Goal: Contribute content: Contribute content

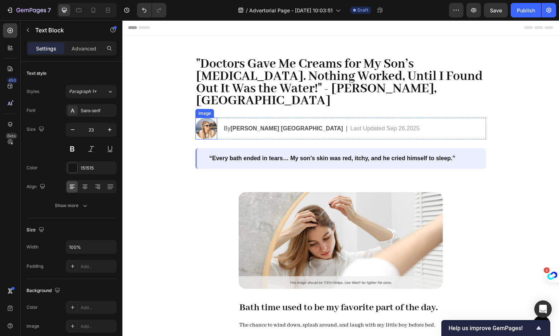
click at [202, 118] on img at bounding box center [206, 129] width 22 height 22
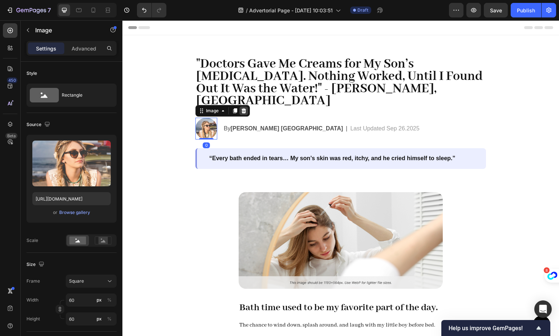
click at [241, 108] on icon at bounding box center [243, 110] width 5 height 5
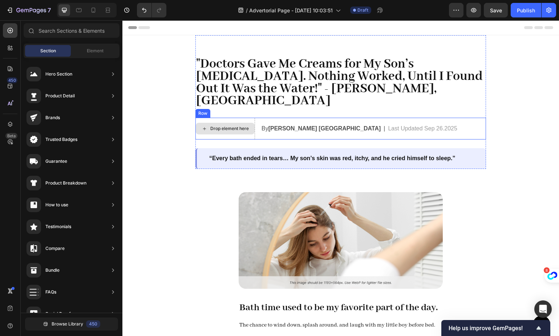
click at [239, 126] on div "Drop element here" at bounding box center [229, 129] width 38 height 6
click at [236, 118] on div "Drop element here" at bounding box center [225, 129] width 60 height 22
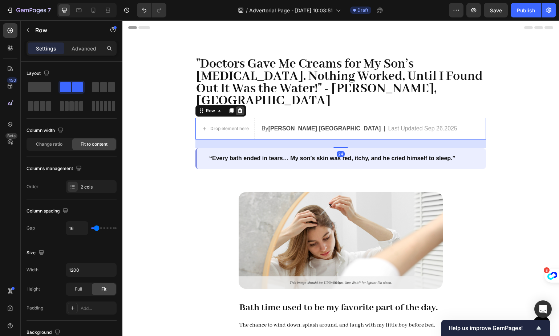
click at [239, 108] on icon at bounding box center [240, 111] width 6 height 6
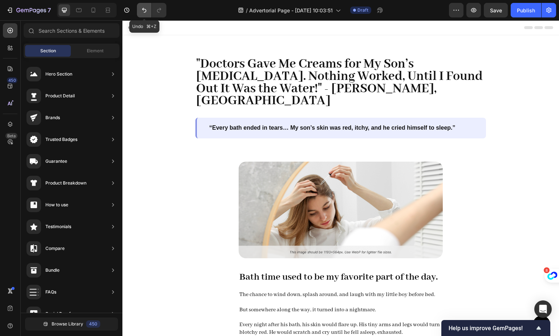
click at [138, 11] on button "Undo/Redo" at bounding box center [144, 10] width 15 height 15
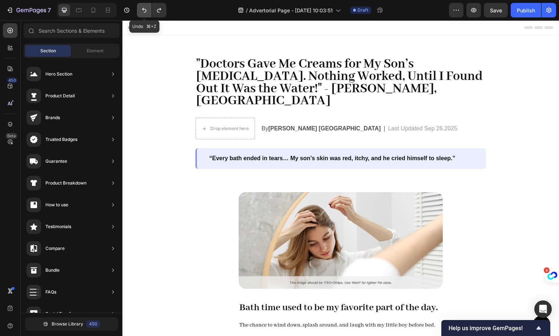
click at [148, 5] on button "Undo/Redo" at bounding box center [144, 10] width 15 height 15
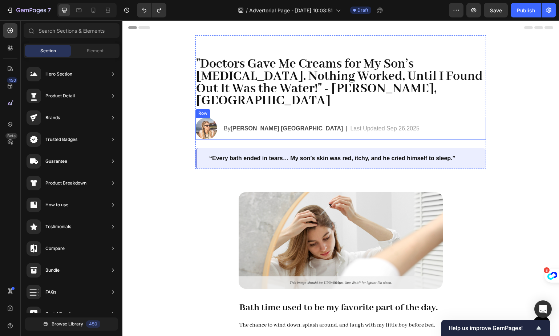
click at [276, 73] on span ""Doctors Gave Me Creams for My Son’s [MEDICAL_DATA]. Nothing Worked, Until I Fo…" at bounding box center [339, 82] width 286 height 53
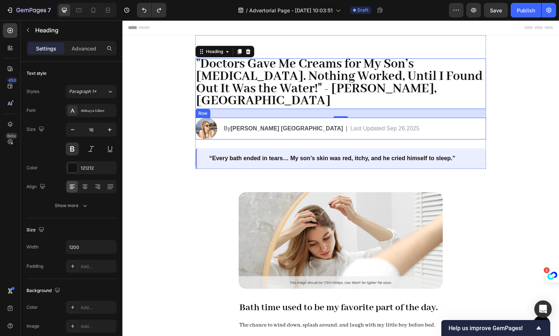
click at [219, 123] on div "Image By Shawna R. USA Text Block | Text Block Last Updated Sep 26.2025 Text Bl…" at bounding box center [340, 129] width 290 height 22
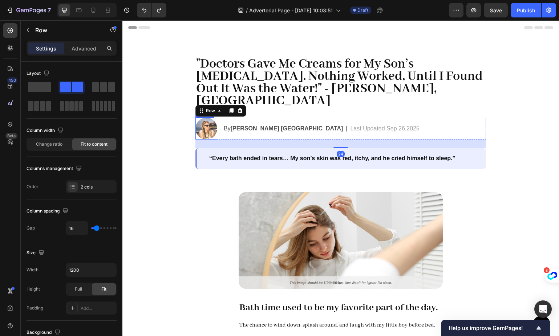
drag, startPoint x: 212, startPoint y: 122, endPoint x: 205, endPoint y: 121, distance: 7.0
click at [211, 122] on img at bounding box center [206, 129] width 22 height 22
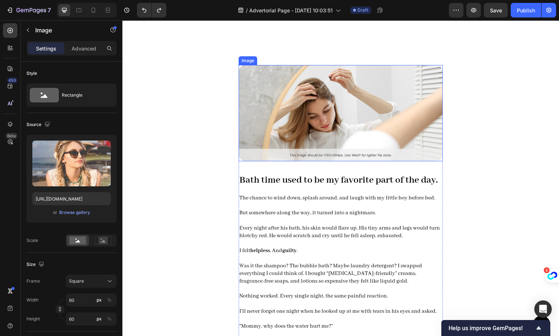
scroll to position [354, 0]
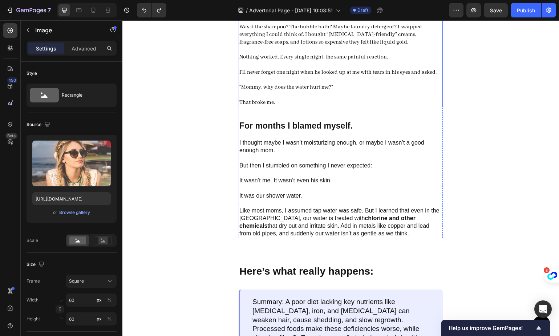
click at [402, 61] on p "Nothing worked. Every single night, the same painful reaction." at bounding box center [340, 57] width 203 height 8
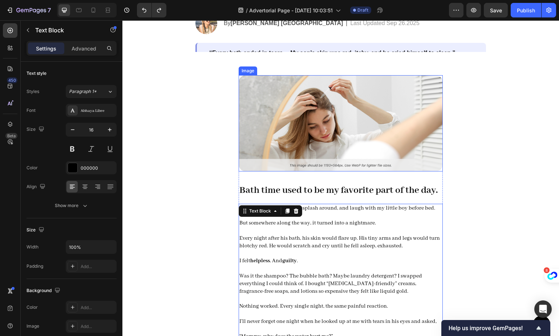
scroll to position [0, 0]
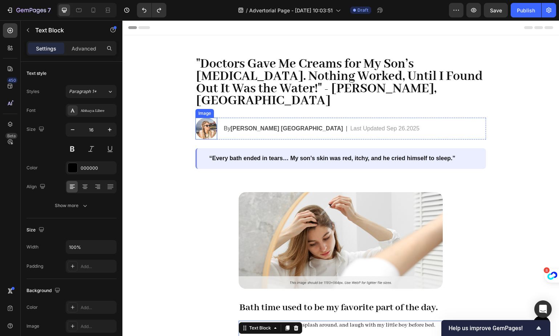
click at [208, 118] on img at bounding box center [206, 129] width 22 height 22
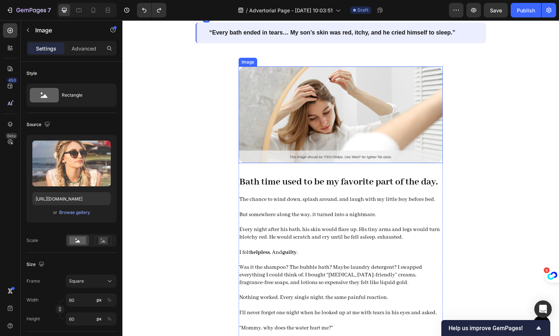
scroll to position [133, 0]
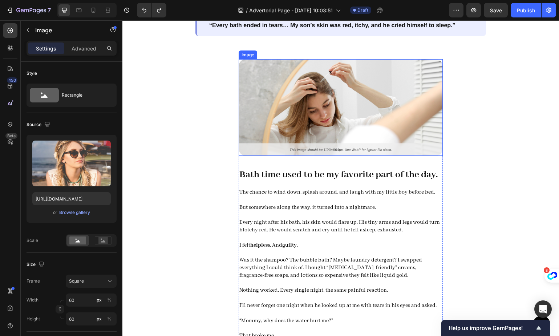
click at [329, 102] on img at bounding box center [341, 107] width 204 height 97
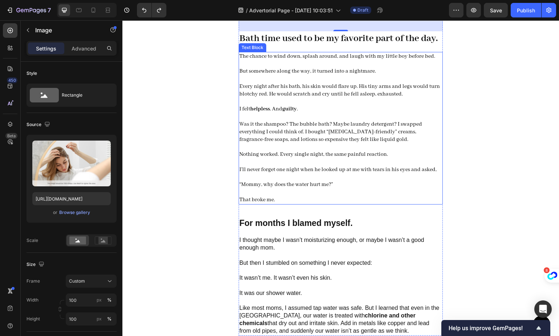
scroll to position [243, 0]
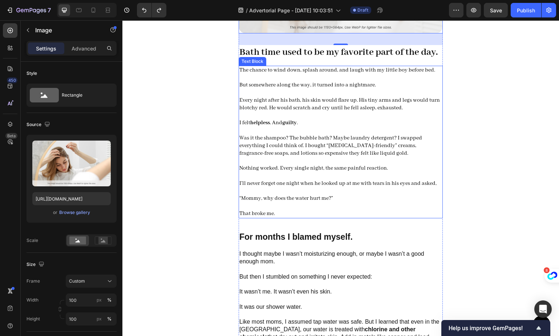
click at [318, 127] on p "I felt helpless . And guilty ." at bounding box center [340, 123] width 203 height 8
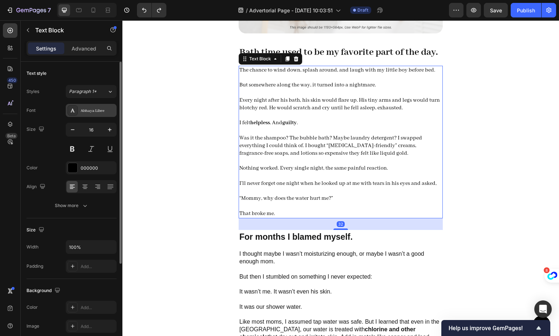
click at [96, 110] on div "Abhaya Libre" at bounding box center [98, 110] width 34 height 7
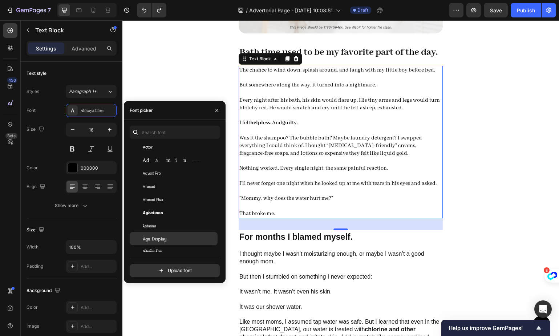
scroll to position [231, 0]
click at [290, 187] on span "I’ll never forget one night when he looked up at me with tears in his eyes and …" at bounding box center [337, 183] width 197 height 7
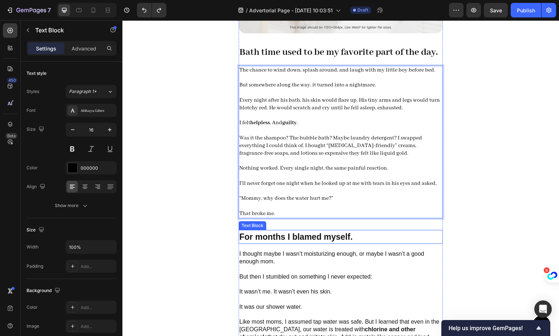
click at [292, 288] on p "But then I stumbled on something I never expected:" at bounding box center [340, 280] width 203 height 15
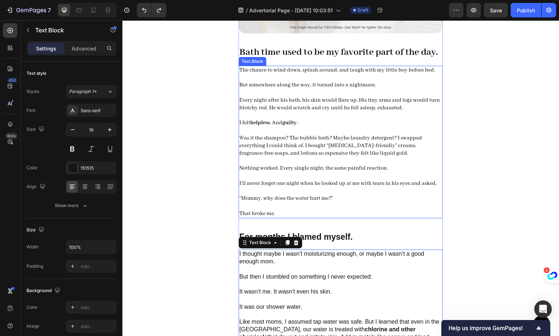
click at [315, 134] on p "Rich Text Editor. Editing area: main" at bounding box center [340, 131] width 203 height 8
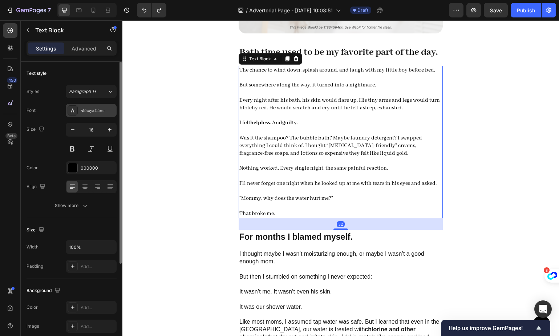
click at [93, 111] on div "Abhaya Libre" at bounding box center [98, 110] width 34 height 7
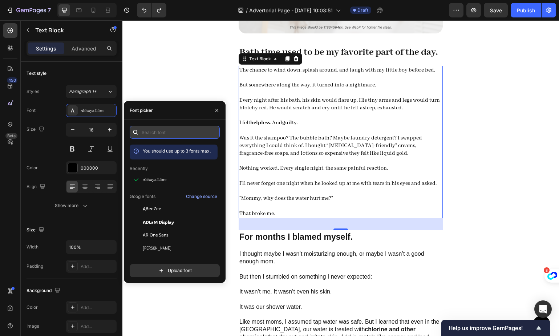
click at [152, 135] on input "text" at bounding box center [175, 132] width 90 height 13
type input "sans"
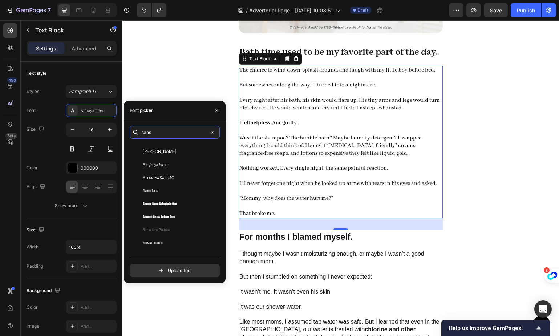
scroll to position [301, 0]
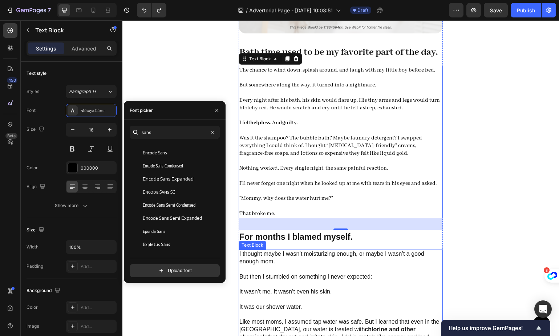
click at [284, 288] on p "But then I stumbled on something I never expected:" at bounding box center [340, 280] width 203 height 15
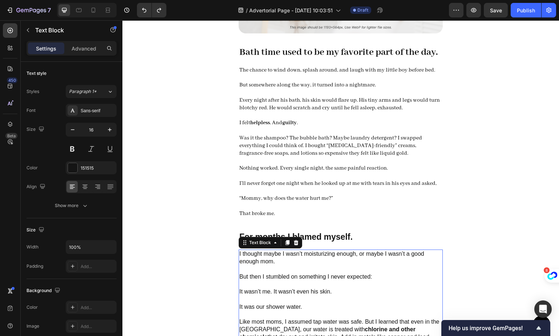
click at [284, 288] on p "But then I stumbled on something I never expected:" at bounding box center [340, 280] width 203 height 15
click at [103, 109] on div "Sans-serif" at bounding box center [98, 110] width 34 height 7
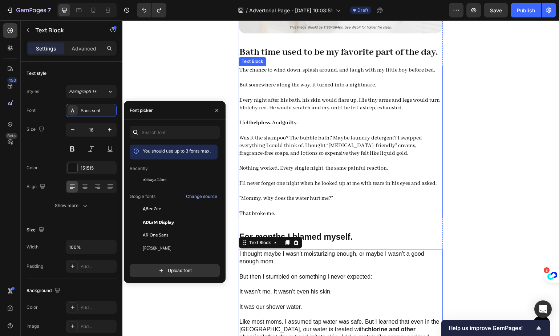
click at [289, 151] on span "Was it the shampoo? The bubble bath? Maybe laundry detergent? I swapped everyth…" at bounding box center [330, 146] width 183 height 22
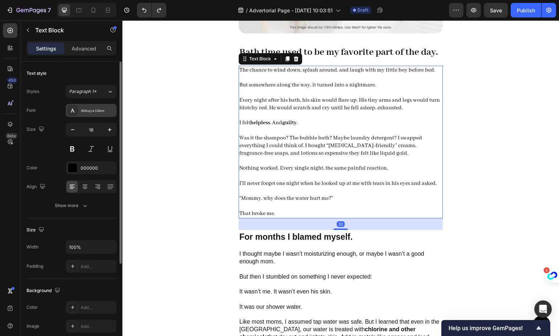
click at [88, 109] on div "Abhaya Libre" at bounding box center [98, 110] width 34 height 7
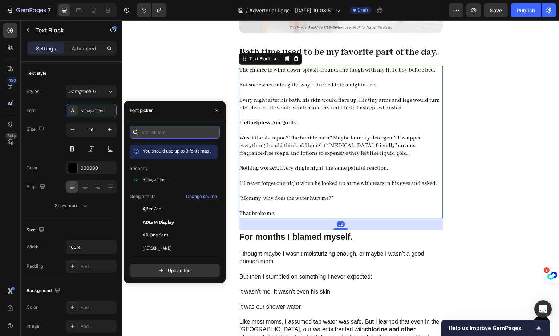
click at [171, 129] on input "text" at bounding box center [175, 132] width 90 height 13
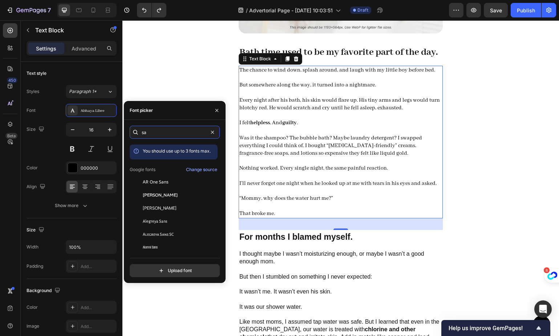
type input "s"
type input "serif"
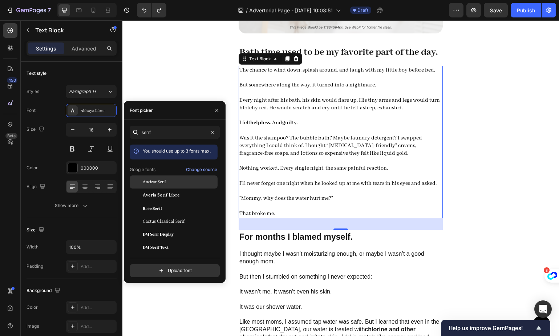
click at [176, 178] on div "Ancizar Serif" at bounding box center [174, 181] width 88 height 13
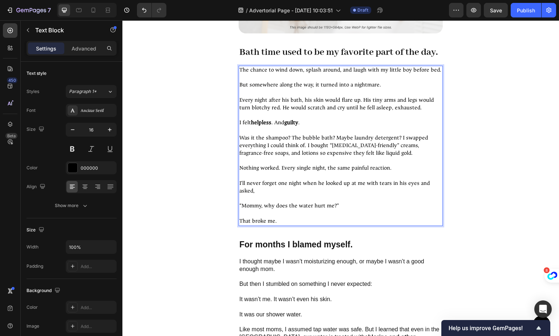
scroll to position [391, 0]
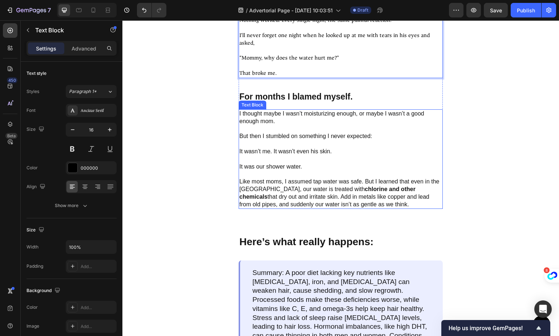
click at [318, 178] on p "Rich Text Editor. Editing area: main" at bounding box center [340, 174] width 203 height 8
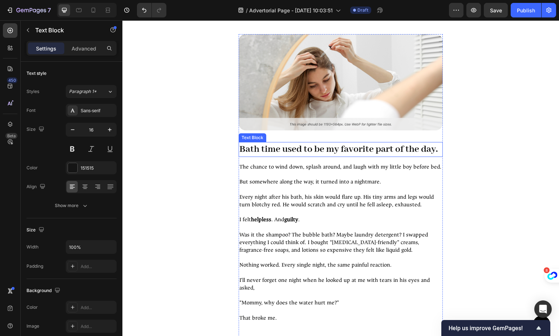
scroll to position [0, 0]
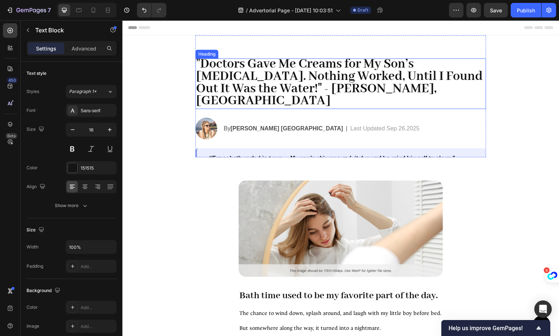
click at [274, 74] on span ""Doctors Gave Me Creams for My Son’s [MEDICAL_DATA]. Nothing Worked, Until I Fo…" at bounding box center [339, 82] width 286 height 53
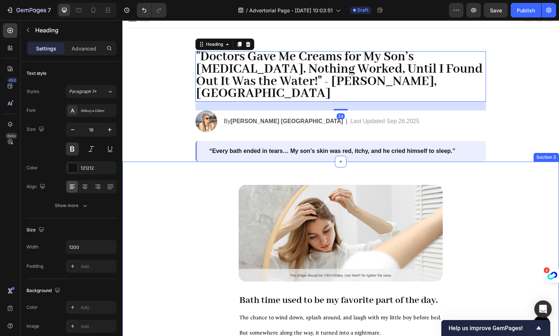
scroll to position [8, 0]
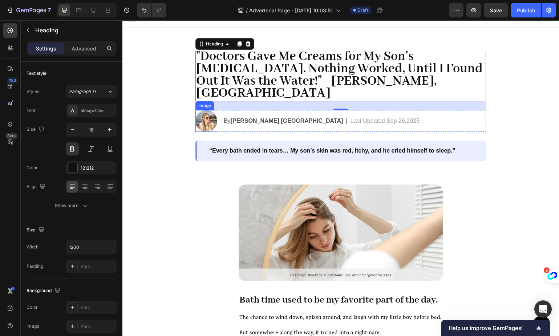
click at [195, 110] on img at bounding box center [206, 121] width 22 height 22
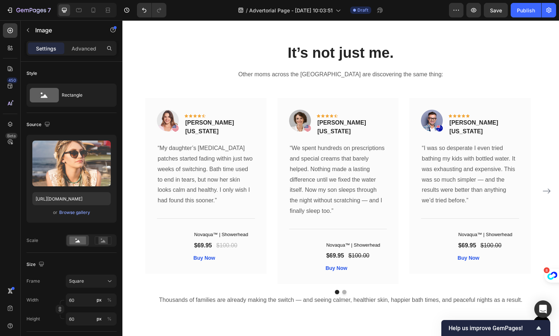
scroll to position [2117, 0]
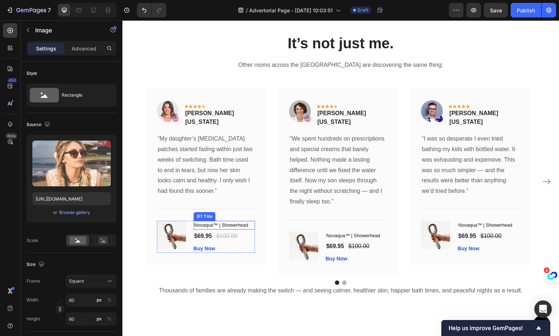
click at [209, 212] on div "(P) Title" at bounding box center [204, 216] width 22 height 9
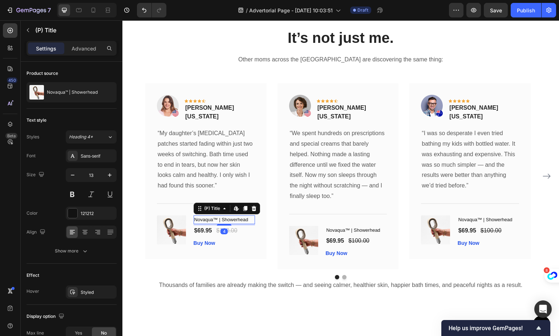
scroll to position [2172, 0]
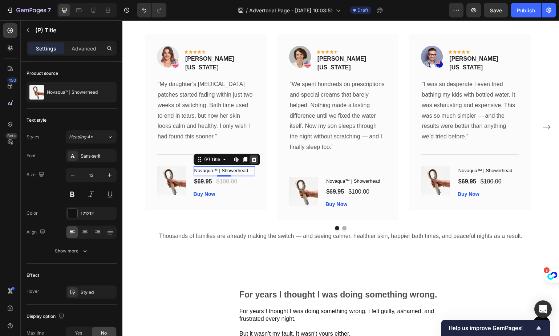
click at [257, 156] on div at bounding box center [253, 159] width 9 height 9
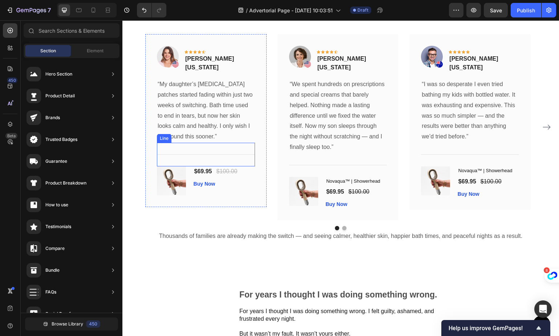
click at [248, 156] on div "Title Line" at bounding box center [206, 155] width 98 height 24
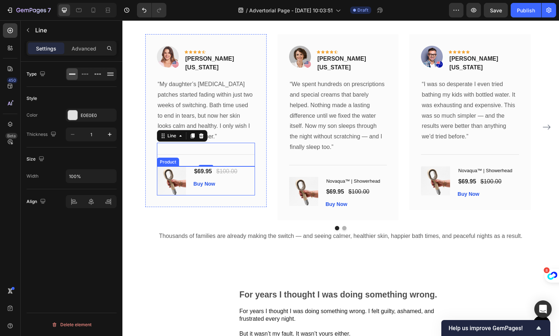
click at [238, 173] on div "$69.95 (P) Price (P) Price $100.00 (P) Price (P) Price Row Buy Now (P) Cart But…" at bounding box center [223, 180] width 61 height 29
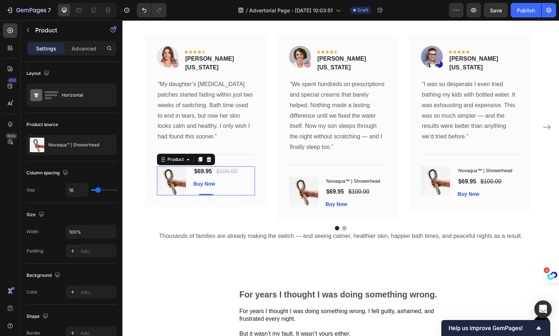
click at [206, 156] on icon at bounding box center [209, 159] width 6 height 6
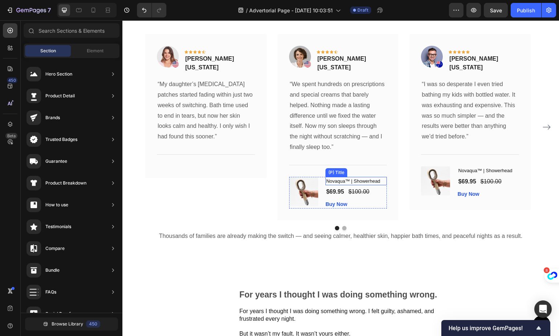
click at [355, 178] on h1 "Novaqua™ | Showerhead" at bounding box center [355, 181] width 61 height 9
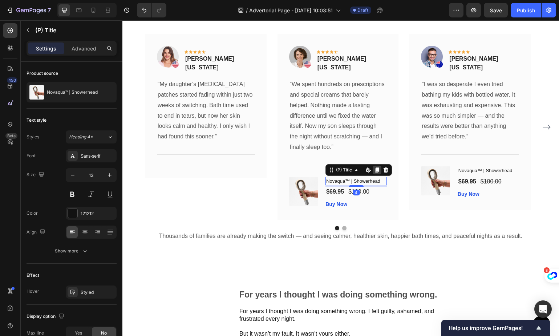
click at [381, 166] on div at bounding box center [376, 170] width 9 height 9
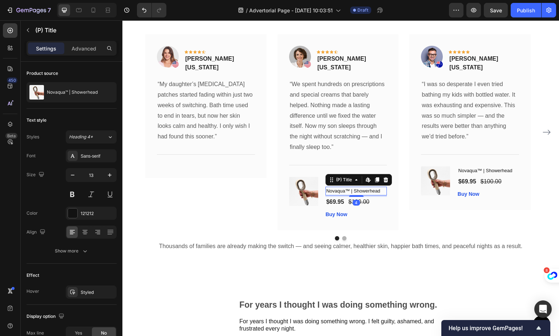
click at [390, 175] on div "(P) Title Edit content in Shopify" at bounding box center [358, 180] width 66 height 12
click at [385, 177] on icon at bounding box center [386, 180] width 6 height 6
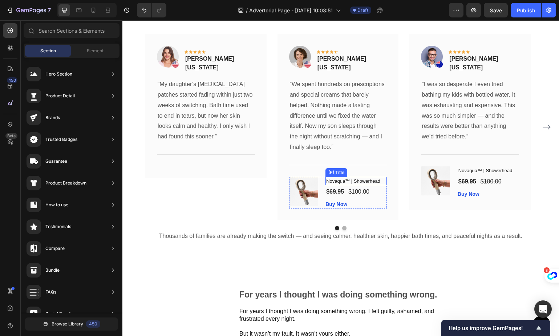
click at [370, 177] on h1 "Novaqua™ | Showerhead" at bounding box center [355, 181] width 61 height 9
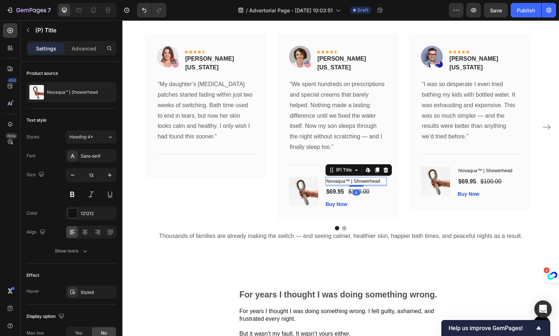
click at [391, 164] on div "(P) Title Edit content in Shopify" at bounding box center [358, 170] width 66 height 12
click at [305, 186] on img at bounding box center [303, 191] width 29 height 29
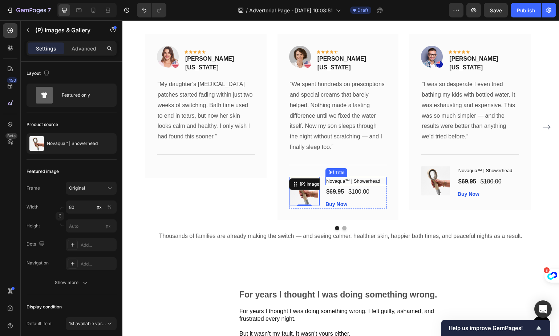
click at [381, 177] on h1 "Novaqua™ | Showerhead" at bounding box center [355, 181] width 61 height 9
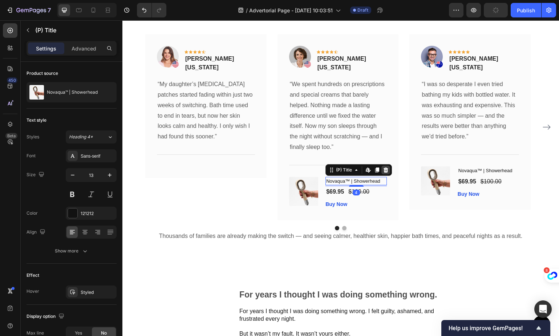
click at [386, 167] on icon at bounding box center [385, 169] width 5 height 5
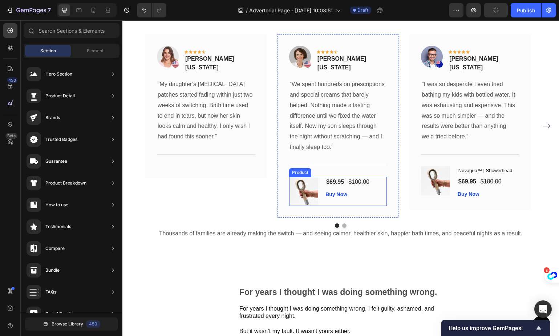
click at [315, 184] on div "(P) Images & Gallery" at bounding box center [304, 191] width 31 height 29
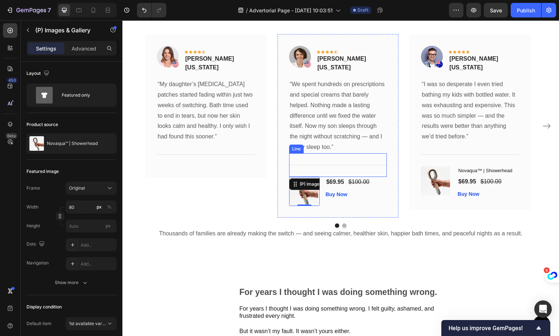
click at [380, 166] on div "Title Line" at bounding box center [338, 165] width 98 height 24
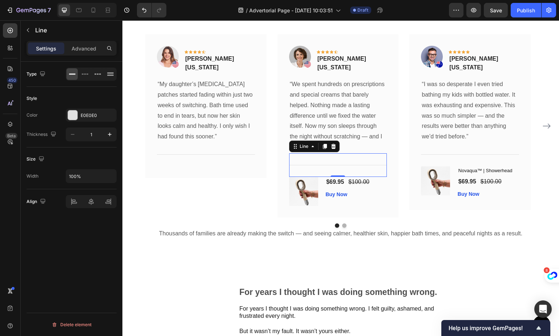
click at [380, 179] on div "$69.95 (P) Price (P) Price $100.00 (P) Price (P) Price Row" at bounding box center [355, 182] width 61 height 10
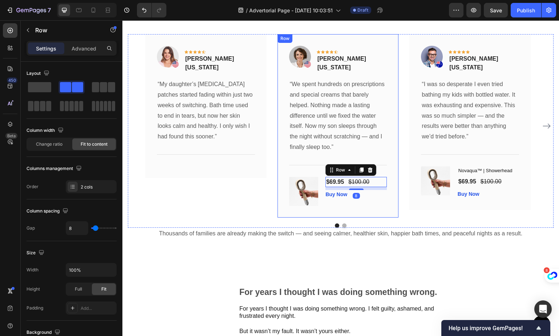
click at [381, 195] on div "$69.95 (P) Price (P) Price $100.00 (P) Price (P) Price Row 8 Buy Now (P) Cart B…" at bounding box center [355, 191] width 61 height 29
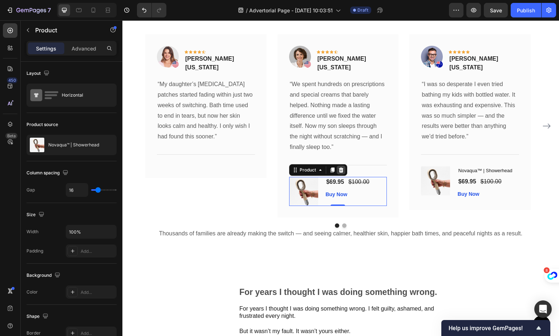
click at [344, 166] on div at bounding box center [341, 170] width 9 height 9
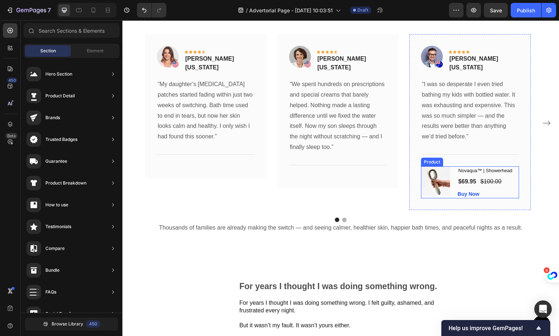
click at [469, 176] on div "$69.95" at bounding box center [466, 181] width 19 height 10
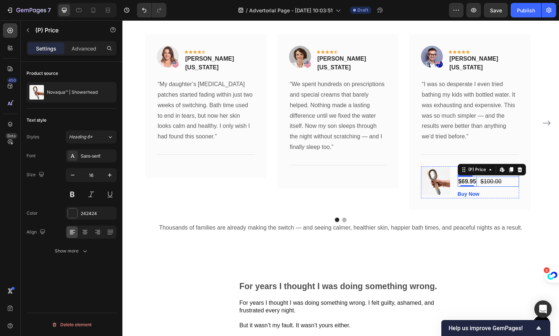
click at [424, 182] on img at bounding box center [435, 180] width 29 height 29
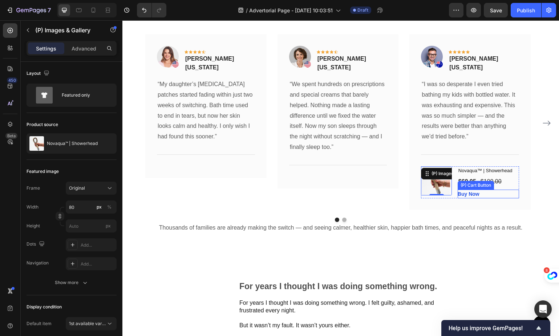
click at [512, 191] on div "Buy Now (P) Cart Button" at bounding box center [487, 194] width 61 height 9
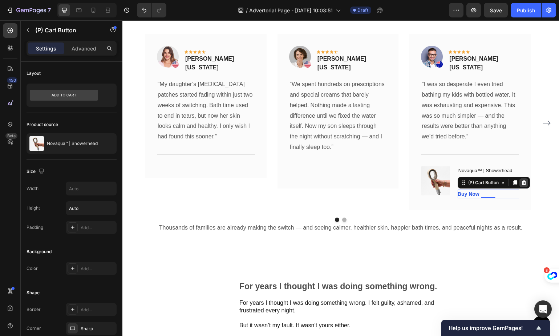
click at [525, 180] on icon at bounding box center [523, 182] width 5 height 5
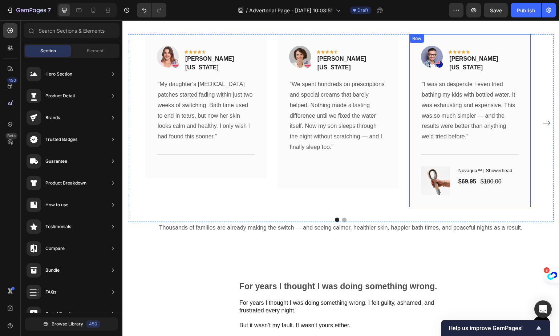
click at [516, 176] on div "$69.95 (P) Price (P) Price $100.00 (P) Price (P) Price Row" at bounding box center [487, 181] width 61 height 10
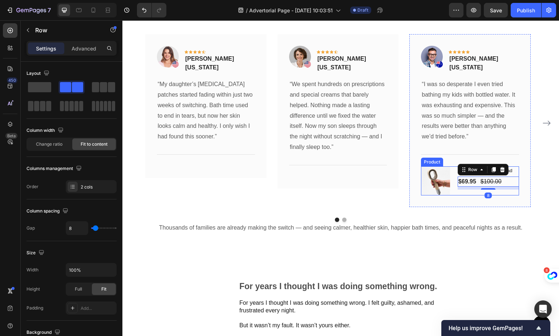
click at [508, 187] on div "Novaqua™ | Showerhead (P) Title $69.95 (P) Price (P) Price $100.00 (P) Price (P…" at bounding box center [487, 180] width 61 height 29
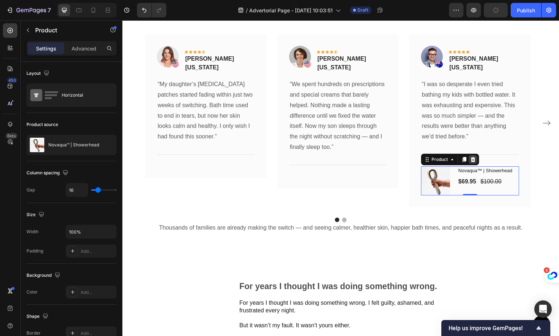
click at [476, 155] on div at bounding box center [472, 159] width 9 height 9
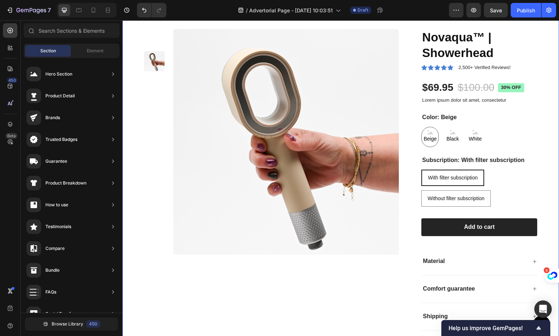
scroll to position [2436, 0]
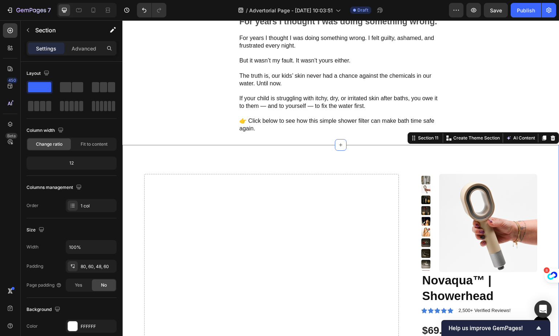
drag, startPoint x: 548, startPoint y: 150, endPoint x: 290, endPoint y: 213, distance: 265.7
click at [550, 140] on icon at bounding box center [552, 137] width 5 height 5
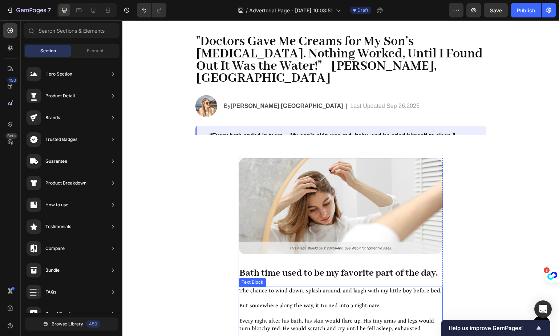
scroll to position [0, 0]
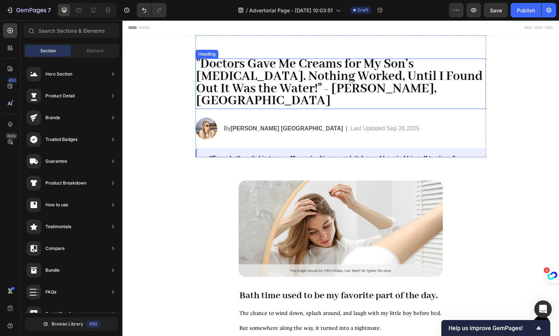
click at [231, 65] on span ""Doctors Gave Me Creams for My Son’s [MEDICAL_DATA]. Nothing Worked, Until I Fo…" at bounding box center [339, 82] width 286 height 53
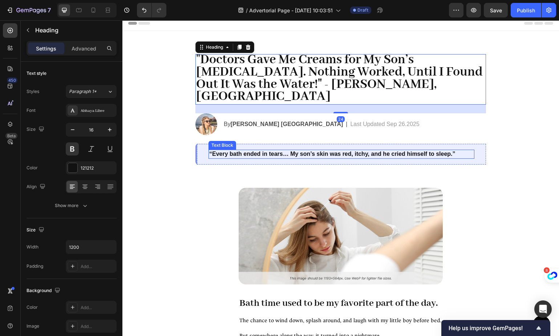
scroll to position [11, 0]
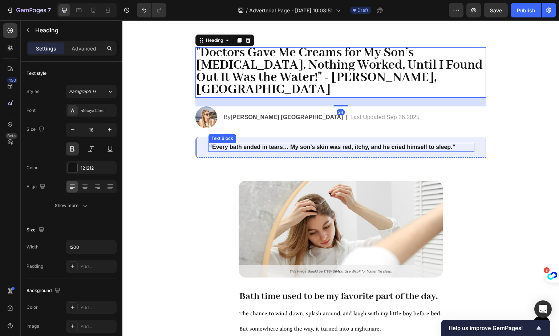
click at [242, 112] on div "By Shawna R. USA Text Block | Text Block Last Updated Sep 26.2025 Text Block Row" at bounding box center [354, 117] width 263 height 22
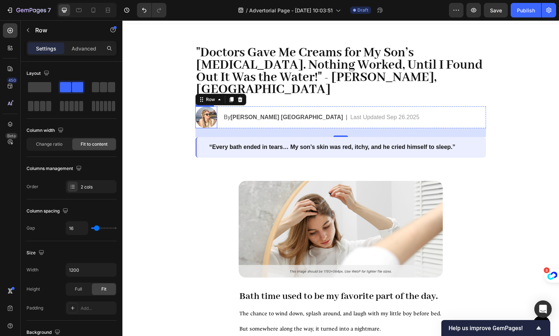
click at [203, 107] on img at bounding box center [206, 117] width 22 height 22
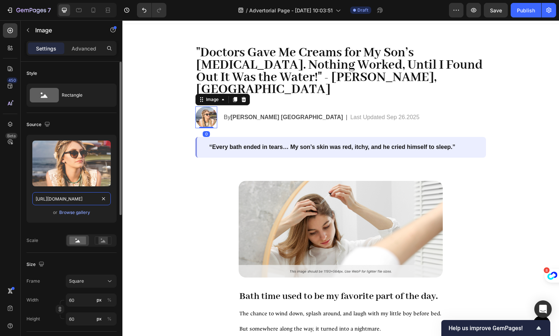
click at [78, 200] on input "https://cdn.shopify.com/s/files/1/0864/4850/5098/files/gempages_585699759549842…" at bounding box center [71, 198] width 78 height 13
click at [67, 212] on div "Browse gallery" at bounding box center [74, 212] width 31 height 7
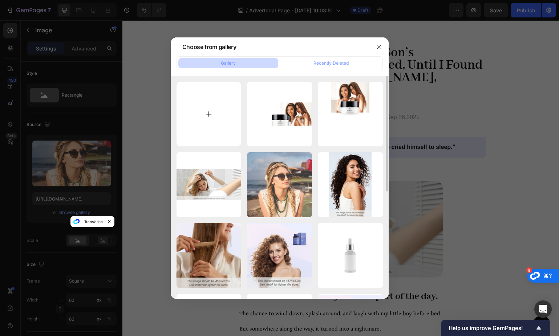
click at [216, 101] on input "file" at bounding box center [208, 114] width 65 height 65
type input "C:\fakepath\can-someone-please-photoshop-my-mom-in-pic-of-me-and-my-baby-v0-yv2…"
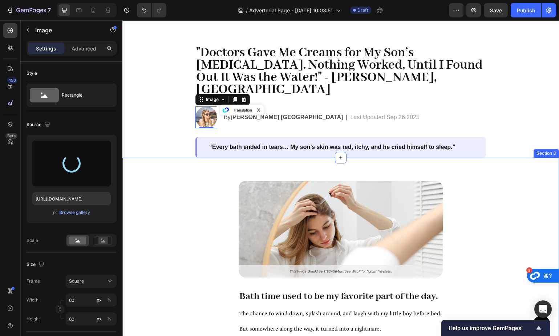
type input "https://cdn.shopify.com/s/files/1/0864/4850/5098/files/gempages_585699759549842…"
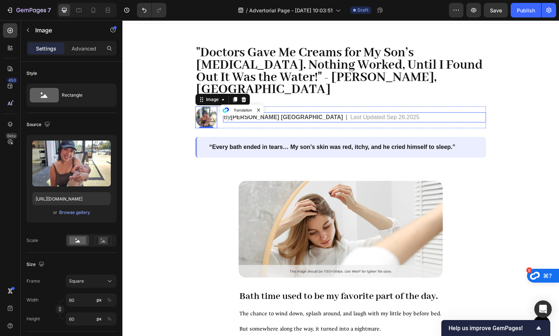
click at [406, 106] on div "By Shawna R. USA Text Block | Text Block Last Updated Sep 26.2025 Text Block Row" at bounding box center [354, 117] width 263 height 22
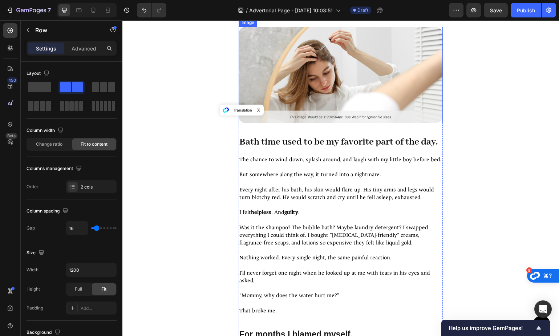
scroll to position [96, 0]
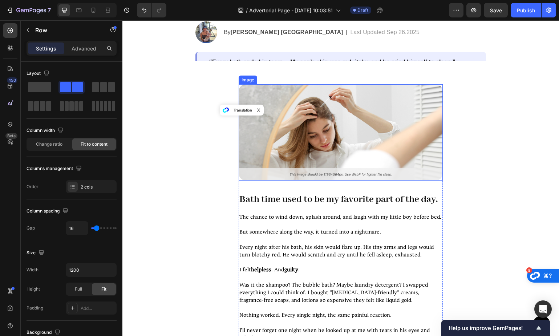
click at [314, 133] on img at bounding box center [341, 132] width 204 height 97
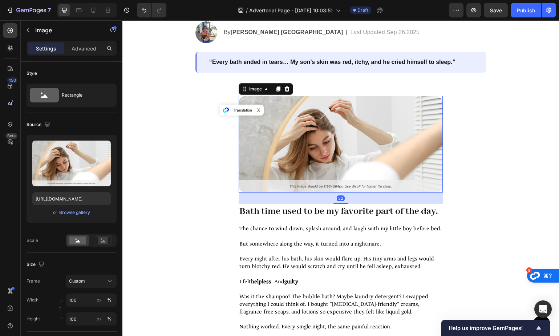
scroll to position [28, 0]
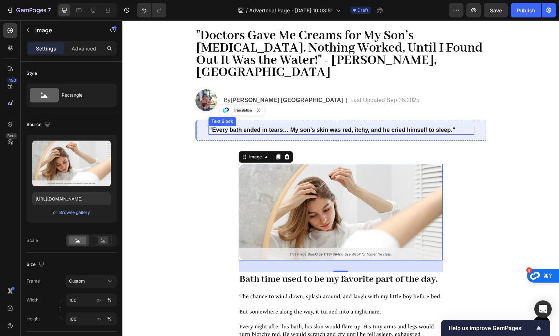
click at [390, 126] on p "“Every bath ended in tears… My son’s skin was red, itchy, and he cried himself …" at bounding box center [341, 130] width 264 height 8
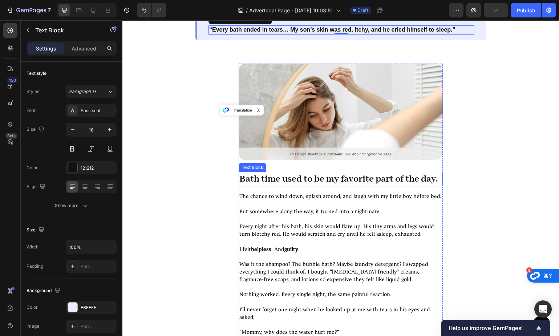
scroll to position [180, 0]
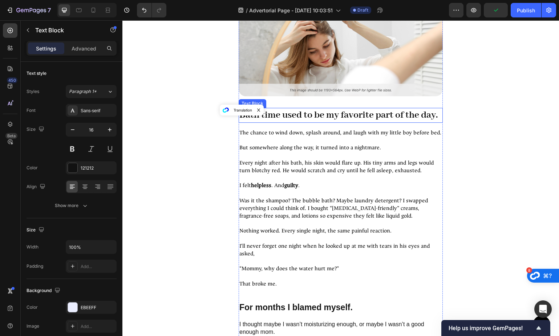
click at [322, 121] on p "Bath time used to be my favorite part of the day." at bounding box center [340, 115] width 203 height 13
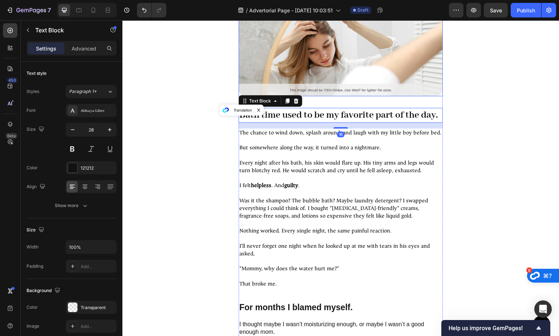
scroll to position [33, 0]
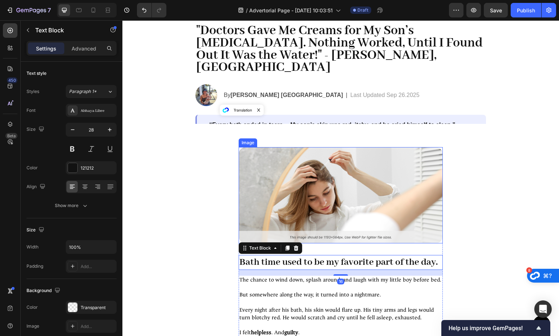
click at [350, 169] on img at bounding box center [341, 195] width 204 height 97
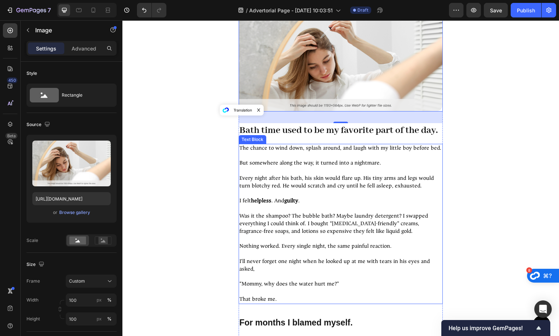
scroll to position [236, 0]
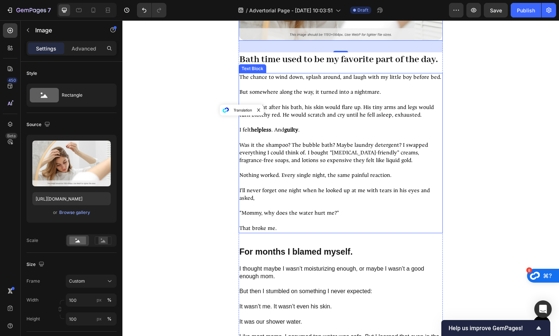
click at [303, 153] on span "Was it the shampoo? The bubble bath? Maybe laundry detergent? I swapped everyth…" at bounding box center [333, 153] width 189 height 22
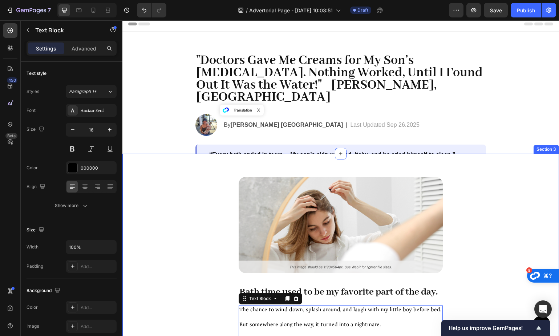
scroll to position [0, 0]
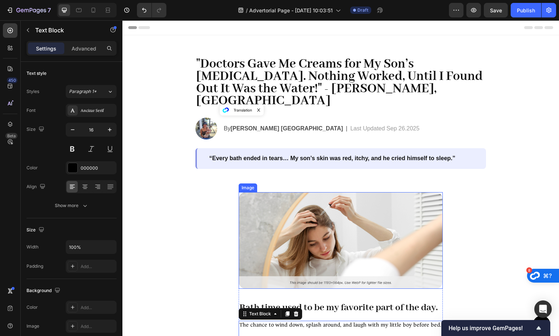
click at [321, 224] on img at bounding box center [341, 240] width 204 height 97
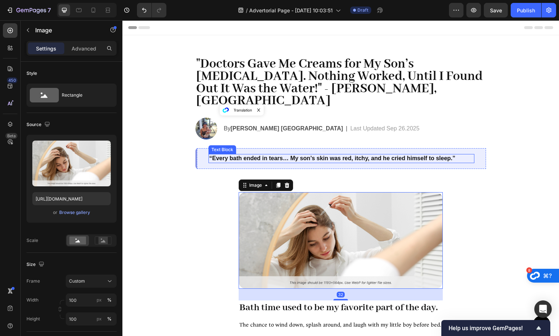
click at [358, 155] on p "“Every bath ended in tears… My son’s skin was red, itchy, and he cried himself …" at bounding box center [341, 159] width 264 height 8
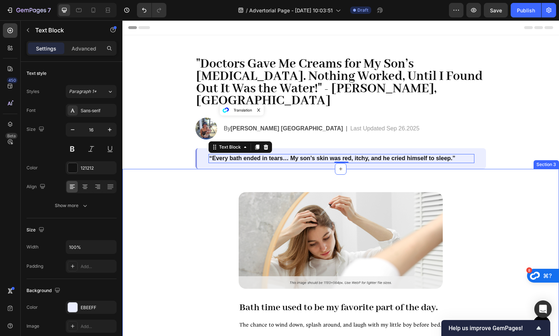
click at [329, 219] on img at bounding box center [341, 240] width 204 height 97
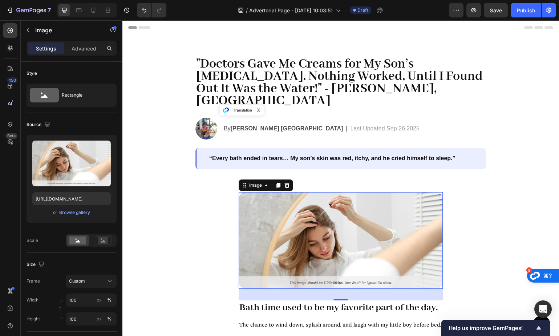
click at [327, 212] on img at bounding box center [341, 240] width 204 height 97
click at [72, 211] on div "Browse gallery" at bounding box center [74, 212] width 31 height 7
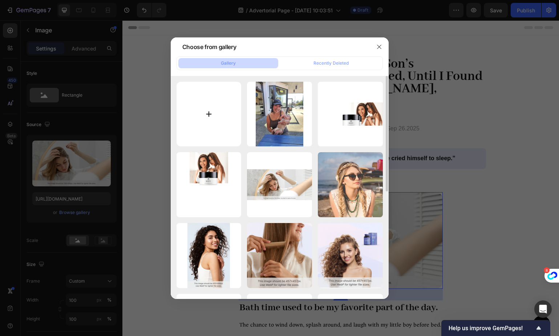
click at [237, 94] on input "file" at bounding box center [208, 114] width 65 height 65
type input "C:\fakepath\crying-child-taking-bath-tearful-footage-229962709_iconl.webp"
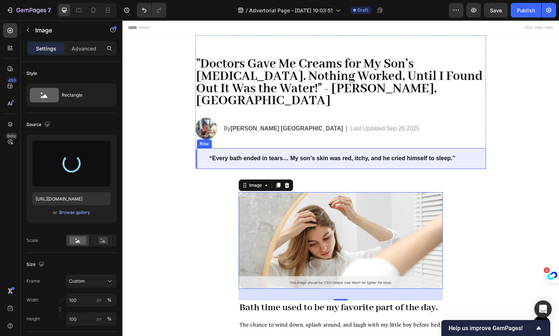
type input "https://cdn.shopify.com/s/files/1/0864/4850/5098/files/gempages_585699759549842…"
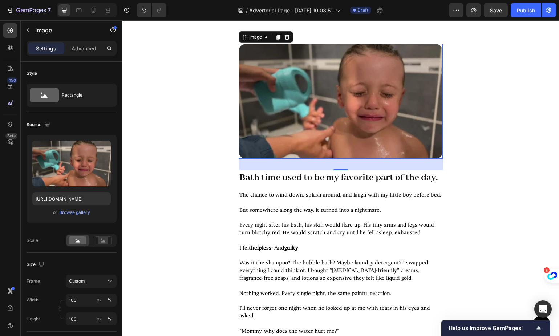
scroll to position [197, 0]
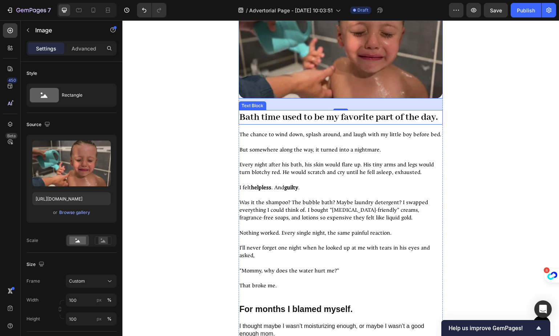
click at [268, 122] on p "Bath time used to be my favorite part of the day." at bounding box center [340, 117] width 203 height 13
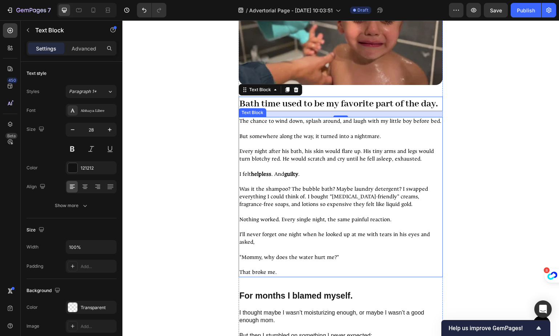
scroll to position [212, 0]
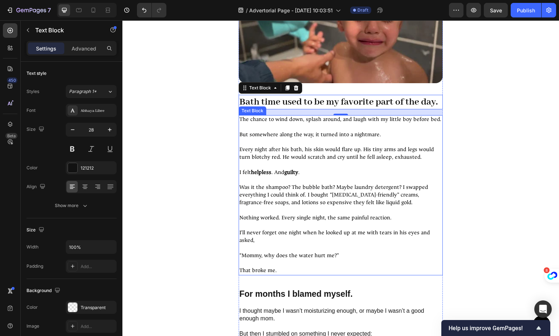
click at [315, 160] on span "Every night after his bath, his skin would flare up. His tiny arms and legs wou…" at bounding box center [336, 153] width 195 height 15
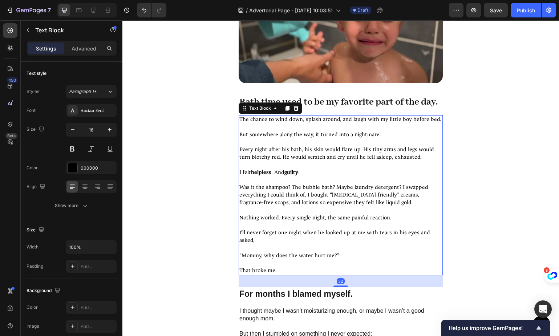
click at [331, 160] on span "Every night after his bath, his skin would flare up. His tiny arms and legs wou…" at bounding box center [336, 153] width 195 height 15
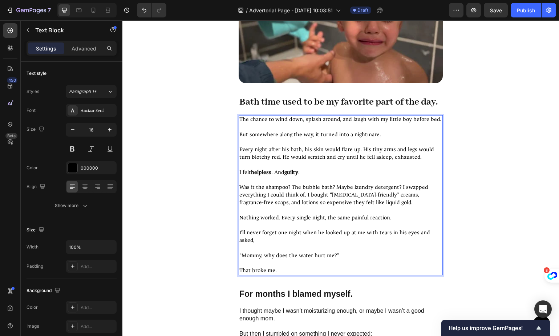
click at [257, 123] on span "The chance to wind down, splash around, and laugh with my little boy before bed." at bounding box center [340, 119] width 202 height 7
click at [297, 123] on span "The chance to wind down, splash around, and laugh with my little boy before bed." at bounding box center [340, 119] width 202 height 7
click at [394, 123] on span "The chance to wind down, splash around, and laugh with my little boy before bed." at bounding box center [340, 119] width 202 height 7
click at [364, 138] on span "But somewhere along the way, it turned into a nightmare." at bounding box center [310, 134] width 142 height 7
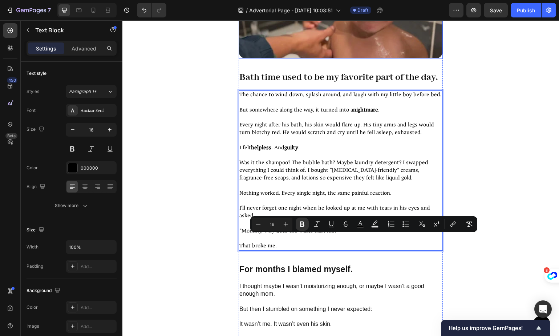
scroll to position [92, 0]
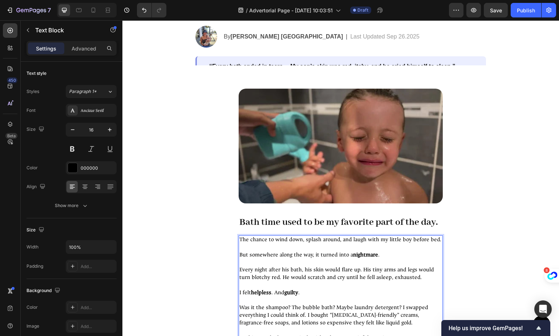
click at [289, 281] on p "Every night after his bath, his skin would flare up. His tiny arms and legs wou…" at bounding box center [340, 273] width 203 height 15
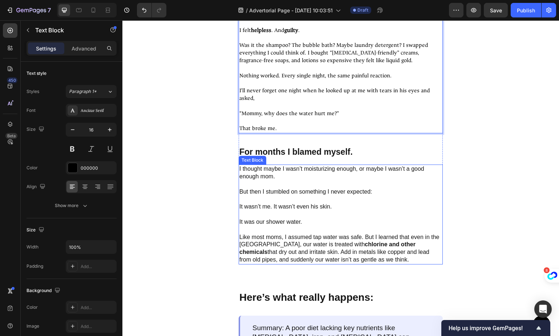
scroll to position [407, 0]
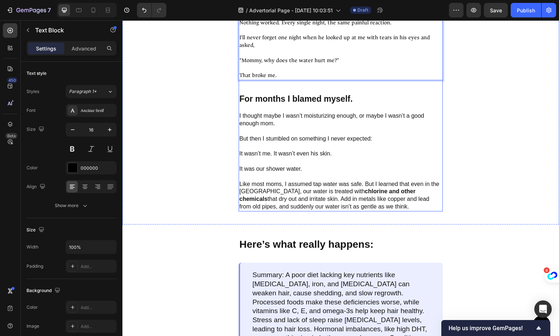
click at [294, 105] on p "For months I blamed myself." at bounding box center [340, 99] width 203 height 13
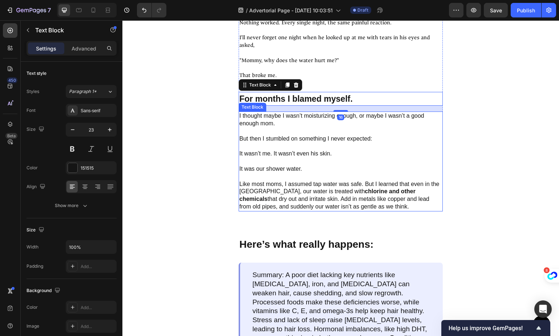
click at [284, 127] on p "I thought maybe I wasn’t moisturizing enough, or maybe I wasn’t a good enough m…" at bounding box center [340, 119] width 203 height 15
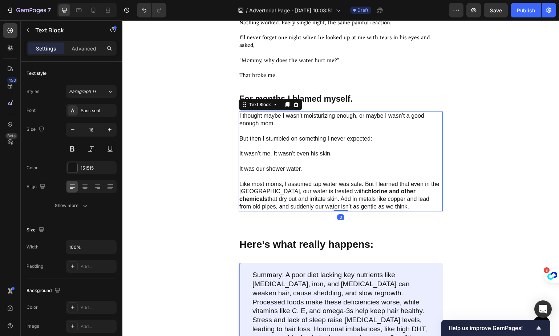
click at [303, 150] on p "But then I stumbled on something I never expected:" at bounding box center [340, 142] width 203 height 15
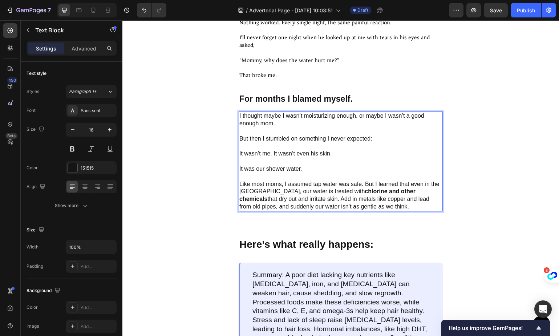
click at [286, 158] on p "It wasn’t me. It wasn’t even his skin." at bounding box center [340, 154] width 203 height 8
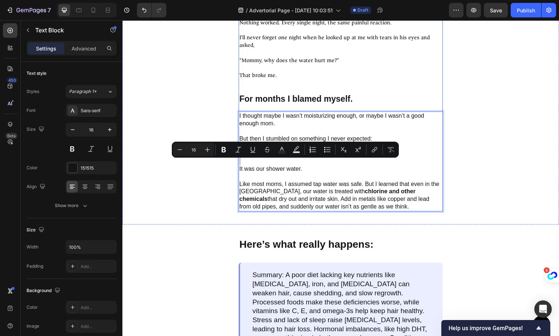
click at [320, 57] on p "Rich Text Editor. Editing area: main" at bounding box center [340, 53] width 203 height 8
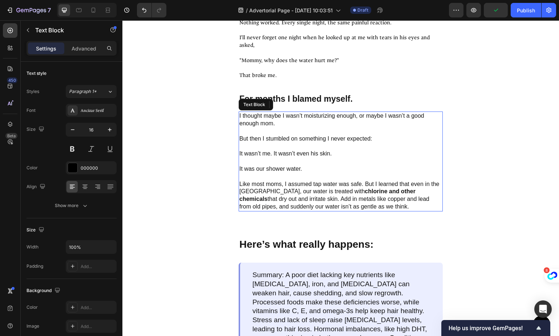
click at [317, 165] on p "Rich Text Editor. Editing area: main" at bounding box center [340, 162] width 203 height 8
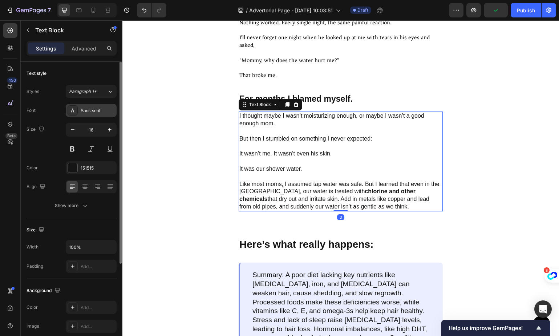
click at [95, 111] on div "Sans-serif" at bounding box center [98, 110] width 34 height 7
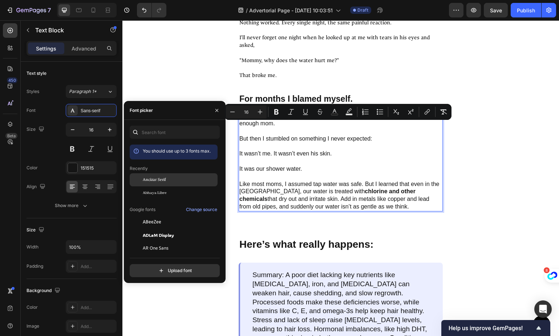
click at [166, 180] on span "Ancizar Serif" at bounding box center [154, 179] width 23 height 7
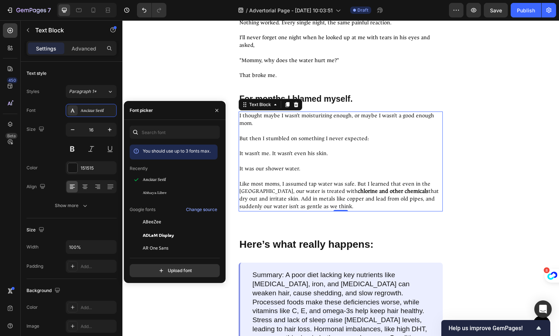
click at [347, 150] on p "But then I stumbled on something I never expected:" at bounding box center [340, 142] width 203 height 15
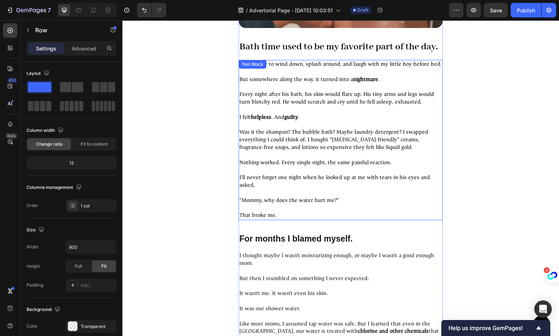
scroll to position [326, 0]
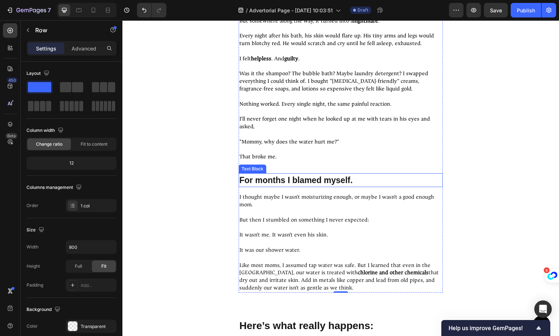
click at [285, 187] on p "For months I blamed myself." at bounding box center [340, 180] width 203 height 13
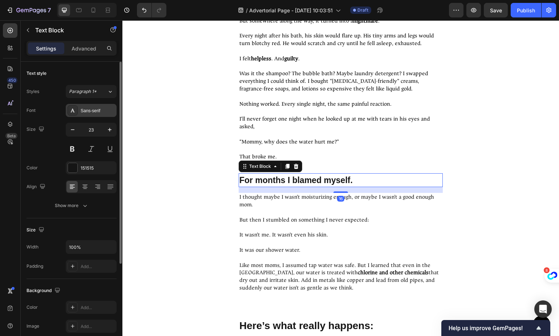
click at [92, 114] on div "Sans-serif" at bounding box center [91, 110] width 51 height 13
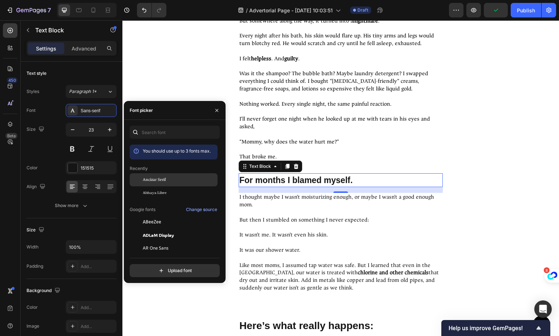
click at [168, 180] on div "Ancizar Serif" at bounding box center [179, 179] width 73 height 7
click at [350, 161] on p "That broke me." at bounding box center [340, 157] width 203 height 8
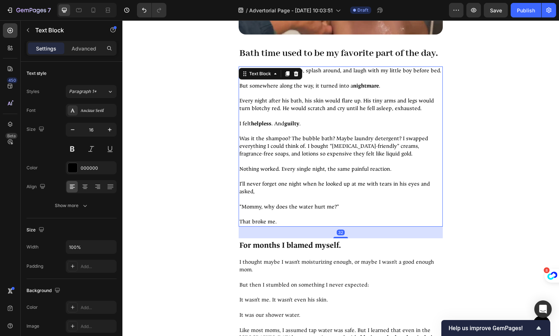
scroll to position [260, 0]
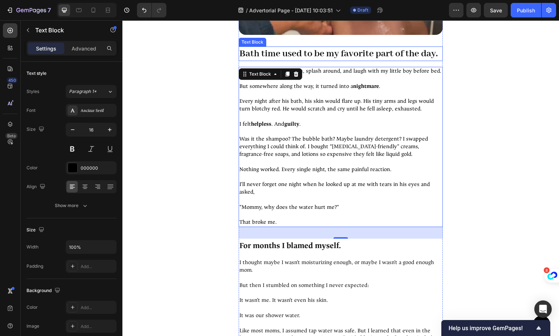
click at [292, 54] on div "Bath time used to be my favorite part of the day. Text Block" at bounding box center [341, 53] width 204 height 15
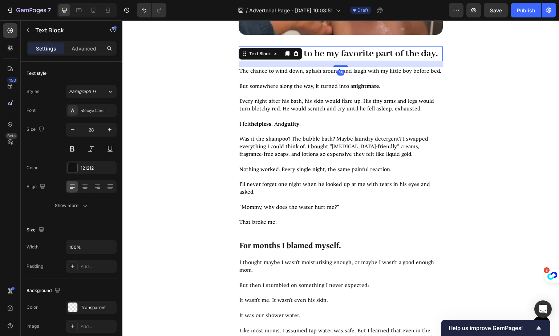
click at [376, 56] on p "Bath time used to be my favorite part of the day." at bounding box center [340, 53] width 203 height 13
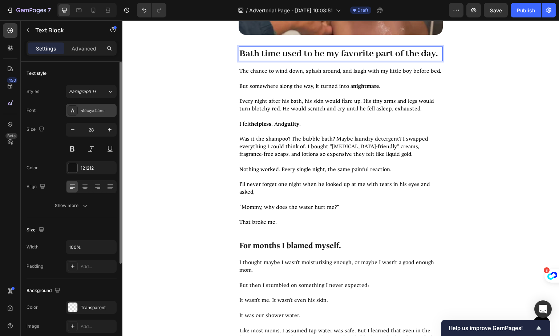
click at [85, 107] on div "Abhaya Libre" at bounding box center [98, 110] width 34 height 7
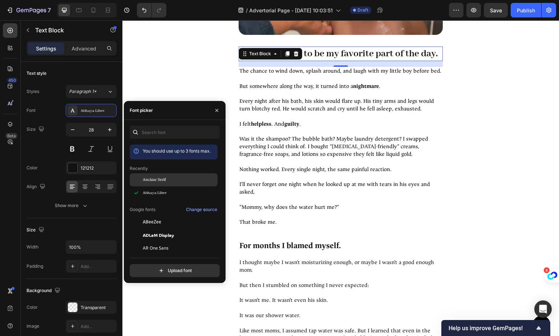
click at [186, 182] on div "Ancizar Serif" at bounding box center [179, 179] width 73 height 7
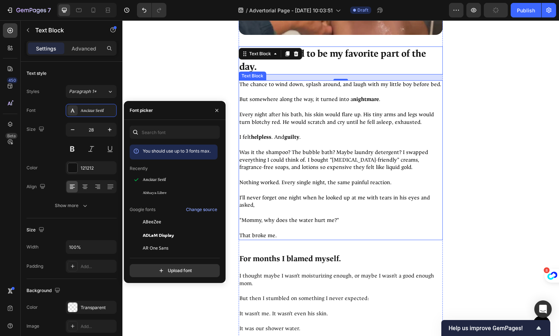
click at [300, 180] on span "Nothing worked. Every single night, the same painful reaction." at bounding box center [315, 182] width 152 height 7
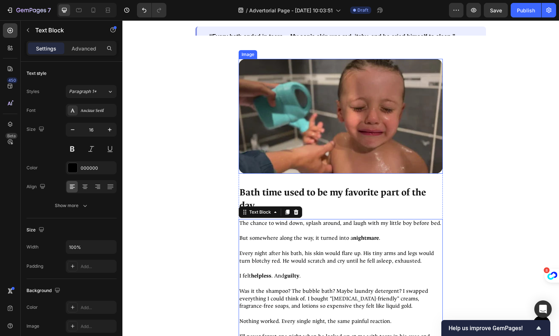
scroll to position [0, 0]
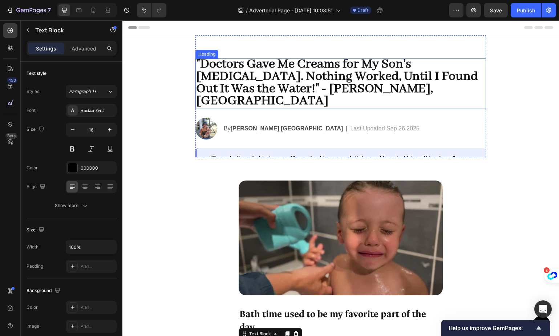
click at [270, 70] on span ""Doctors Gave Me Creams for My Son’s [MEDICAL_DATA]. Nothing Worked, Until I Fo…" at bounding box center [337, 82] width 282 height 53
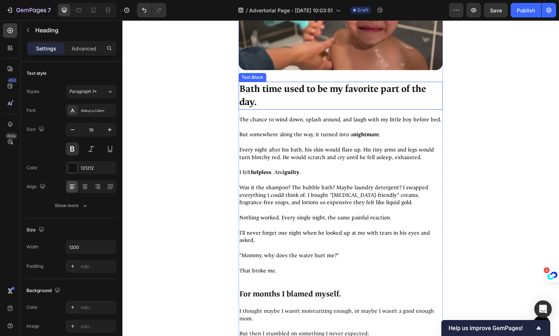
scroll to position [228, 0]
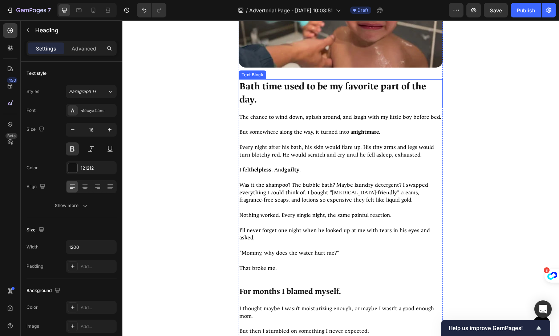
click at [319, 101] on p "Bath time used to be my favorite part of the day." at bounding box center [340, 93] width 203 height 27
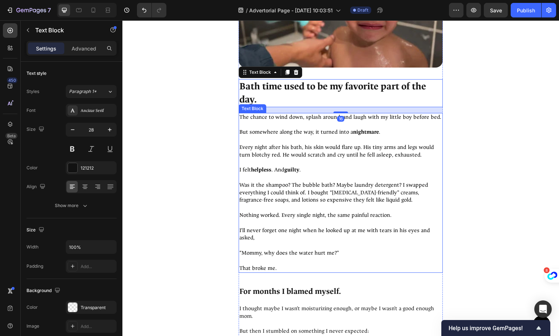
click at [313, 186] on p "Was it the shampoo? The bubble bath? Maybe laundry detergent? I swapped everyth…" at bounding box center [340, 193] width 203 height 23
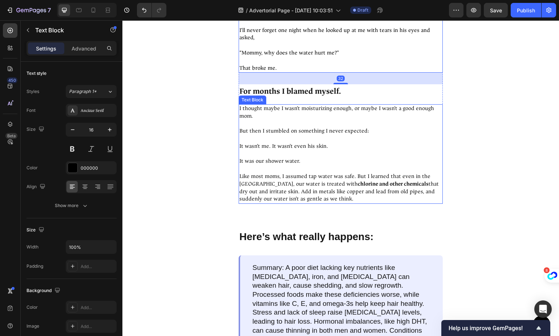
click at [299, 158] on p "It was our shower water." at bounding box center [340, 162] width 203 height 8
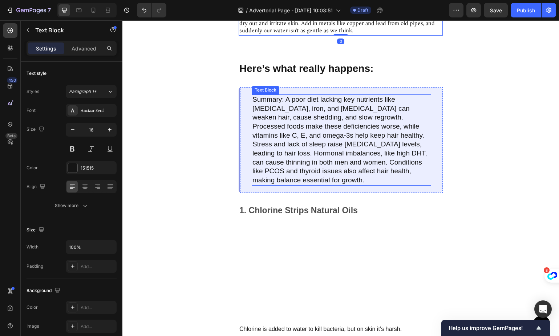
scroll to position [596, 0]
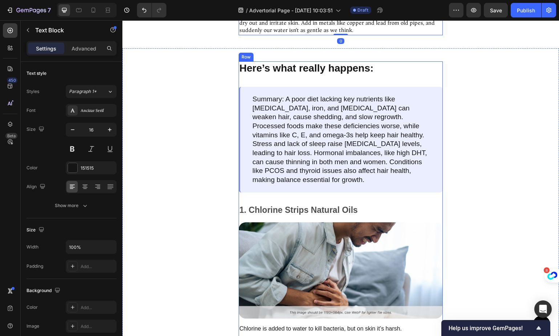
click at [315, 65] on p "Here’s what really happens:" at bounding box center [340, 68] width 203 height 12
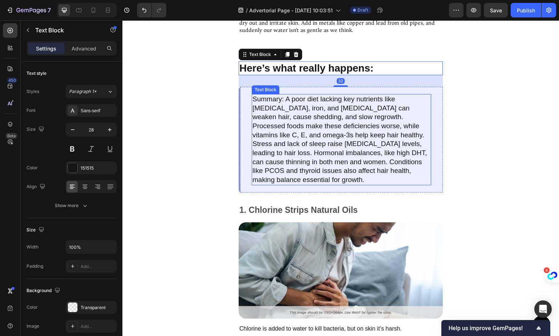
click at [338, 124] on p "Summary: A poor diet lacking key nutrients like biotin, iron, and vitamin D can…" at bounding box center [341, 140] width 178 height 90
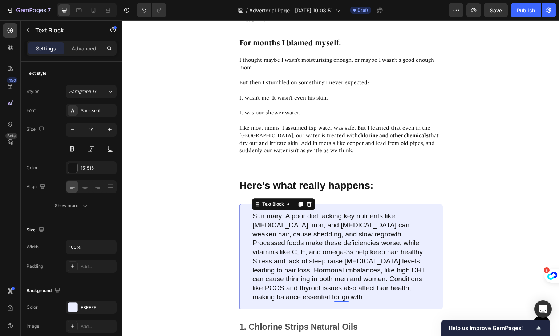
scroll to position [582, 0]
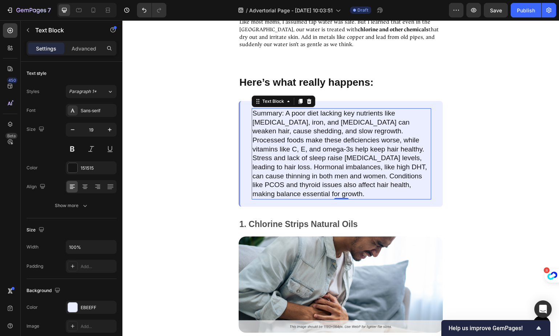
click at [319, 121] on p "Summary: A poor diet lacking key nutrients like biotin, iron, and vitamin D can…" at bounding box center [341, 154] width 178 height 90
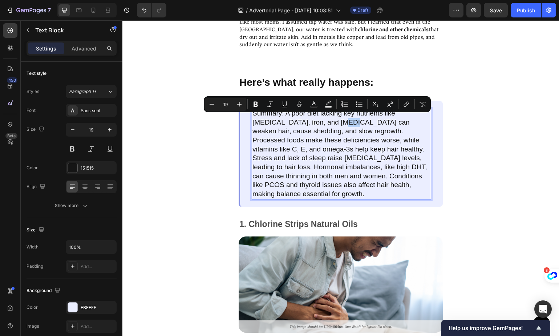
click at [297, 111] on div "Minus 19 Plus Bold Italic Underline Strikethrough Text Color Text Background Co…" at bounding box center [317, 104] width 227 height 16
click at [294, 130] on p "Summary: A poor diet lacking key nutrients like biotin, iron, and vitamin D can…" at bounding box center [341, 154] width 178 height 90
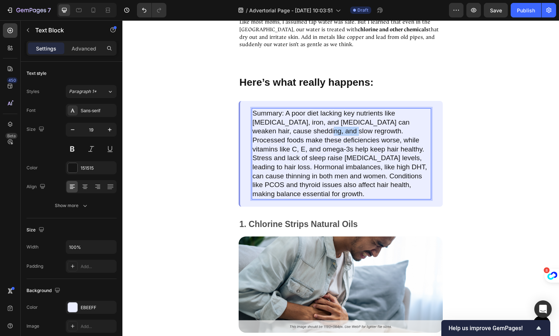
click at [294, 130] on p "Summary: A poor diet lacking key nutrients like biotin, iron, and vitamin D can…" at bounding box center [341, 154] width 178 height 90
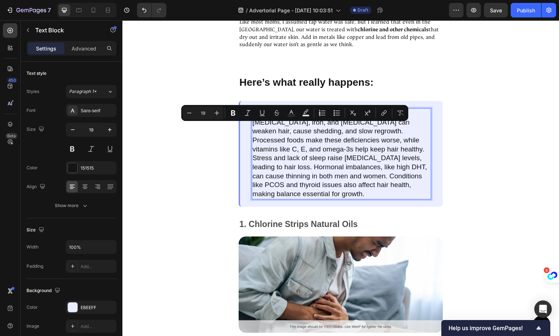
click at [293, 136] on p "Summary: A poor diet lacking key nutrients like biotin, iron, and vitamin D can…" at bounding box center [341, 154] width 178 height 90
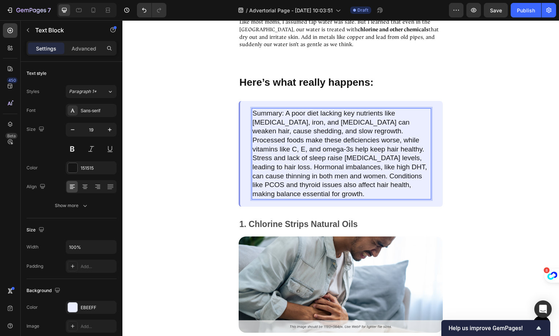
click at [284, 109] on p "Summary: A poor diet lacking key nutrients like biotin, iron, and vitamin D can…" at bounding box center [341, 154] width 178 height 90
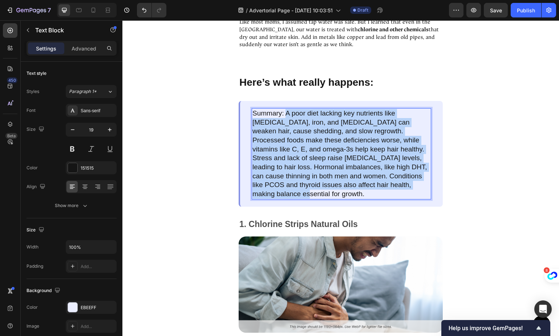
drag, startPoint x: 286, startPoint y: 109, endPoint x: 344, endPoint y: 190, distance: 98.8
click at [344, 190] on p "Summary: A poor diet lacking key nutrients like biotin, iron, and vitamin D can…" at bounding box center [341, 154] width 178 height 90
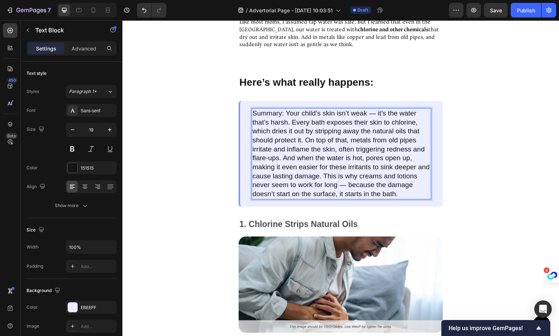
click at [315, 126] on p "Summary: Your child’s skin isn’t weak — it’s the water that’s harsh. Every bath…" at bounding box center [341, 154] width 178 height 90
click at [298, 118] on p "Summary: Your child’s skin isn’t weak — it’s the water that’s harsh. Every bath…" at bounding box center [341, 154] width 178 height 90
click at [372, 129] on p "Summary: Your child’s skin isn’t weak — it’s the water that’s harsh. Every bath…" at bounding box center [341, 154] width 178 height 90
click at [292, 133] on p "Summary: Your child’s skin isn’t weak — it’s the water that’s harsh. Every bath…" at bounding box center [341, 154] width 178 height 90
click at [311, 158] on p "Summary: Your child’s skin isn’t weak — it’s the water that’s harsh. Every bath…" at bounding box center [341, 154] width 178 height 90
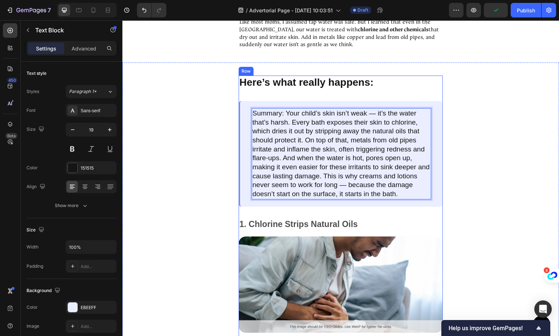
click at [316, 81] on p "Here’s what really happens:" at bounding box center [340, 82] width 203 height 12
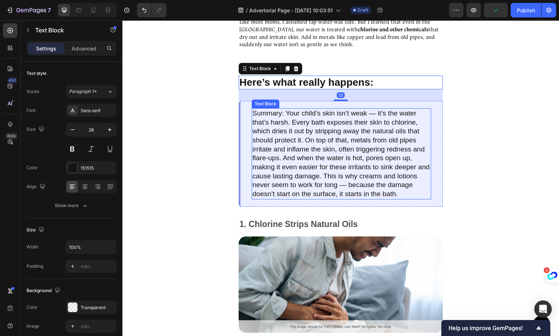
click at [339, 161] on p "Summary: Your child’s skin isn’t weak — it’s the water that’s harsh. Every bath…" at bounding box center [341, 154] width 178 height 90
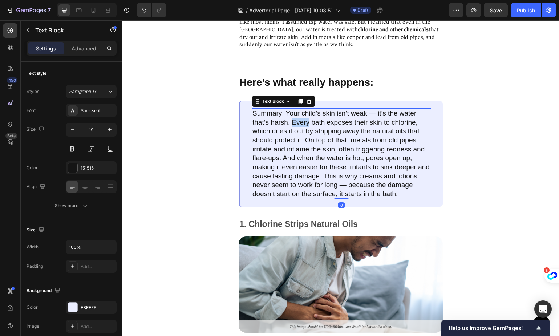
click at [303, 121] on p "Summary: Your child’s skin isn’t weak — it’s the water that’s harsh. Every bath…" at bounding box center [341, 154] width 178 height 90
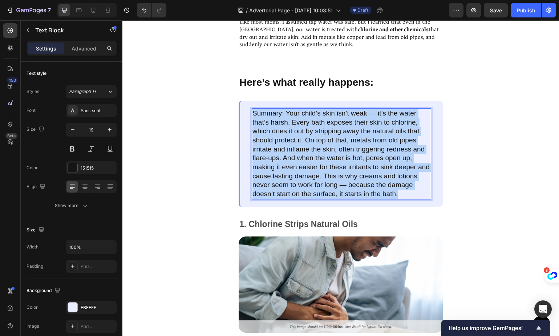
click at [303, 121] on p "Summary: Your child’s skin isn’t weak — it’s the water that’s harsh. Every bath…" at bounding box center [341, 154] width 178 height 90
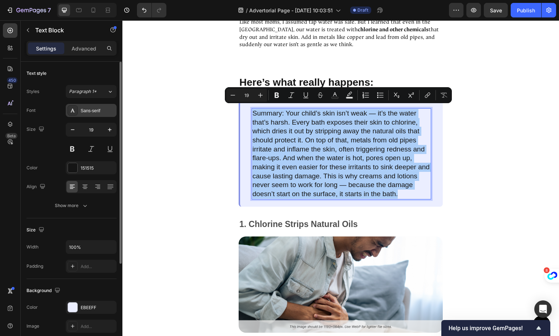
click at [106, 111] on div "Sans-serif" at bounding box center [98, 110] width 34 height 7
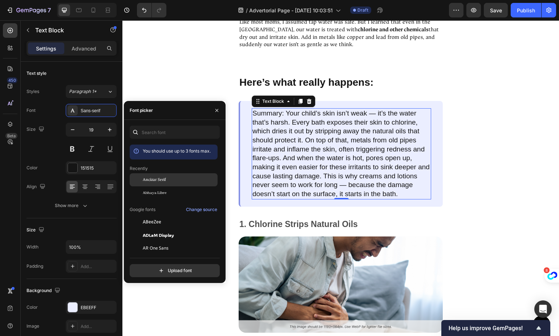
click at [175, 182] on div "Ancizar Serif" at bounding box center [179, 179] width 73 height 7
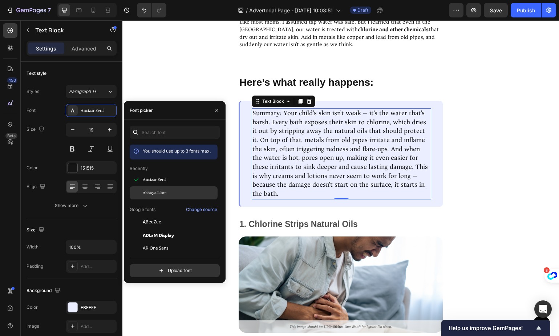
click at [176, 193] on div "Abhaya Libre" at bounding box center [179, 193] width 73 height 7
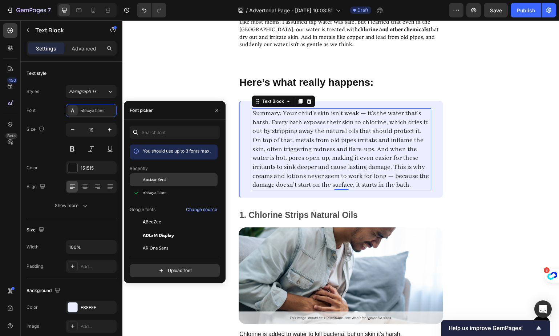
click at [167, 175] on div "Ancizar Serif" at bounding box center [174, 179] width 88 height 13
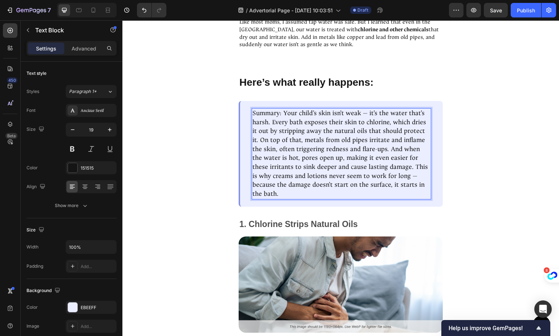
click at [346, 146] on p "Summary: Your child’s skin isn’t weak — it’s the water that’s harsh. Every bath…" at bounding box center [341, 154] width 178 height 90
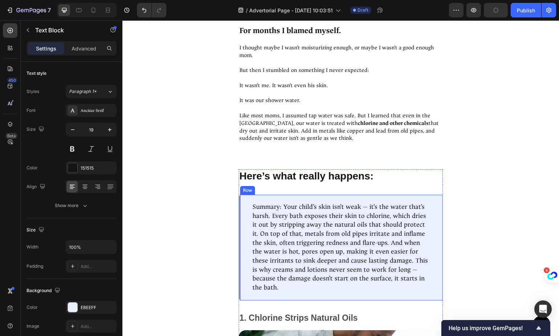
scroll to position [489, 0]
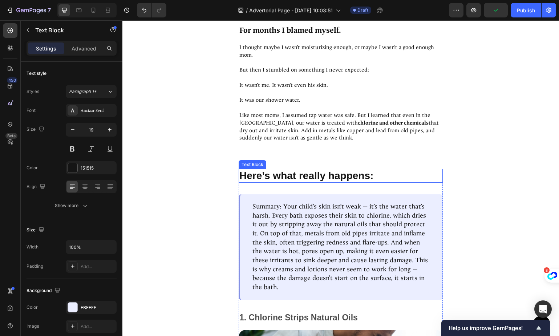
click at [311, 175] on p "Here’s what really happens:" at bounding box center [340, 176] width 203 height 12
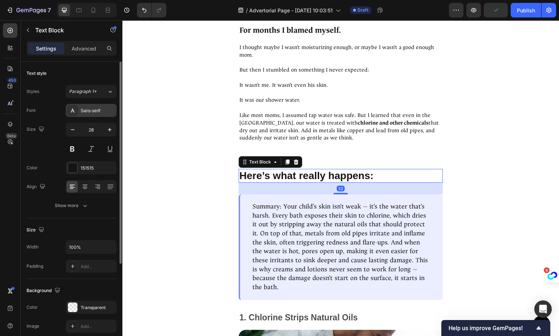
click at [103, 110] on div "Sans-serif" at bounding box center [98, 110] width 34 height 7
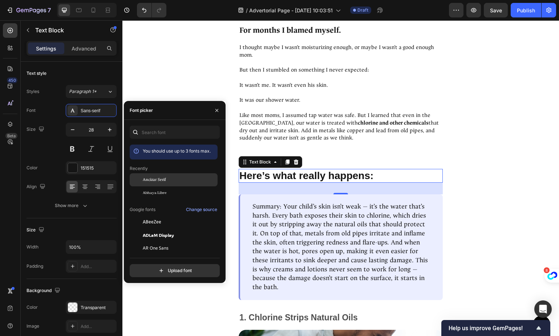
click at [162, 181] on span "Ancizar Serif" at bounding box center [154, 179] width 23 height 7
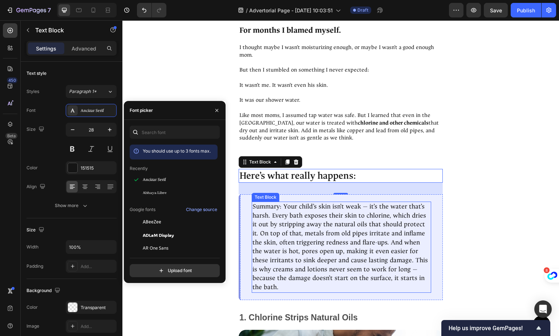
click at [315, 218] on p "Summary: Your child’s skin isn’t weak — it’s the water that’s harsh. Every bath…" at bounding box center [341, 247] width 178 height 90
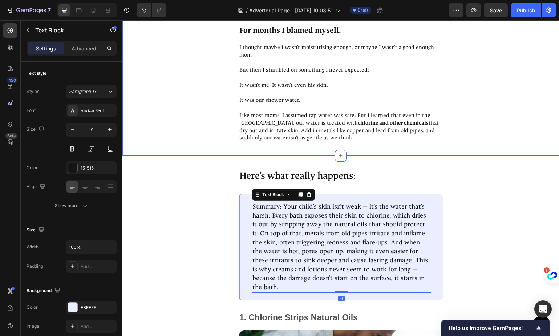
click at [385, 139] on div "I thought maybe I wasn’t moisturizing enough, or maybe I wasn’t a good enough m…" at bounding box center [341, 92] width 204 height 99
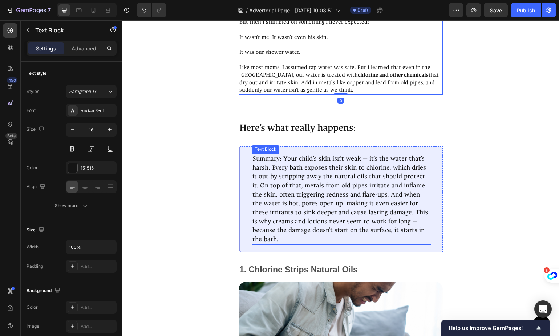
scroll to position [606, 0]
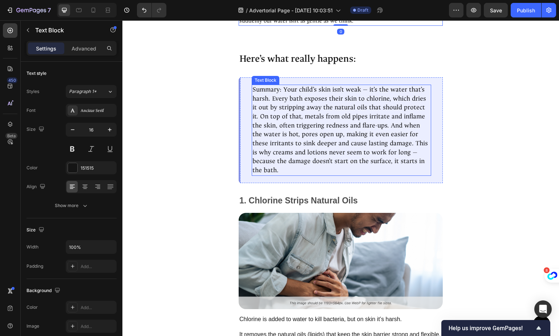
click at [355, 147] on p "Summary: Your child’s skin isn’t weak — it’s the water that’s harsh. Every bath…" at bounding box center [341, 130] width 178 height 90
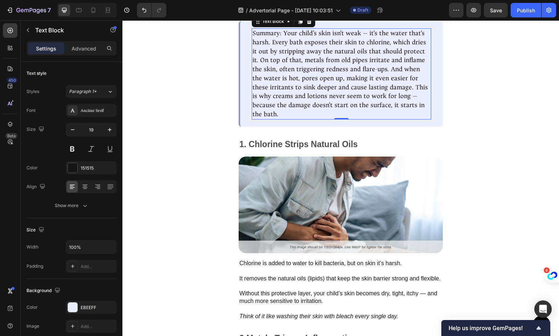
scroll to position [676, 0]
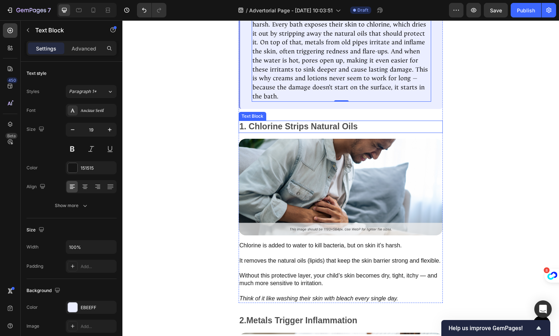
click at [300, 126] on p "1. Chlorine Strips Natural Oils" at bounding box center [340, 126] width 203 height 11
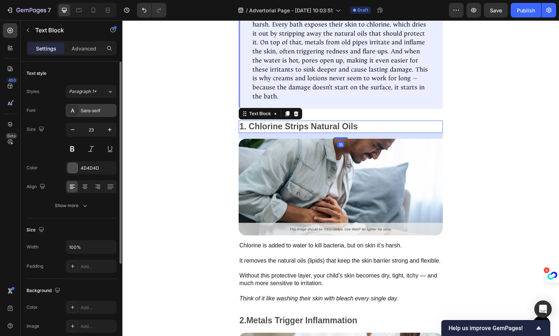
click at [95, 110] on div "Sans-serif" at bounding box center [98, 110] width 34 height 7
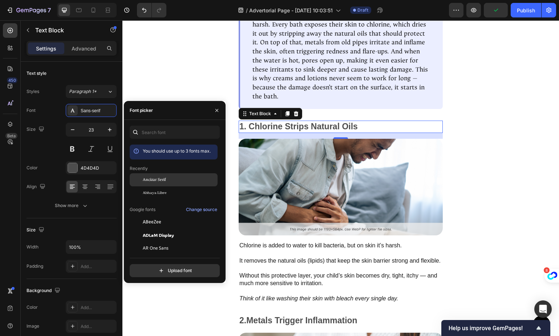
click at [173, 178] on div "Ancizar Serif" at bounding box center [179, 179] width 73 height 7
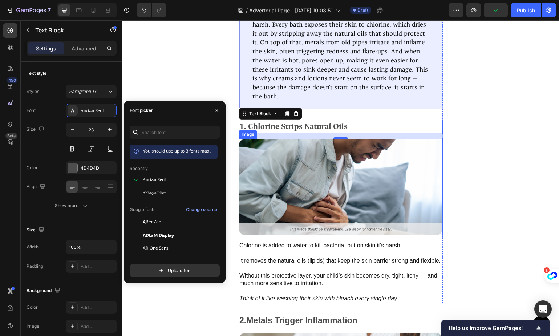
click at [329, 183] on img at bounding box center [341, 187] width 204 height 97
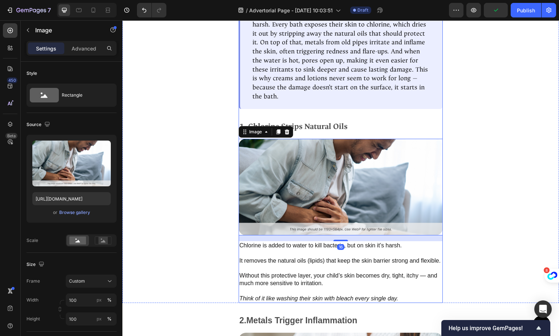
click at [345, 128] on p "1. Chlorine Strips Natural Oils" at bounding box center [340, 126] width 203 height 11
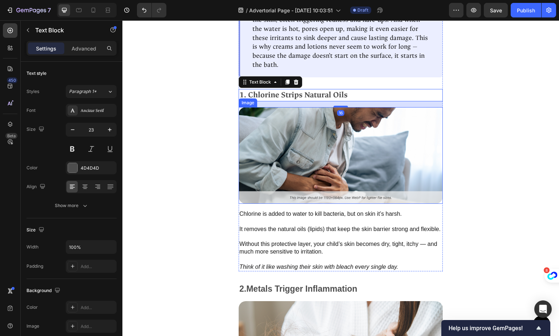
scroll to position [745, 0]
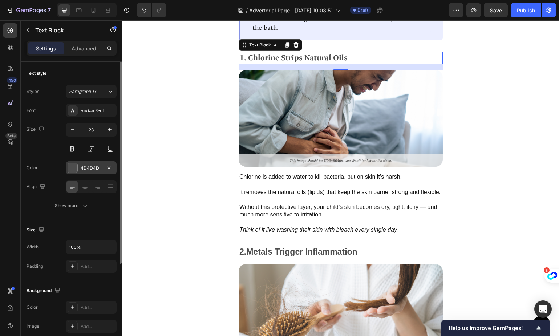
click at [76, 165] on div at bounding box center [72, 167] width 9 height 9
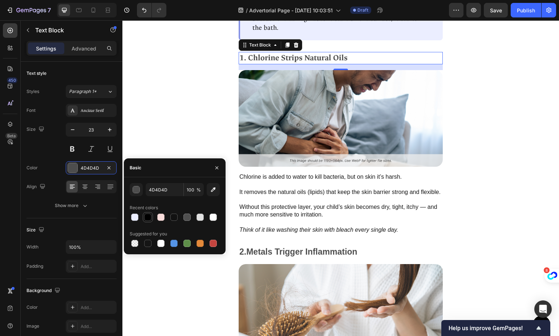
click at [148, 219] on div at bounding box center [147, 216] width 7 height 7
type input "000000"
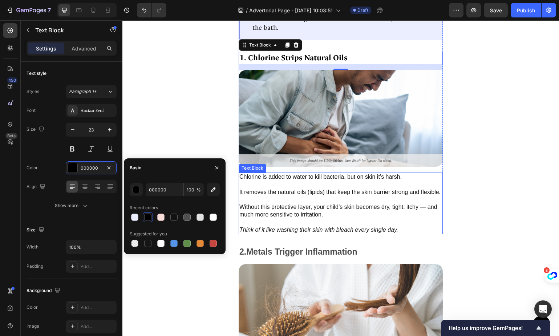
click at [290, 176] on p "Chlorine is added to water to kill bacteria, but on skin it’s harsh." at bounding box center [340, 177] width 203 height 8
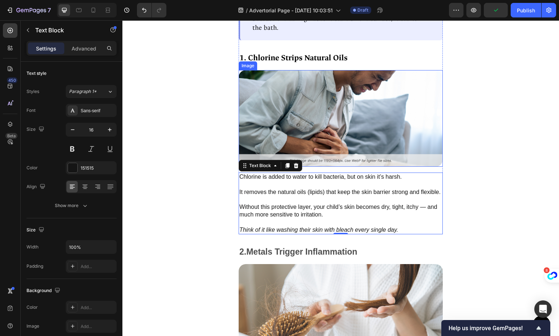
click at [339, 118] on img at bounding box center [341, 118] width 204 height 97
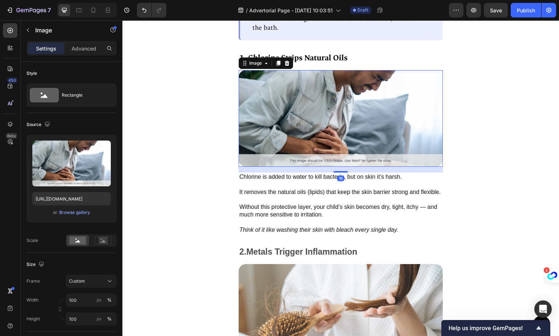
click at [330, 203] on p "It removes the natural oils (lipids) that keep the skin barrier strong and flex…" at bounding box center [340, 192] width 203 height 23
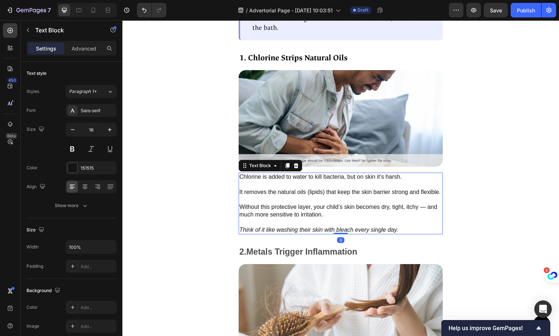
click at [330, 203] on p "It removes the natural oils (lipids) that keep the skin barrier strong and flex…" at bounding box center [340, 192] width 203 height 23
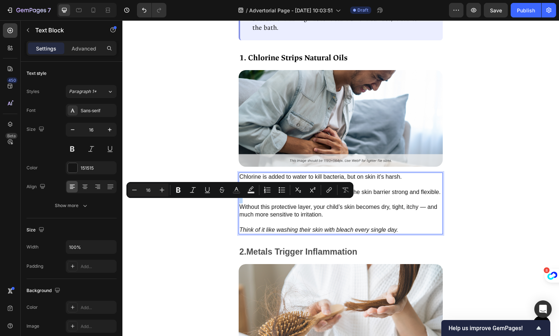
click at [330, 203] on p "It removes the natural oils (lipids) that keep the skin barrier strong and flex…" at bounding box center [340, 192] width 203 height 23
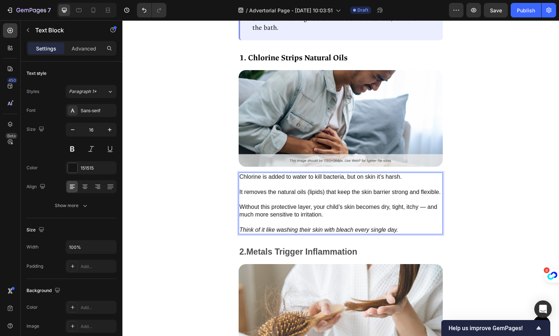
click at [384, 219] on p "Without this protective layer, your child’s skin becomes dry, tight, itchy — an…" at bounding box center [340, 214] width 203 height 23
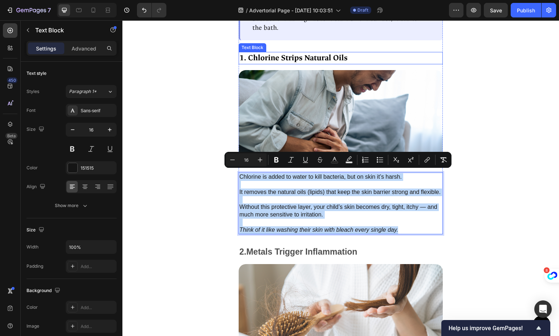
drag, startPoint x: 404, startPoint y: 236, endPoint x: 244, endPoint y: 57, distance: 239.6
click at [241, 56] on div "Here’s what really happens: Text Block Summary: Your child’s skin isn’t weak — …" at bounding box center [341, 72] width 204 height 325
copy div "Chlorine is added to water to kill bacteria, but on skin it’s harsh. It removes…"
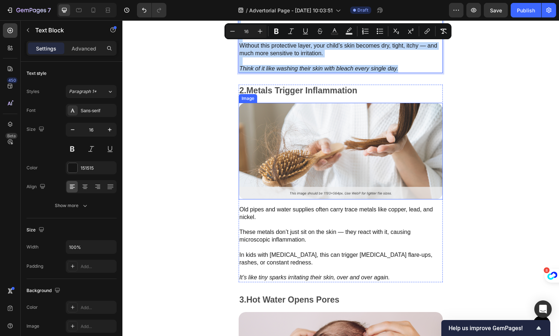
scroll to position [909, 0]
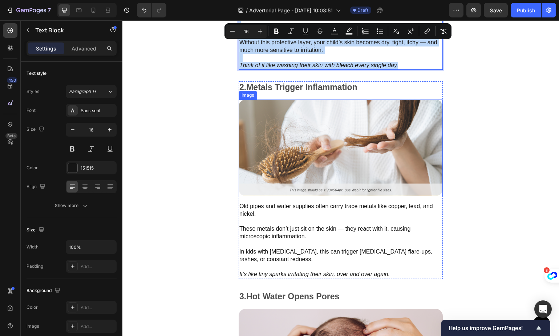
click at [343, 151] on img at bounding box center [341, 147] width 204 height 97
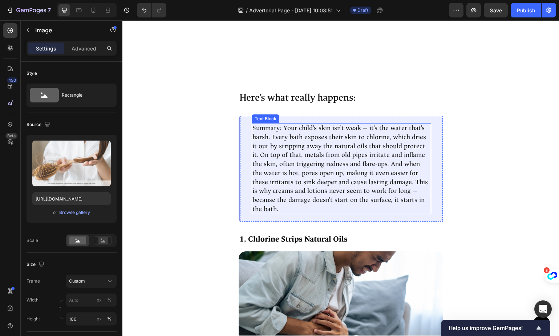
scroll to position [723, 0]
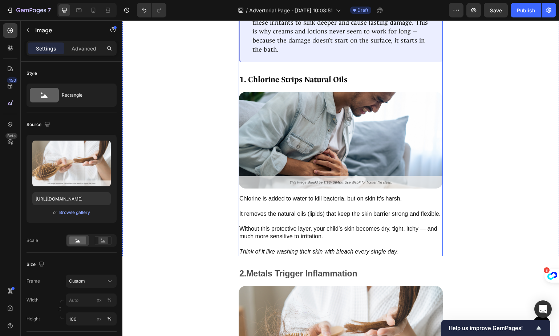
click at [290, 68] on div "Here’s what really happens: Text Block Summary: Your child’s skin isn’t weak — …" at bounding box center [341, 93] width 204 height 325
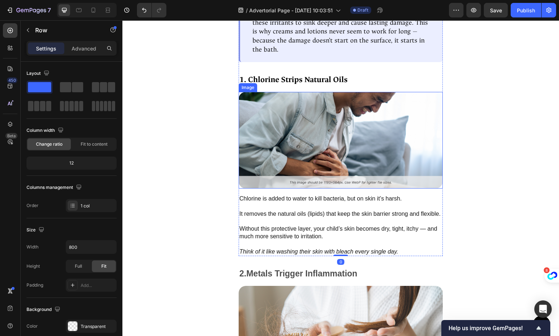
click at [328, 197] on p "Chlorine is added to water to kill bacteria, but on skin it’s harsh." at bounding box center [340, 199] width 203 height 8
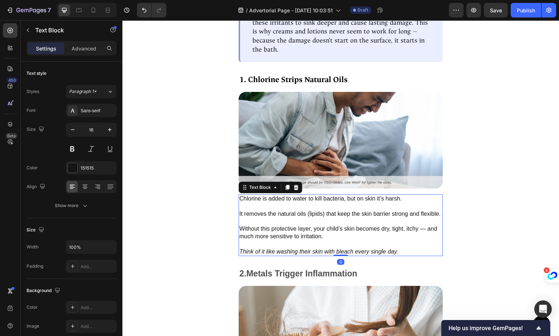
click at [328, 197] on p "Chlorine is added to water to kill bacteria, but on skin it’s harsh." at bounding box center [340, 199] width 203 height 8
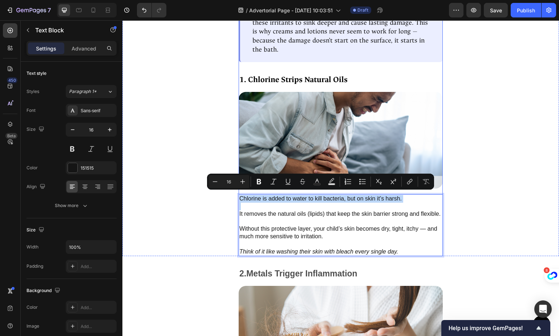
click at [307, 70] on div "Here’s what really happens: Text Block Summary: Your child’s skin isn’t weak — …" at bounding box center [341, 93] width 204 height 325
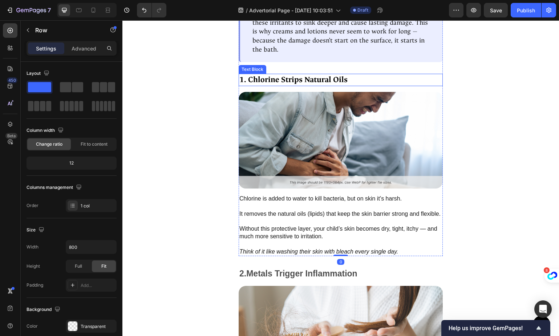
click at [300, 76] on p "1. Chlorine Strips Natural Oils" at bounding box center [340, 79] width 203 height 11
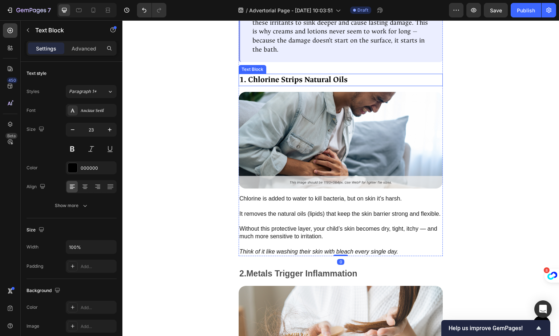
click at [300, 76] on p "1. Chlorine Strips Natural Oils" at bounding box center [340, 79] width 203 height 11
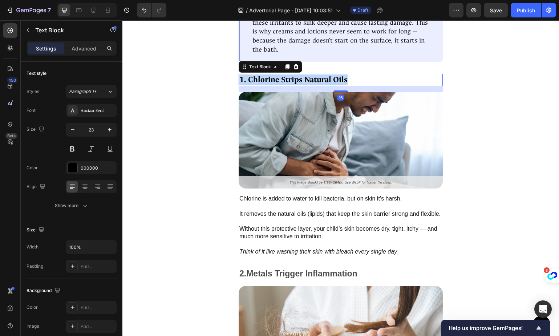
click at [300, 76] on p "1. Chlorine Strips Natural Oils" at bounding box center [340, 79] width 203 height 11
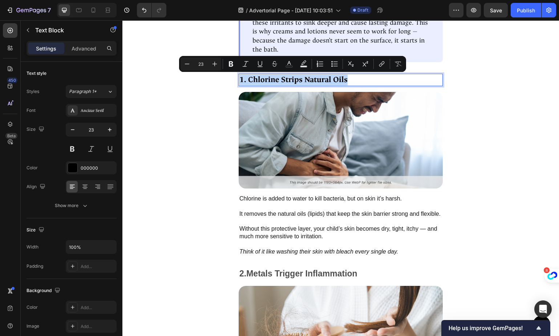
copy p "1. Chlorine Strips Natural Oils"
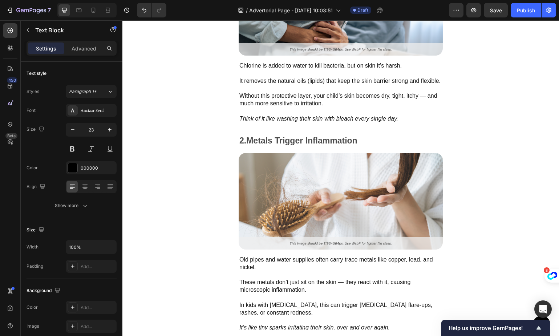
type input "16"
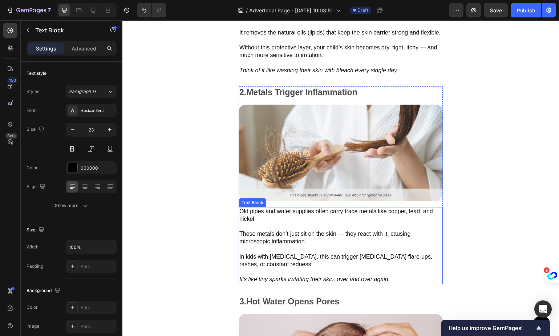
scroll to position [754, 0]
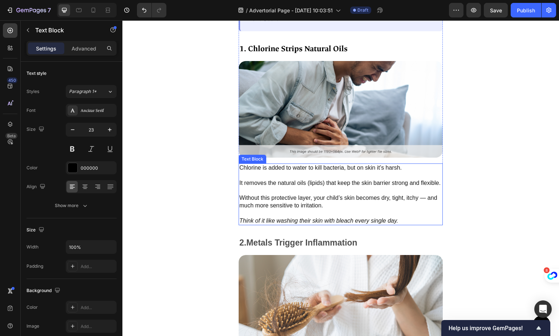
click at [283, 172] on p "It removes the natural oils (lipids) that keep the skin barrier strong and flex…" at bounding box center [340, 183] width 203 height 23
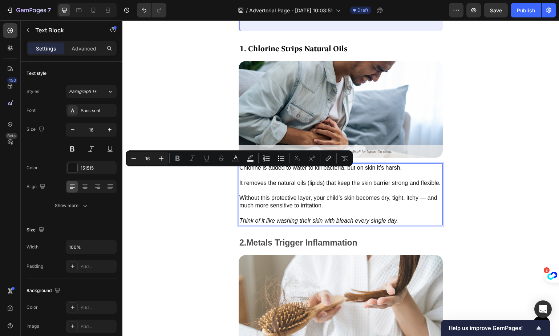
click at [292, 177] on p "It removes the natural oils (lipids) that keep the skin barrier strong and flex…" at bounding box center [340, 183] width 203 height 23
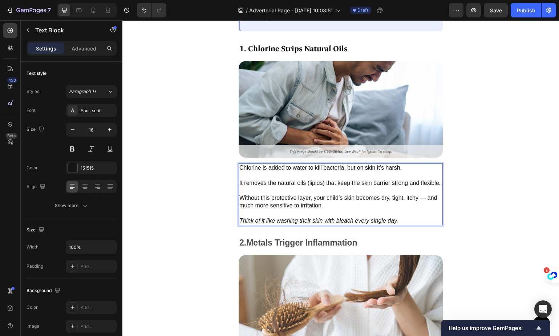
click at [289, 164] on p "Chlorine is added to water to kill bacteria, but on skin it’s harsh." at bounding box center [340, 168] width 203 height 8
click at [288, 164] on p "Chlorine is added to water to kill bacteria, but on skin it’s harsh." at bounding box center [340, 168] width 203 height 8
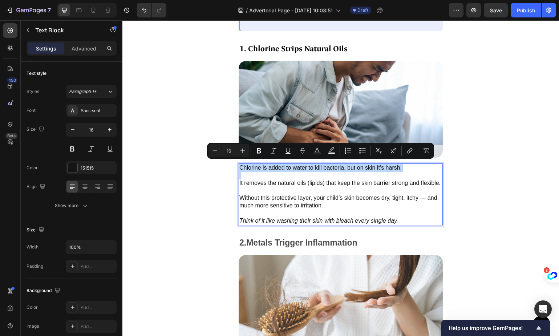
copy p "Chlorine is added to water to kill bacteria, but on skin it’s harsh."
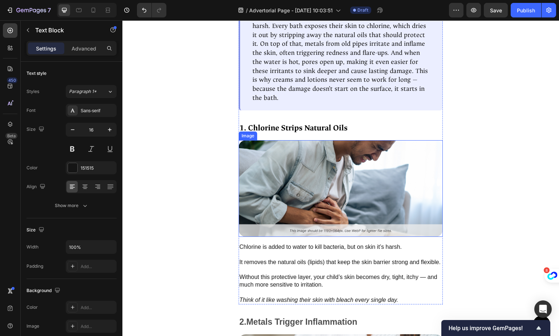
scroll to position [724, 0]
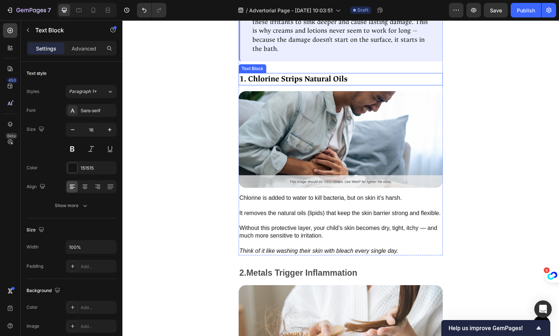
click at [330, 71] on div "Here’s what really happens: Text Block Summary: Your child’s skin isn’t weak — …" at bounding box center [341, 93] width 204 height 325
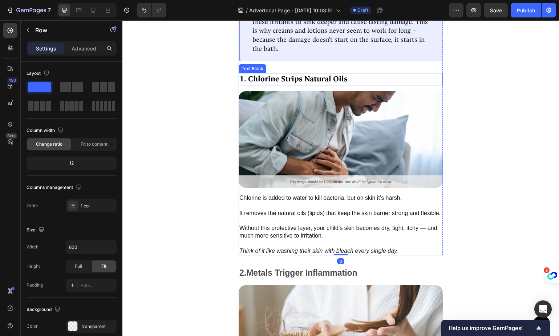
click at [325, 76] on p "1. Chlorine Strips Natural Oils" at bounding box center [340, 79] width 203 height 11
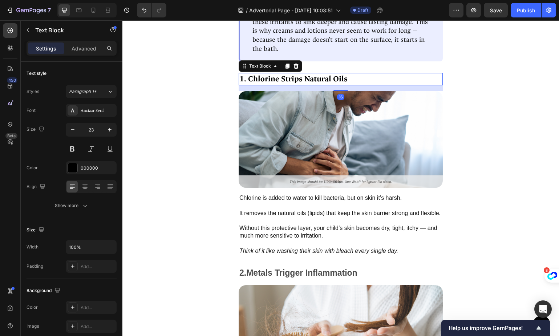
click at [325, 77] on p "1. Chlorine Strips Natural Oils" at bounding box center [340, 79] width 203 height 11
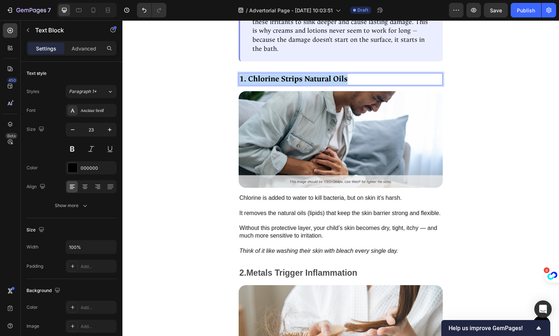
click at [325, 77] on p "1. Chlorine Strips Natural Oils" at bounding box center [340, 79] width 203 height 11
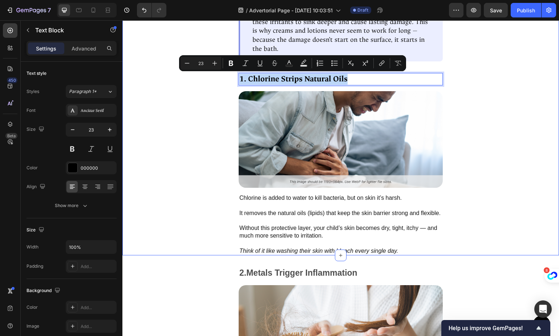
copy p "1. Chlorine Strips Natural Oils"
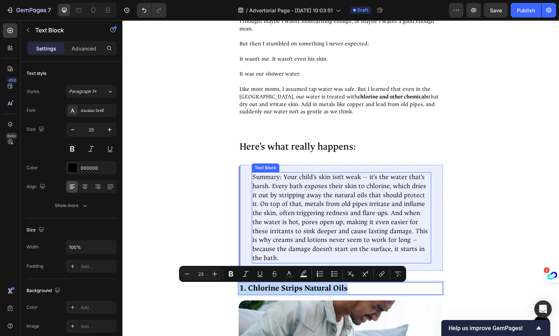
scroll to position [196, 0]
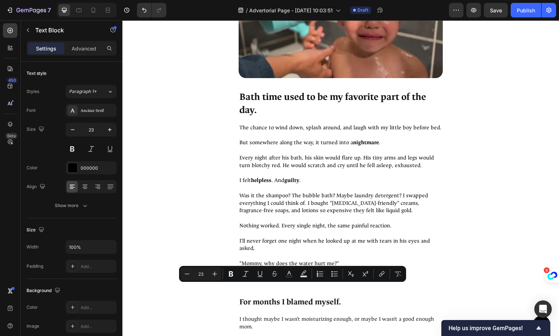
type input "16"
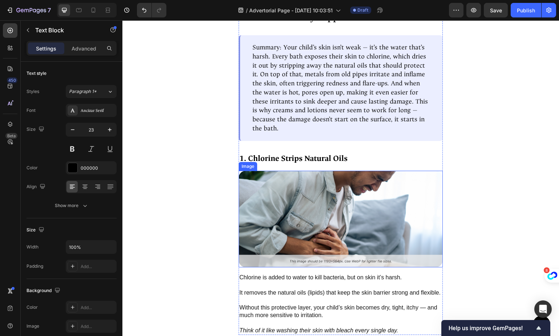
scroll to position [671, 0]
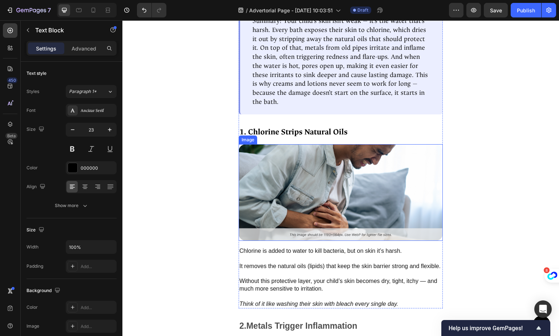
click at [347, 195] on img at bounding box center [341, 192] width 204 height 97
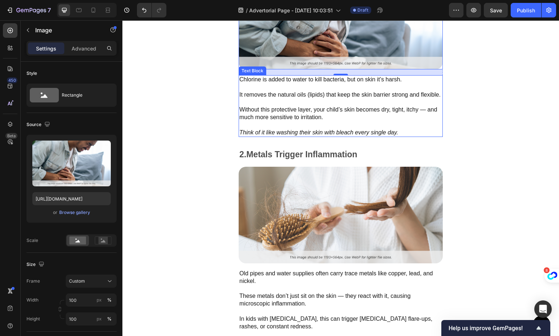
scroll to position [881, 0]
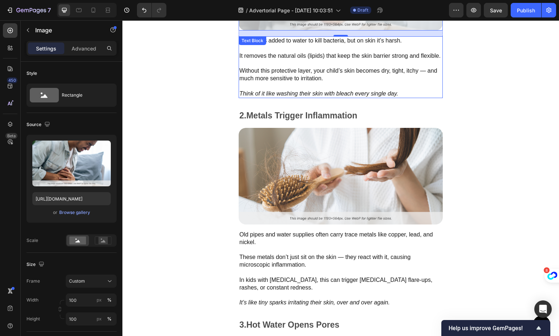
click at [321, 81] on p "Without this protective layer, your child’s skin becomes dry, tight, itchy — an…" at bounding box center [340, 78] width 203 height 23
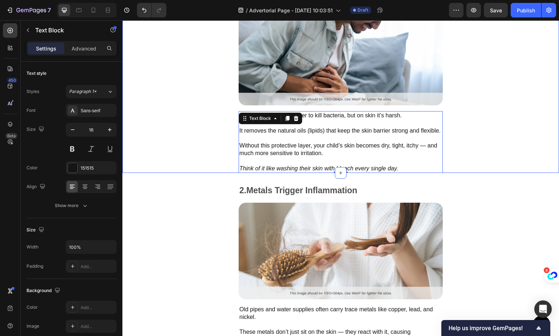
scroll to position [807, 0]
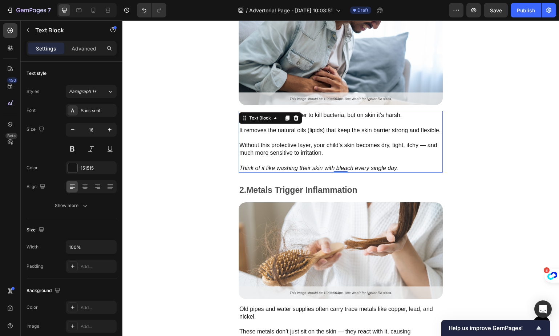
click at [406, 164] on p "Without this protective layer, your child’s skin becomes dry, tight, itchy — an…" at bounding box center [340, 153] width 203 height 23
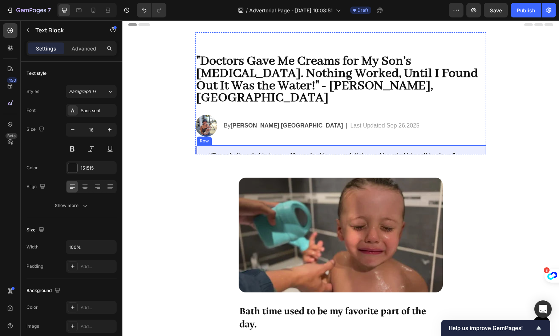
scroll to position [0, 0]
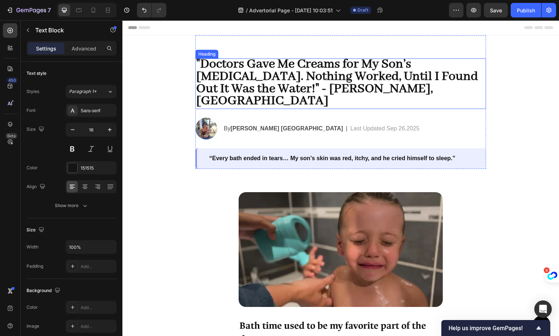
click at [350, 80] on span ""Doctors Gave Me Creams for My Son’s Eczema. Nothing Worked, Until I Found Out …" at bounding box center [337, 82] width 282 height 53
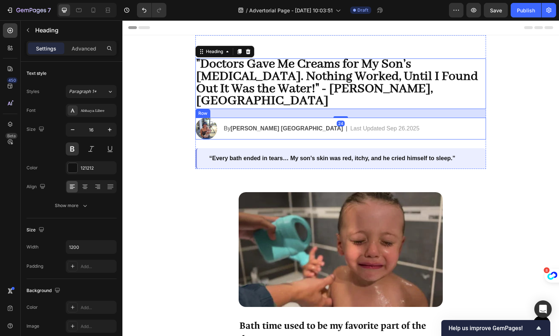
click at [429, 123] on div "By Shawna R. USA Text Block | Text Block Last Updated Sep 26.2025 Text Block Row" at bounding box center [354, 128] width 263 height 10
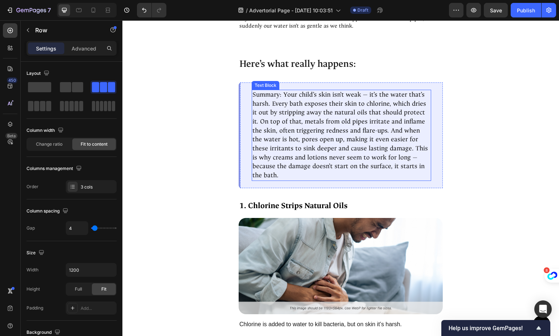
scroll to position [606, 0]
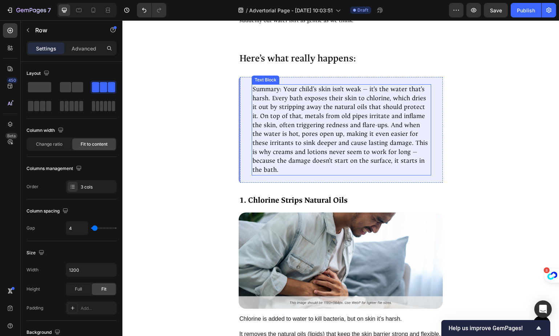
click at [318, 138] on p "Summary: Your child’s skin isn’t weak — it’s the water that’s harsh. Every bath…" at bounding box center [341, 130] width 178 height 90
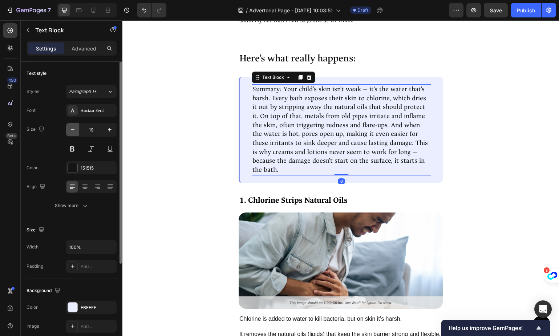
click at [75, 132] on icon "button" at bounding box center [72, 129] width 7 height 7
type input "18"
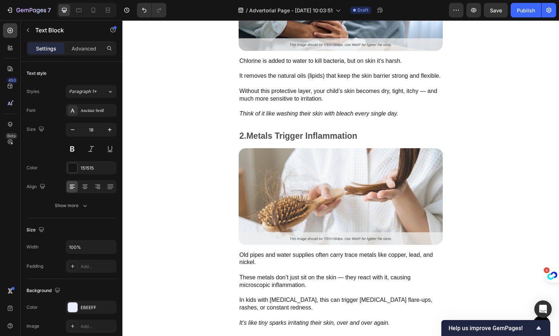
scroll to position [891, 0]
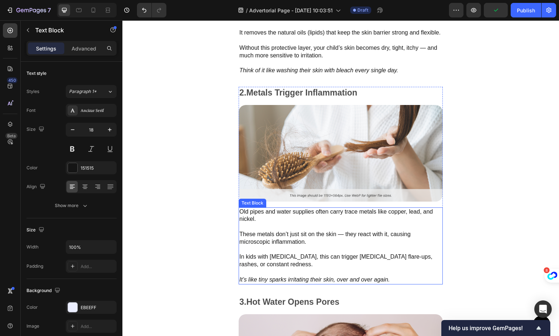
click at [299, 234] on p "These metals don’t just sit on the skin — they react with it, causing microscop…" at bounding box center [340, 234] width 203 height 23
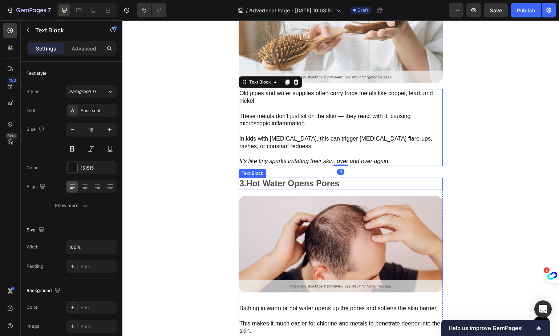
scroll to position [1014, 0]
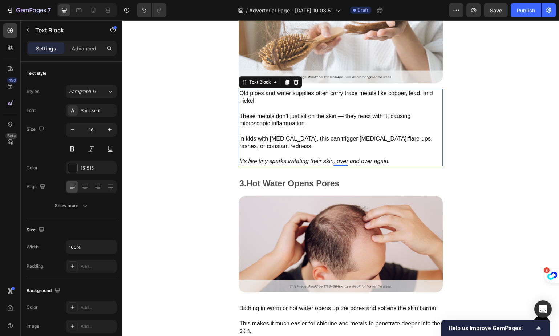
click at [333, 109] on p "These metals don’t just sit on the skin — they react with it, causing microscop…" at bounding box center [340, 116] width 203 height 23
click at [292, 95] on p "Old pipes and water supplies often carry trace metals like copper, lead, and ni…" at bounding box center [340, 97] width 203 height 15
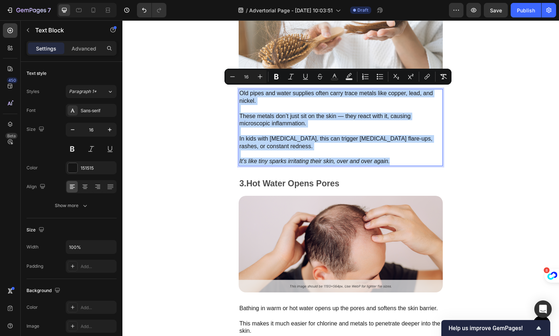
drag, startPoint x: 401, startPoint y: 157, endPoint x: 240, endPoint y: 87, distance: 175.9
click at [240, 89] on div "Old pipes and water supplies often carry trace metals like copper, lead, and ni…" at bounding box center [341, 127] width 204 height 77
copy div "Old pipes and water supplies often carry trace metals like copper, lead, and ni…"
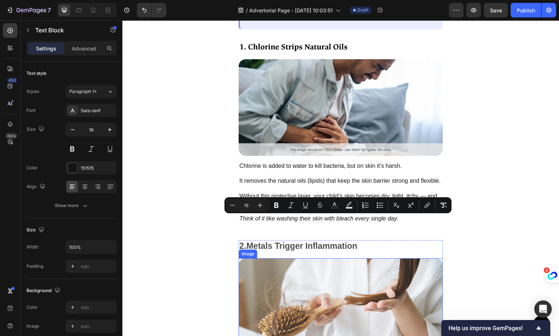
scroll to position [885, 0]
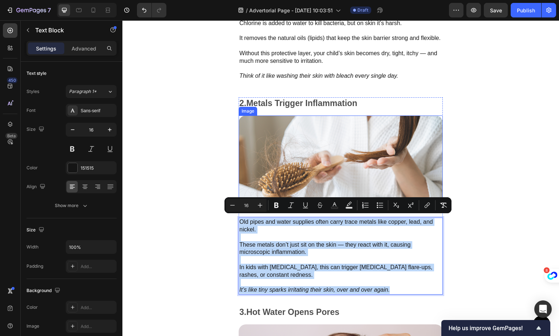
click at [322, 157] on img at bounding box center [341, 163] width 204 height 97
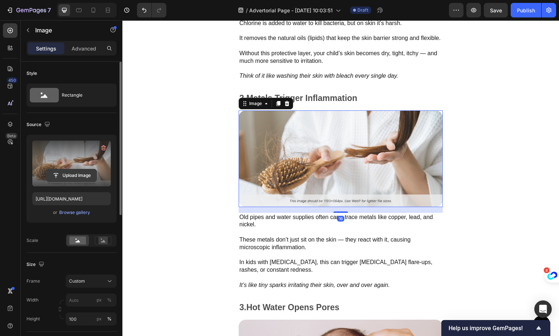
click at [75, 173] on input "file" at bounding box center [71, 175] width 50 height 12
click at [72, 176] on input "file" at bounding box center [71, 175] width 50 height 12
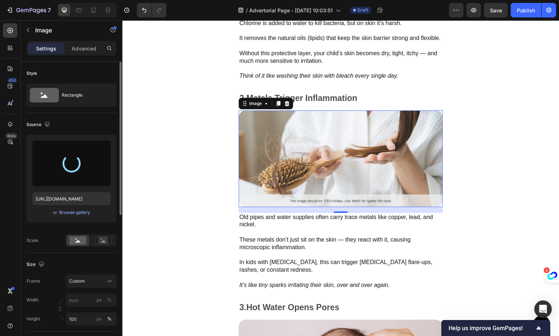
type input "https://cdn.shopify.com/s/files/1/0864/4850/5098/files/gempages_585699759549842…"
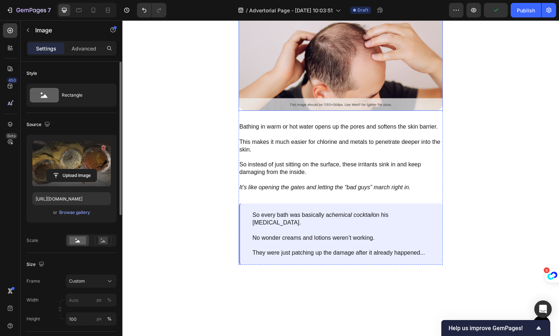
scroll to position [1105, 0]
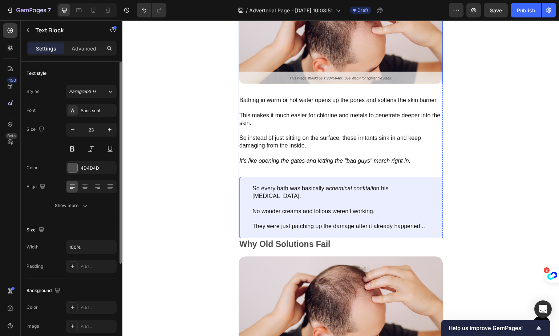
scroll to position [1219, 0]
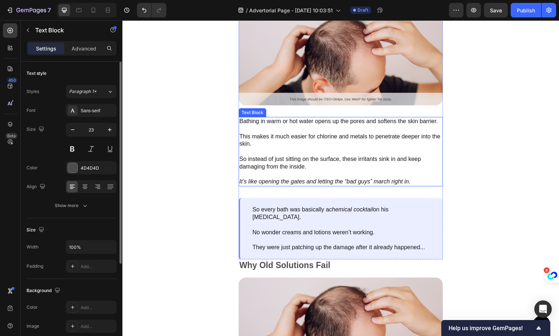
click at [342, 148] on p "This makes it much easier for chlorine and metals to penetrate deeper into the …" at bounding box center [340, 136] width 203 height 23
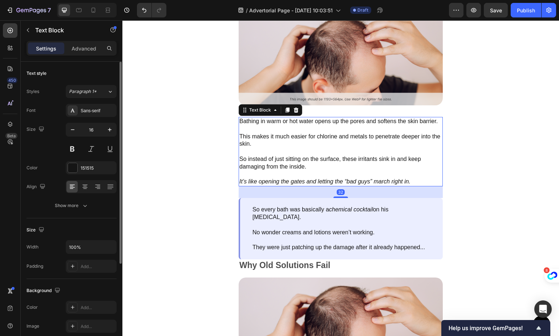
click at [342, 148] on p "This makes it much easier for chlorine and metals to penetrate deeper into the …" at bounding box center [340, 136] width 203 height 23
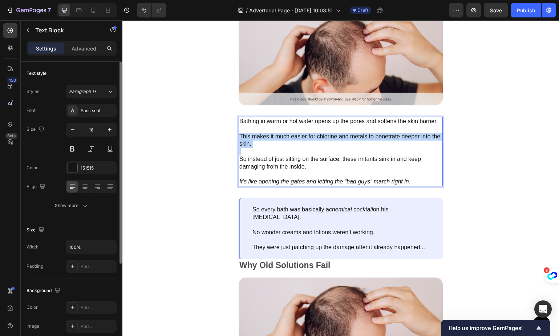
click at [342, 148] on p "This makes it much easier for chlorine and metals to penetrate deeper into the …" at bounding box center [340, 136] width 203 height 23
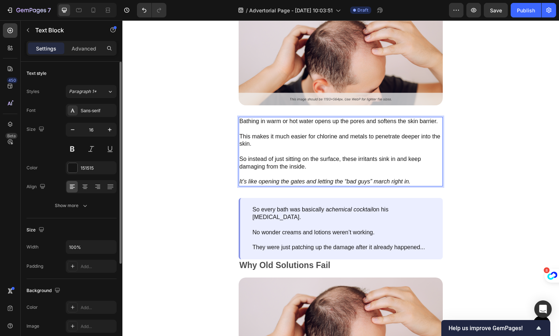
click at [379, 170] on p "So instead of just sitting on the surface, these irritants sink in and keep dam…" at bounding box center [340, 159] width 203 height 23
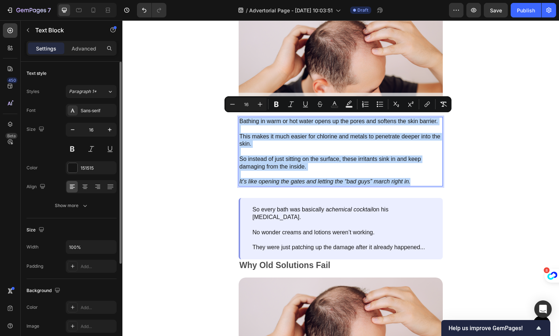
drag, startPoint x: 422, startPoint y: 187, endPoint x: 245, endPoint y: 119, distance: 189.5
click at [241, 119] on div "Bathing in warm or hot water opens up the pores and softens the skin barrier. T…" at bounding box center [341, 151] width 204 height 69
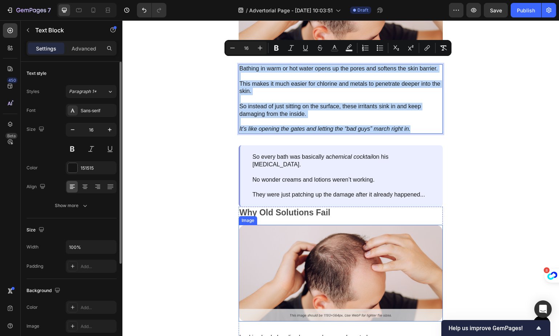
scroll to position [1266, 0]
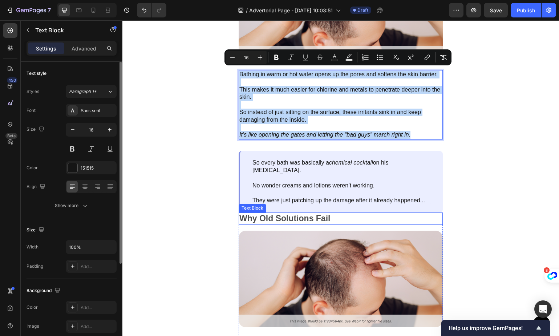
copy div "Bathing in warm or hot water opens up the pores and softens the skin barrier. T…"
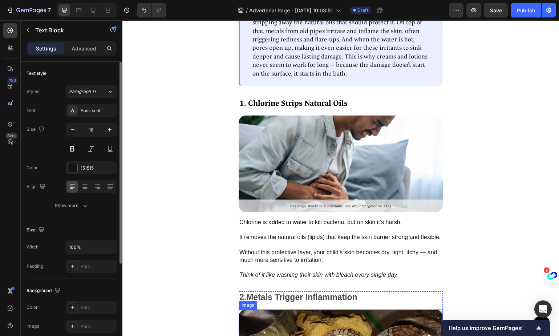
scroll to position [790, 0]
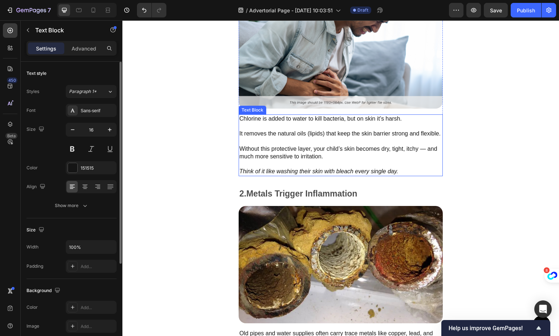
click at [337, 145] on p "It removes the natural oils (lipids) that keep the skin barrier strong and flex…" at bounding box center [340, 133] width 203 height 23
click at [377, 157] on p "Without this protective layer, your child’s skin becomes dry, tight, itchy — an…" at bounding box center [340, 156] width 203 height 23
click at [372, 154] on p "Without this protective layer, your child’s skin becomes dry, tight, itchy — an…" at bounding box center [340, 156] width 203 height 23
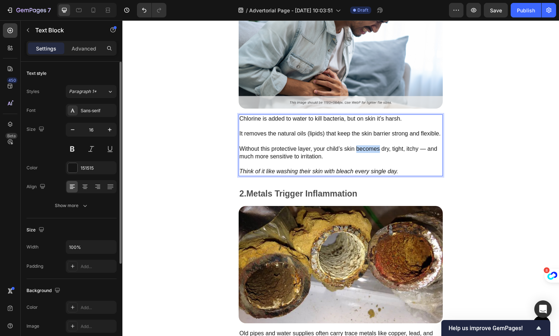
click at [372, 154] on p "Without this protective layer, your child’s skin becomes dry, tight, itchy — an…" at bounding box center [340, 156] width 203 height 23
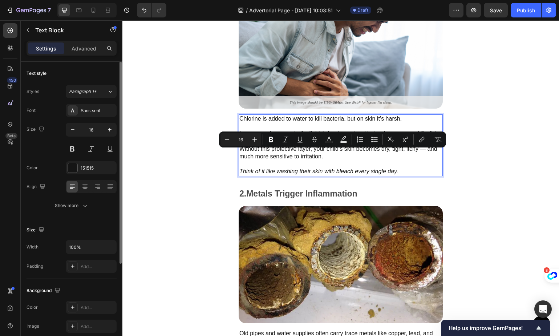
click at [396, 167] on p "Without this protective layer, your child’s skin becomes dry, tight, itchy — an…" at bounding box center [340, 156] width 203 height 23
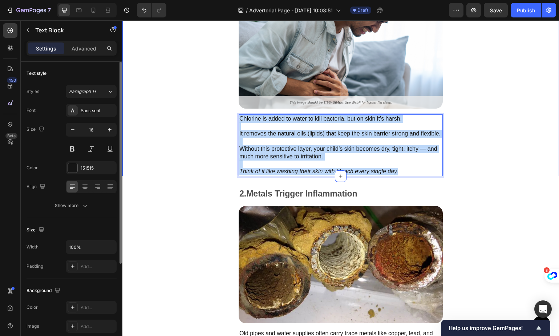
drag, startPoint x: 402, startPoint y: 175, endPoint x: 235, endPoint y: 113, distance: 178.1
click at [235, 113] on div "Here’s what really happens: Text Block Summary: Your child’s skin isn’t weak — …" at bounding box center [340, 14] width 436 height 325
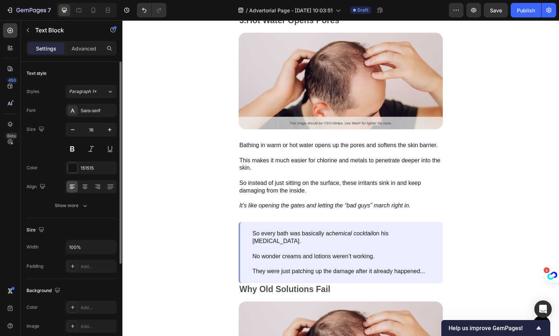
scroll to position [1195, 0]
click at [342, 171] on p "This makes it much easier for chlorine and metals to penetrate deeper into the …" at bounding box center [340, 160] width 203 height 23
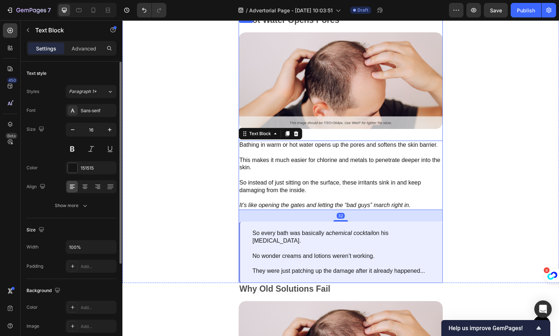
click at [341, 146] on p "Bathing in warm or hot water opens up the pores and softens the skin barrier." at bounding box center [340, 145] width 203 height 8
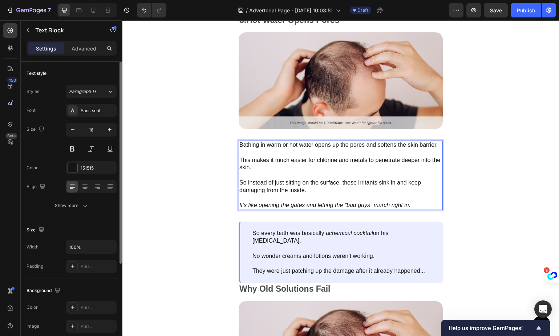
click at [270, 143] on p "Bathing in warm or hot water opens up the pores and softens the skin barrier." at bounding box center [340, 145] width 203 height 8
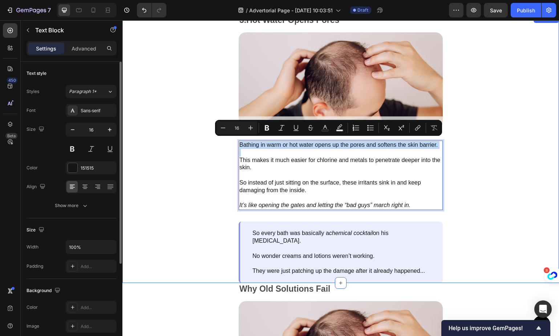
copy p "Bathing in warm or hot water opens up the pores and softens the skin barrier."
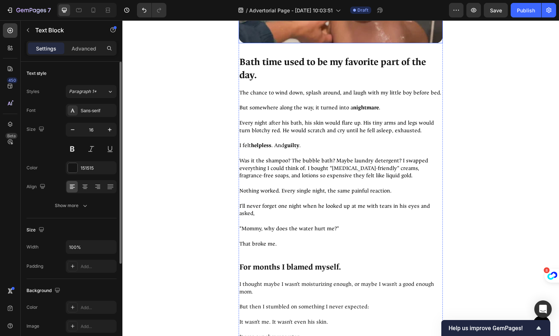
scroll to position [92, 0]
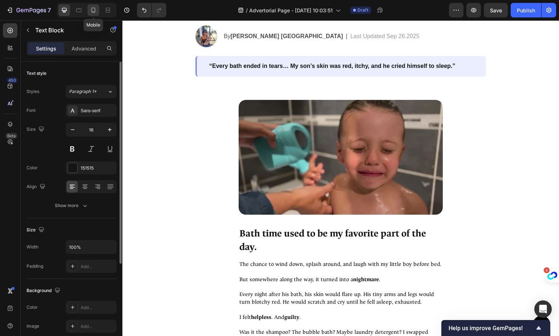
click at [91, 9] on icon at bounding box center [93, 10] width 7 height 7
type input "14"
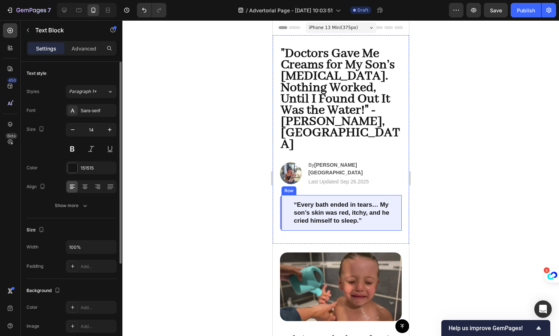
click at [336, 86] on span ""Doctors Gave Me Creams for My Son’s Eczema. Nothing Worked, Until I Found Out …" at bounding box center [339, 98] width 119 height 107
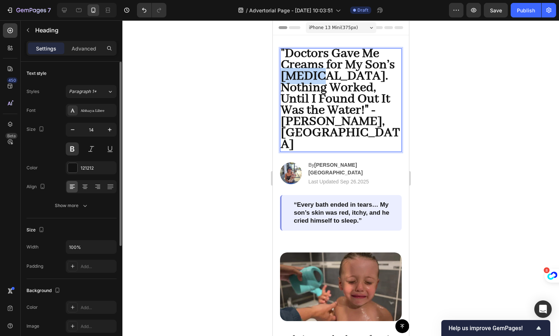
click at [318, 76] on span ""Doctors Gave Me Creams for My Son’s Eczema. Nothing Worked, Until I Found Out …" at bounding box center [339, 98] width 119 height 107
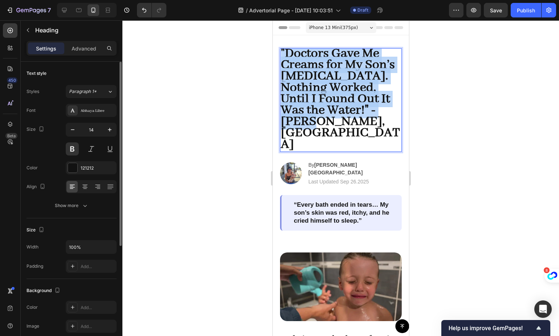
click at [318, 76] on span ""Doctors Gave Me Creams for My Son’s Eczema. Nothing Worked, Until I Found Out …" at bounding box center [339, 98] width 119 height 107
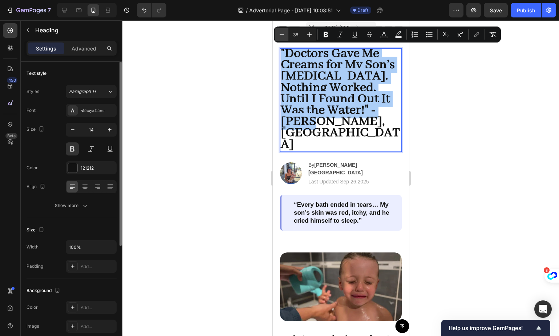
click at [282, 38] on icon "Editor contextual toolbar" at bounding box center [281, 34] width 7 height 7
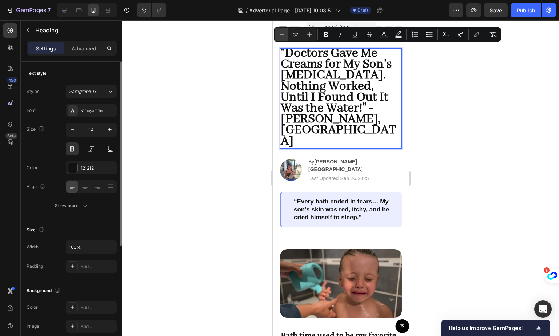
click at [282, 38] on icon "Editor contextual toolbar" at bounding box center [281, 34] width 7 height 7
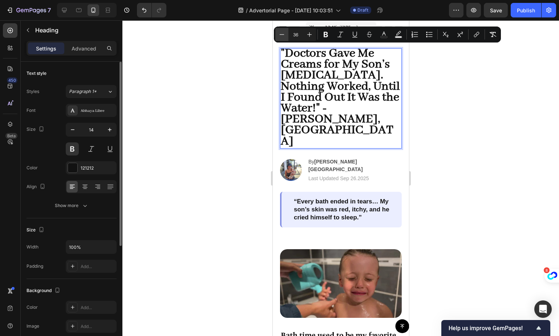
click at [282, 38] on icon "Editor contextual toolbar" at bounding box center [281, 34] width 7 height 7
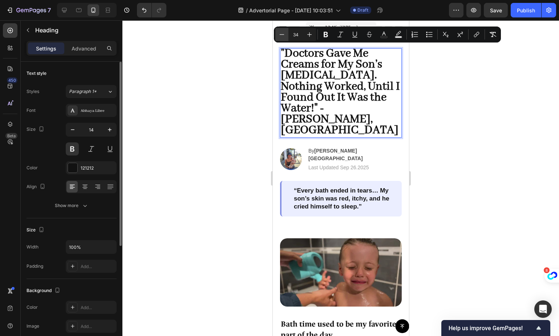
click at [282, 38] on icon "Editor contextual toolbar" at bounding box center [281, 34] width 7 height 7
type input "33"
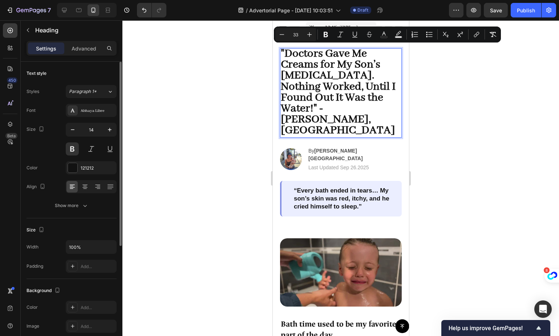
click at [314, 81] on span ""Doctors Gave Me Creams for My Son’s Eczema. Nothing Worked, Until I Found Out …" at bounding box center [337, 91] width 115 height 91
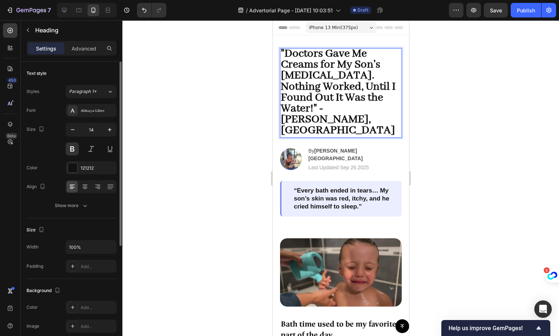
click at [324, 88] on span ""Doctors Gave Me Creams for My Son’s Eczema. Nothing Worked, Until I Found Out …" at bounding box center [337, 91] width 115 height 91
click at [323, 77] on span ""Doctors Gave Me Creams for My Son’s Eczema. Nothing Worked, Until I Found Out …" at bounding box center [337, 91] width 115 height 91
click at [337, 93] on span ""Doctors Gave Me Creams for My Son’s Eczema. Nothing Worked, Until I Found Out …" at bounding box center [337, 91] width 115 height 91
click at [364, 109] on p ""Doctors Gave Me Creams for My Son’s Eczema. Nothing Worked, Until I Found Out …" at bounding box center [340, 93] width 120 height 88
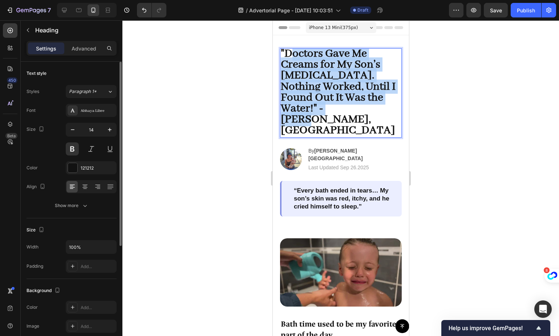
drag, startPoint x: 364, startPoint y: 106, endPoint x: 291, endPoint y: 57, distance: 88.1
click at [289, 56] on p ""Doctors Gave Me Creams for My Son’s Eczema. Nothing Worked, Until I Found Out …" at bounding box center [340, 93] width 120 height 88
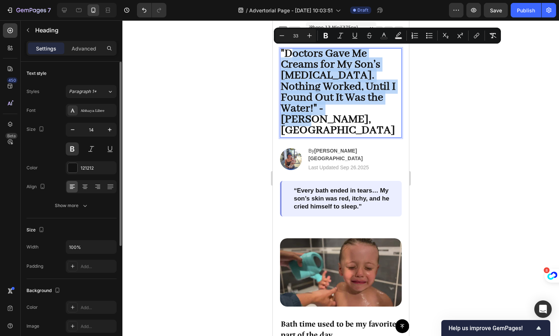
click at [327, 91] on span ""Doctors Gave Me Creams for My Son’s Eczema. Nothing Worked, Until I Found Out …" at bounding box center [337, 91] width 115 height 91
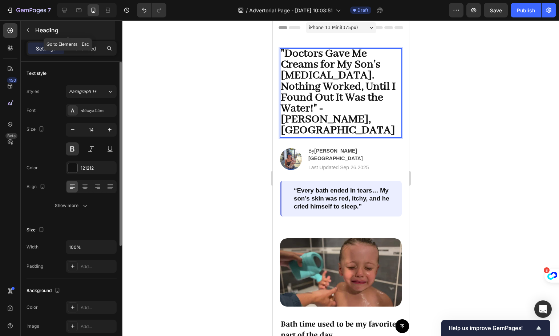
click at [28, 31] on icon "button" at bounding box center [28, 30] width 2 height 4
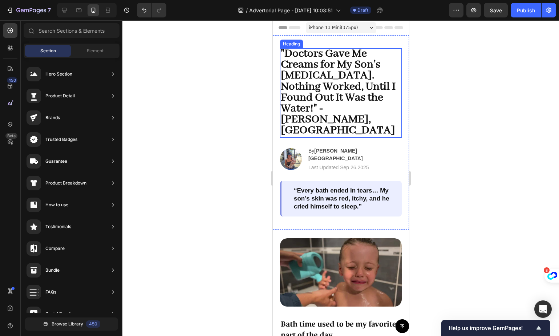
click at [357, 83] on span ""Doctors Gave Me Creams for My Son’s Eczema. Nothing Worked, Until I Found Out …" at bounding box center [337, 91] width 115 height 91
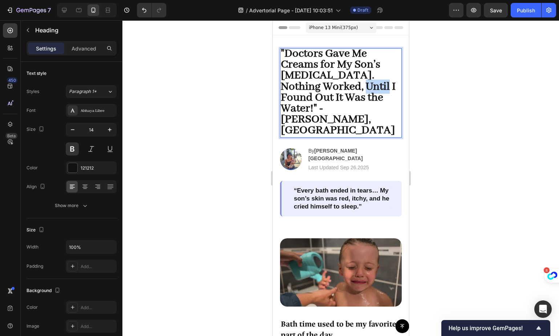
click at [356, 89] on span ""Doctors Gave Me Creams for My Son’s Eczema. Nothing Worked, Until I Found Out …" at bounding box center [337, 91] width 115 height 91
click at [352, 101] on span ""Doctors Gave Me Creams for My Son’s Eczema. Nothing Worked, Until I Found Out …" at bounding box center [337, 91] width 115 height 91
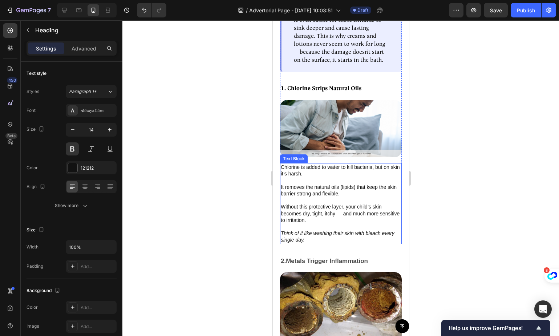
scroll to position [774, 0]
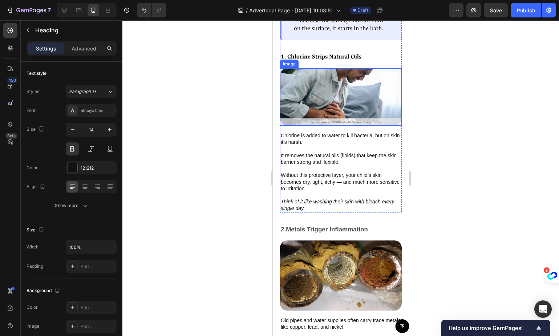
click at [344, 102] on img at bounding box center [341, 96] width 122 height 57
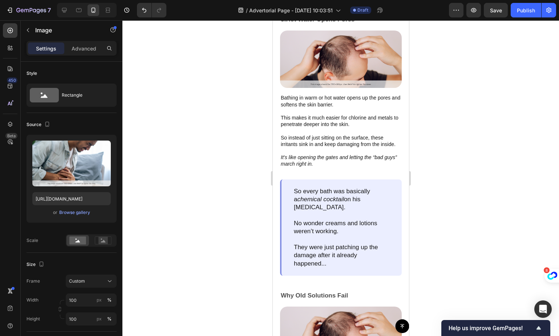
scroll to position [1011, 0]
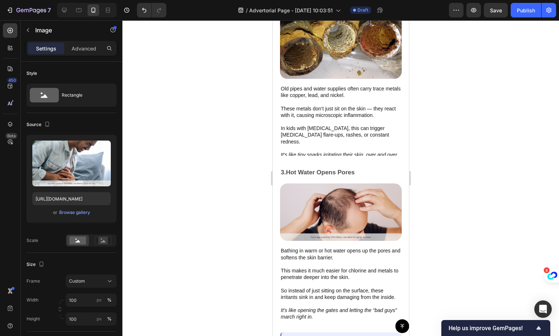
click at [317, 206] on img at bounding box center [341, 211] width 122 height 57
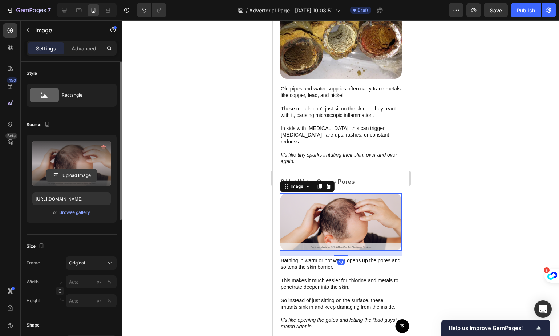
click at [70, 175] on input "file" at bounding box center [71, 175] width 50 height 12
click at [64, 171] on input "file" at bounding box center [71, 175] width 50 height 12
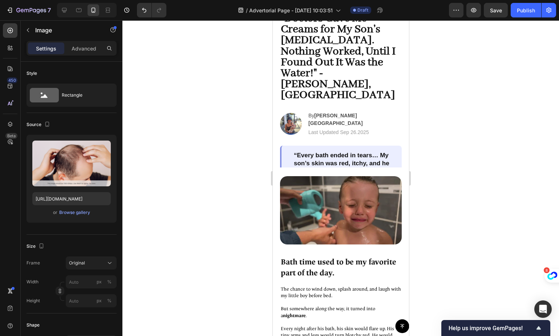
scroll to position [0, 0]
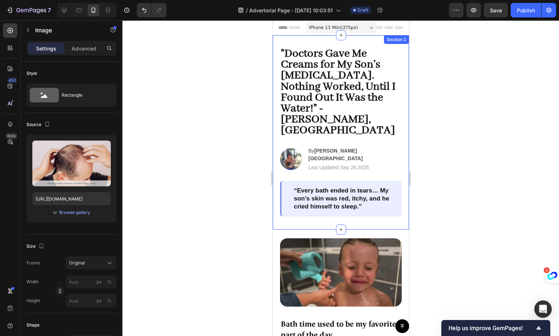
click at [317, 193] on div ""Doctors Gave Me Creams for My Son’s Eczema. Nothing Worked, Until I Found Out …" at bounding box center [340, 132] width 136 height 194
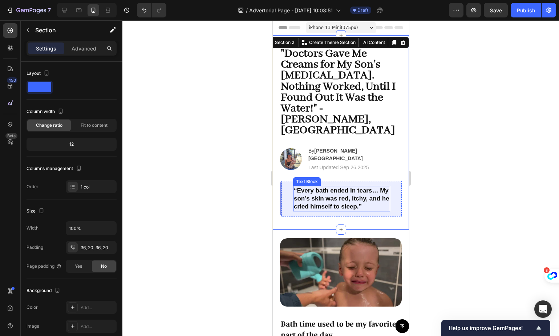
click at [316, 85] on span ""Doctors Gave Me Creams for My Son’s Eczema. Nothing Worked, Until I Found Out …" at bounding box center [337, 91] width 115 height 91
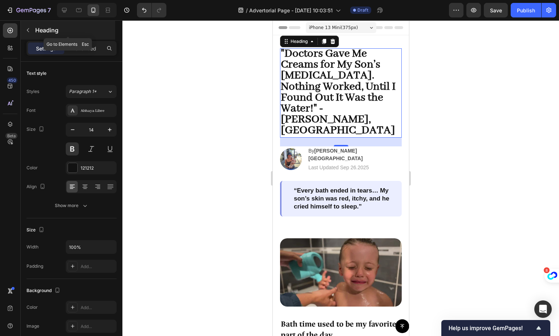
click at [26, 27] on icon "button" at bounding box center [28, 30] width 6 height 6
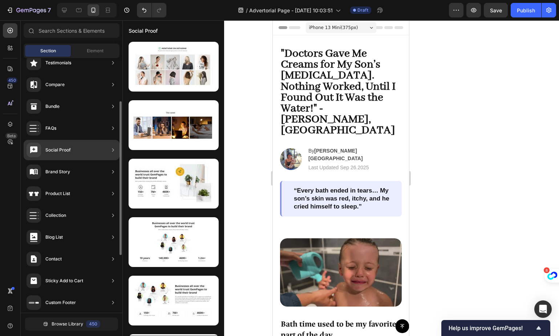
scroll to position [167, 0]
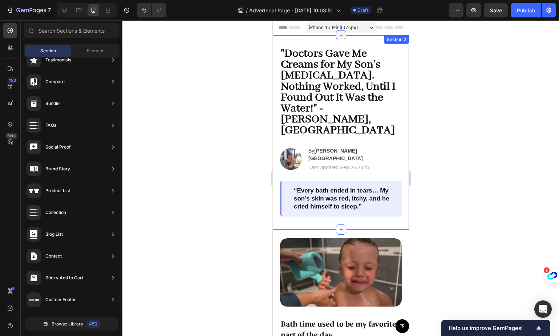
click at [338, 36] on icon at bounding box center [341, 35] width 6 height 6
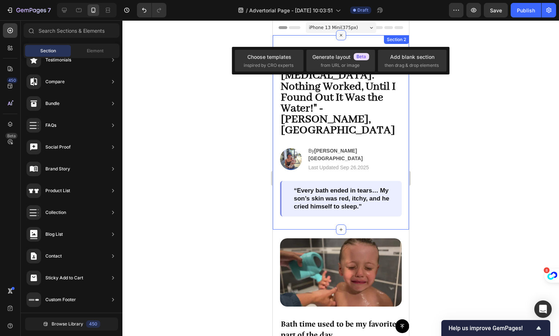
click at [339, 36] on icon at bounding box center [340, 35] width 8 height 8
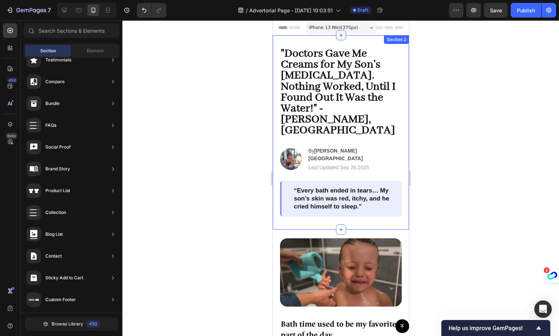
click at [339, 36] on icon at bounding box center [341, 35] width 6 height 6
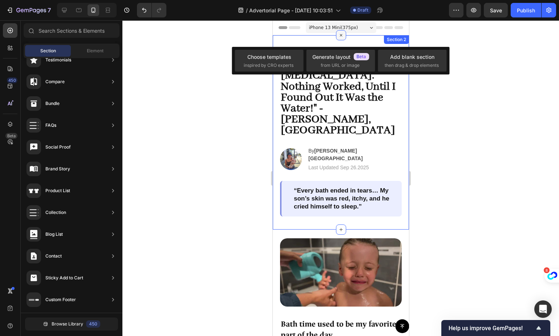
click at [339, 36] on icon at bounding box center [340, 35] width 8 height 8
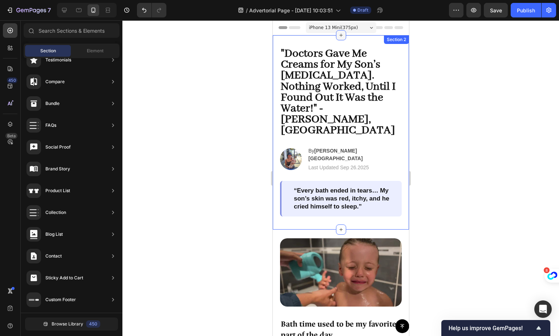
click at [338, 36] on icon at bounding box center [341, 35] width 6 height 6
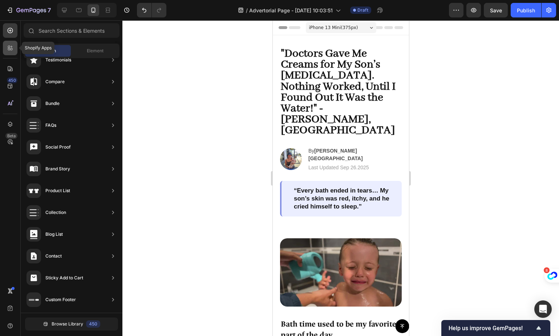
click at [8, 43] on div at bounding box center [10, 48] width 15 height 15
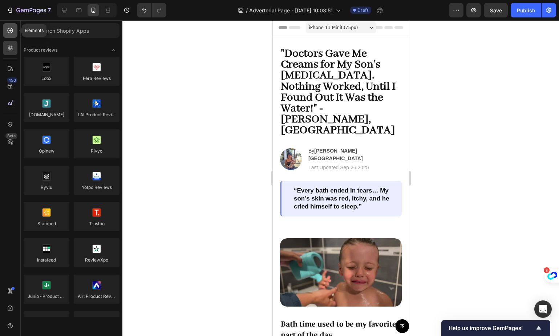
click at [8, 24] on div at bounding box center [10, 30] width 15 height 15
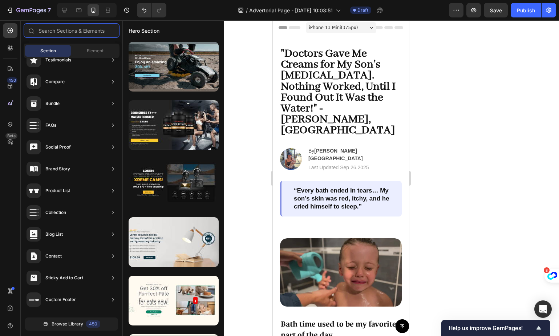
scroll to position [0, 0]
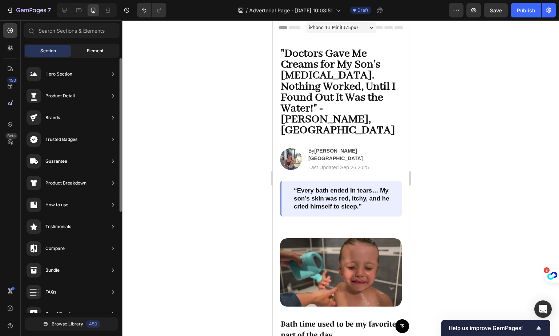
click at [93, 47] on div "Element" at bounding box center [95, 51] width 46 height 12
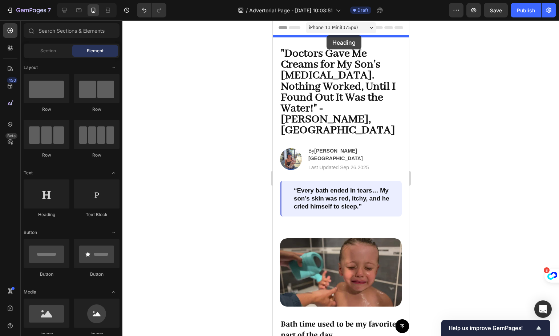
drag, startPoint x: 324, startPoint y: 200, endPoint x: 326, endPoint y: 35, distance: 165.2
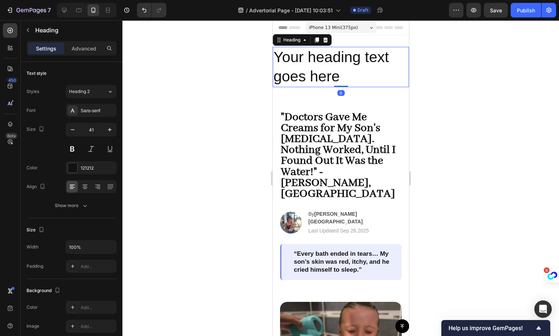
click at [320, 70] on h2 "Your heading text goes here" at bounding box center [340, 67] width 136 height 40
click at [320, 70] on p "Your heading text goes here" at bounding box center [340, 67] width 135 height 39
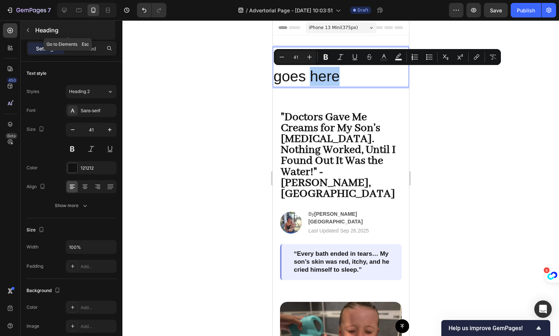
click at [27, 29] on icon "button" at bounding box center [28, 30] width 6 height 6
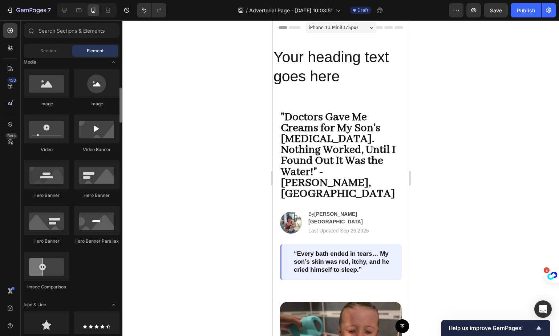
scroll to position [74, 0]
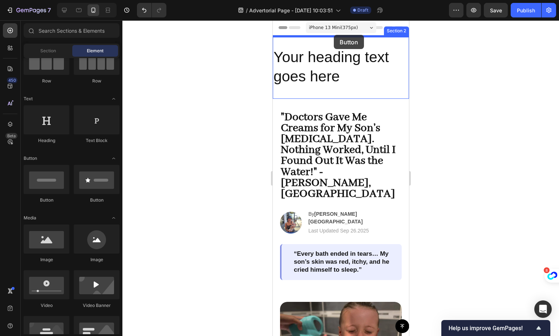
drag, startPoint x: 320, startPoint y: 206, endPoint x: 333, endPoint y: 102, distance: 105.0
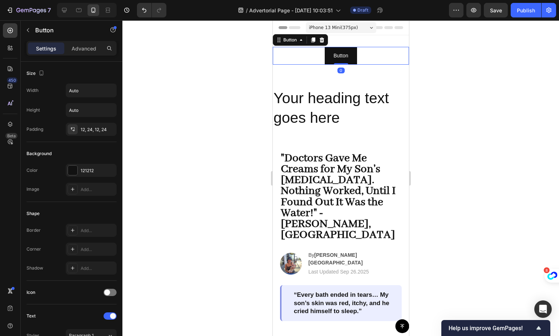
click at [390, 49] on div "Button Button 0" at bounding box center [340, 56] width 136 height 18
click at [349, 54] on button "Button" at bounding box center [340, 56] width 32 height 18
click at [326, 39] on div "Button" at bounding box center [299, 40] width 55 height 12
click at [30, 30] on button "button" at bounding box center [28, 30] width 12 height 12
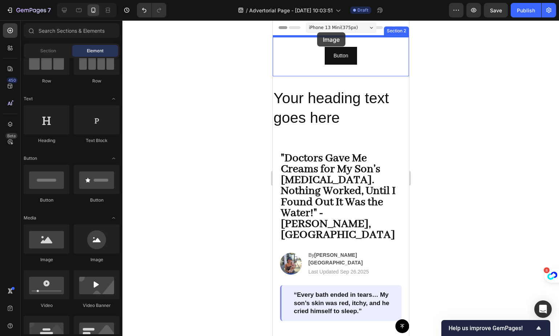
drag, startPoint x: 326, startPoint y: 262, endPoint x: 317, endPoint y: 32, distance: 229.6
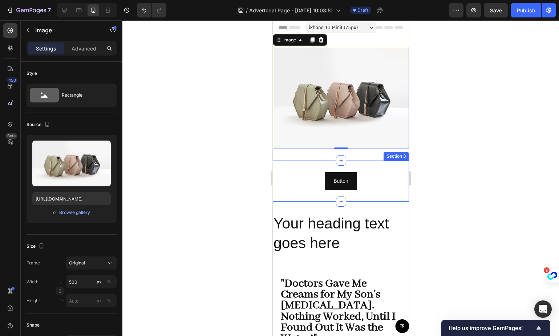
click at [304, 160] on div "Button Button Section 3" at bounding box center [340, 180] width 136 height 41
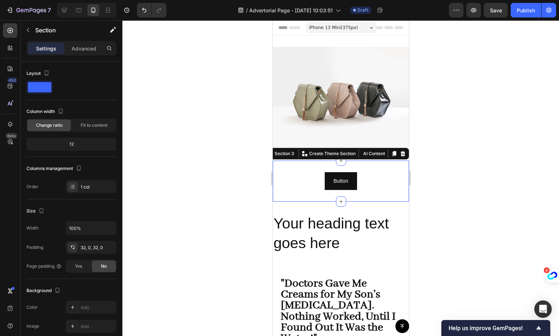
click at [400, 151] on icon at bounding box center [402, 153] width 5 height 5
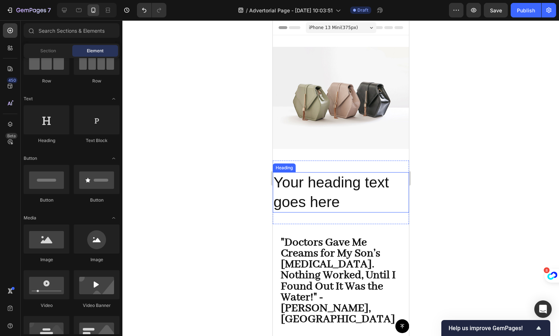
click at [346, 188] on p "Your heading text goes here" at bounding box center [340, 192] width 135 height 39
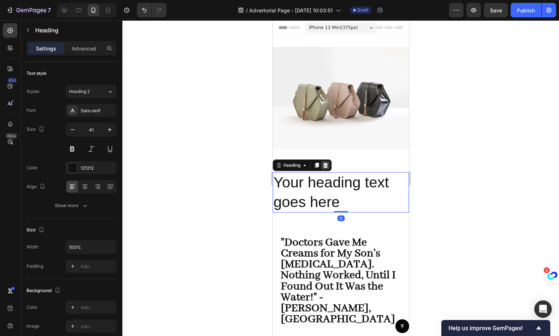
click at [325, 163] on icon at bounding box center [325, 165] width 5 height 5
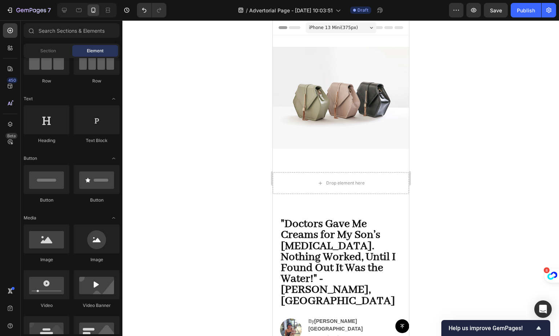
click at [396, 125] on img at bounding box center [340, 98] width 136 height 102
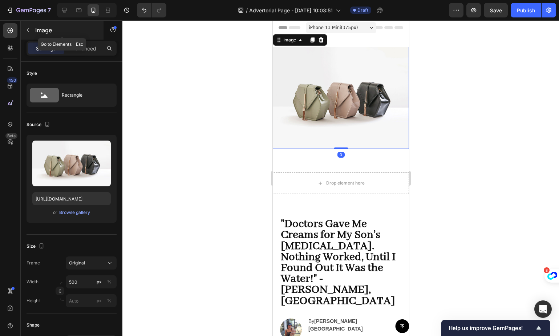
click at [32, 29] on button "button" at bounding box center [28, 30] width 12 height 12
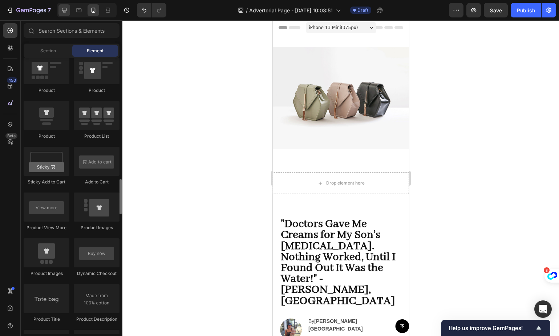
scroll to position [787, 0]
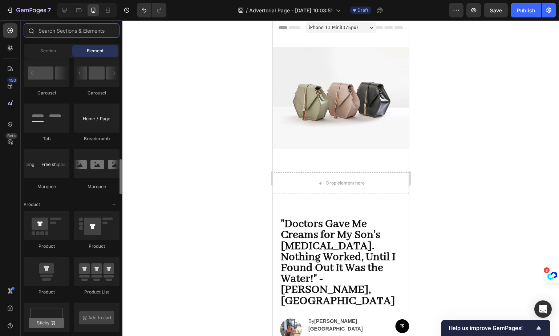
click at [61, 29] on input "text" at bounding box center [72, 30] width 96 height 15
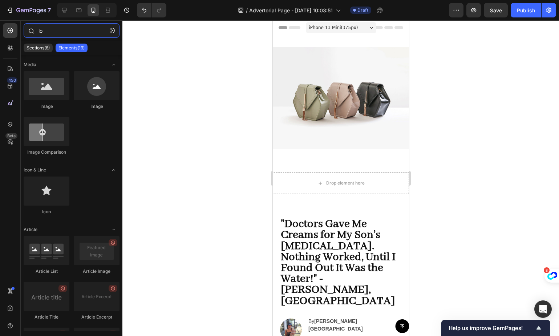
type input "l"
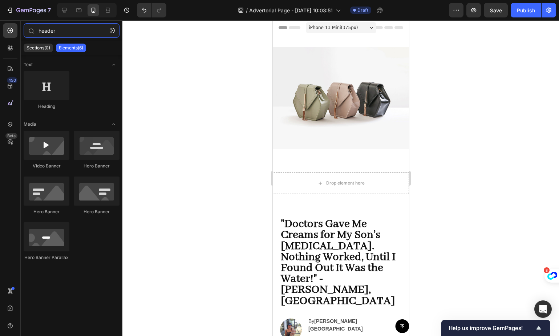
type input "header"
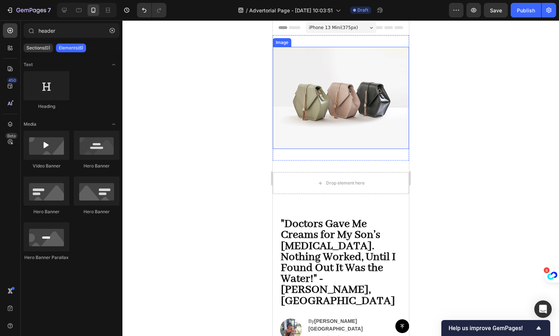
click at [326, 91] on img at bounding box center [340, 98] width 136 height 102
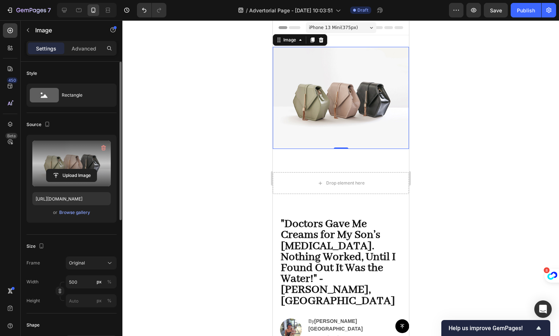
click at [70, 167] on label at bounding box center [71, 163] width 78 height 46
click at [70, 169] on input "file" at bounding box center [71, 175] width 50 height 12
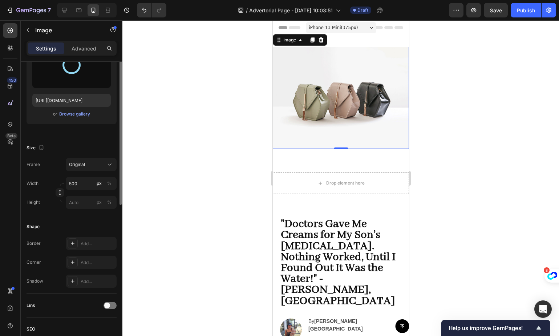
type input "https://cdn.shopify.com/s/files/1/0864/4850/5098/files/gempages_585699759549842…"
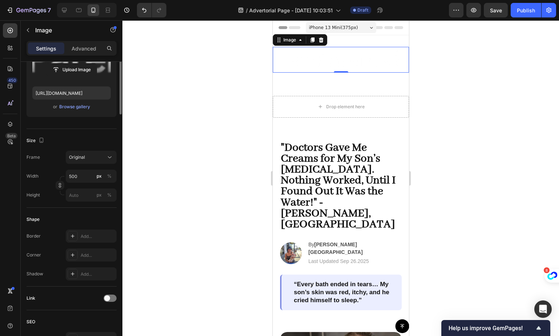
scroll to position [0, 0]
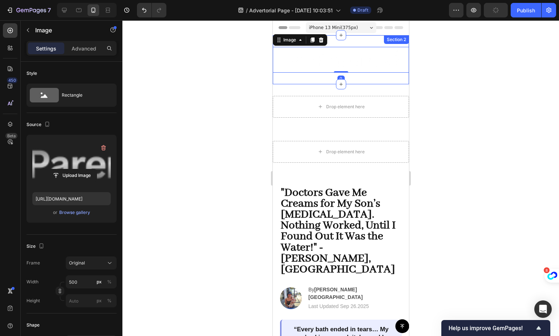
click at [361, 77] on div "Image 0 Section 2" at bounding box center [340, 59] width 136 height 49
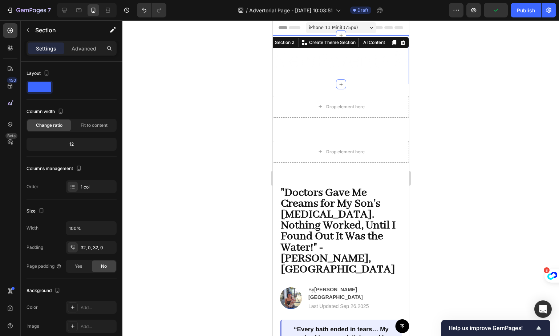
click at [359, 65] on img at bounding box center [340, 60] width 136 height 26
click at [46, 85] on span at bounding box center [39, 87] width 23 height 10
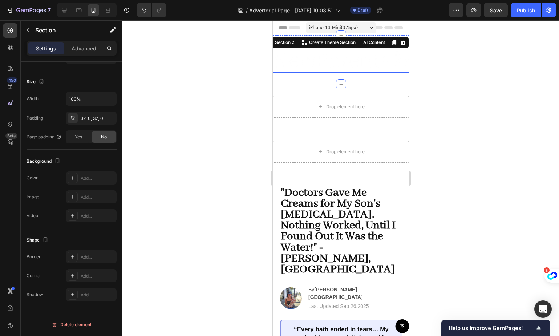
click at [304, 61] on img at bounding box center [340, 60] width 136 height 26
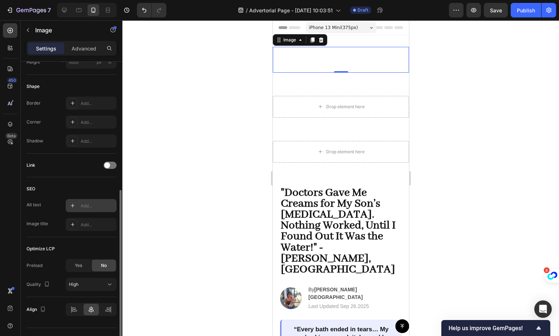
scroll to position [253, 0]
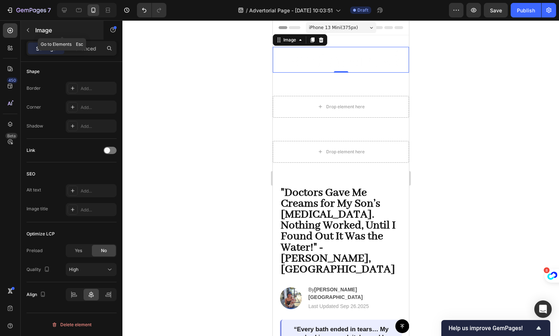
click at [32, 29] on button "button" at bounding box center [28, 30] width 12 height 12
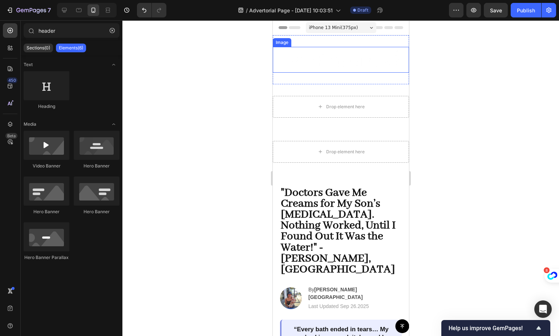
click at [302, 51] on img at bounding box center [340, 60] width 136 height 26
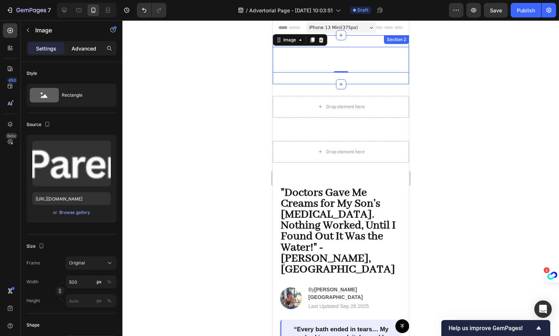
click at [88, 50] on p "Advanced" at bounding box center [84, 49] width 25 height 8
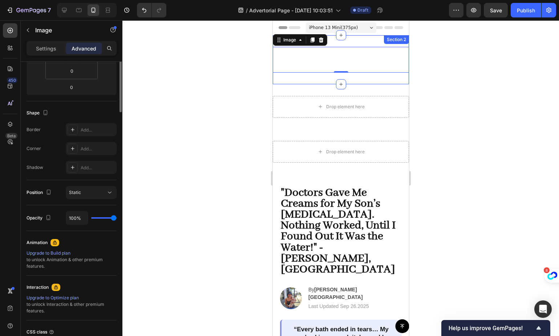
scroll to position [209, 0]
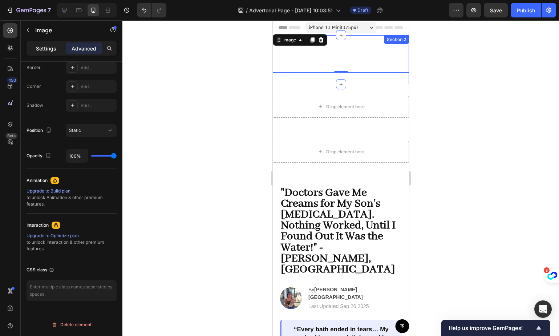
click at [48, 46] on p "Settings" at bounding box center [46, 49] width 20 height 8
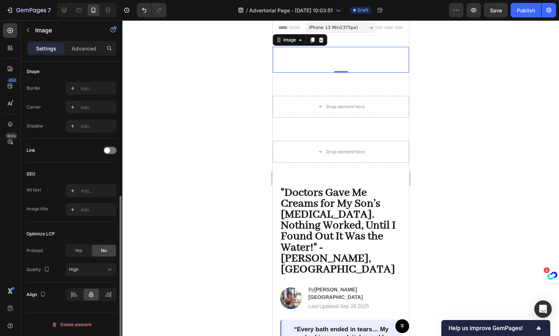
scroll to position [97, 0]
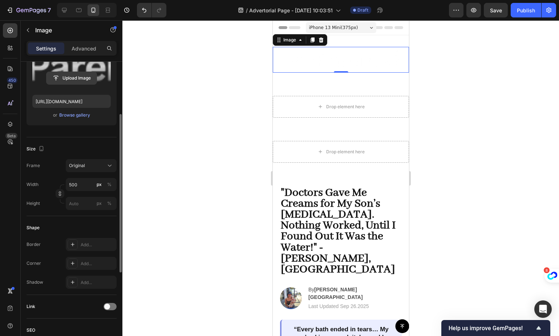
click at [77, 76] on input "file" at bounding box center [71, 78] width 50 height 12
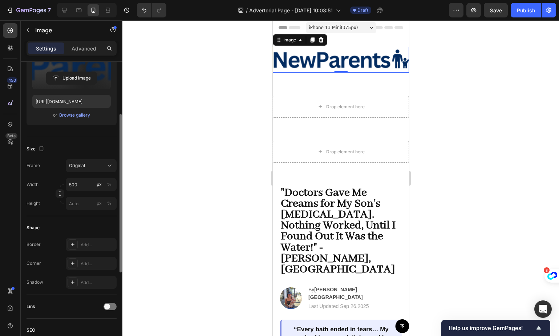
scroll to position [0, 0]
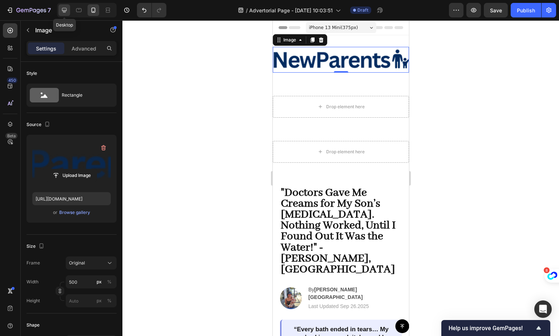
click at [67, 13] on icon at bounding box center [64, 10] width 7 height 7
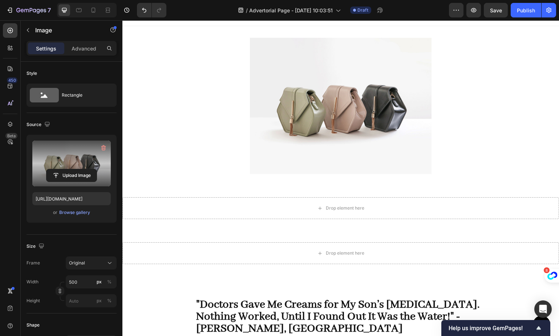
scroll to position [11, 0]
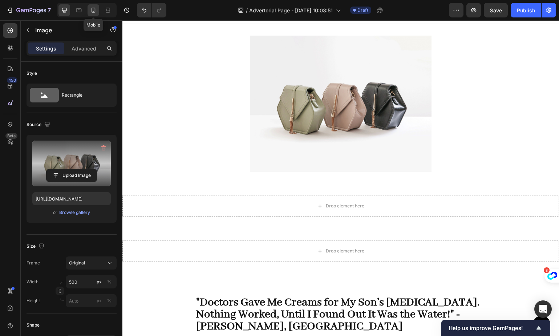
click at [97, 9] on icon at bounding box center [93, 10] width 7 height 7
type input "https://cdn.shopify.com/s/files/1/0864/4850/5098/files/gempages_585699759549842…"
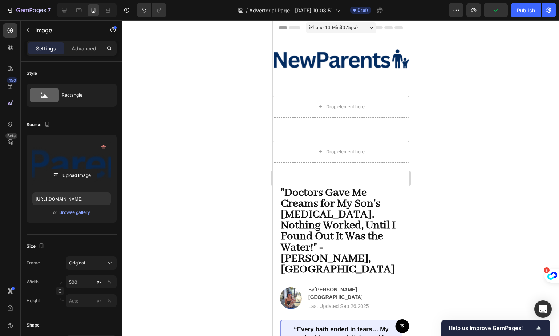
click at [322, 68] on img at bounding box center [340, 60] width 136 height 26
click at [334, 111] on div "Drop element here" at bounding box center [340, 107] width 136 height 22
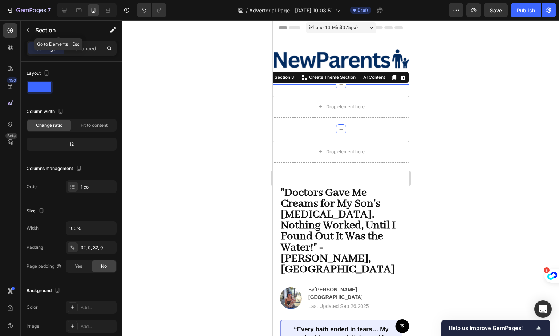
click at [27, 28] on icon "button" at bounding box center [28, 30] width 6 height 6
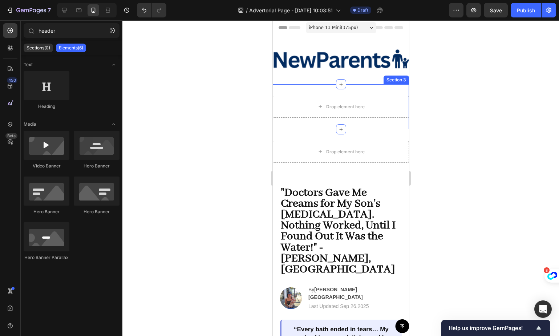
click at [314, 87] on div "Drop element here Section 3" at bounding box center [340, 106] width 136 height 45
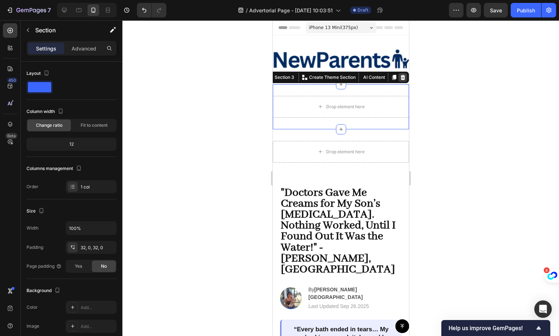
click at [400, 74] on icon at bounding box center [402, 76] width 5 height 5
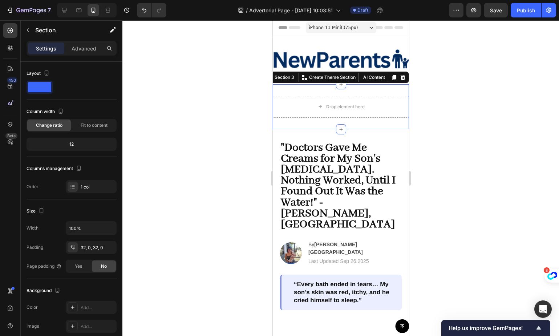
click at [399, 77] on icon at bounding box center [402, 77] width 6 height 6
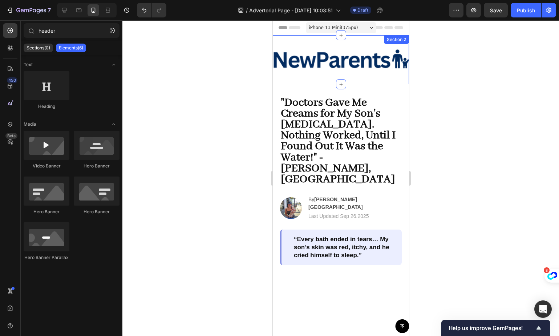
click at [323, 71] on img at bounding box center [340, 60] width 136 height 26
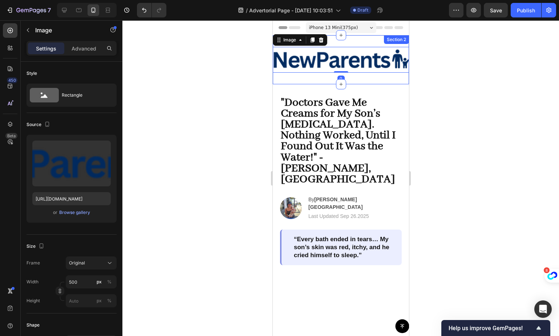
click at [355, 41] on div "Image 0 Section 2" at bounding box center [340, 59] width 136 height 49
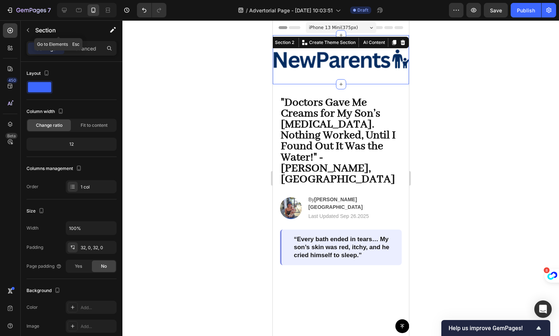
click at [27, 30] on icon "button" at bounding box center [28, 30] width 6 height 6
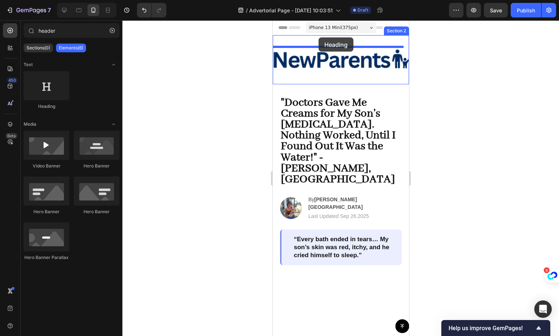
drag, startPoint x: 327, startPoint y: 109, endPoint x: 318, endPoint y: 37, distance: 72.4
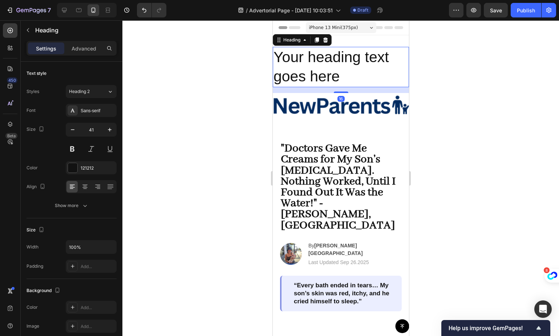
click at [331, 65] on h2 "Your heading text goes here" at bounding box center [340, 67] width 136 height 40
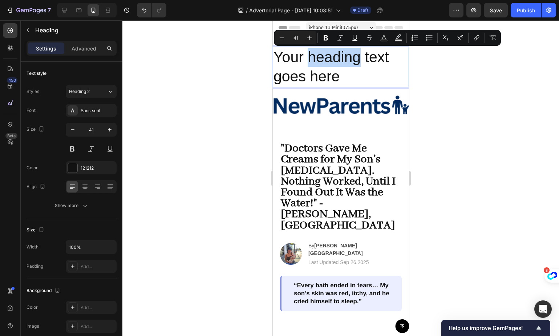
click at [331, 65] on p "Your heading text goes here" at bounding box center [340, 67] width 135 height 39
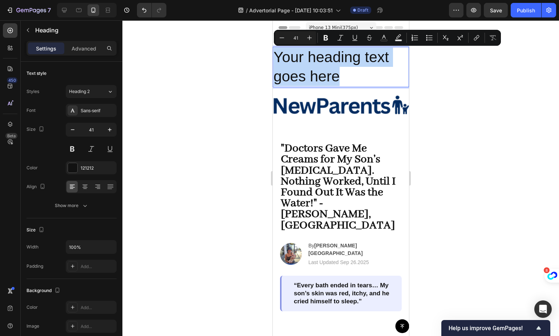
click at [331, 65] on p "Your heading text goes here" at bounding box center [340, 67] width 135 height 39
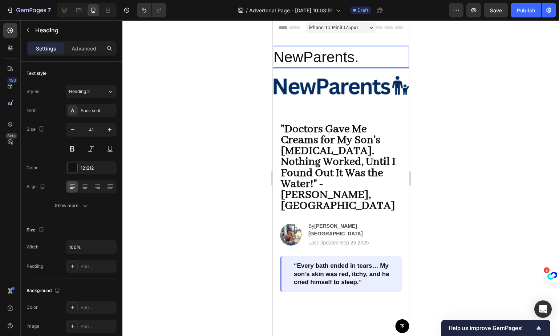
click at [316, 57] on p "NewParents." at bounding box center [340, 57] width 135 height 19
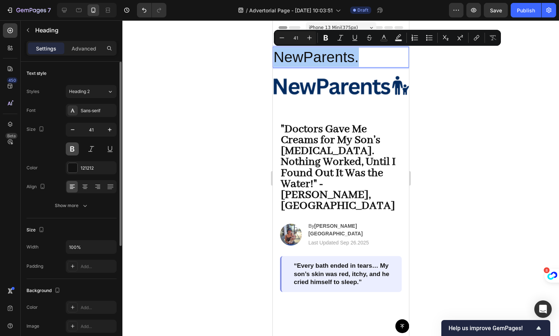
click at [78, 147] on button at bounding box center [72, 148] width 13 height 13
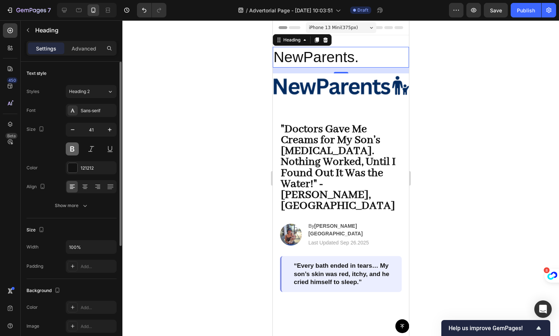
click at [74, 148] on button at bounding box center [72, 148] width 13 height 13
click at [76, 171] on div at bounding box center [72, 167] width 9 height 9
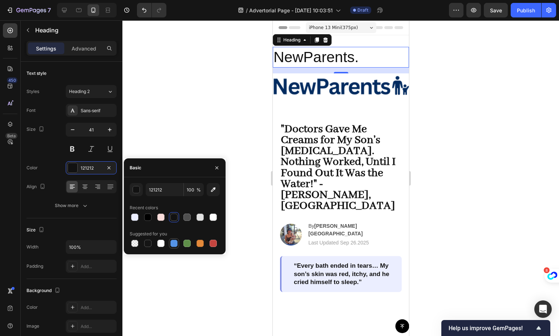
click at [174, 244] on div at bounding box center [173, 243] width 7 height 7
click at [137, 192] on div "button" at bounding box center [136, 189] width 7 height 7
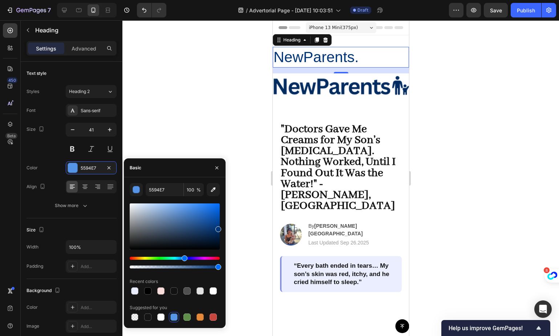
drag, startPoint x: 196, startPoint y: 237, endPoint x: 218, endPoint y: 228, distance: 23.6
click at [218, 228] on div at bounding box center [175, 226] width 90 height 46
type input "023577"
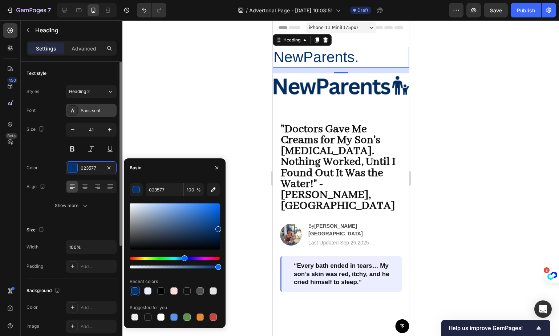
click at [89, 111] on div "Sans-serif" at bounding box center [98, 110] width 34 height 7
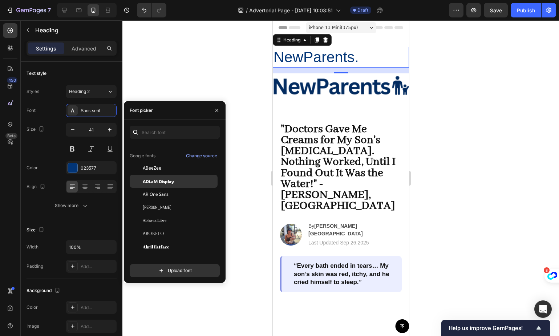
scroll to position [55, 0]
click at [171, 176] on div "ADLaM Display" at bounding box center [174, 179] width 88 height 13
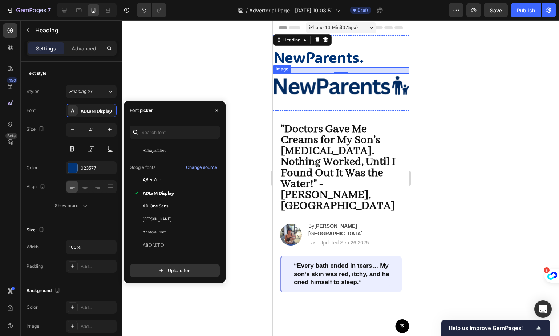
click at [365, 86] on img at bounding box center [340, 86] width 136 height 26
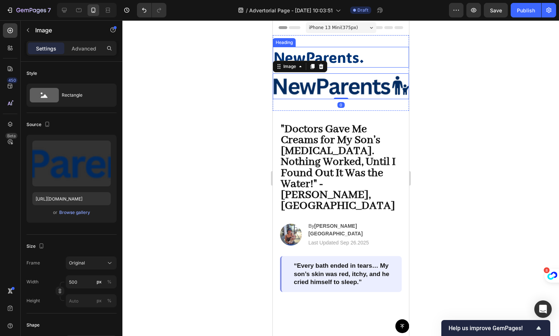
click at [371, 53] on p "NewParents." at bounding box center [340, 57] width 135 height 19
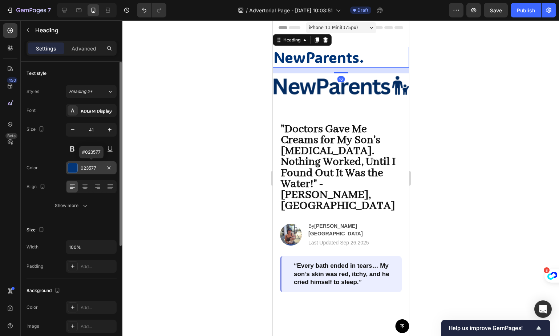
click at [76, 168] on div at bounding box center [72, 167] width 9 height 9
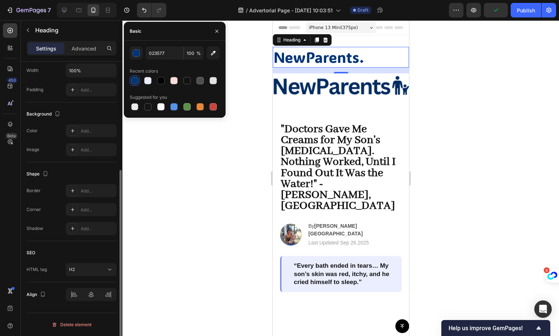
scroll to position [0, 0]
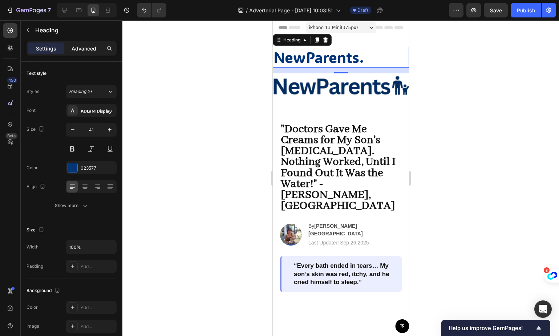
click at [76, 52] on div "Advanced" at bounding box center [84, 48] width 36 height 12
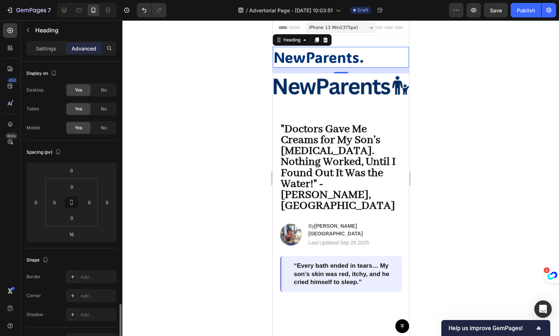
scroll to position [209, 0]
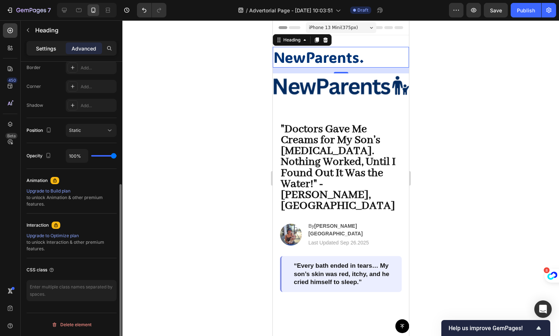
click at [56, 47] on p "Settings" at bounding box center [46, 49] width 20 height 8
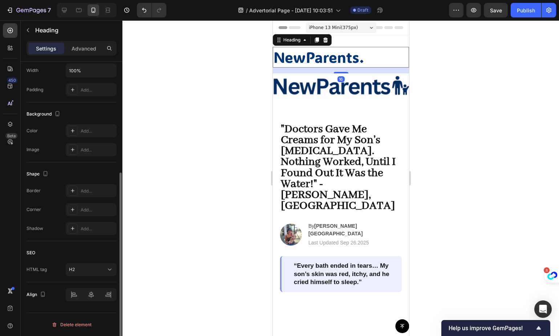
scroll to position [176, 0]
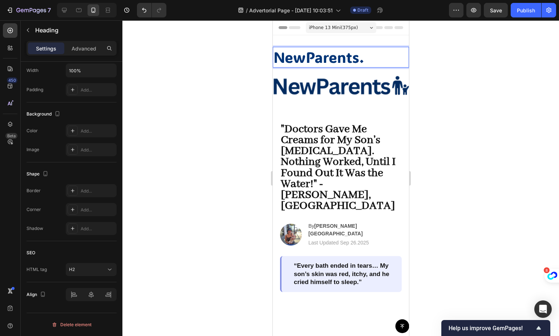
click at [374, 51] on p "NewParents." at bounding box center [340, 57] width 135 height 19
click at [392, 52] on p "NewParents." at bounding box center [340, 57] width 135 height 19
click at [329, 42] on div "NewParents. Heading 16 Image Section 2" at bounding box center [340, 73] width 136 height 76
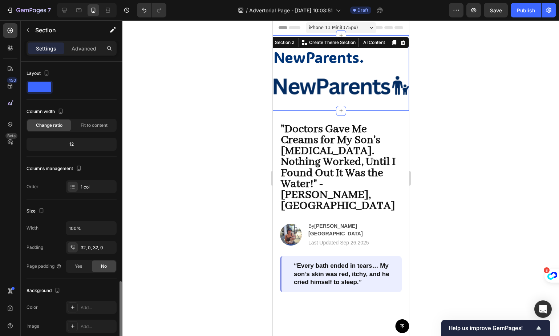
scroll to position [129, 0]
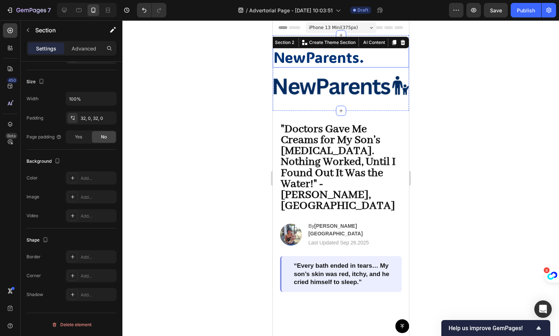
click at [299, 62] on p "NewParents." at bounding box center [340, 57] width 135 height 19
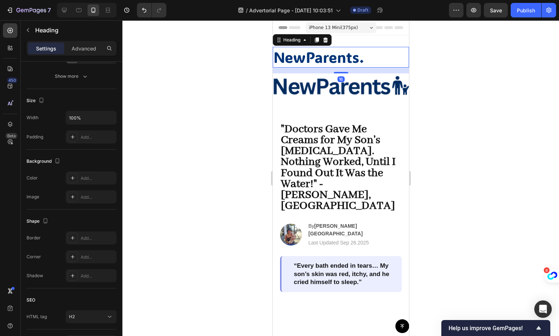
scroll to position [0, 0]
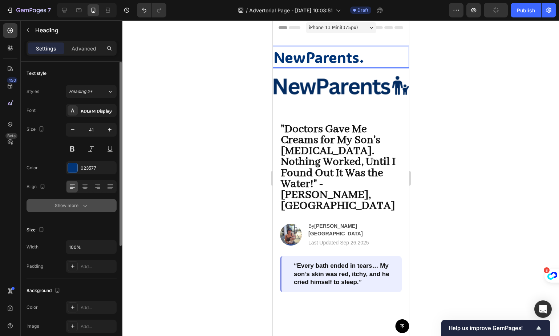
click at [98, 202] on button "Show more" at bounding box center [72, 205] width 90 height 13
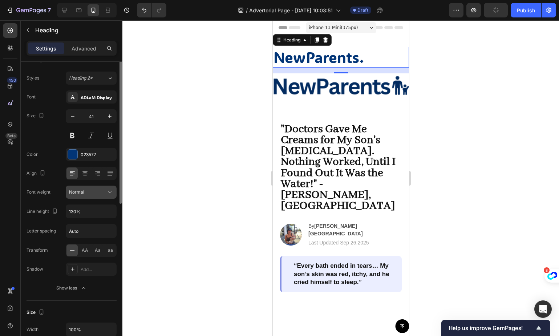
scroll to position [108, 0]
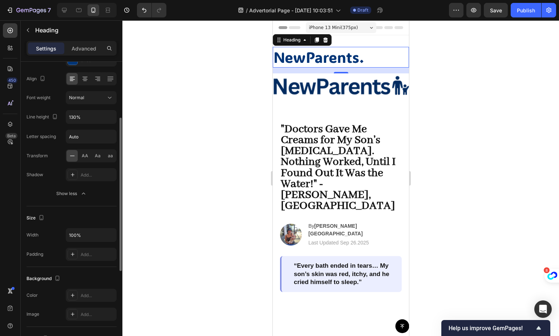
click at [90, 184] on div "Font ADLaM Display Size 41 Color 023577 Align Font weight Normal Line height 13…" at bounding box center [72, 98] width 90 height 204
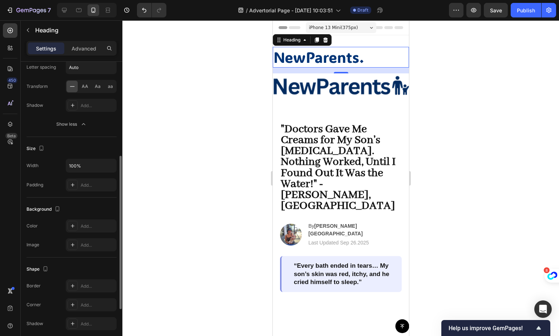
scroll to position [179, 0]
click at [93, 223] on div "Add..." at bounding box center [98, 224] width 34 height 7
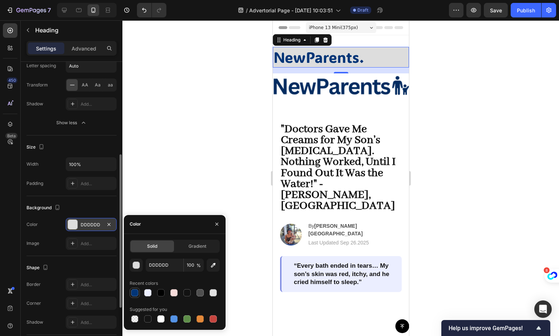
click at [136, 294] on div at bounding box center [134, 292] width 7 height 7
type input "023577"
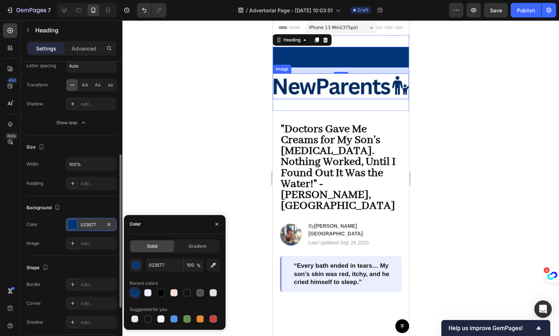
click at [297, 67] on h2 "NewParents." at bounding box center [340, 57] width 136 height 21
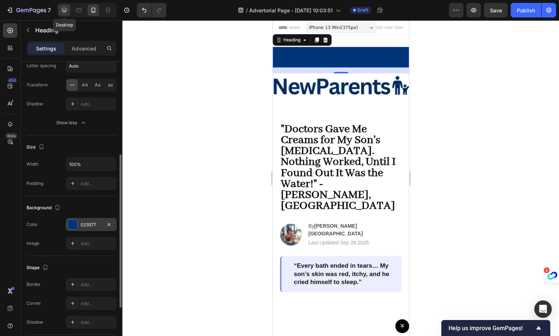
click at [69, 12] on div at bounding box center [64, 10] width 12 height 12
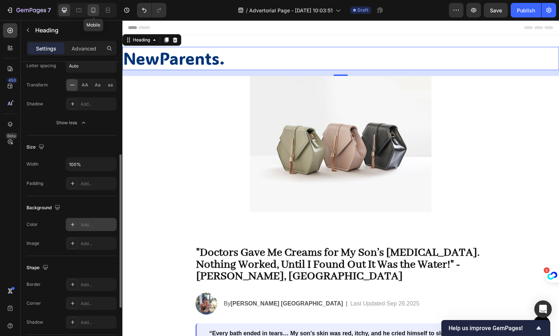
click at [91, 9] on icon at bounding box center [93, 10] width 7 height 7
type input "41"
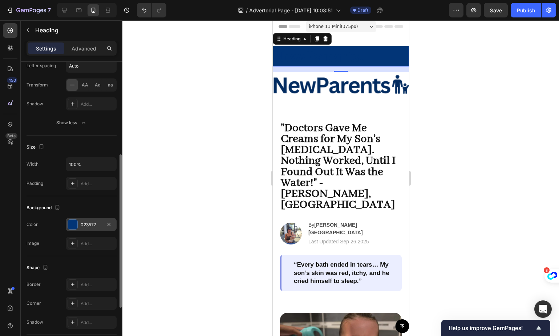
scroll to position [24, 0]
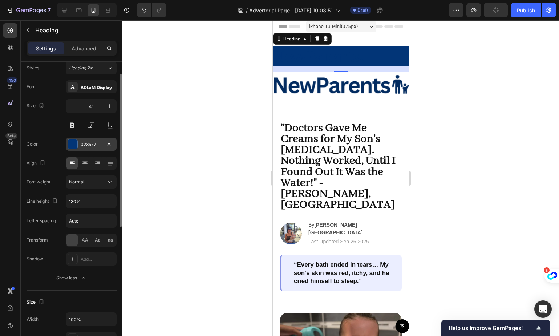
click at [84, 142] on div "023577" at bounding box center [91, 144] width 21 height 7
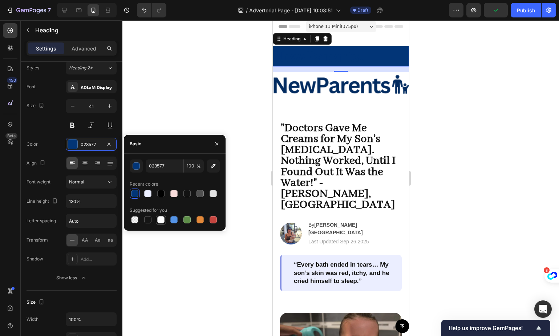
click at [163, 221] on div at bounding box center [160, 219] width 7 height 7
type input "FFFFFF"
click at [361, 84] on img at bounding box center [340, 85] width 136 height 26
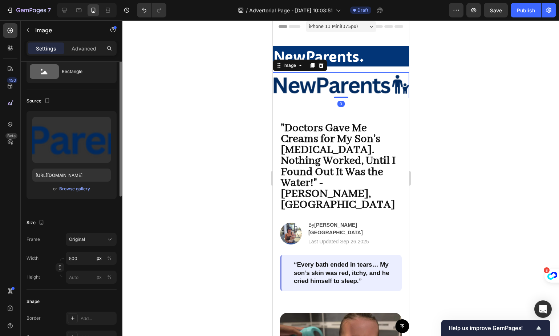
scroll to position [0, 0]
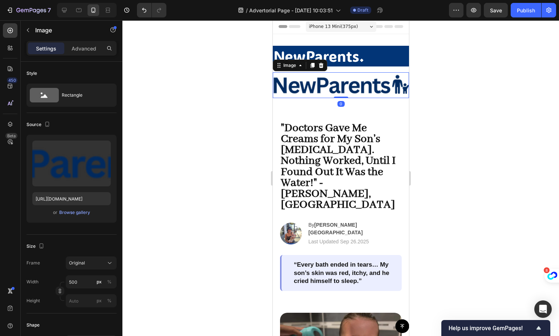
click at [325, 65] on div "Image" at bounding box center [299, 66] width 54 height 12
click at [321, 67] on icon at bounding box center [320, 65] width 5 height 5
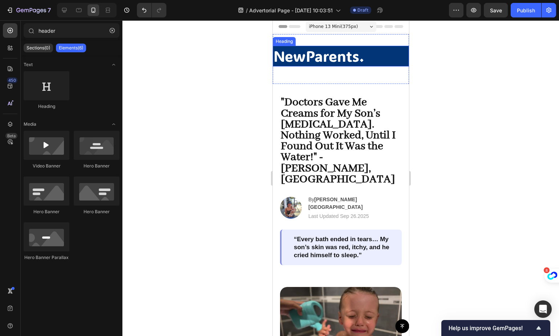
click at [358, 54] on p "NewParents." at bounding box center [340, 55] width 135 height 19
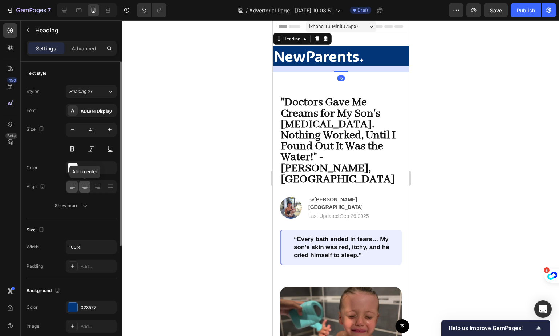
click at [85, 189] on icon at bounding box center [84, 186] width 7 height 7
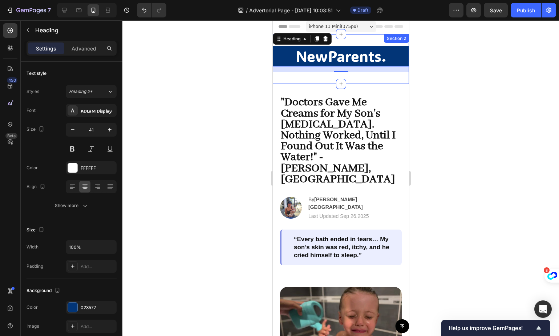
click at [360, 37] on div "NewParents. Heading 16 Section 2" at bounding box center [340, 59] width 136 height 50
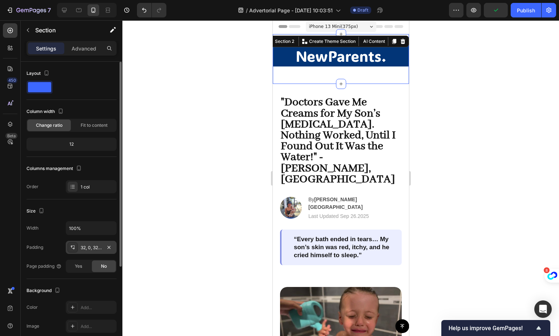
click at [84, 249] on div "32, 0, 32, 0" at bounding box center [91, 247] width 21 height 7
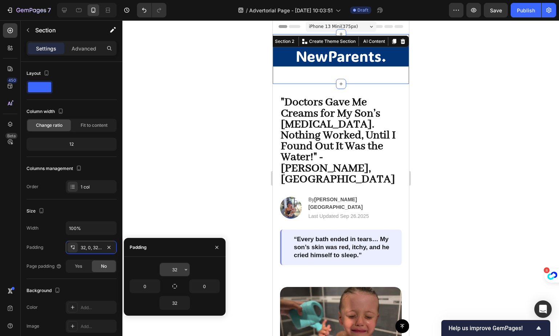
click at [180, 273] on input "32" at bounding box center [175, 269] width 30 height 13
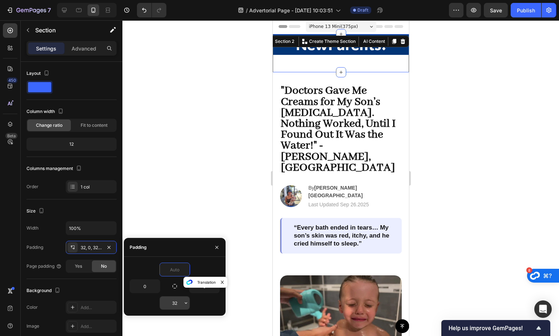
click at [179, 303] on input "32" at bounding box center [175, 302] width 30 height 13
type input "0"
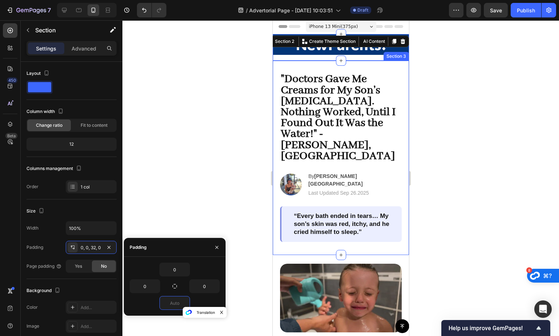
click at [366, 64] on div ""Doctors Gave Me Creams for My Son’s Eczema. Nothing Worked, Until I Found Out …" at bounding box center [340, 158] width 136 height 194
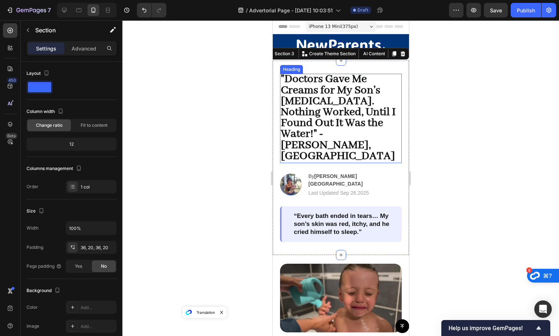
click at [374, 102] on h2 ""Doctors Gave Me Creams for My Son’s [MEDICAL_DATA]. Nothing Worked, Until I Fo…" at bounding box center [341, 118] width 122 height 89
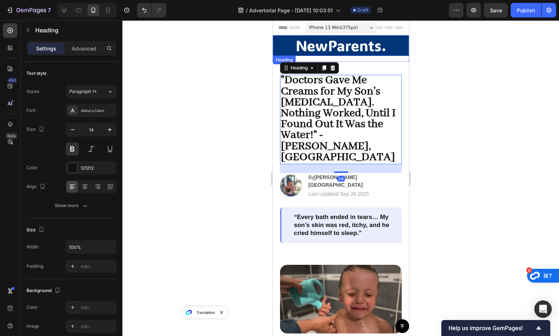
click at [351, 41] on p "NewParents." at bounding box center [340, 45] width 135 height 19
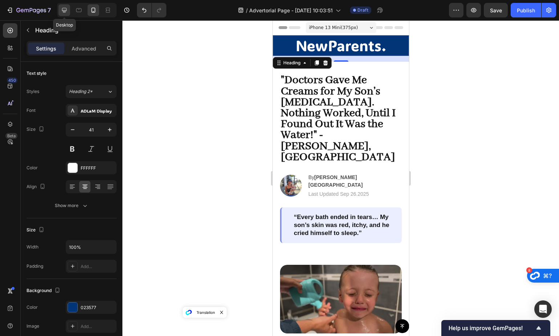
click at [65, 11] on icon at bounding box center [64, 10] width 5 height 5
type input "46"
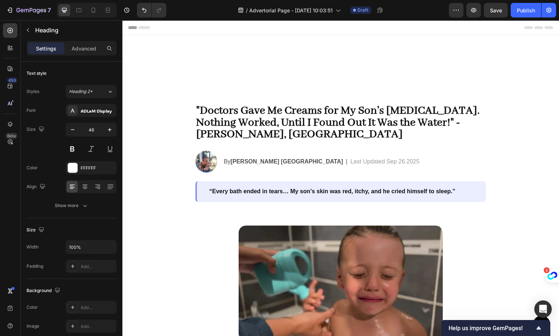
click at [246, 50] on h2 "NewParents." at bounding box center [340, 58] width 436 height 23
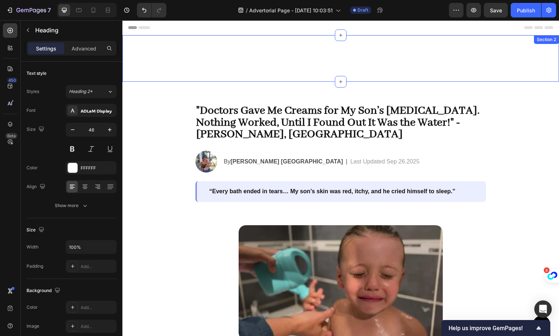
click at [314, 71] on div "NewParents. Heading Section 2" at bounding box center [340, 58] width 436 height 46
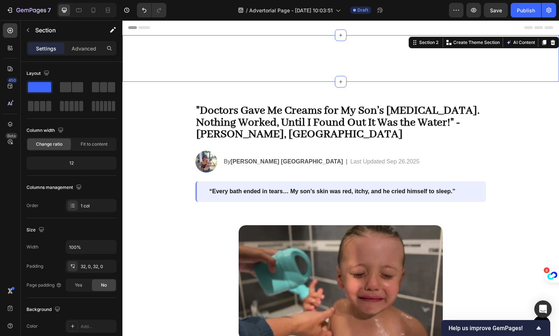
click at [270, 73] on div "NewParents. Heading Section 2 You can create reusable sections Create Theme Sec…" at bounding box center [340, 58] width 436 height 46
click at [353, 50] on p "NewParents." at bounding box center [340, 59] width 435 height 22
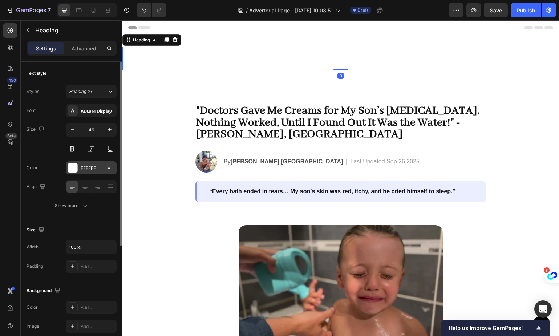
click at [75, 165] on div at bounding box center [72, 167] width 9 height 9
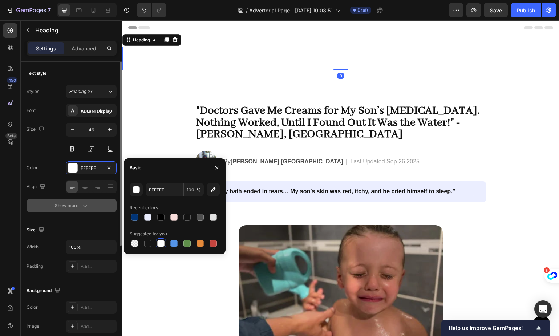
click at [44, 209] on button "Show more" at bounding box center [72, 205] width 90 height 13
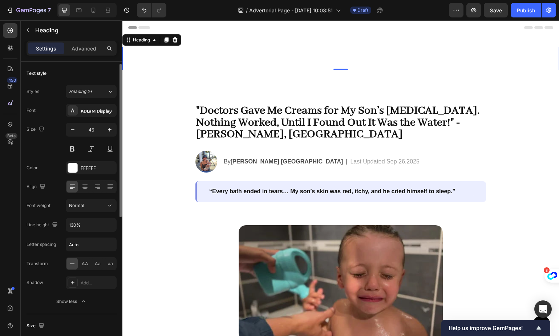
scroll to position [142, 0]
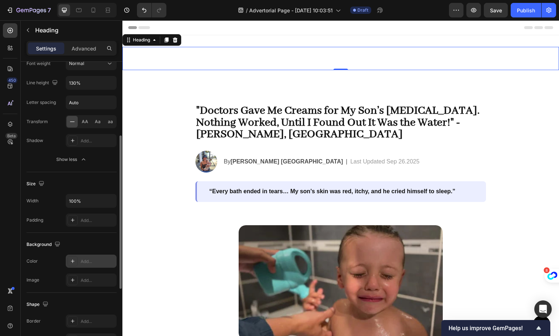
click at [80, 262] on div "Add..." at bounding box center [91, 260] width 51 height 13
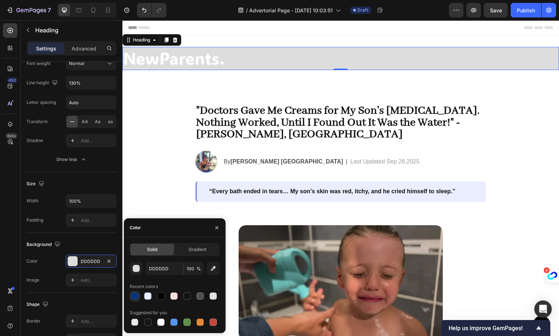
click at [136, 295] on div at bounding box center [134, 295] width 7 height 7
type input "023577"
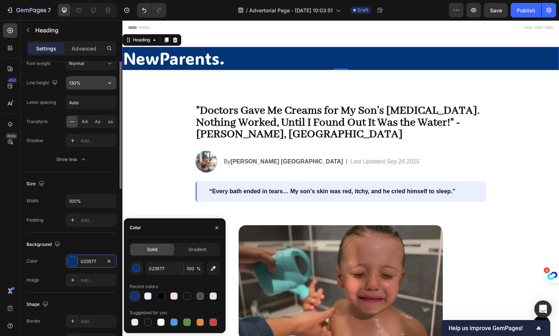
scroll to position [76, 0]
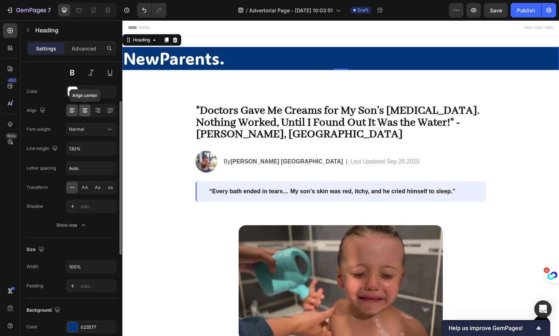
click at [89, 112] on div at bounding box center [84, 111] width 11 height 12
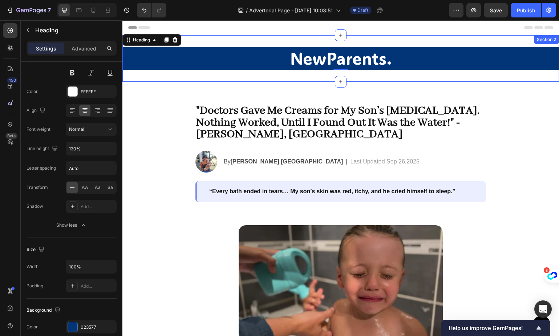
click at [257, 37] on div "NewParents. Heading 0 Section 2" at bounding box center [340, 58] width 436 height 46
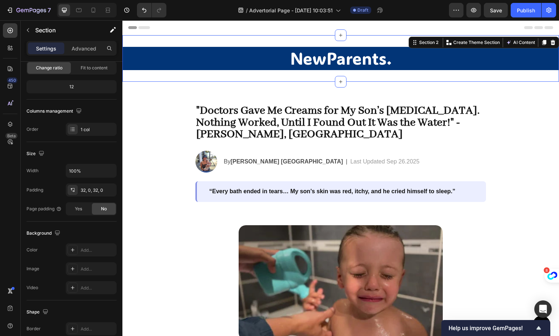
scroll to position [0, 0]
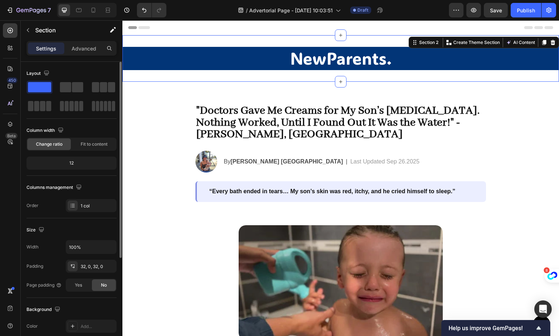
click at [90, 276] on div "Width 100% Padding 32, 0, 32, 0 Page padding Yes No" at bounding box center [72, 266] width 90 height 52
click at [91, 266] on div "32, 0, 32, 0" at bounding box center [91, 266] width 21 height 7
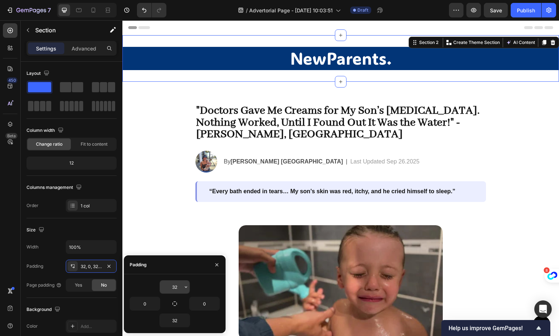
click at [172, 285] on input "32" at bounding box center [175, 286] width 30 height 13
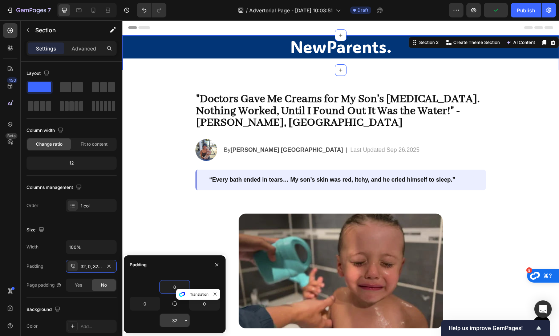
type input "0"
click at [173, 318] on input "32" at bounding box center [175, 320] width 30 height 13
type input "0"
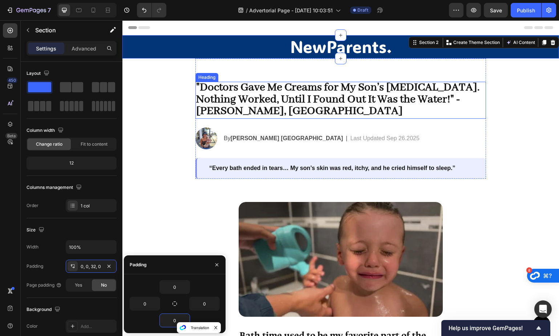
click at [266, 96] on span ""Doctors Gave Me Creams for My Son’s [MEDICAL_DATA]. Nothing Worked, Until I Fo…" at bounding box center [338, 99] width 284 height 38
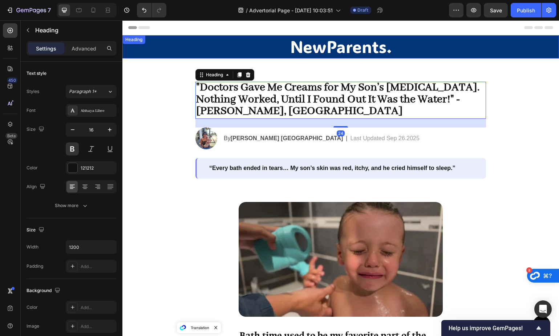
click at [290, 53] on p "NewParents." at bounding box center [340, 47] width 435 height 22
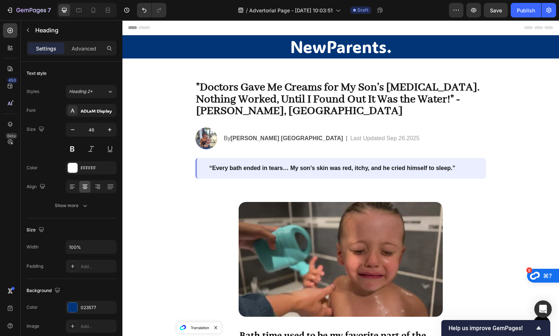
click at [268, 24] on div "Header" at bounding box center [340, 27] width 425 height 15
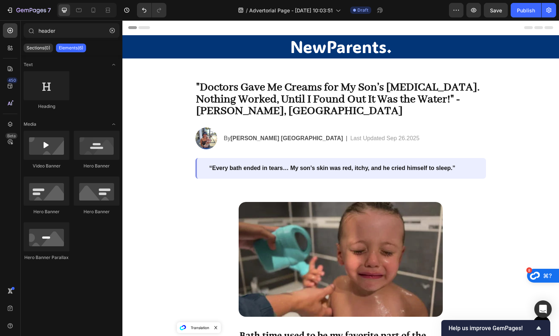
click at [141, 27] on span "Header" at bounding box center [144, 27] width 16 height 7
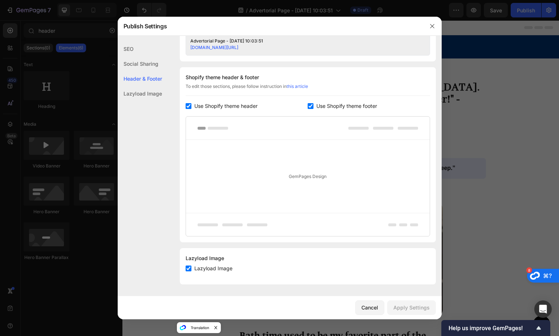
scroll to position [316, 0]
click at [256, 107] on span "Use Shopify theme header" at bounding box center [225, 106] width 63 height 9
checkbox input "false"
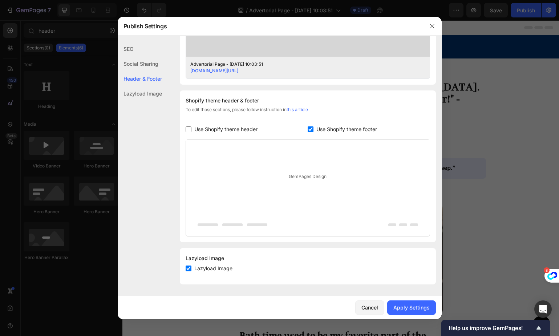
click at [326, 127] on span "Use Shopify theme footer" at bounding box center [346, 129] width 61 height 9
checkbox input "false"
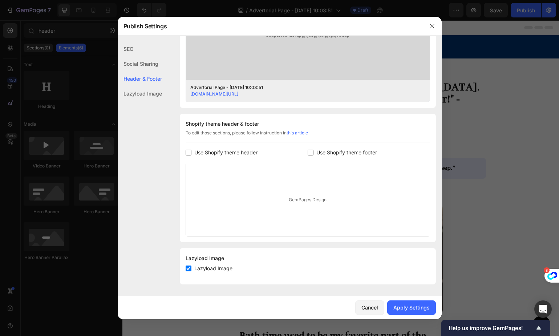
scroll to position [269, 0]
click at [405, 310] on div "Apply Settings" at bounding box center [411, 307] width 36 height 8
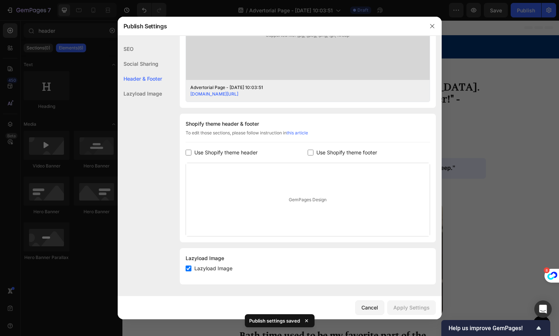
click at [512, 207] on div at bounding box center [279, 168] width 559 height 336
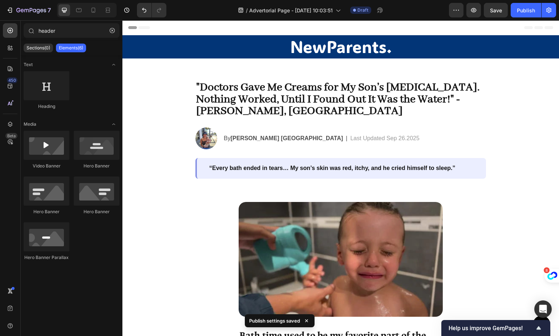
click at [203, 11] on div "/ Advertorial Page - Sep 26, 10:03:51 Draft" at bounding box center [310, 10] width 277 height 15
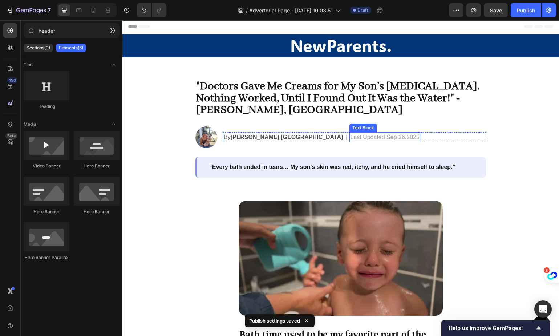
scroll to position [1, 0]
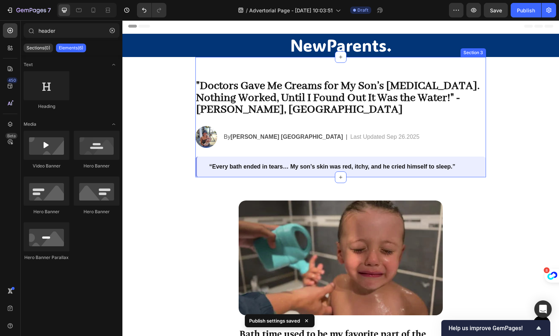
click at [295, 69] on div ""Doctors Gave Me Creams for My Son’s Eczema. Nothing Worked, Until I Found Out …" at bounding box center [340, 117] width 290 height 120
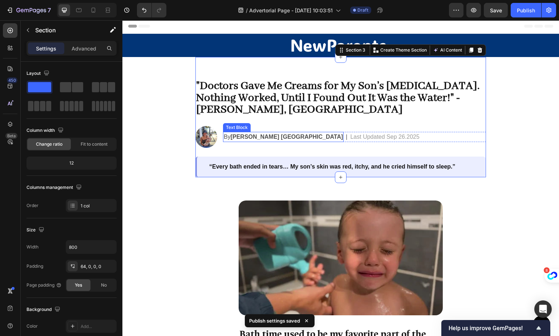
click at [260, 129] on div "By Shawna R. USA Text Block | Text Block Last Updated Sep 26.2025 Text Block Row" at bounding box center [354, 137] width 263 height 22
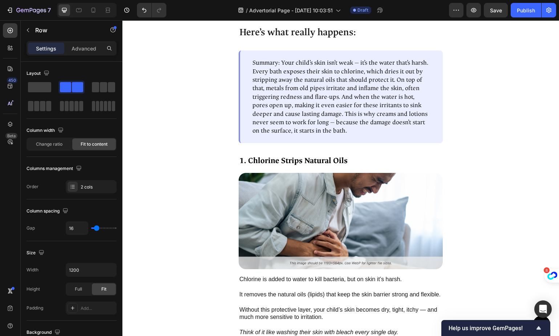
scroll to position [1047, 0]
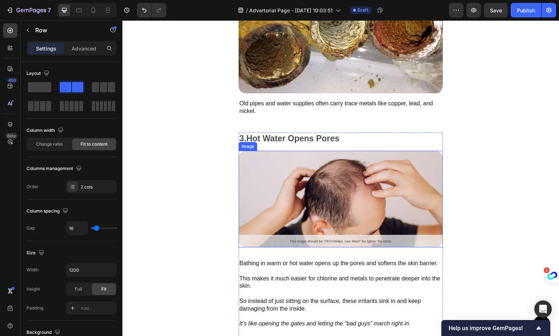
click at [349, 175] on img at bounding box center [341, 199] width 204 height 97
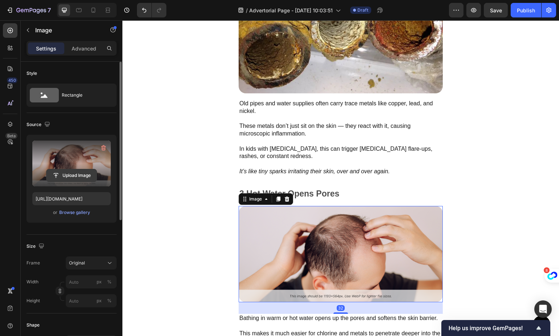
click at [70, 174] on input "file" at bounding box center [71, 175] width 50 height 12
click at [68, 164] on label at bounding box center [71, 163] width 78 height 46
click at [68, 169] on input "file" at bounding box center [71, 175] width 50 height 12
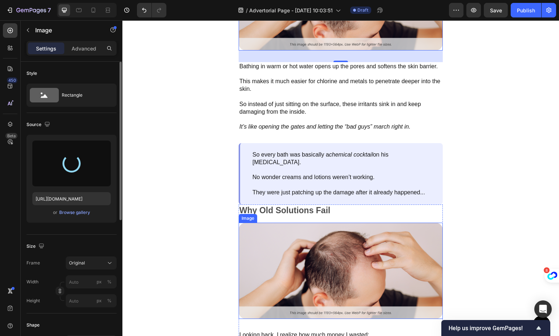
scroll to position [1432, 0]
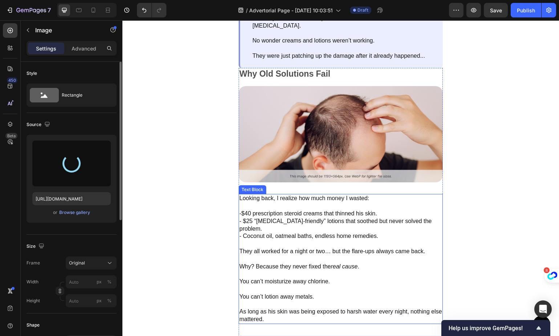
type input "https://cdn.shopify.com/s/files/1/0864/4850/5098/files/gempages_585699759549842…"
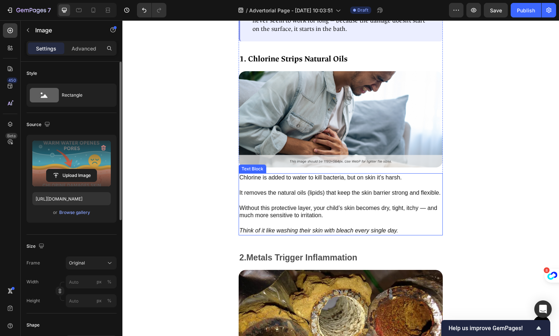
scroll to position [754, 0]
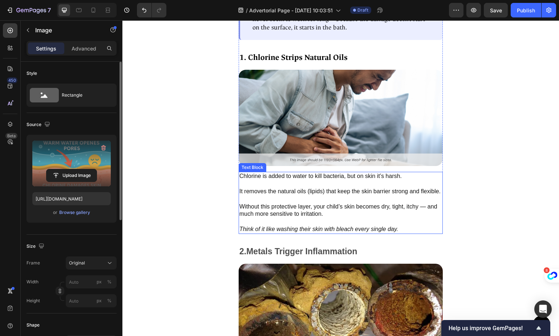
click at [301, 203] on p "It removes the natural oils (lipids) that keep the skin barrier strong and flex…" at bounding box center [340, 191] width 203 height 23
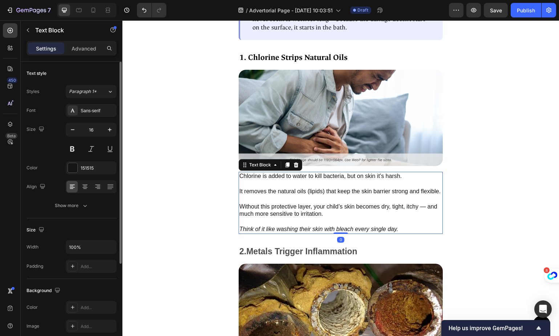
click at [303, 202] on p "It removes the natural oils (lipids) that keep the skin barrier strong and flex…" at bounding box center [340, 191] width 203 height 23
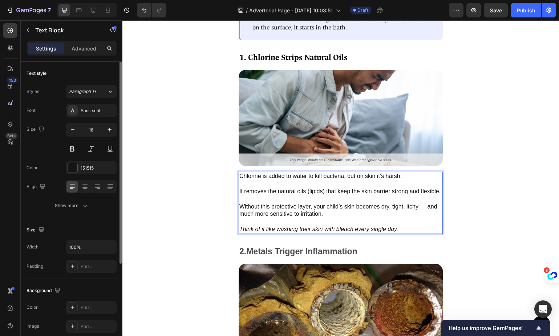
click at [303, 202] on p "It removes the natural oils (lipids) that keep the skin barrier strong and flex…" at bounding box center [340, 191] width 203 height 23
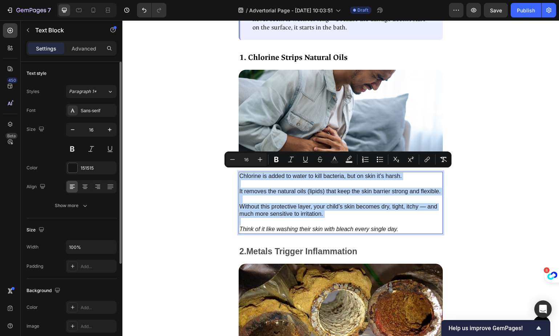
copy div "Chlorine is added to water to kill bacteria, but on skin it’s harsh. It removes…"
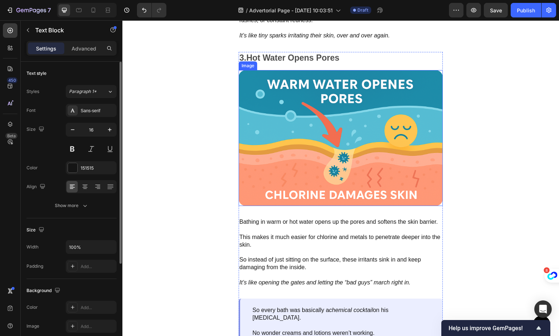
scroll to position [1193, 0]
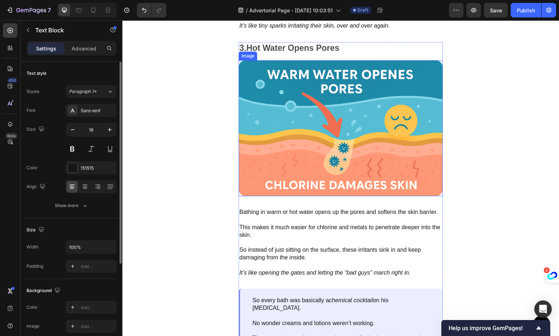
click at [362, 146] on img at bounding box center [341, 128] width 204 height 136
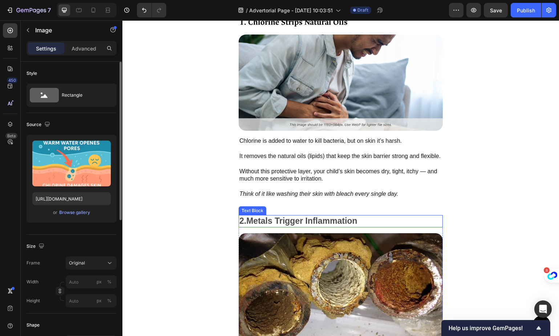
scroll to position [724, 0]
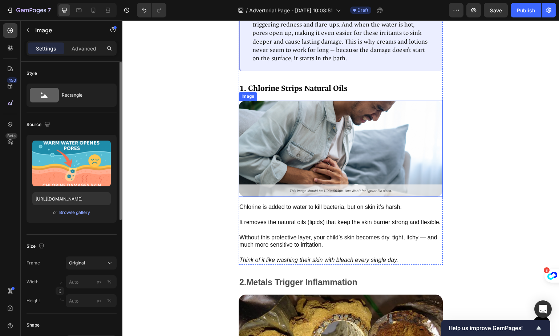
click at [333, 150] on img at bounding box center [341, 149] width 204 height 97
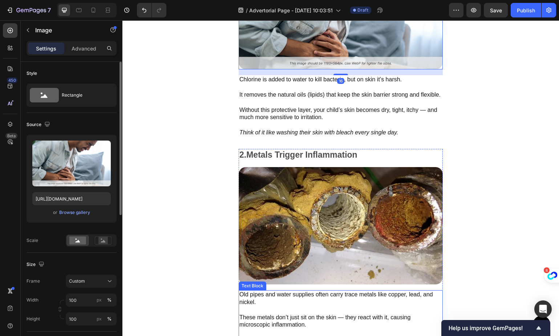
scroll to position [1118, 0]
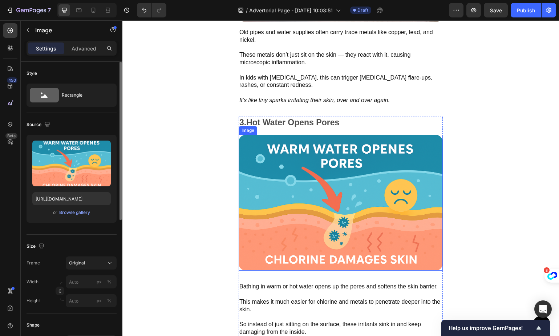
click at [356, 227] on img at bounding box center [341, 203] width 204 height 136
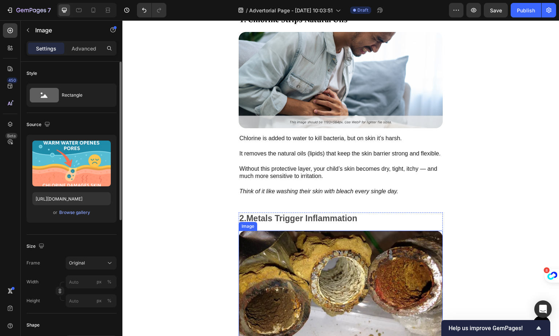
scroll to position [698, 0]
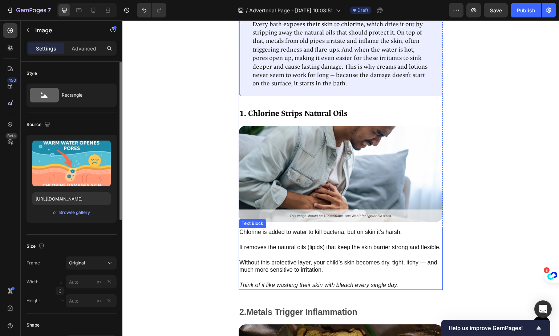
click at [329, 256] on p "It removes the natural oils (lipids) that keep the skin barrier strong and flex…" at bounding box center [340, 247] width 203 height 23
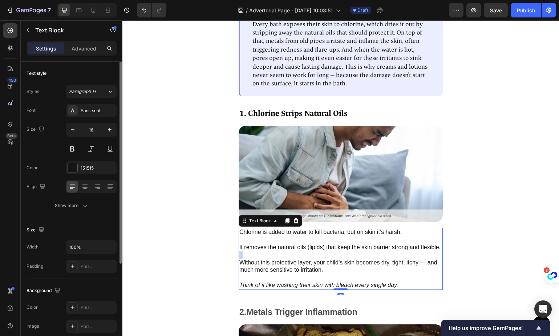
click at [329, 256] on p "It removes the natural oils (lipids) that keep the skin barrier strong and flex…" at bounding box center [340, 247] width 203 height 23
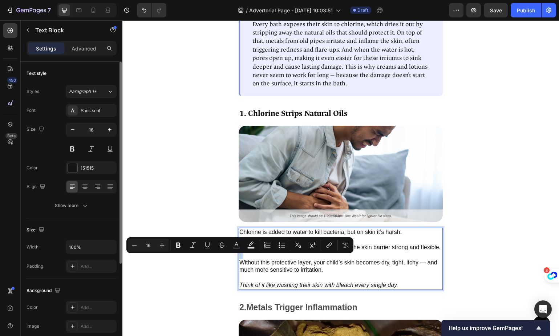
click at [352, 258] on p "It removes the natural oils (lipids) that keep the skin barrier strong and flex…" at bounding box center [340, 247] width 203 height 23
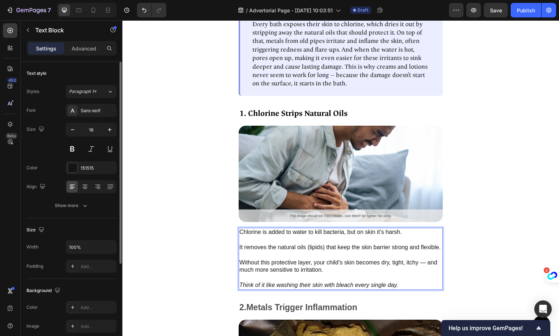
click at [380, 288] on icon "Think of it like washing their skin with bleach every single day." at bounding box center [318, 285] width 159 height 6
click at [362, 278] on p "Without this protective layer, your child’s skin becomes dry, tight, itchy — an…" at bounding box center [340, 270] width 203 height 23
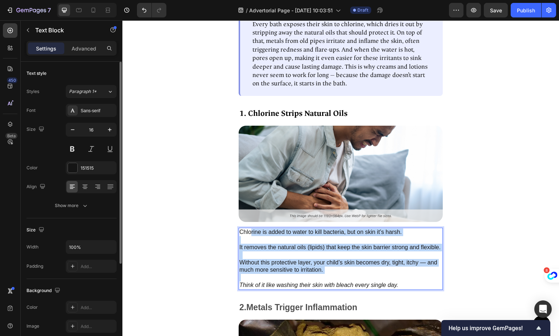
drag, startPoint x: 406, startPoint y: 285, endPoint x: 254, endPoint y: 230, distance: 161.6
click at [250, 230] on div "Chlorine is added to water to kill bacteria, but on skin it’s harsh. It removes…" at bounding box center [341, 259] width 204 height 62
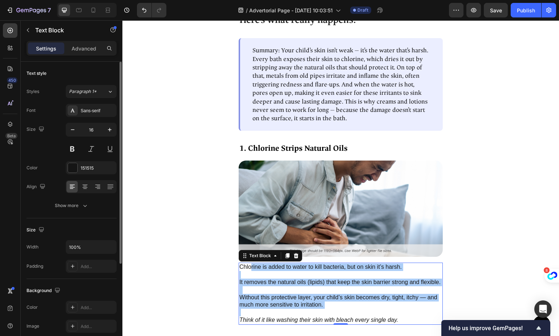
scroll to position [639, 0]
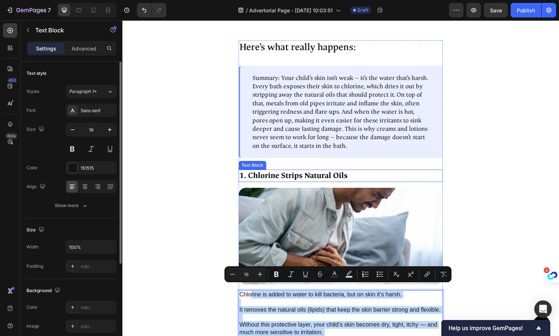
click at [279, 166] on div "Here’s what really happens: Text Block Summary: Your child’s skin isn’t weak — …" at bounding box center [341, 195] width 204 height 311
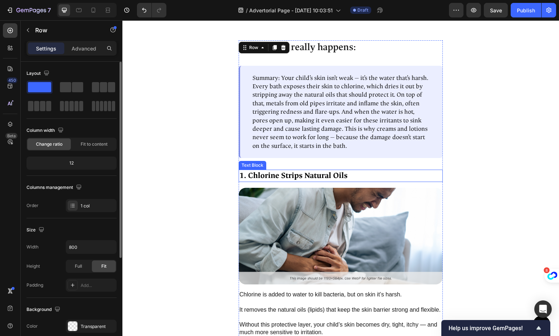
click at [276, 170] on p "1. Chlorine Strips Natural Oils" at bounding box center [340, 175] width 203 height 11
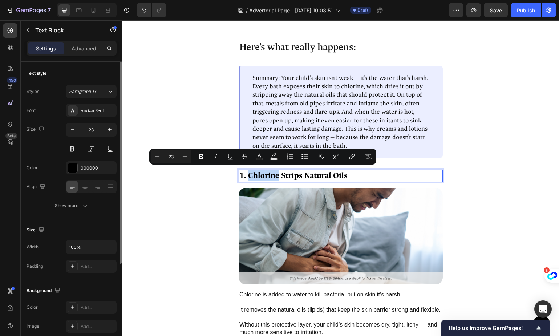
click at [277, 171] on p "1. Chlorine Strips Natural Oils" at bounding box center [340, 175] width 203 height 11
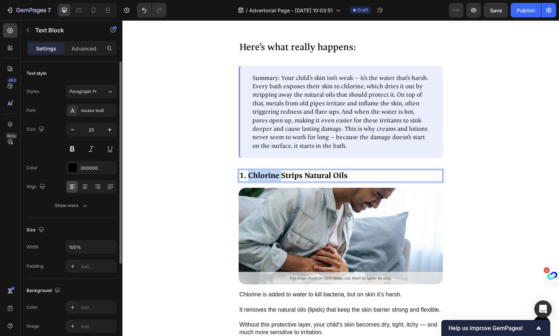
click at [276, 171] on p "1. Chlorine Strips Natural Oils" at bounding box center [340, 175] width 203 height 11
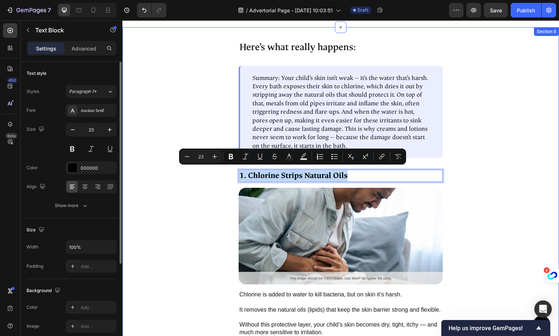
copy p "1. Chlorine Strips Natural Oils"
click at [287, 249] on img at bounding box center [341, 236] width 204 height 97
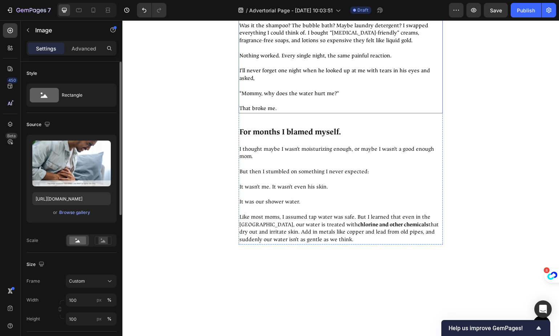
scroll to position [261, 0]
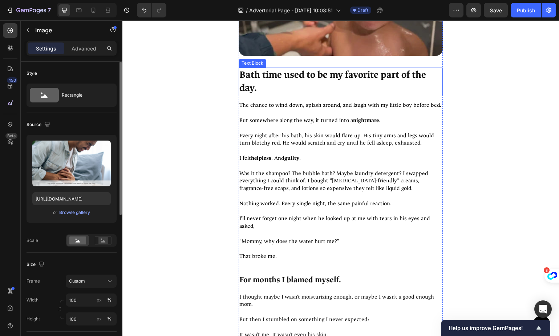
click at [292, 75] on p "Bath time used to be my favorite part of the day." at bounding box center [340, 81] width 203 height 27
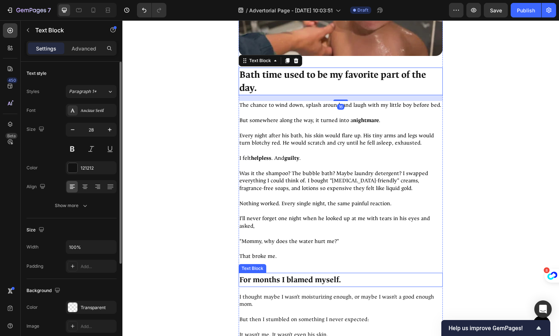
click at [299, 277] on p "For months I blamed myself." at bounding box center [340, 279] width 203 height 13
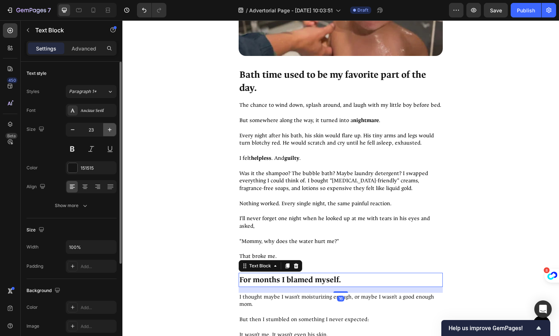
click at [109, 130] on icon "button" at bounding box center [109, 129] width 7 height 7
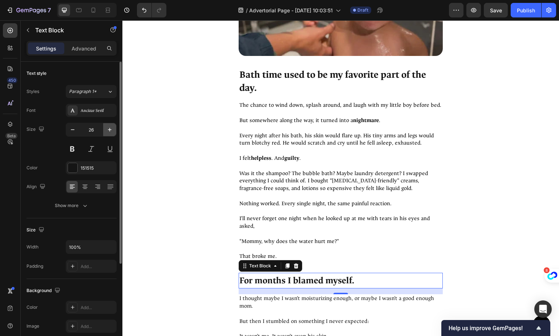
click at [109, 130] on icon "button" at bounding box center [110, 130] width 4 height 4
click at [107, 128] on icon "button" at bounding box center [109, 129] width 7 height 7
type input "28"
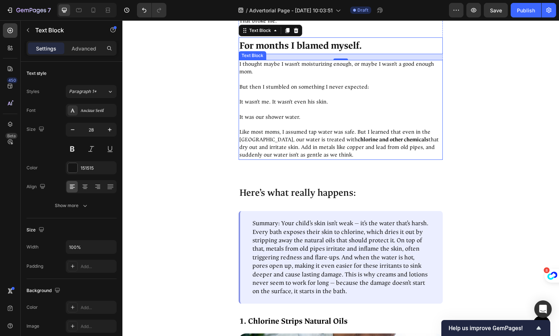
scroll to position [508, 0]
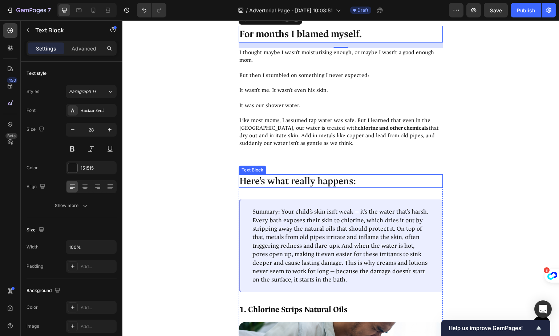
click at [313, 176] on p "Here’s what really happens:" at bounding box center [340, 181] width 203 height 12
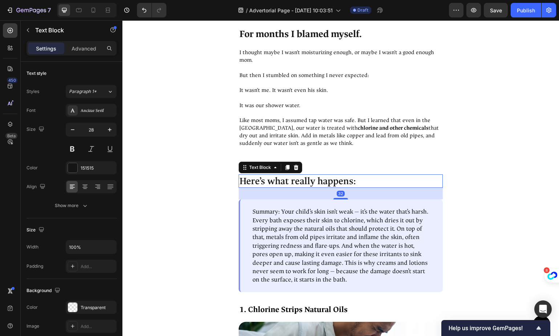
click at [261, 179] on p "Here’s what really happens:" at bounding box center [340, 181] width 203 height 12
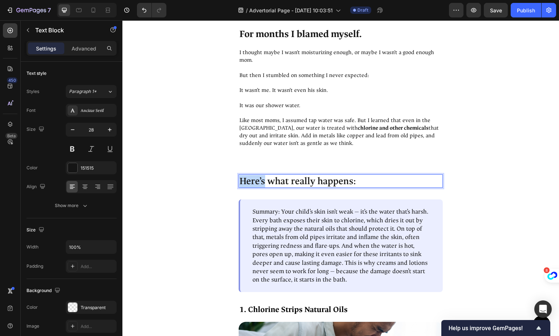
click at [261, 179] on p "Here’s what really happens:" at bounding box center [340, 181] width 203 height 12
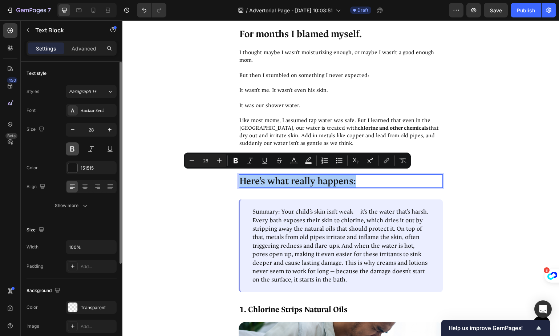
click at [73, 150] on button at bounding box center [72, 148] width 13 height 13
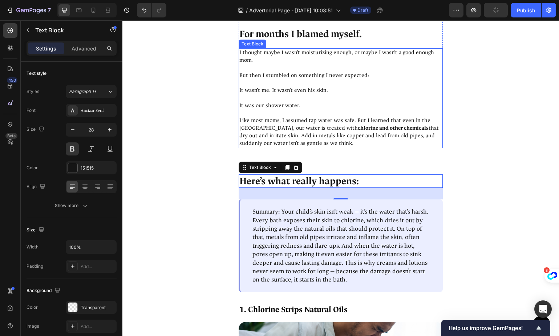
click at [338, 113] on p at bounding box center [340, 114] width 203 height 8
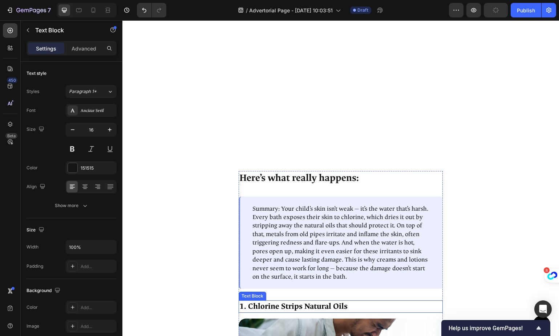
scroll to position [649, 0]
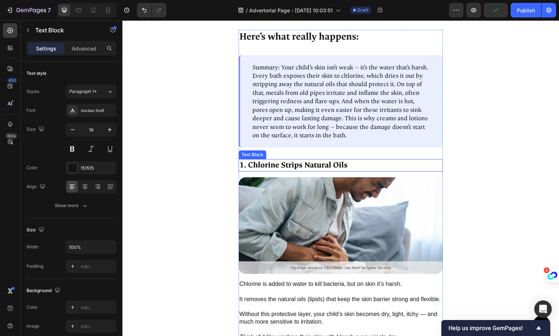
click at [311, 97] on p "Summary: Your child’s skin isn’t weak — it’s the water that’s harsh. Every bath…" at bounding box center [341, 101] width 178 height 77
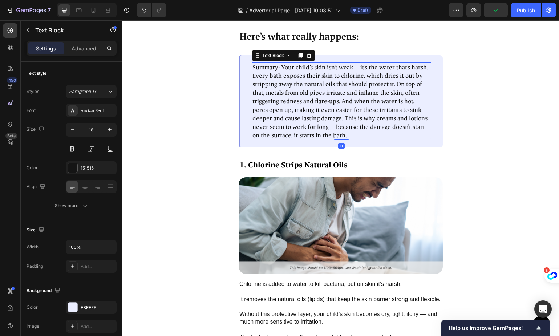
click at [267, 64] on p "Summary: Your child’s skin isn’t weak — it’s the water that’s harsh. Every bath…" at bounding box center [341, 101] width 178 height 77
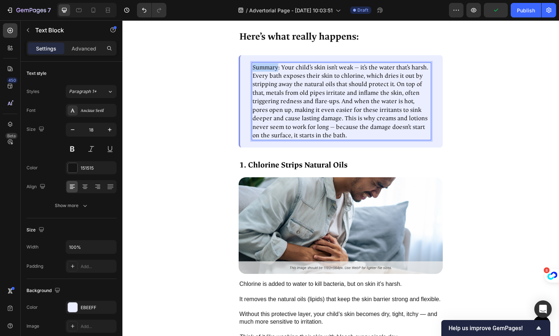
click at [267, 64] on p "Summary: Your child’s skin isn’t weak — it’s the water that’s harsh. Every bath…" at bounding box center [341, 101] width 178 height 77
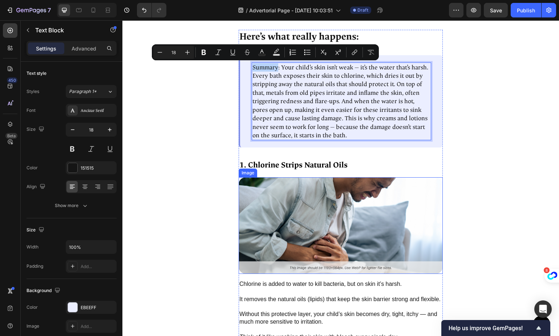
click at [271, 163] on p "1. Chlorine Strips Natural Oils" at bounding box center [340, 165] width 203 height 11
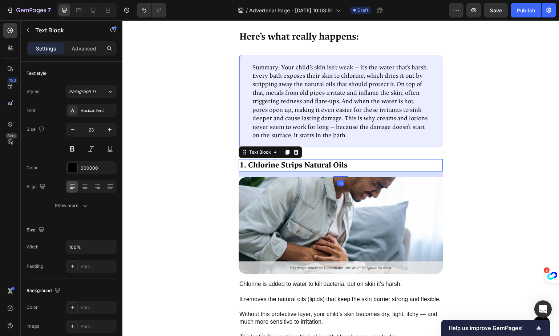
click at [271, 163] on p "1. Chlorine Strips Natural Oils" at bounding box center [340, 165] width 203 height 11
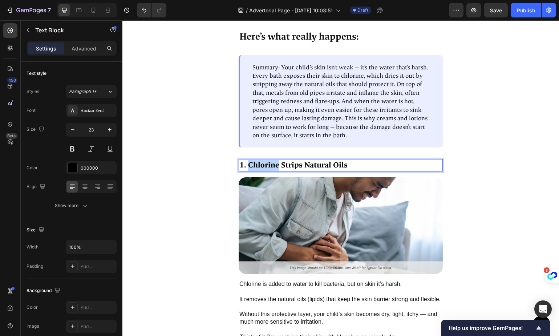
click at [271, 163] on p "1. Chlorine Strips Natural Oils" at bounding box center [340, 165] width 203 height 11
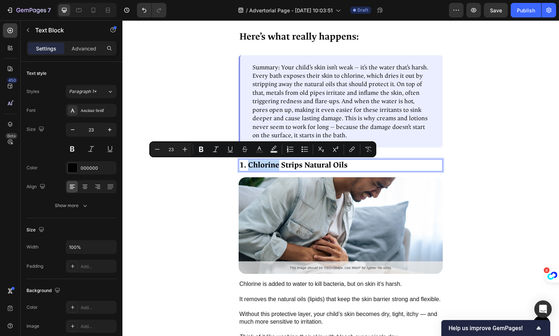
click at [271, 164] on p "1. Chlorine Strips Natural Oils" at bounding box center [340, 165] width 203 height 11
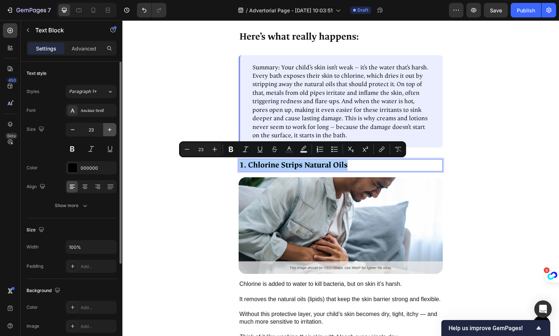
click at [108, 130] on icon "button" at bounding box center [110, 130] width 4 height 4
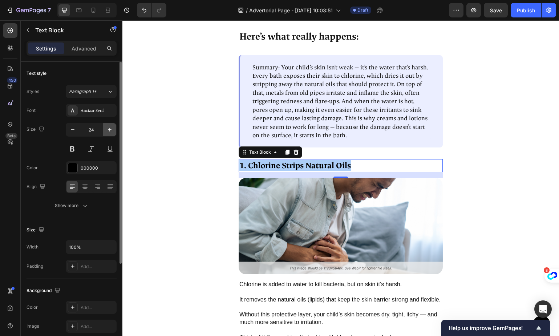
click at [108, 130] on icon "button" at bounding box center [110, 130] width 4 height 4
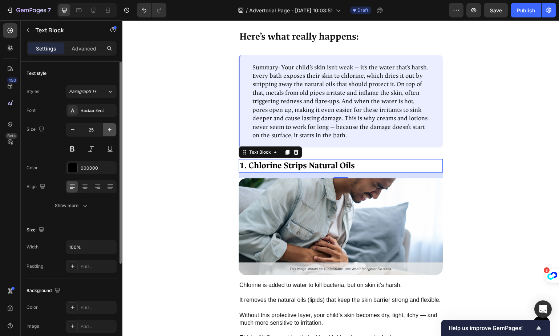
click at [108, 129] on icon "button" at bounding box center [110, 130] width 4 height 4
click at [109, 129] on icon "button" at bounding box center [110, 130] width 4 height 4
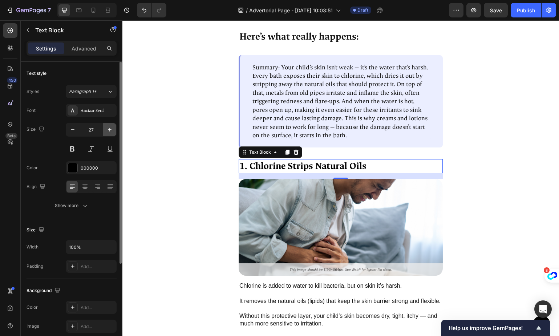
click at [109, 129] on icon "button" at bounding box center [110, 130] width 4 height 4
type input "28"
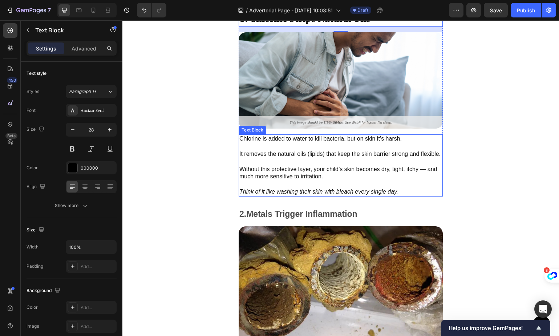
scroll to position [816, 0]
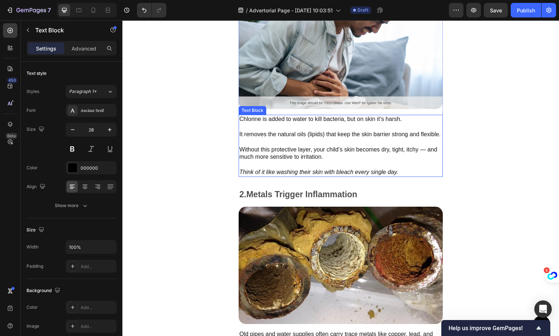
click at [322, 141] on p "It removes the natural oils (lipids) that keep the skin barrier strong and flex…" at bounding box center [340, 134] width 203 height 23
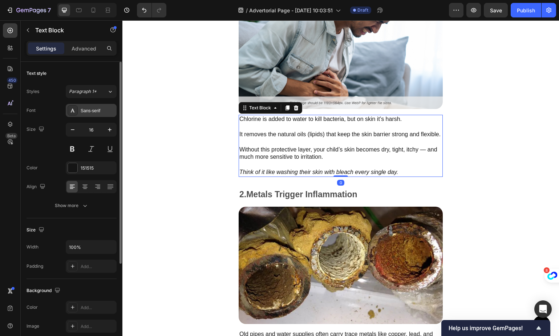
click at [94, 110] on div "Sans-serif" at bounding box center [98, 110] width 34 height 7
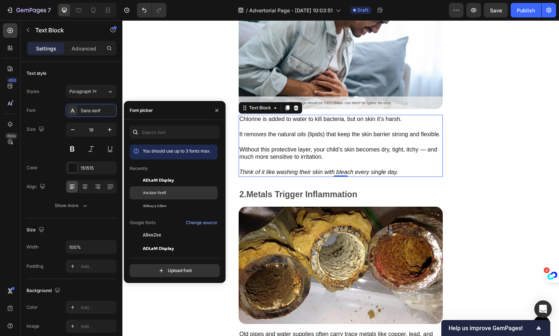
click at [170, 196] on div "Ancizar Serif" at bounding box center [174, 192] width 88 height 13
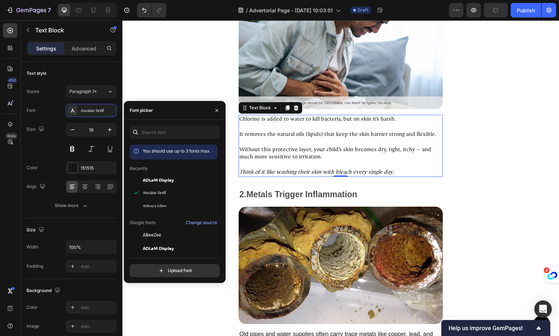
click at [330, 137] on p "It removes the natural oils (lipids) that keep the skin barrier strong and flex…" at bounding box center [340, 134] width 203 height 23
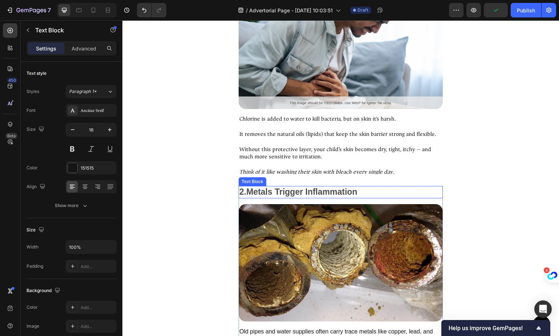
click at [290, 189] on strong "Metals Trigger Inflammation" at bounding box center [301, 191] width 111 height 9
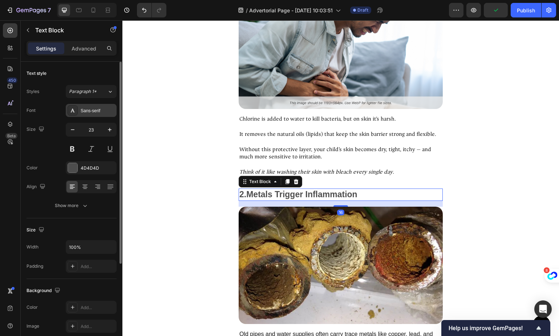
click at [83, 113] on div "Sans-serif" at bounding box center [98, 110] width 34 height 7
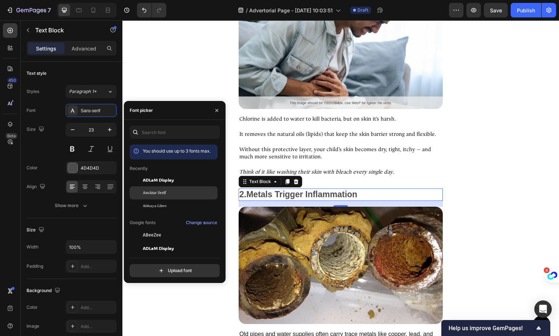
drag, startPoint x: 177, startPoint y: 194, endPoint x: 170, endPoint y: 193, distance: 7.0
click at [177, 194] on div "Ancizar Serif" at bounding box center [179, 193] width 73 height 7
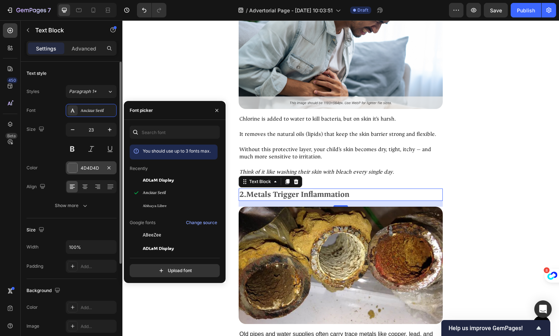
click at [70, 165] on div at bounding box center [72, 167] width 9 height 9
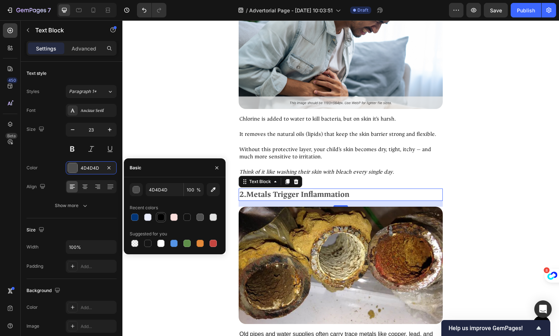
click at [162, 217] on div at bounding box center [160, 216] width 7 height 7
type input "000000"
click at [111, 129] on icon "button" at bounding box center [109, 129] width 7 height 7
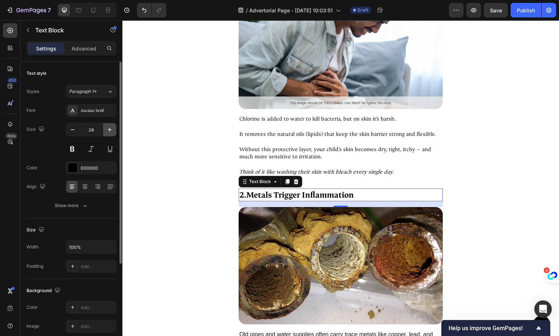
click at [111, 129] on icon "button" at bounding box center [109, 129] width 7 height 7
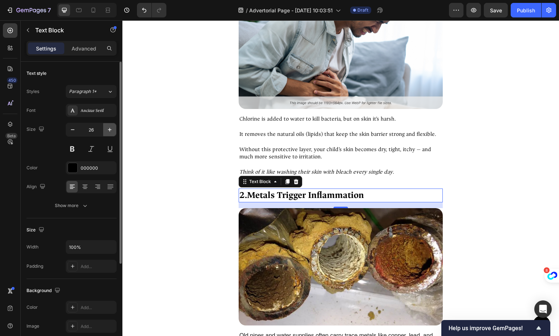
click at [111, 129] on icon "button" at bounding box center [109, 129] width 7 height 7
type input "28"
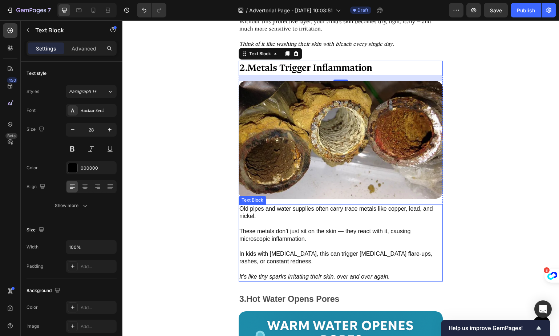
scroll to position [982, 0]
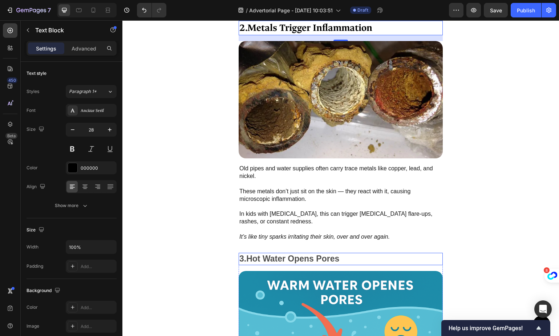
click at [277, 259] on strong "Hot Water Opens Pores" at bounding box center [292, 258] width 93 height 9
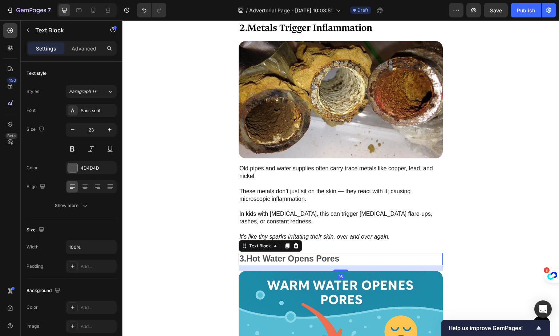
click at [276, 256] on strong "Hot Water Opens Pores" at bounding box center [292, 258] width 93 height 9
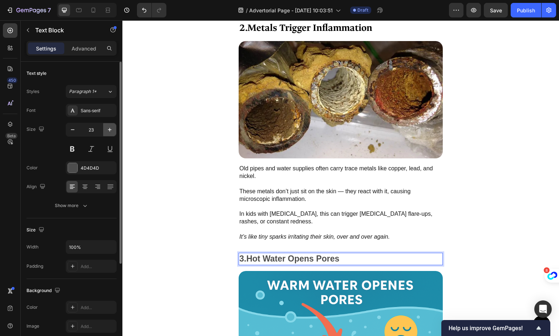
click at [111, 127] on icon "button" at bounding box center [109, 129] width 7 height 7
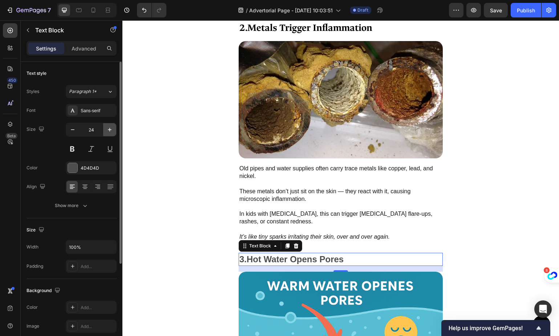
click at [112, 127] on icon "button" at bounding box center [109, 129] width 7 height 7
click at [113, 127] on icon "button" at bounding box center [109, 129] width 7 height 7
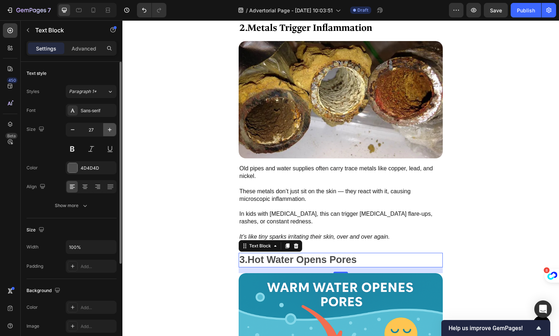
click at [113, 127] on icon "button" at bounding box center [109, 129] width 7 height 7
type input "28"
click at [93, 110] on div "Sans-serif" at bounding box center [98, 110] width 34 height 7
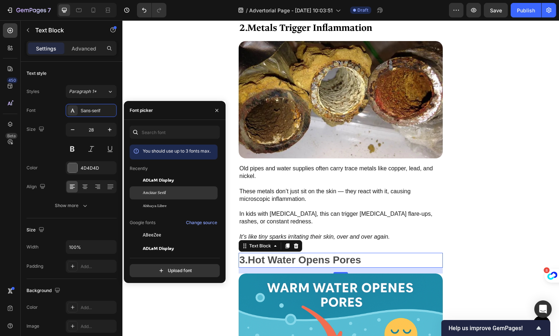
click at [170, 194] on div "Ancizar Serif" at bounding box center [179, 193] width 73 height 7
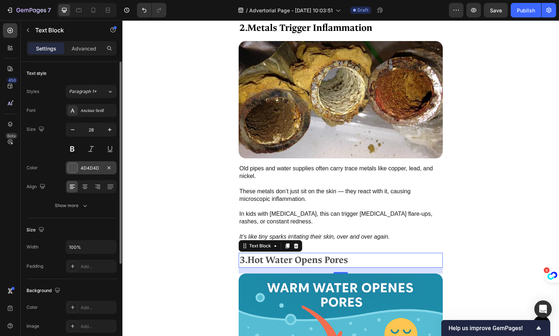
click at [72, 168] on div at bounding box center [72, 167] width 9 height 9
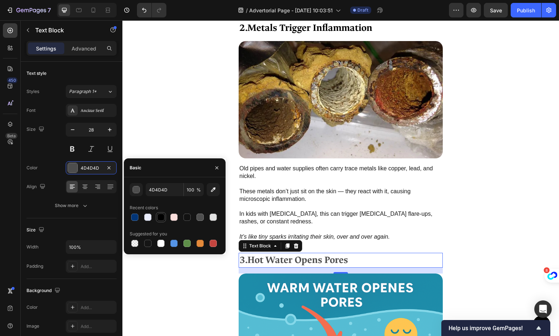
click at [162, 214] on div at bounding box center [160, 216] width 7 height 7
type input "000000"
click at [383, 217] on p "In kids with [MEDICAL_DATA], this can trigger [MEDICAL_DATA] flare-ups, rashes,…" at bounding box center [340, 214] width 203 height 23
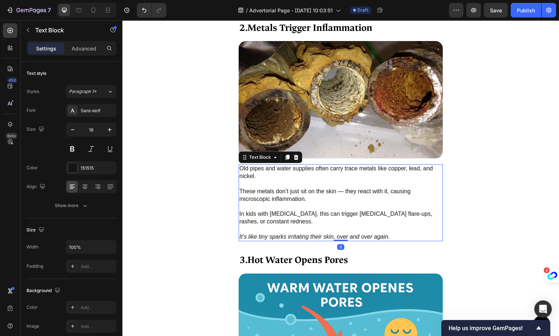
click at [354, 203] on p "In kids with [MEDICAL_DATA], this can trigger [MEDICAL_DATA] flare-ups, rashes,…" at bounding box center [340, 214] width 203 height 23
click at [354, 203] on p "⁠⁠⁠⁠⁠⁠⁠ In kids with sensitive skin, this can trigger eczema flare-ups, rashes,…" at bounding box center [340, 214] width 203 height 23
click at [354, 203] on p "In kids with [MEDICAL_DATA], this can trigger [MEDICAL_DATA] flare-ups, rashes,…" at bounding box center [340, 214] width 203 height 23
click at [397, 228] on p "It’s like tiny sparks irritating their skin, over and over again." at bounding box center [340, 232] width 203 height 15
click at [399, 232] on p "⁠⁠⁠⁠⁠⁠⁠ It’s like tiny sparks irritating their skin, over and over again." at bounding box center [340, 232] width 203 height 15
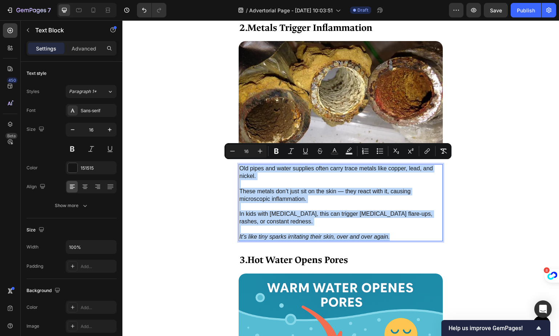
drag, startPoint x: 398, startPoint y: 232, endPoint x: 239, endPoint y: 167, distance: 172.4
click at [239, 167] on div "Old pipes and water supplies often carry trace metals like copper, lead, and ni…" at bounding box center [341, 202] width 204 height 77
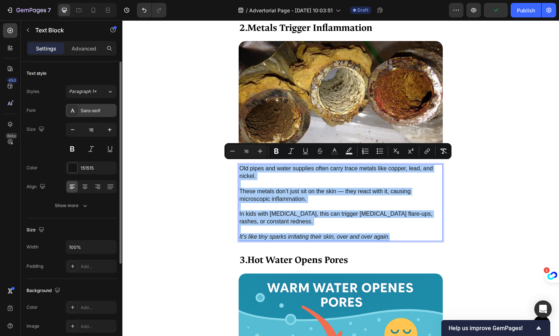
click at [98, 112] on div "Sans-serif" at bounding box center [98, 110] width 34 height 7
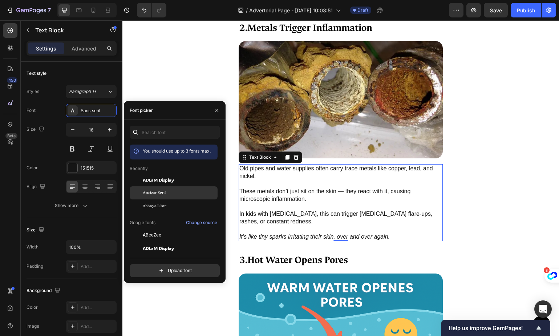
click at [173, 195] on div "Ancizar Serif" at bounding box center [179, 193] width 73 height 7
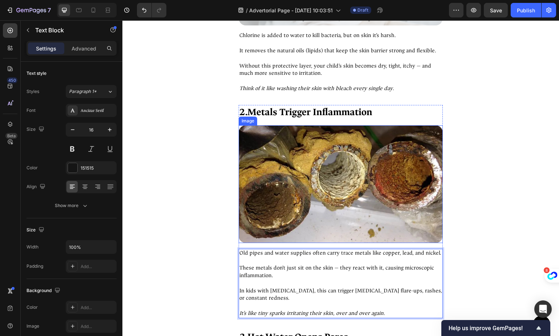
scroll to position [960, 0]
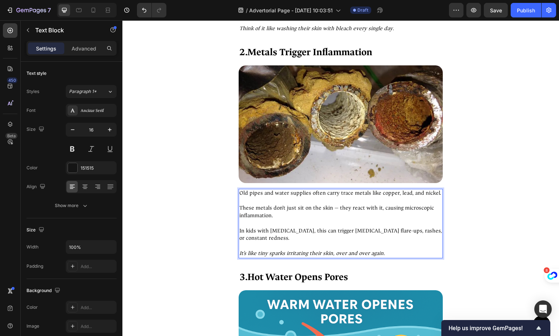
click at [336, 211] on p "These metals don’t just sit on the skin — they react with it, causing microscop…" at bounding box center [340, 208] width 203 height 23
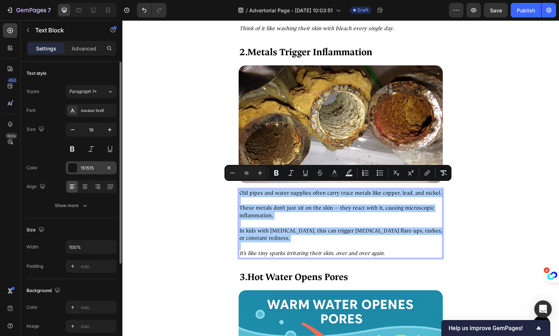
click at [70, 167] on div at bounding box center [72, 167] width 9 height 9
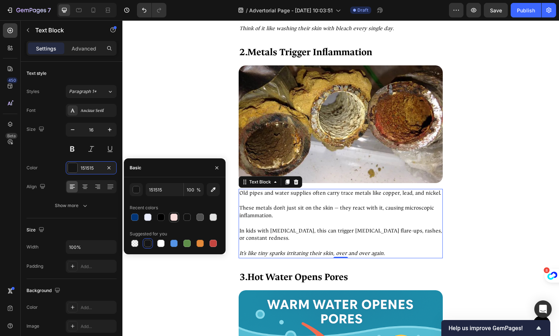
drag, startPoint x: 158, startPoint y: 216, endPoint x: 171, endPoint y: 216, distance: 12.7
click at [159, 216] on div at bounding box center [160, 216] width 7 height 7
type input "000000"
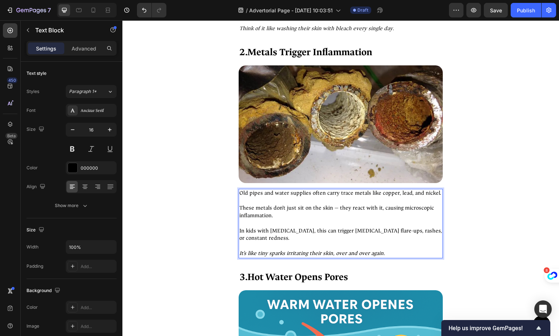
click at [313, 211] on p "These metals don’t just sit on the skin — they react with it, causing microscop…" at bounding box center [340, 208] width 203 height 23
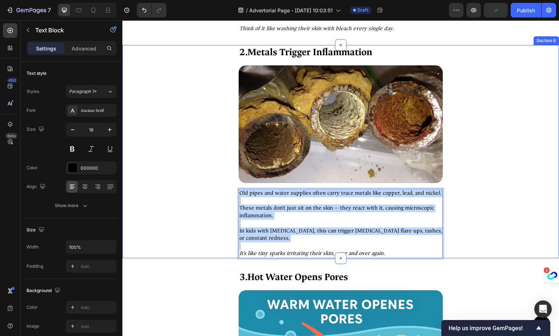
drag, startPoint x: 405, startPoint y: 241, endPoint x: 221, endPoint y: 187, distance: 191.5
click at [221, 187] on div "2. Metals Trigger Inflammation Text Block Image Old pipes and water supplies of…" at bounding box center [340, 151] width 436 height 213
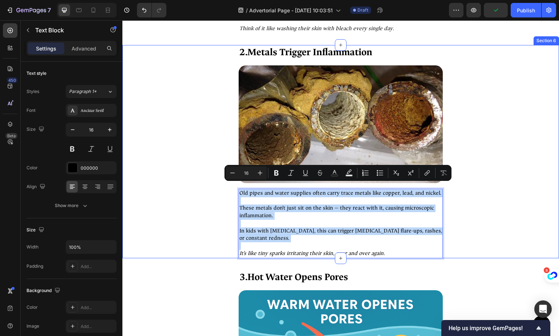
click at [251, 190] on p "Old pipes and water supplies often carry trace metals like copper, lead, and ni…" at bounding box center [340, 194] width 203 height 8
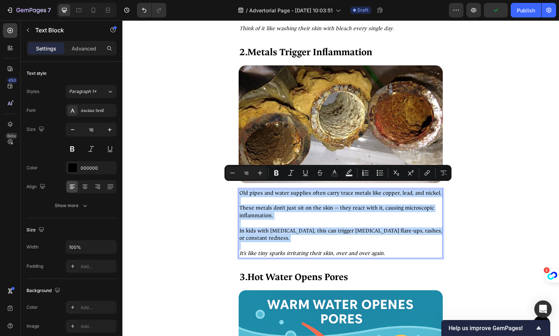
click at [244, 190] on p "Old pipes and water supplies often carry trace metals like copper, lead, and ni…" at bounding box center [340, 194] width 203 height 8
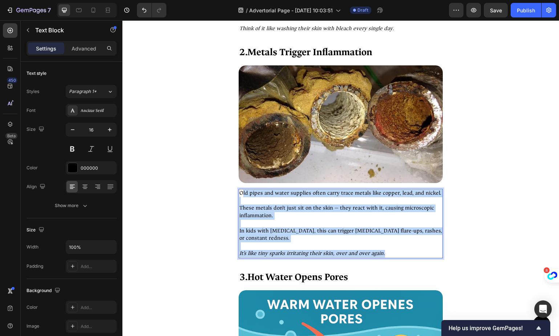
drag, startPoint x: 241, startPoint y: 187, endPoint x: 393, endPoint y: 245, distance: 162.4
click at [393, 245] on div "Old pipes and water supplies often carry trace metals like copper, lead, and ni…" at bounding box center [341, 223] width 204 height 69
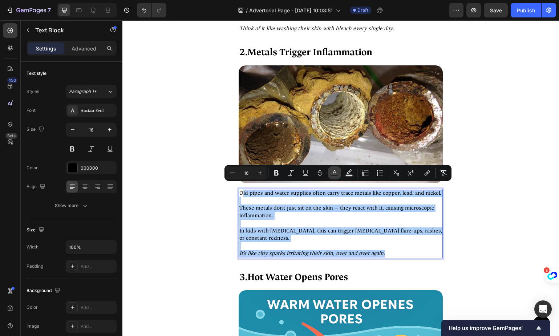
click at [330, 175] on button "Text Color" at bounding box center [334, 172] width 13 height 13
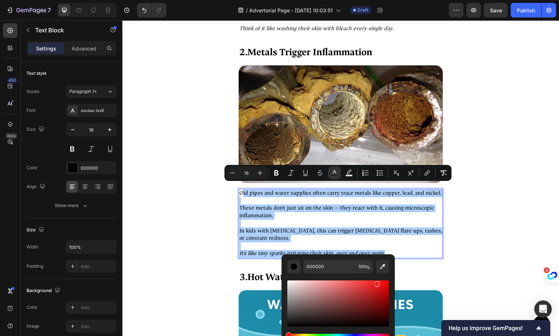
drag, startPoint x: 297, startPoint y: 293, endPoint x: 376, endPoint y: 282, distance: 79.8
click at [376, 282] on div "Editor contextual toolbar" at bounding box center [338, 303] width 102 height 46
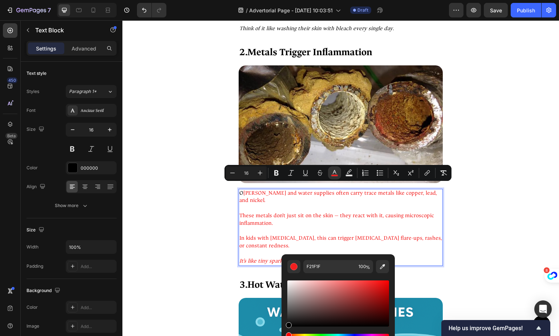
drag, startPoint x: 360, startPoint y: 288, endPoint x: 274, endPoint y: 361, distance: 112.8
click at [274, 0] on html "7 / Advertorial Page - Sep 26, 10:03:51 Draft Preview Save Publish 450 Beta hea…" at bounding box center [279, 0] width 559 height 0
type input "000000"
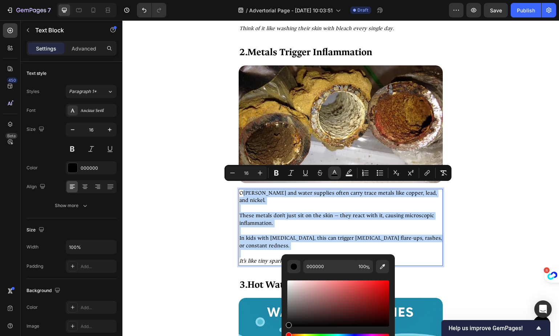
click at [268, 232] on p "In kids with [MEDICAL_DATA], this can trigger [MEDICAL_DATA] flare-ups, rashes,…" at bounding box center [340, 238] width 203 height 23
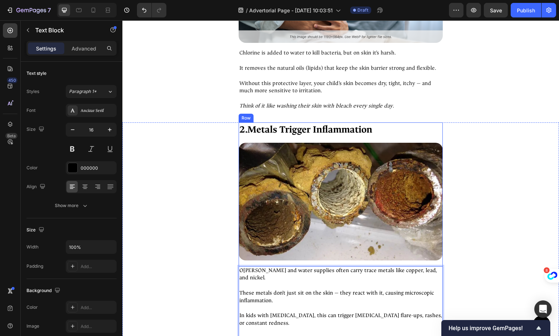
scroll to position [831, 0]
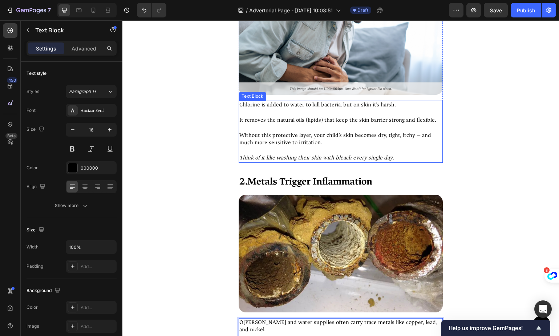
drag, startPoint x: 312, startPoint y: 125, endPoint x: 313, endPoint y: 134, distance: 9.5
click at [312, 125] on p "It removes the natural oils (lipids) that keep the skin barrier strong and flex…" at bounding box center [340, 120] width 203 height 23
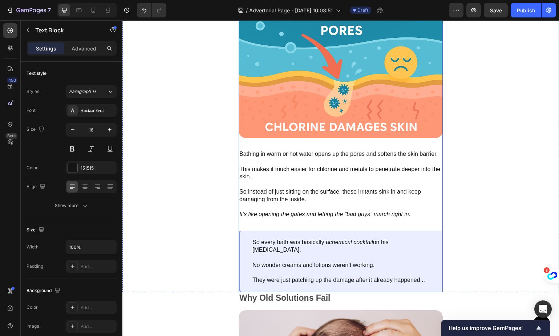
scroll to position [1244, 0]
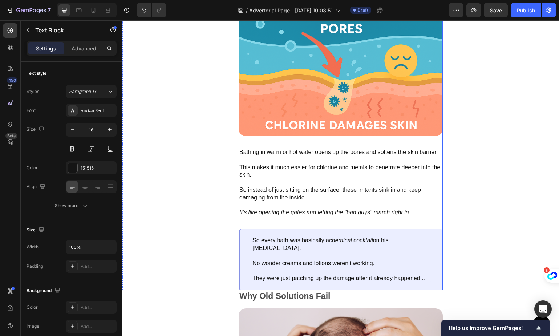
click at [321, 163] on p "This makes it much easier for chlorine and metals to penetrate deeper into the …" at bounding box center [340, 167] width 203 height 23
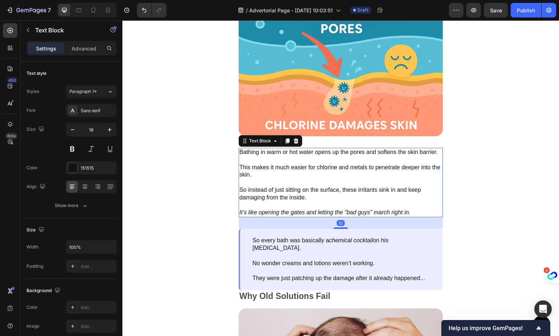
click at [287, 174] on p "This makes it much easier for chlorine and metals to penetrate deeper into the …" at bounding box center [340, 167] width 203 height 23
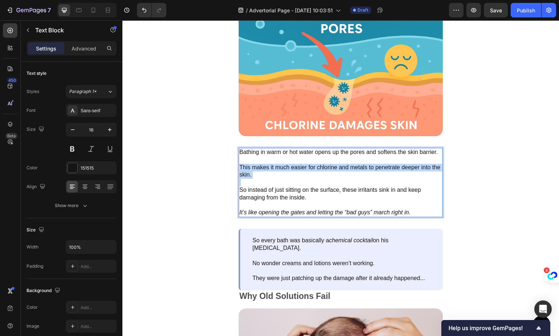
click at [287, 174] on p "This makes it much easier for chlorine and metals to penetrate deeper into the …" at bounding box center [340, 167] width 203 height 23
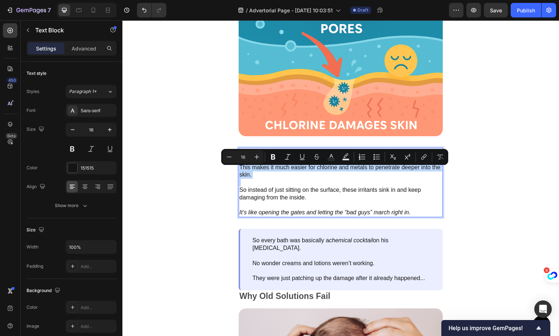
click at [268, 183] on p "So instead of just sitting on the surface, these irritants sink in and keep dam…" at bounding box center [340, 190] width 203 height 23
click at [334, 200] on p "So instead of just sitting on the surface, these irritants sink in and keep dam…" at bounding box center [340, 190] width 203 height 23
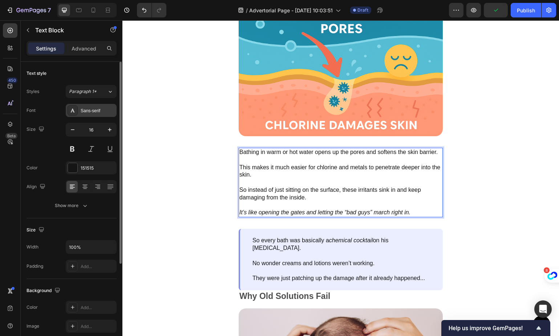
click at [87, 109] on div "Sans-serif" at bounding box center [98, 110] width 34 height 7
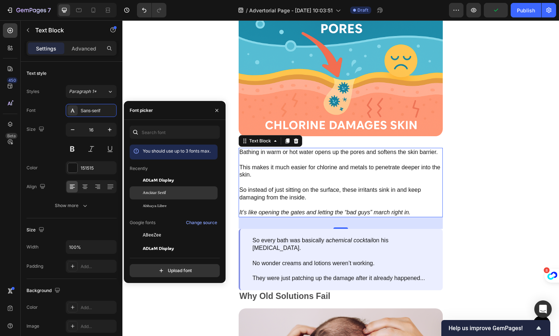
click at [172, 195] on div "Ancizar Serif" at bounding box center [179, 193] width 73 height 7
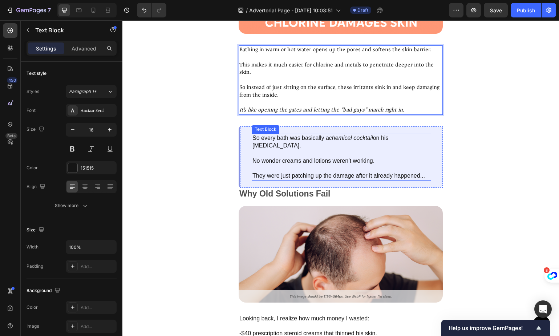
scroll to position [1357, 0]
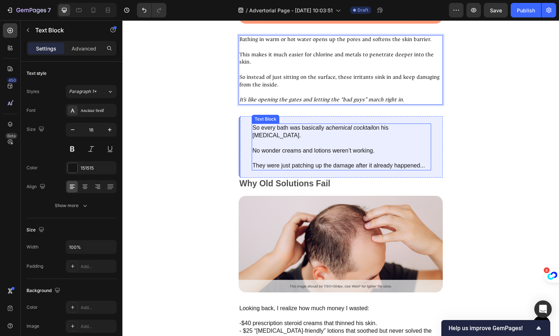
click at [327, 135] on p "So every bath was basically a chemical cocktail on his sensitive skin." at bounding box center [341, 131] width 178 height 15
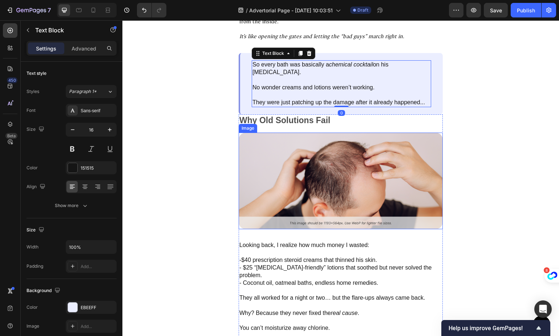
scroll to position [1420, 0]
click at [274, 115] on strong "Why Old Solutions Fail" at bounding box center [284, 119] width 91 height 9
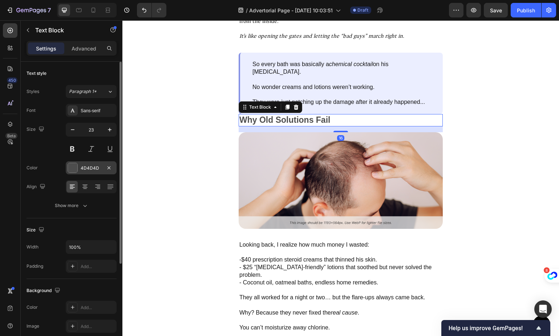
click at [85, 167] on div "4D4D4D" at bounding box center [91, 168] width 21 height 7
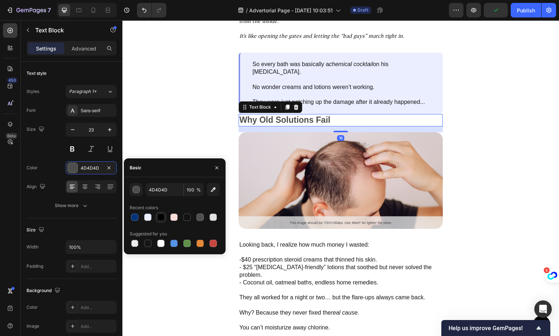
click at [164, 216] on div at bounding box center [160, 216] width 7 height 7
type input "000000"
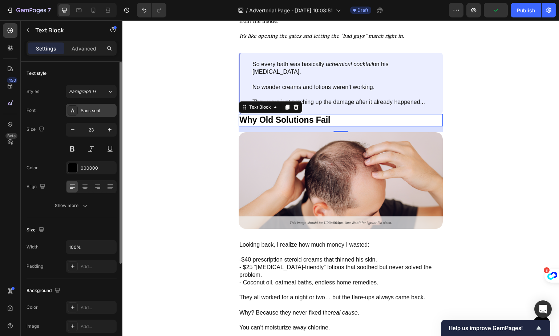
click at [86, 115] on div "Sans-serif" at bounding box center [91, 110] width 51 height 13
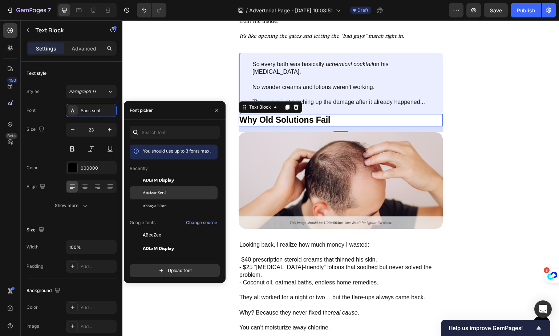
click at [160, 192] on span "Ancizar Serif" at bounding box center [154, 193] width 23 height 7
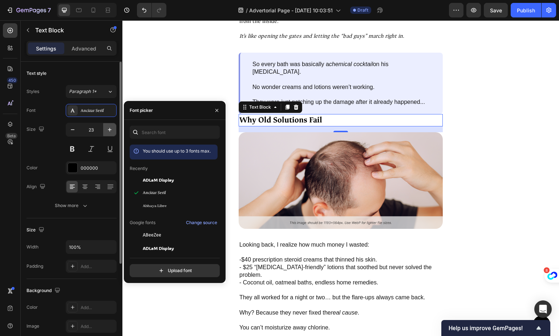
click at [108, 131] on icon "button" at bounding box center [109, 129] width 7 height 7
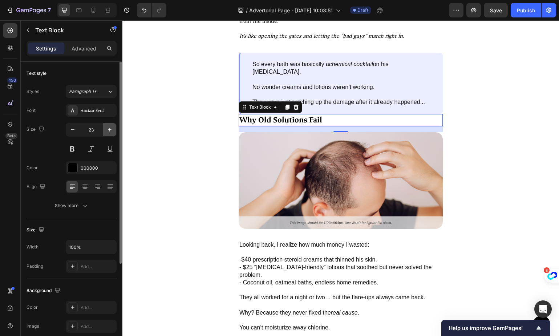
click at [108, 130] on icon "button" at bounding box center [109, 129] width 7 height 7
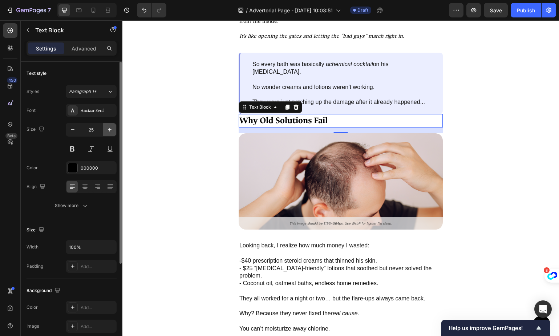
click at [108, 130] on icon "button" at bounding box center [109, 129] width 7 height 7
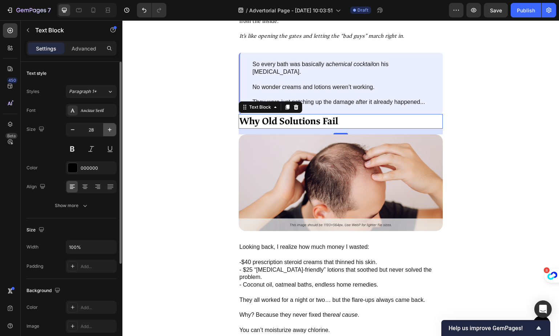
click at [108, 130] on icon "button" at bounding box center [109, 129] width 7 height 7
click at [74, 132] on icon "button" at bounding box center [72, 129] width 7 height 7
type input "28"
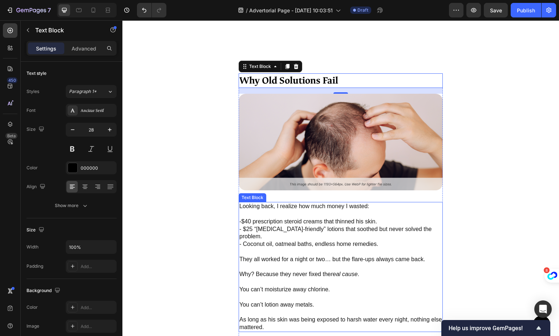
scroll to position [1542, 0]
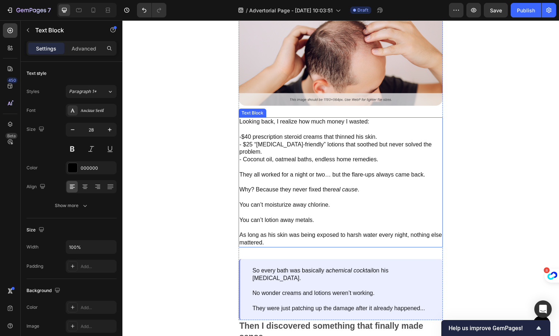
click at [284, 163] on p at bounding box center [340, 167] width 203 height 8
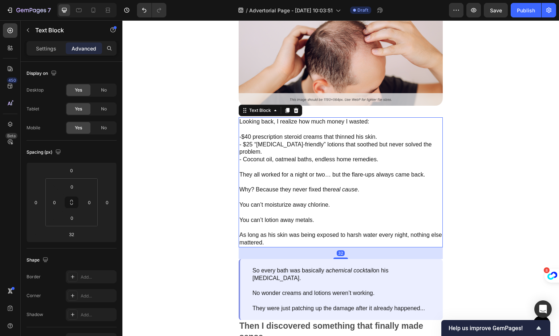
click at [49, 54] on div "Settings Advanced" at bounding box center [72, 48] width 90 height 15
click at [54, 52] on p "Settings" at bounding box center [46, 49] width 20 height 8
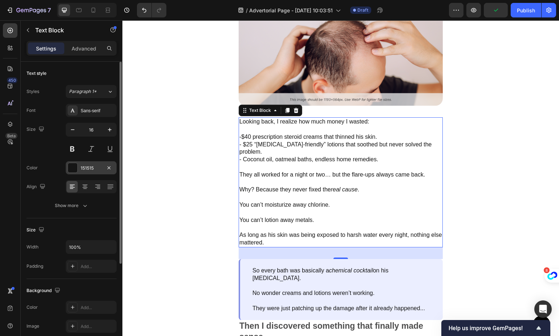
click at [89, 167] on div "151515" at bounding box center [91, 168] width 21 height 7
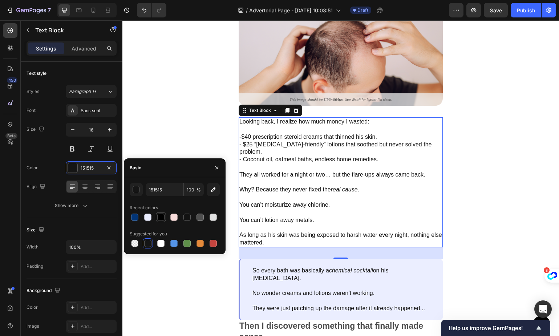
click at [159, 217] on div at bounding box center [160, 216] width 7 height 7
type input "000000"
click at [99, 106] on div "Sans-serif" at bounding box center [91, 110] width 51 height 13
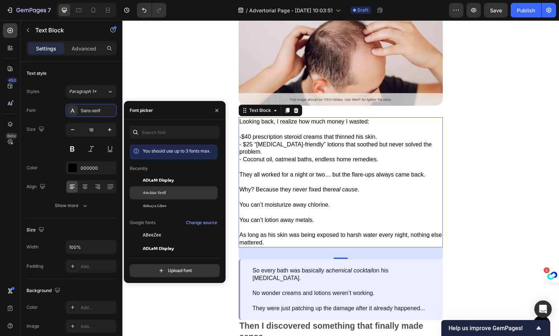
click at [183, 195] on div "Ancizar Serif" at bounding box center [179, 193] width 73 height 7
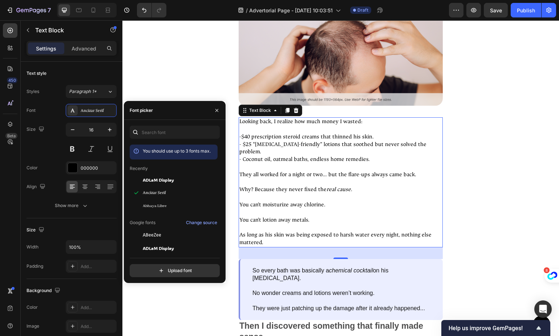
click at [367, 179] on p at bounding box center [340, 183] width 203 height 8
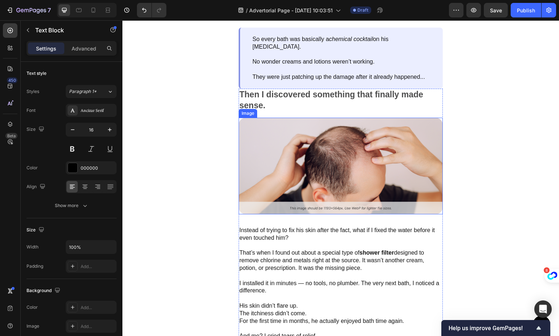
scroll to position [1773, 0]
drag, startPoint x: 310, startPoint y: 99, endPoint x: 313, endPoint y: 114, distance: 14.6
click at [310, 99] on p "Then I discovered something that finally made sense." at bounding box center [340, 100] width 203 height 22
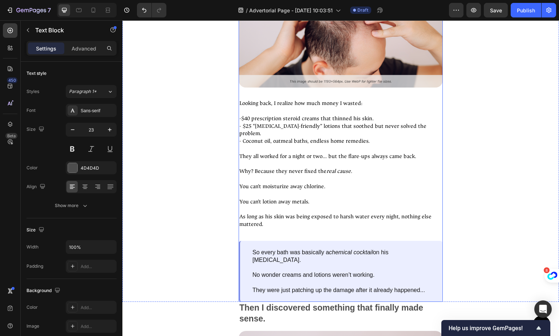
scroll to position [1614, 0]
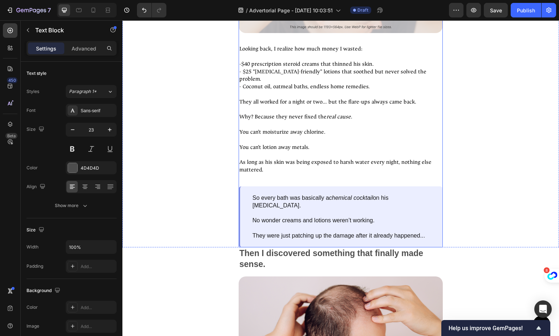
click at [296, 194] on p "So every bath was basically a chemical cocktail on his sensitive skin." at bounding box center [341, 201] width 178 height 15
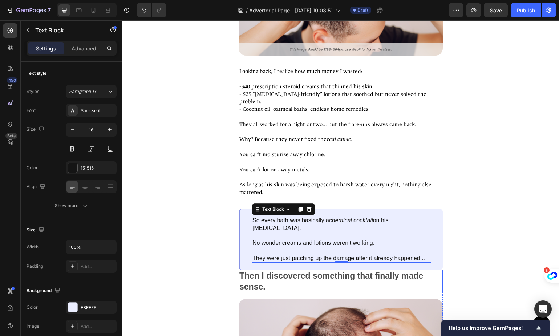
scroll to position [1688, 0]
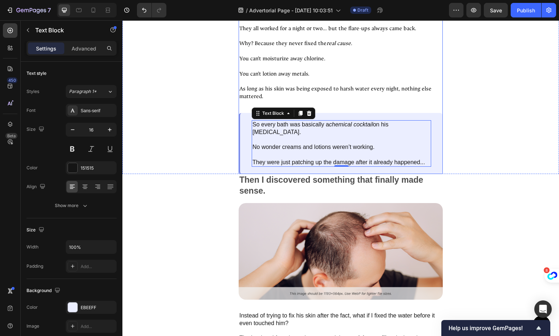
click at [410, 102] on div "Why Old Solutions Fail Text Block Image Looking back, I realize how much money …" at bounding box center [341, 8] width 204 height 331
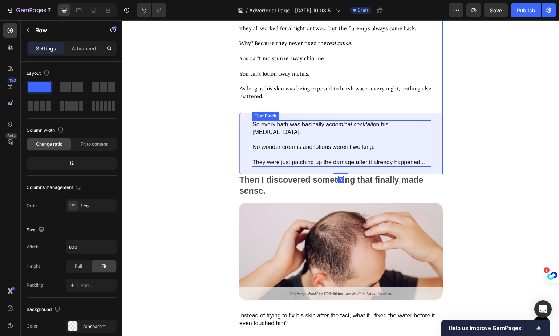
click at [388, 121] on p "So every bath was basically a chemical cocktail on his sensitive skin." at bounding box center [341, 128] width 178 height 15
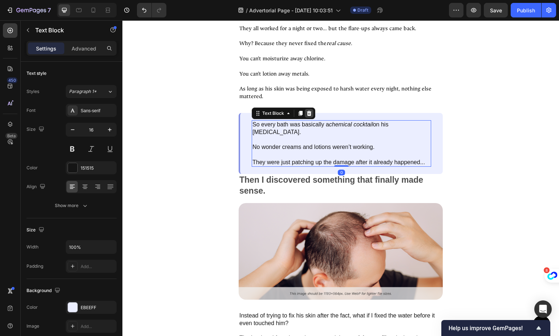
click at [305, 109] on div at bounding box center [309, 113] width 9 height 9
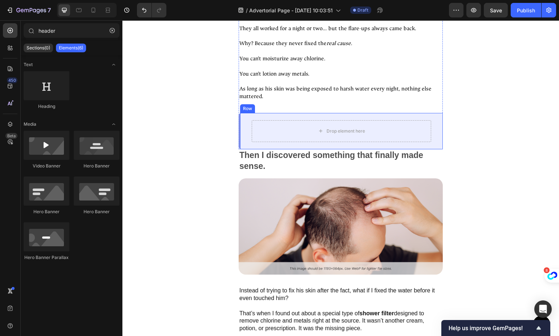
click at [255, 113] on div "Drop element here Row" at bounding box center [341, 131] width 204 height 36
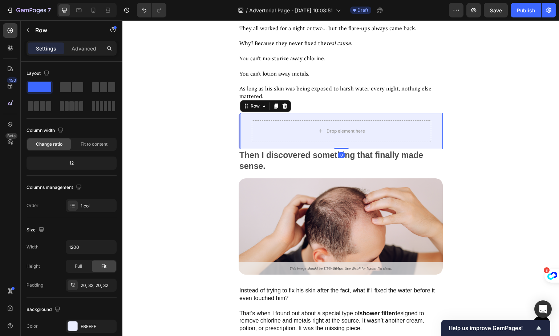
click at [290, 100] on div "Row" at bounding box center [265, 106] width 51 height 12
click at [288, 102] on div at bounding box center [284, 106] width 9 height 9
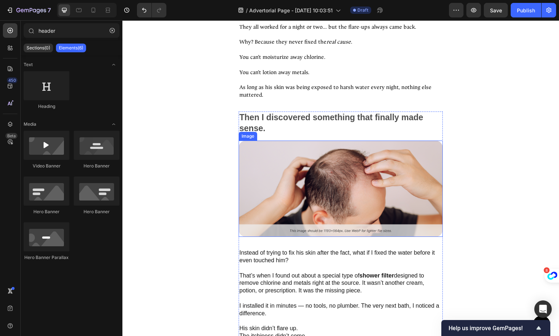
scroll to position [1689, 0]
click at [325, 113] on p "Then I discovered something that finally made sense." at bounding box center [340, 123] width 203 height 22
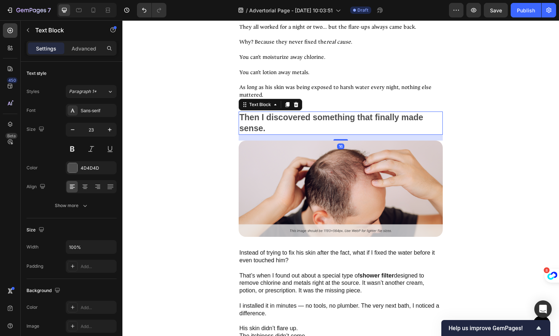
click at [325, 112] on p "Then I discovered something that finally made sense." at bounding box center [340, 123] width 203 height 22
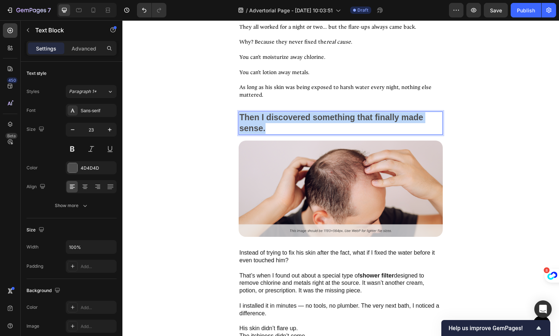
click at [325, 112] on p "Then I discovered something that finally made sense." at bounding box center [340, 123] width 203 height 22
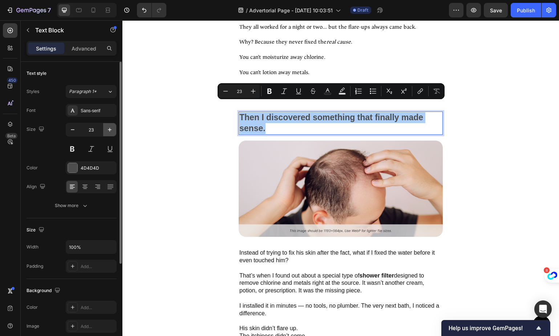
click at [110, 133] on icon "button" at bounding box center [109, 129] width 7 height 7
click at [111, 132] on icon "button" at bounding box center [109, 129] width 7 height 7
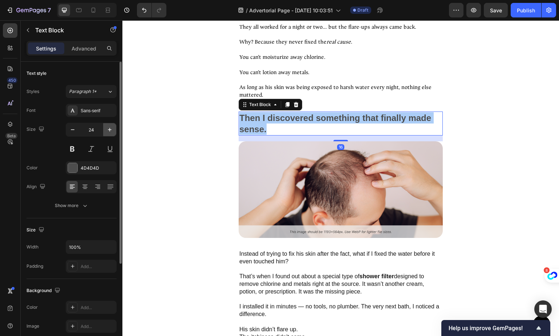
click at [111, 132] on icon "button" at bounding box center [109, 129] width 7 height 7
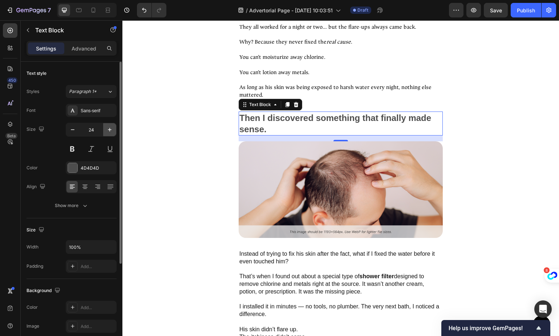
click at [111, 132] on icon "button" at bounding box center [109, 129] width 7 height 7
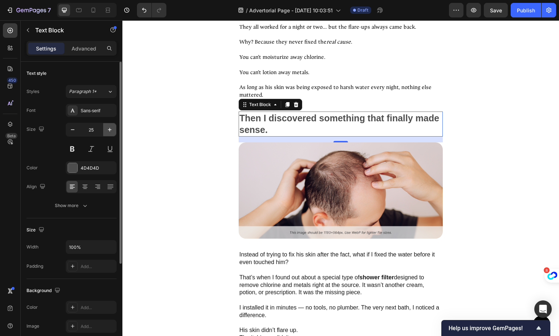
click at [111, 131] on icon "button" at bounding box center [109, 129] width 7 height 7
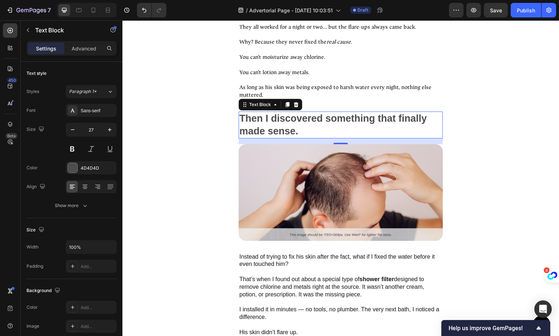
click at [323, 114] on p "Then I discovered something that finally made sense." at bounding box center [340, 124] width 203 height 25
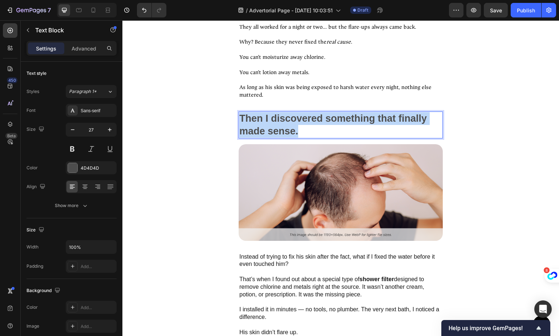
drag, startPoint x: 290, startPoint y: 117, endPoint x: 216, endPoint y: 106, distance: 74.2
click at [216, 111] on div "Then I discovered something that finally made sense. Text Block 16 Image Instea…" at bounding box center [340, 286] width 436 height 351
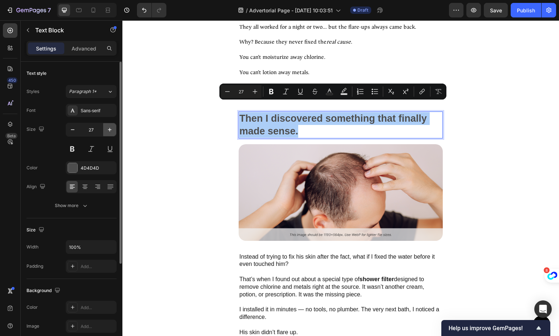
click at [109, 128] on icon "button" at bounding box center [109, 129] width 7 height 7
type input "28"
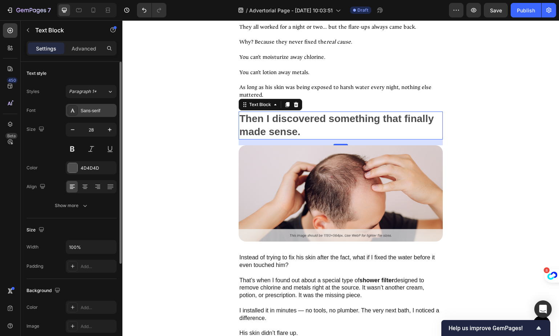
click at [97, 108] on div "Sans-serif" at bounding box center [98, 110] width 34 height 7
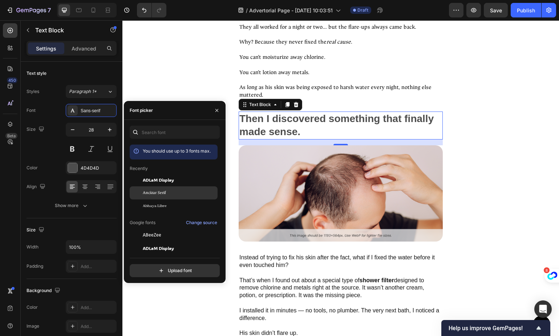
click at [161, 192] on span "Ancizar Serif" at bounding box center [154, 193] width 23 height 7
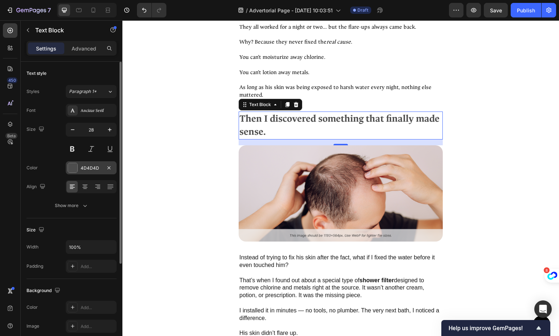
click at [78, 166] on div "4D4D4D" at bounding box center [91, 167] width 51 height 13
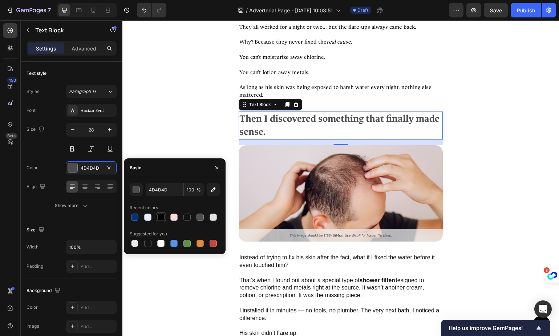
click at [163, 219] on div at bounding box center [160, 216] width 7 height 7
type input "000000"
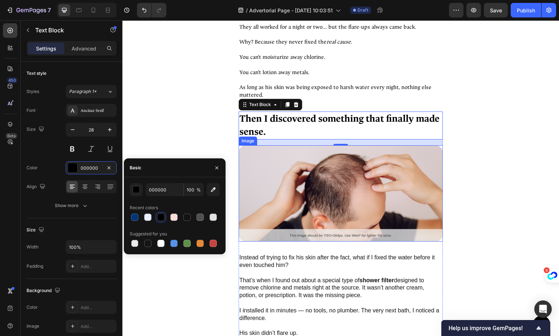
scroll to position [1752, 0]
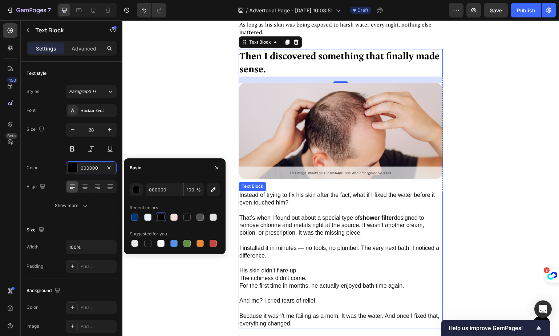
click at [315, 207] on p at bounding box center [340, 211] width 203 height 8
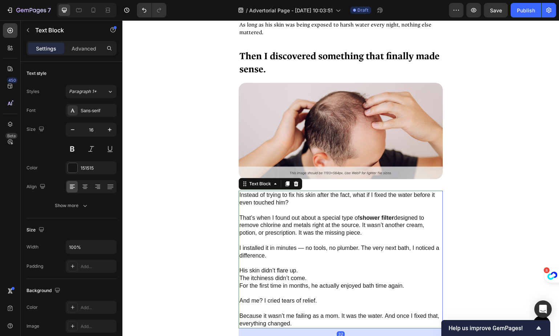
scroll to position [1801, 0]
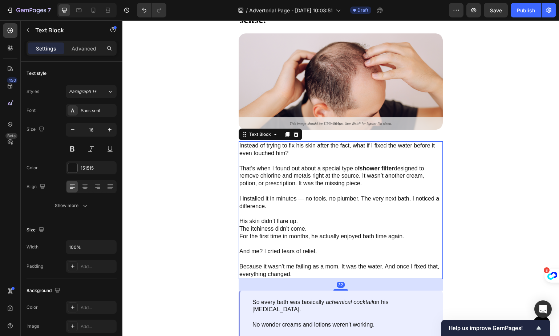
click at [281, 195] on p "I installed it in minutes — no tools, no plumber. The very next bath, I noticed…" at bounding box center [340, 202] width 203 height 15
click at [303, 187] on p at bounding box center [340, 191] width 203 height 8
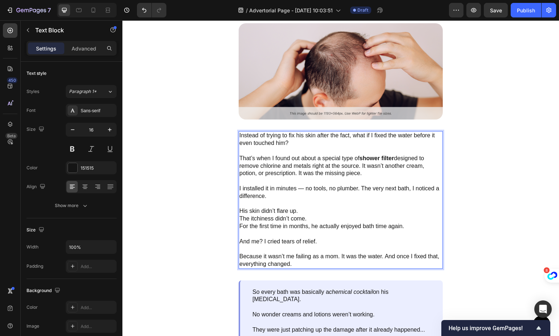
scroll to position [1806, 0]
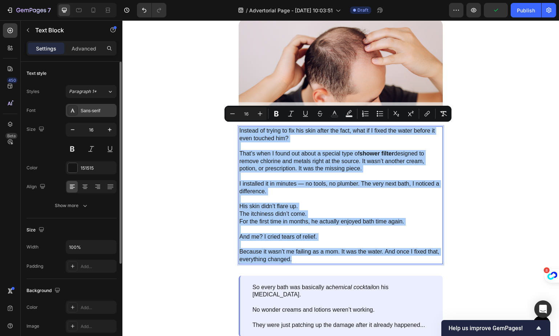
click at [98, 110] on div "Sans-serif" at bounding box center [98, 110] width 34 height 7
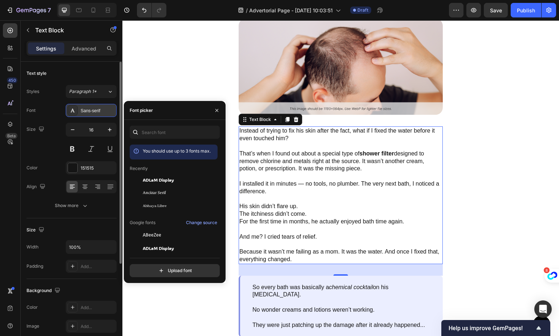
click at [95, 110] on div "Sans-serif" at bounding box center [98, 110] width 34 height 7
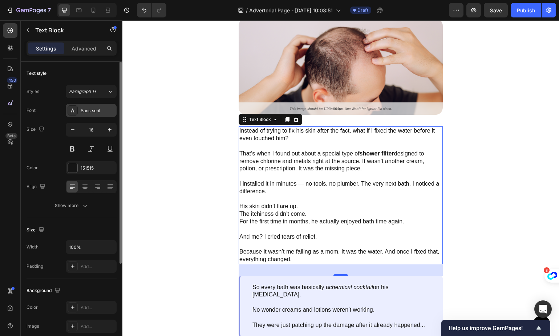
click at [97, 111] on div "Sans-serif" at bounding box center [98, 110] width 34 height 7
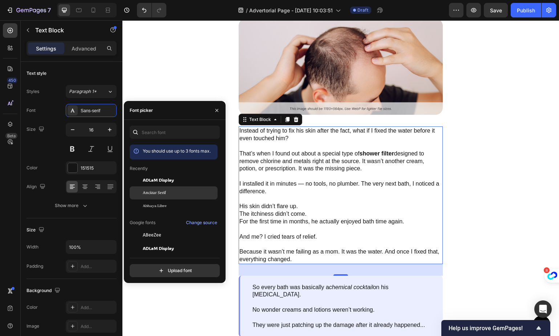
click at [175, 193] on div "Ancizar Serif" at bounding box center [179, 193] width 73 height 7
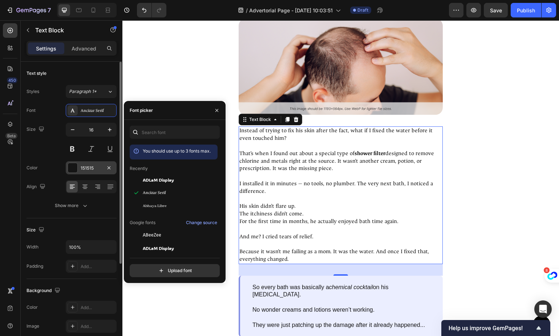
click at [76, 165] on div at bounding box center [72, 167] width 9 height 9
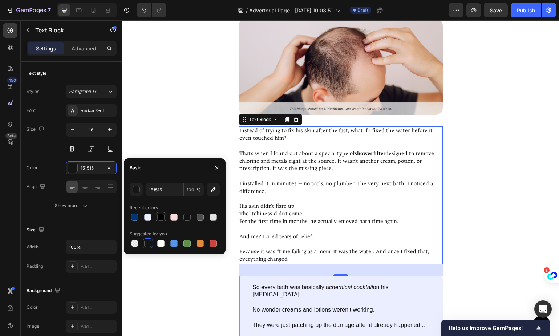
click at [163, 220] on div at bounding box center [160, 216] width 7 height 7
type input "000000"
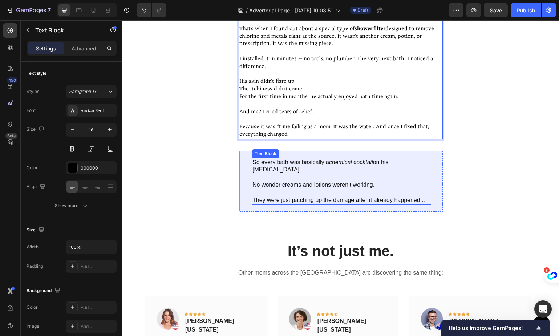
scroll to position [1932, 0]
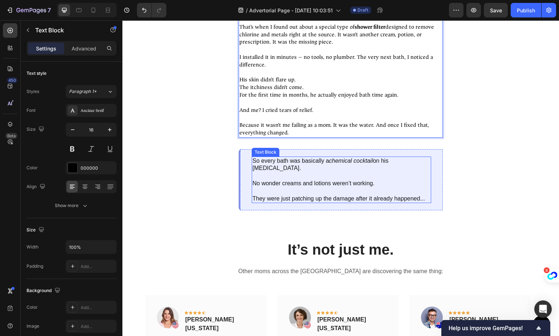
click at [382, 161] on p "So every bath was basically a chemical cocktail on his sensitive skin." at bounding box center [341, 164] width 178 height 15
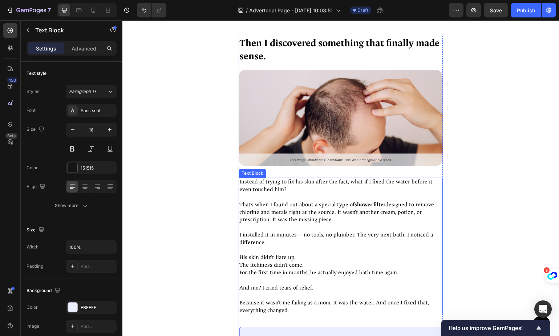
scroll to position [1791, 0]
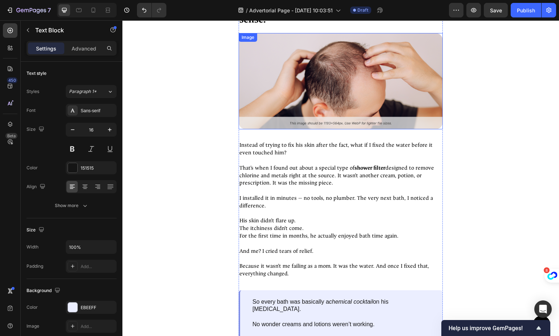
click at [331, 106] on img at bounding box center [341, 81] width 204 height 97
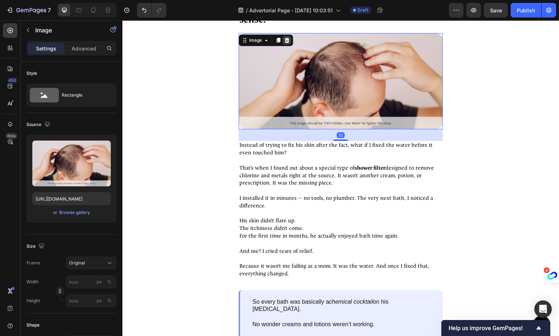
click at [289, 40] on icon at bounding box center [287, 40] width 6 height 6
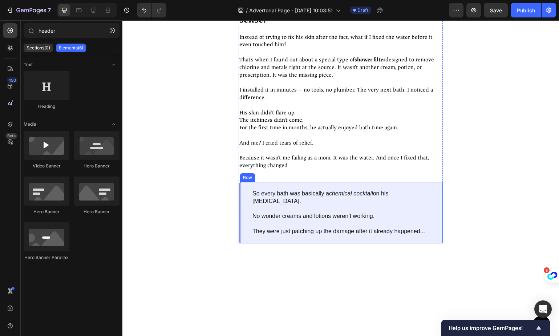
click at [428, 189] on div "So every bath was basically a chemical cocktail on his sensitive skin. No wonde…" at bounding box center [341, 212] width 204 height 61
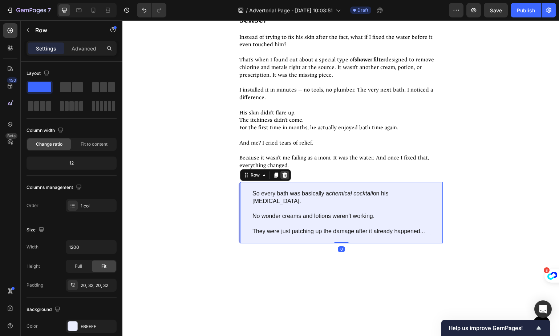
click at [288, 175] on div at bounding box center [284, 175] width 9 height 9
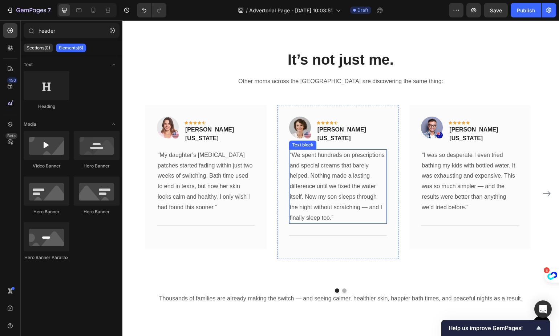
scroll to position [1963, 0]
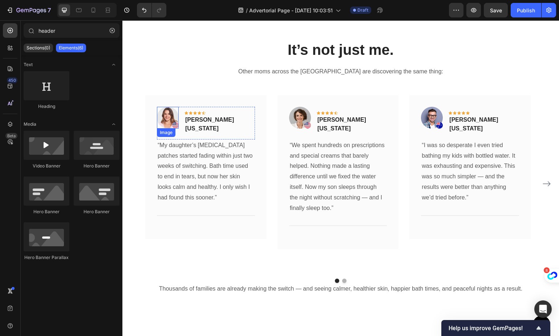
click at [168, 119] on img at bounding box center [168, 118] width 22 height 22
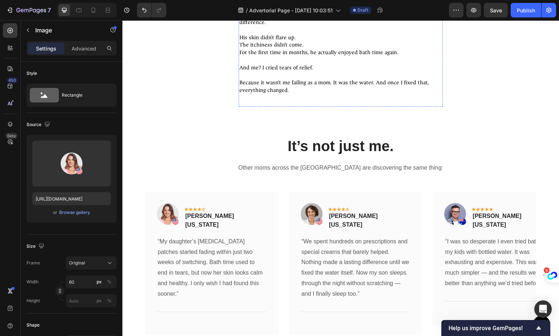
scroll to position [1882, 0]
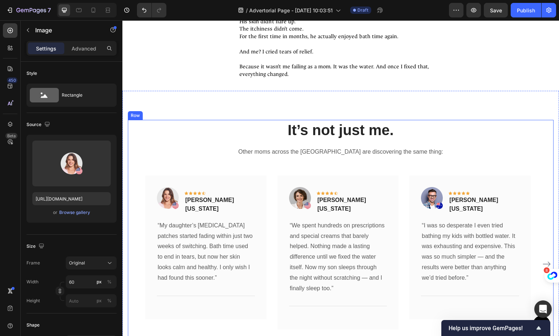
click at [331, 132] on h2 "It’s not just me." at bounding box center [340, 130] width 425 height 20
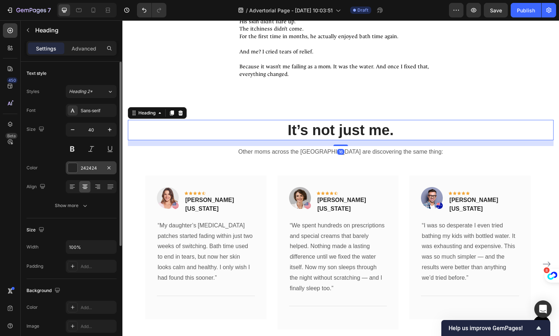
click at [80, 165] on div "242424" at bounding box center [91, 167] width 51 height 13
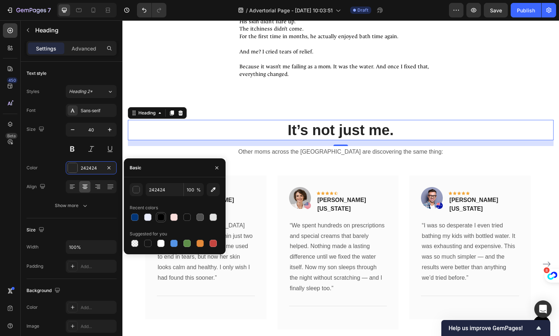
click at [164, 218] on div at bounding box center [160, 216] width 7 height 7
type input "000000"
click at [97, 109] on div "Sans-serif" at bounding box center [98, 110] width 34 height 7
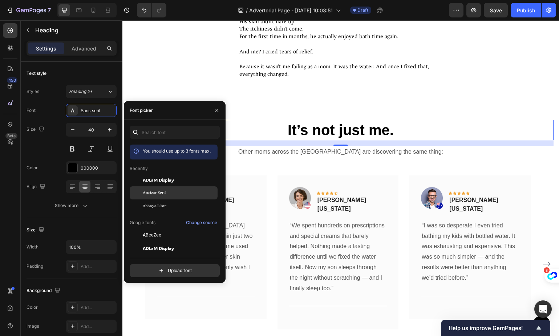
click at [180, 192] on div "Ancizar Serif" at bounding box center [179, 193] width 73 height 7
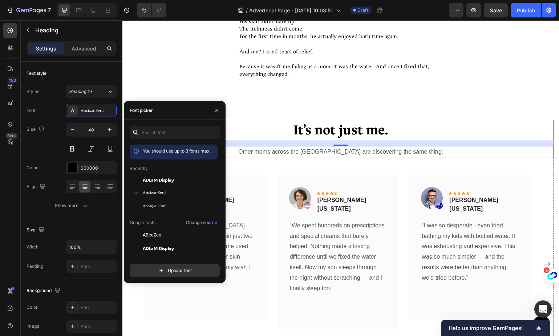
click at [351, 149] on p "Other moms across the [GEOGRAPHIC_DATA] are discovering the same thing:" at bounding box center [341, 152] width 424 height 11
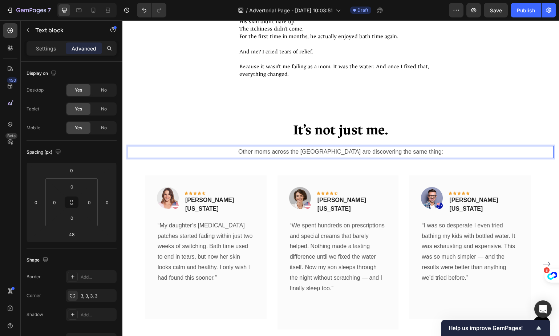
click at [330, 153] on p "Other moms across the [GEOGRAPHIC_DATA] are discovering the same thing:" at bounding box center [341, 152] width 424 height 11
click at [313, 152] on p "Other moms across the [GEOGRAPHIC_DATA] are discovering the same thing:" at bounding box center [341, 152] width 424 height 11
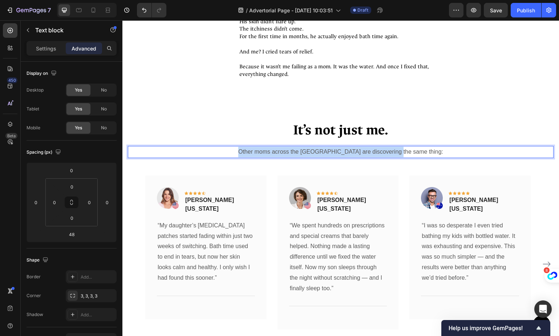
click at [313, 152] on p "Other moms across the [GEOGRAPHIC_DATA] are discovering the same thing:" at bounding box center [341, 152] width 424 height 11
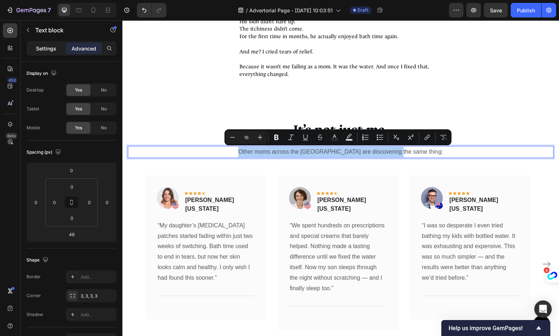
click at [53, 50] on p "Settings" at bounding box center [46, 49] width 20 height 8
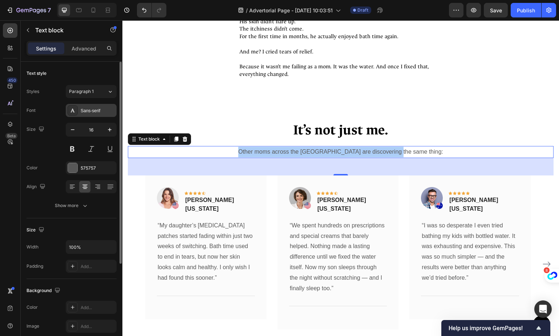
click at [78, 110] on div "Sans-serif" at bounding box center [91, 110] width 51 height 13
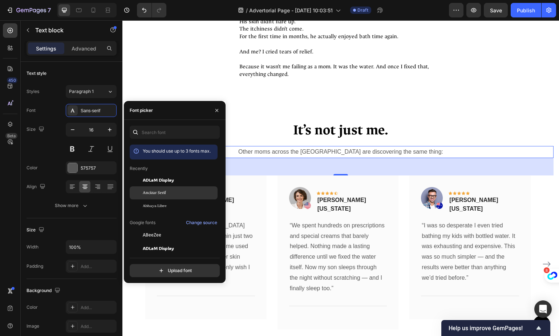
click at [163, 191] on span "Ancizar Serif" at bounding box center [154, 193] width 23 height 7
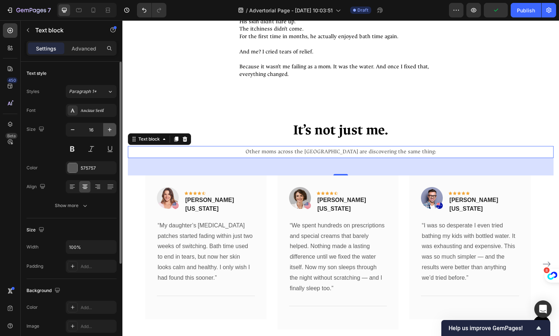
click at [106, 131] on icon "button" at bounding box center [109, 129] width 7 height 7
type input "18"
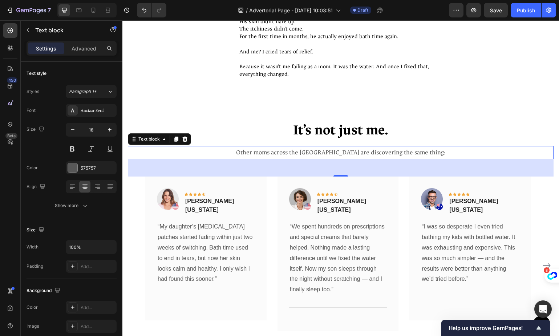
click at [209, 221] on p "“My daughter’s [MEDICAL_DATA] patches started fading within just two weeks of s…" at bounding box center [206, 252] width 97 height 63
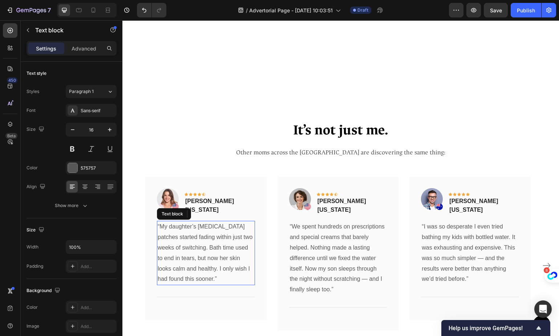
scroll to position [2006, 0]
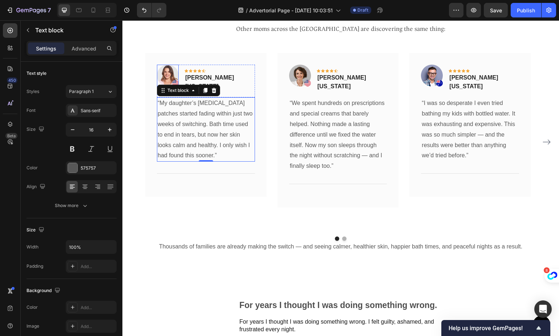
click at [168, 68] on img at bounding box center [168, 76] width 22 height 22
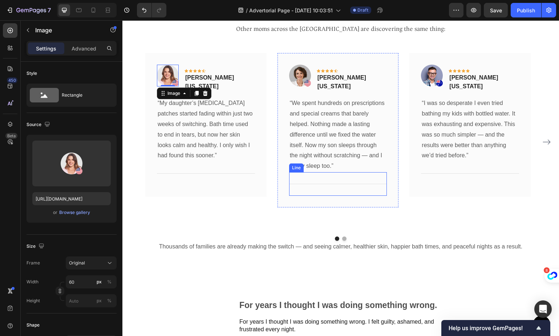
scroll to position [2006, 0]
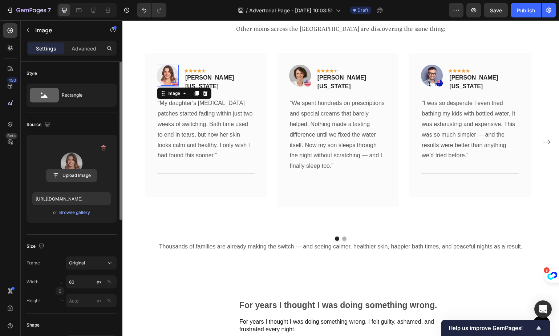
click at [73, 174] on input "file" at bounding box center [71, 175] width 50 height 12
click at [70, 163] on label at bounding box center [71, 163] width 78 height 46
click at [70, 169] on input "file" at bounding box center [71, 175] width 50 height 12
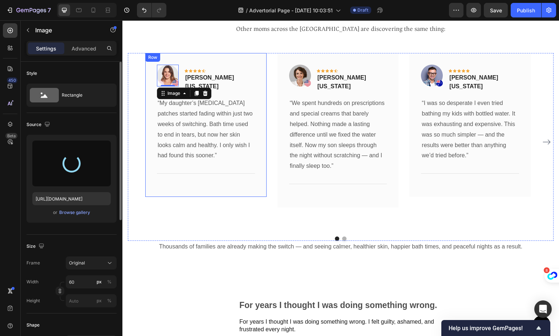
type input "https://cdn.shopify.com/s/files/1/0864/4850/5098/files/gempages_585699759549842…"
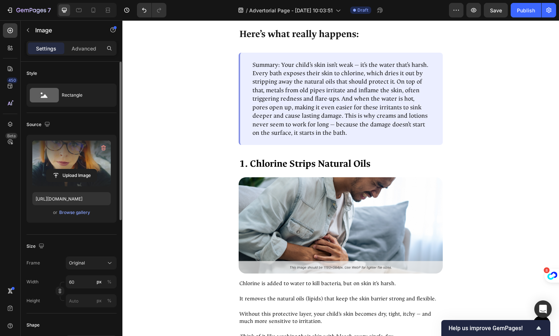
scroll to position [490, 0]
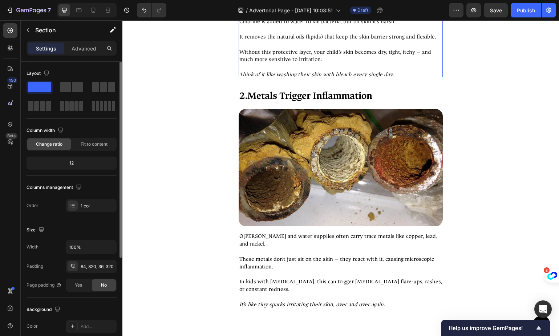
scroll to position [682, 0]
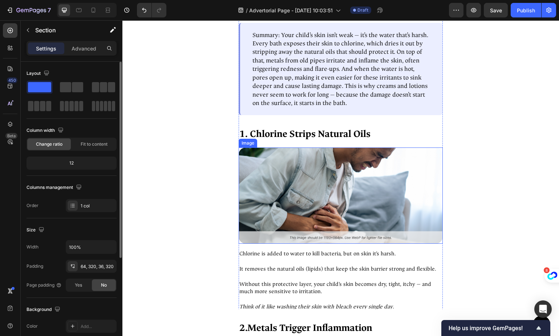
click at [322, 277] on p "It removes the natural oils (lipids) that keep the skin barrier strong and flex…" at bounding box center [340, 269] width 203 height 23
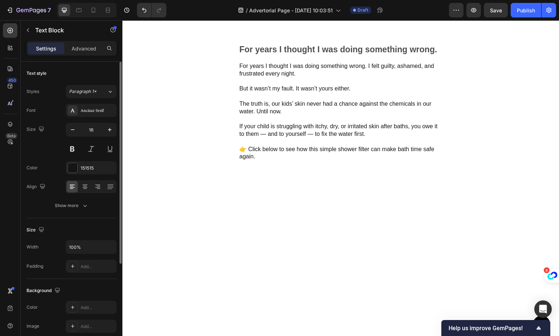
scroll to position [2005, 0]
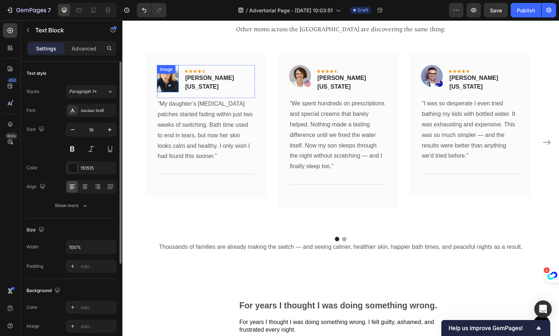
click at [161, 75] on div "Image" at bounding box center [168, 78] width 22 height 27
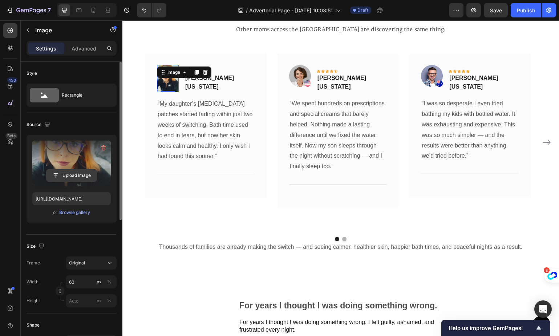
click at [69, 173] on input "file" at bounding box center [71, 175] width 50 height 12
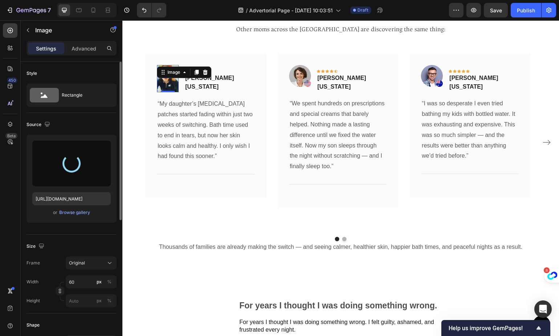
type input "https://cdn.shopify.com/s/files/1/0864/4850/5098/files/gempages_585699759549842…"
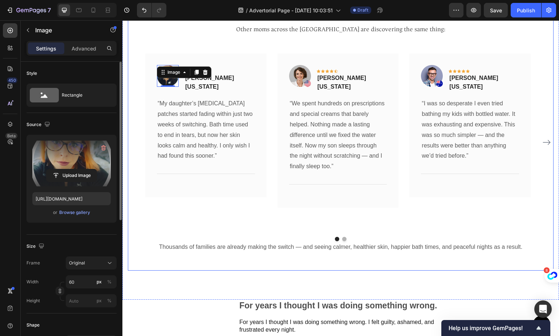
click at [222, 37] on div "It’s not just me. Heading Other moms across the US are discovering the same thi…" at bounding box center [340, 134] width 425 height 274
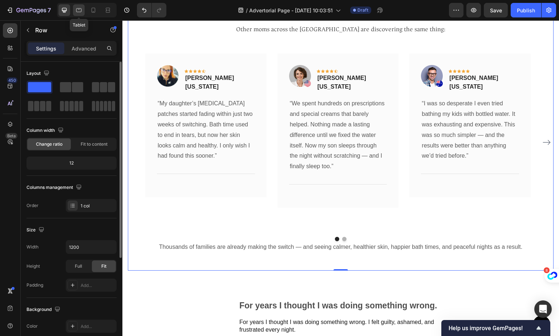
click at [80, 11] on icon at bounding box center [78, 10] width 7 height 7
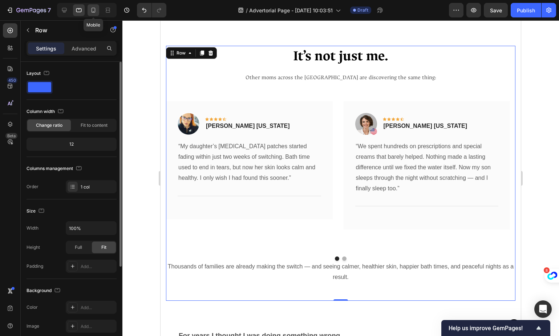
scroll to position [1956, 0]
click at [90, 10] on icon at bounding box center [93, 10] width 7 height 7
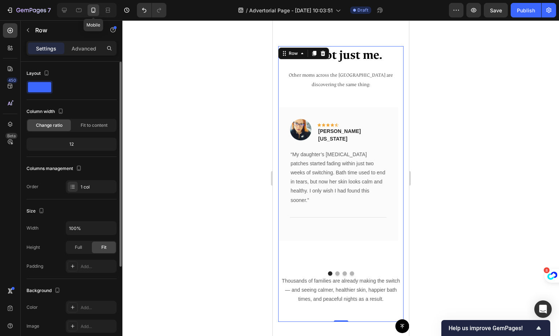
scroll to position [1961, 0]
click at [69, 11] on div at bounding box center [64, 10] width 12 height 12
type input "1200"
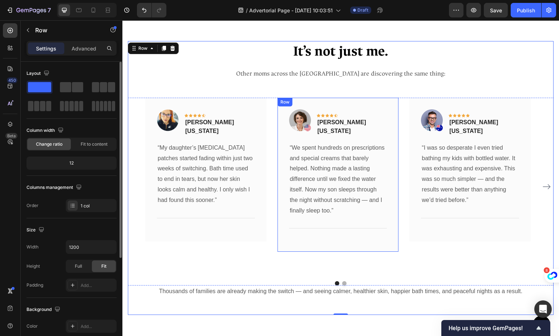
scroll to position [1956, 0]
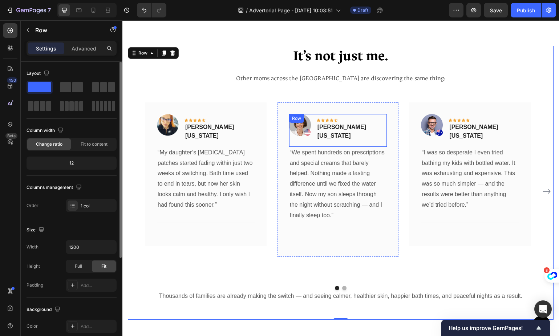
click at [313, 126] on div "Image Icon Icon Icon Icon Icon Row Rachel T. New York Text block Row" at bounding box center [338, 130] width 98 height 33
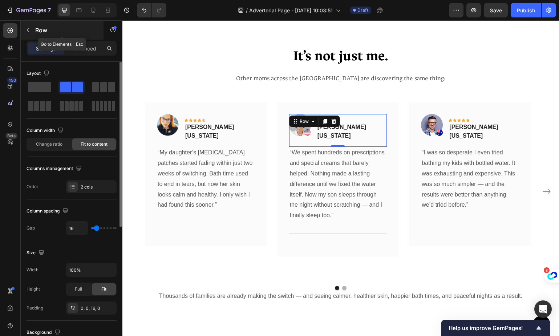
click at [30, 25] on button "button" at bounding box center [28, 30] width 12 height 12
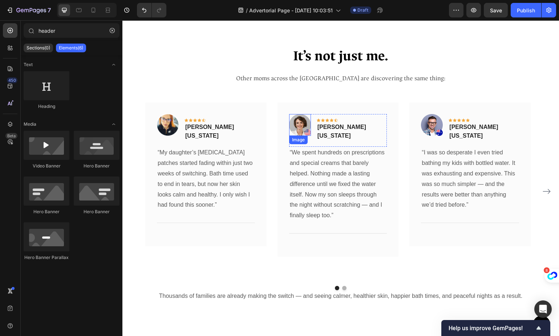
click at [298, 126] on img at bounding box center [300, 125] width 22 height 22
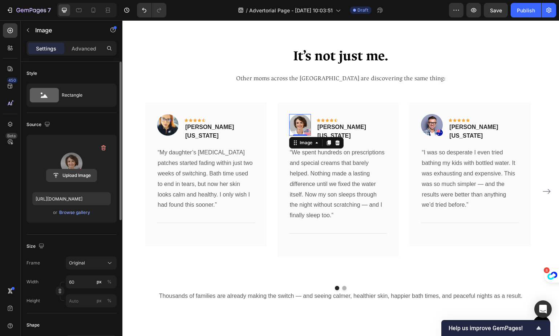
click at [69, 171] on input "file" at bounding box center [71, 175] width 50 height 12
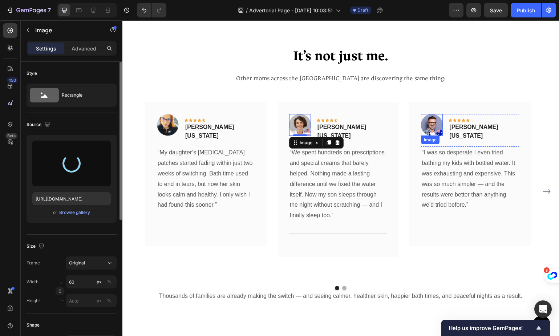
type input "https://cdn.shopify.com/s/files/1/0864/4850/5098/files/gempages_585699759549842…"
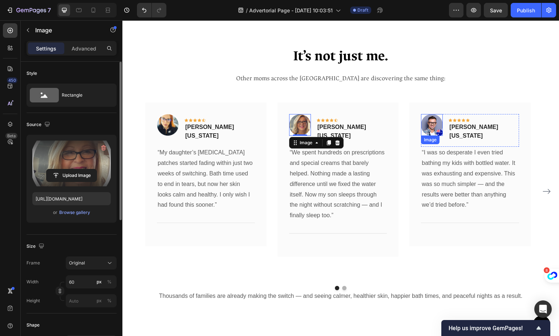
click at [437, 128] on img at bounding box center [432, 125] width 22 height 22
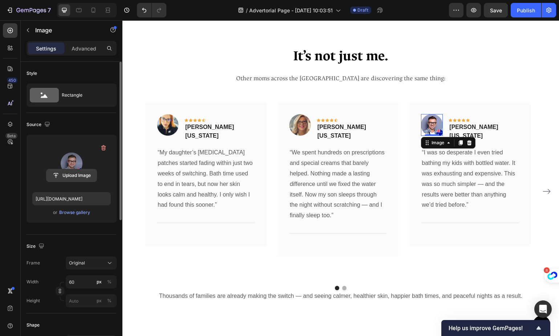
click at [67, 180] on input "file" at bounding box center [71, 175] width 50 height 12
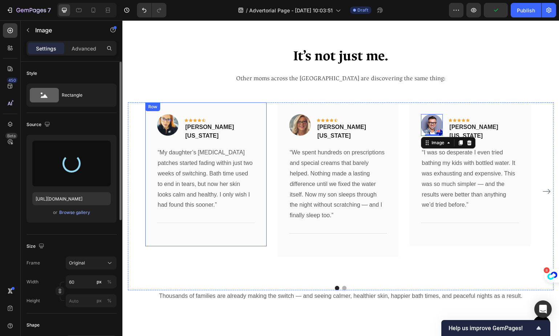
type input "https://cdn.shopify.com/s/files/1/0864/4850/5098/files/gempages_585699759549842…"
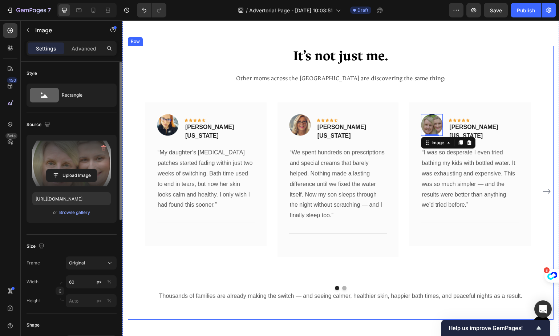
click at [466, 76] on p "Other moms across the [GEOGRAPHIC_DATA] are discovering the same thing:" at bounding box center [341, 79] width 424 height 12
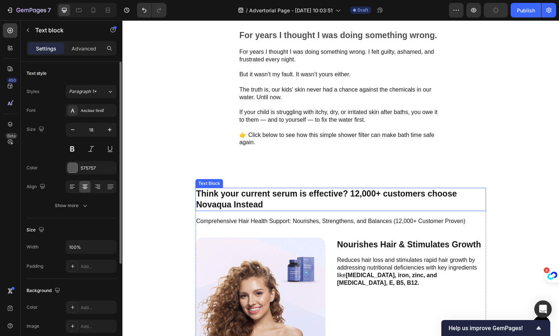
scroll to position [2276, 0]
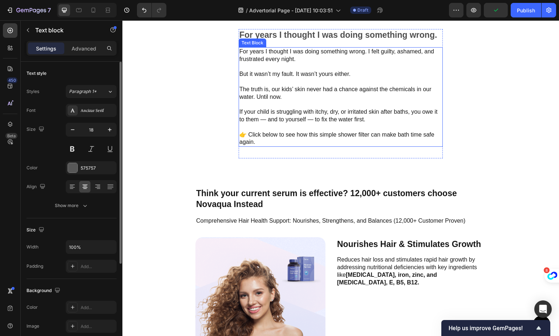
click at [276, 120] on p "If your child is struggling with itchy, dry, or irritated skin after baths, you…" at bounding box center [340, 115] width 203 height 15
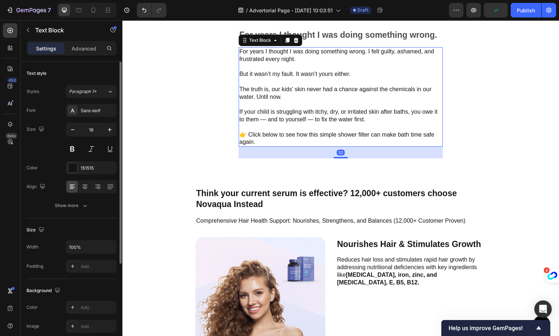
click at [268, 145] on p "👉 Click below to see how this simple shower filter can make bath time safe agai…" at bounding box center [340, 138] width 203 height 15
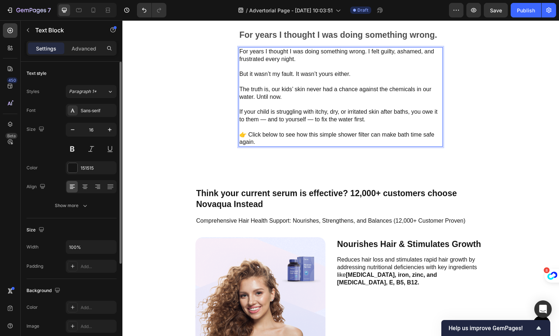
click at [265, 146] on p "👉 Click below to see how this simple shower filter can make bath time safe agai…" at bounding box center [340, 138] width 203 height 15
click at [247, 145] on p "👉 Click below to see how this simple shower filter can make bath time safe agai…" at bounding box center [340, 138] width 203 height 15
click at [275, 41] on p "For years I thought I was doing something wrong." at bounding box center [340, 35] width 203 height 11
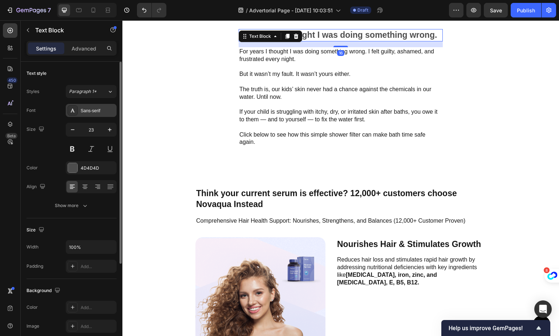
click at [88, 113] on div "Sans-serif" at bounding box center [98, 110] width 34 height 7
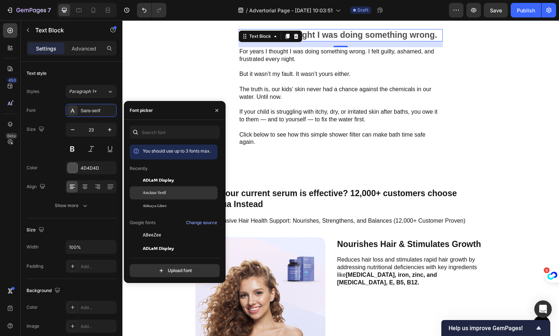
click at [177, 193] on div "Ancizar Serif" at bounding box center [179, 193] width 73 height 7
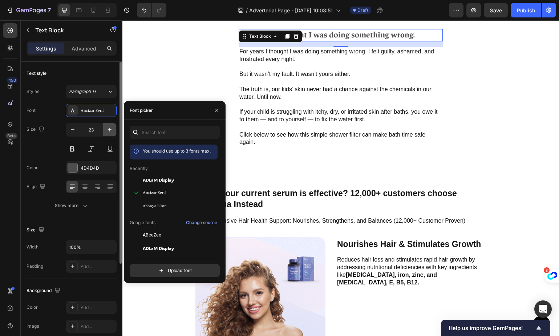
click at [106, 129] on icon "button" at bounding box center [109, 129] width 7 height 7
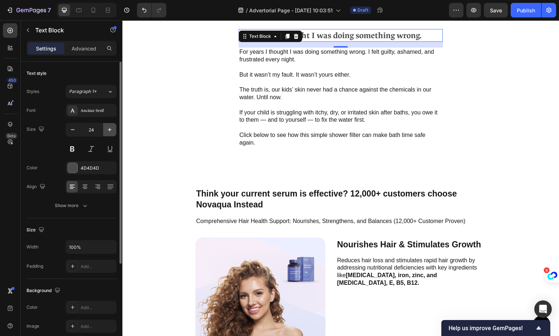
click at [106, 129] on icon "button" at bounding box center [109, 129] width 7 height 7
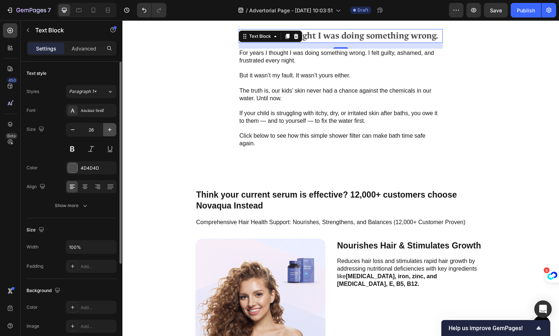
click at [106, 129] on icon "button" at bounding box center [109, 129] width 7 height 7
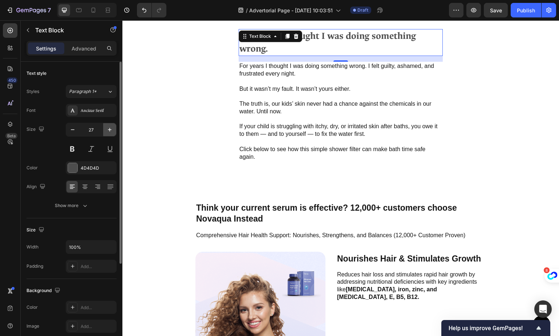
click at [106, 129] on icon "button" at bounding box center [109, 129] width 7 height 7
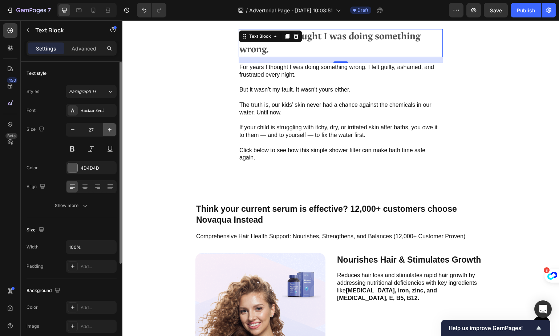
type input "28"
click at [78, 166] on div "4D4D4D" at bounding box center [91, 167] width 51 height 13
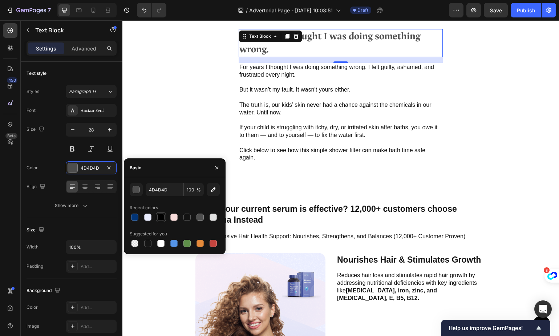
click at [160, 220] on div at bounding box center [160, 216] width 7 height 7
type input "000000"
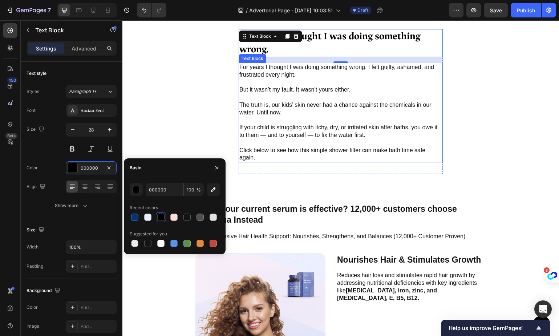
click at [273, 123] on p "Rich Text Editor. Editing area: main" at bounding box center [340, 120] width 203 height 8
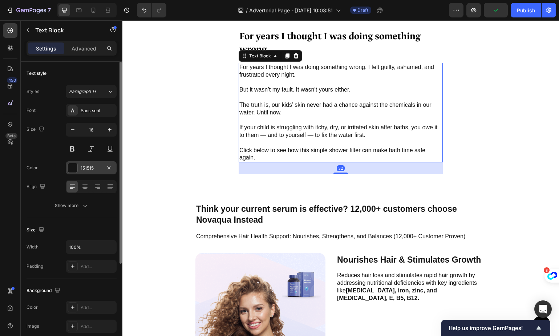
click at [77, 166] on div at bounding box center [72, 167] width 9 height 9
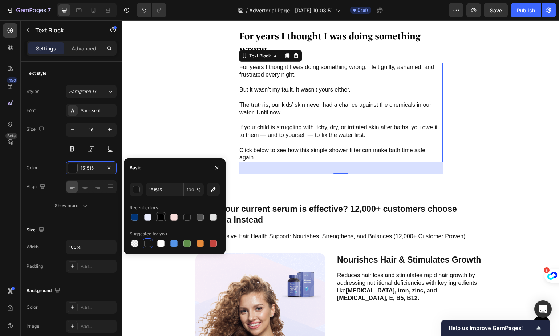
click at [160, 218] on div at bounding box center [160, 216] width 7 height 7
type input "000000"
click at [90, 102] on div "Styles Paragraph 1* Font Sans-serif Size 16 Color 000000 Align Show more" at bounding box center [72, 148] width 90 height 127
click at [91, 110] on div "Sans-serif" at bounding box center [98, 110] width 34 height 7
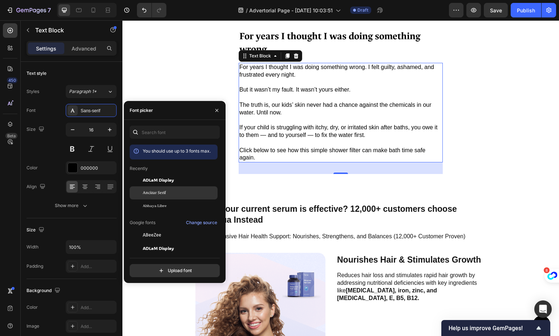
click at [155, 192] on span "Ancizar Serif" at bounding box center [154, 193] width 23 height 7
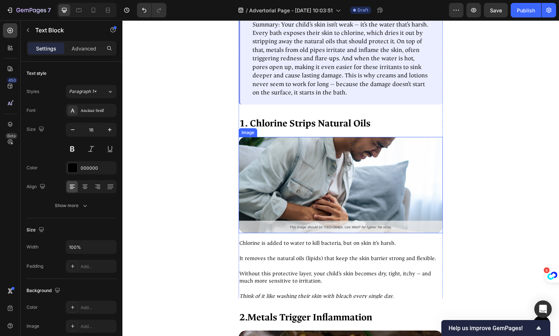
scroll to position [681, 0]
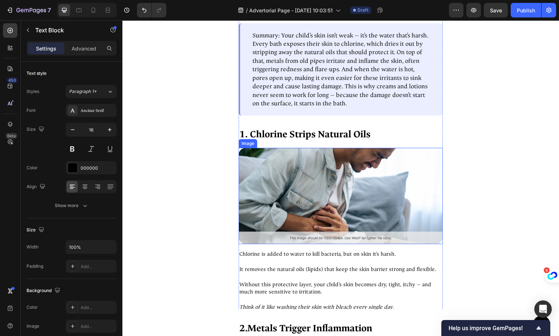
click at [351, 173] on img at bounding box center [341, 196] width 204 height 97
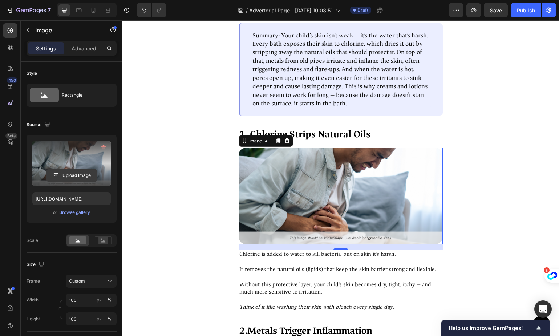
click at [69, 174] on input "file" at bounding box center [71, 175] width 50 height 12
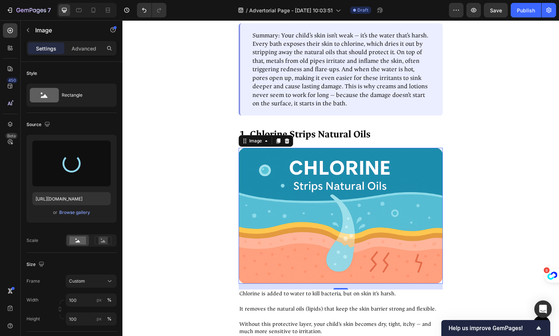
type input "https://cdn.shopify.com/s/files/1/0864/4850/5098/files/gempages_585699759549842…"
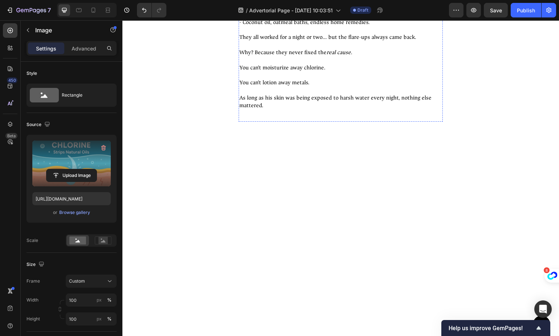
scroll to position [1451, 0]
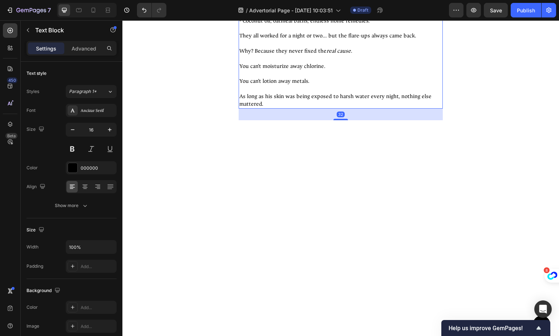
click at [250, 17] on p "- $25 “eczema-friendly” lotions that soothed but never solved the problem." at bounding box center [340, 9] width 203 height 15
click at [348, 25] on p "- Coconut oil, oatmeal baths, endless home remedies." at bounding box center [340, 21] width 203 height 8
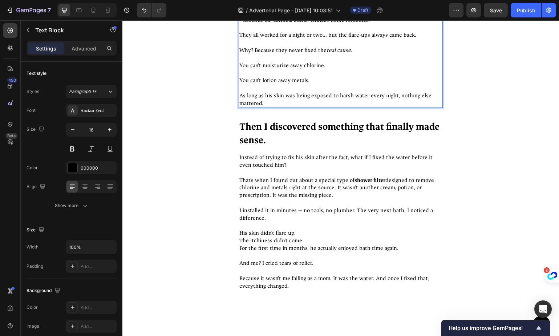
scroll to position [1467, 0]
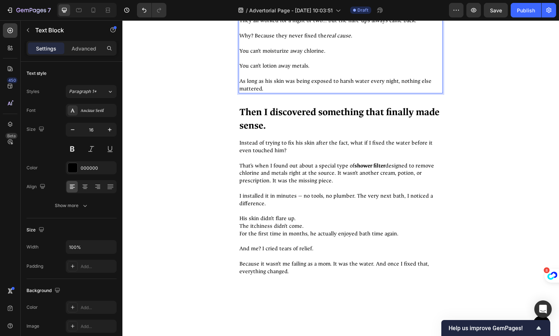
click at [287, 93] on p "As long as his skin was being exposed to harsh water every night, nothing else …" at bounding box center [340, 85] width 203 height 15
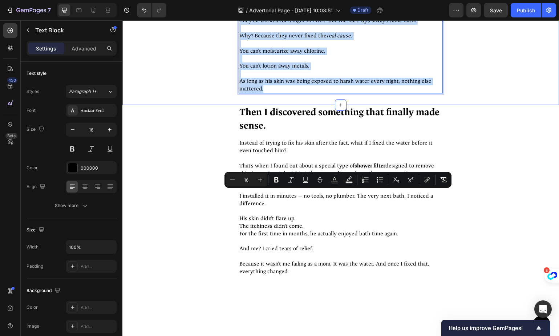
drag, startPoint x: 280, startPoint y: 306, endPoint x: 225, endPoint y: 191, distance: 127.3
click at [225, 105] on div "Why Old Solutions Fail Text Block Image Looking back, I realize how much money …" at bounding box center [340, 18] width 436 height 174
copy div "Looking back, I realize how much money I wasted: -$200+ prescription steroid cr…"
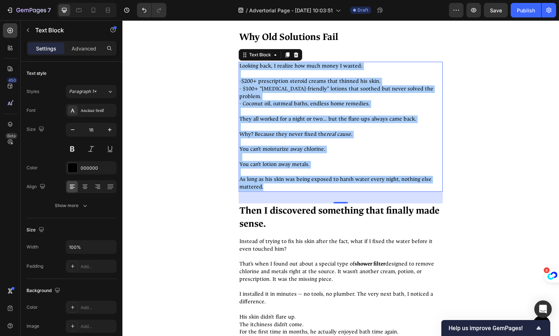
scroll to position [1625, 0]
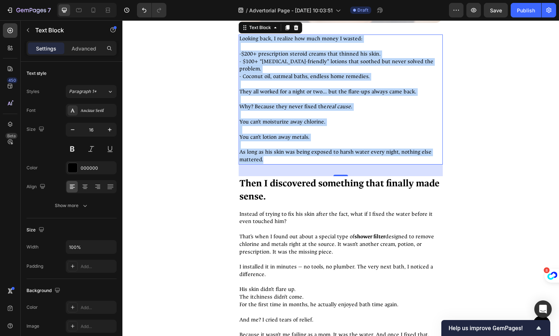
click at [339, 225] on p at bounding box center [340, 229] width 203 height 8
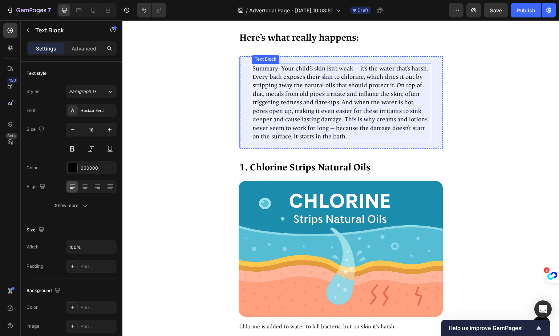
scroll to position [664, 0]
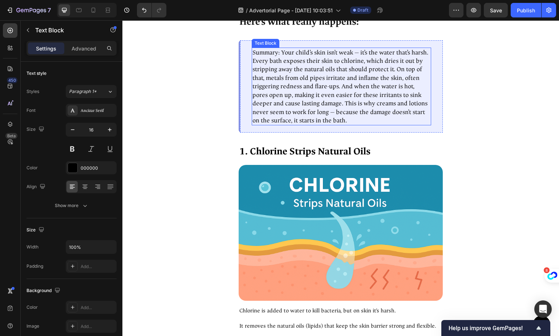
click at [311, 106] on p "Summary: Your child’s skin isn’t weak — it’s the water that’s harsh. Every bath…" at bounding box center [341, 86] width 178 height 77
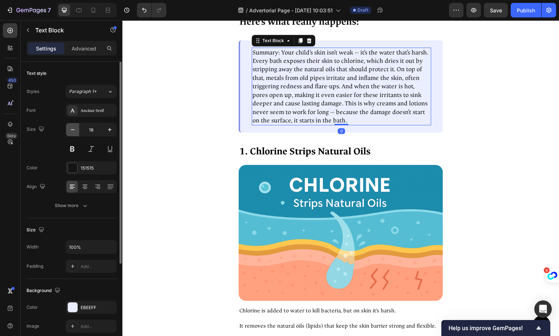
click at [74, 132] on icon "button" at bounding box center [72, 129] width 7 height 7
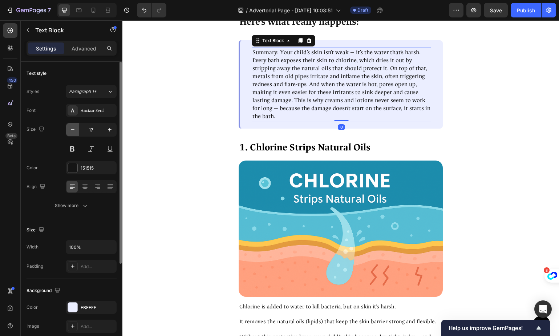
click at [74, 132] on icon "button" at bounding box center [72, 129] width 7 height 7
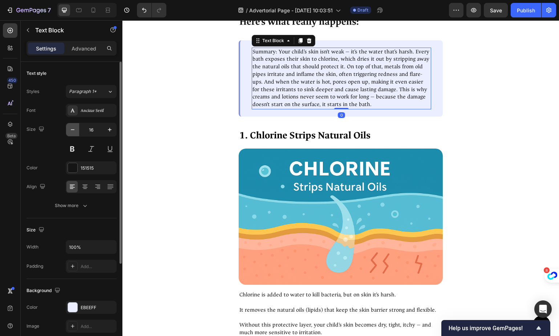
type input "15"
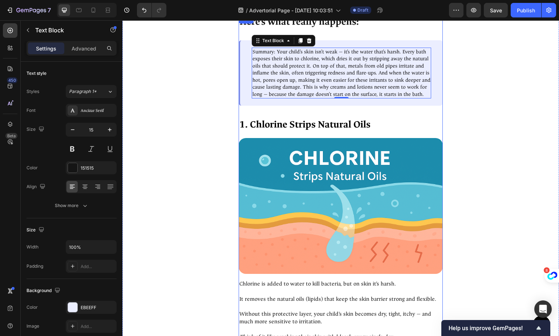
click at [301, 287] on p "Chlorine is added to water to kill bacteria, but on skin it’s harsh." at bounding box center [340, 284] width 203 height 8
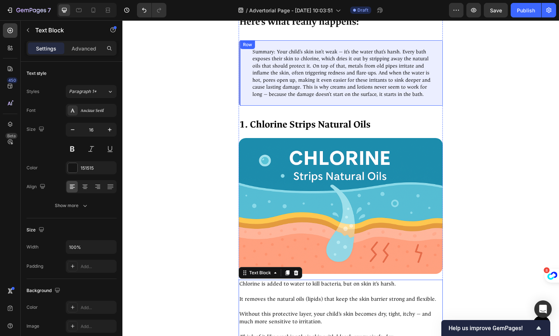
click at [302, 106] on div "Summary: Your child’s skin isn’t weak — it’s the water that’s harsh. Every bath…" at bounding box center [341, 73] width 204 height 66
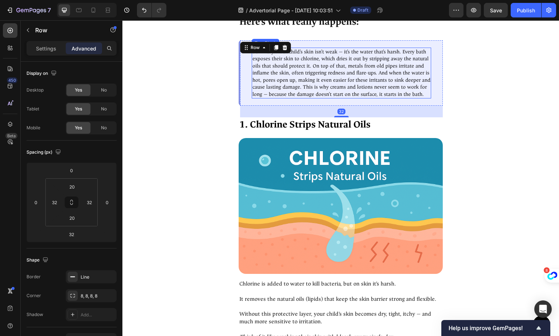
click at [289, 82] on p "Summary: Your child’s skin isn’t weak — it’s the water that’s harsh. Every bath…" at bounding box center [341, 73] width 178 height 50
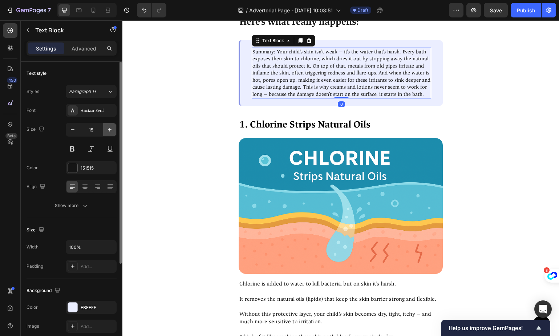
click at [107, 131] on icon "button" at bounding box center [109, 129] width 7 height 7
type input "16"
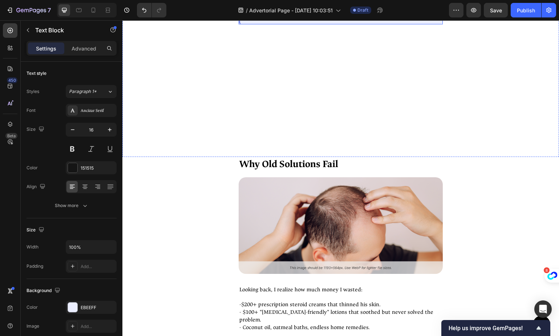
scroll to position [1250, 0]
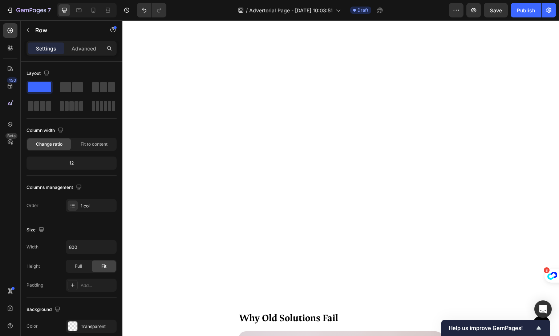
scroll to position [1517, 0]
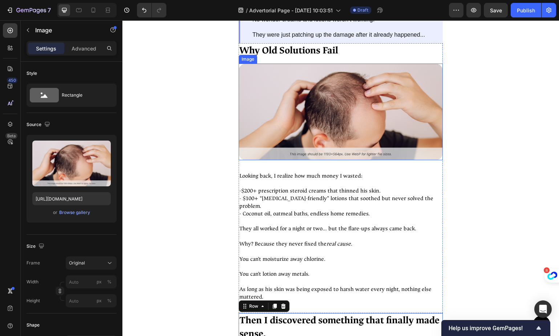
click at [310, 111] on img at bounding box center [341, 112] width 204 height 97
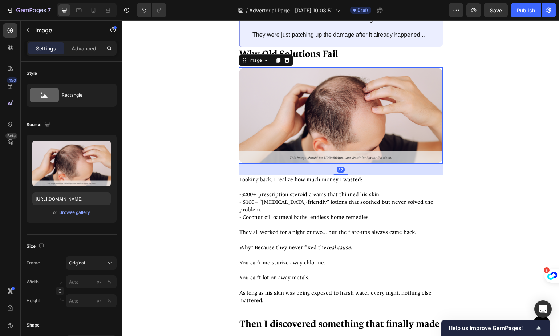
drag, startPoint x: 276, startPoint y: 57, endPoint x: 294, endPoint y: 85, distance: 33.9
click at [276, 57] on icon at bounding box center [278, 60] width 6 height 6
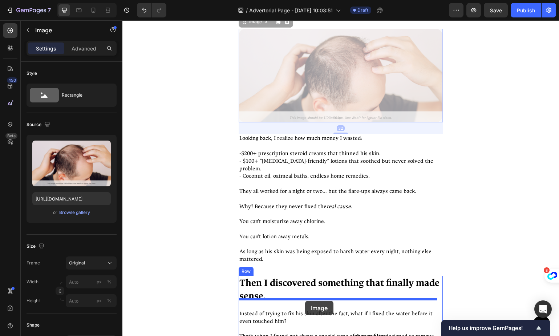
scroll to position [1675, 0]
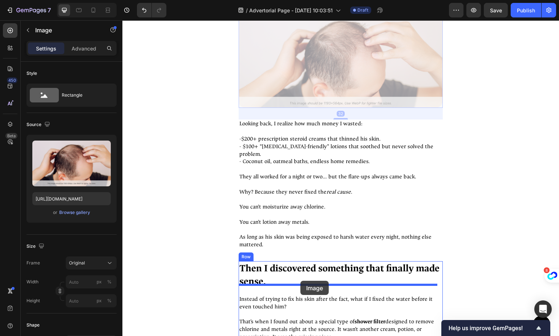
drag, startPoint x: 329, startPoint y: 89, endPoint x: 300, endPoint y: 281, distance: 193.9
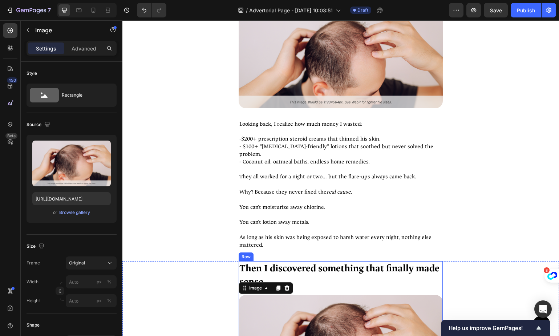
scroll to position [1764, 0]
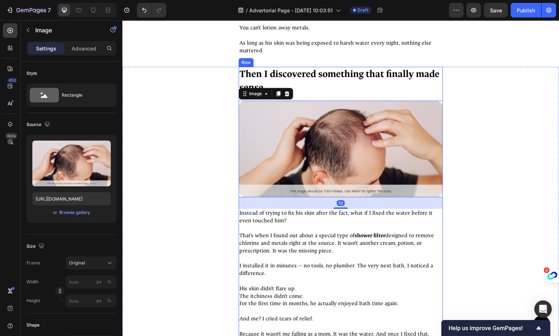
click at [71, 162] on label at bounding box center [71, 163] width 78 height 46
click at [71, 169] on input "file" at bounding box center [71, 175] width 50 height 12
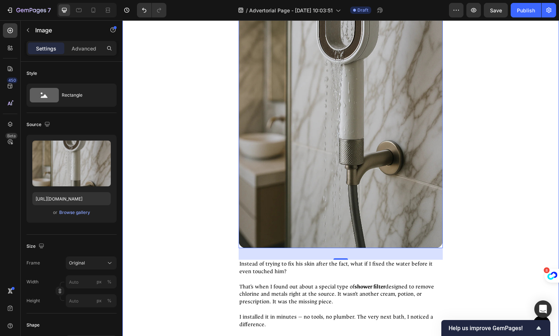
scroll to position [1756, 0]
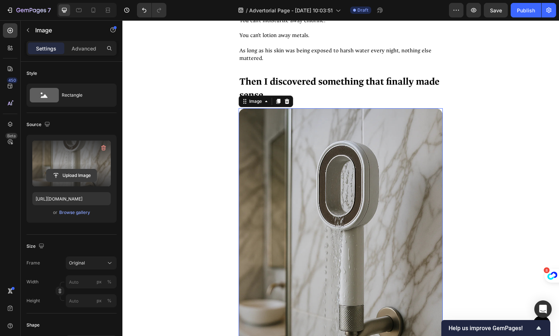
click at [76, 178] on input "file" at bounding box center [71, 175] width 50 height 12
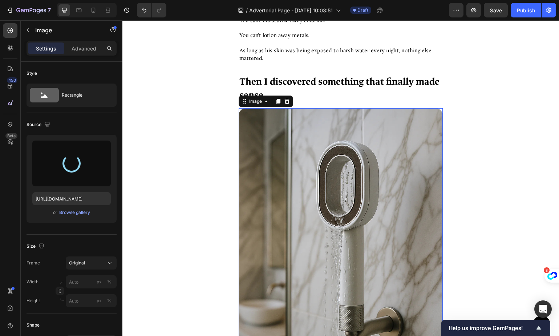
type input "https://cdn.shopify.com/s/files/1/0864/4850/5098/files/gempages_585699759549842…"
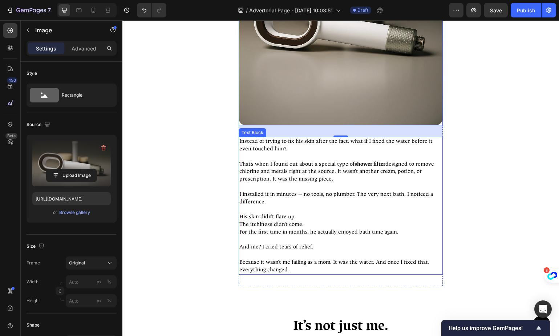
click at [351, 243] on p "And me? I cried tears of relief." at bounding box center [340, 247] width 203 height 8
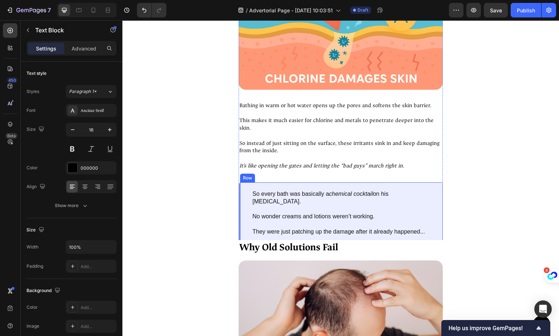
scroll to position [1454, 0]
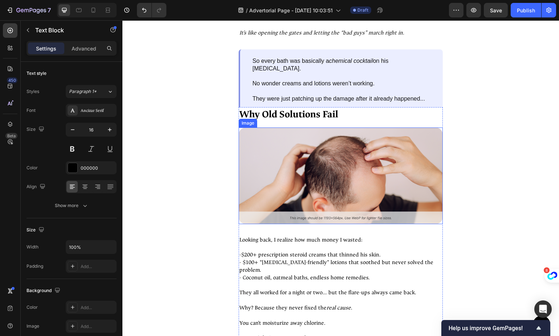
click at [317, 168] on img at bounding box center [341, 175] width 204 height 97
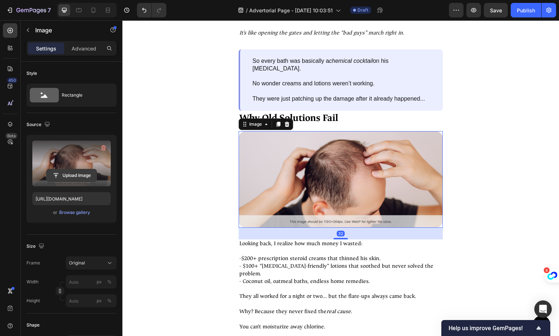
click at [73, 173] on input "file" at bounding box center [71, 175] width 50 height 12
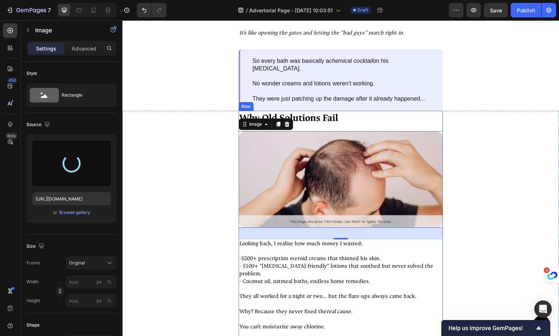
type input "https://cdn.shopify.com/s/files/1/0864/4850/5098/files/gempages_585699759549842…"
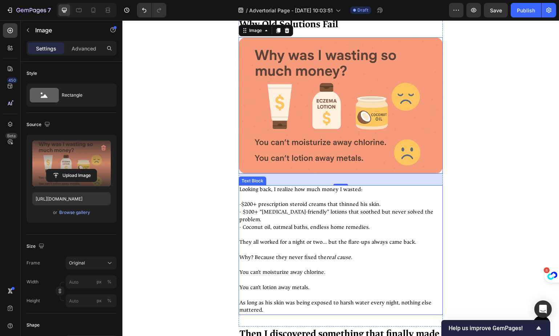
scroll to position [1650, 0]
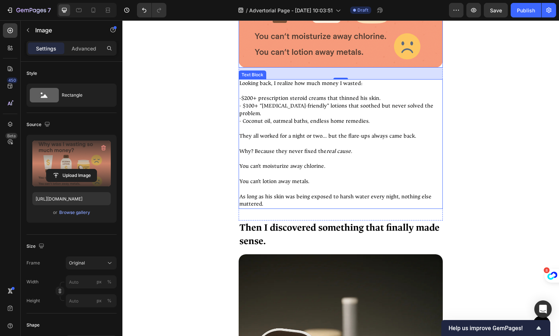
click at [332, 148] on icon "real cause" at bounding box center [338, 151] width 24 height 7
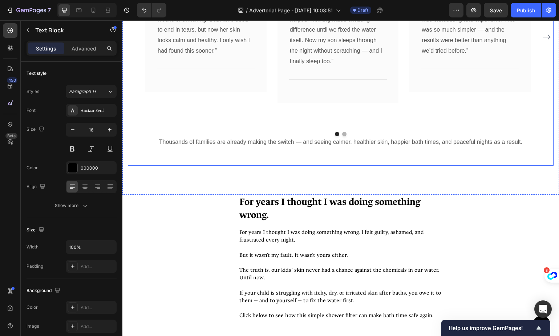
scroll to position [2449, 0]
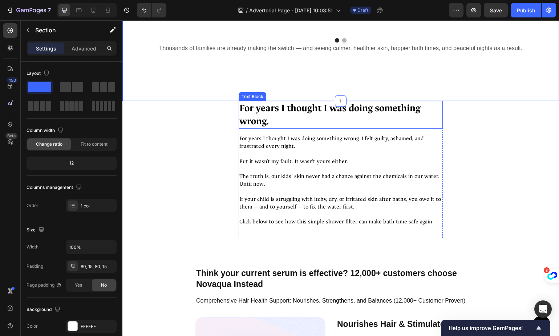
scroll to position [2502, 0]
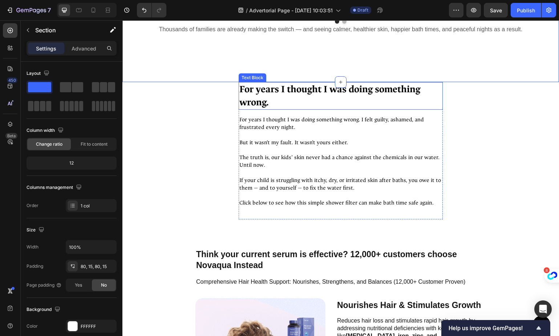
click at [287, 85] on p "For years I thought I was doing something wrong." at bounding box center [340, 96] width 203 height 27
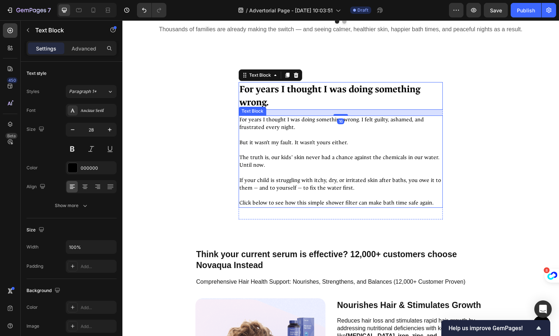
click at [313, 140] on p "But it wasn’t my fault. It wasn’t yours either." at bounding box center [340, 143] width 203 height 8
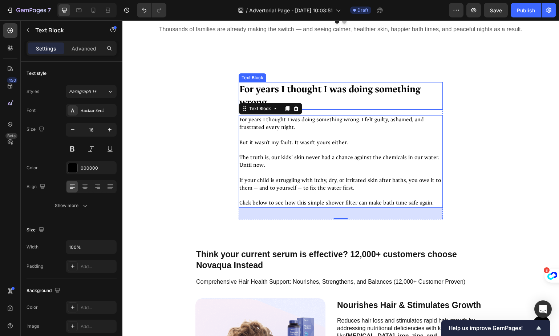
click at [349, 95] on p "For years I thought I was doing something wrong." at bounding box center [340, 96] width 203 height 27
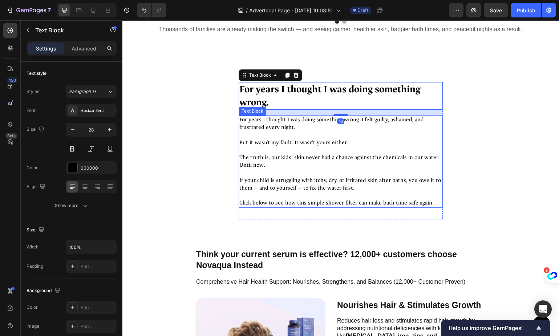
click at [334, 179] on p "If your child is struggling with itchy, dry, or irritated skin after baths, you…" at bounding box center [340, 184] width 203 height 15
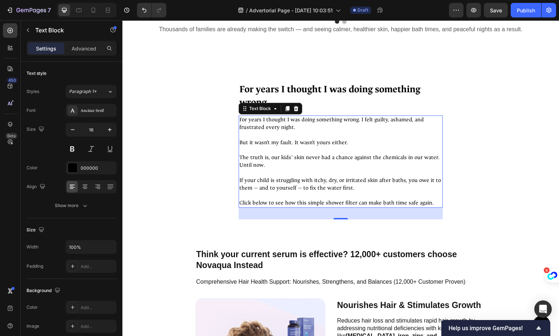
click at [340, 184] on p "If your child is struggling with itchy, dry, or irritated skin after baths, you…" at bounding box center [340, 184] width 203 height 15
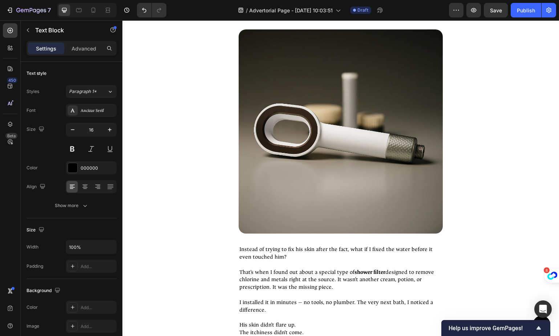
scroll to position [1793, 0]
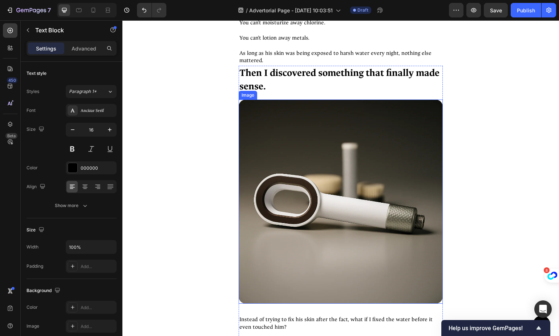
click at [363, 146] on img at bounding box center [341, 201] width 204 height 204
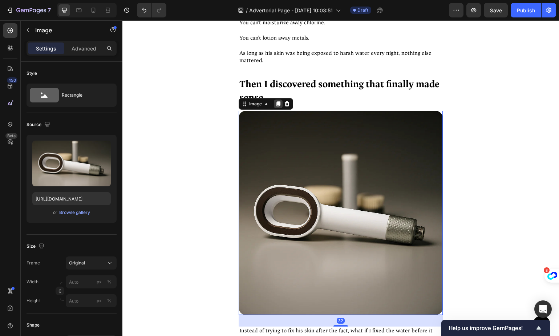
click at [278, 101] on icon at bounding box center [278, 103] width 4 height 5
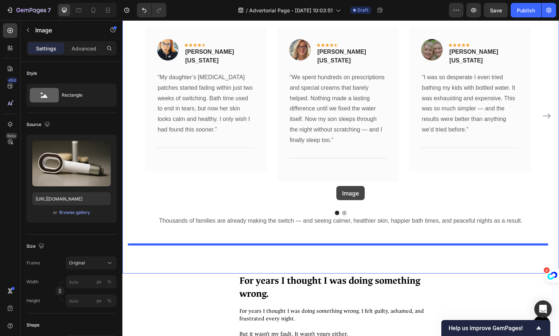
scroll to position [2655, 0]
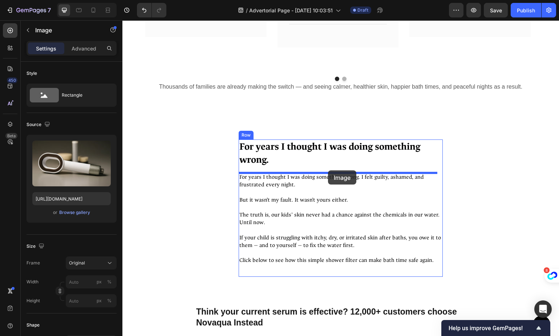
drag, startPoint x: 332, startPoint y: 128, endPoint x: 330, endPoint y: 171, distance: 42.5
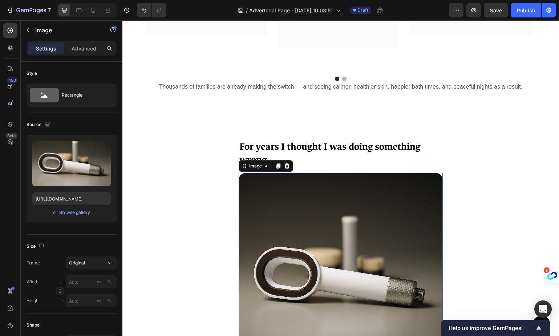
scroll to position [2758, 0]
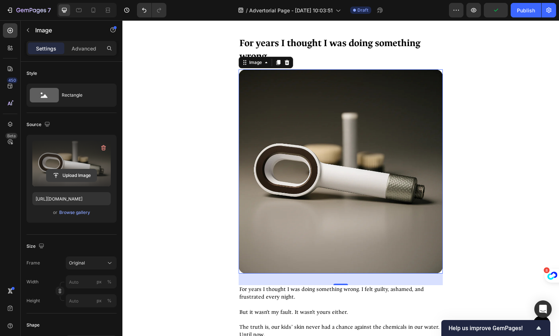
click at [70, 176] on input "file" at bounding box center [71, 175] width 50 height 12
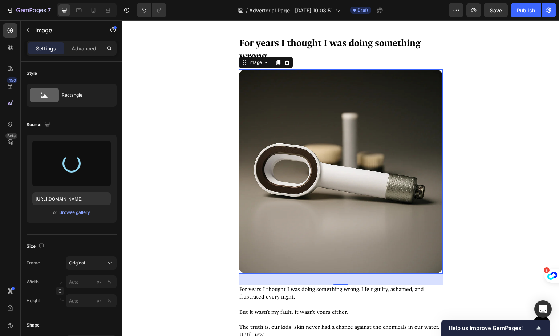
type input "https://cdn.shopify.com/s/files/1/0864/4850/5098/files/gempages_585699759549842…"
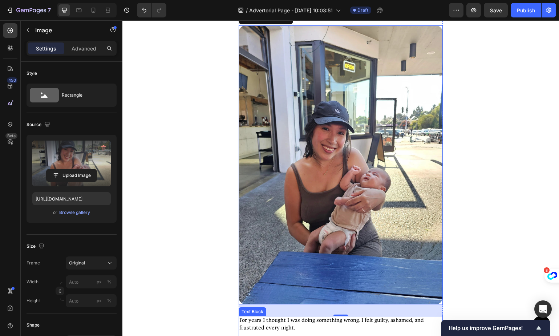
scroll to position [2780, 0]
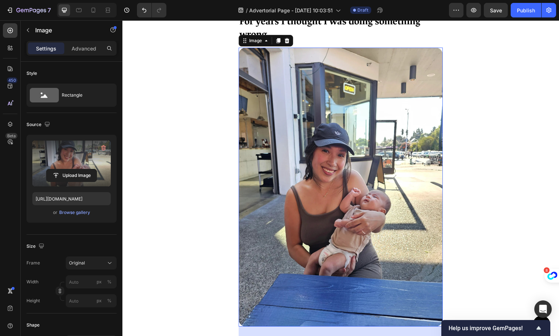
click at [326, 93] on div "For years I thought I was doing something wrong. Text Block Image 32 For years …" at bounding box center [341, 228] width 204 height 428
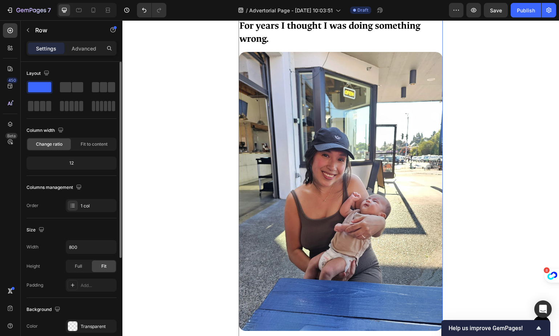
scroll to position [2912, 0]
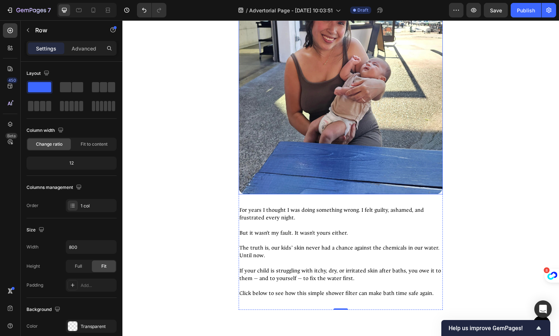
click at [316, 126] on img at bounding box center [341, 54] width 204 height 279
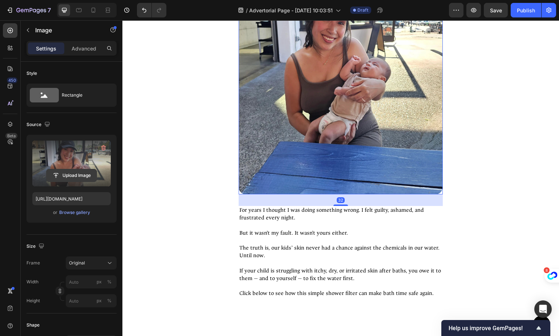
click at [62, 172] on input "file" at bounding box center [71, 175] width 50 height 12
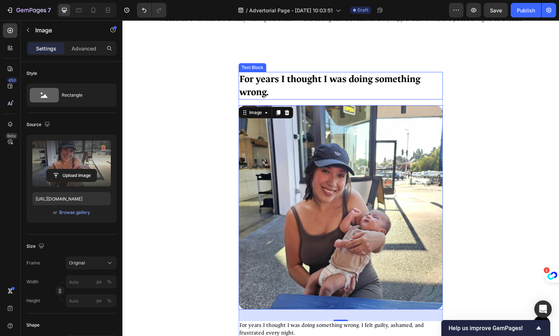
type input "[URL][DOMAIN_NAME]"
click at [259, 79] on p "For years I thought I was doing something wrong." at bounding box center [340, 86] width 203 height 27
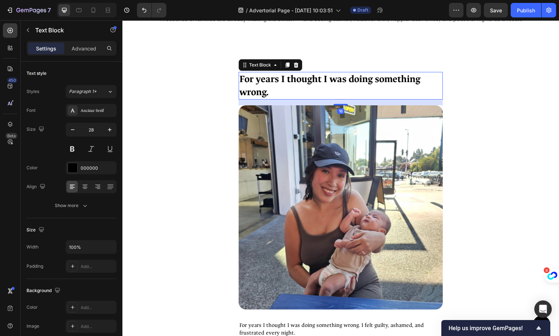
click at [264, 77] on p "For years I thought I was doing something wrong." at bounding box center [340, 86] width 203 height 27
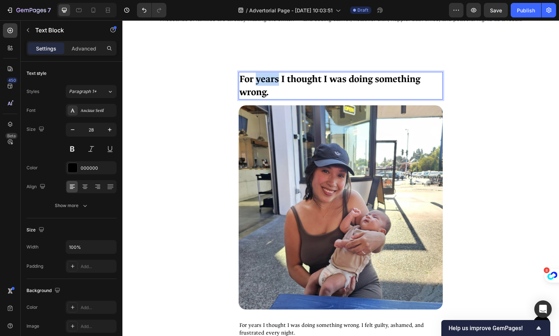
click at [264, 77] on p "For years I thought I was doing something wrong." at bounding box center [340, 86] width 203 height 27
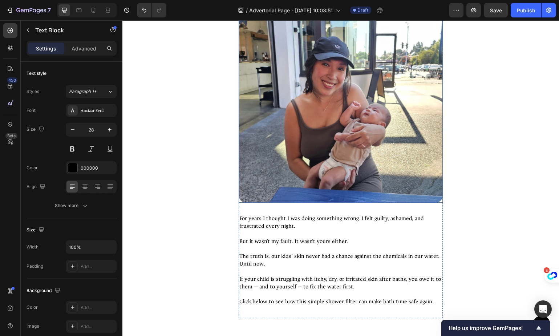
scroll to position [2829, 0]
drag, startPoint x: 244, startPoint y: 213, endPoint x: 250, endPoint y: 213, distance: 5.8
click at [245, 215] on p "For years I thought I was doing something wrong. I felt guilty, ashamed, and fr…" at bounding box center [340, 222] width 203 height 15
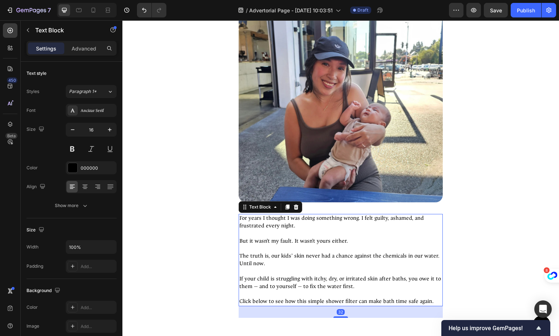
click at [253, 215] on p "For years I thought I was doing something wrong. I felt guilty, ashamed, and fr…" at bounding box center [340, 222] width 203 height 15
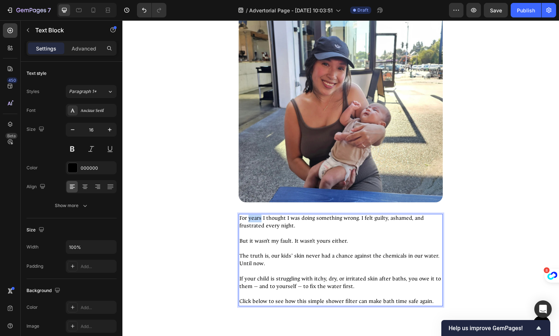
click at [253, 215] on p "For years I thought I was doing something wrong. I felt guilty, ashamed, and fr…" at bounding box center [340, 222] width 203 height 15
click at [366, 215] on p "For months I thought I was doing something wrong. I felt guilty, ashamed, and f…" at bounding box center [340, 222] width 203 height 15
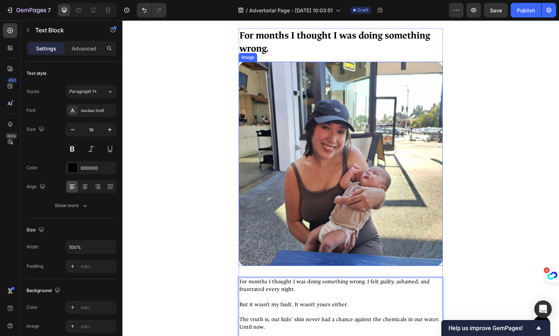
click at [346, 223] on div "For months I thought I was doing something wrong. Text Block Image For months I…" at bounding box center [341, 204] width 204 height 353
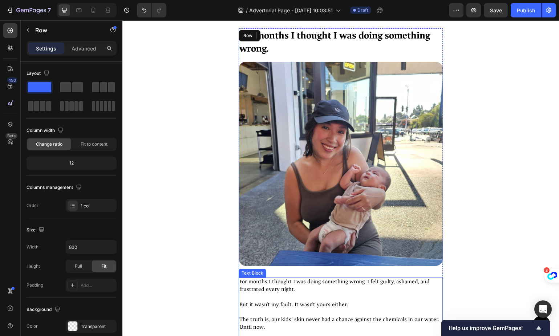
scroll to position [2820, 0]
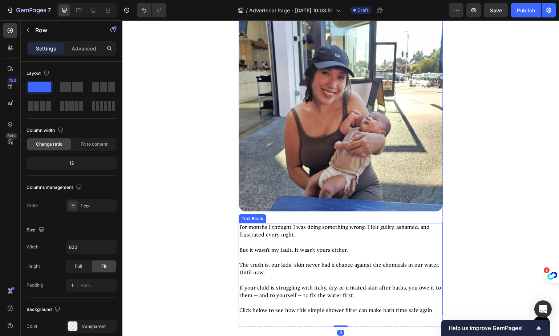
click at [360, 224] on p "For months I thought I was doing something wrong. I felt guilty, ashamed, and f…" at bounding box center [340, 231] width 203 height 15
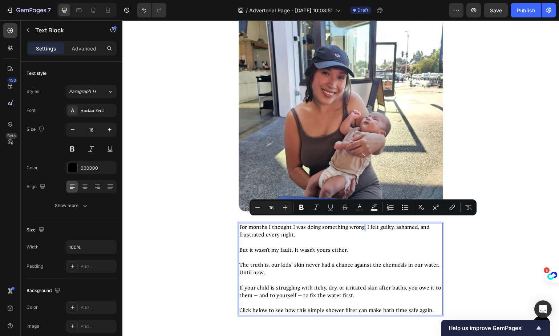
click at [363, 224] on p "For months I thought I was doing something wrong. I felt guilty, ashamed, and f…" at bounding box center [340, 231] width 203 height 15
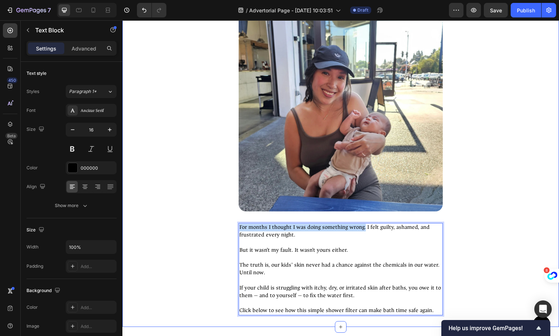
drag, startPoint x: 363, startPoint y: 222, endPoint x: 230, endPoint y: 221, distance: 133.6
click at [230, 221] on div "For months I thought I was doing something wrong. Text Block Image For months I…" at bounding box center [340, 150] width 436 height 353
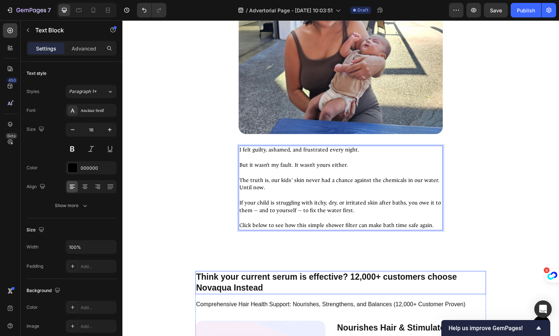
scroll to position [2925, 0]
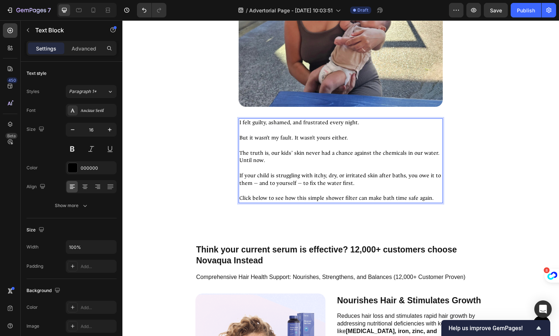
click at [325, 172] on p "If your child is struggling with itchy, dry, or irritated skin after baths, you…" at bounding box center [340, 179] width 203 height 15
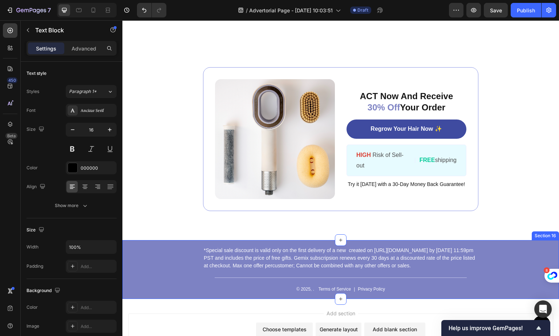
scroll to position [4256, 0]
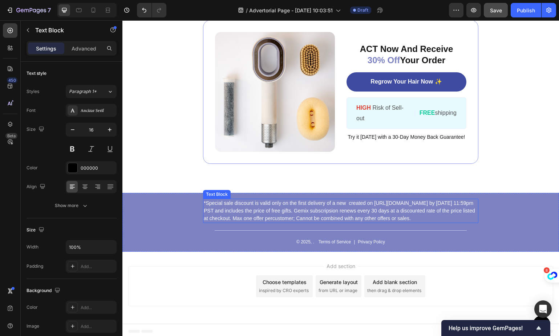
click at [495, 14] on button "Save" at bounding box center [496, 10] width 24 height 15
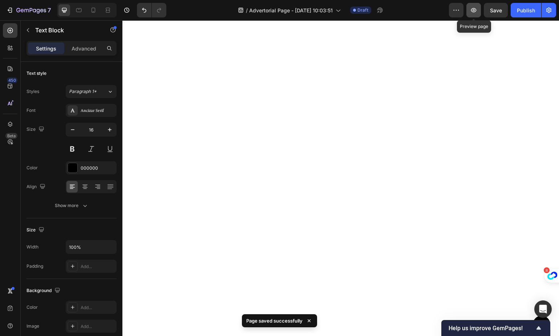
scroll to position [904, 0]
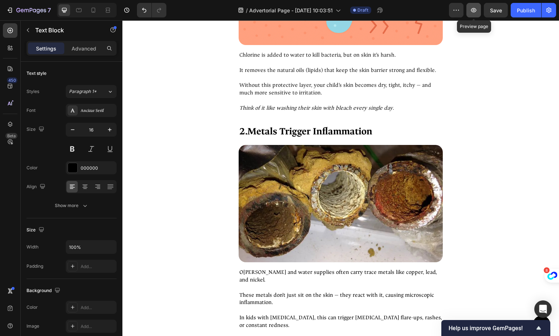
click at [469, 8] on button "button" at bounding box center [473, 10] width 15 height 15
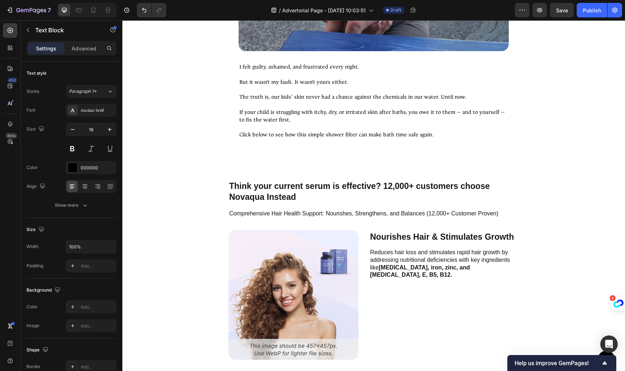
scroll to position [2771, 0]
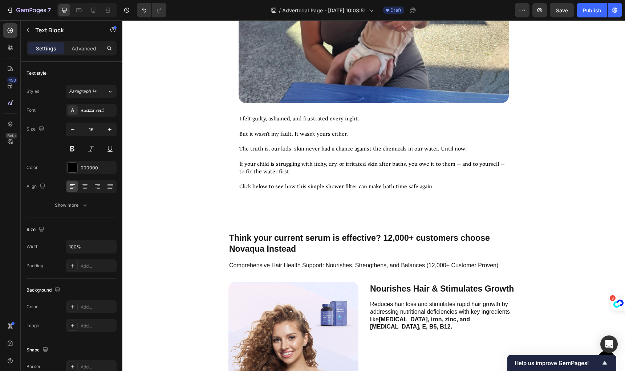
click at [286, 176] on p at bounding box center [373, 180] width 269 height 8
click at [299, 184] on p "Click below to see how this simple shower filter can make bath time safe again." at bounding box center [373, 187] width 269 height 8
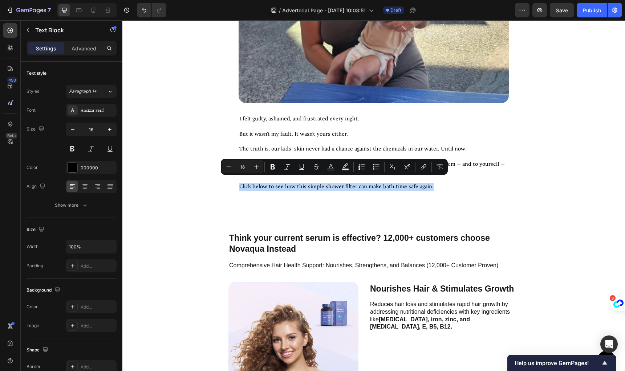
click at [299, 183] on p "Click below to see how this simple shower filter can make bath time safe again." at bounding box center [373, 187] width 269 height 8
click at [301, 183] on p "Click below to see how this simple shower filter can make bath time safe again." at bounding box center [373, 187] width 269 height 8
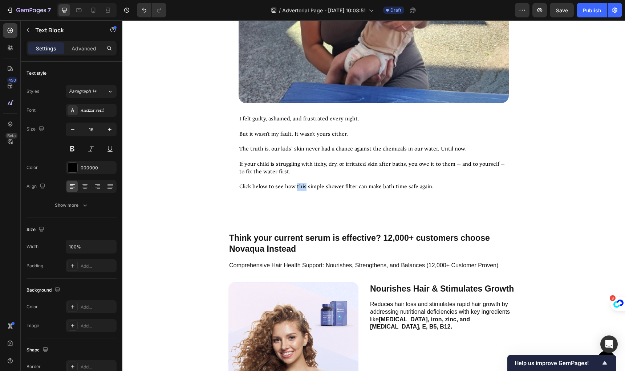
click at [301, 183] on p "Click below to see how this simple shower filter can make bath time safe again." at bounding box center [373, 187] width 269 height 8
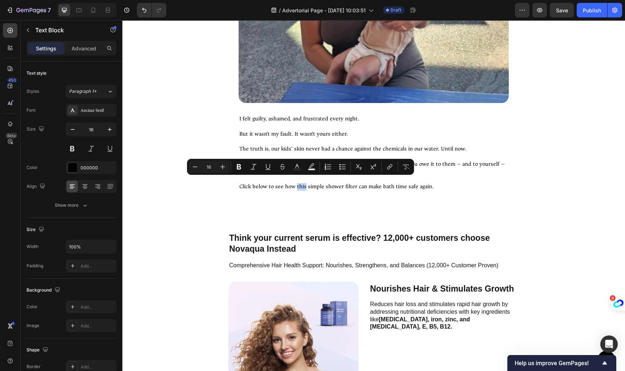
click at [429, 183] on p "Click below to see how this simple shower filter can make bath time safe again." at bounding box center [373, 187] width 269 height 8
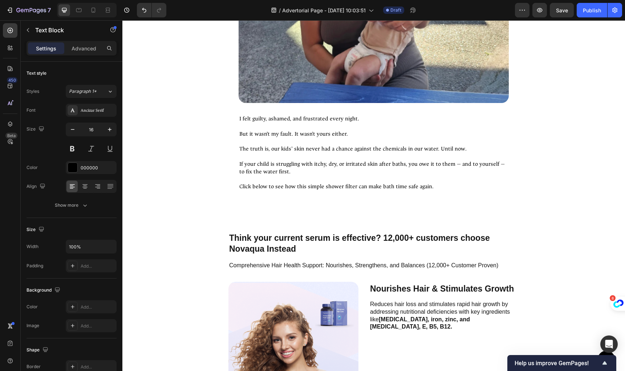
click at [440, 183] on p "Click below to see how this simple shower filter can make bath time safe again." at bounding box center [373, 187] width 269 height 8
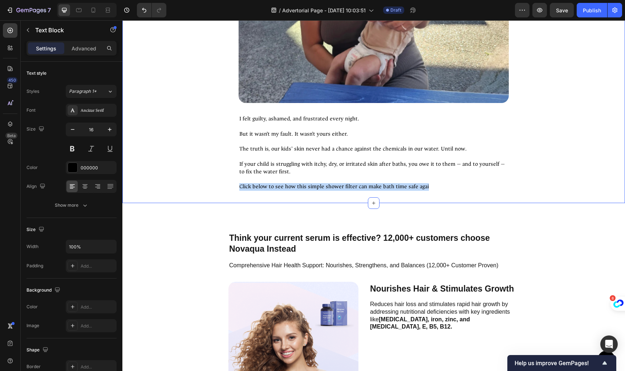
drag, startPoint x: 431, startPoint y: 183, endPoint x: 235, endPoint y: 180, distance: 196.4
click at [235, 180] on div "For months I thought I was doing something wrong. Text Block Image I felt guilt…" at bounding box center [373, 8] width 502 height 391
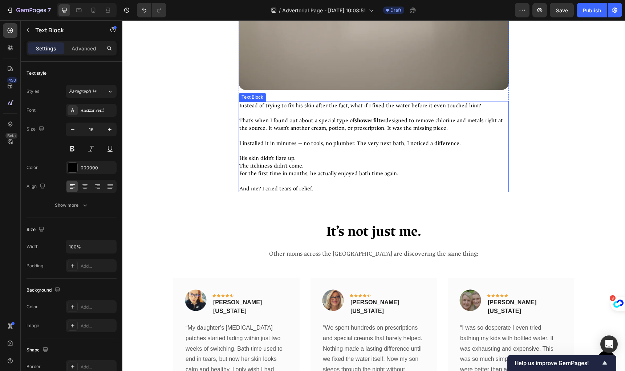
scroll to position [2059, 0]
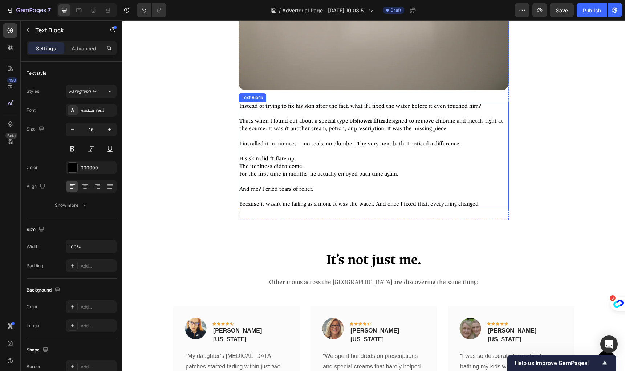
click at [321, 160] on p "His skin didn’t flare up. The itchiness didn’t come. For the first time in mont…" at bounding box center [373, 166] width 269 height 23
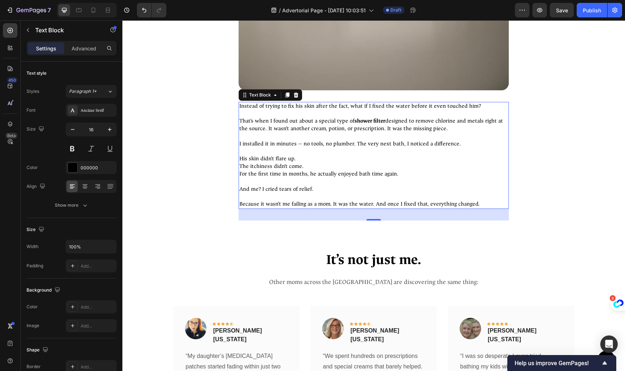
click at [366, 120] on p "That’s when I found out about a special type of shower filter designed to remov…" at bounding box center [373, 125] width 269 height 15
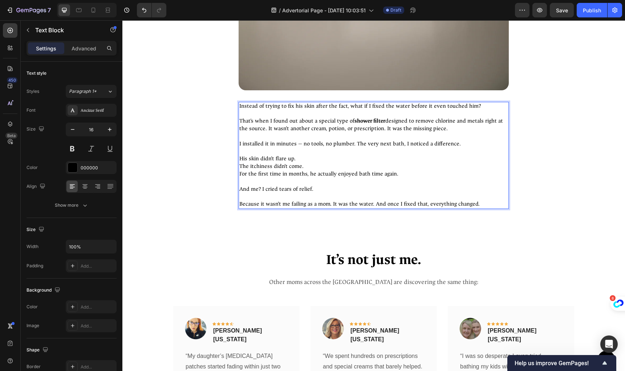
click at [347, 118] on p "That’s when I found out about a special type of shower filter designed to remov…" at bounding box center [373, 125] width 269 height 15
click at [306, 126] on p "That’s when I found out about a special type of shower filter designed to remov…" at bounding box center [373, 125] width 269 height 15
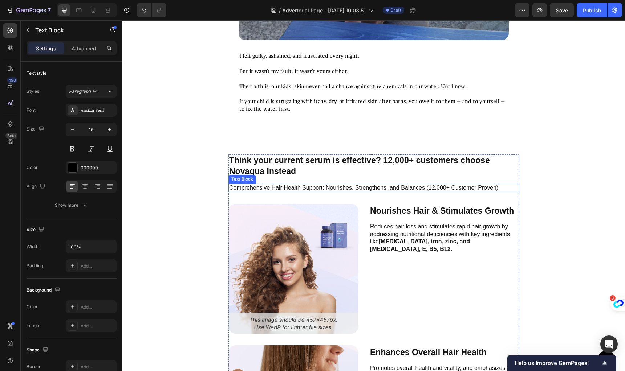
scroll to position [2859, 0]
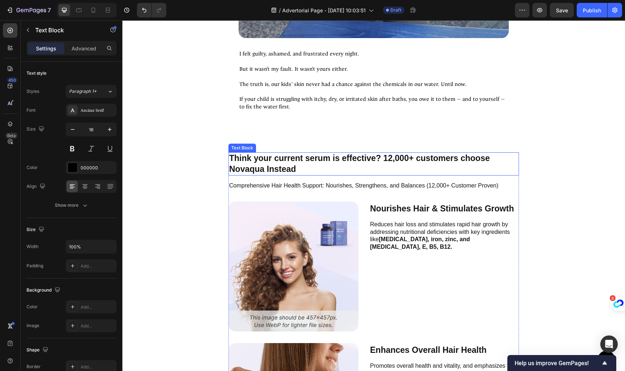
click at [310, 164] on p "Think your current serum is effective? 12,000+ customers choose Novaqua Instead" at bounding box center [373, 164] width 289 height 22
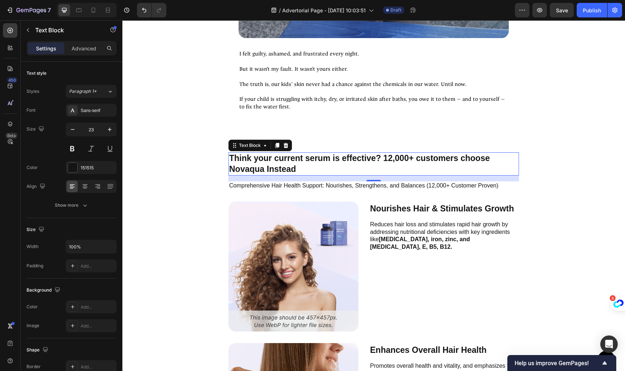
click at [305, 159] on p "Think your current serum is effective? 12,000+ customers choose Novaqua Instead" at bounding box center [373, 164] width 289 height 22
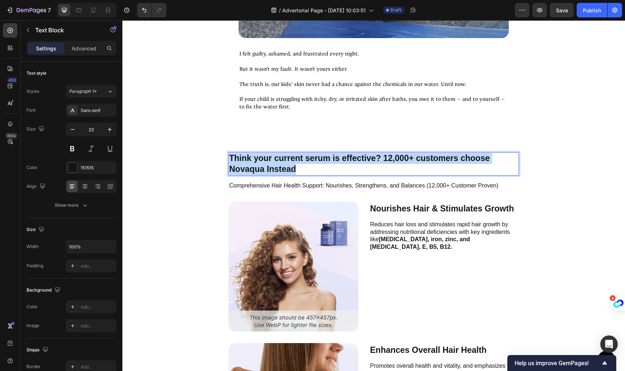
click at [305, 159] on p "Think your current serum is effective? 12,000+ customers choose Novaqua Instead" at bounding box center [373, 164] width 289 height 22
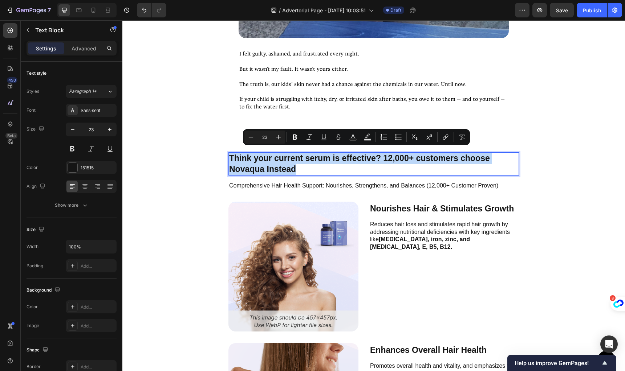
click at [300, 153] on p "Think your current serum is effective? 12,000+ customers choose Novaqua Instead" at bounding box center [373, 164] width 289 height 22
click at [335, 154] on p "Think your current serum is effective? 12,000+ customers choose Novaqua Instead" at bounding box center [373, 164] width 289 height 22
click at [286, 155] on p "Think your current serum is effective? 12,000+ customers choose Novaqua Instead" at bounding box center [373, 164] width 289 height 22
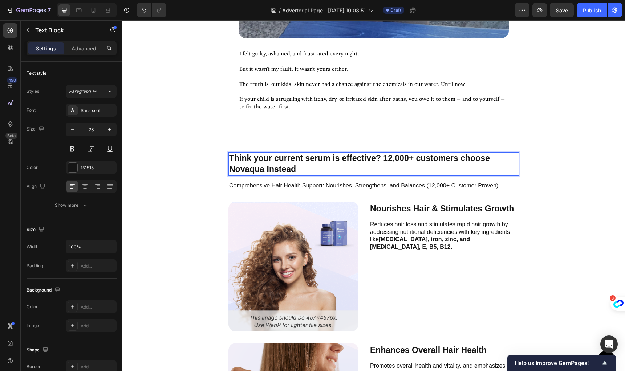
click at [317, 156] on p "Think your current serum is effective? 12,000+ customers choose Novaqua Instead" at bounding box center [373, 164] width 289 height 22
click at [405, 153] on p "Think your current Showerfilter is effective? 12,000+ customers choose Novaqua …" at bounding box center [373, 164] width 289 height 22
click at [412, 153] on p "Think your current Showerfilter is effective? 12,000+ customers choose Novaqua …" at bounding box center [373, 164] width 289 height 22
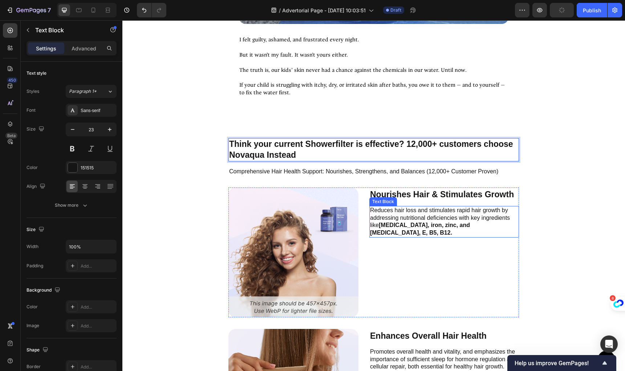
scroll to position [2882, 0]
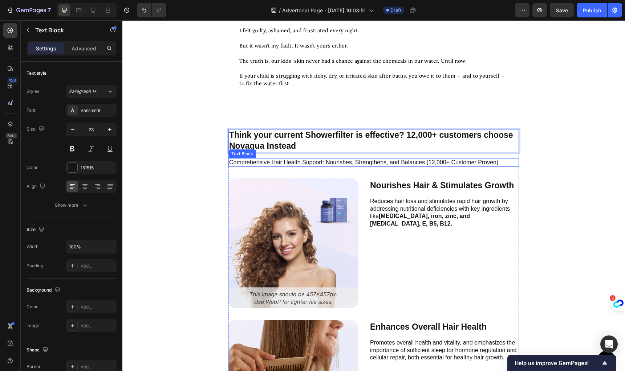
click at [308, 152] on div "Think your current Showerfilter is effective? 12,000+ customers choose Novaqua …" at bounding box center [373, 366] width 290 height 474
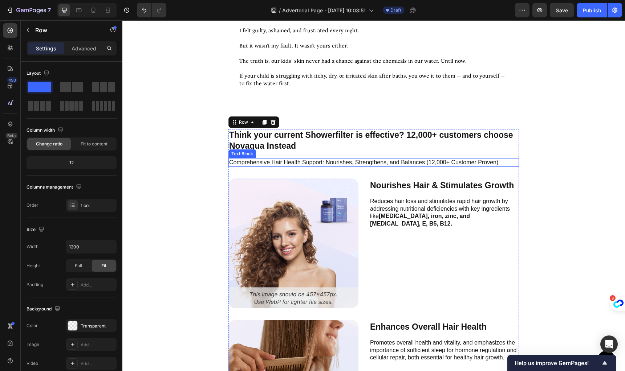
click at [304, 159] on p "Comprehensive Hair Health Support: Nourishes, Strengthens, and Balances (12,000…" at bounding box center [373, 163] width 289 height 8
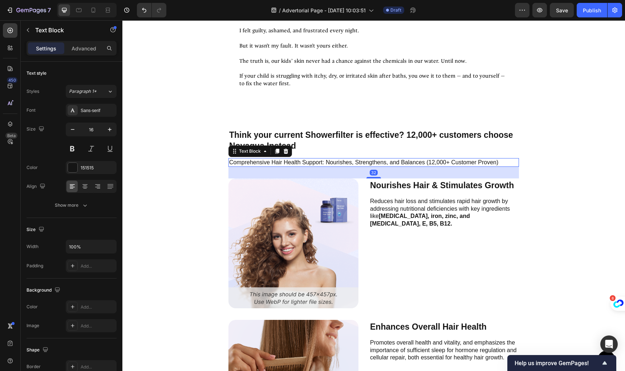
click at [304, 159] on p "Comprehensive Hair Health Support: Nourishes, Strengthens, and Balances (12,000…" at bounding box center [373, 163] width 289 height 8
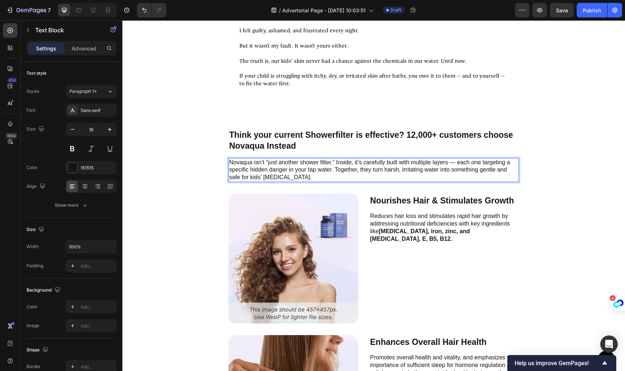
click at [295, 162] on p "Novaqua isn’t “just another shower filter.” Inside, it’s carefully built with m…" at bounding box center [373, 170] width 289 height 23
click at [322, 169] on p "Novaqua isn’t “just another shower filter.” Inside, it’s carefully built with m…" at bounding box center [373, 170] width 289 height 23
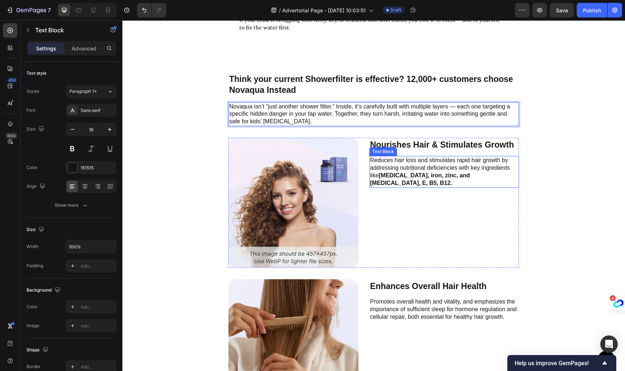
scroll to position [2939, 0]
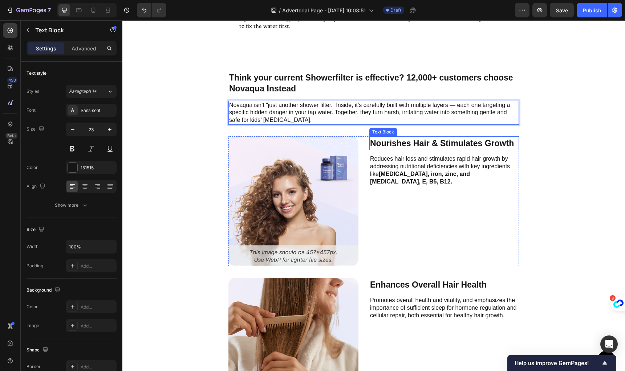
click at [439, 141] on p "Nourishes Hair & Stimulates Growth" at bounding box center [444, 143] width 148 height 13
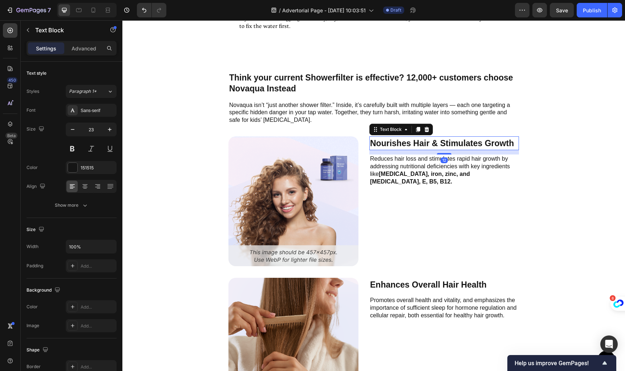
click at [440, 139] on p "Nourishes Hair & Stimulates Growth" at bounding box center [444, 143] width 148 height 13
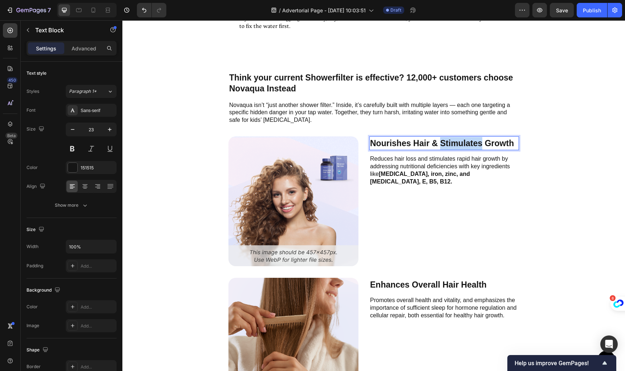
click at [440, 139] on p "Nourishes Hair & Stimulates Growth" at bounding box center [444, 143] width 148 height 13
click at [398, 171] on strong "biotin, iron, zinc, and vitamin D, E, B5, B12." at bounding box center [420, 178] width 100 height 14
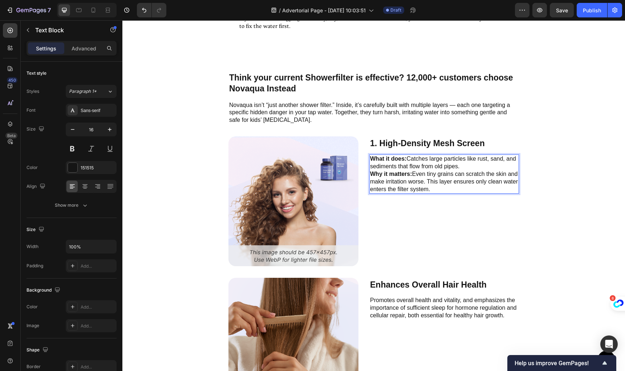
click at [477, 162] on p "What it does: Catches large particles like rust, sand, and sediments that flow …" at bounding box center [444, 174] width 148 height 38
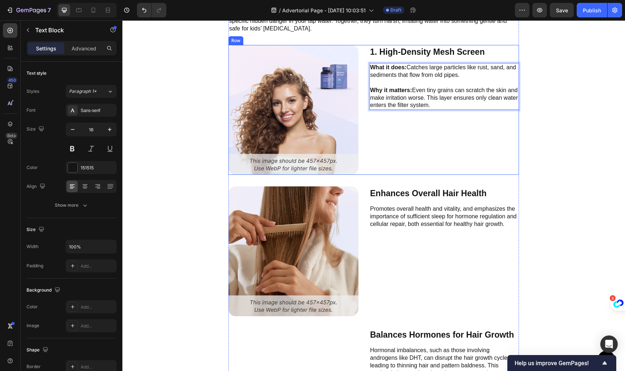
scroll to position [3027, 0]
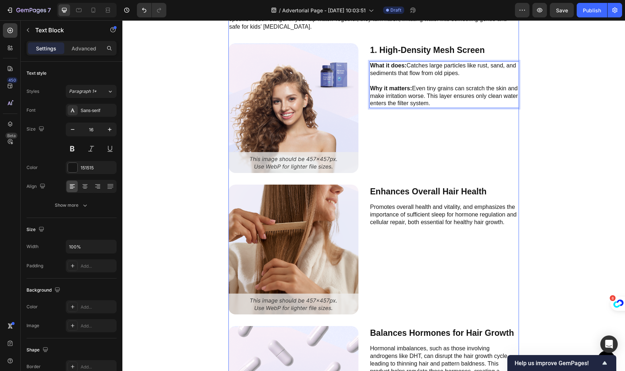
click at [390, 190] on p "Enhances Overall Hair Health" at bounding box center [444, 192] width 148 height 13
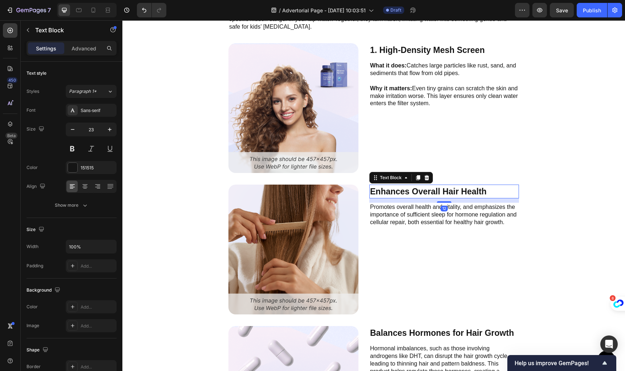
click at [390, 190] on p "Enhances Overall Hair Health" at bounding box center [444, 192] width 148 height 13
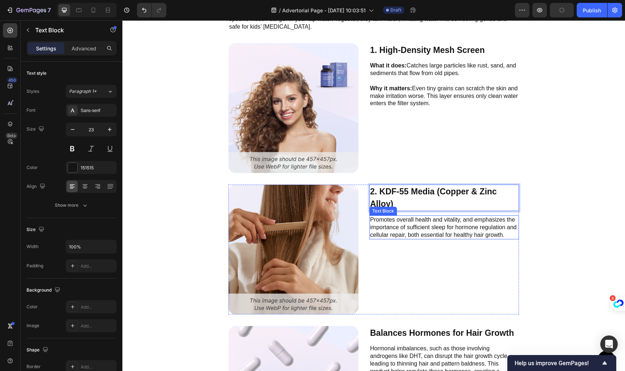
click at [443, 227] on p "Promotes overall health and vitality, and emphasizes the importance of sufficie…" at bounding box center [444, 227] width 148 height 23
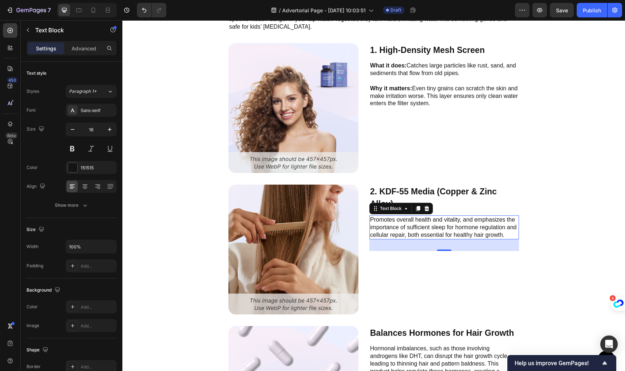
click at [396, 227] on p "Promotes overall health and vitality, and emphasizes the importance of sufficie…" at bounding box center [444, 227] width 148 height 23
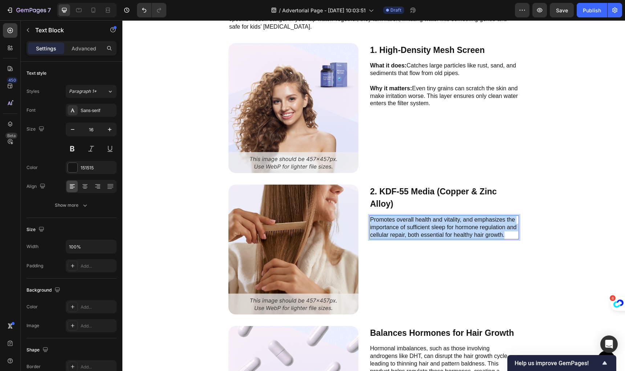
click at [396, 227] on p "Promotes overall health and vitality, and emphasizes the importance of sufficie…" at bounding box center [444, 227] width 148 height 23
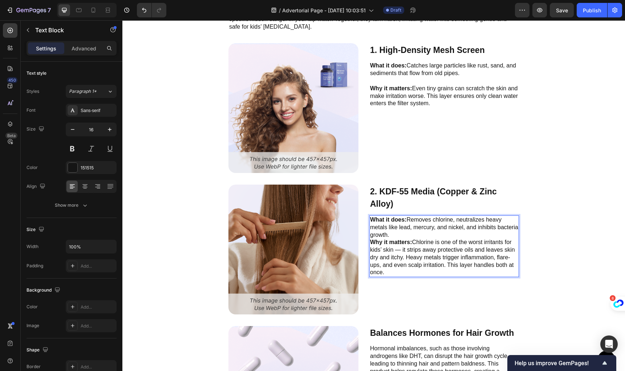
click at [396, 237] on p "What it does: Removes chlorine, neutralizes heavy metals like lead, mercury, an…" at bounding box center [444, 246] width 148 height 60
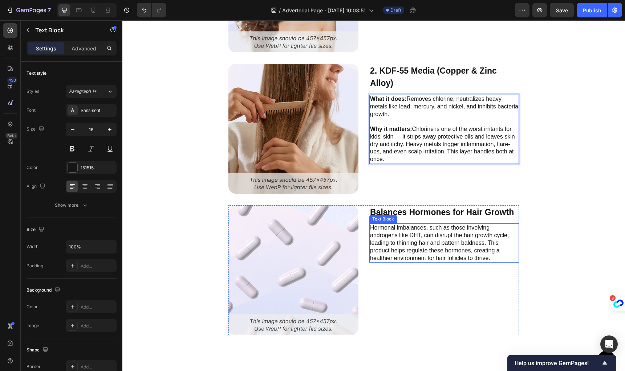
scroll to position [3149, 0]
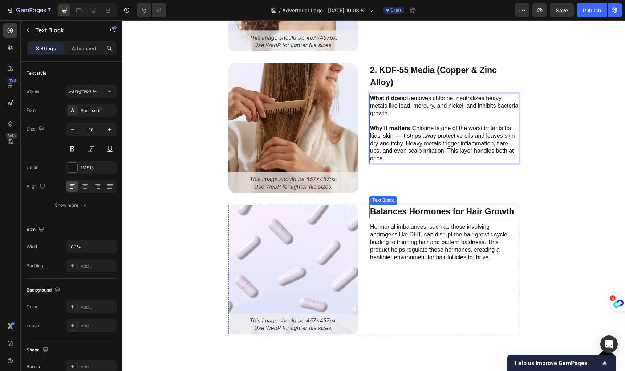
click at [414, 208] on p "Balances Hormones for Hair Growth" at bounding box center [444, 211] width 148 height 13
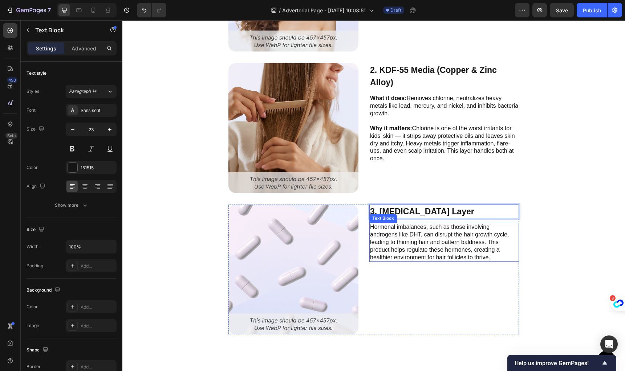
click at [418, 239] on p "Hormonal imbalances, such as those involving androgens like DHT, can disrupt th…" at bounding box center [444, 243] width 148 height 38
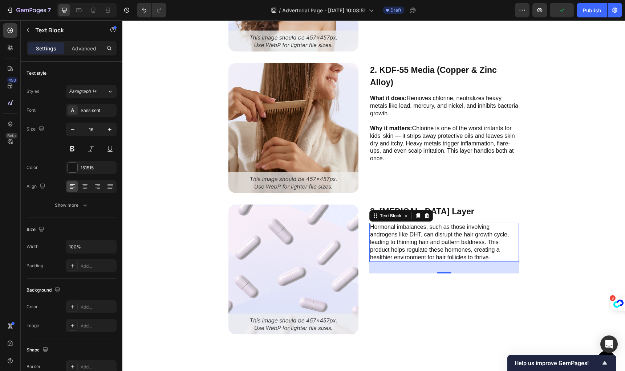
click at [443, 239] on p "Hormonal imbalances, such as those involving androgens like DHT, can disrupt th…" at bounding box center [444, 243] width 148 height 38
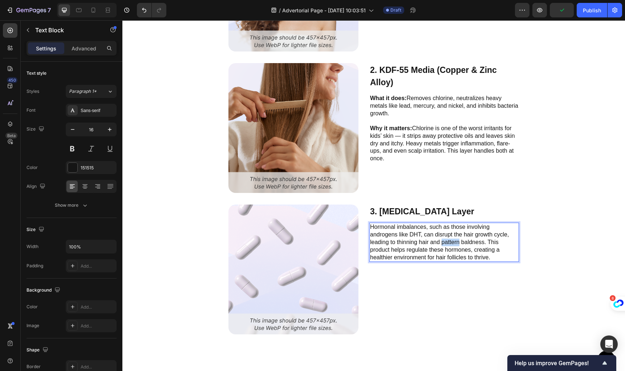
click at [443, 239] on p "Hormonal imbalances, such as those involving androgens like DHT, can disrupt th…" at bounding box center [444, 243] width 148 height 38
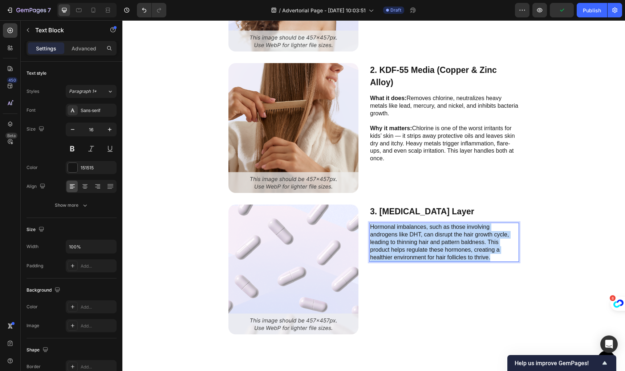
click at [443, 239] on p "Hormonal imbalances, such as those involving androgens like DHT, can disrupt th…" at bounding box center [444, 243] width 148 height 38
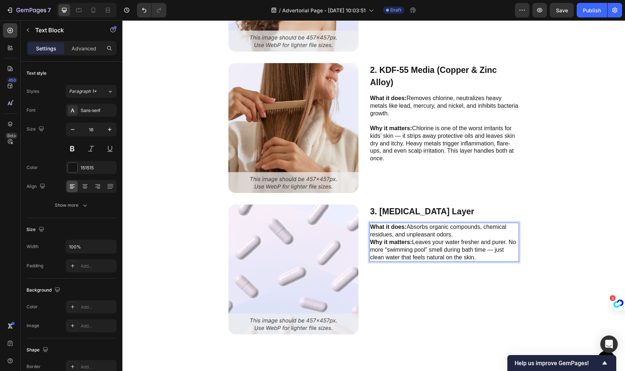
click at [469, 236] on p "What it does: Absorbs organic compounds, chemical residues, and unpleasant odor…" at bounding box center [444, 243] width 148 height 38
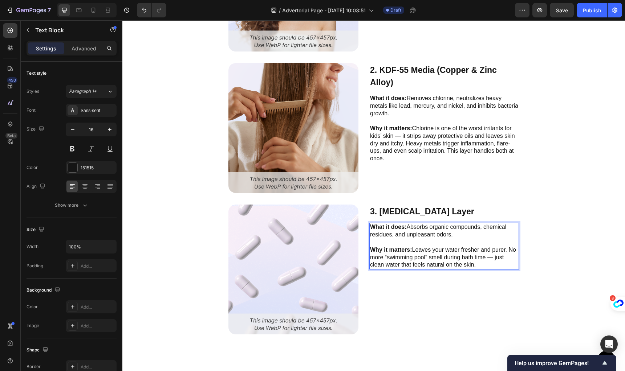
click at [429, 239] on p "⁠⁠⁠⁠⁠⁠⁠ Why it matters: Leaves your water fresher and purer. No more “swimming …" at bounding box center [444, 254] width 148 height 30
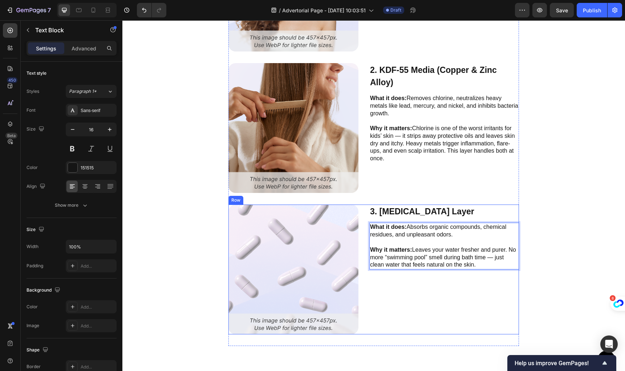
click at [410, 215] on p "3. [MEDICAL_DATA] Layer" at bounding box center [444, 211] width 148 height 13
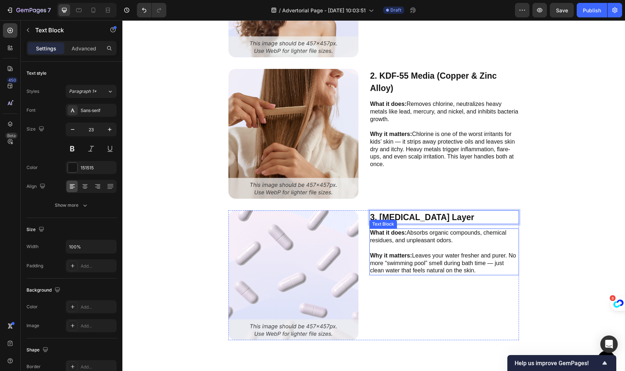
drag, startPoint x: 469, startPoint y: 254, endPoint x: 450, endPoint y: 235, distance: 27.7
click at [470, 254] on p "Why it matters: Leaves your water fresher and purer. No more “swimming pool” sm…" at bounding box center [444, 260] width 148 height 30
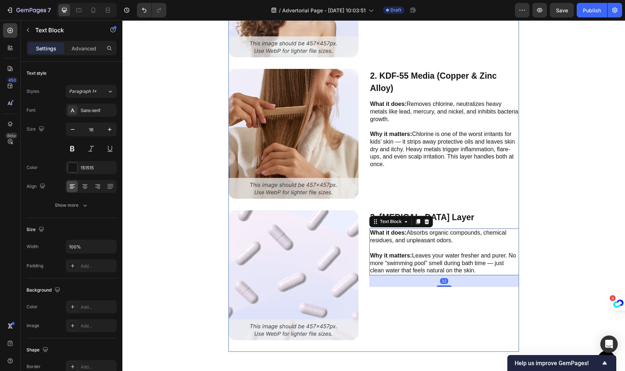
click at [266, 209] on div "Think your current Showerfilter is effective? 12,000+ customers choose Novaqua …" at bounding box center [373, 107] width 290 height 489
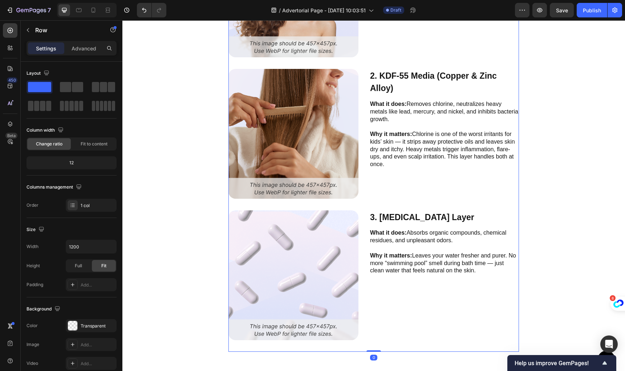
click at [268, 204] on div "Think your current Showerfilter is effective? 12,000+ customers choose Novaqua …" at bounding box center [373, 107] width 290 height 489
click at [329, 112] on img at bounding box center [293, 134] width 130 height 130
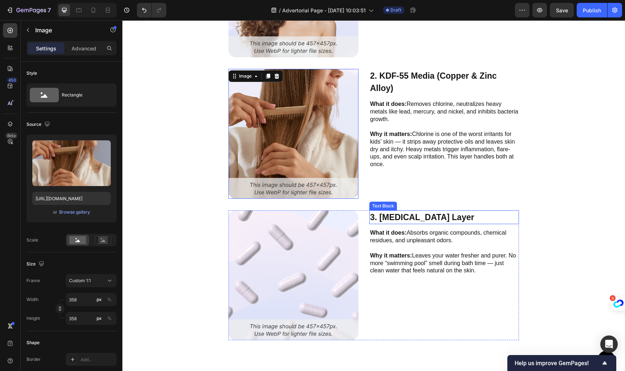
scroll to position [3250, 0]
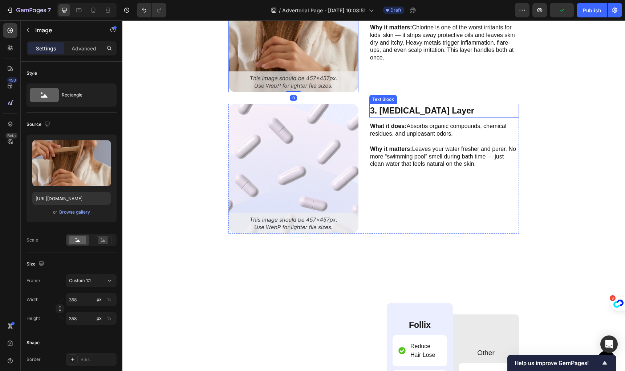
click at [483, 110] on p "3. [MEDICAL_DATA] Layer" at bounding box center [444, 111] width 148 height 13
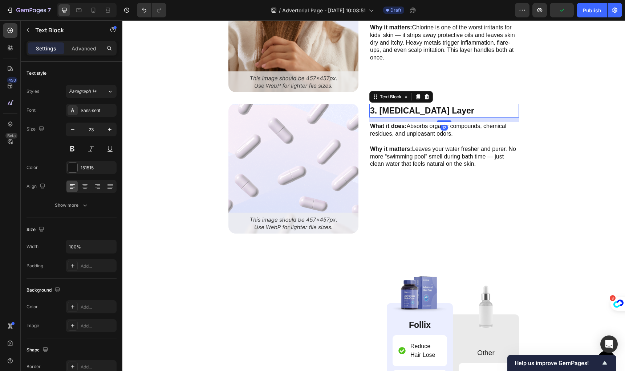
click at [282, 131] on img at bounding box center [293, 169] width 130 height 130
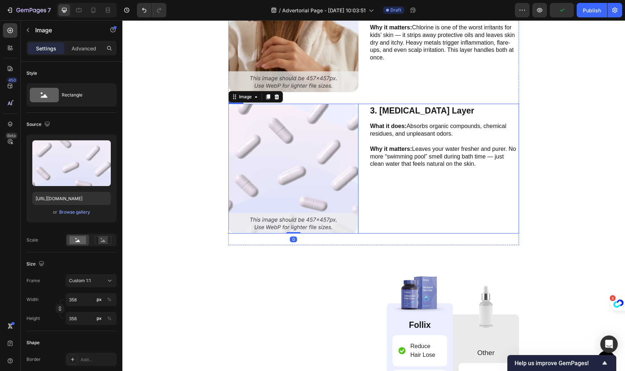
click at [416, 194] on div "3. Activated Carbon Layer Text Block What it does: Absorbs organic compounds, c…" at bounding box center [444, 169] width 150 height 130
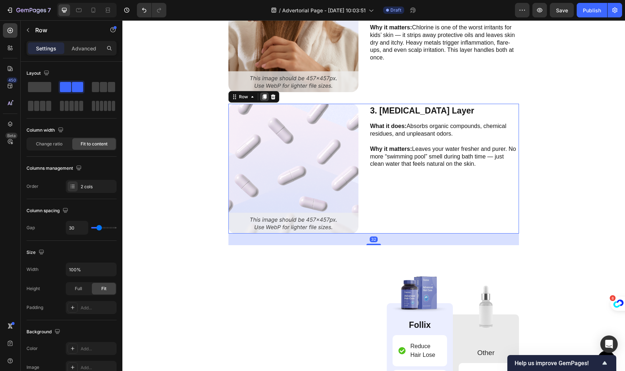
click at [261, 96] on icon at bounding box center [264, 97] width 6 height 6
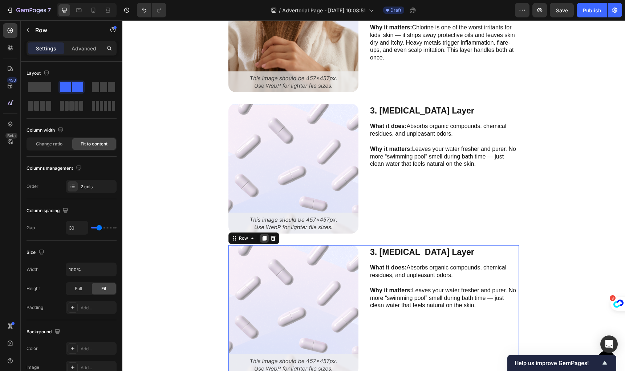
click at [261, 241] on div at bounding box center [264, 238] width 9 height 9
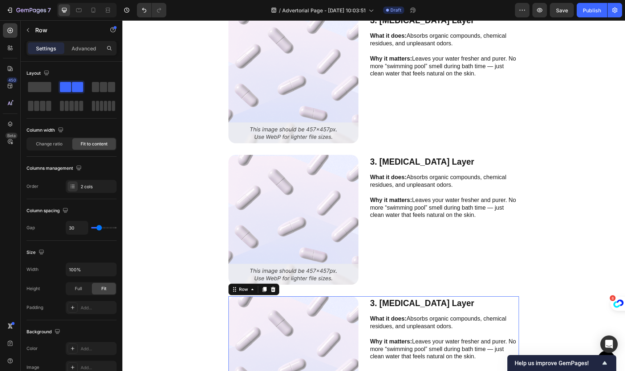
scroll to position [3591, 0]
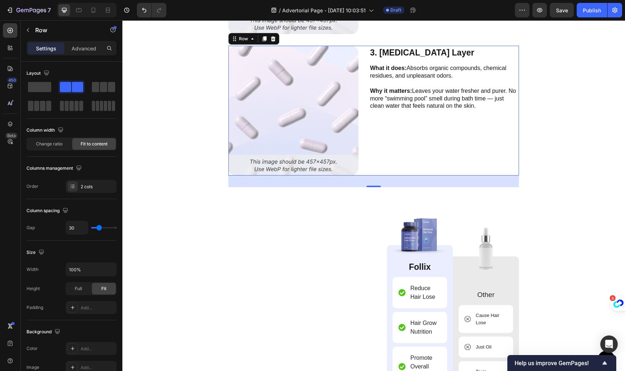
drag, startPoint x: 260, startPoint y: 39, endPoint x: 269, endPoint y: 109, distance: 70.3
click at [261, 39] on icon at bounding box center [264, 39] width 6 height 6
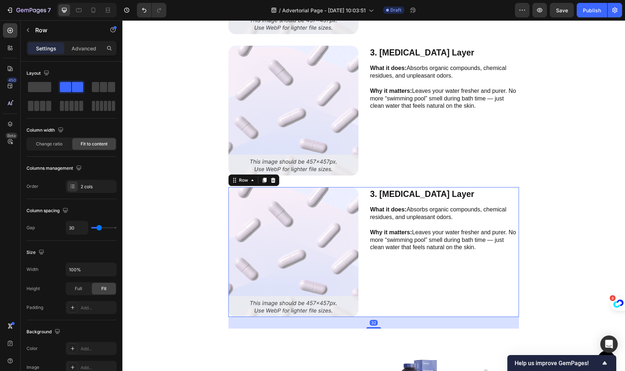
drag, startPoint x: 262, startPoint y: 181, endPoint x: 292, endPoint y: 244, distance: 69.5
click at [263, 181] on icon at bounding box center [264, 180] width 4 height 5
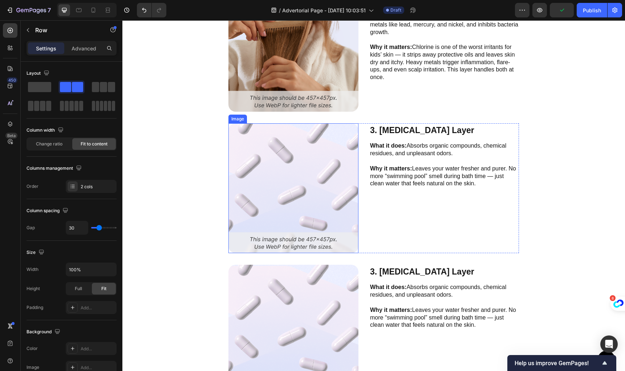
scroll to position [3227, 0]
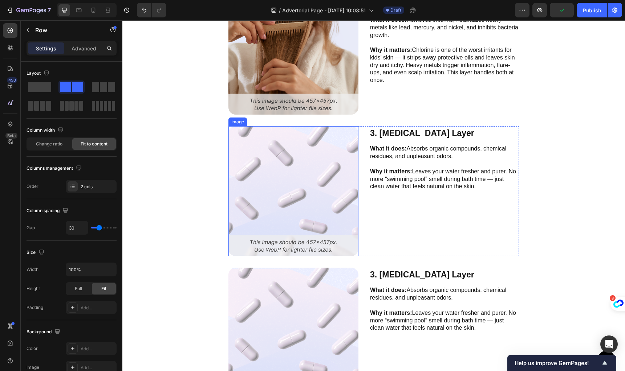
click at [437, 287] on p "What it does: Absorbs organic compounds, chemical residues, and unpleasant odor…" at bounding box center [444, 294] width 148 height 15
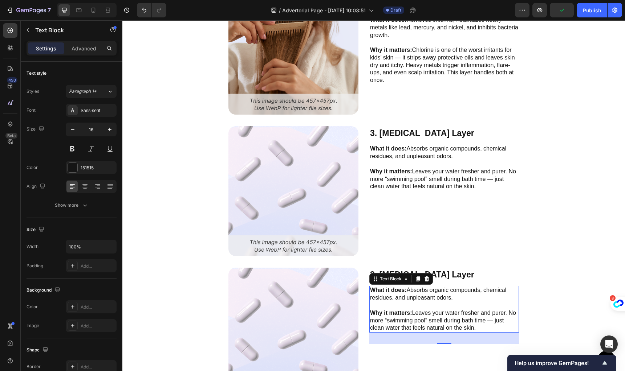
scroll to position [3269, 0]
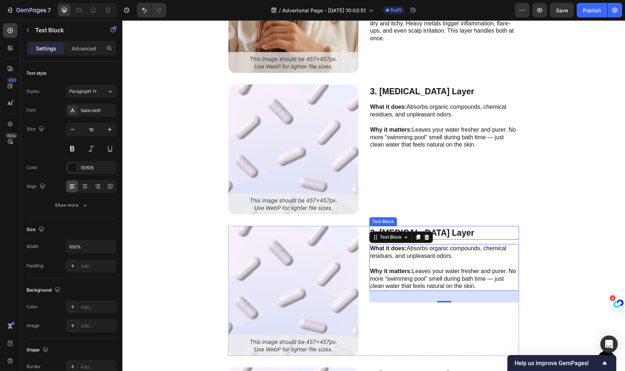
click at [448, 233] on p "3. [MEDICAL_DATA] Layer" at bounding box center [444, 233] width 148 height 13
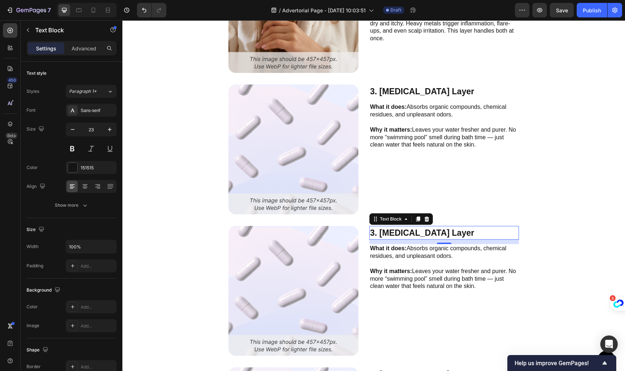
click at [448, 233] on p "3. [MEDICAL_DATA] Layer" at bounding box center [444, 233] width 148 height 13
click at [422, 232] on p "Calcium Sulfite Beads" at bounding box center [444, 233] width 148 height 13
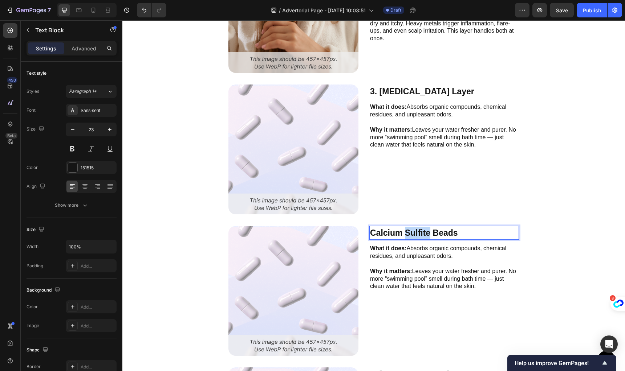
click at [422, 232] on p "Calcium Sulfite Beads" at bounding box center [444, 233] width 148 height 13
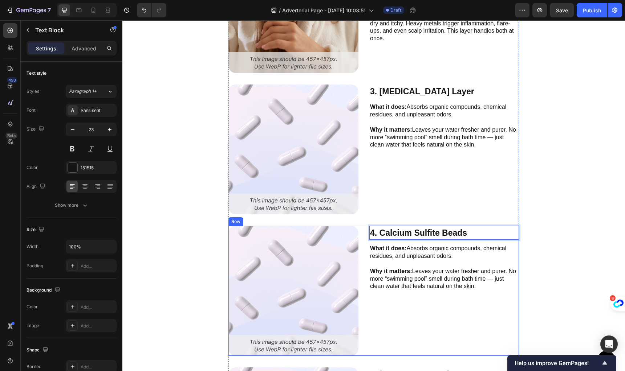
click at [449, 257] on p "What it does: Absorbs organic compounds, chemical residues, and unpleasant odor…" at bounding box center [444, 252] width 148 height 15
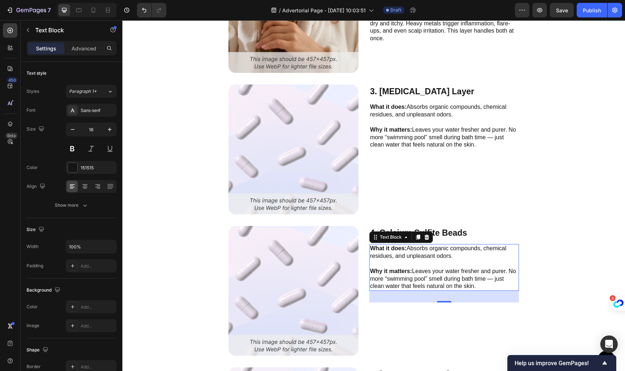
click at [394, 256] on p "What it does: Absorbs organic compounds, chemical residues, and unpleasant odor…" at bounding box center [444, 252] width 148 height 15
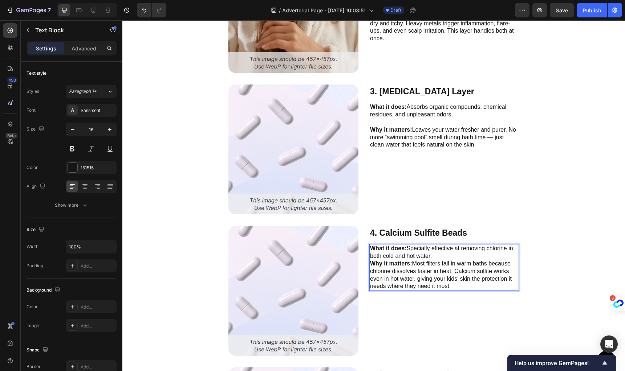
click at [438, 257] on p "What it does: Specially effective at removing chlorine in both cold and hot wat…" at bounding box center [444, 267] width 148 height 45
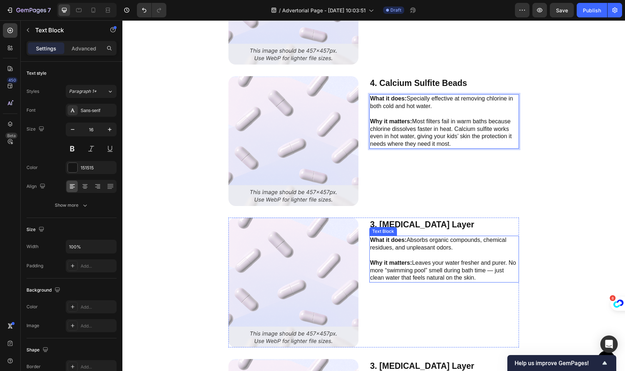
scroll to position [3437, 0]
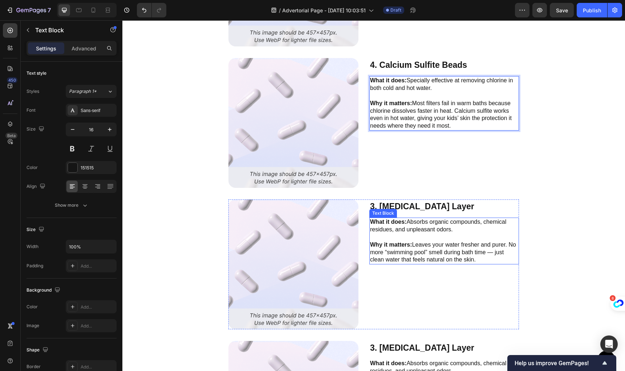
drag, startPoint x: 415, startPoint y: 232, endPoint x: 423, endPoint y: 230, distance: 8.2
click at [415, 231] on p "What it does: Absorbs organic compounds, chemical residues, and unpleasant odor…" at bounding box center [444, 226] width 148 height 15
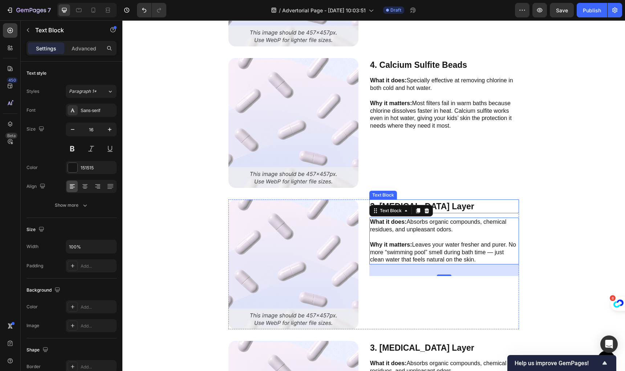
click at [468, 205] on p "3. [MEDICAL_DATA] Layer" at bounding box center [444, 206] width 148 height 13
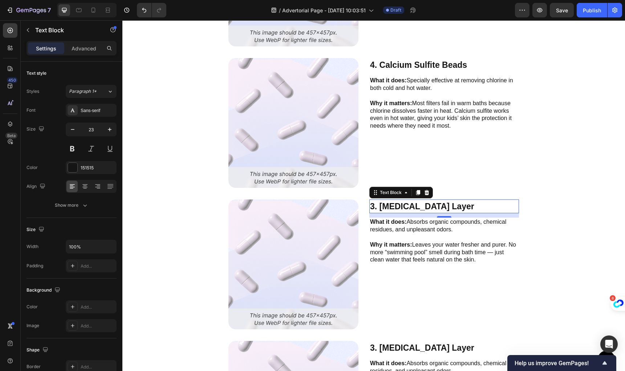
click at [452, 204] on p "3. [MEDICAL_DATA] Layer" at bounding box center [444, 206] width 148 height 13
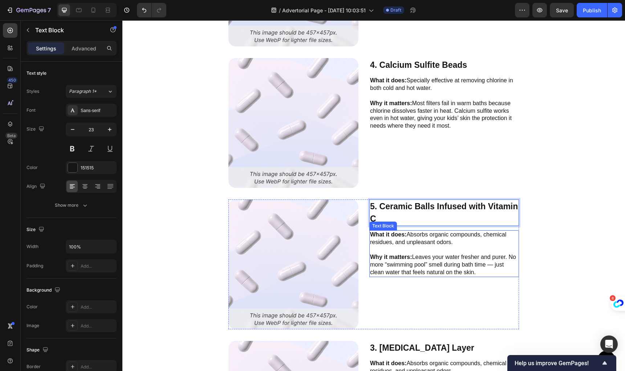
click at [432, 252] on p "Why it matters: Leaves your water fresher and purer. No more “swimming pool” sm…" at bounding box center [444, 262] width 148 height 30
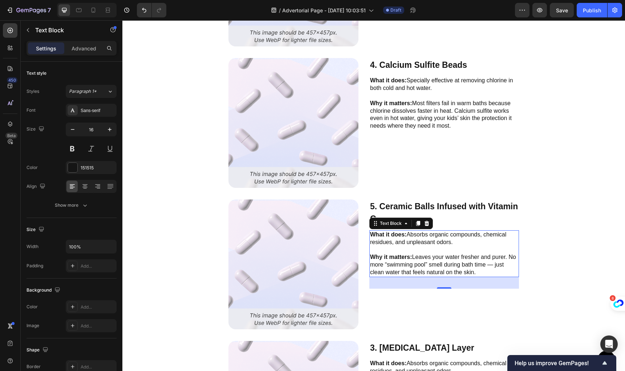
click at [425, 252] on p "Why it matters: Leaves your water fresher and purer. No more “swimming pool” sm…" at bounding box center [444, 262] width 148 height 30
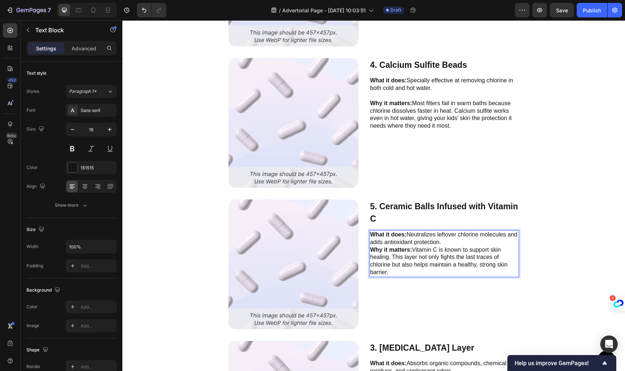
click at [455, 242] on p "What it does: Neutralizes leftover chlorine molecules and adds antioxidant prot…" at bounding box center [444, 253] width 148 height 45
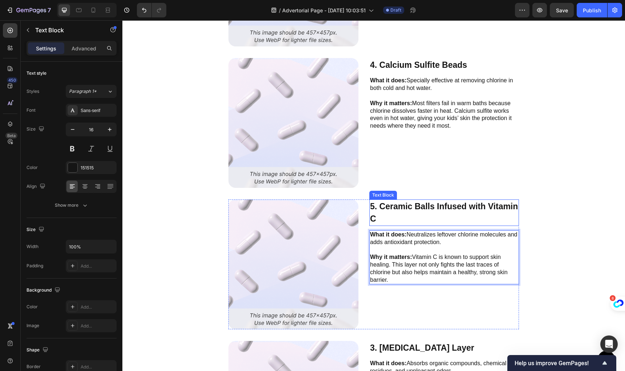
scroll to position [3565, 0]
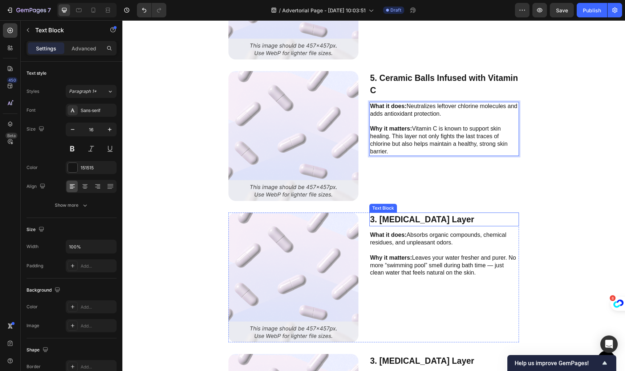
click at [447, 220] on p "3. [MEDICAL_DATA] Layer" at bounding box center [444, 219] width 148 height 13
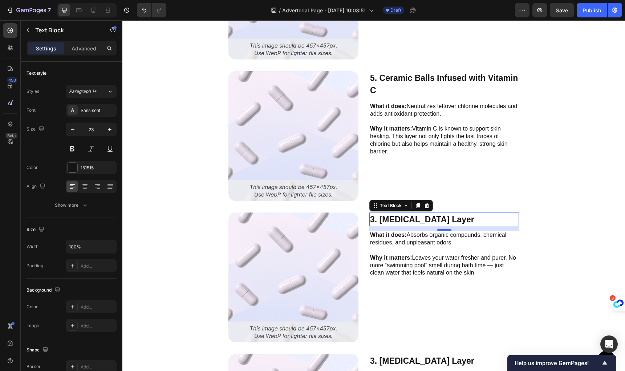
click at [400, 219] on p "3. [MEDICAL_DATA] Layer" at bounding box center [444, 219] width 148 height 13
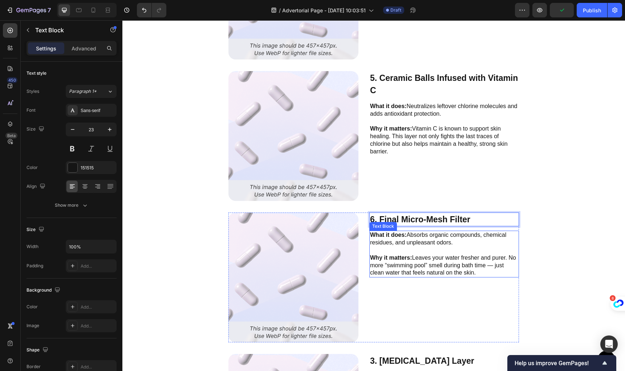
click at [408, 243] on p "What it does: Absorbs organic compounds, chemical residues, and unpleasant odor…" at bounding box center [444, 239] width 148 height 15
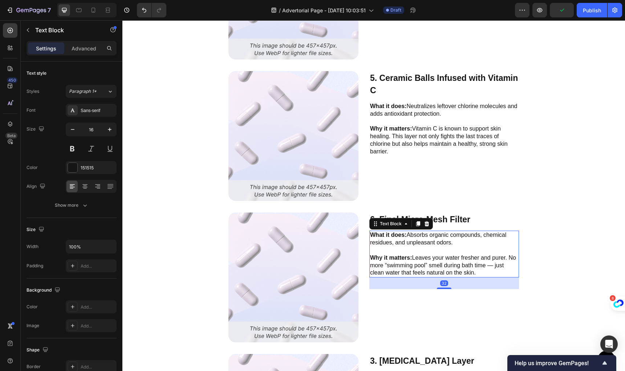
click at [407, 243] on p "What it does: Absorbs organic compounds, chemical residues, and unpleasant odor…" at bounding box center [444, 239] width 148 height 15
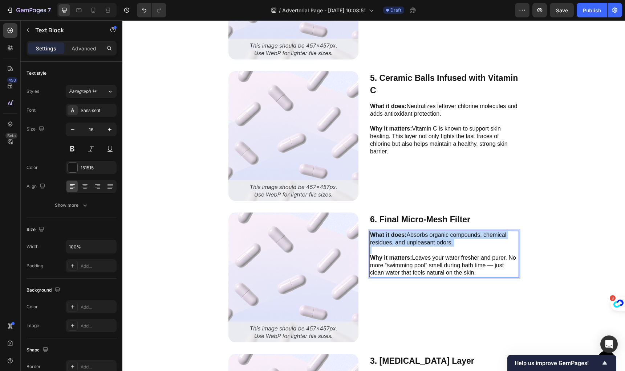
click at [407, 243] on p "What it does: Absorbs organic compounds, chemical residues, and unpleasant odor…" at bounding box center [444, 239] width 148 height 15
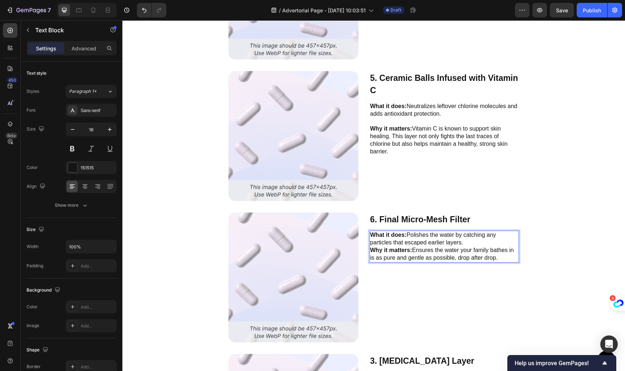
click at [474, 243] on p "What it does: Polishes the water by catching any particles that escaped earlier…" at bounding box center [444, 247] width 148 height 30
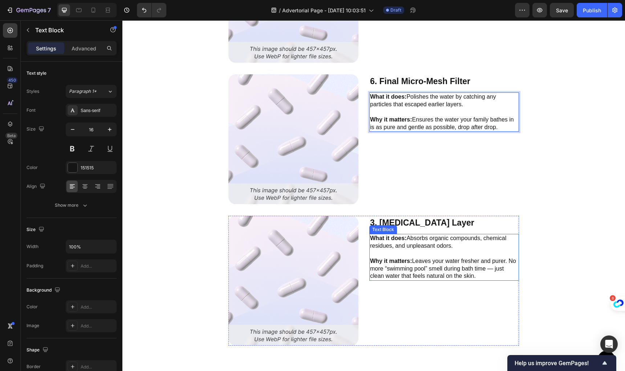
scroll to position [3706, 0]
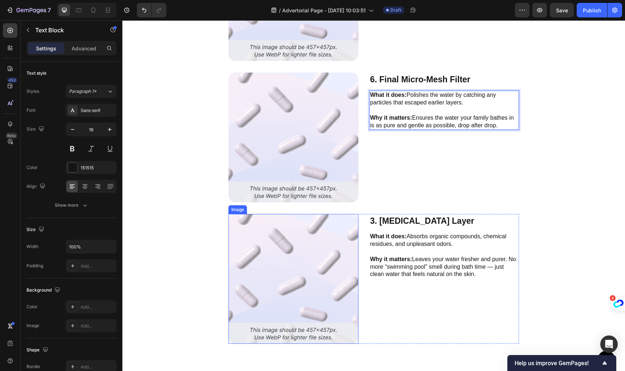
click at [309, 255] on img at bounding box center [293, 279] width 130 height 130
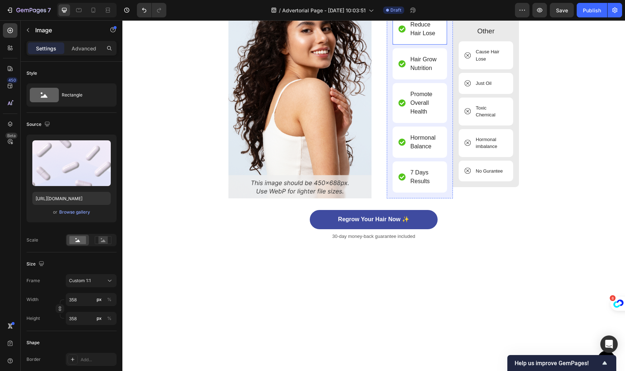
scroll to position [3734, 0]
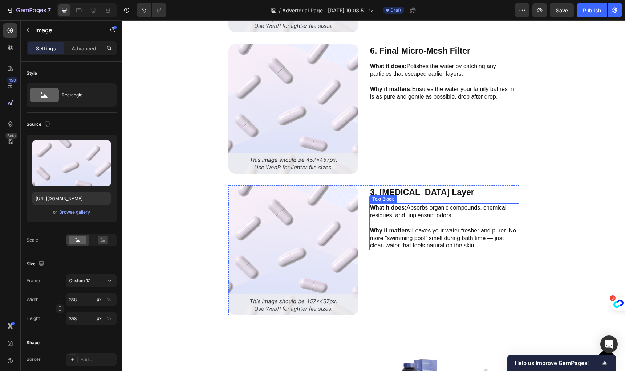
click at [416, 192] on p "3. [MEDICAL_DATA] Layer" at bounding box center [444, 192] width 148 height 13
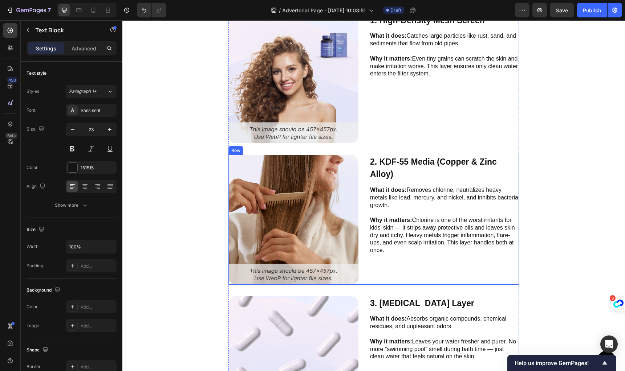
scroll to position [2816, 0]
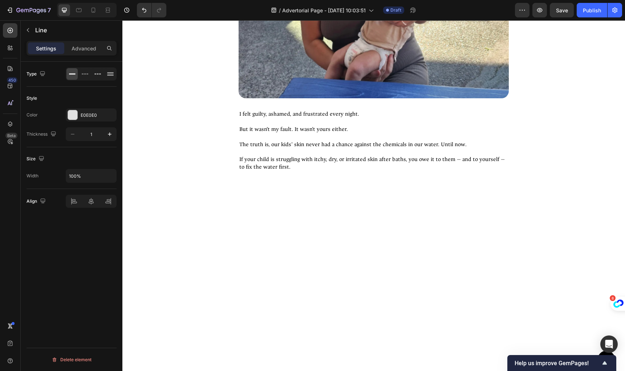
scroll to position [2468, 0]
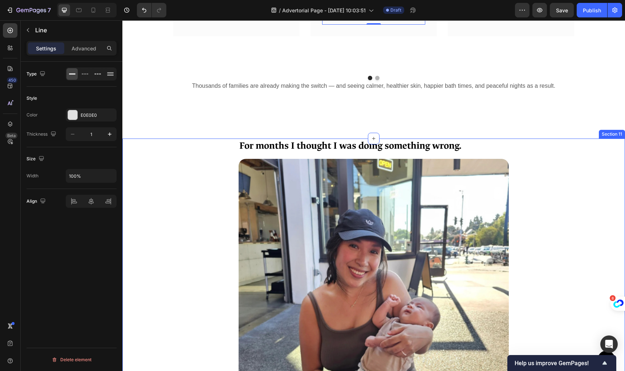
click at [233, 166] on div "For months I thought I was doing something wrong. Text Block Image I felt guilt…" at bounding box center [373, 327] width 502 height 376
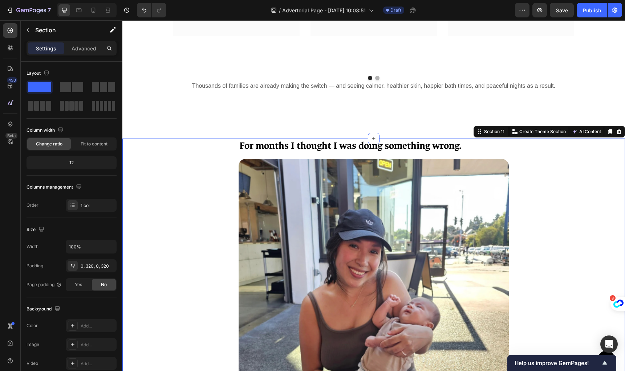
drag, startPoint x: 602, startPoint y: 133, endPoint x: 465, endPoint y: 192, distance: 149.4
click at [558, 133] on icon at bounding box center [610, 132] width 6 height 6
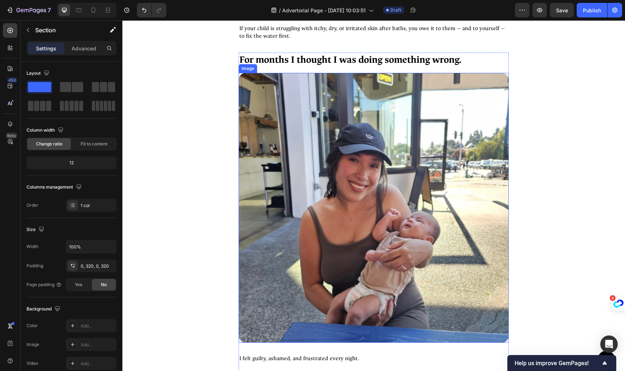
scroll to position [2931, 0]
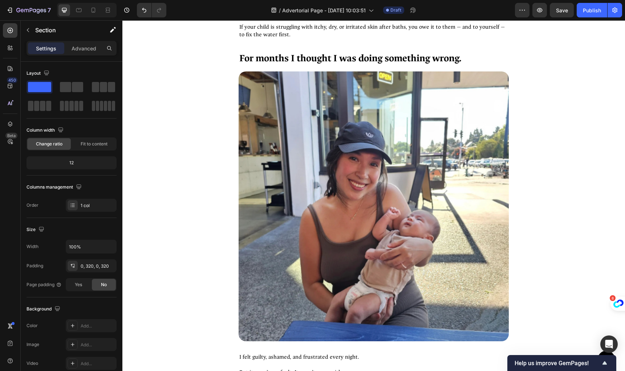
click at [555, 65] on div "For months I thought I was doing something wrong. Text Block Image I felt guilt…" at bounding box center [373, 239] width 502 height 376
click at [185, 73] on div "For months I thought I was doing something wrong. Text Block Image I felt guilt…" at bounding box center [373, 239] width 502 height 376
click at [286, 79] on img at bounding box center [374, 207] width 270 height 270
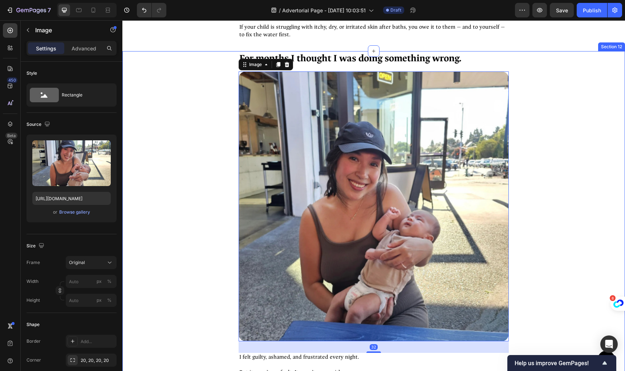
drag, startPoint x: 177, startPoint y: 69, endPoint x: 182, endPoint y: 63, distance: 8.3
click at [177, 69] on div "For months I thought I was doing something wrong. Text Block Image 32 I felt gu…" at bounding box center [373, 239] width 502 height 376
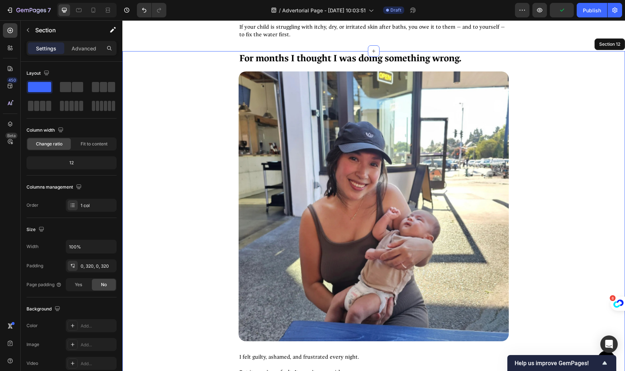
click at [166, 51] on div "For months I thought I was doing something wrong. Text Block Image I felt guilt…" at bounding box center [373, 239] width 502 height 376
click at [224, 61] on div "For months I thought I was doing something wrong. Text Block Image I felt guilt…" at bounding box center [373, 239] width 502 height 376
click at [313, 84] on img at bounding box center [374, 207] width 270 height 270
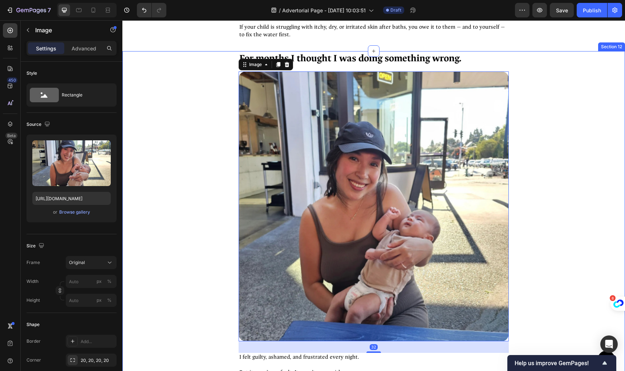
click at [204, 71] on div "For months I thought I was doing something wrong. Text Block Image 32 I felt gu…" at bounding box center [373, 239] width 502 height 376
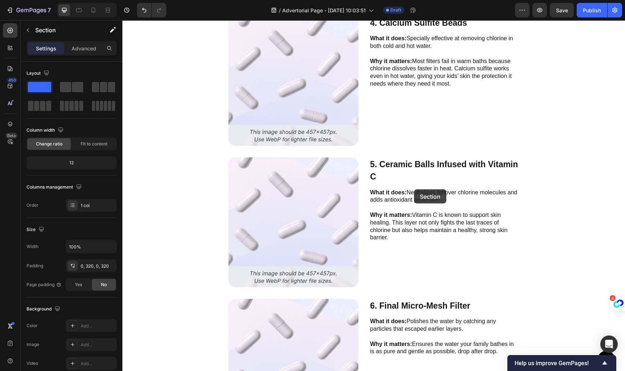
scroll to position [4151, 0]
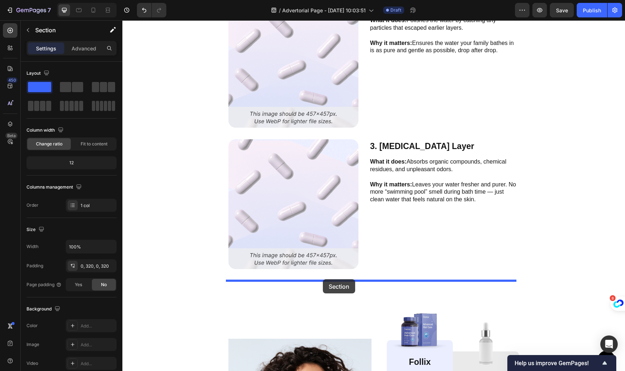
drag, startPoint x: 477, startPoint y: 40, endPoint x: 527, endPoint y: 141, distance: 113.0
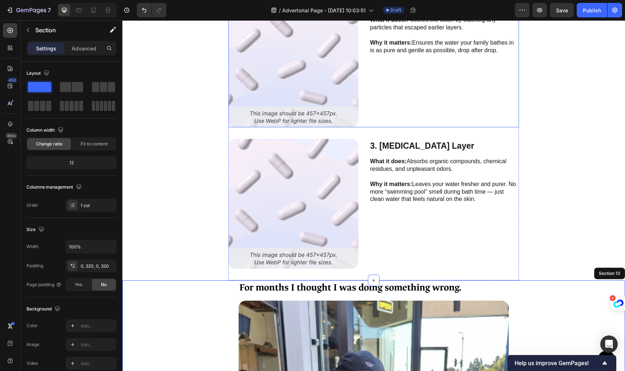
scroll to position [3932, 0]
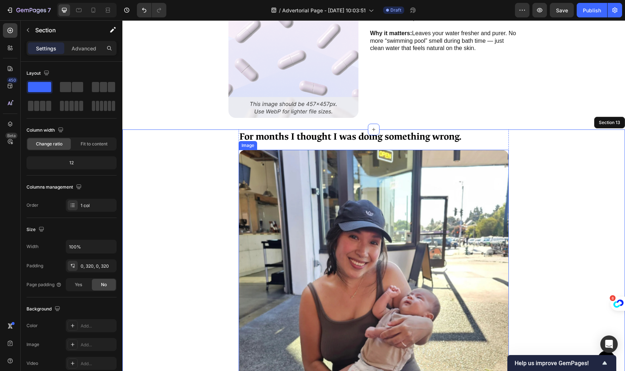
click at [331, 203] on img at bounding box center [374, 285] width 270 height 270
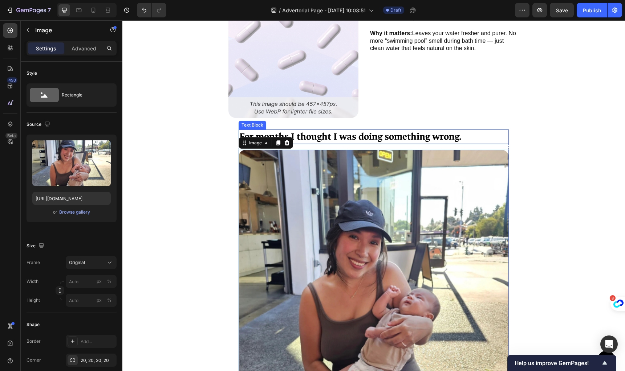
click at [356, 137] on p "For months I thought I was doing something wrong." at bounding box center [373, 136] width 269 height 13
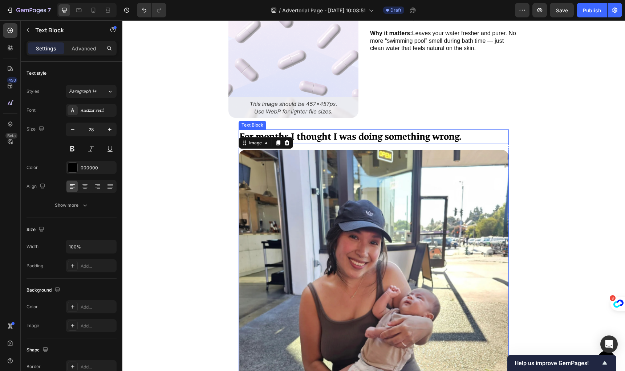
click at [356, 137] on p "For months I thought I was doing something wrong." at bounding box center [373, 136] width 269 height 13
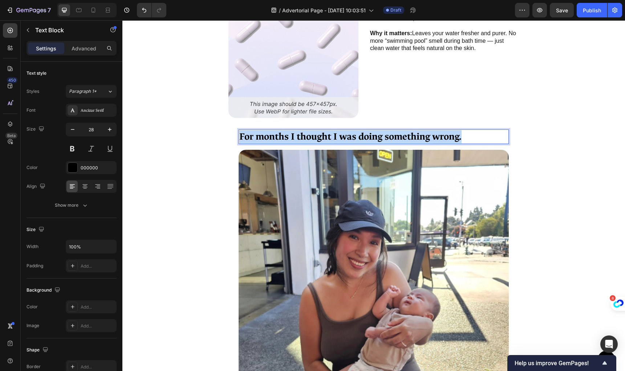
click at [474, 139] on p "For months I thought I was doing something wrong." at bounding box center [373, 136] width 269 height 13
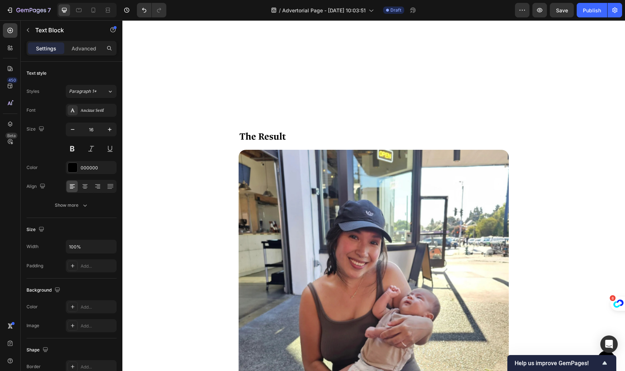
scroll to position [4168, 0]
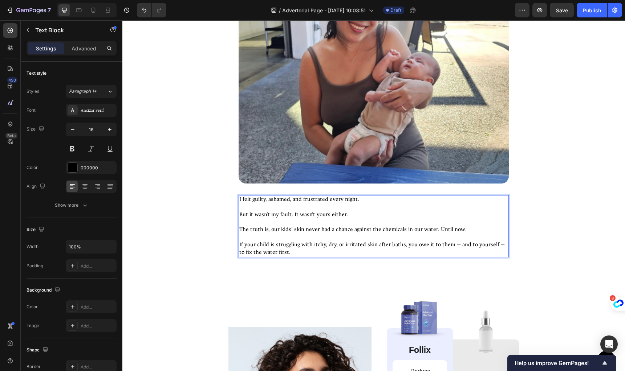
click at [295, 204] on p "Rich Text Editor. Editing area: main" at bounding box center [373, 208] width 269 height 8
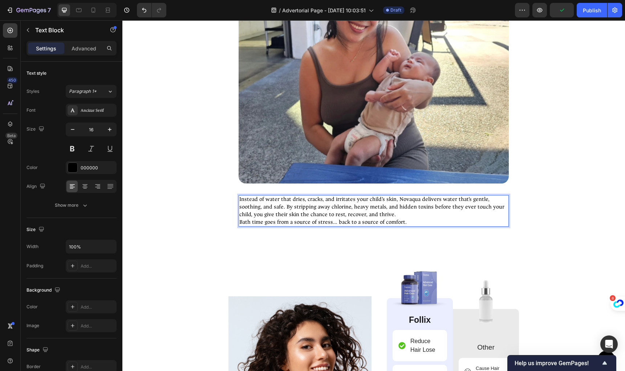
click at [393, 202] on p "Instead of water that dries, cracks, and irritates your child’s skin, Novaqua d…" at bounding box center [373, 207] width 269 height 23
click at [286, 201] on p "Instead of water that dries, cracks, and irritates your child’s skin, Novaqua d…" at bounding box center [373, 207] width 269 height 23
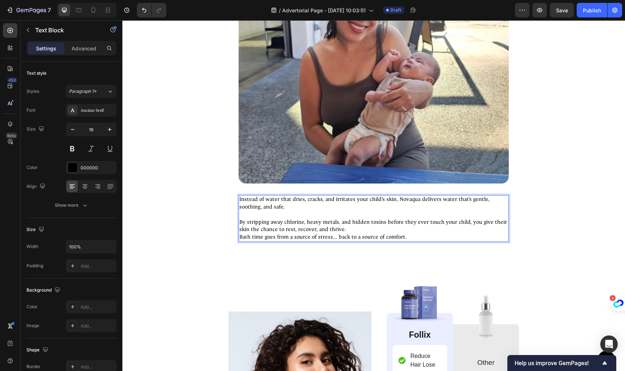
click at [360, 224] on p "By stripping away chlorine, heavy metals, and hidden toxins before they ever to…" at bounding box center [373, 226] width 269 height 15
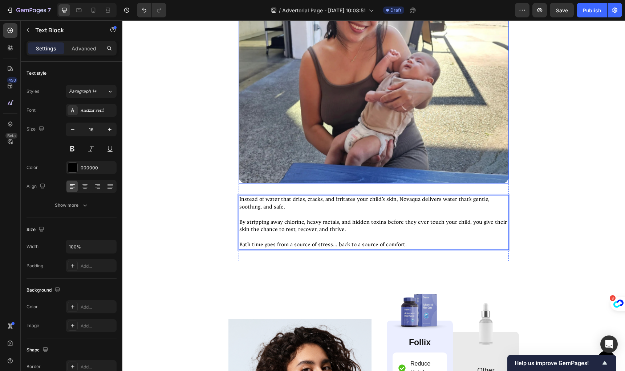
scroll to position [4049, 0]
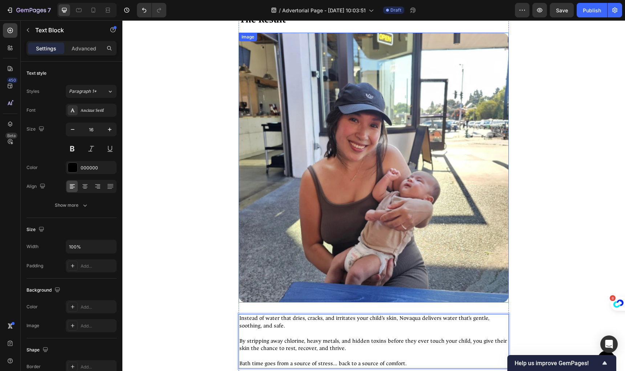
click at [350, 166] on img at bounding box center [374, 168] width 270 height 270
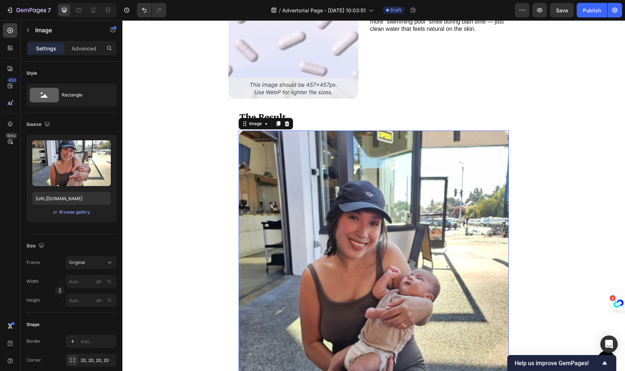
scroll to position [4010, 0]
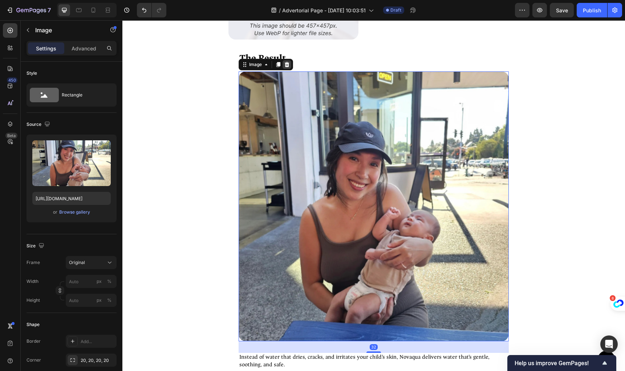
click at [288, 62] on icon at bounding box center [287, 65] width 6 height 6
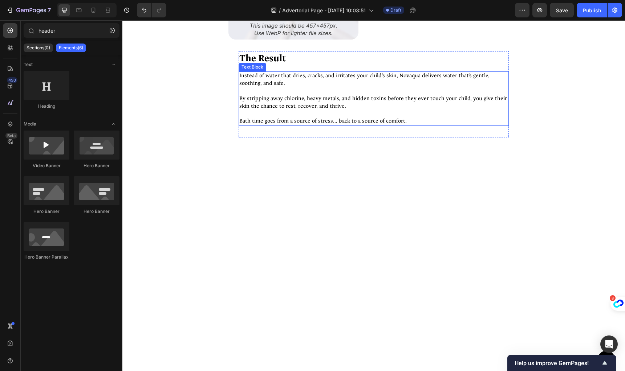
click at [333, 126] on div "Instead of water that dries, cracks, and irritates your child’s skin, Novaqua d…" at bounding box center [374, 99] width 270 height 54
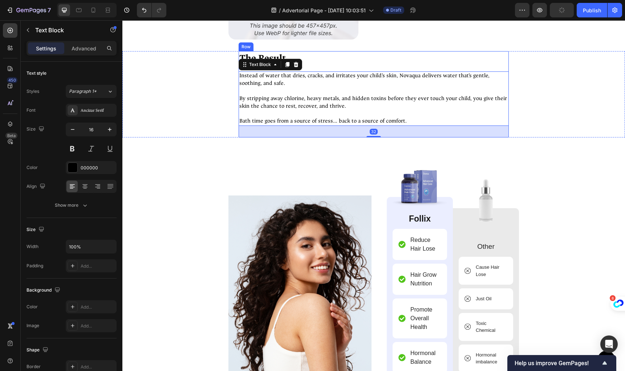
scroll to position [3854, 0]
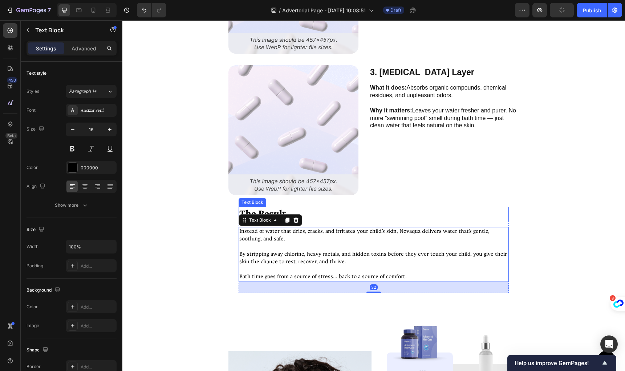
click at [402, 211] on p "The Result" at bounding box center [373, 214] width 269 height 13
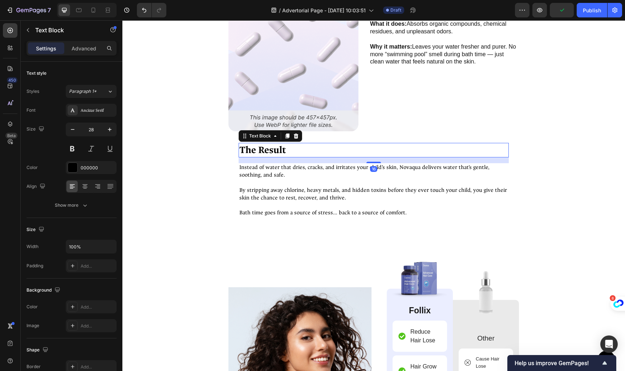
scroll to position [3959, 0]
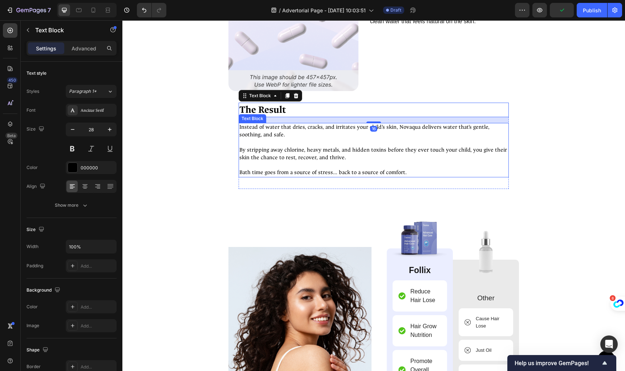
click at [388, 172] on p "Bath time goes from a source of stress… back to a source of comfort." at bounding box center [373, 173] width 269 height 8
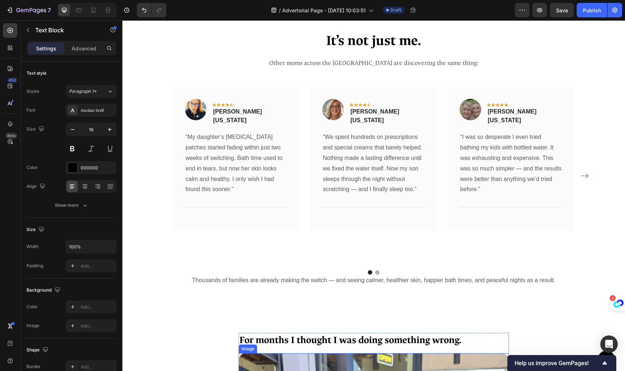
scroll to position [2558, 0]
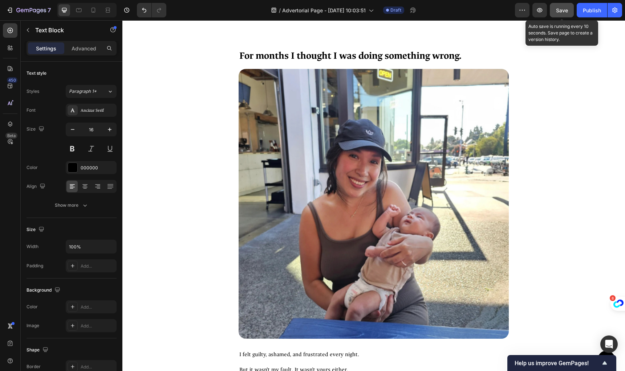
click at [558, 11] on button "Save" at bounding box center [562, 10] width 24 height 15
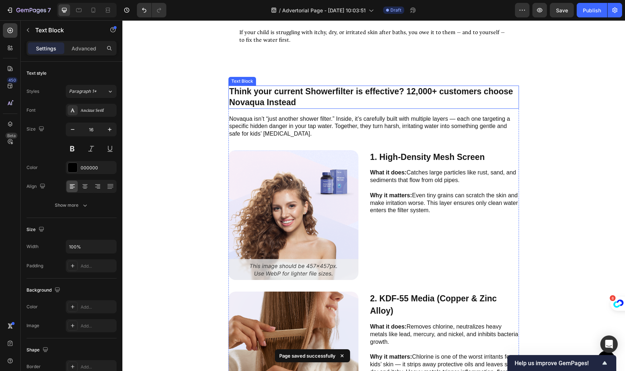
scroll to position [2927, 0]
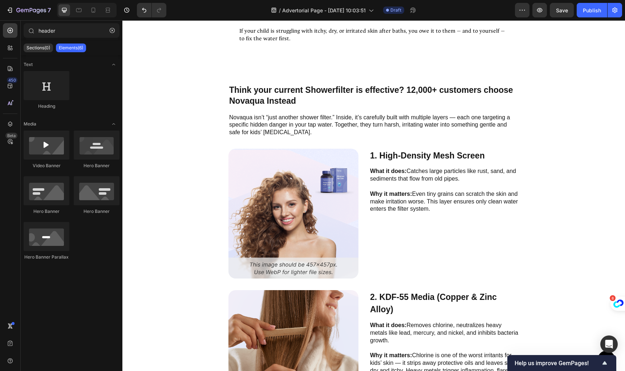
click at [272, 114] on p "Novaqua isn’t “just another shower filter.” Inside, it’s carefully built with m…" at bounding box center [373, 125] width 289 height 23
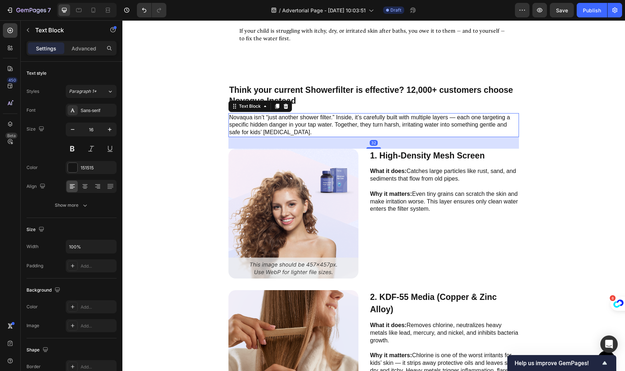
click at [396, 84] on div "Think your current Showerfilter is effective? 12,000+ customers choose Novaqua …" at bounding box center [373, 95] width 290 height 23
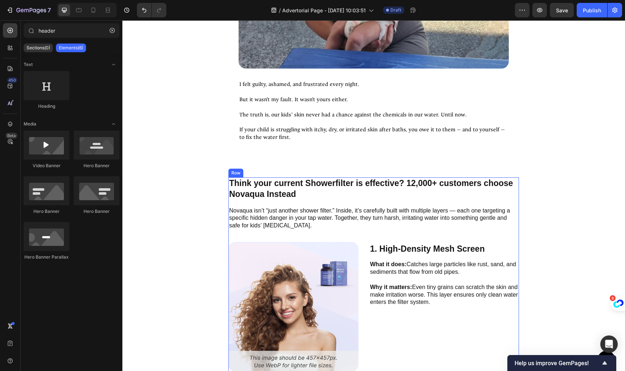
scroll to position [2823, 0]
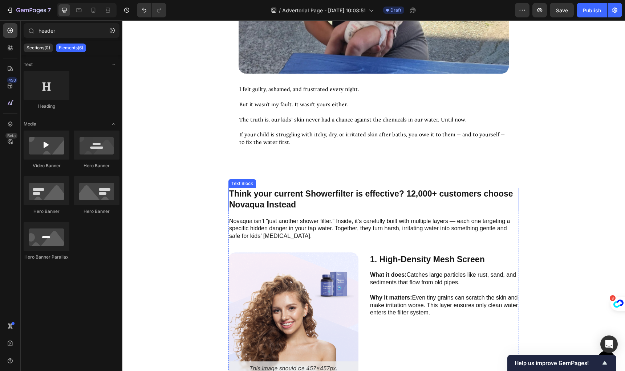
click at [333, 191] on p "Think your current Showerfilter is effective? 12,000+ customers choose Novaqua …" at bounding box center [373, 200] width 289 height 22
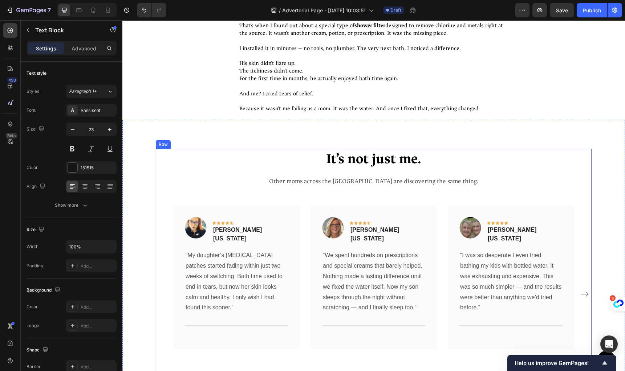
scroll to position [2087, 0]
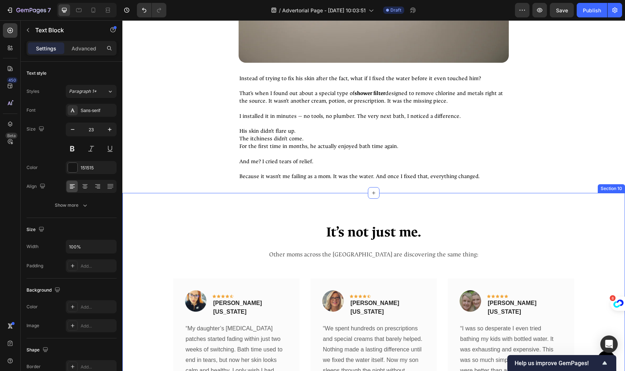
click at [345, 200] on div "It’s not just me. Heading Other moms across the US are discovering the same thi…" at bounding box center [373, 359] width 502 height 332
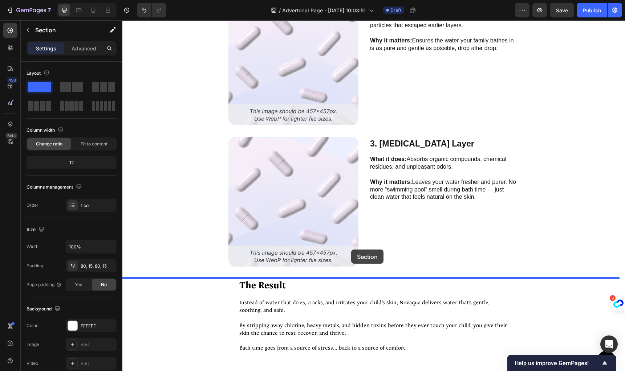
scroll to position [3891, 0]
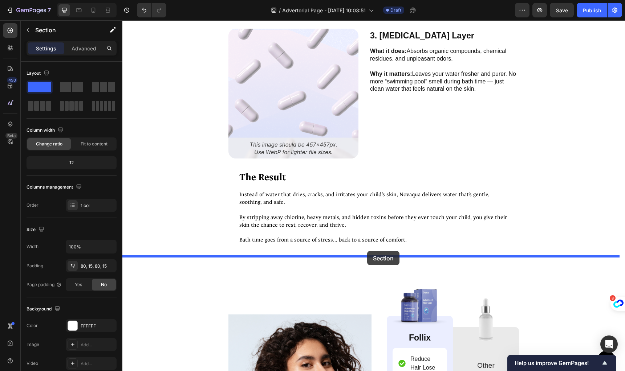
drag, startPoint x: 484, startPoint y: 180, endPoint x: 420, endPoint y: 155, distance: 68.0
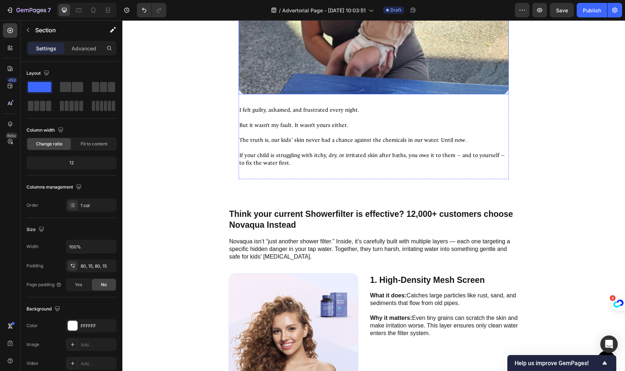
scroll to position [2554, 0]
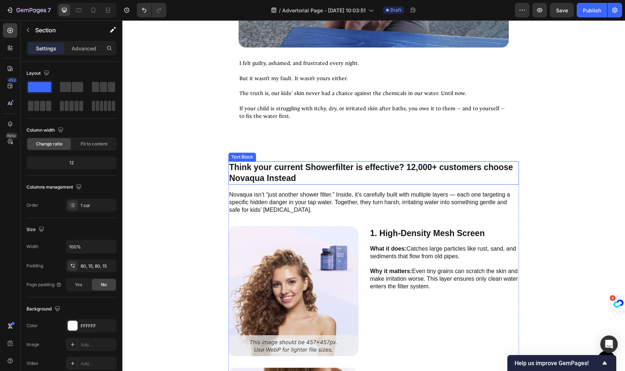
click at [351, 171] on p "Think your current Showerfilter is effective? 12,000+ customers choose Novaqua …" at bounding box center [373, 173] width 289 height 22
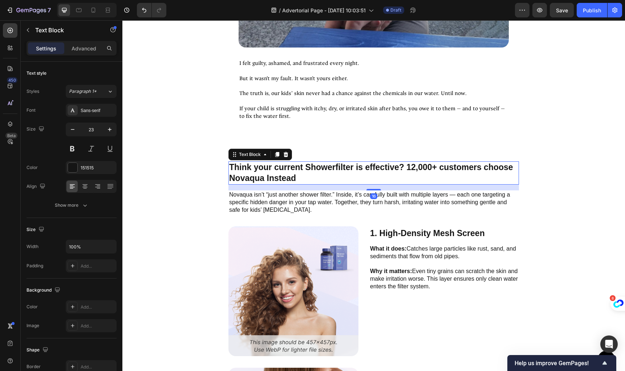
click at [282, 166] on p "Think your current Showerfilter is effective? 12,000+ customers choose Novaqua …" at bounding box center [373, 173] width 289 height 22
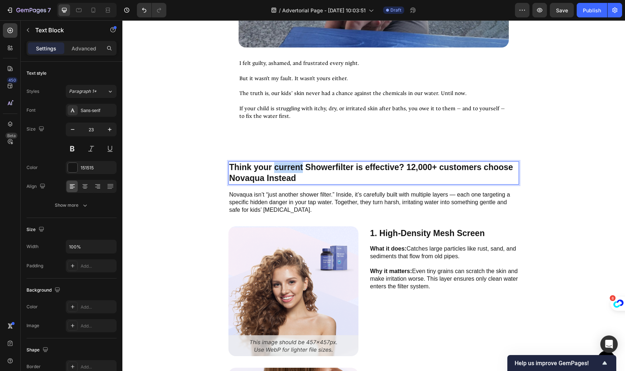
click at [282, 166] on p "Think your current Showerfilter is effective? 12,000+ customers choose Novaqua …" at bounding box center [373, 173] width 289 height 22
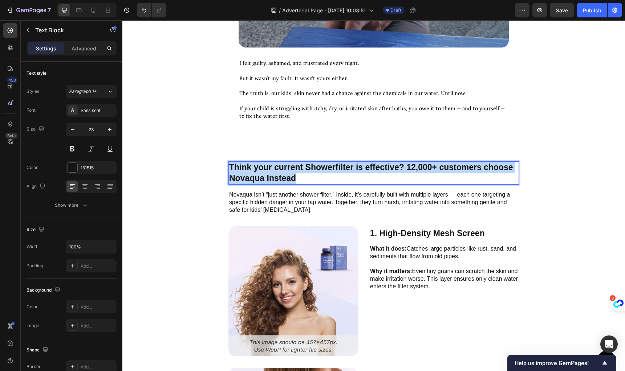
click at [282, 166] on p "Think your current Showerfilter is effective? 12,000+ customers choose Novaqua …" at bounding box center [373, 173] width 289 height 22
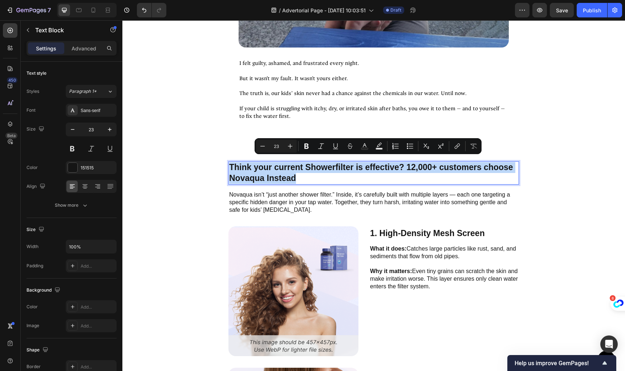
click at [289, 172] on p "Think your current Showerfilter is effective? 12,000+ customers choose Novaqua …" at bounding box center [373, 173] width 289 height 22
click at [342, 173] on p "Think your current Showerfilter is effective? 12,000+ customers choose Novaqua …" at bounding box center [373, 173] width 289 height 22
click at [350, 168] on p "Think your current Showerfilter is effective? 12,000+ customers choose Novaqua …" at bounding box center [373, 173] width 289 height 22
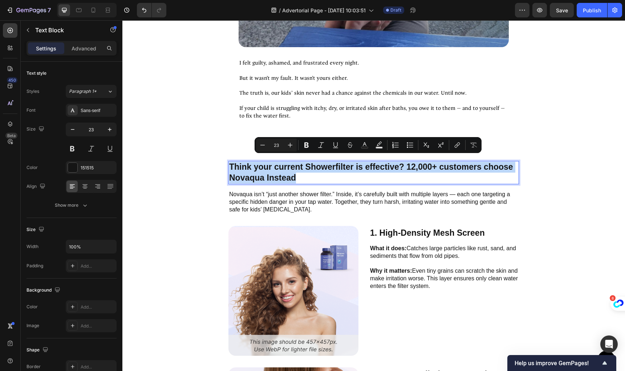
scroll to position [2555, 0]
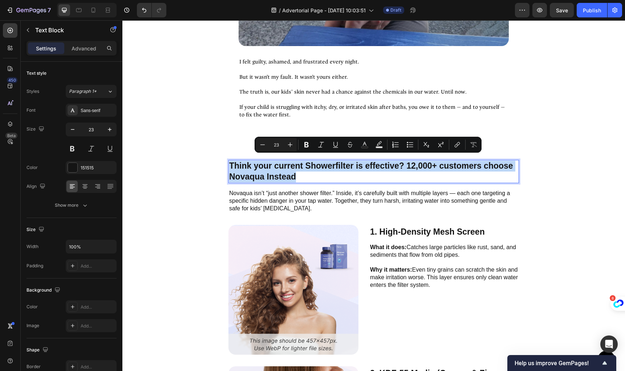
click at [335, 176] on p "Think your current Showerfilter is effective? 12,000+ customers choose Novaqua …" at bounding box center [373, 172] width 289 height 22
click at [319, 197] on p "Novaqua isn’t “just another shower filter.” Inside, it’s carefully built with m…" at bounding box center [373, 201] width 289 height 23
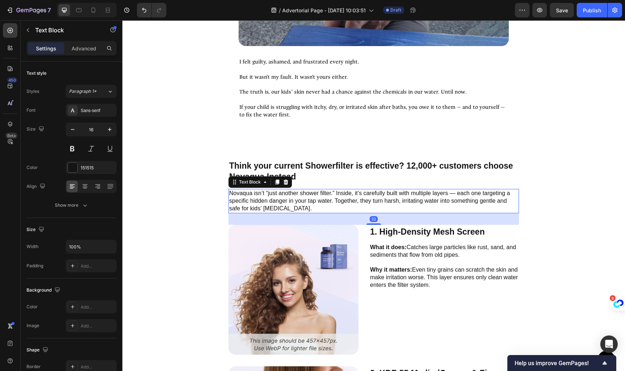
click at [313, 191] on p "Novaqua isn’t “just another shower filter.” Inside, it’s carefully built with m…" at bounding box center [373, 201] width 289 height 23
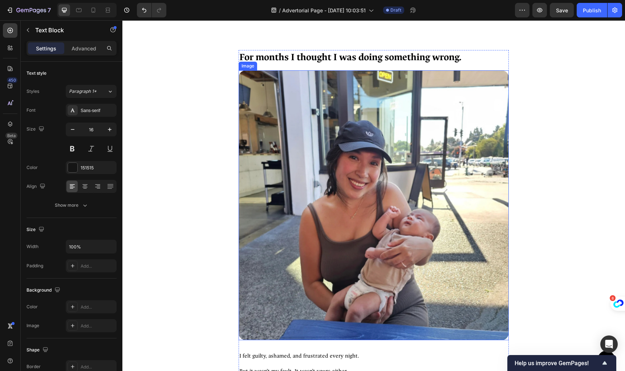
scroll to position [2516, 0]
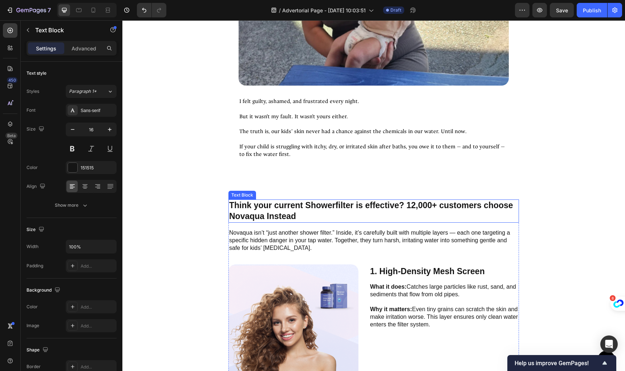
click at [281, 205] on p "Think your current Showerfilter is effective? 12,000+ customers choose Novaqua …" at bounding box center [373, 211] width 289 height 22
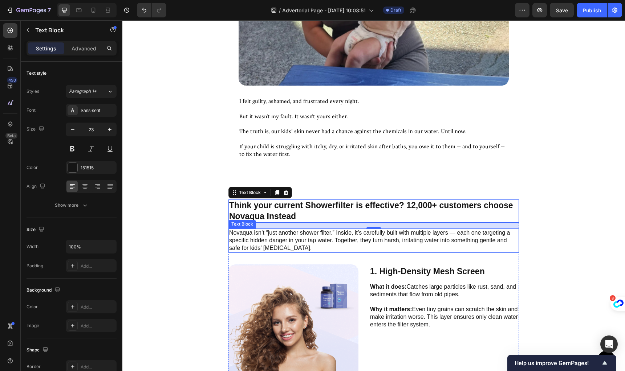
click at [318, 230] on p "Novaqua isn’t “just another shower filter.” Inside, it’s carefully built with m…" at bounding box center [373, 240] width 289 height 23
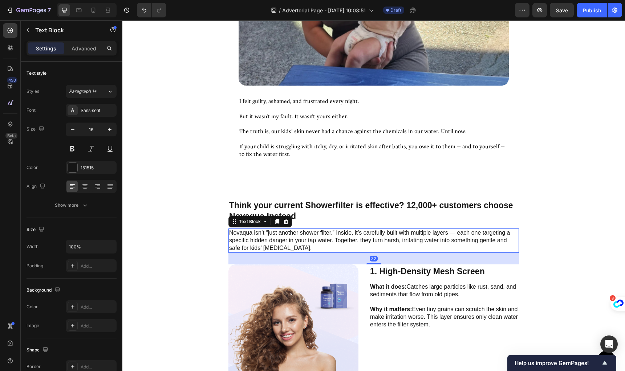
click at [331, 229] on p "Novaqua isn’t “just another shower filter.” Inside, it’s carefully built with m…" at bounding box center [373, 240] width 289 height 23
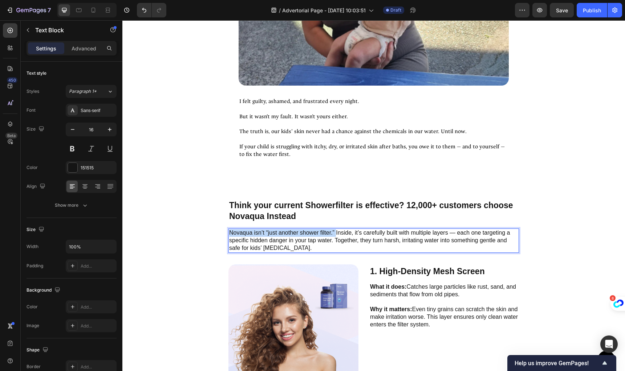
drag, startPoint x: 333, startPoint y: 228, endPoint x: 228, endPoint y: 228, distance: 104.2
click at [229, 229] on p "Novaqua isn’t “just another shower filter.” Inside, it’s carefully built with m…" at bounding box center [373, 240] width 289 height 23
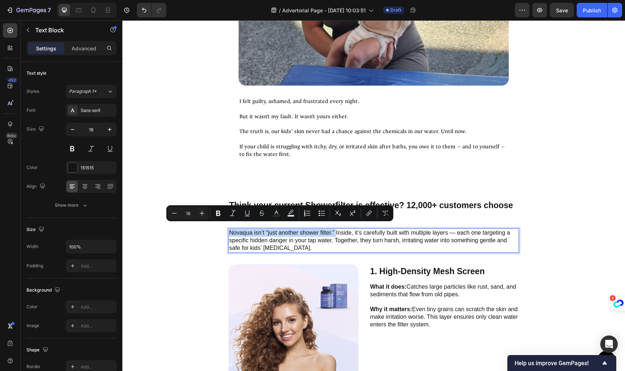
copy p "Novaqua isn’t “just another shower filter.”"
click at [301, 200] on p "Think your current Showerfilter is effective? 12,000+ customers choose Novaqua …" at bounding box center [373, 211] width 289 height 22
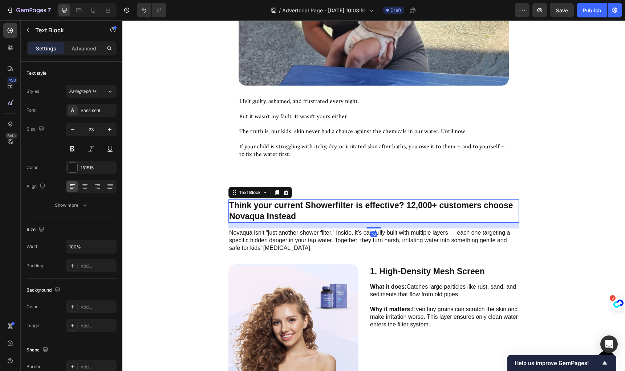
click at [301, 200] on p "Think your current Showerfilter is effective? 12,000+ customers choose Novaqua …" at bounding box center [373, 211] width 289 height 22
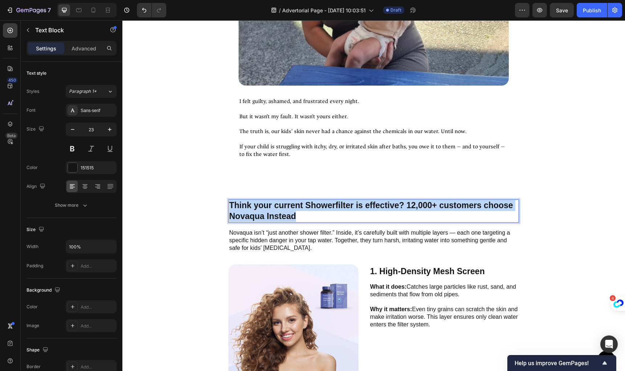
click at [301, 200] on p "Think your current Showerfilter is effective? 12,000+ customers choose Novaqua …" at bounding box center [373, 211] width 289 height 22
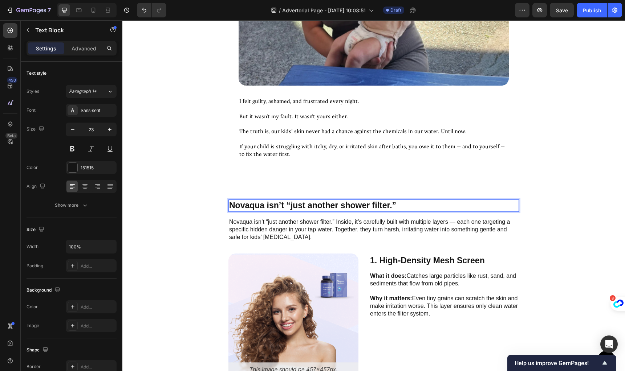
click at [276, 201] on p "Novaqua isn’t “just another shower filter.”" at bounding box center [373, 205] width 289 height 11
click at [296, 220] on p "Novaqua isn’t “just another shower filter.” Inside, it’s carefully built with m…" at bounding box center [373, 230] width 289 height 23
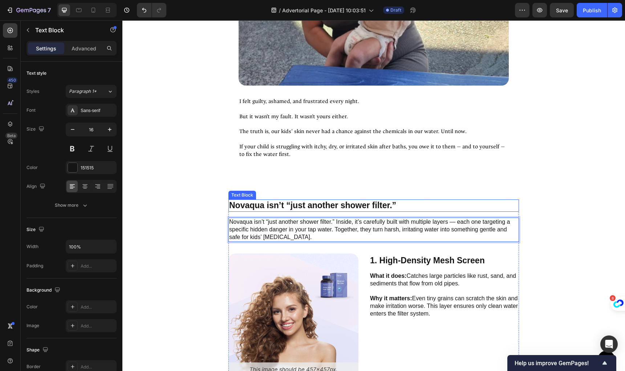
click at [326, 201] on p "Novaqua isn’t “just another shower filter.”" at bounding box center [373, 205] width 289 height 11
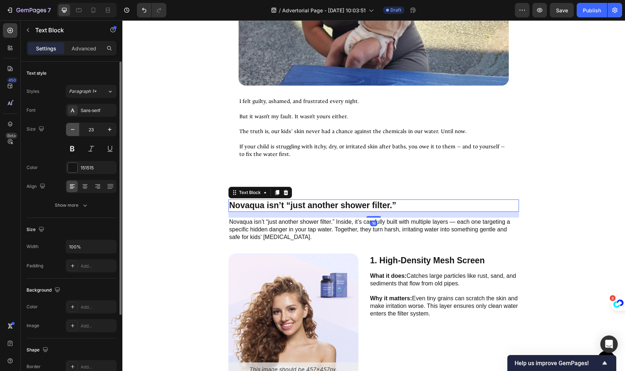
click at [74, 130] on icon "button" at bounding box center [73, 129] width 4 height 1
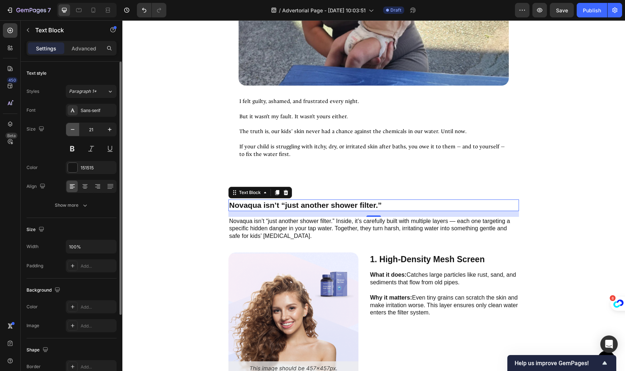
click at [74, 130] on icon "button" at bounding box center [73, 129] width 4 height 1
click at [105, 130] on button "button" at bounding box center [109, 129] width 13 height 13
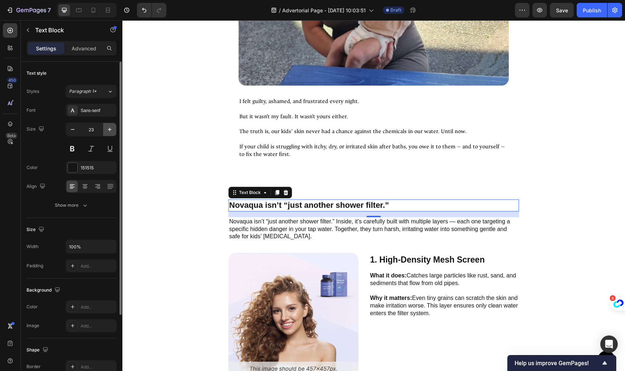
type input "24"
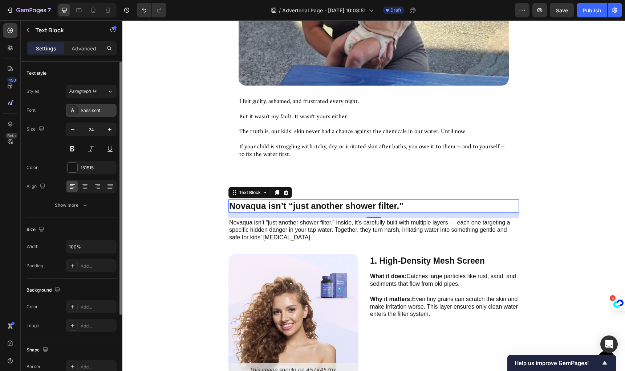
click at [85, 109] on div "Sans-serif" at bounding box center [98, 110] width 34 height 7
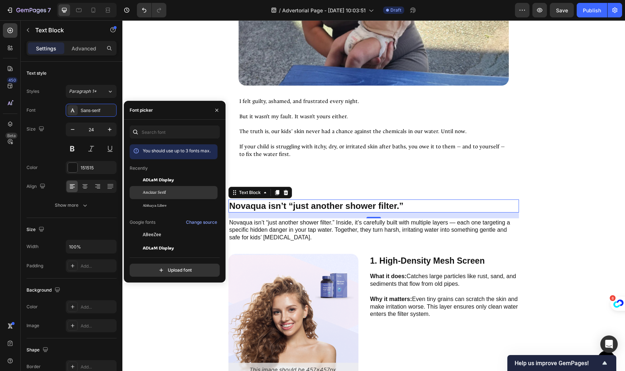
click at [164, 188] on div "Ancizar Serif" at bounding box center [174, 192] width 88 height 13
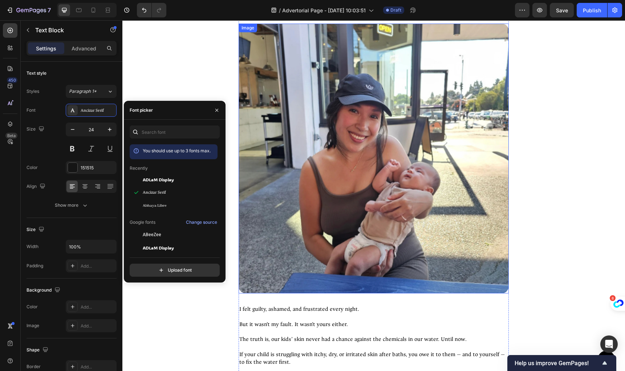
scroll to position [2231, 0]
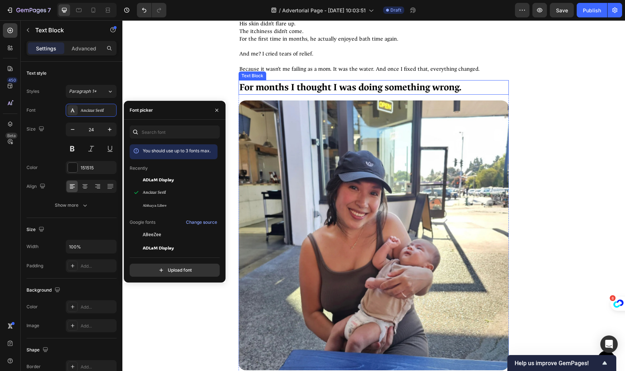
click at [304, 87] on p "For months I thought I was doing something wrong." at bounding box center [373, 87] width 269 height 13
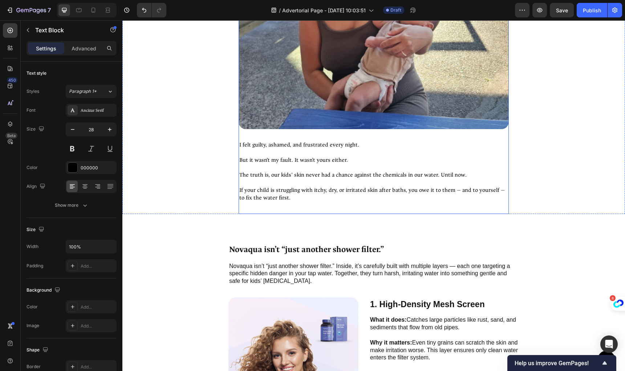
scroll to position [2599, 0]
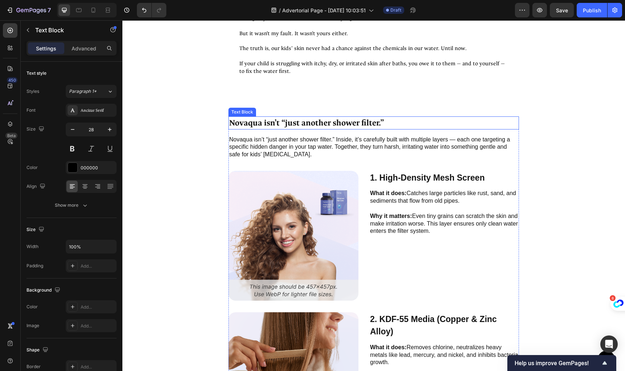
click at [316, 117] on p "Novaqua isn’t “just another shower filter.”" at bounding box center [373, 122] width 289 height 11
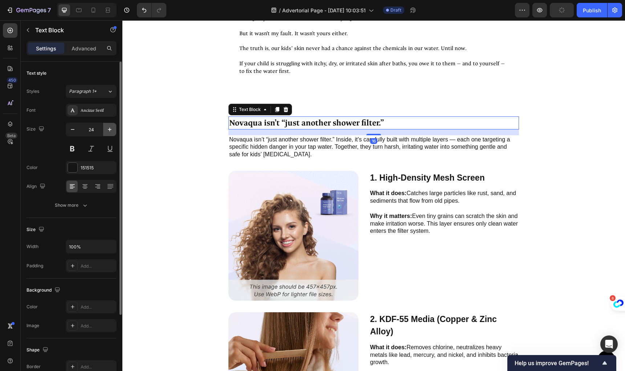
click at [111, 131] on icon "button" at bounding box center [109, 129] width 7 height 7
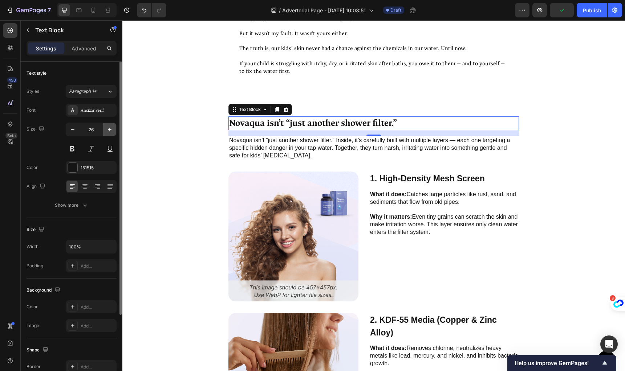
click at [111, 131] on icon "button" at bounding box center [109, 129] width 7 height 7
click at [110, 131] on icon "button" at bounding box center [109, 129] width 7 height 7
type input "28"
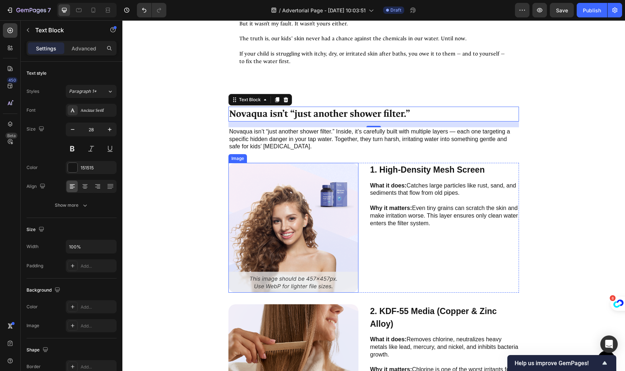
scroll to position [2610, 0]
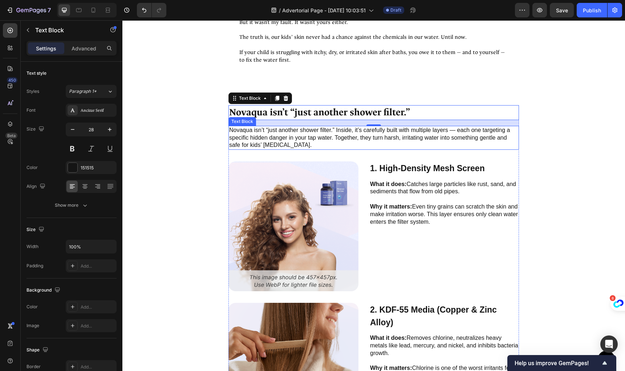
click at [312, 135] on p "Novaqua isn’t “just another shower filter.” Inside, it’s carefully built with m…" at bounding box center [373, 138] width 289 height 23
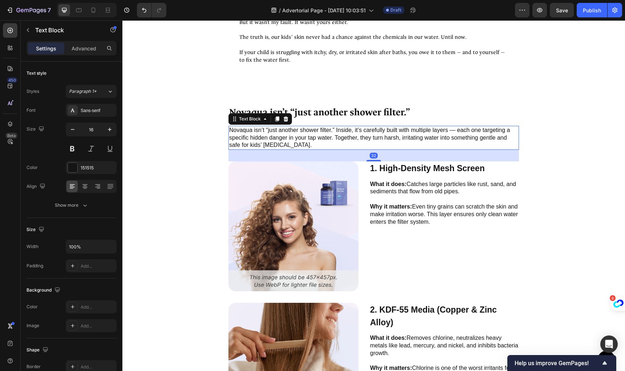
click at [294, 127] on p "Novaqua isn’t “just another shower filter.” Inside, it’s carefully built with m…" at bounding box center [373, 138] width 289 height 23
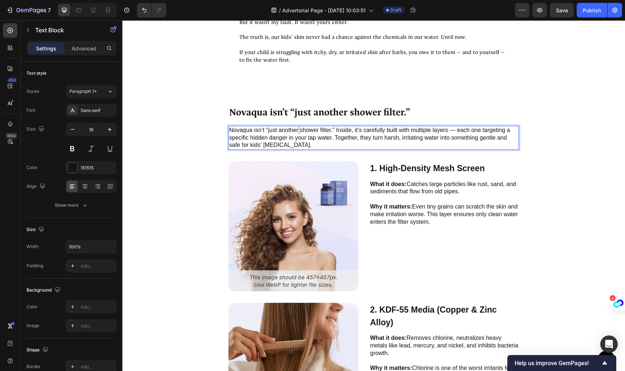
click at [294, 127] on p "Novaqua isn’t “just another shower filter.” Inside, it’s carefully built with m…" at bounding box center [373, 138] width 289 height 23
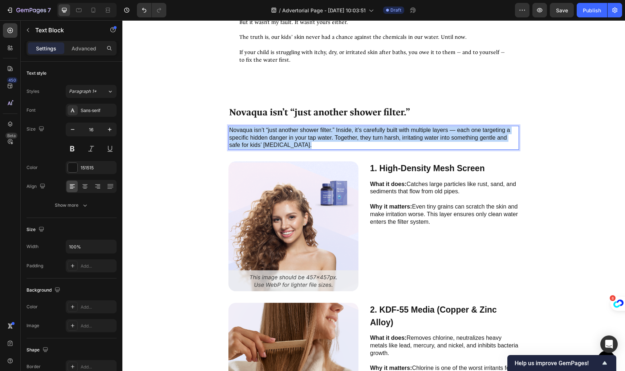
click at [294, 127] on p "Novaqua isn’t “just another shower filter.” Inside, it’s carefully built with m…" at bounding box center [373, 138] width 289 height 23
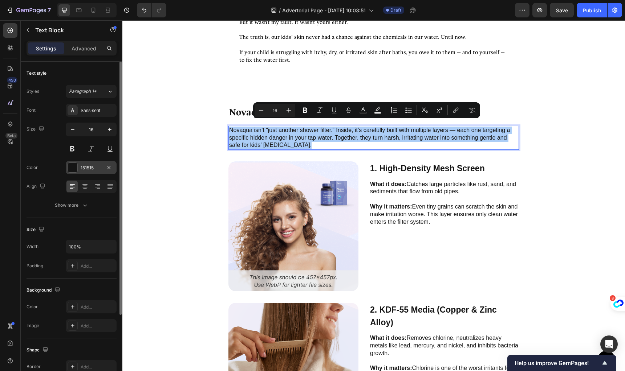
click at [80, 166] on div "151515" at bounding box center [91, 167] width 51 height 13
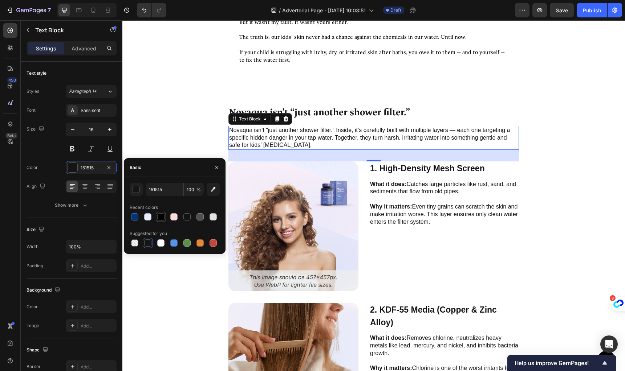
click at [162, 217] on div at bounding box center [160, 216] width 7 height 7
type input "000000"
click at [91, 115] on div "Sans-serif" at bounding box center [91, 110] width 51 height 13
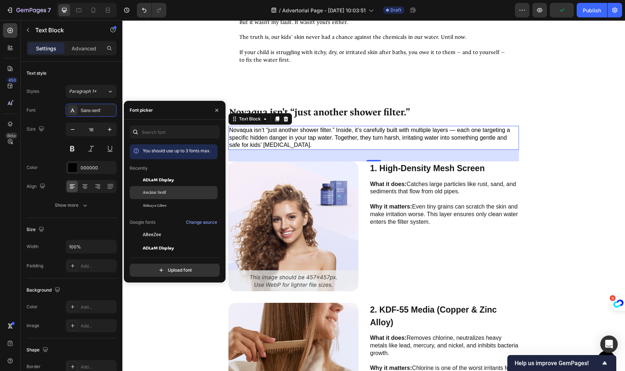
click at [156, 193] on span "Ancizar Serif" at bounding box center [154, 193] width 23 height 7
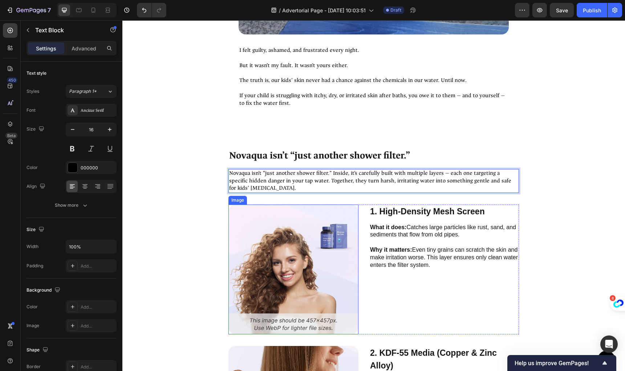
scroll to position [2627, 0]
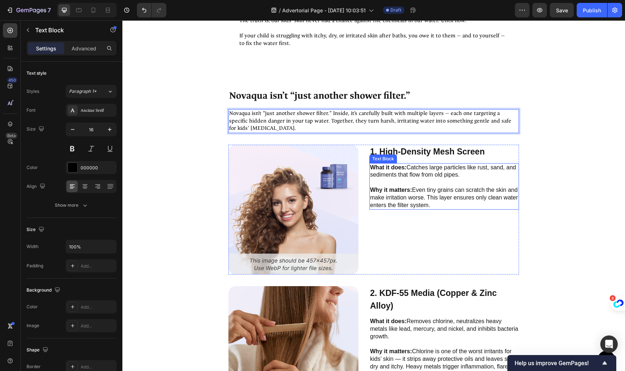
click at [429, 167] on p "What it does: Catches large particles like rust, sand, and sediments that flow …" at bounding box center [444, 171] width 148 height 15
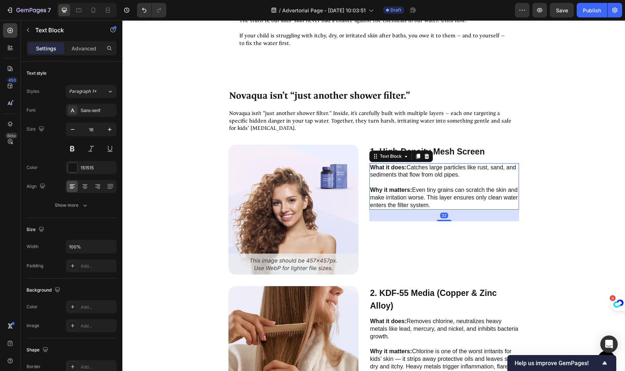
click at [304, 188] on img at bounding box center [293, 210] width 130 height 130
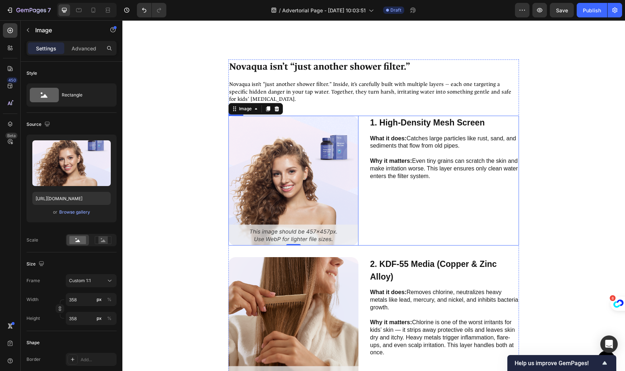
scroll to position [2657, 0]
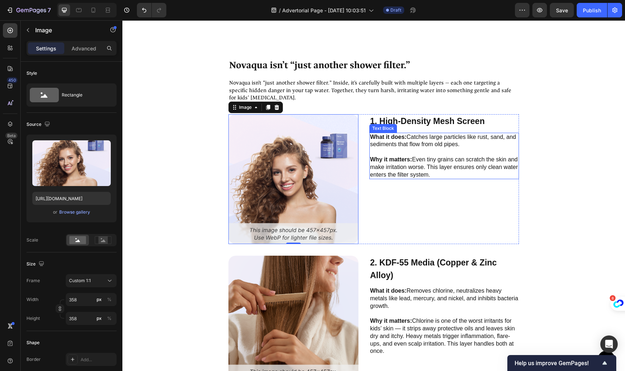
click at [445, 142] on p "What it does: Catches large particles like rust, sand, and sediments that flow …" at bounding box center [444, 141] width 148 height 15
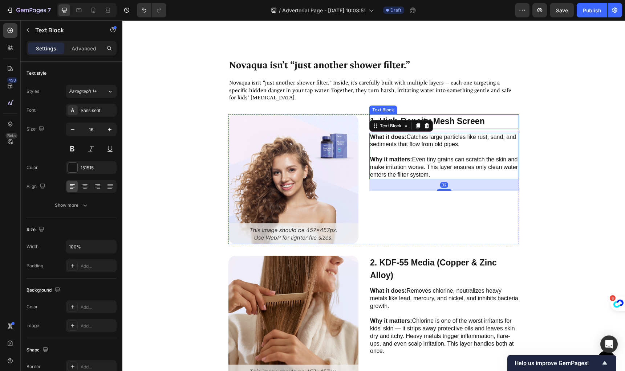
click at [467, 115] on p "1. High-Density Mesh Screen" at bounding box center [444, 121] width 148 height 13
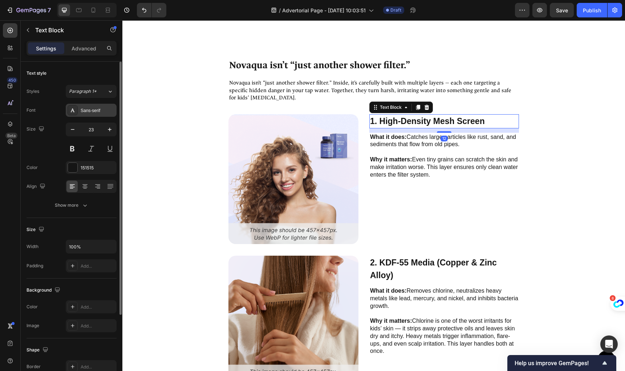
click at [93, 110] on div "Sans-serif" at bounding box center [98, 110] width 34 height 7
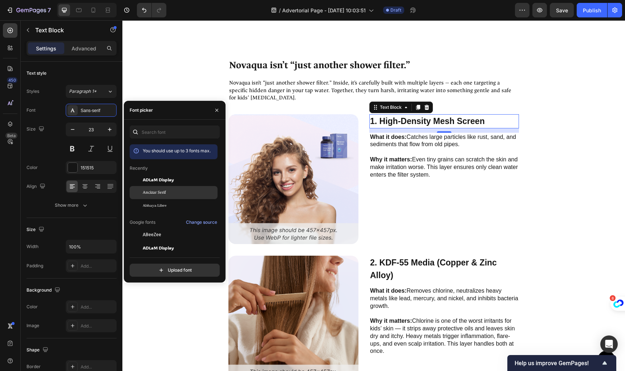
click at [171, 194] on div "Ancizar Serif" at bounding box center [179, 193] width 73 height 7
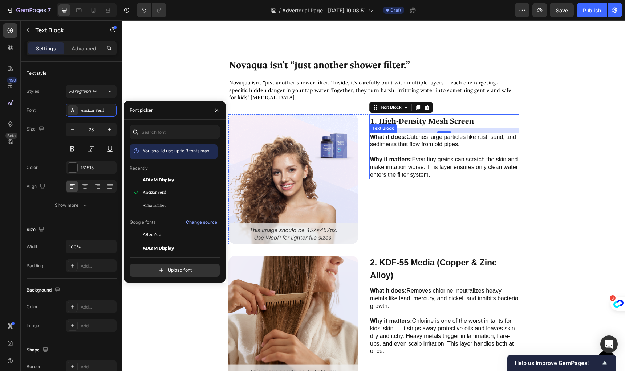
click at [452, 160] on p "Why it matters: Even tiny grains can scratch the skin and make irritation worse…" at bounding box center [444, 163] width 148 height 30
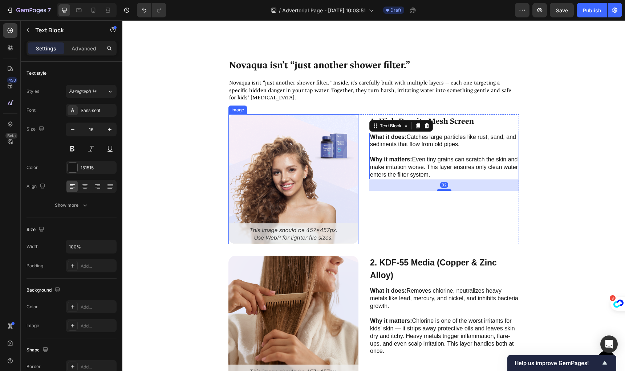
click at [447, 148] on p "Why it matters: Even tiny grains can scratch the skin and make irritation worse…" at bounding box center [444, 163] width 148 height 30
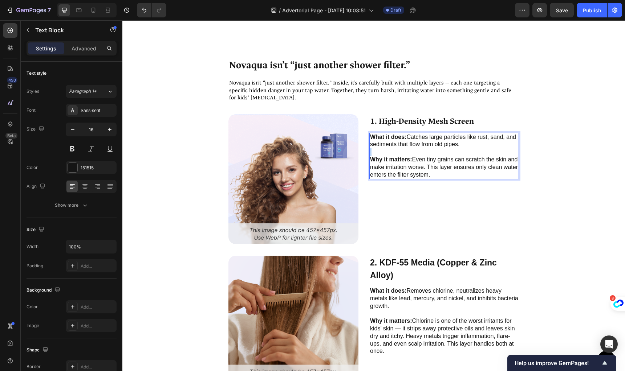
click at [447, 148] on p "⁠⁠⁠⁠⁠⁠⁠ Why it matters: Even tiny grains can scratch the skin and make irritati…" at bounding box center [444, 163] width 148 height 30
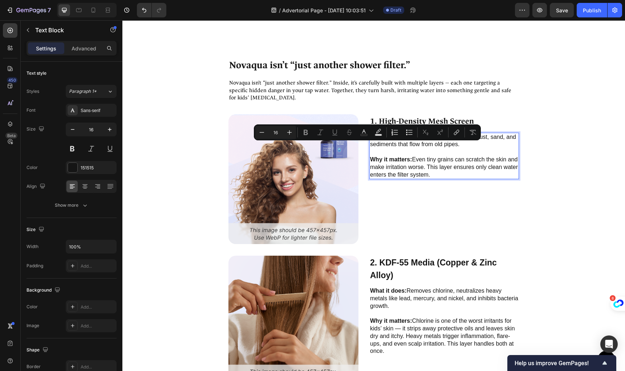
click at [447, 148] on p "⁠⁠⁠⁠⁠⁠⁠ Why it matters: Even tiny grains can scratch the skin and make irritati…" at bounding box center [444, 163] width 148 height 30
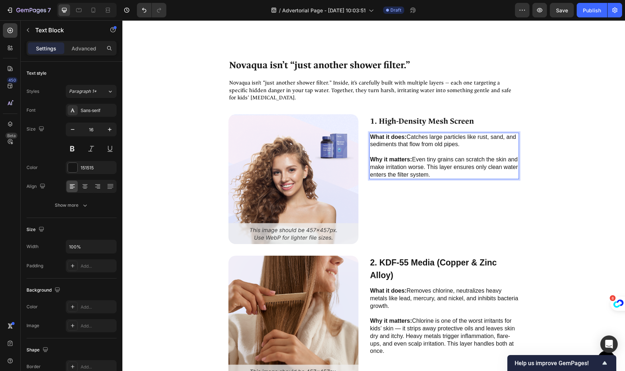
click at [457, 159] on p "Why it matters: Even tiny grains can scratch the skin and make irritation worse…" at bounding box center [444, 163] width 148 height 30
click at [454, 167] on p "Why it matters: Even tiny grains can scratch the skin and make irritation worse…" at bounding box center [444, 163] width 148 height 30
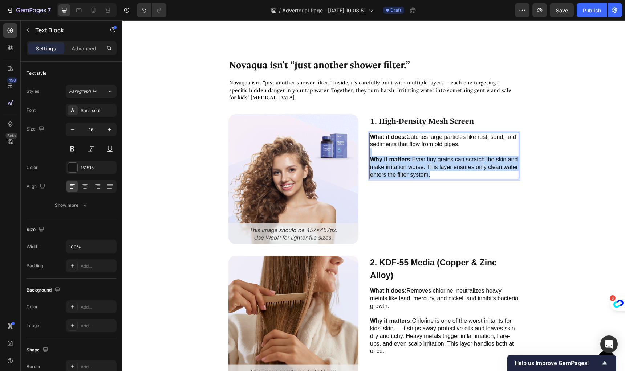
drag, startPoint x: 441, startPoint y: 169, endPoint x: 357, endPoint y: 129, distance: 93.7
click at [355, 129] on div "Image 1. High-Density Mesh Screen Text Block What it does: Catches large partic…" at bounding box center [373, 179] width 290 height 130
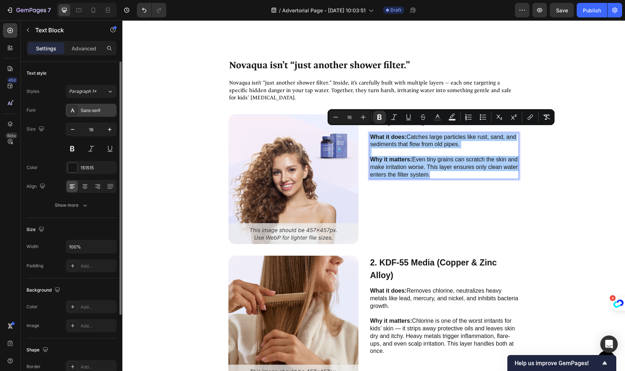
click at [95, 111] on div "Sans-serif" at bounding box center [98, 110] width 34 height 7
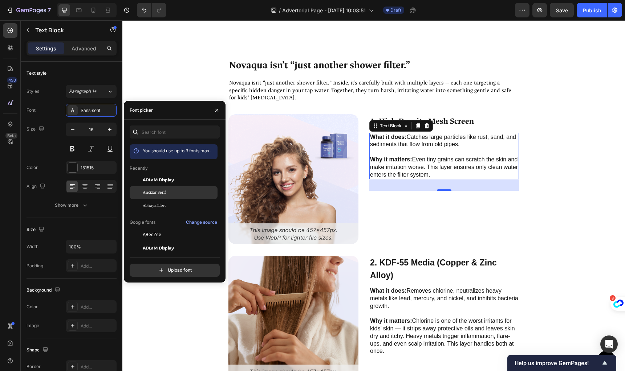
click at [179, 195] on div "Ancizar Serif" at bounding box center [179, 193] width 73 height 7
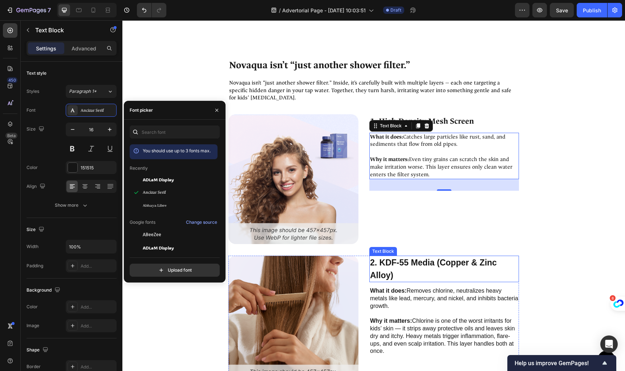
click at [418, 260] on p "2. KDF-55 Media (Copper & Zinc Alloy)" at bounding box center [444, 269] width 148 height 25
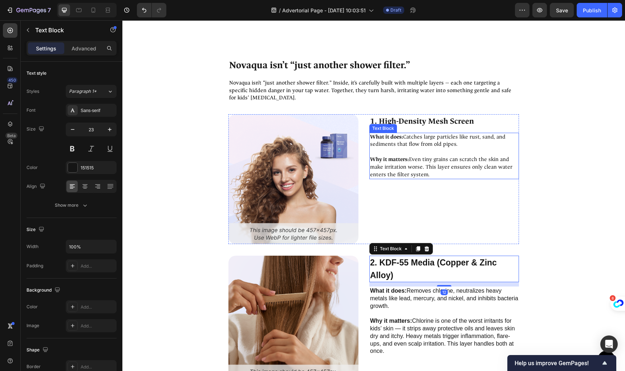
click at [408, 159] on p "Why it matters: Even tiny grains can scratch the skin and make irritation worse…" at bounding box center [444, 163] width 148 height 30
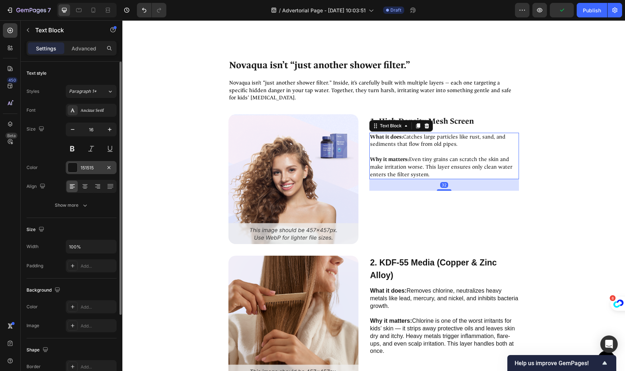
click at [70, 166] on div at bounding box center [72, 167] width 9 height 9
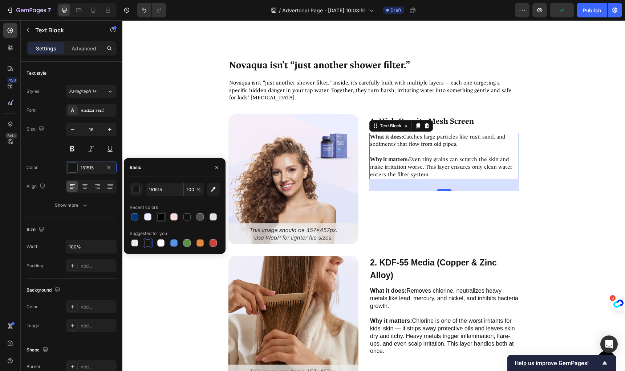
click at [162, 221] on div at bounding box center [160, 217] width 9 height 9
type input "000000"
click at [410, 275] on p "2. KDF-55 Media (Copper & Zinc Alloy)" at bounding box center [444, 269] width 148 height 25
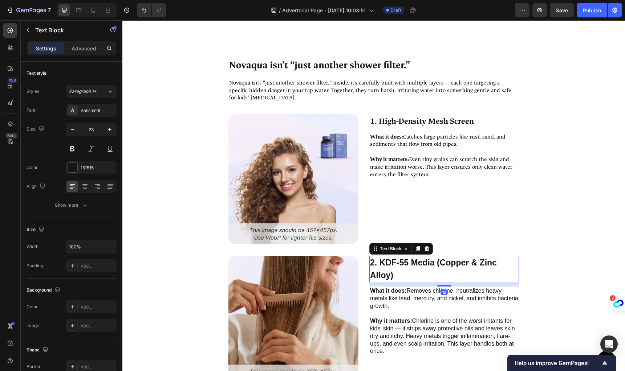
click at [415, 262] on p "2. KDF-55 Media (Copper & Zinc Alloy)" at bounding box center [444, 269] width 148 height 25
click at [410, 273] on p "2. KDF-55 Media (Copper & Zinc Alloy)" at bounding box center [444, 269] width 148 height 25
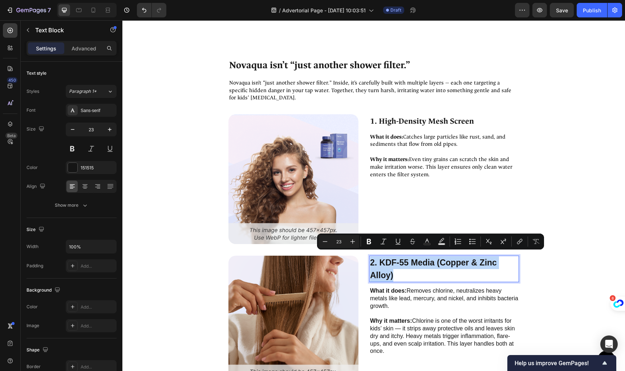
drag, startPoint x: 410, startPoint y: 272, endPoint x: 369, endPoint y: 255, distance: 44.8
click at [370, 257] on p "2. KDF-55 Media (Copper & Zinc Alloy)" at bounding box center [444, 269] width 148 height 25
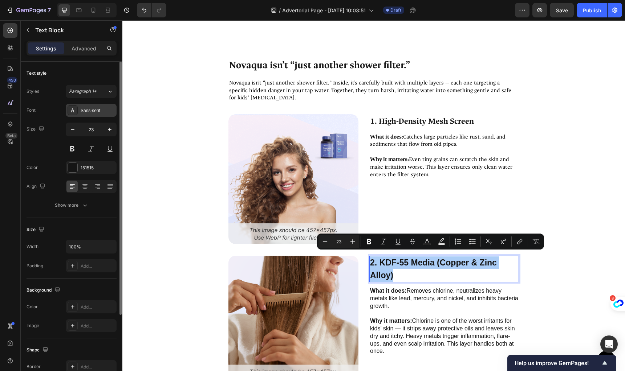
click at [85, 109] on div "Sans-serif" at bounding box center [98, 110] width 34 height 7
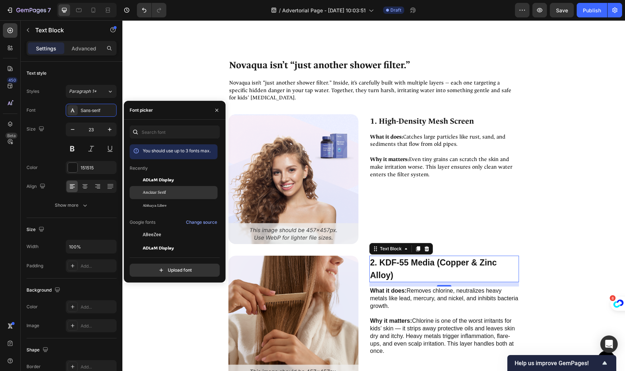
click at [175, 188] on div "Ancizar Serif" at bounding box center [174, 192] width 88 height 13
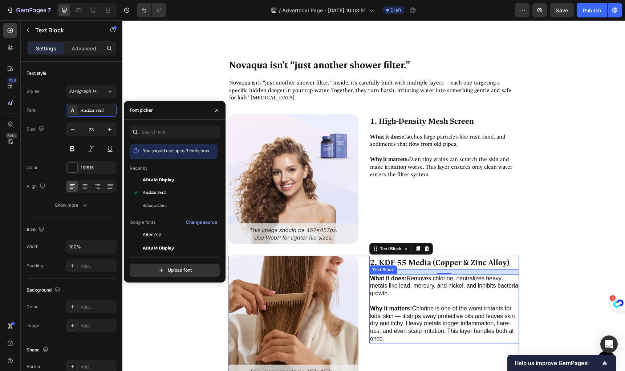
click at [459, 329] on p "Why it matters: Chlorine is one of the worst irritants for kids’ skin — it stri…" at bounding box center [444, 320] width 148 height 45
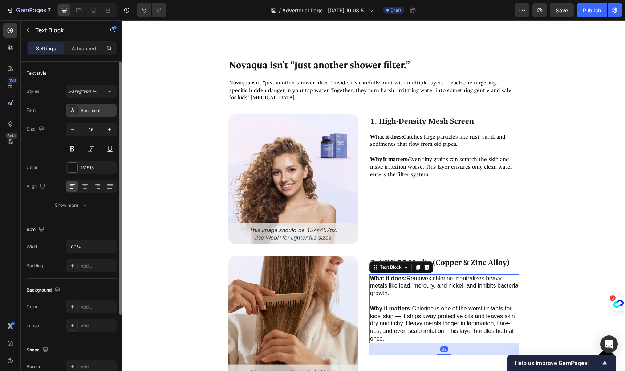
click at [83, 109] on div "Sans-serif" at bounding box center [98, 110] width 34 height 7
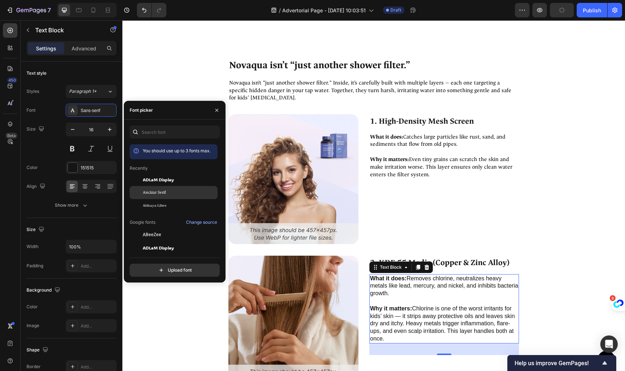
click at [177, 193] on div "Ancizar Serif" at bounding box center [179, 193] width 73 height 7
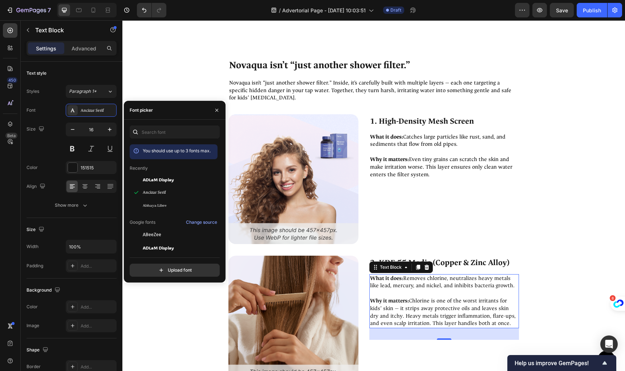
click at [435, 317] on p "Why it matters: Chlorine is one of the worst irritants for kids’ skin — it stri…" at bounding box center [444, 309] width 148 height 38
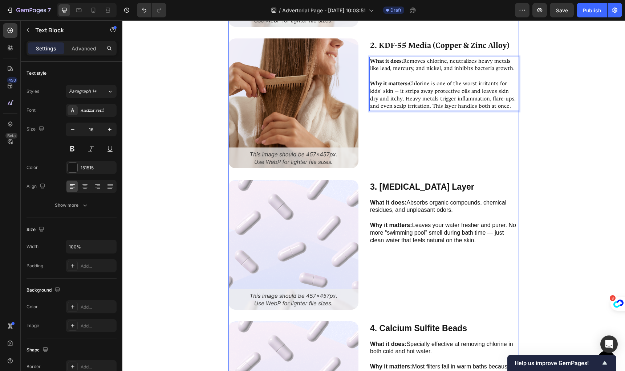
scroll to position [2873, 0]
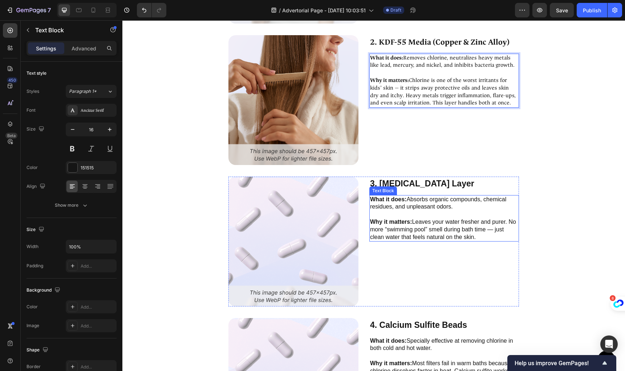
click at [423, 207] on p "What it does: Absorbs organic compounds, chemical residues, and unpleasant odor…" at bounding box center [444, 203] width 148 height 15
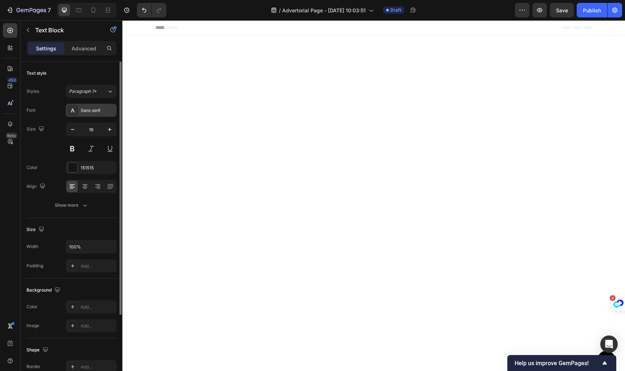
scroll to position [2873, 0]
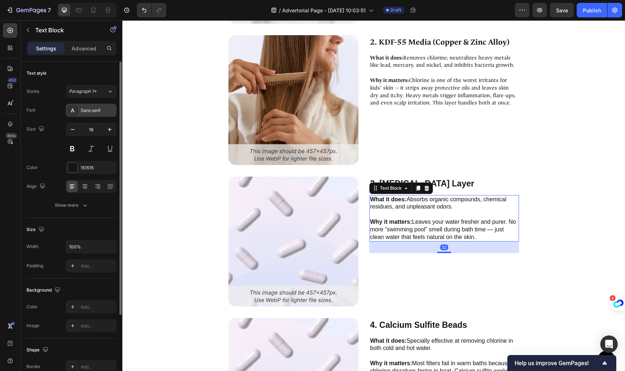
click at [84, 109] on div "Sans-serif" at bounding box center [98, 110] width 34 height 7
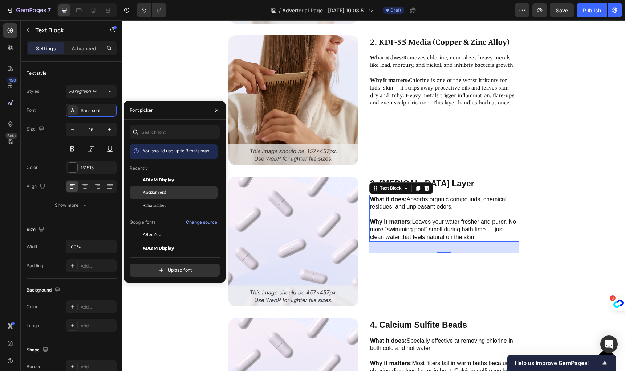
drag, startPoint x: 162, startPoint y: 195, endPoint x: 168, endPoint y: 196, distance: 6.3
click at [162, 195] on span "Ancizar Serif" at bounding box center [154, 193] width 23 height 7
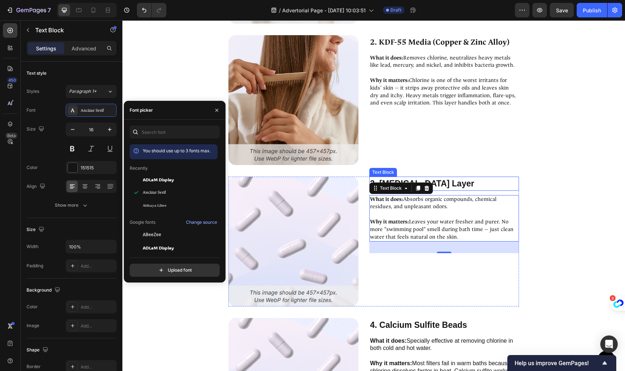
click at [473, 187] on p "3. [MEDICAL_DATA] Layer" at bounding box center [444, 184] width 148 height 13
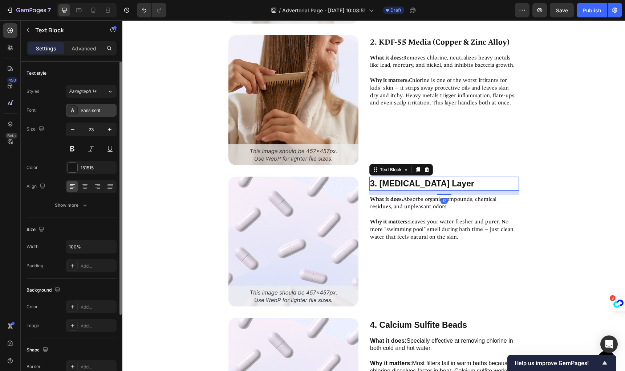
click at [90, 110] on div "Sans-serif" at bounding box center [98, 110] width 34 height 7
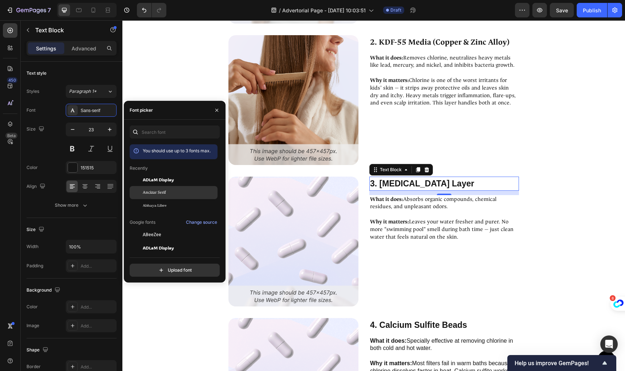
click at [183, 193] on div "Ancizar Serif" at bounding box center [179, 193] width 73 height 7
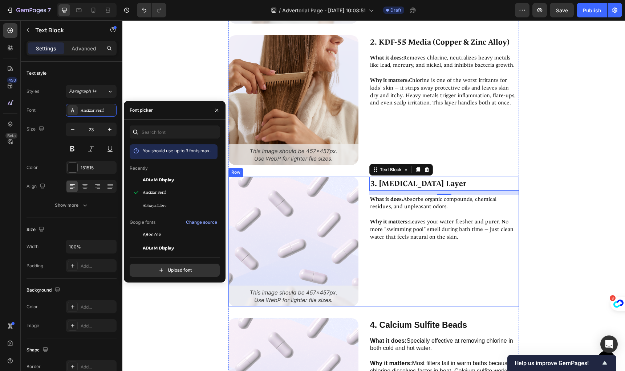
scroll to position [3022, 0]
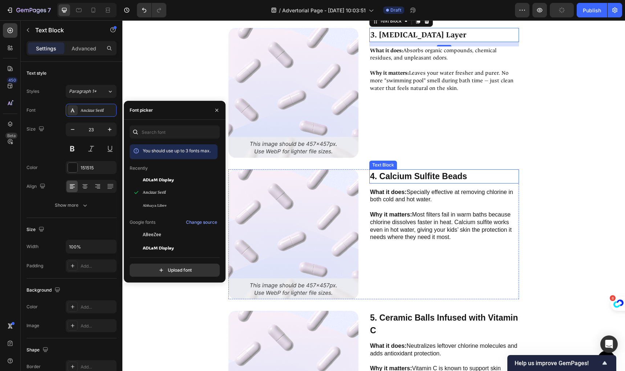
click at [404, 176] on p "4. Calcium Sulfite Beads" at bounding box center [444, 176] width 148 height 13
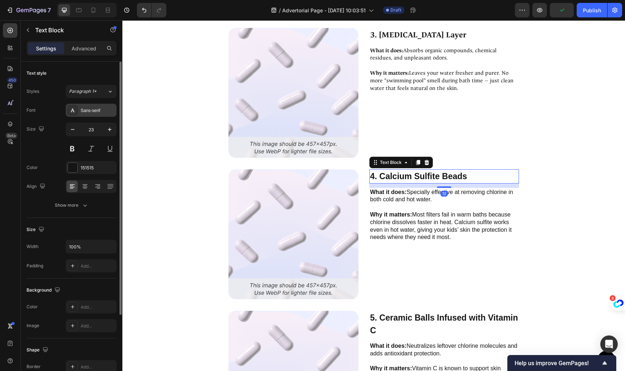
click at [93, 108] on div "Sans-serif" at bounding box center [98, 110] width 34 height 7
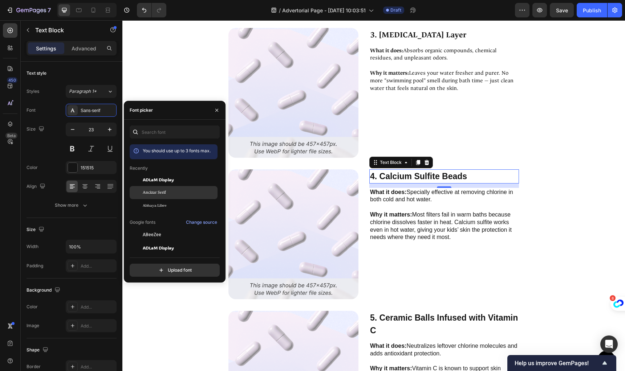
click at [165, 190] on span "Ancizar Serif" at bounding box center [154, 193] width 23 height 7
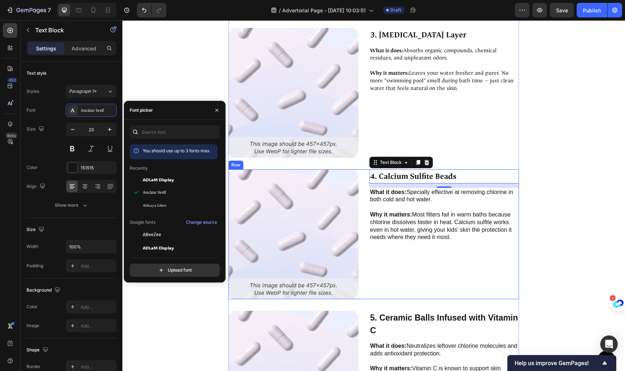
click at [477, 237] on p "Why it matters: Most filters fail in warm baths because chlorine dissolves fast…" at bounding box center [444, 223] width 148 height 38
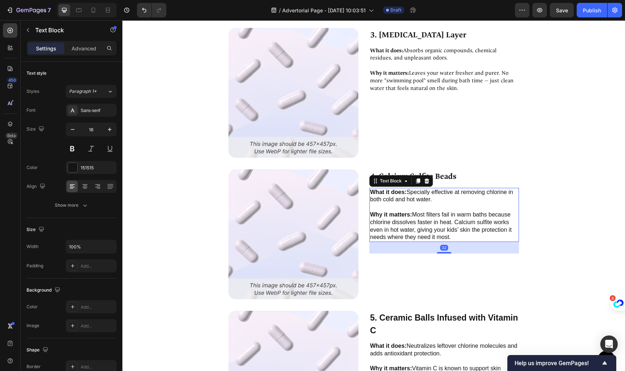
click at [455, 224] on p "Why it matters: Most filters fail in warm baths because chlorine dissolves fast…" at bounding box center [444, 223] width 148 height 38
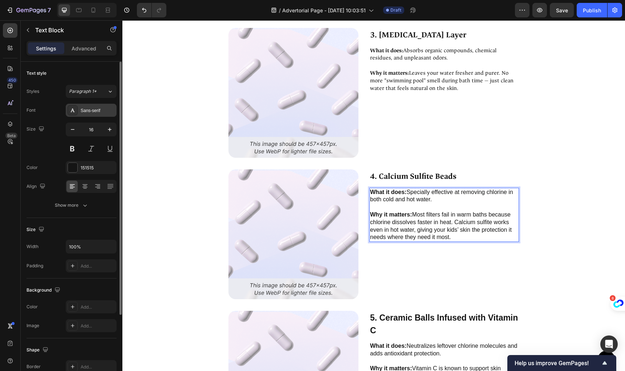
click at [89, 106] on div "Sans-serif" at bounding box center [91, 110] width 51 height 13
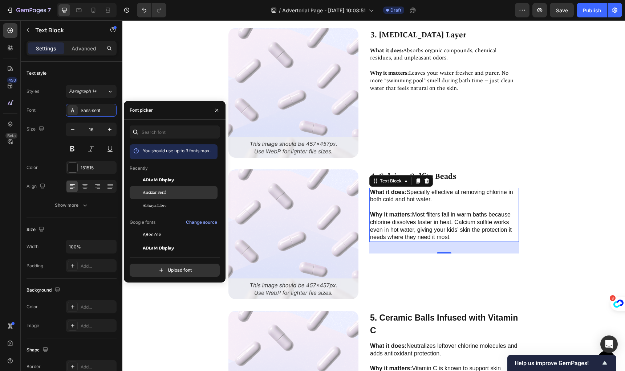
click at [170, 190] on div "Ancizar Serif" at bounding box center [179, 193] width 73 height 7
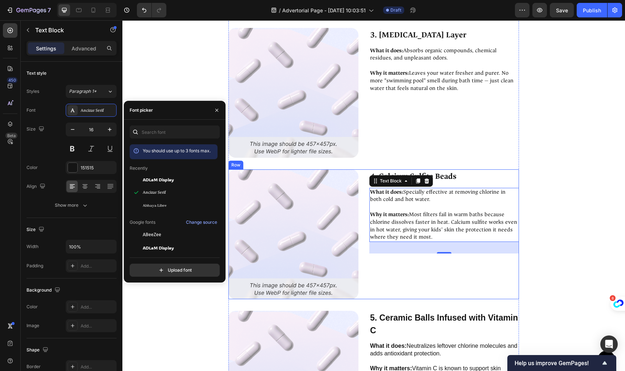
scroll to position [3165, 0]
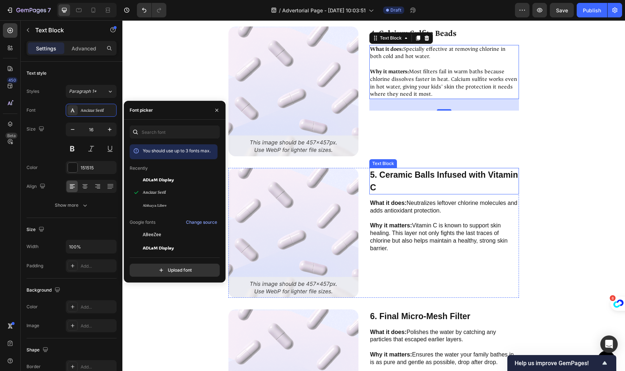
click at [397, 179] on p "5. Ceramic Balls Infused with Vitamin C" at bounding box center [444, 181] width 148 height 25
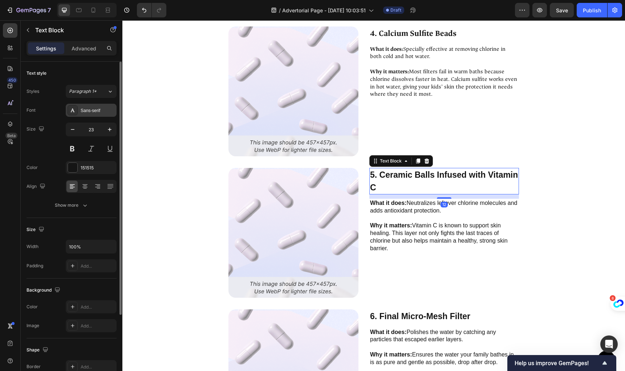
click at [89, 113] on div "Sans-serif" at bounding box center [98, 110] width 34 height 7
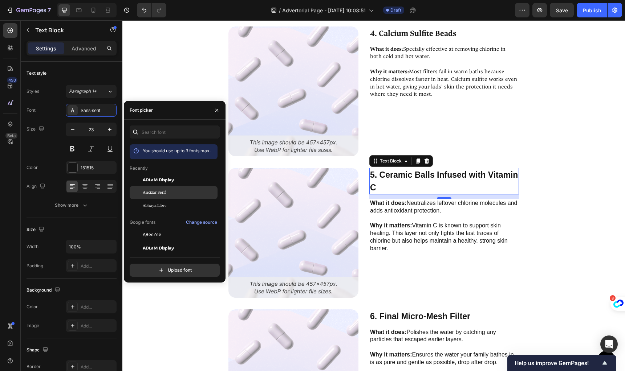
click at [162, 195] on span "Ancizar Serif" at bounding box center [154, 193] width 23 height 7
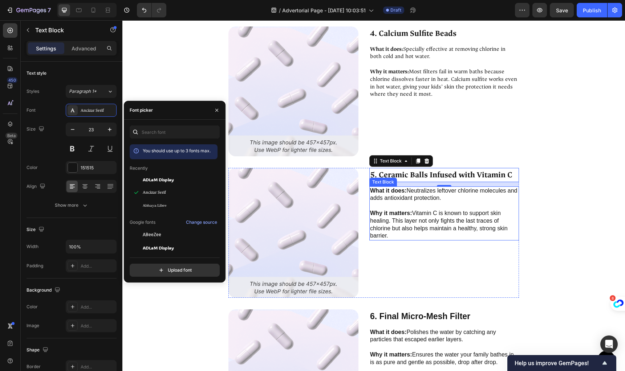
click at [387, 222] on p "Why it matters: Vitamin C is known to support skin healing. This layer not only…" at bounding box center [444, 221] width 148 height 38
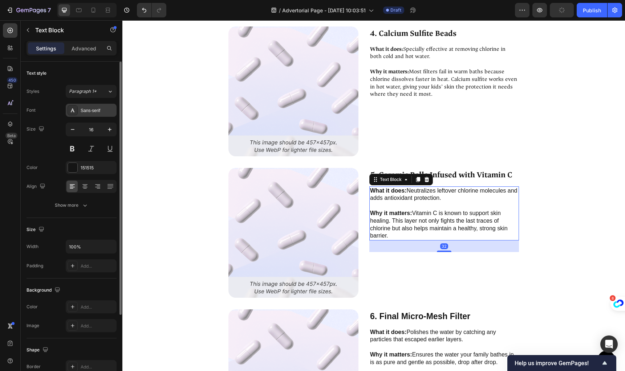
click at [95, 112] on div "Sans-serif" at bounding box center [98, 110] width 34 height 7
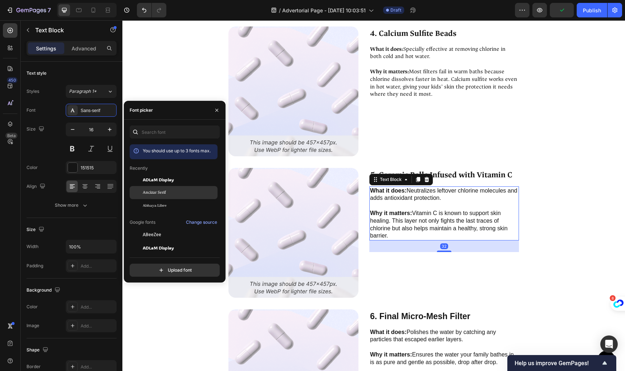
click at [172, 191] on div "Ancizar Serif" at bounding box center [179, 193] width 73 height 7
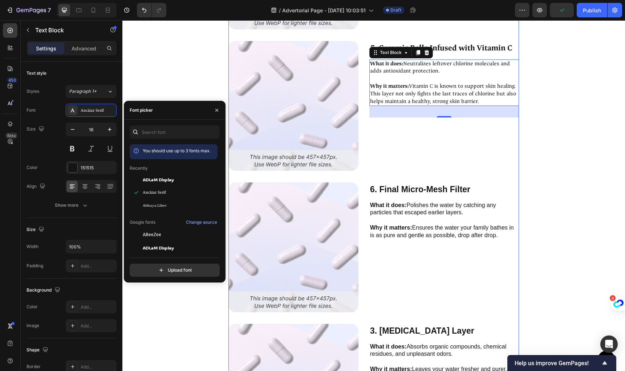
scroll to position [3294, 0]
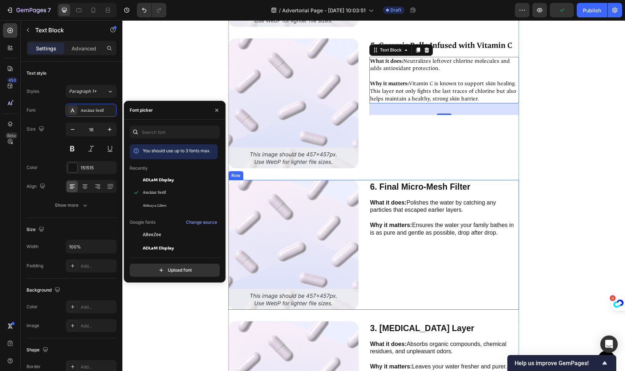
drag, startPoint x: 401, startPoint y: 184, endPoint x: 404, endPoint y: 188, distance: 4.4
click at [402, 185] on p "6. Final Micro-Mesh Filter" at bounding box center [444, 187] width 148 height 13
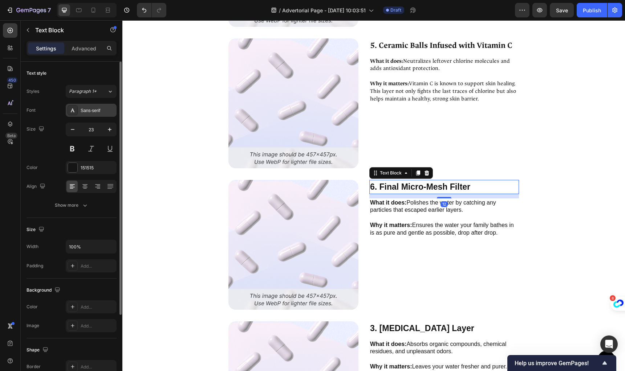
click at [97, 109] on div "Sans-serif" at bounding box center [98, 110] width 34 height 7
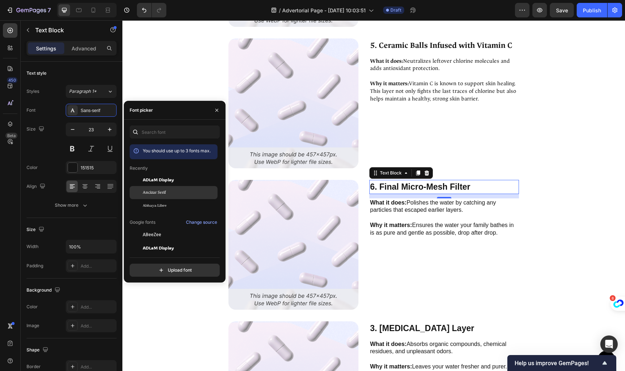
click at [175, 195] on div "Ancizar Serif" at bounding box center [179, 193] width 73 height 7
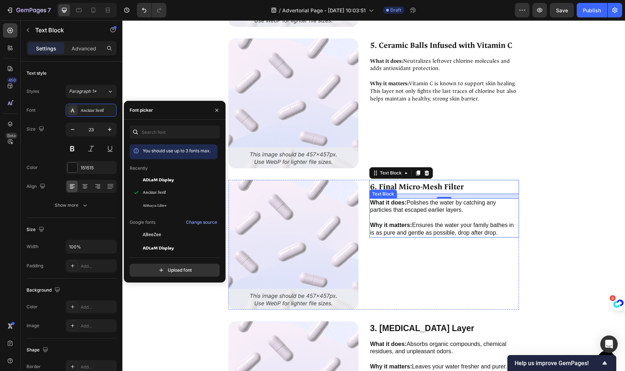
click at [386, 215] on p "Why it matters: Ensures the water your family bathes in is as pure and gentle a…" at bounding box center [444, 225] width 148 height 23
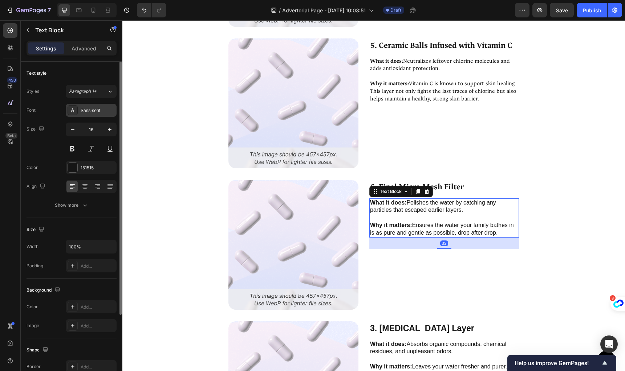
click at [83, 110] on div "Sans-serif" at bounding box center [98, 110] width 34 height 7
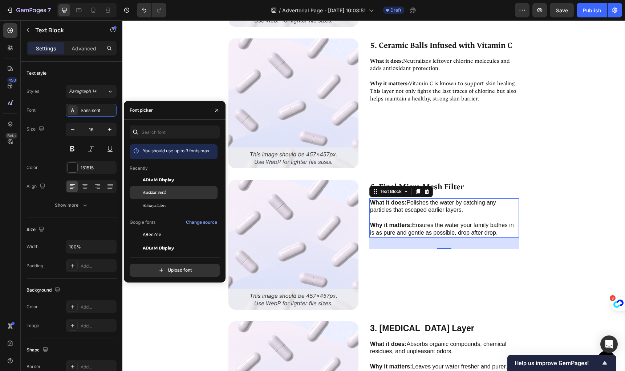
click at [153, 194] on span "Ancizar Serif" at bounding box center [154, 193] width 23 height 7
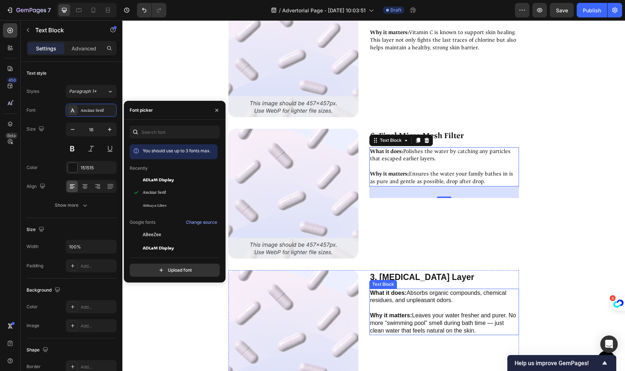
scroll to position [3347, 0]
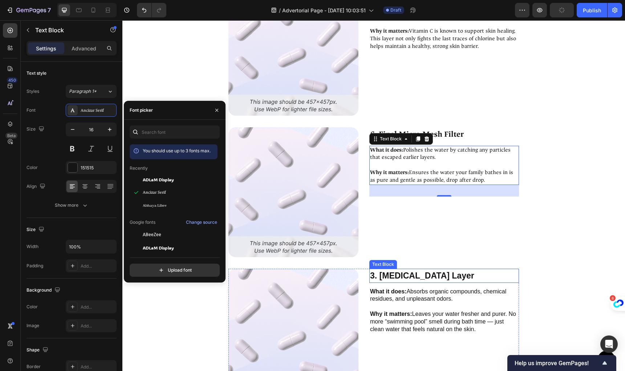
click at [405, 278] on p "3. [MEDICAL_DATA] Layer" at bounding box center [444, 276] width 148 height 13
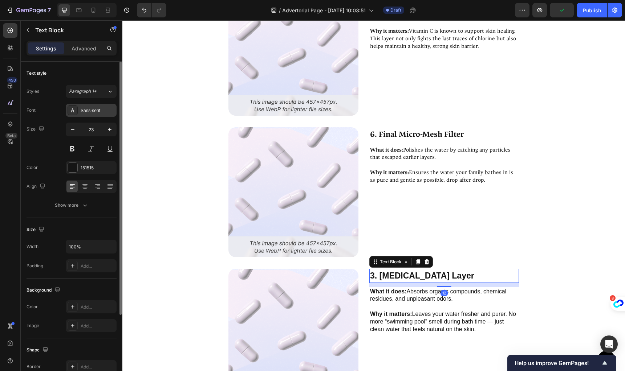
click at [94, 113] on div "Sans-serif" at bounding box center [98, 110] width 34 height 7
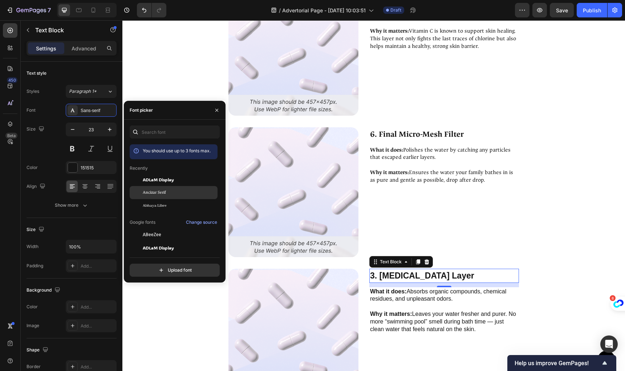
click at [157, 190] on span "Ancizar Serif" at bounding box center [154, 193] width 23 height 7
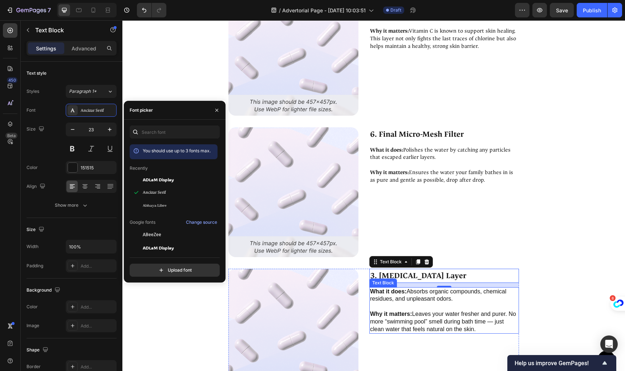
click at [421, 311] on p "Why it matters: Leaves your water fresher and purer. No more “swimming pool” sm…" at bounding box center [444, 318] width 148 height 30
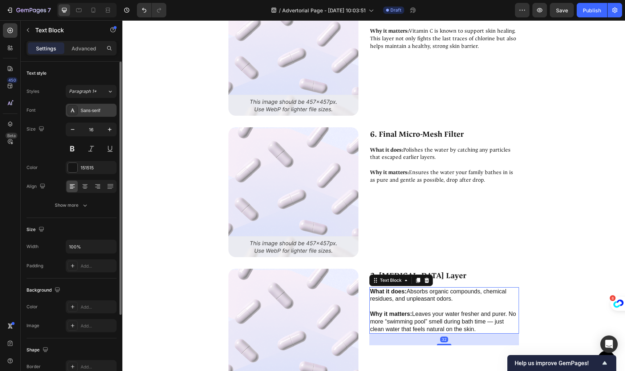
click at [94, 113] on div "Sans-serif" at bounding box center [98, 110] width 34 height 7
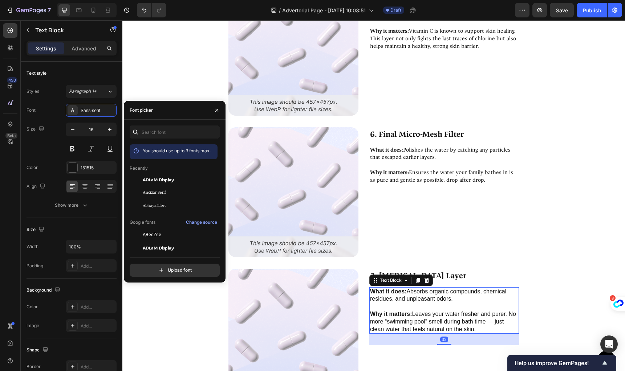
click at [167, 190] on div "Ancizar Serif" at bounding box center [179, 193] width 73 height 7
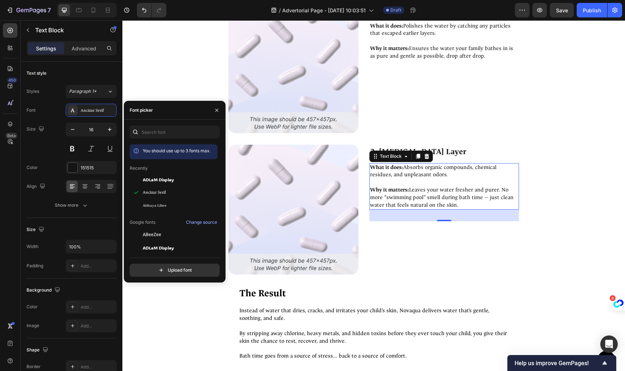
scroll to position [3600, 0]
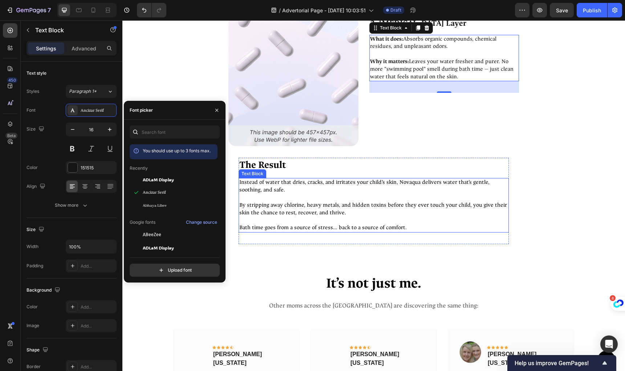
click at [375, 183] on p "Instead of water that dries, cracks, and irritates your child’s skin, Novaqua d…" at bounding box center [373, 186] width 269 height 15
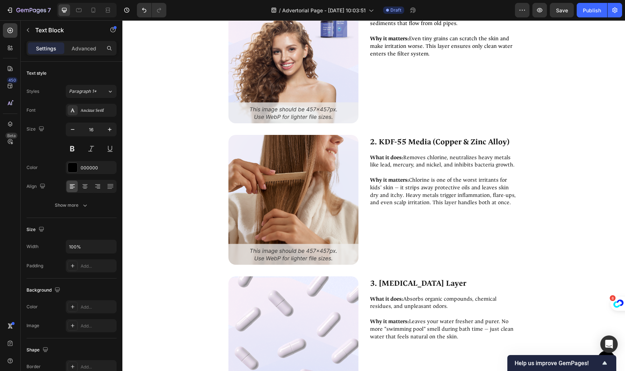
scroll to position [2628, 0]
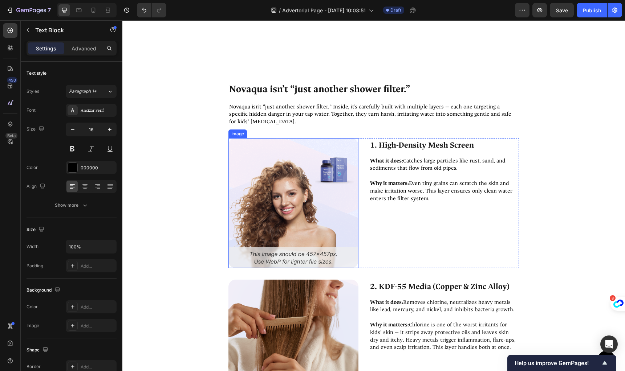
click at [311, 161] on img at bounding box center [293, 203] width 130 height 130
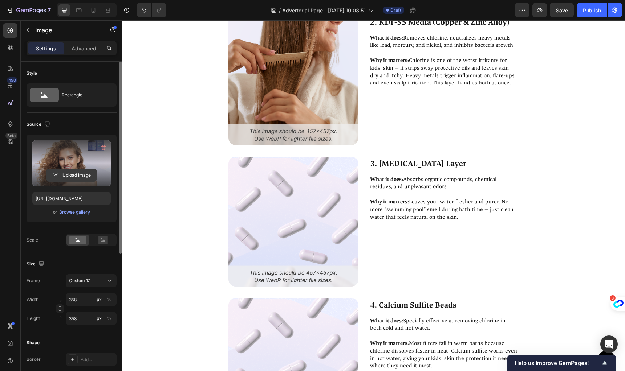
click at [80, 174] on input "file" at bounding box center [71, 175] width 50 height 12
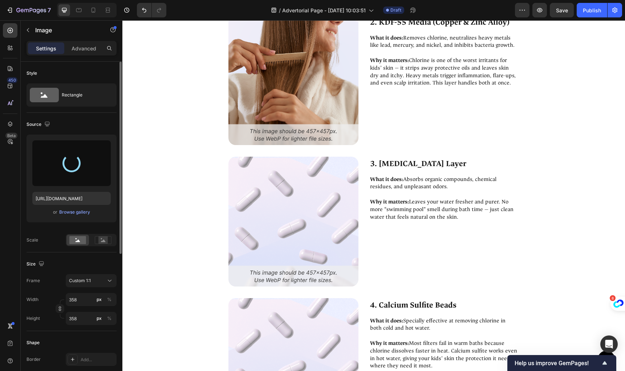
type input "[URL][DOMAIN_NAME]"
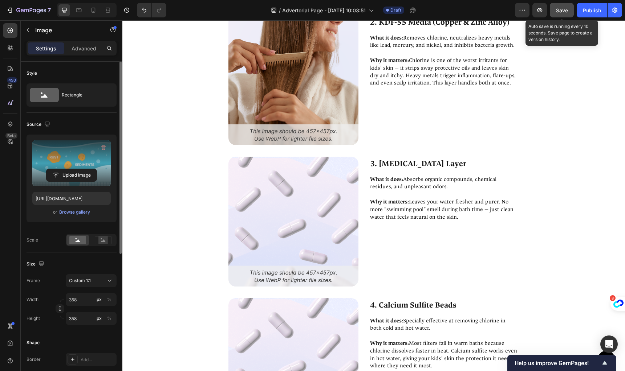
click at [559, 12] on span "Save" at bounding box center [562, 10] width 12 height 6
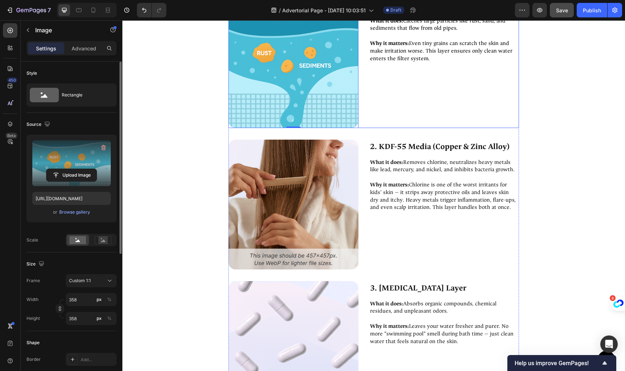
scroll to position [2770, 0]
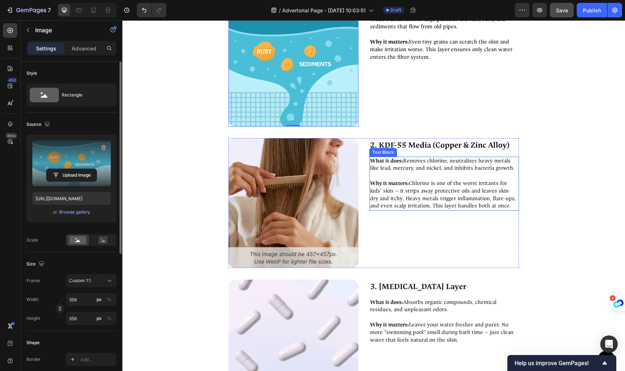
click at [427, 165] on p "What it does: Removes chlorine, neutralizes heavy metals like lead, mercury, an…" at bounding box center [444, 165] width 148 height 15
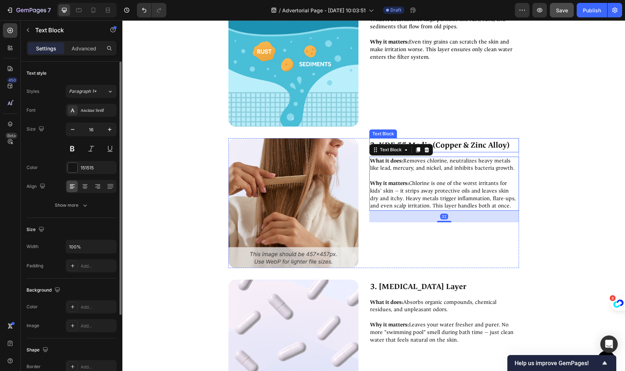
click at [464, 148] on p "2. KDF-55 Media (Copper & Zinc Alloy)" at bounding box center [444, 145] width 148 height 13
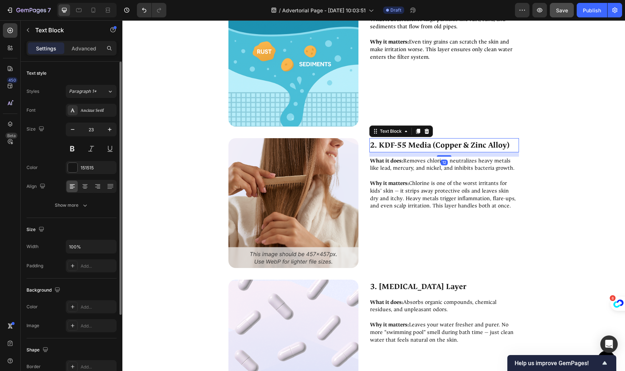
click at [465, 174] on p "Why it matters: Chlorine is one of the worst irritants for kids’ skin — it stri…" at bounding box center [444, 191] width 148 height 38
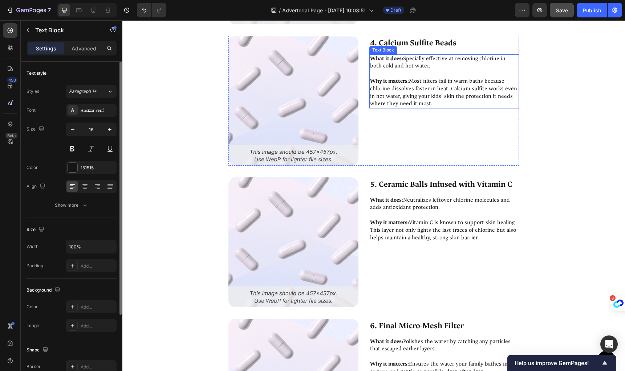
scroll to position [3156, 0]
click at [424, 187] on p "5. Ceramic Balls Infused with Vitamin C" at bounding box center [444, 184] width 148 height 13
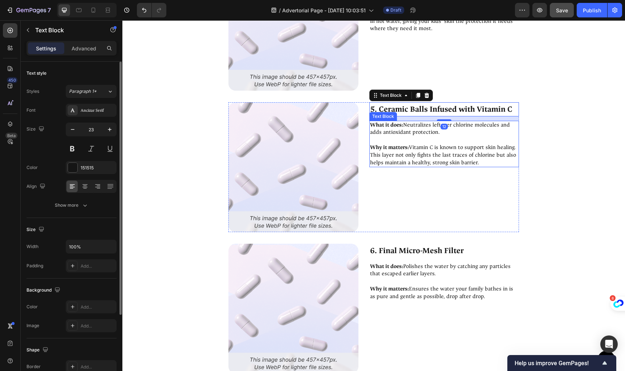
click at [427, 151] on p "Why it matters: Vitamin C is known to support skin healing. This layer not only…" at bounding box center [444, 152] width 148 height 30
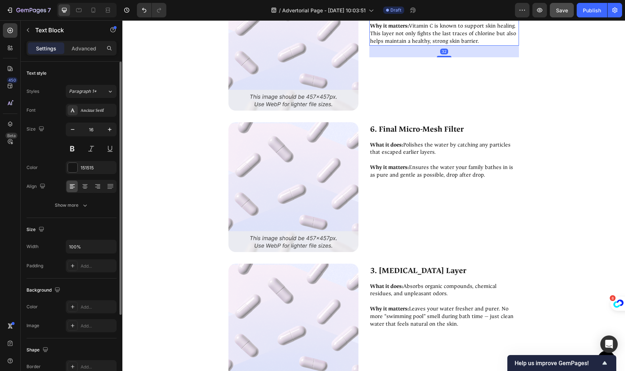
scroll to position [3362, 0]
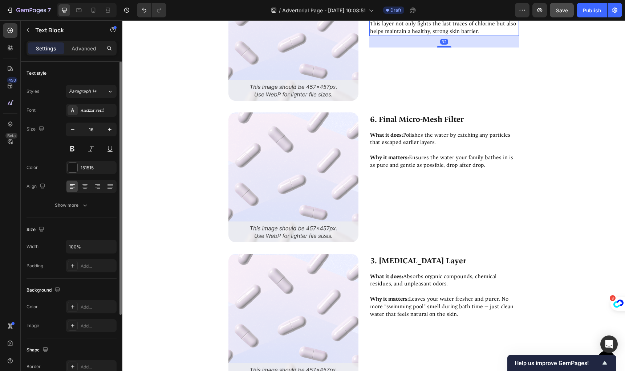
click at [435, 152] on p "Why it matters: Ensures the water your family bathes in is as pure and gentle a…" at bounding box center [444, 158] width 148 height 23
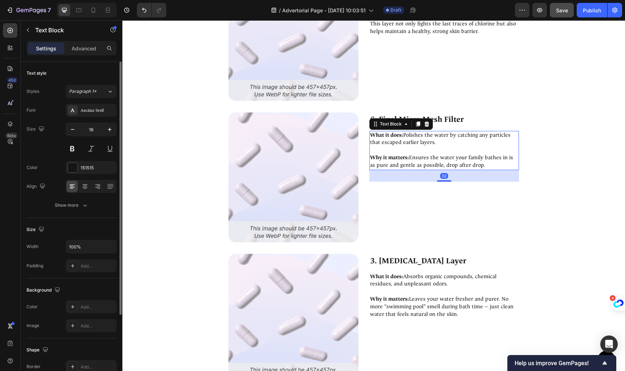
scroll to position [3474, 0]
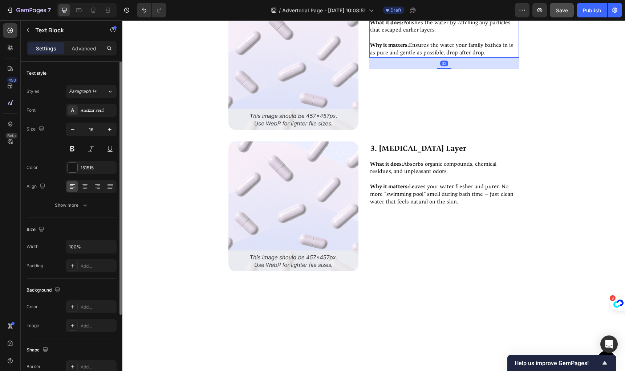
click at [436, 176] on p "Why it matters: Leaves your water fresher and purer. No more “swimming pool” sm…" at bounding box center [444, 191] width 148 height 30
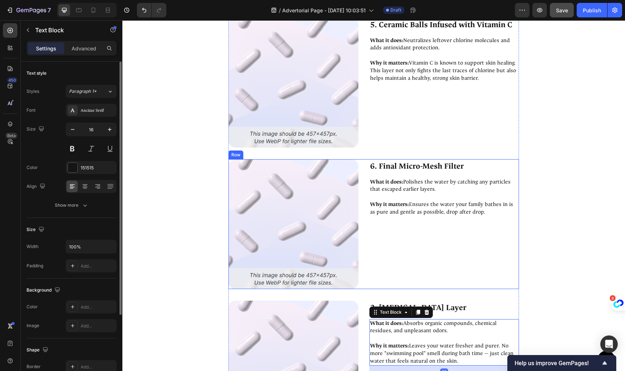
scroll to position [3553, 0]
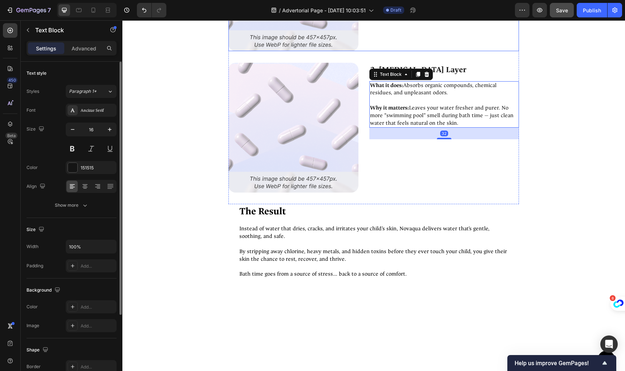
click at [338, 69] on img at bounding box center [293, 128] width 130 height 130
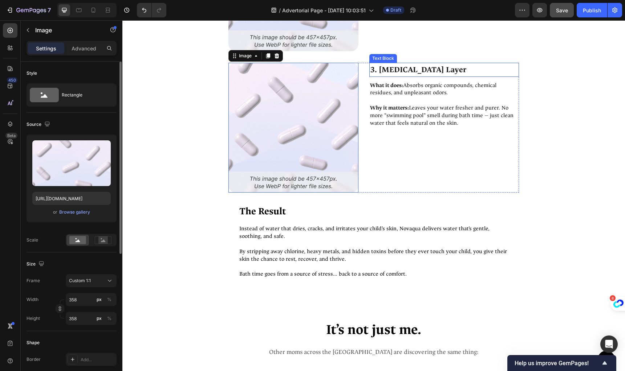
click at [461, 66] on p "3. [MEDICAL_DATA] Layer" at bounding box center [444, 70] width 148 height 13
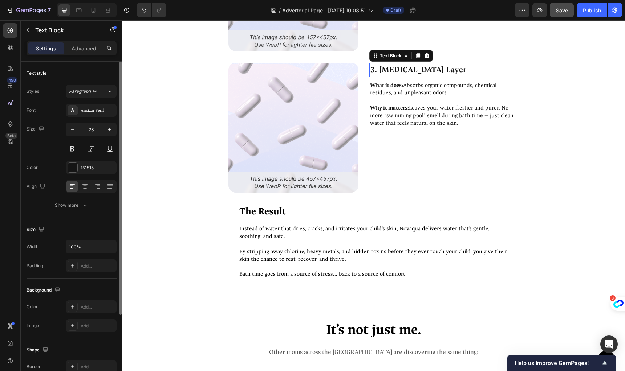
scroll to position [3555, 0]
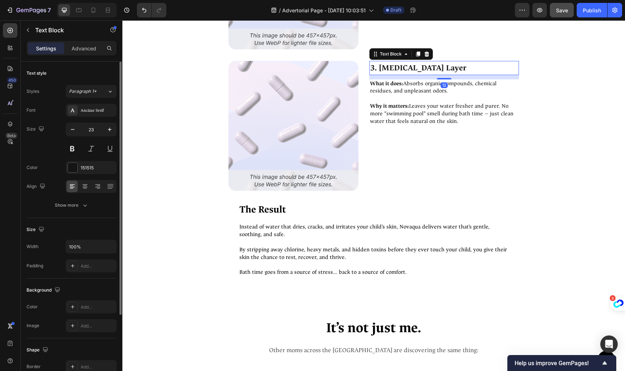
click at [335, 74] on img at bounding box center [293, 126] width 130 height 130
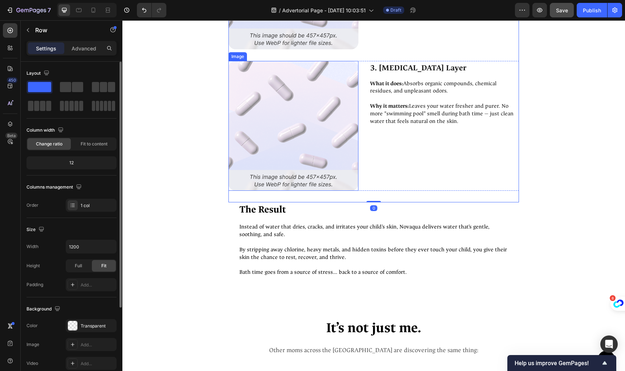
click at [315, 77] on img at bounding box center [293, 126] width 130 height 130
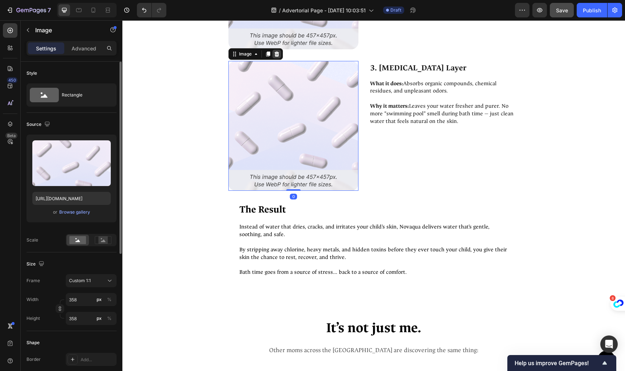
click at [277, 56] on div at bounding box center [276, 54] width 9 height 9
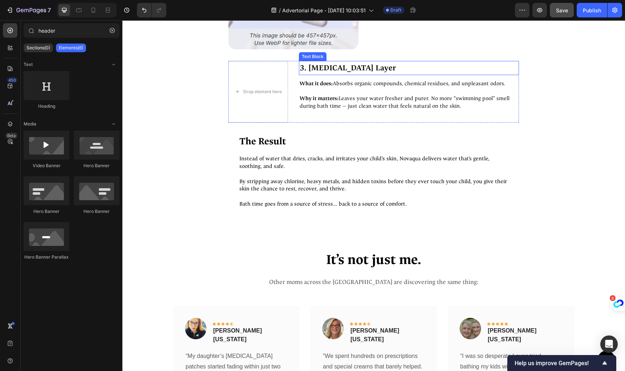
click at [360, 71] on p "3. [MEDICAL_DATA] Layer" at bounding box center [409, 68] width 219 height 13
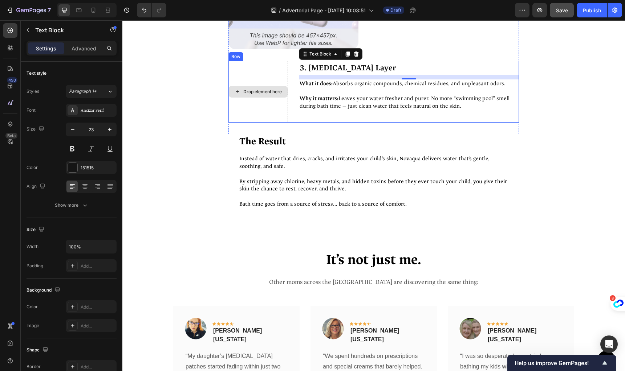
click at [272, 82] on div "Drop element here" at bounding box center [258, 92] width 60 height 62
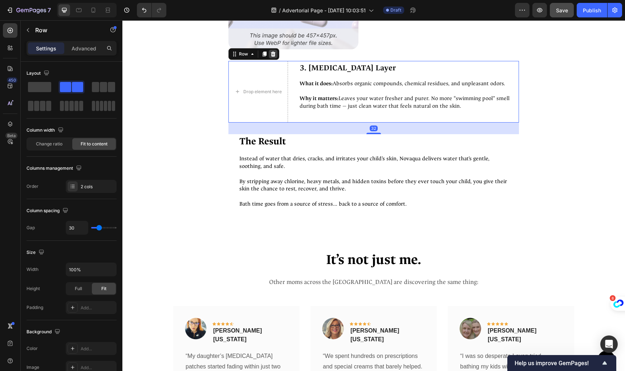
click at [271, 54] on icon at bounding box center [273, 54] width 5 height 5
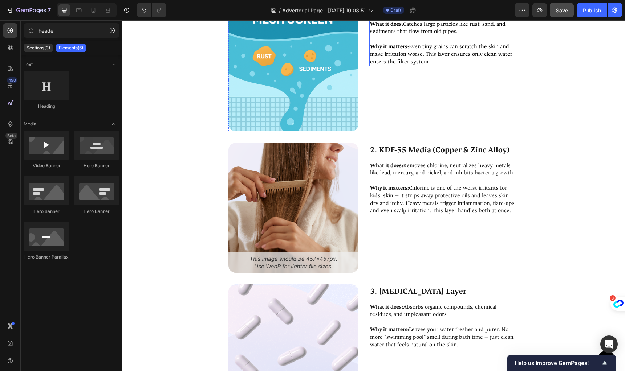
scroll to position [2785, 0]
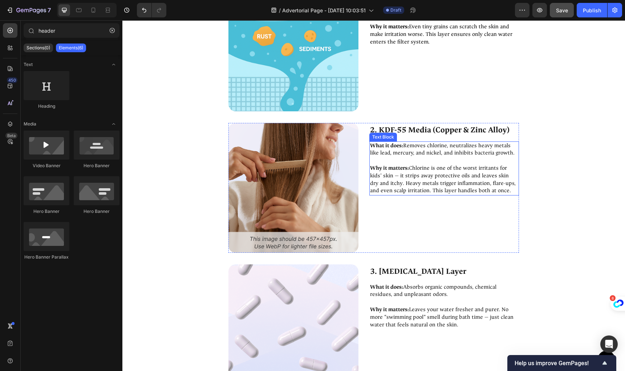
click at [406, 155] on p "What it does: Removes chlorine, neutralizes heavy metals like lead, mercury, an…" at bounding box center [444, 149] width 148 height 15
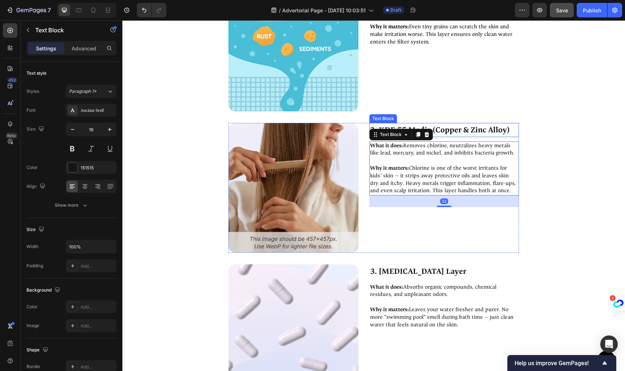
click at [492, 127] on p "2. KDF-55 Media (Copper & Zinc Alloy)" at bounding box center [444, 130] width 148 height 13
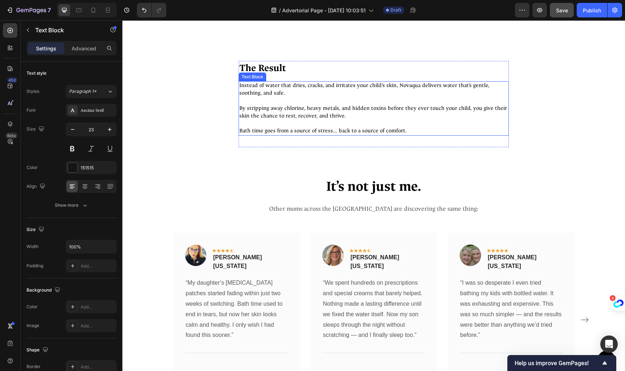
scroll to position [3653, 0]
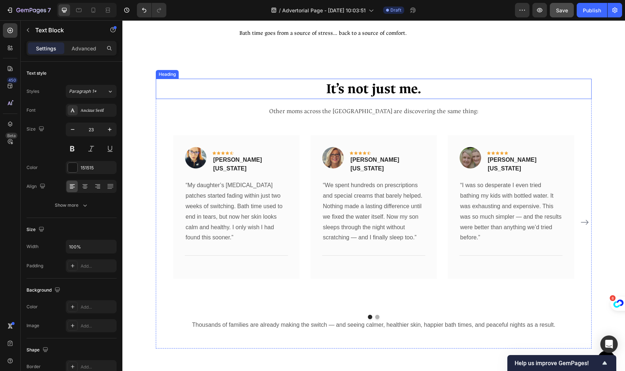
click at [273, 92] on h2 "It’s not just me." at bounding box center [374, 89] width 436 height 20
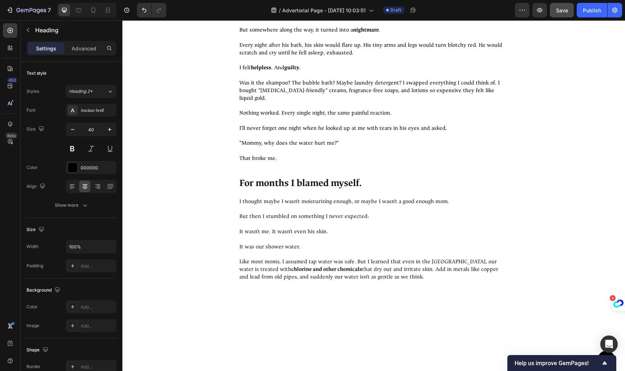
scroll to position [0, 0]
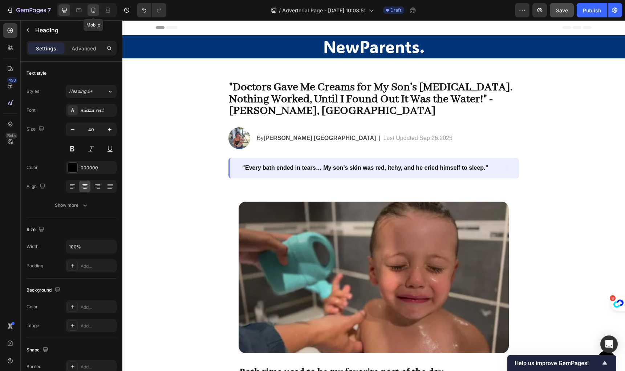
click at [88, 8] on div at bounding box center [93, 10] width 12 height 12
type input "35"
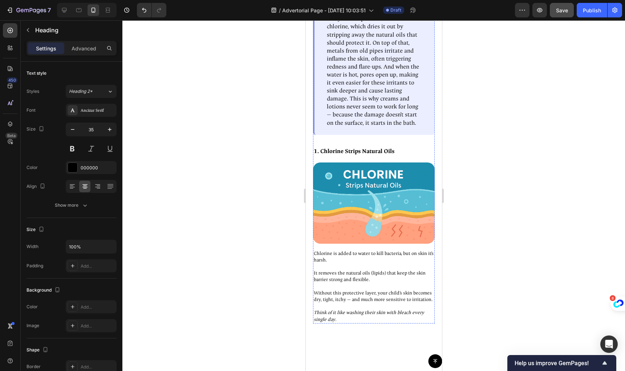
scroll to position [558, 0]
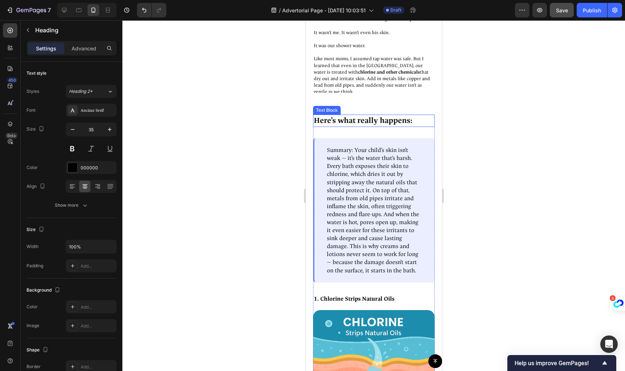
click at [377, 121] on p "Here’s what really happens:" at bounding box center [373, 120] width 120 height 11
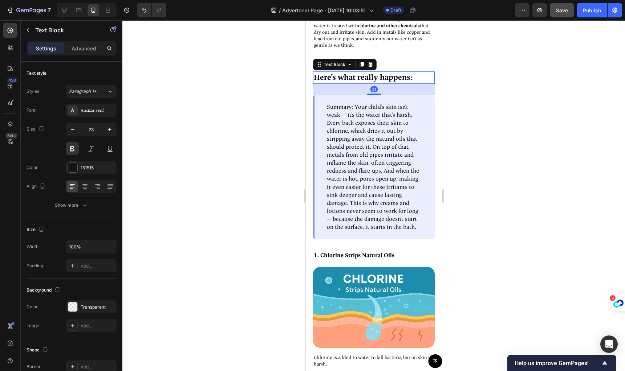
scroll to position [668, 0]
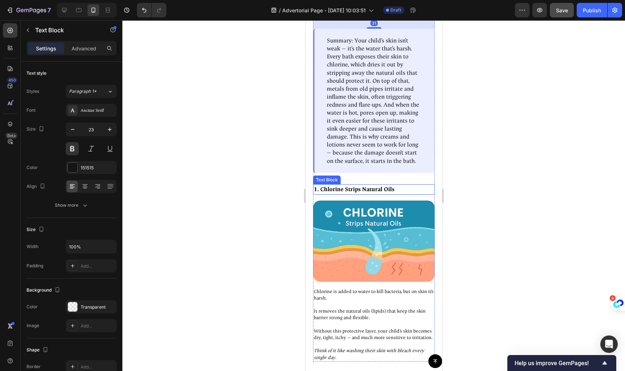
click at [346, 195] on p "1. Chlorine Strips Natural Oils" at bounding box center [373, 189] width 120 height 9
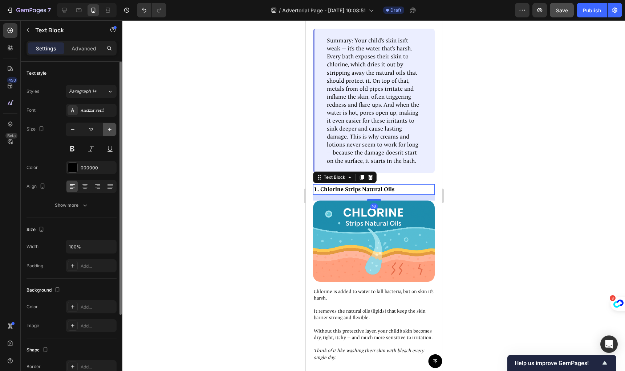
click at [110, 131] on icon "button" at bounding box center [109, 129] width 7 height 7
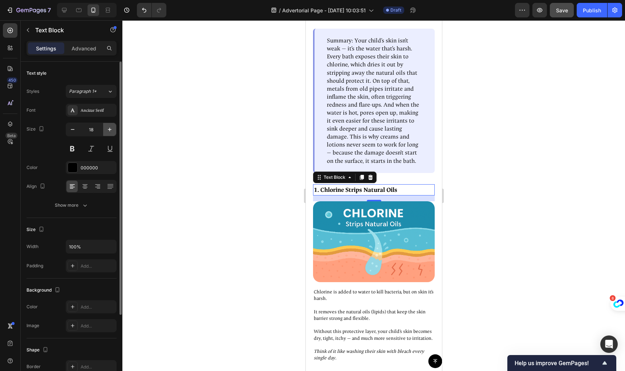
click at [110, 131] on icon "button" at bounding box center [109, 129] width 7 height 7
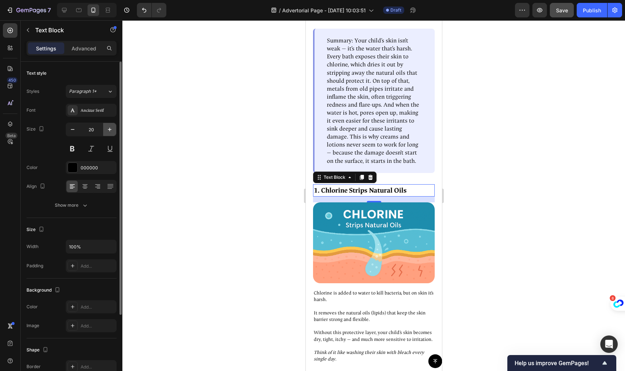
click at [110, 131] on icon "button" at bounding box center [109, 129] width 7 height 7
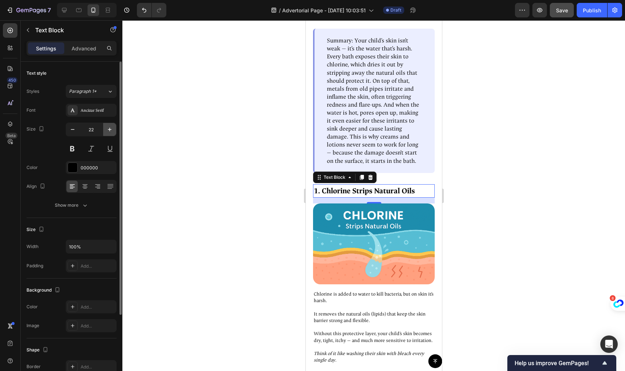
click at [110, 131] on icon "button" at bounding box center [110, 130] width 4 height 4
type input "23"
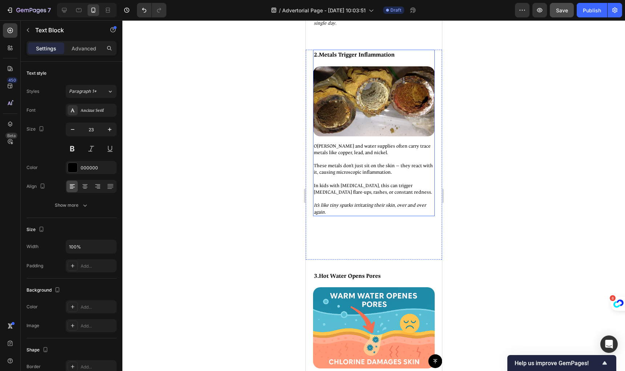
scroll to position [992, 0]
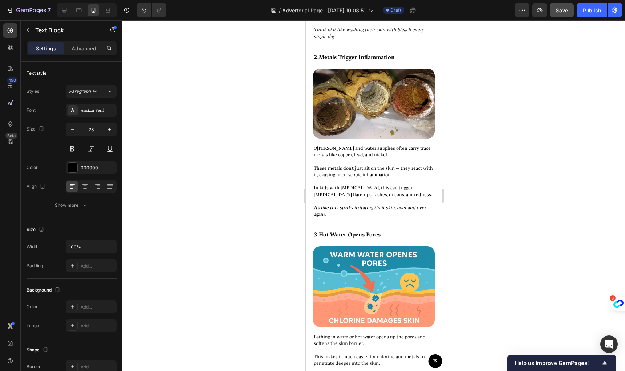
click at [358, 61] on strong "Metals Trigger Inflammation" at bounding box center [356, 57] width 76 height 7
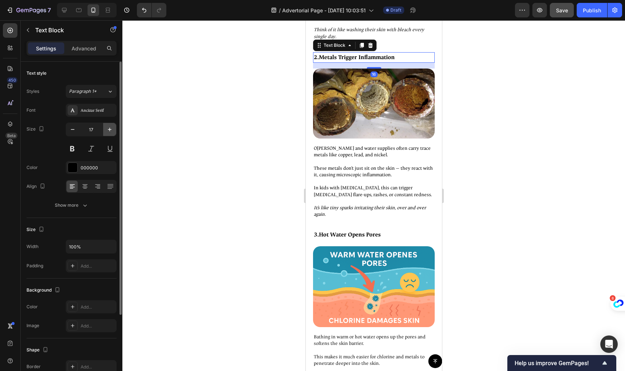
click at [108, 133] on icon "button" at bounding box center [109, 129] width 7 height 7
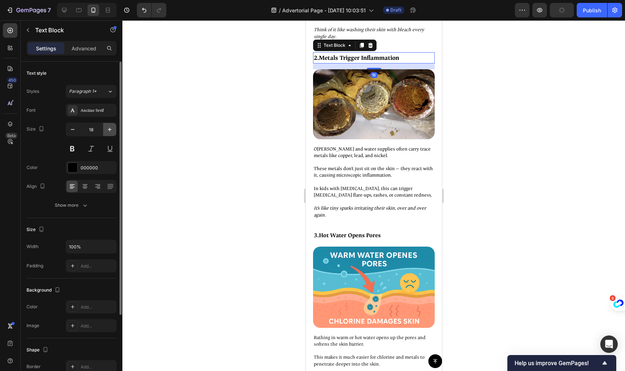
click at [108, 133] on icon "button" at bounding box center [109, 129] width 7 height 7
click at [109, 132] on icon "button" at bounding box center [109, 129] width 7 height 7
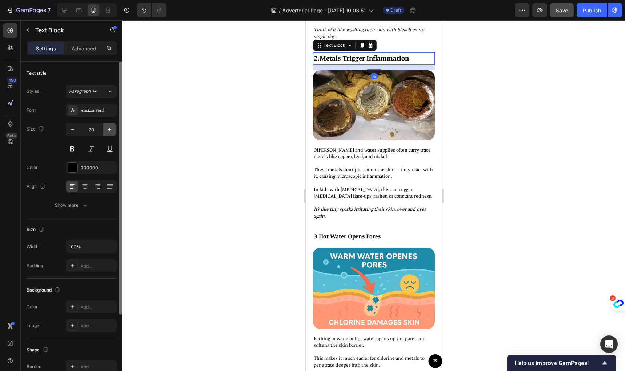
click at [109, 132] on icon "button" at bounding box center [109, 129] width 7 height 7
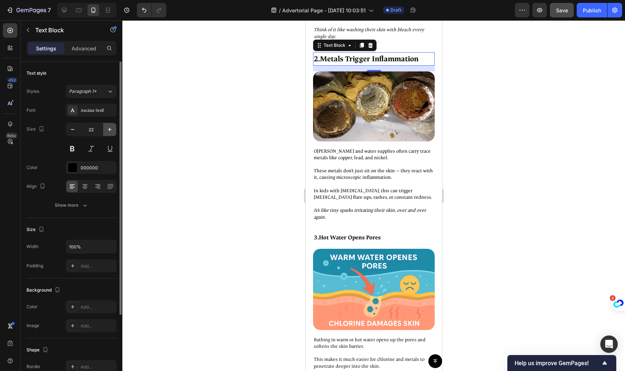
click at [109, 132] on icon "button" at bounding box center [109, 129] width 7 height 7
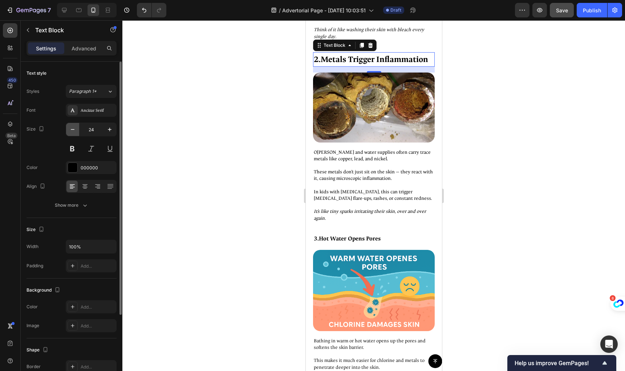
click at [75, 132] on icon "button" at bounding box center [72, 129] width 7 height 7
type input "23"
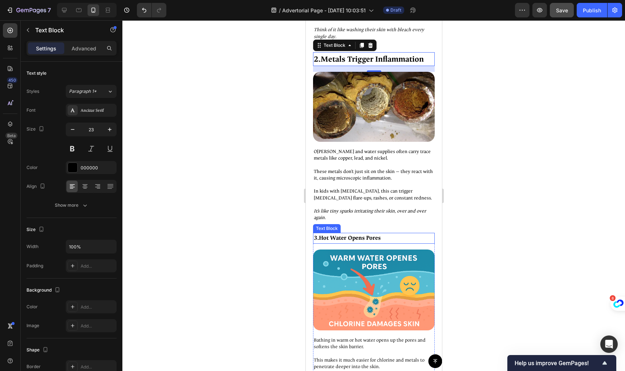
click at [342, 242] on strong "Hot Water Opens Pores" at bounding box center [349, 238] width 62 height 7
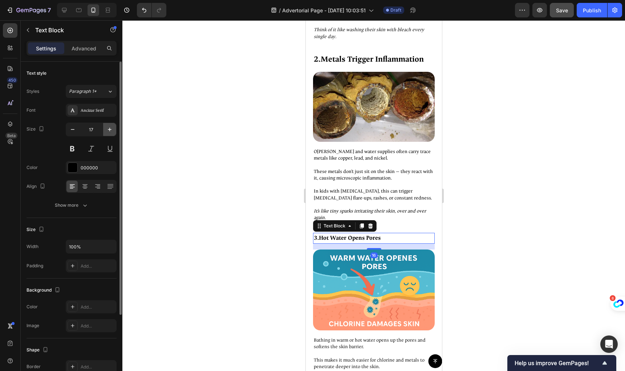
click at [110, 133] on icon "button" at bounding box center [109, 129] width 7 height 7
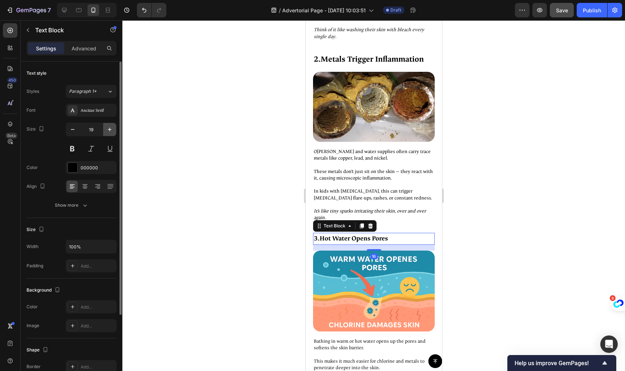
click at [110, 133] on icon "button" at bounding box center [109, 129] width 7 height 7
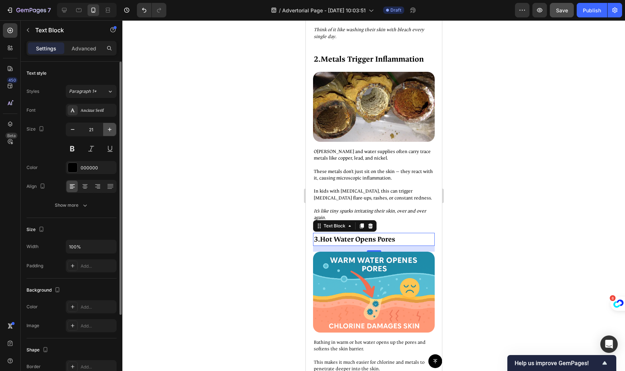
click at [110, 133] on icon "button" at bounding box center [109, 129] width 7 height 7
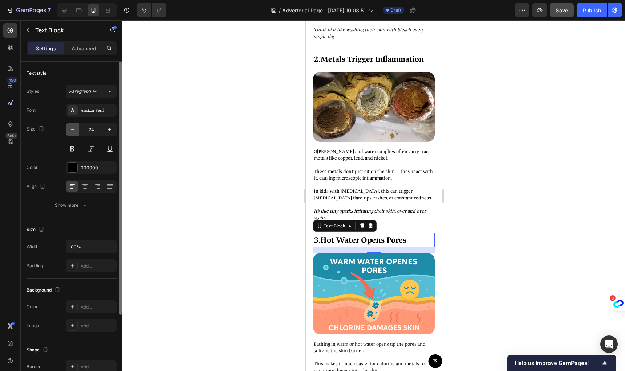
click at [76, 130] on button "button" at bounding box center [72, 129] width 13 height 13
type input "23"
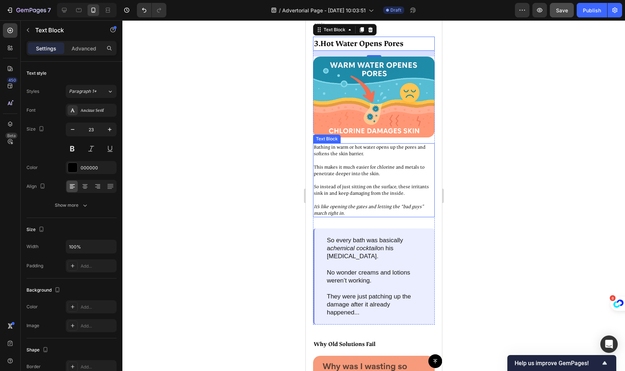
scroll to position [1251, 0]
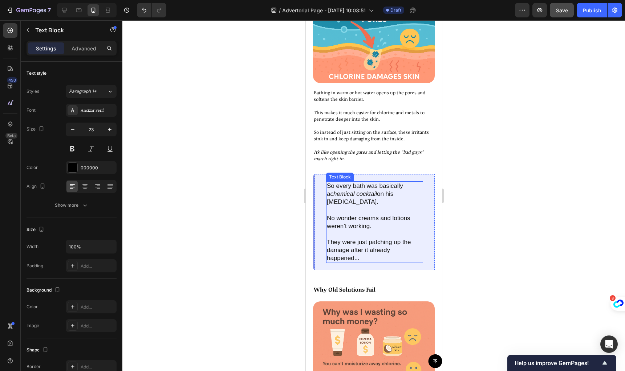
click at [350, 207] on p at bounding box center [373, 211] width 95 height 8
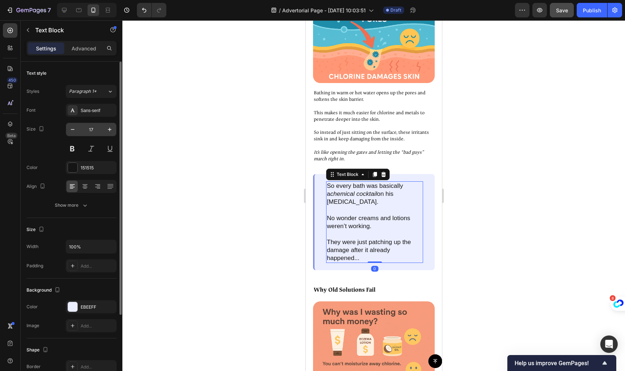
click at [79, 131] on input "17" at bounding box center [91, 129] width 24 height 13
click at [78, 131] on button "button" at bounding box center [72, 129] width 13 height 13
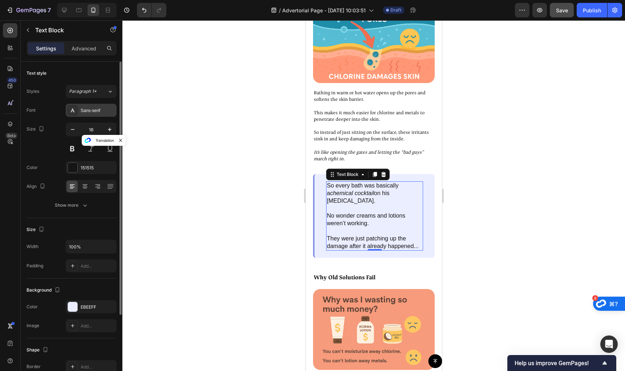
click at [93, 111] on div "Sans-serif" at bounding box center [98, 110] width 34 height 7
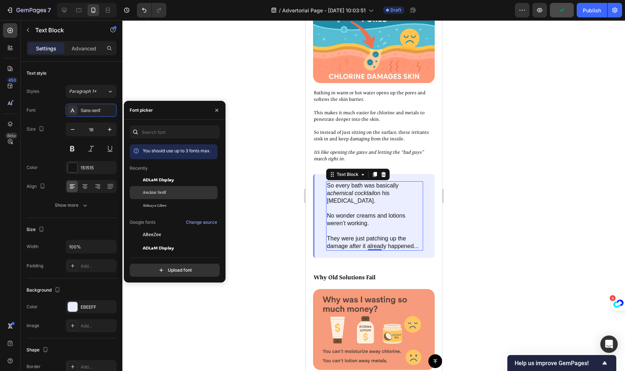
click at [153, 188] on div "Ancizar Serif" at bounding box center [174, 192] width 88 height 13
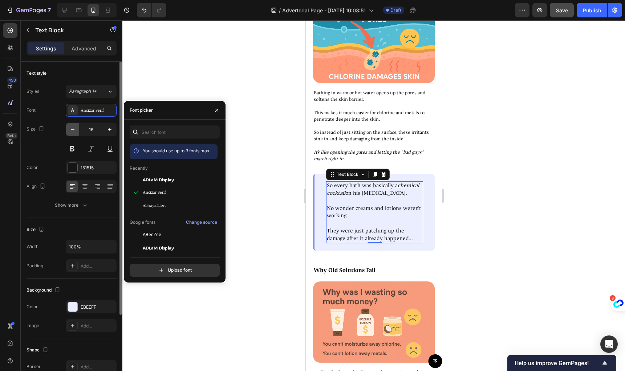
click at [68, 128] on button "button" at bounding box center [72, 129] width 13 height 13
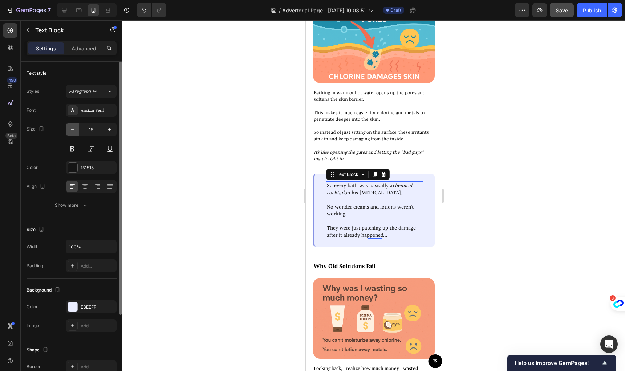
click at [70, 128] on icon "button" at bounding box center [72, 129] width 7 height 7
type input "14"
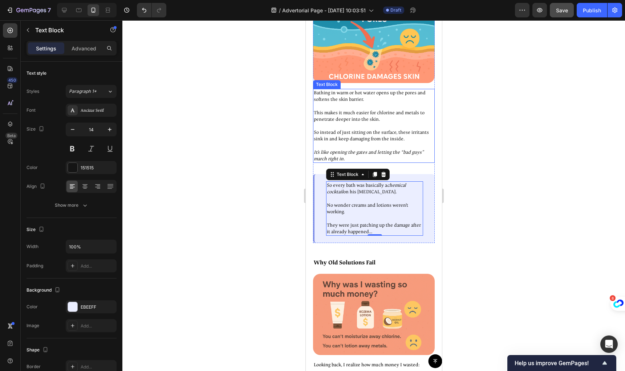
click at [380, 123] on p "So instead of just sitting on the surface, these irritants sink in and keep dam…" at bounding box center [373, 133] width 120 height 20
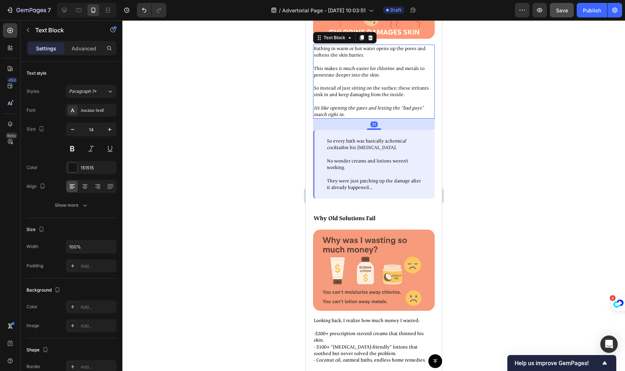
scroll to position [1338, 0]
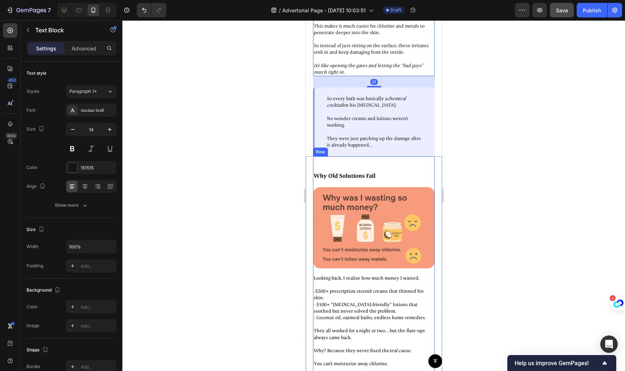
click at [344, 172] on strong "Why Old Solutions Fail" at bounding box center [344, 175] width 62 height 7
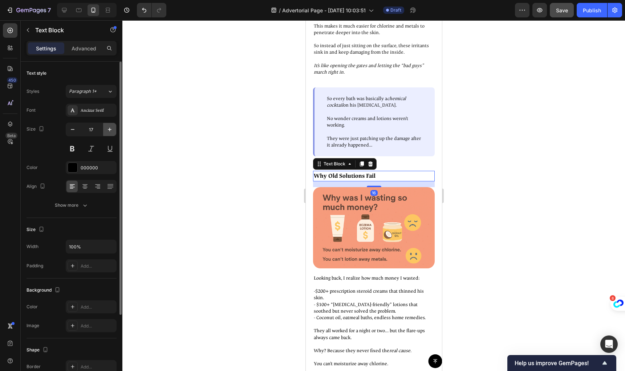
click at [107, 130] on icon "button" at bounding box center [109, 129] width 7 height 7
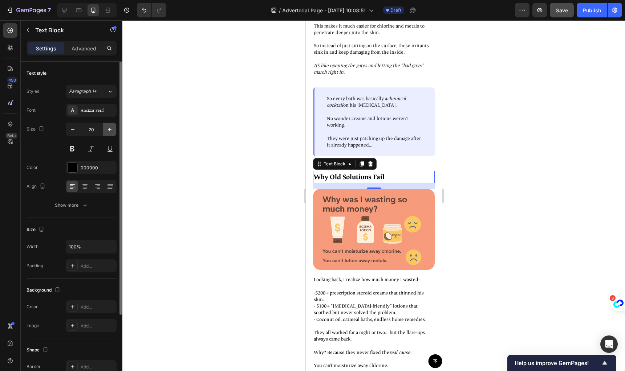
click at [107, 130] on icon "button" at bounding box center [109, 129] width 7 height 7
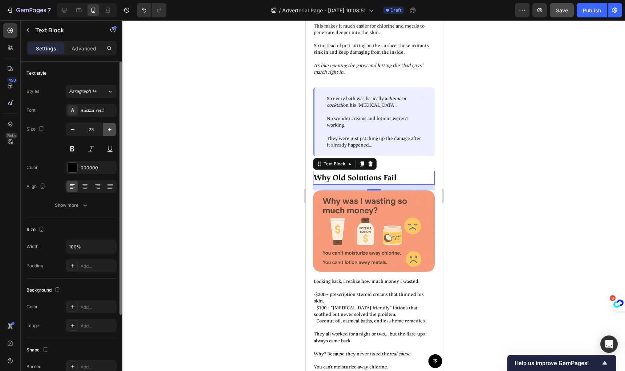
click at [107, 130] on icon "button" at bounding box center [109, 129] width 7 height 7
type input "24"
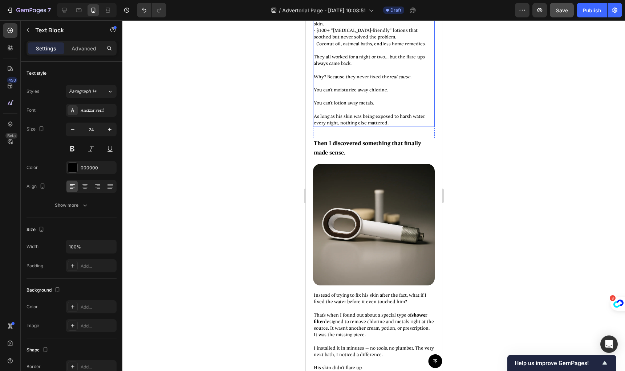
scroll to position [1618, 0]
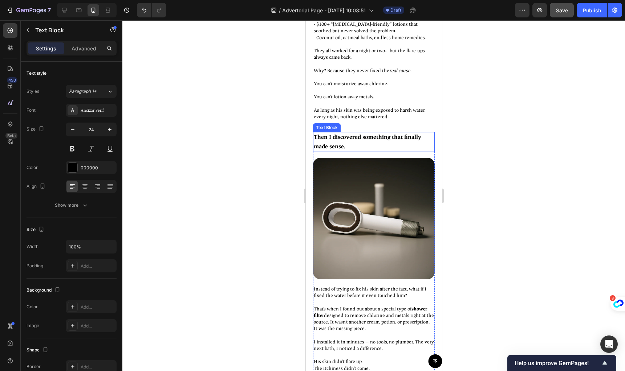
drag, startPoint x: 348, startPoint y: 143, endPoint x: 346, endPoint y: 138, distance: 6.1
click at [347, 143] on p "Then I discovered something that finally made sense." at bounding box center [373, 142] width 120 height 19
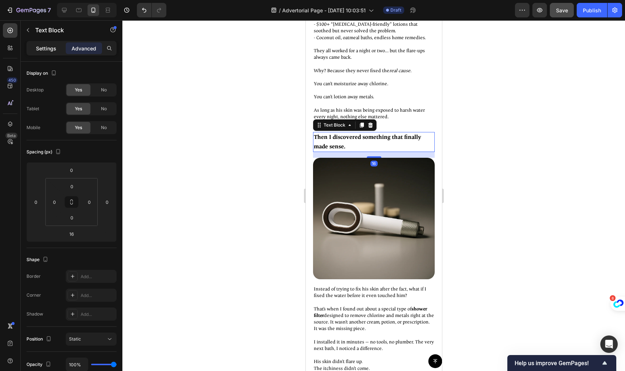
click at [44, 47] on p "Settings" at bounding box center [46, 49] width 20 height 8
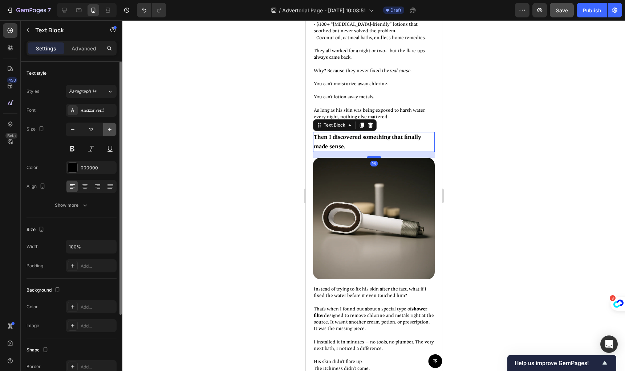
click at [109, 127] on icon "button" at bounding box center [109, 129] width 7 height 7
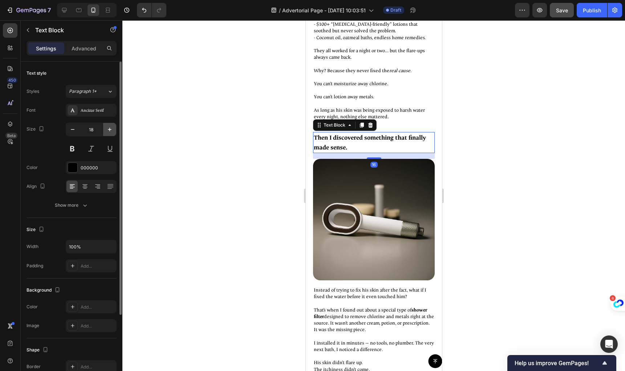
click at [109, 127] on icon "button" at bounding box center [109, 129] width 7 height 7
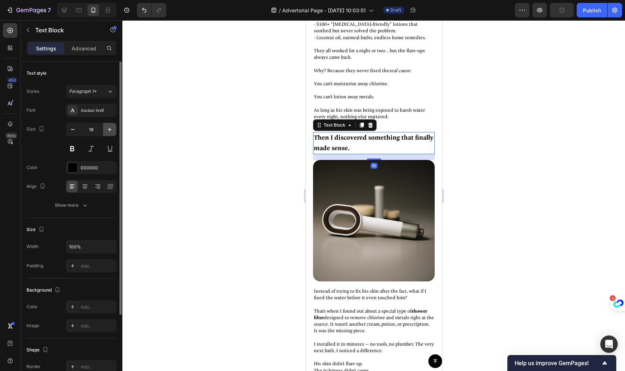
click at [109, 127] on icon "button" at bounding box center [109, 129] width 7 height 7
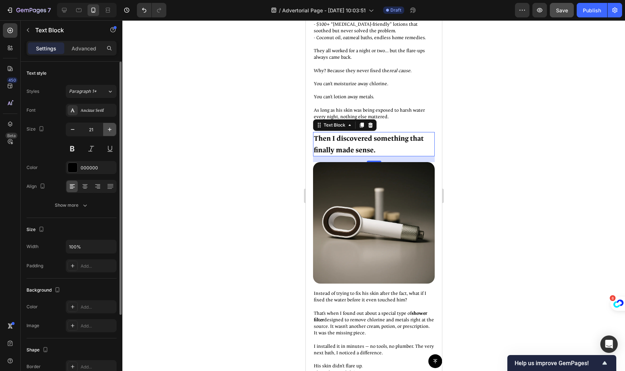
click at [109, 127] on icon "button" at bounding box center [109, 129] width 7 height 7
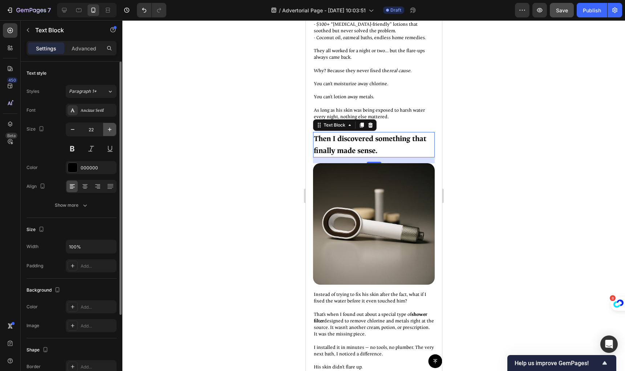
click at [109, 129] on icon "button" at bounding box center [109, 129] width 7 height 7
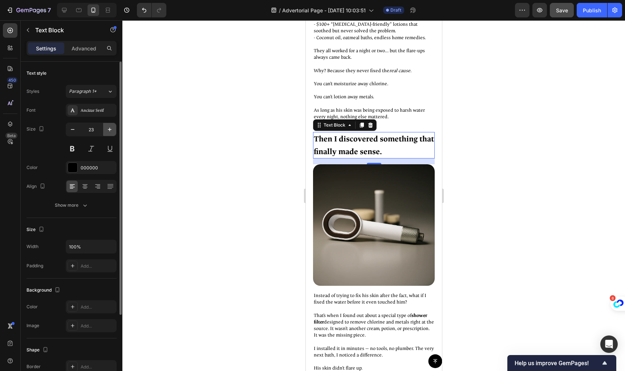
click at [109, 129] on icon "button" at bounding box center [109, 129] width 7 height 7
type input "24"
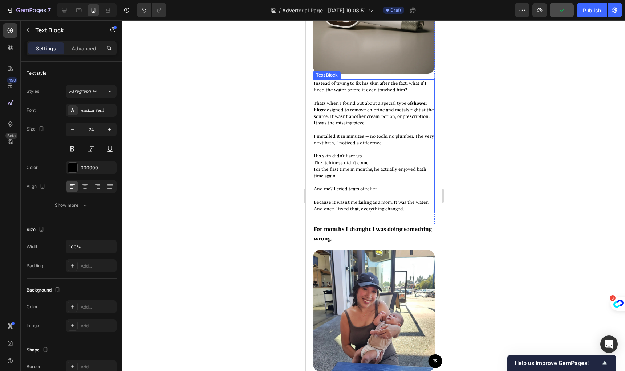
scroll to position [1836, 0]
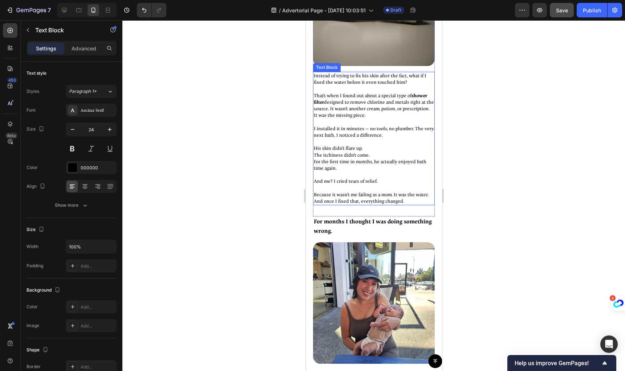
click at [318, 147] on p "His skin didn’t flare up. The itchiness didn’t come. For the first time in mont…" at bounding box center [373, 158] width 120 height 27
click at [315, 145] on p "His skin didn’t flare up. The itchiness didn’t come. For the first time in mont…" at bounding box center [373, 158] width 120 height 27
click at [315, 149] on p "- His skin didn’t flare up. The itchiness didn’t come. For the first time in mo…" at bounding box center [373, 158] width 120 height 27
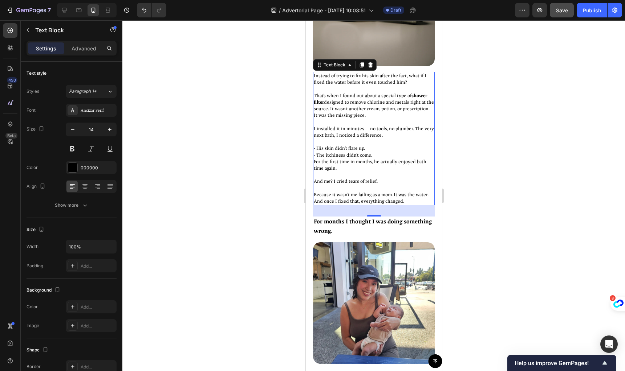
click at [315, 157] on p "- His skin didn’t flare up. - The itchiness didn’t come. For the first time in …" at bounding box center [373, 158] width 120 height 27
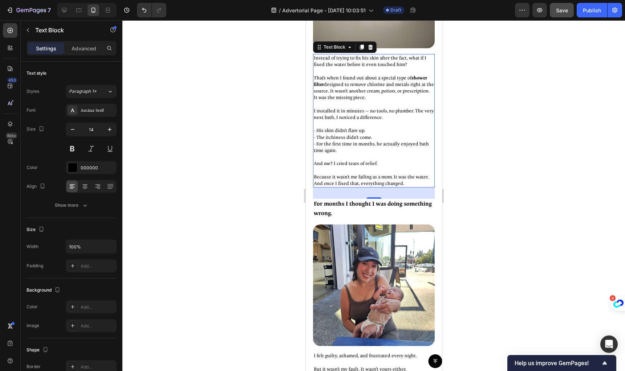
scroll to position [1854, 0]
click at [368, 167] on p "Rich Text Editor. Editing area: main" at bounding box center [373, 170] width 120 height 7
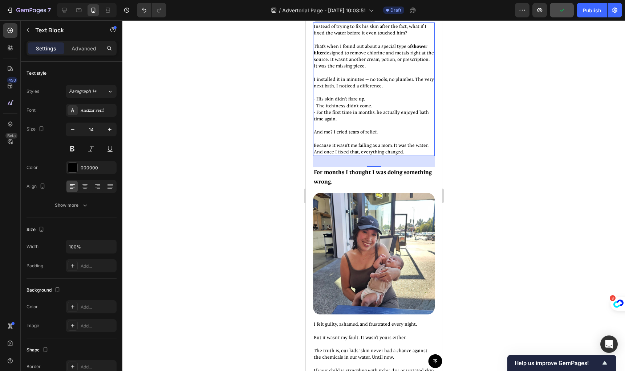
scroll to position [1904, 0]
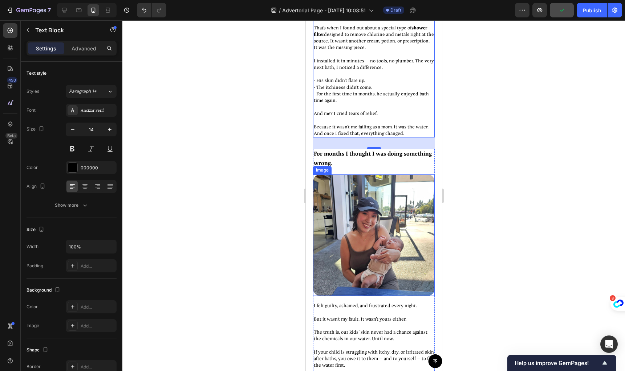
click at [344, 155] on p "For months I thought I was doing something wrong." at bounding box center [373, 159] width 120 height 19
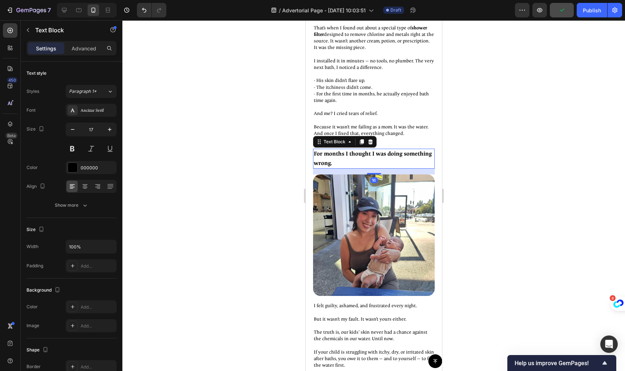
click at [344, 155] on p "For months I thought I was doing something wrong." at bounding box center [373, 159] width 120 height 19
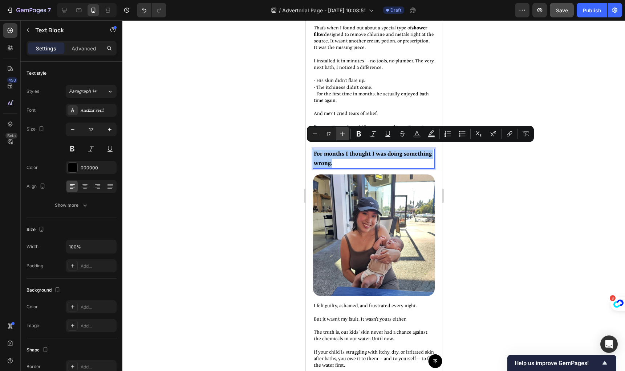
click at [343, 133] on icon "Editor contextual toolbar" at bounding box center [342, 133] width 7 height 7
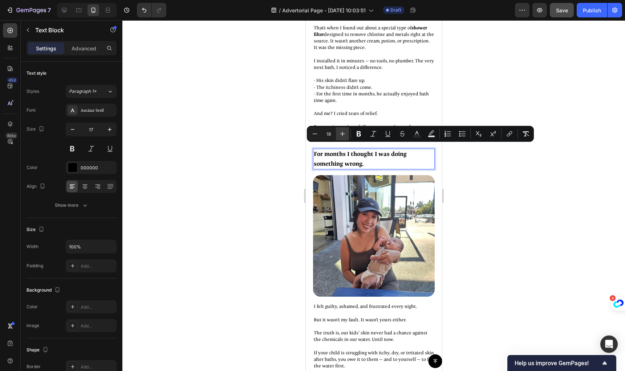
click at [343, 133] on icon "Editor contextual toolbar" at bounding box center [342, 133] width 7 height 7
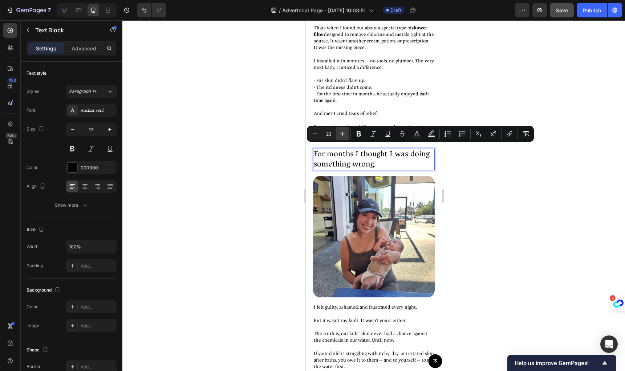
click at [343, 133] on icon "Editor contextual toolbar" at bounding box center [342, 133] width 7 height 7
type input "24"
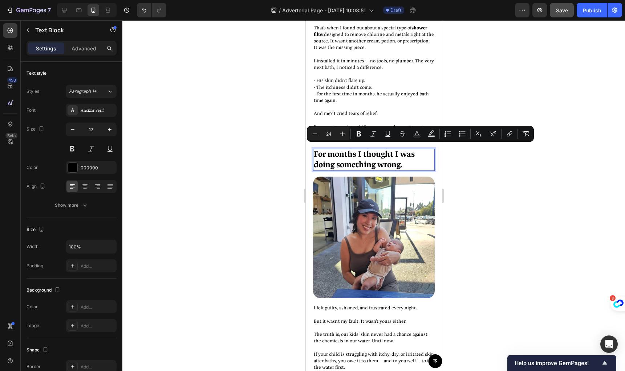
click at [407, 149] on span "For months I thought I was doing something wrong." at bounding box center [363, 159] width 101 height 21
click at [414, 158] on p "For months I thought I was doing something wrong." at bounding box center [373, 160] width 120 height 21
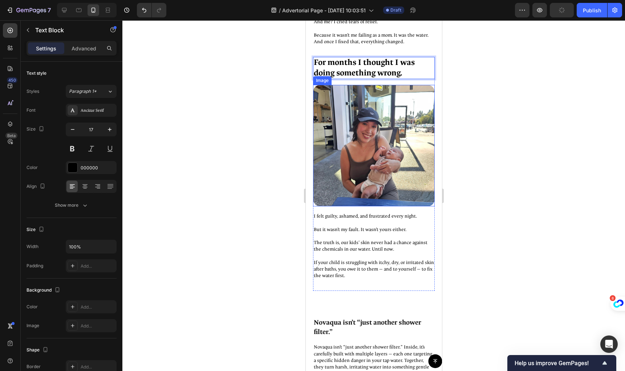
scroll to position [1954, 0]
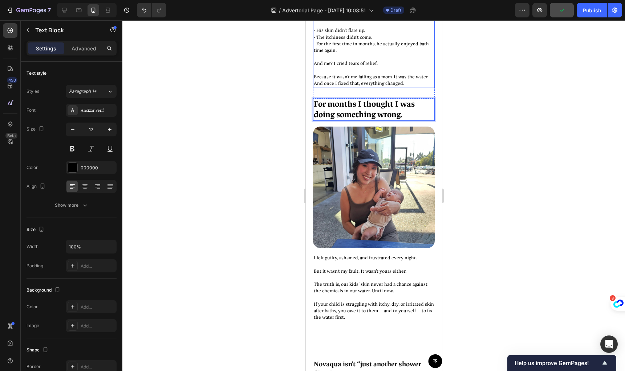
click at [365, 74] on p "Because it wasn’t me failing as a mom. It was the water. And once I fixed that,…" at bounding box center [373, 80] width 120 height 13
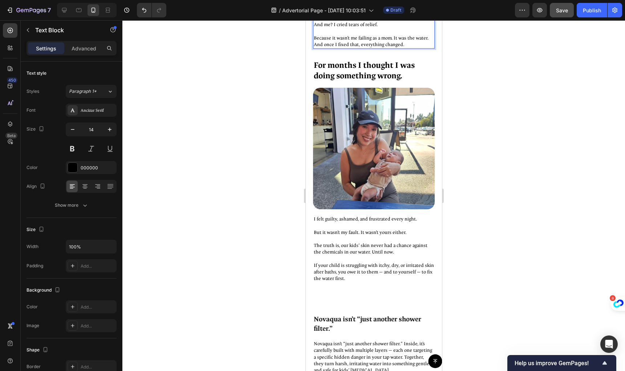
scroll to position [1938, 0]
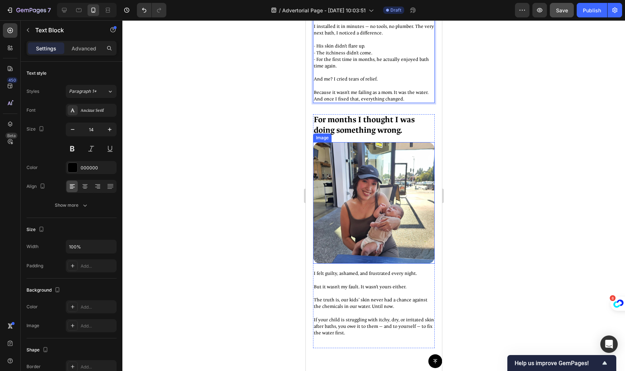
click at [381, 202] on img at bounding box center [374, 203] width 122 height 122
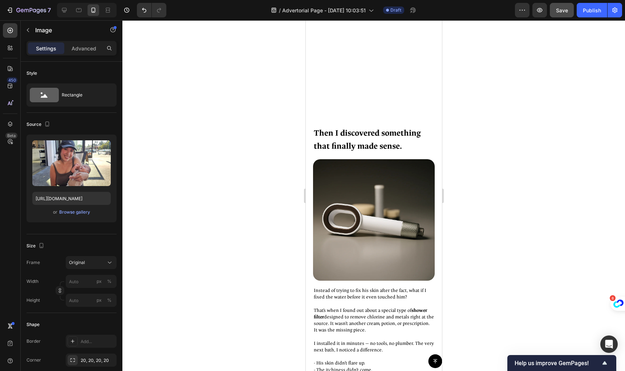
scroll to position [1874, 0]
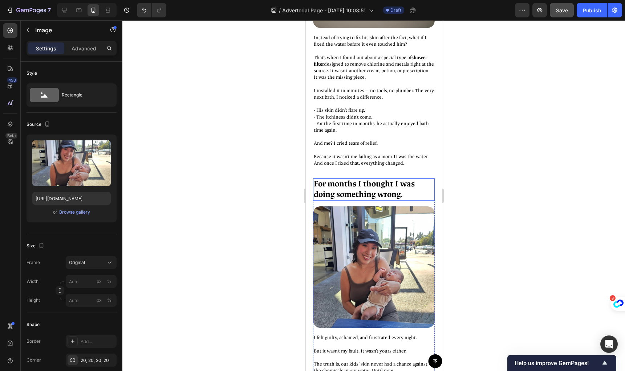
click at [362, 188] on span "For months I thought I was doing something wrong." at bounding box center [363, 189] width 101 height 21
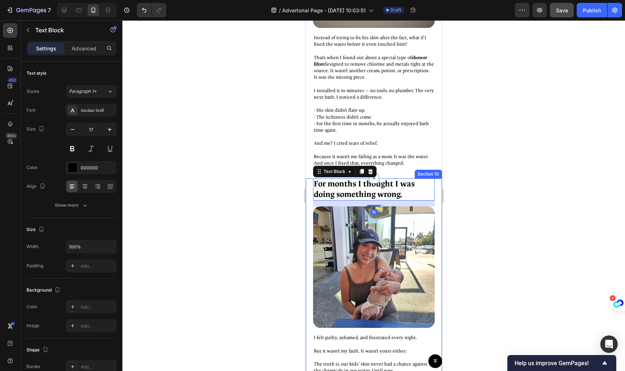
click at [307, 179] on div "For months I thought I was doing something wrong. Text Block 16 Image I felt gu…" at bounding box center [373, 296] width 136 height 234
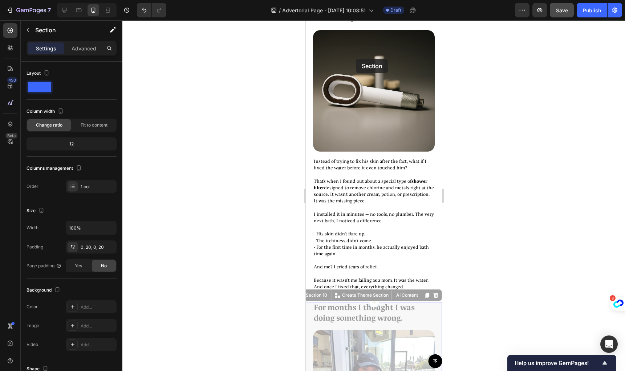
scroll to position [1691, 0]
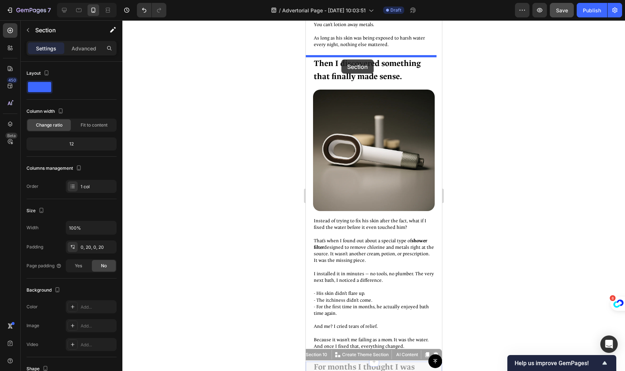
drag, startPoint x: 313, startPoint y: 260, endPoint x: 405, endPoint y: 104, distance: 180.5
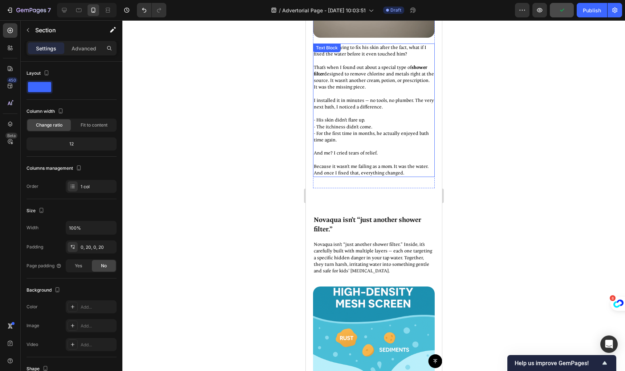
scroll to position [2026, 0]
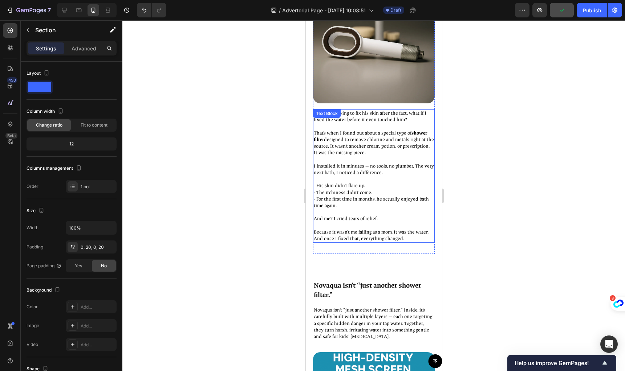
click at [343, 140] on p "That’s when I found out about a special type of shower filter designed to remov…" at bounding box center [373, 143] width 120 height 27
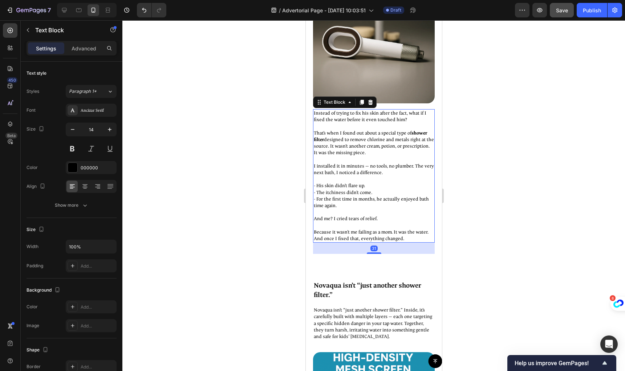
click at [330, 136] on strong "shower filter" at bounding box center [369, 136] width 113 height 13
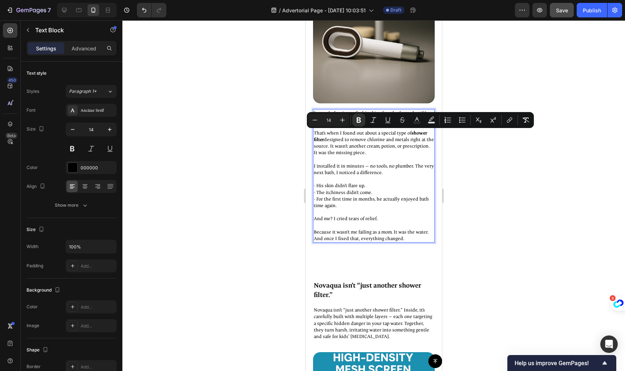
click at [345, 136] on p "That’s when I found out about a special type of shower filter designed to remov…" at bounding box center [373, 143] width 120 height 27
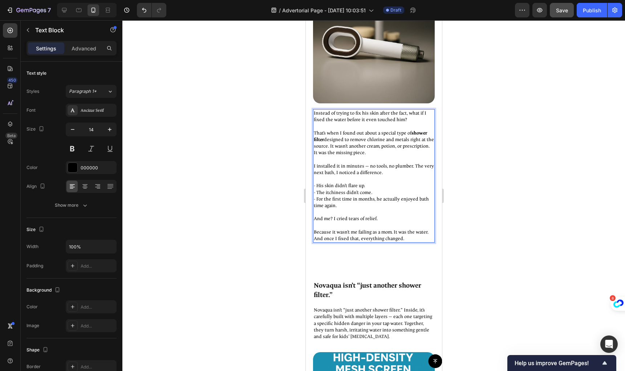
click at [368, 233] on p "Because it wasn’t me failing as a mom. It was the water. And once I fixed that,…" at bounding box center [373, 235] width 120 height 13
click at [408, 234] on p "Because it wasn’t me failing as a mom. It was the water. And once I fixed that,…" at bounding box center [373, 235] width 120 height 13
click at [417, 234] on p "Because it wasn’t me failing as a mom. It was the water. And once I fixed that,…" at bounding box center [373, 235] width 120 height 13
click at [318, 134] on strong "shower filter" at bounding box center [369, 136] width 113 height 13
click at [315, 136] on strong "shower filter" at bounding box center [369, 136] width 113 height 13
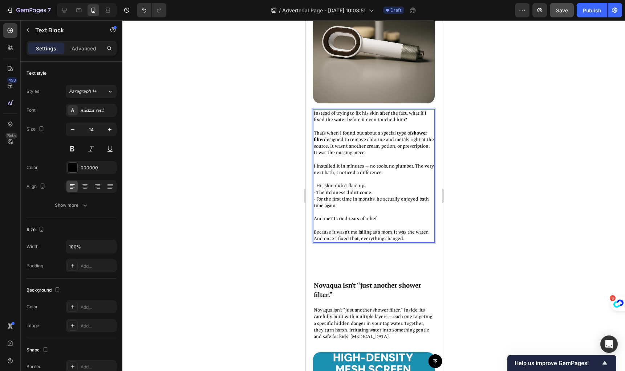
click at [354, 142] on p "That’s when I found out about a special type of shower filter designed to remov…" at bounding box center [373, 143] width 120 height 27
click at [345, 216] on p "And me? I cried tears of relief." at bounding box center [373, 219] width 120 height 7
click at [354, 229] on p "Because it wasn’t me failing as a mom. It was the water. And once I fixed that,…" at bounding box center [373, 235] width 120 height 13
click at [419, 233] on p "Because it wasn’t me failing as a mom. It was the water. And once I fixed that,…" at bounding box center [373, 235] width 120 height 13
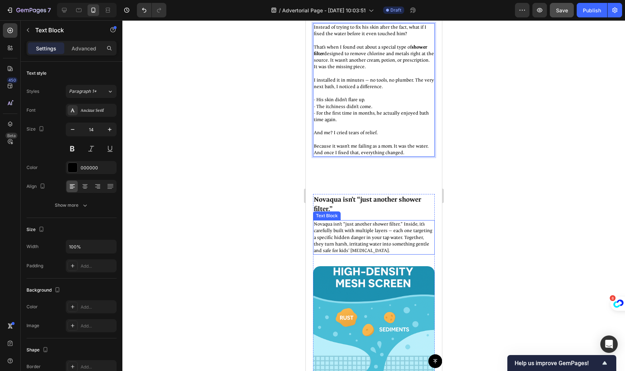
scroll to position [2152, 0]
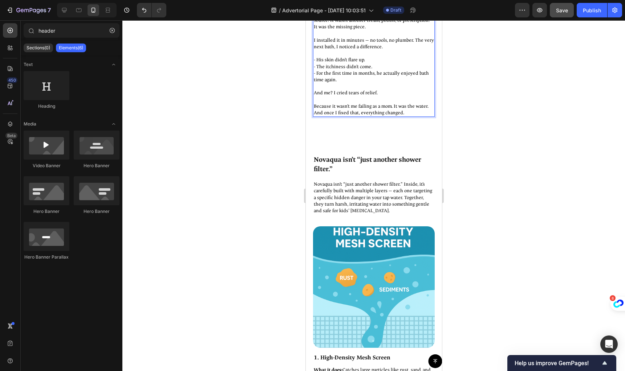
click at [354, 134] on div "Button Sticky Then I discovered something that finally made sense. Text Block I…" at bounding box center [373, 264] width 136 height 4762
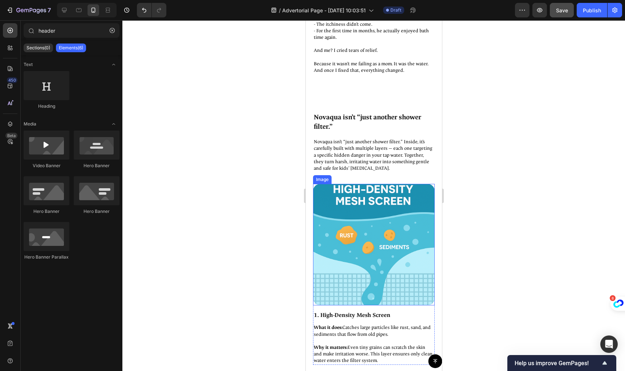
scroll to position [2201, 0]
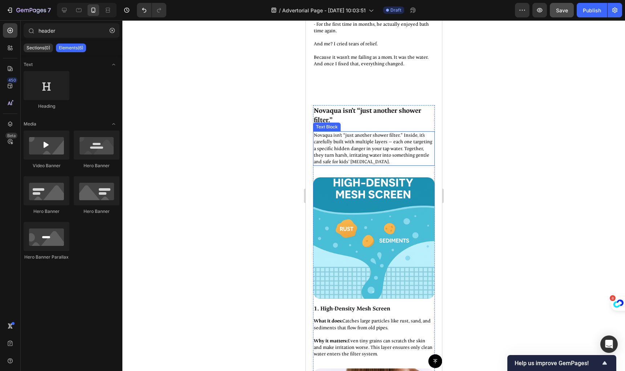
click at [376, 143] on p "Novaqua isn’t “just another shower filter.” Inside, it’s carefully built with m…" at bounding box center [373, 148] width 120 height 33
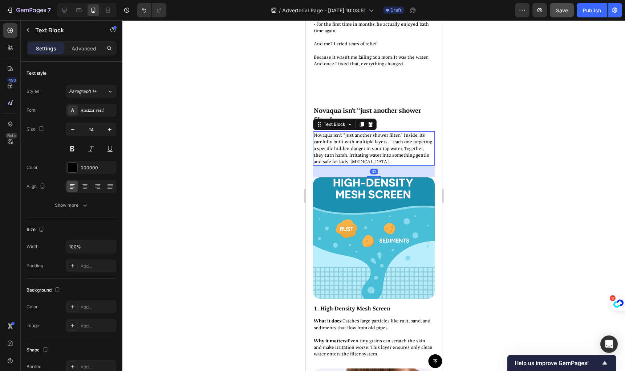
click at [401, 140] on p "Novaqua isn’t “just another shower filter.” Inside, it’s carefully built with m…" at bounding box center [373, 148] width 120 height 33
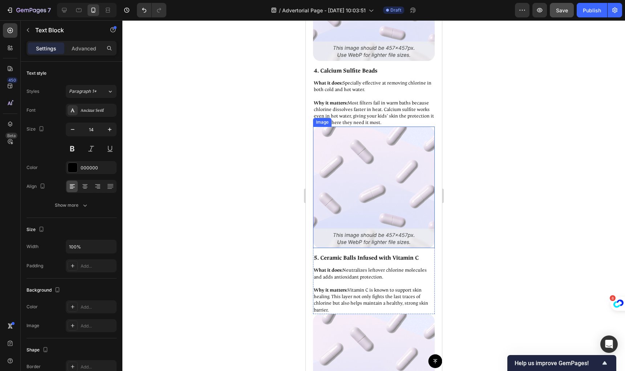
scroll to position [3170, 0]
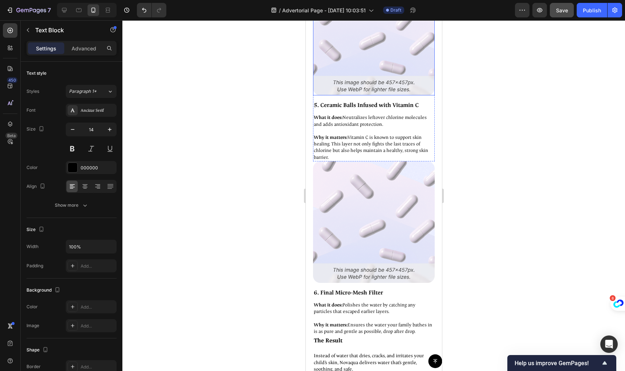
click at [370, 162] on img at bounding box center [374, 223] width 122 height 122
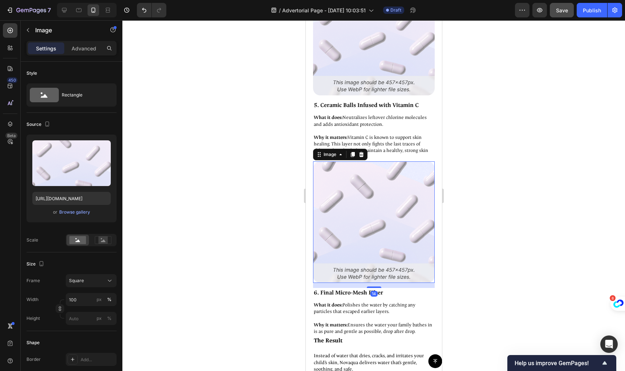
scroll to position [3368, 0]
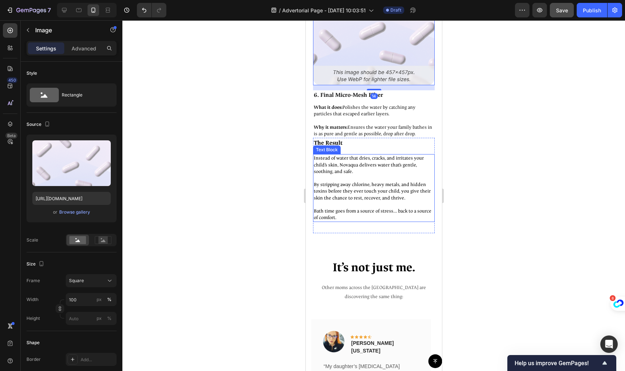
click at [365, 175] on p at bounding box center [373, 178] width 120 height 7
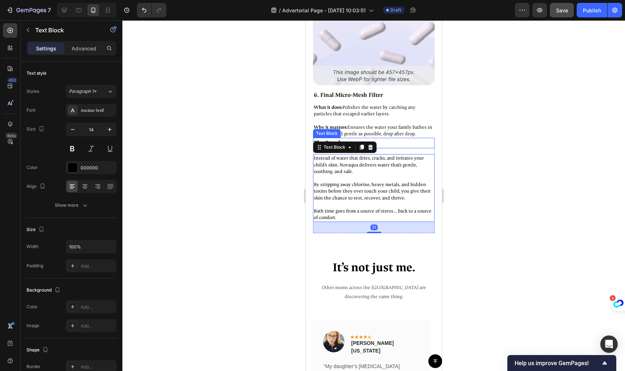
click at [402, 139] on p "The Result" at bounding box center [373, 143] width 120 height 9
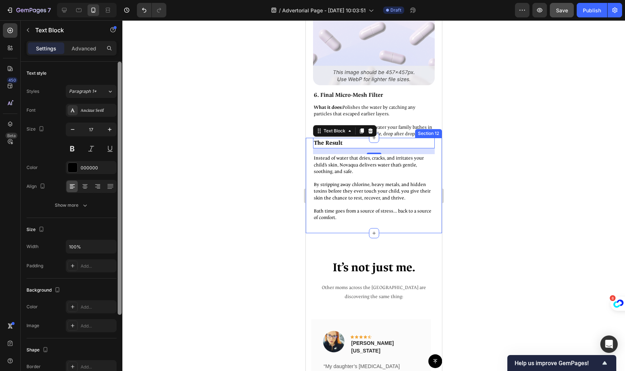
drag, startPoint x: 85, startPoint y: 50, endPoint x: 118, endPoint y: 130, distance: 86.4
click at [85, 50] on p "Advanced" at bounding box center [84, 49] width 25 height 8
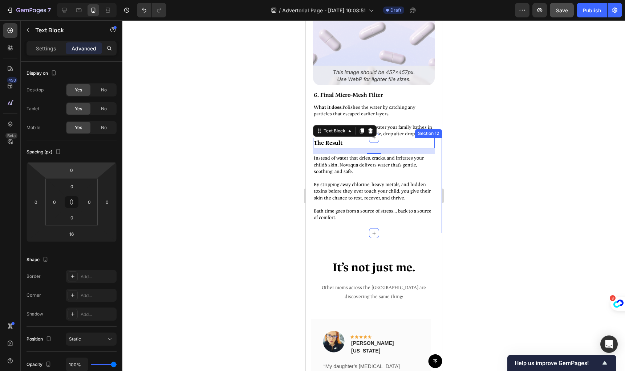
click at [74, 170] on input "0" at bounding box center [71, 170] width 15 height 11
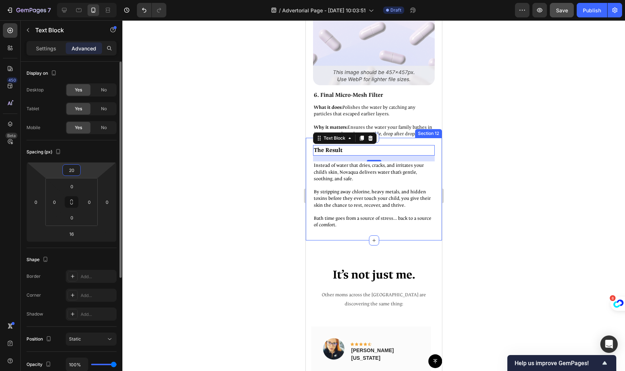
type input "20"
click at [99, 151] on div "Spacing (px)" at bounding box center [72, 152] width 90 height 12
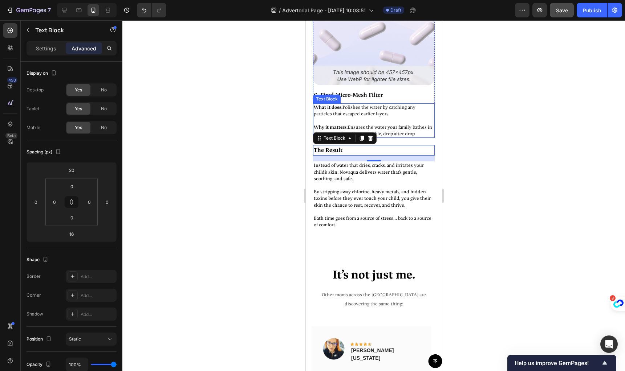
click at [403, 104] on p "What it does: Polishes the water by catching any particles that escaped earlier…" at bounding box center [373, 110] width 120 height 13
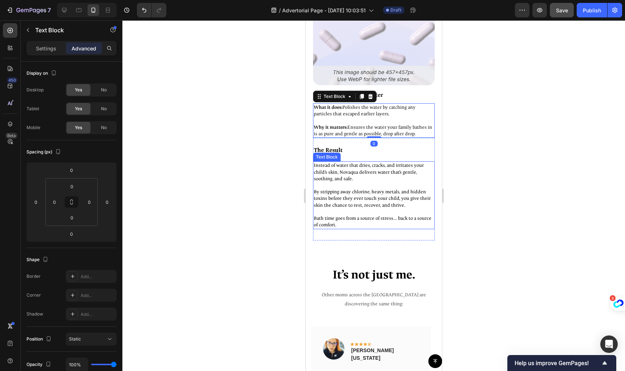
click at [389, 189] on p "By stripping away chlorine, heavy metals, and hidden toxins before they ever to…" at bounding box center [373, 199] width 120 height 20
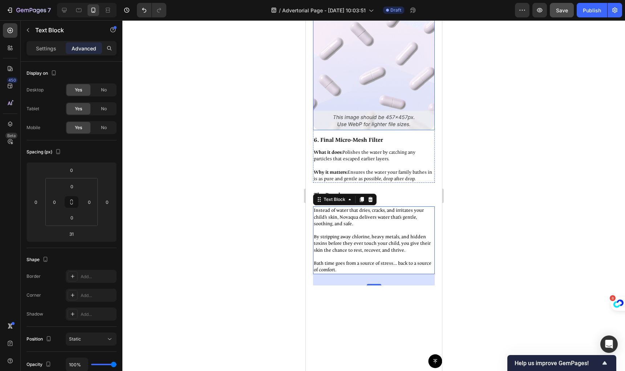
scroll to position [3177, 0]
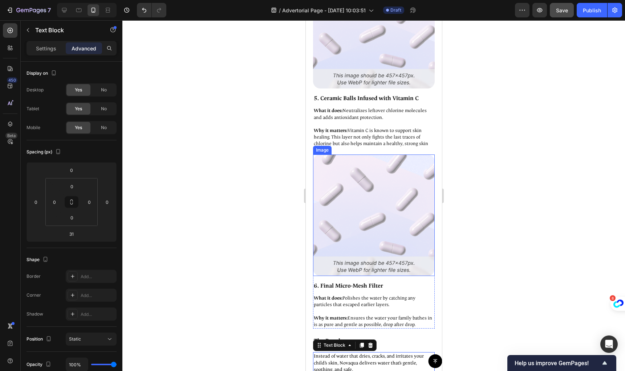
click at [404, 174] on img at bounding box center [374, 216] width 122 height 122
click at [359, 295] on p "What it does: Polishes the water by catching any particles that escaped earlier…" at bounding box center [373, 301] width 120 height 13
click at [347, 168] on img at bounding box center [374, 216] width 122 height 122
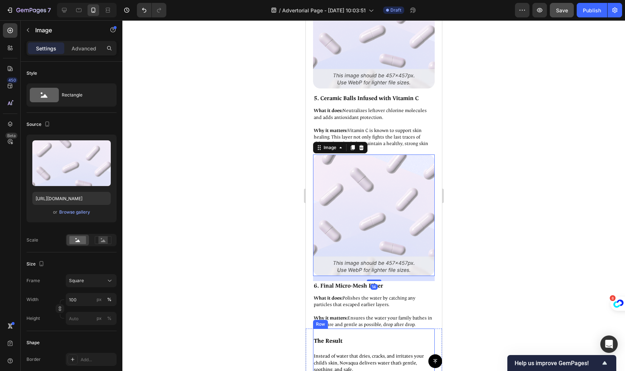
scroll to position [3255, 0]
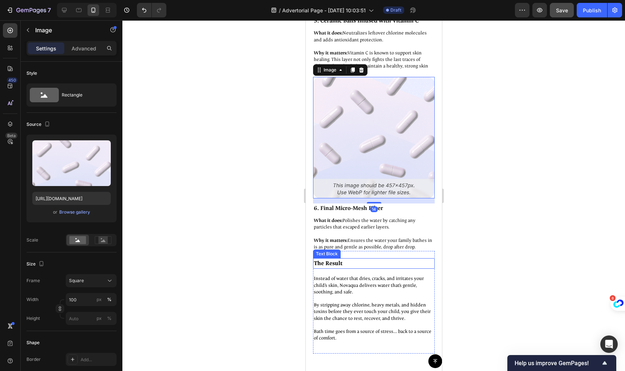
click at [331, 259] on p "The Result" at bounding box center [373, 263] width 120 height 9
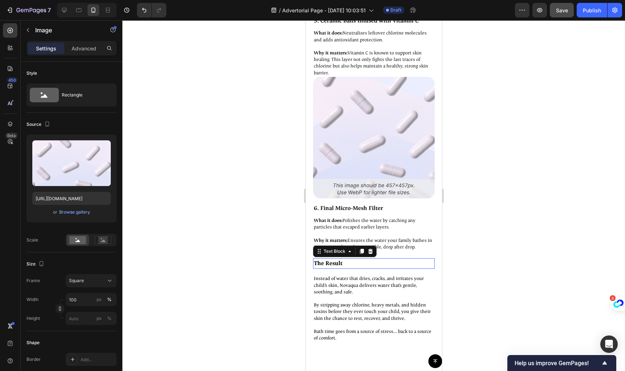
click at [331, 259] on p "The Result" at bounding box center [373, 263] width 120 height 9
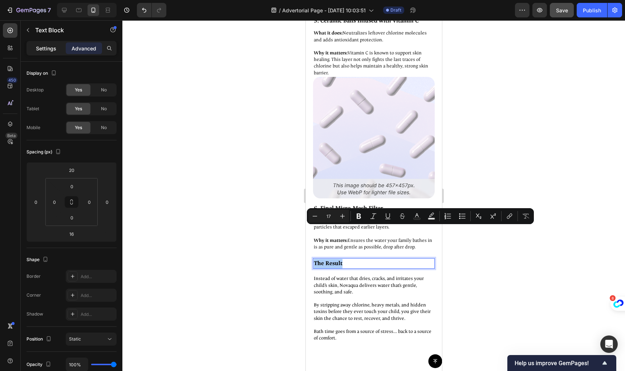
click at [46, 49] on p "Settings" at bounding box center [46, 49] width 20 height 8
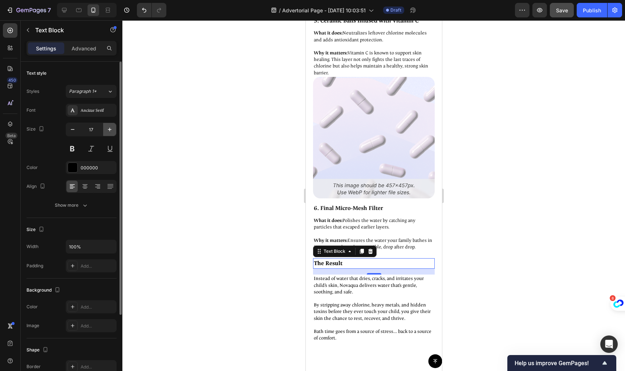
click at [109, 131] on icon "button" at bounding box center [109, 129] width 7 height 7
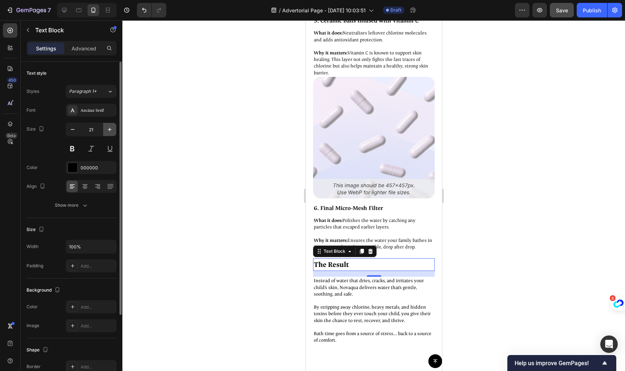
click at [109, 131] on icon "button" at bounding box center [109, 129] width 7 height 7
type input "24"
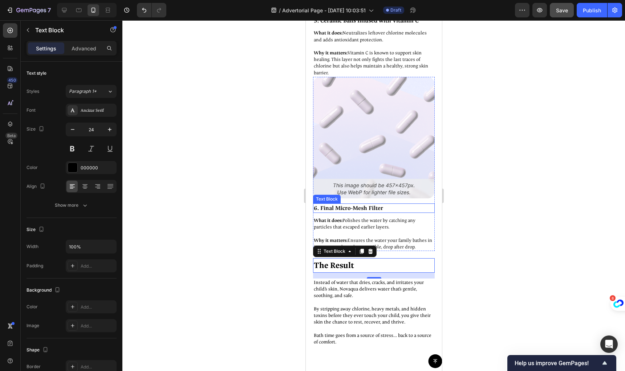
click at [371, 204] on p "6. Final Micro-Mesh Filter" at bounding box center [373, 208] width 120 height 8
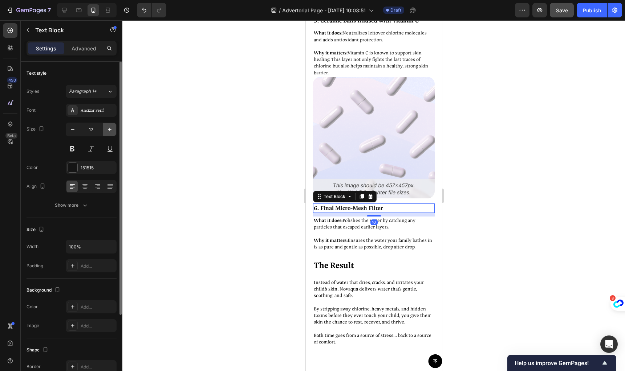
click at [112, 133] on icon "button" at bounding box center [109, 129] width 7 height 7
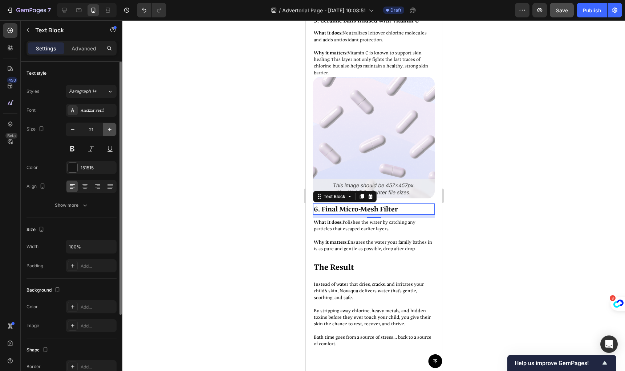
click at [112, 132] on icon "button" at bounding box center [109, 129] width 7 height 7
type input "24"
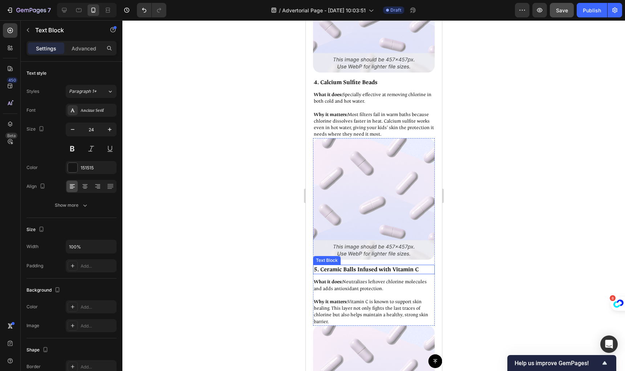
click at [345, 266] on p "5. Ceramic Balls Infused with Vitamin C" at bounding box center [373, 270] width 120 height 8
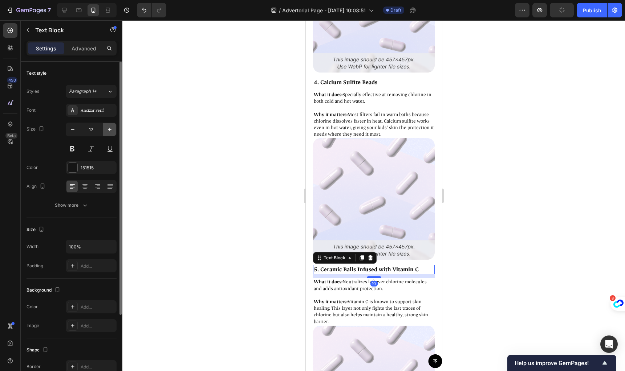
click at [113, 129] on icon "button" at bounding box center [109, 129] width 7 height 7
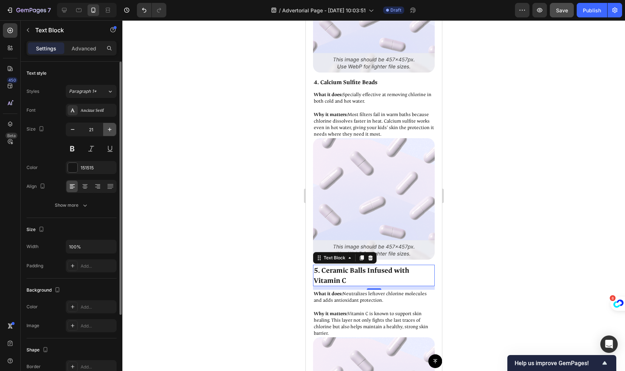
click at [113, 129] on icon "button" at bounding box center [109, 129] width 7 height 7
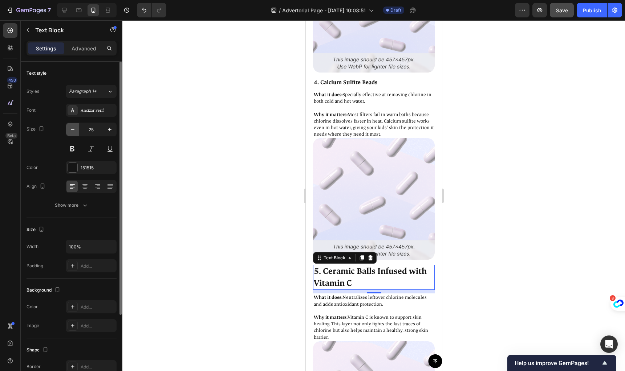
click at [75, 129] on icon "button" at bounding box center [72, 129] width 7 height 7
type input "24"
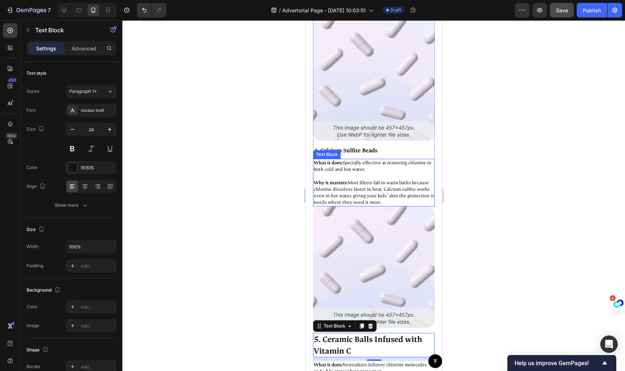
click at [336, 150] on div "Text Block" at bounding box center [327, 154] width 28 height 9
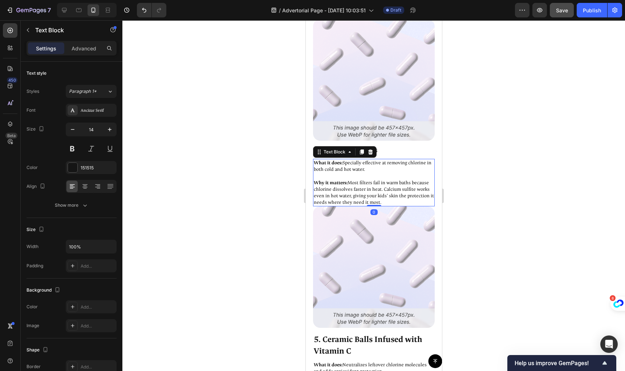
click at [405, 160] on p "What it does: Specially effective at removing chlorine in both cold and hot wat…" at bounding box center [373, 166] width 120 height 13
click at [388, 147] on p "4. Calcium Sulfite Beads" at bounding box center [373, 151] width 120 height 8
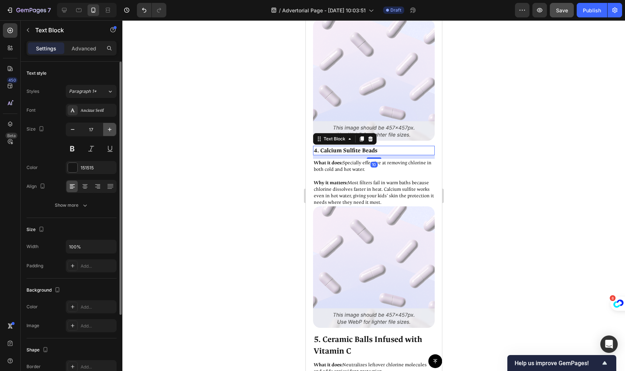
click at [110, 127] on icon "button" at bounding box center [109, 129] width 7 height 7
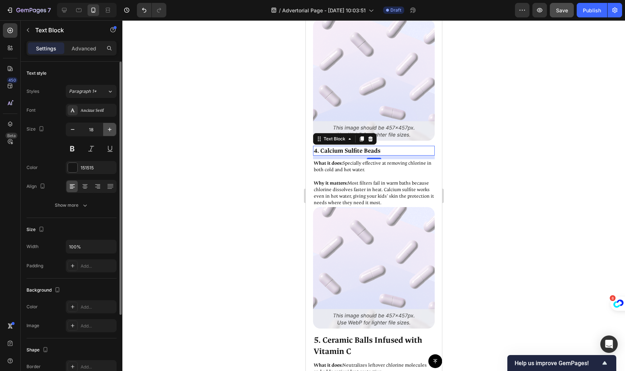
click at [111, 131] on icon "button" at bounding box center [109, 129] width 7 height 7
click at [111, 130] on icon "button" at bounding box center [109, 129] width 7 height 7
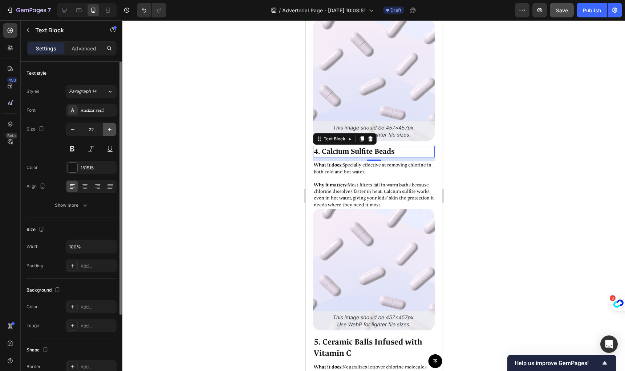
click at [112, 130] on icon "button" at bounding box center [109, 129] width 7 height 7
type input "24"
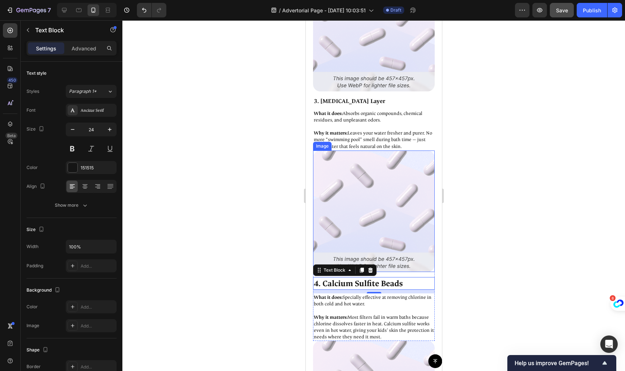
scroll to position [2667, 0]
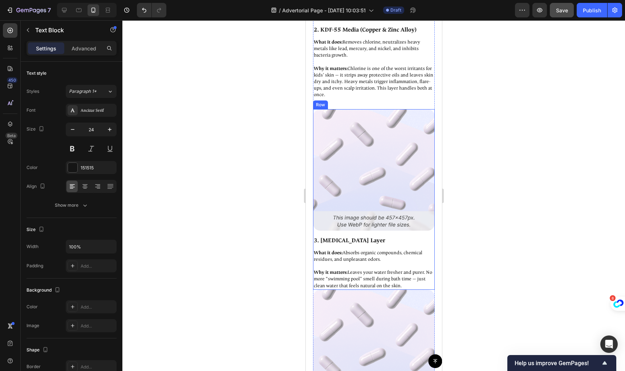
click at [342, 237] on p "3. [MEDICAL_DATA] Layer" at bounding box center [373, 241] width 120 height 8
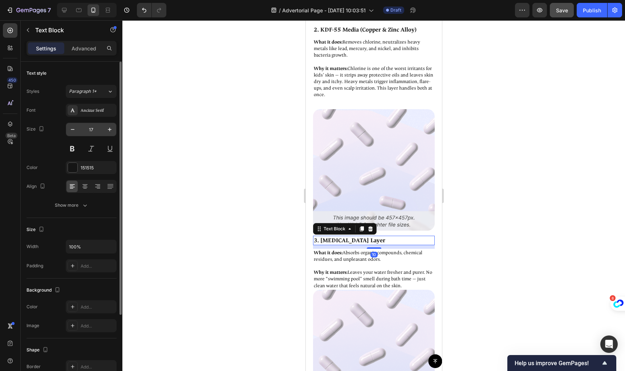
click at [116, 129] on div "17" at bounding box center [91, 130] width 51 height 14
click at [114, 130] on button "button" at bounding box center [109, 129] width 13 height 13
click at [113, 130] on button "button" at bounding box center [109, 129] width 13 height 13
click at [114, 129] on button "button" at bounding box center [109, 129] width 13 height 13
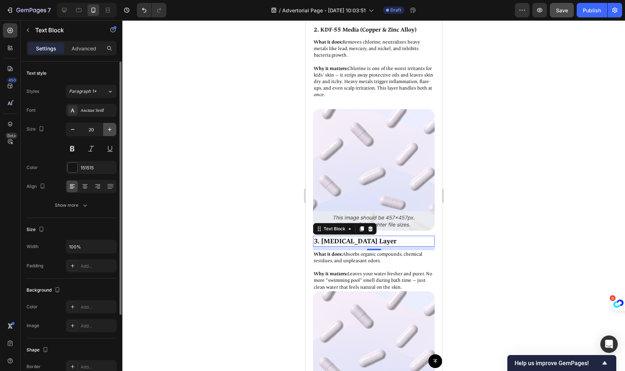
click at [113, 129] on button "button" at bounding box center [109, 129] width 13 height 13
click at [113, 129] on icon "button" at bounding box center [109, 129] width 7 height 7
type input "24"
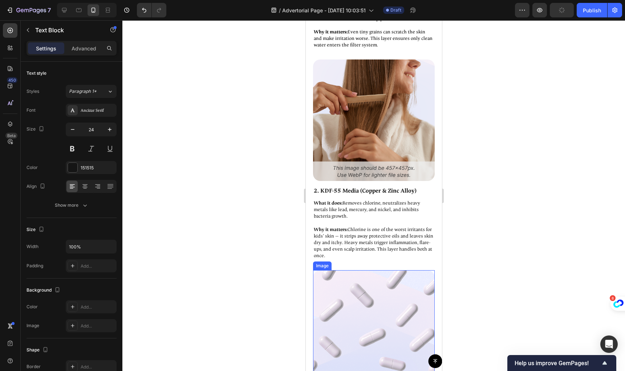
scroll to position [2456, 0]
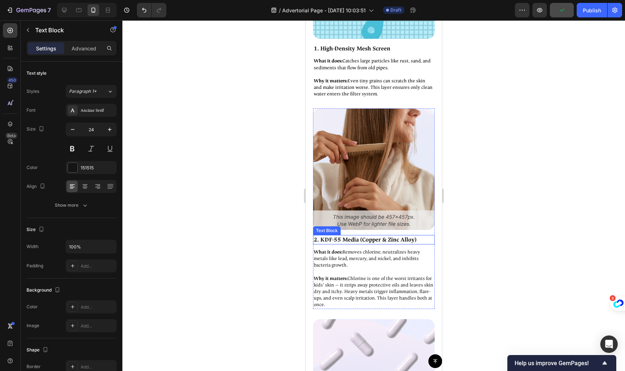
click at [337, 236] on p "2. KDF-55 Media (Copper & Zinc Alloy)" at bounding box center [373, 240] width 120 height 8
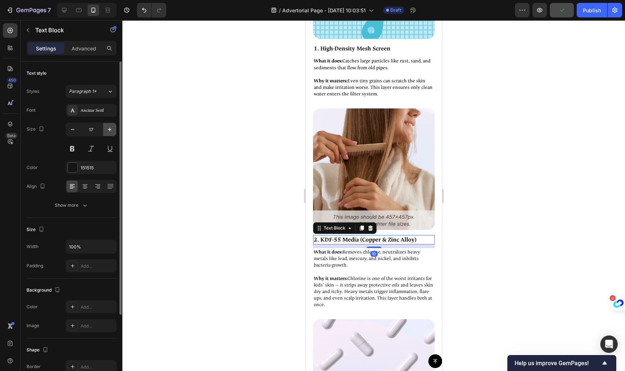
click at [105, 131] on button "button" at bounding box center [109, 129] width 13 height 13
click at [106, 131] on button "button" at bounding box center [109, 129] width 13 height 13
click at [106, 131] on icon "button" at bounding box center [109, 129] width 7 height 7
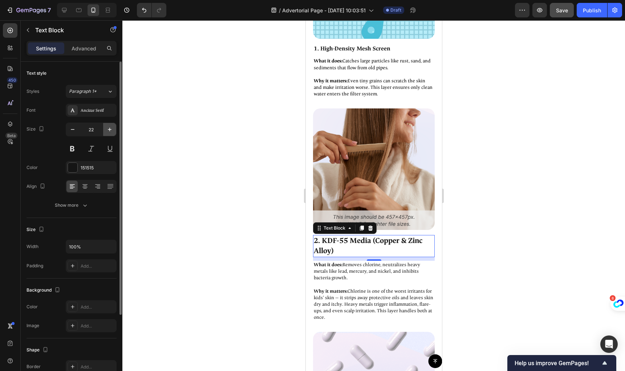
click at [106, 131] on icon "button" at bounding box center [109, 129] width 7 height 7
type input "24"
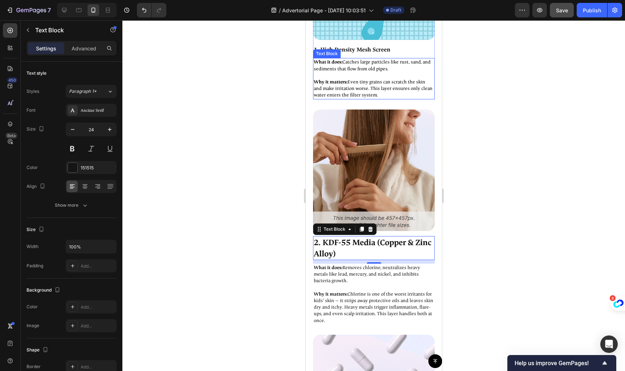
scroll to position [2382, 0]
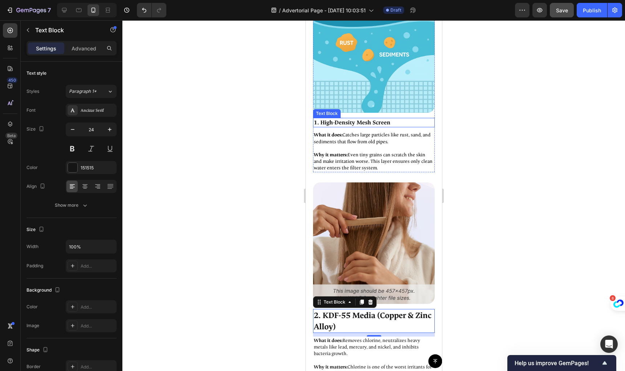
click at [351, 119] on p "1. High-Density Mesh Screen" at bounding box center [373, 123] width 120 height 8
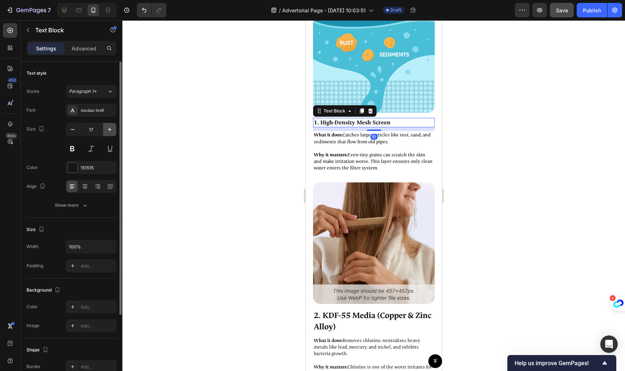
click at [110, 130] on icon "button" at bounding box center [110, 130] width 4 height 4
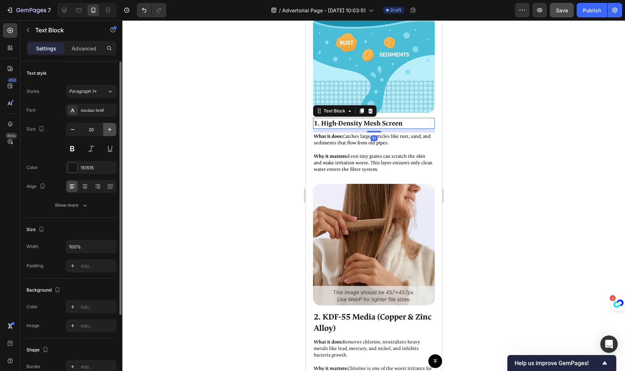
click at [110, 130] on icon "button" at bounding box center [109, 129] width 7 height 7
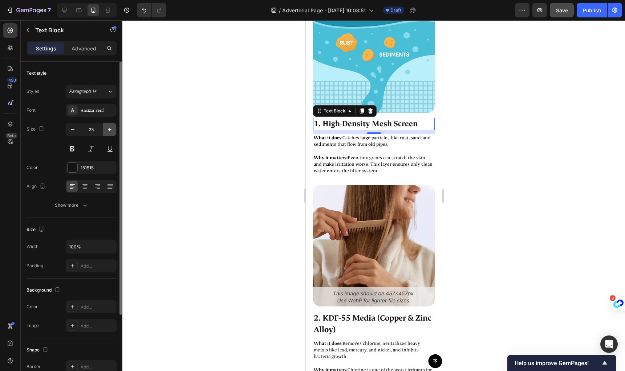
click at [110, 130] on icon "button" at bounding box center [109, 129] width 7 height 7
type input "24"
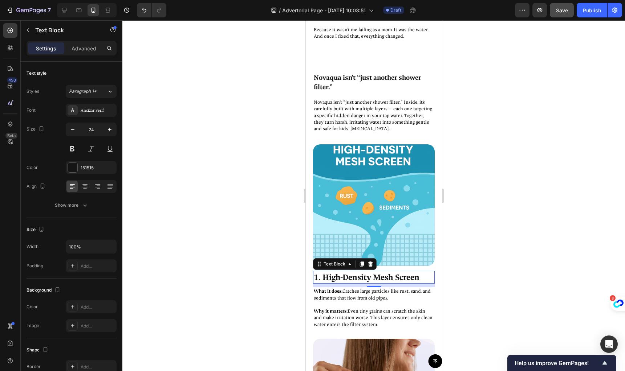
scroll to position [2075, 0]
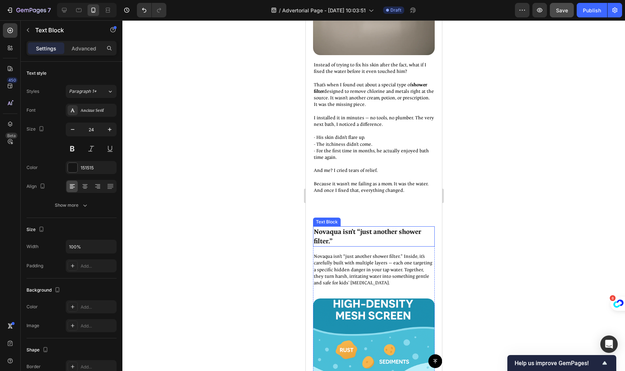
click at [331, 234] on p "Novaqua isn’t “just another shower filter.”" at bounding box center [373, 236] width 120 height 19
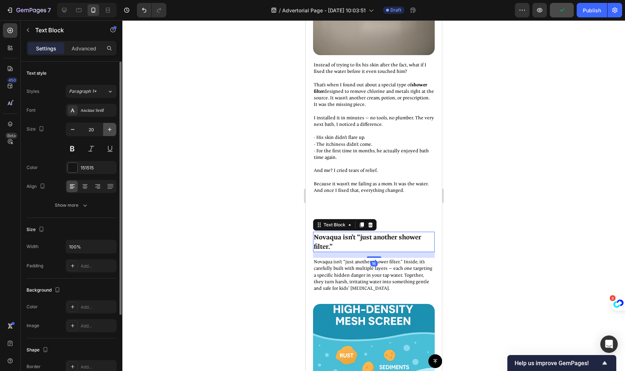
click at [109, 132] on icon "button" at bounding box center [109, 129] width 7 height 7
click at [110, 131] on icon "button" at bounding box center [109, 129] width 7 height 7
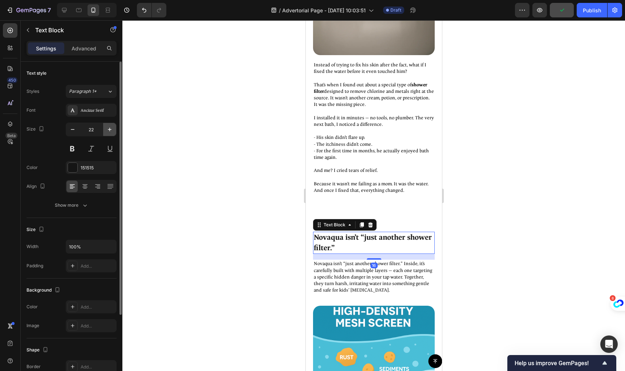
click at [110, 131] on icon "button" at bounding box center [109, 129] width 7 height 7
type input "24"
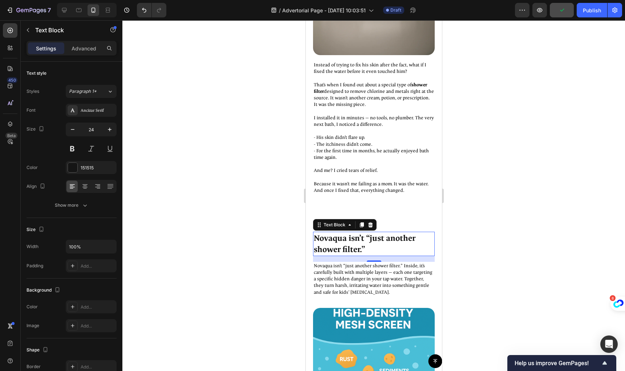
click at [350, 265] on p "Novaqua isn’t “just another shower filter.” Inside, it’s carefully built with m…" at bounding box center [373, 279] width 120 height 33
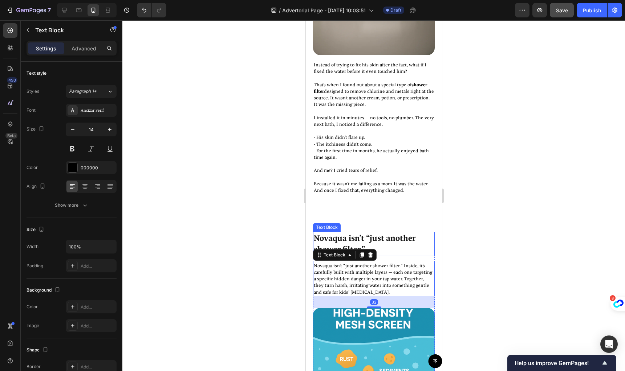
scroll to position [2009, 0]
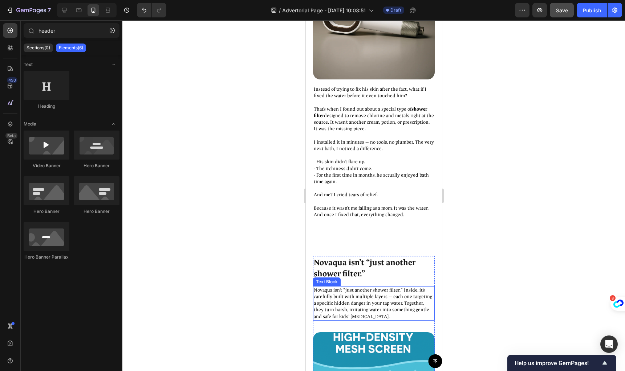
scroll to position [2067, 0]
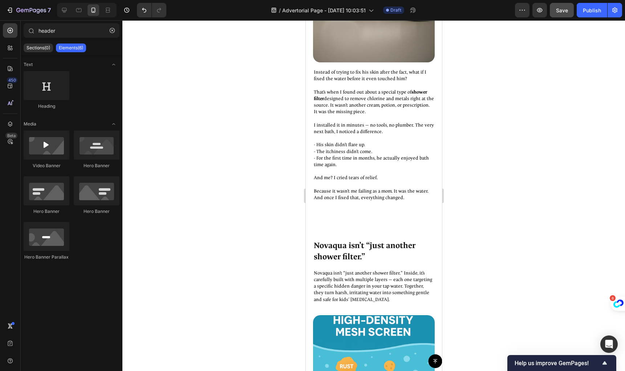
click at [383, 215] on div "Button Sticky Then I discovered something that finally made sense. Text Block I…" at bounding box center [373, 377] width 136 height 4819
click at [384, 232] on div "Button Sticky Then I discovered something that finally made sense. Text Block I…" at bounding box center [373, 377] width 136 height 4819
click at [394, 257] on div "Novaqua isn’t “just another shower filter.”" at bounding box center [374, 251] width 122 height 24
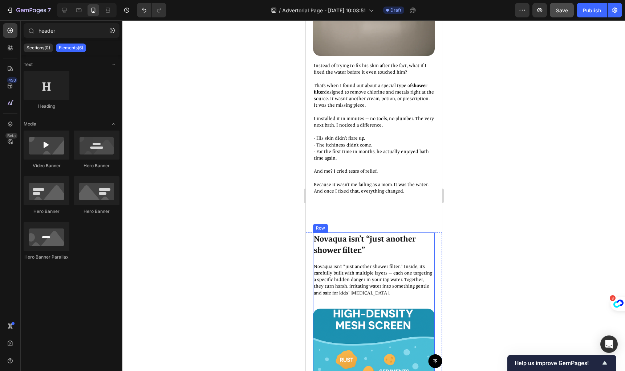
scroll to position [2138, 0]
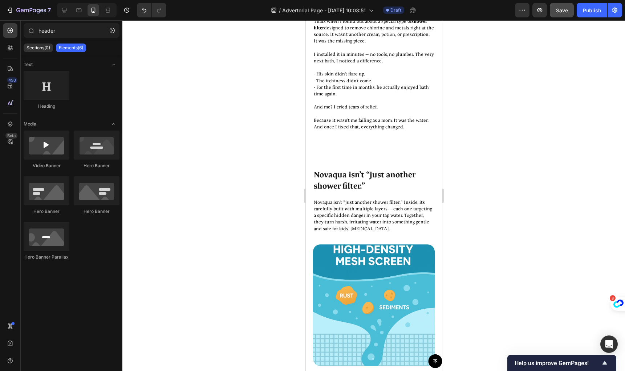
click at [366, 146] on div "Button Sticky Then I discovered something that finally made sense. Text Block I…" at bounding box center [373, 306] width 136 height 4819
click at [311, 163] on div "Button Sticky Then I discovered something that finally made sense. Text Block I…" at bounding box center [373, 306] width 136 height 4819
click at [421, 171] on p "Novaqua isn’t “just another shower filter.”" at bounding box center [373, 180] width 120 height 23
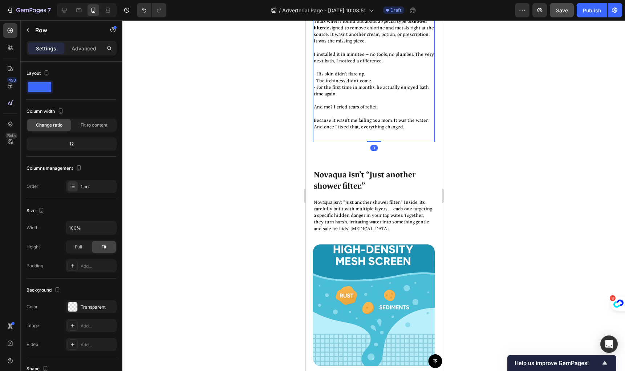
click at [369, 150] on div "Button Sticky Then I discovered something that finally made sense. Text Block I…" at bounding box center [373, 306] width 136 height 4819
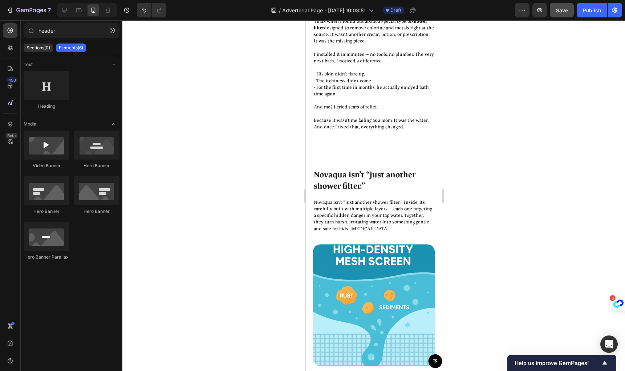
click at [361, 155] on div "Button Sticky Then I discovered something that finally made sense. Text Block I…" at bounding box center [373, 306] width 136 height 4819
click at [412, 170] on p "Novaqua isn’t “just another shower filter.”" at bounding box center [373, 180] width 120 height 23
click at [407, 144] on div "Button Sticky Then I discovered something that finally made sense. Text Block I…" at bounding box center [373, 306] width 136 height 4819
click at [65, 13] on icon at bounding box center [64, 10] width 7 height 7
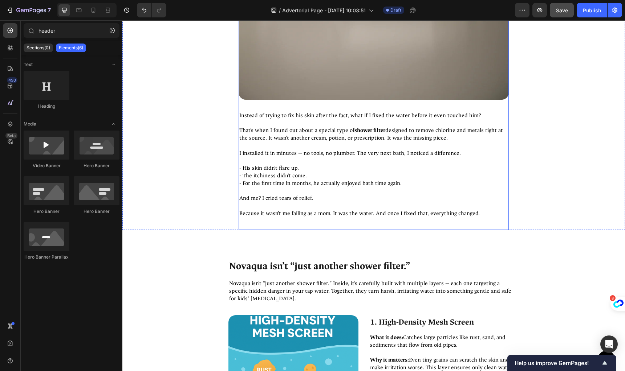
scroll to position [2270, 0]
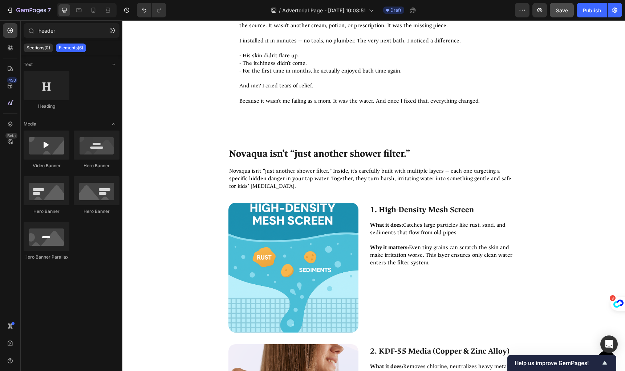
click at [313, 126] on div "Button Sticky Then I discovered something that finally made sense. Text Block I…" at bounding box center [373, 56] width 502 height 4583
click at [152, 130] on div "Button Sticky Then I discovered something that finally made sense. Text Block I…" at bounding box center [373, 56] width 502 height 4583
click at [277, 172] on p "Novaqua isn’t “just another shower filter.” Inside, it’s carefully built with m…" at bounding box center [373, 179] width 289 height 23
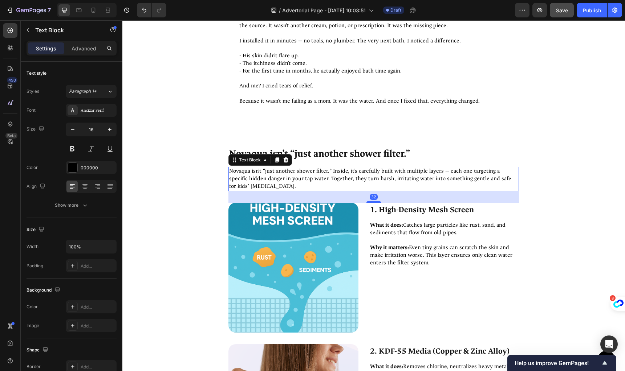
click at [186, 141] on div "Button Sticky Then I discovered something that finally made sense. Text Block I…" at bounding box center [373, 56] width 502 height 4583
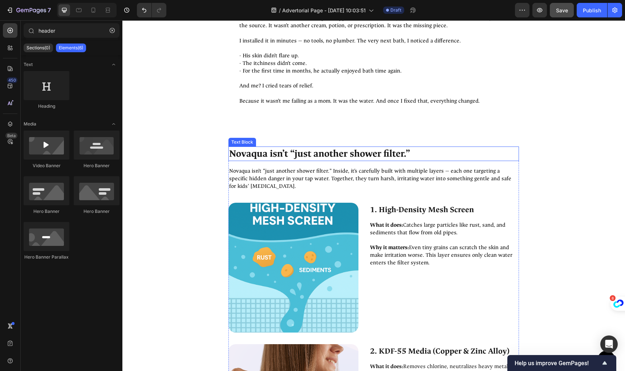
click at [239, 147] on p "Novaqua isn’t “just another shower filter.”" at bounding box center [373, 153] width 289 height 13
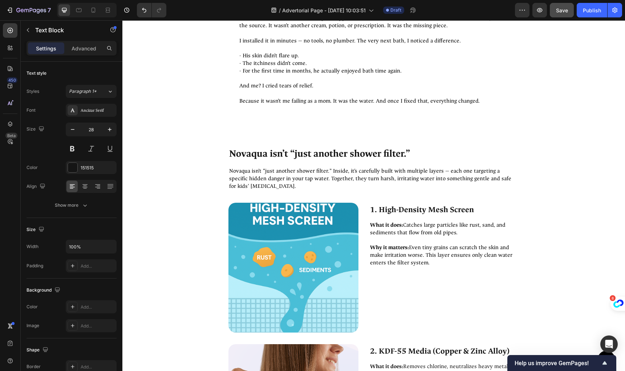
click at [208, 120] on div "Button Sticky Then I discovered something that finally made sense. Text Block I…" at bounding box center [373, 56] width 502 height 4583
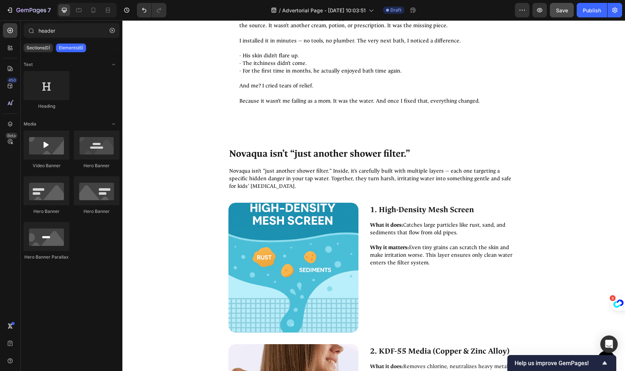
drag, startPoint x: 317, startPoint y: 123, endPoint x: 324, endPoint y: 125, distance: 7.3
click at [319, 124] on div "Button Sticky Then I discovered something that finally made sense. Text Block I…" at bounding box center [373, 56] width 502 height 4583
click at [513, 137] on div "Button Sticky Then I discovered something that finally made sense. Text Block I…" at bounding box center [373, 56] width 502 height 4583
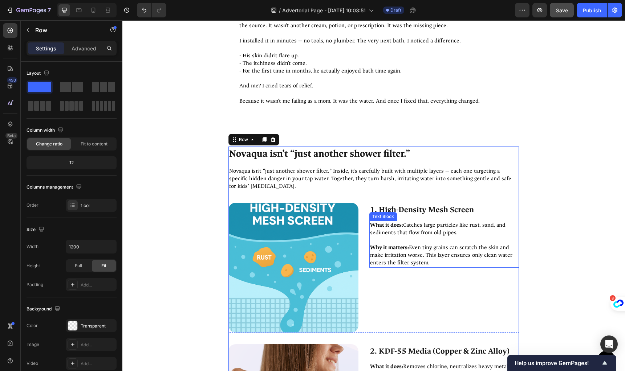
click at [500, 222] on p "What it does: Catches large particles like rust, sand, and sediments that flow …" at bounding box center [444, 229] width 148 height 15
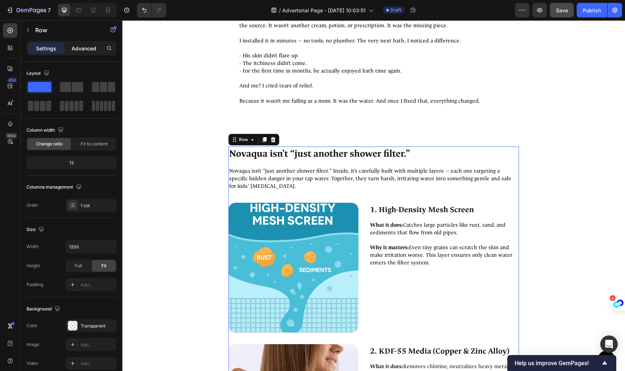
click at [73, 46] on p "Advanced" at bounding box center [84, 49] width 25 height 8
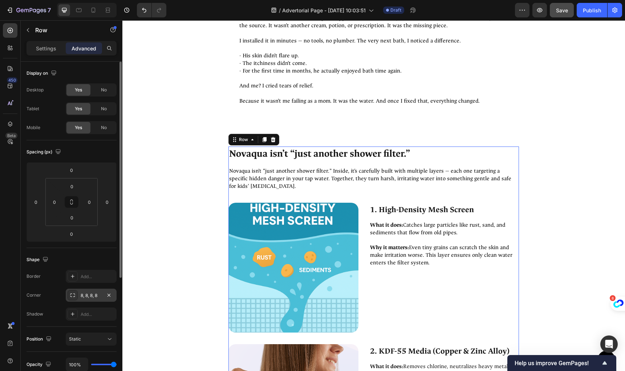
click at [85, 294] on div "8, 8, 8, 8" at bounding box center [91, 296] width 21 height 7
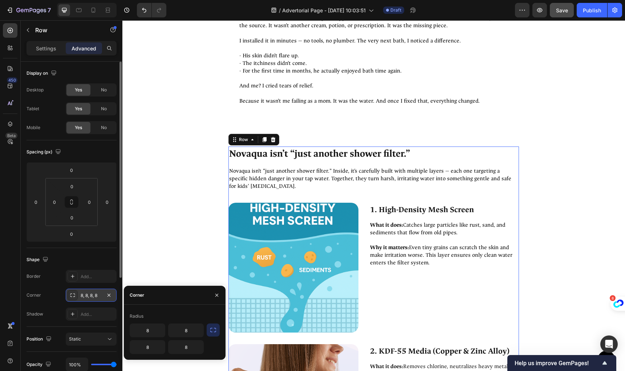
click at [86, 295] on div "8, 8, 8, 8" at bounding box center [91, 296] width 21 height 7
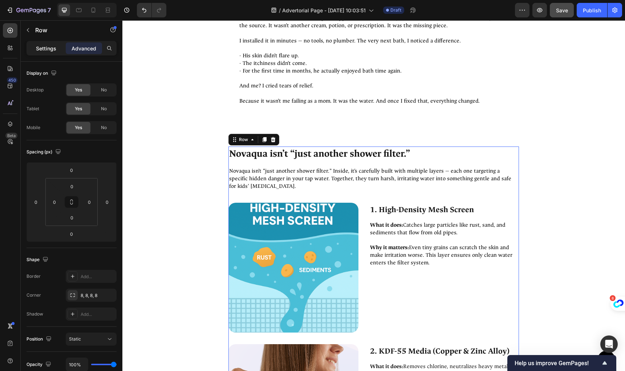
click at [51, 45] on p "Settings" at bounding box center [46, 49] width 20 height 8
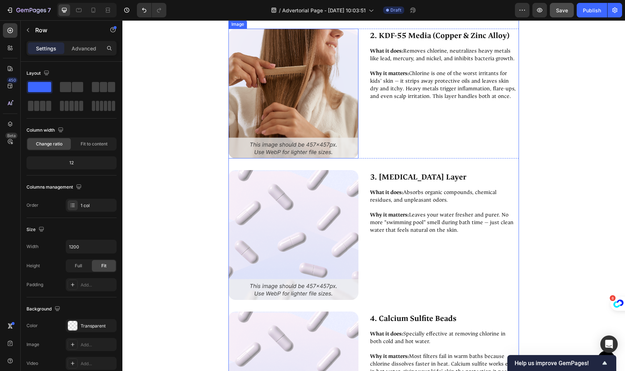
scroll to position [2582, 0]
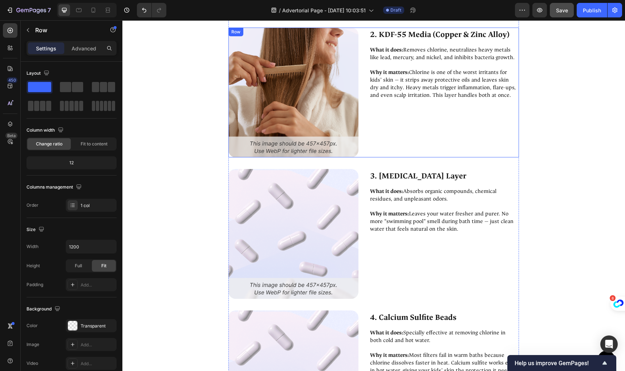
click at [275, 101] on img at bounding box center [293, 93] width 130 height 130
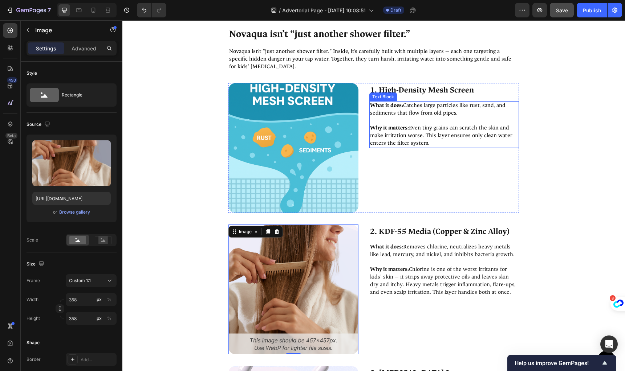
scroll to position [2433, 0]
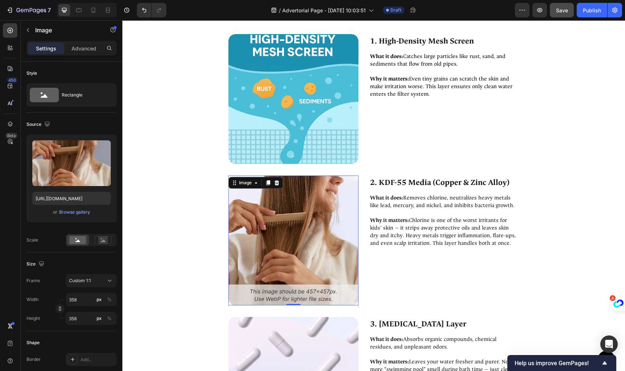
click at [290, 245] on img at bounding box center [293, 241] width 130 height 130
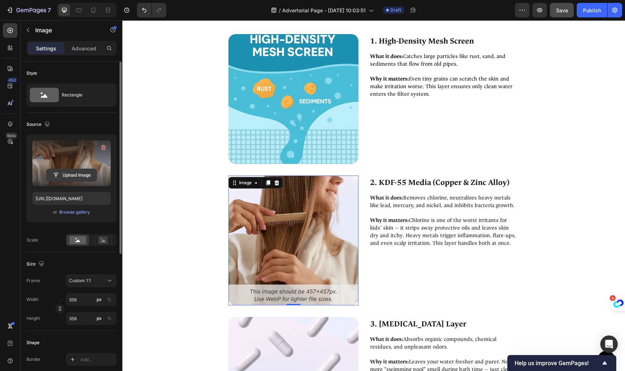
click at [77, 173] on input "file" at bounding box center [71, 175] width 50 height 12
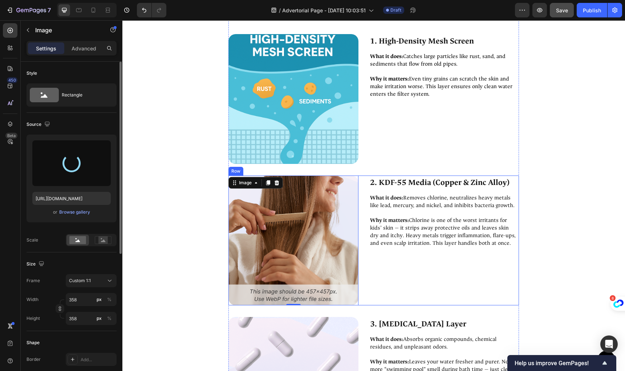
type input "https://cdn.shopify.com/s/files/1/0864/4850/5098/files/gempages_585699759549842…"
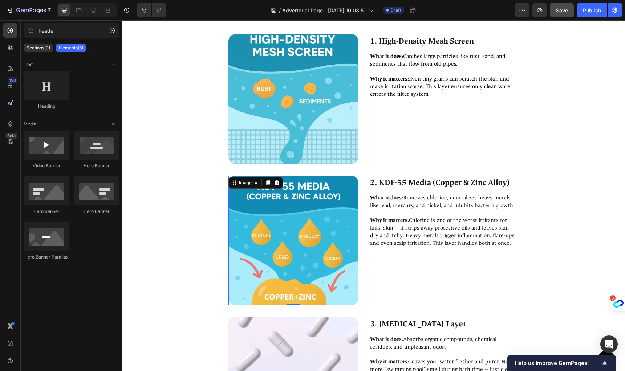
drag, startPoint x: 94, startPoint y: 11, endPoint x: 98, endPoint y: 16, distance: 7.5
click at [94, 11] on icon at bounding box center [93, 10] width 7 height 7
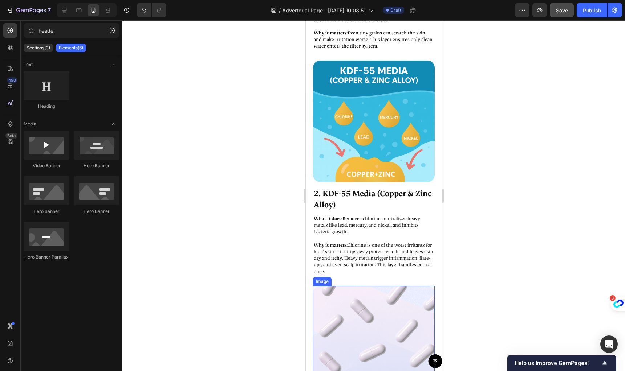
scroll to position [2780, 0]
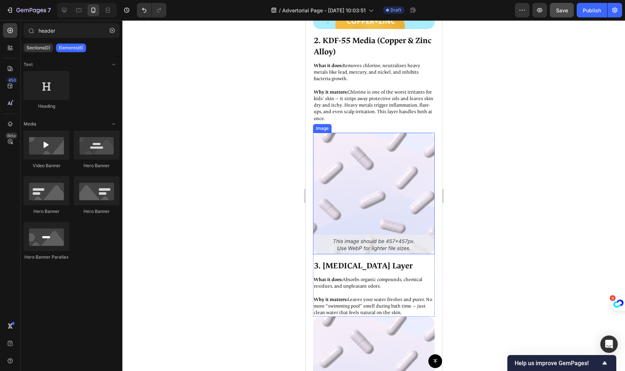
click at [383, 200] on img at bounding box center [374, 194] width 122 height 122
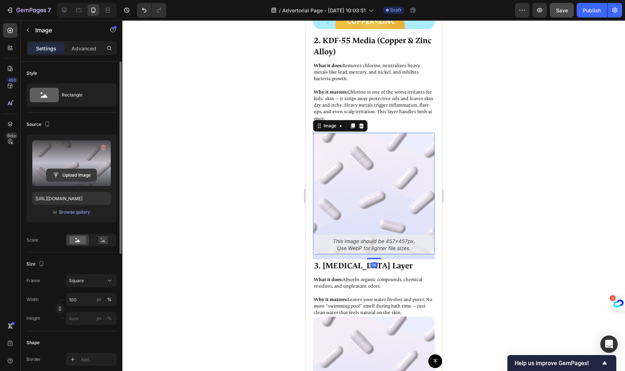
click at [75, 175] on input "file" at bounding box center [71, 175] width 50 height 12
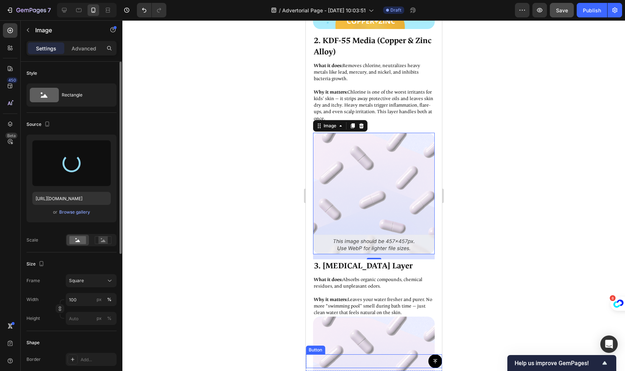
type input "https://cdn.shopify.com/s/files/1/0864/4850/5098/files/gempages_585699759549842…"
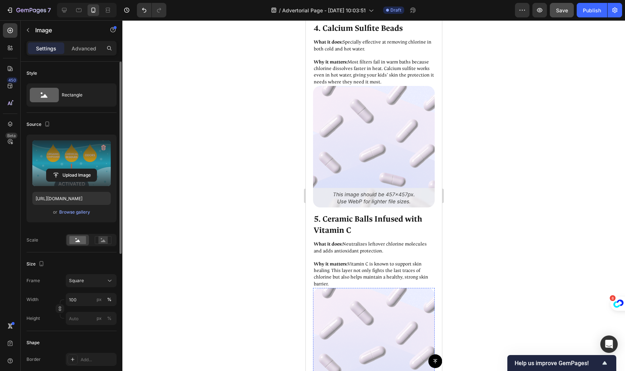
scroll to position [3336, 0]
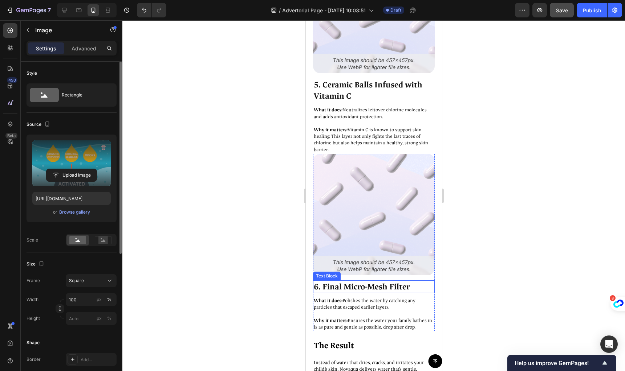
click at [376, 183] on img at bounding box center [374, 215] width 122 height 122
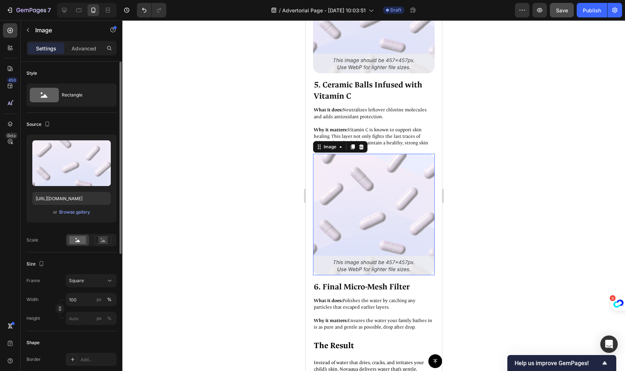
scroll to position [2957, 0]
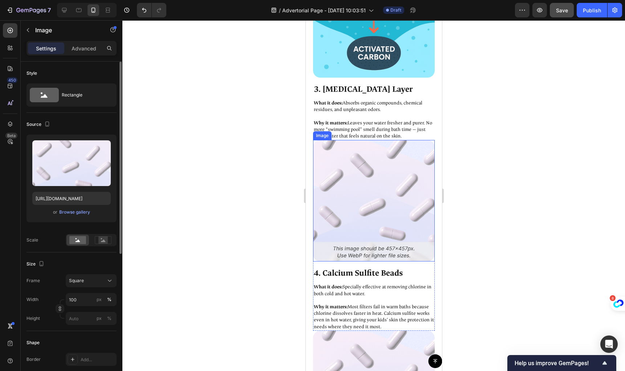
drag, startPoint x: 377, startPoint y: 178, endPoint x: 394, endPoint y: 233, distance: 57.5
click at [377, 178] on img at bounding box center [374, 201] width 122 height 122
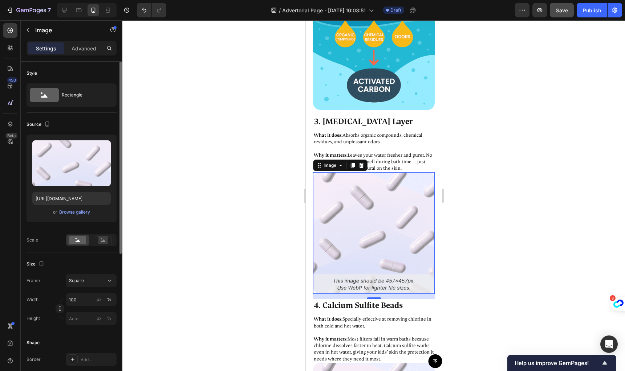
scroll to position [2978, 0]
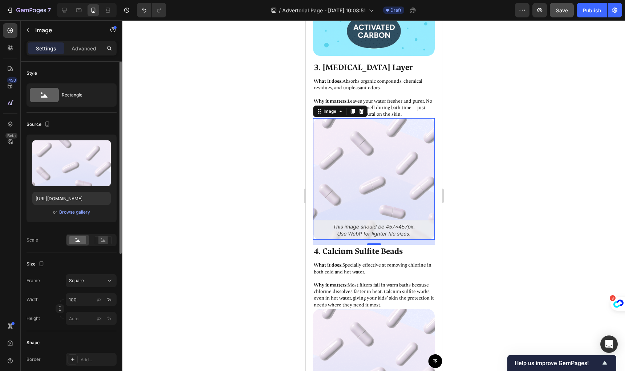
click at [363, 146] on img at bounding box center [374, 179] width 122 height 122
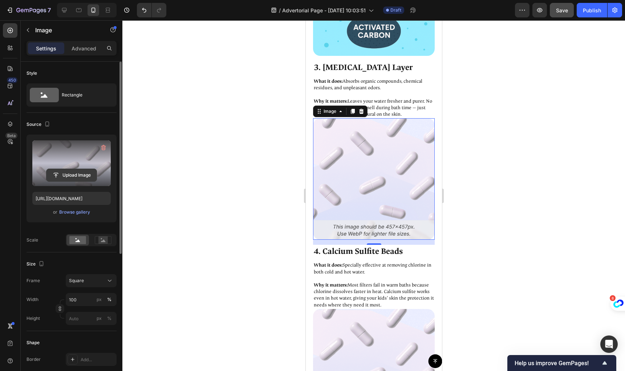
click at [64, 172] on input "file" at bounding box center [71, 175] width 50 height 12
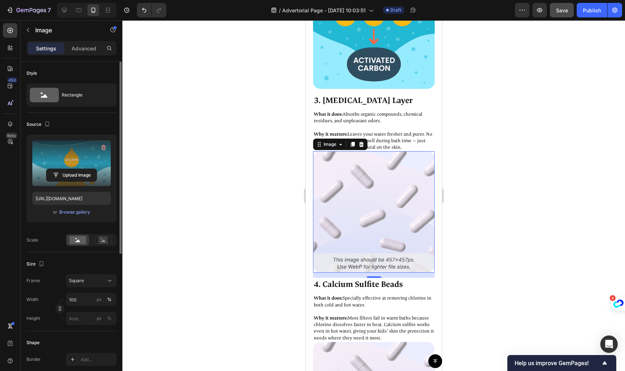
scroll to position [2946, 0]
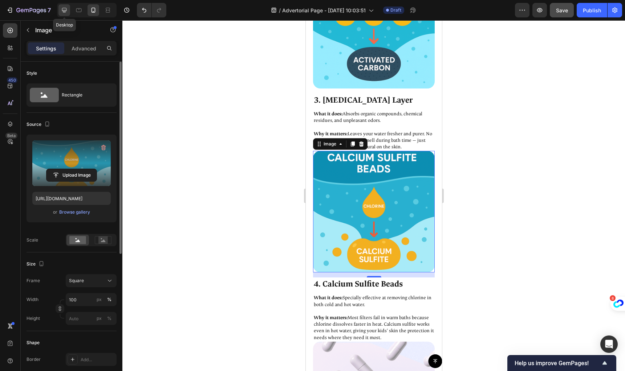
click at [63, 10] on icon at bounding box center [64, 10] width 7 height 7
type input "[URL][DOMAIN_NAME]"
type input "358"
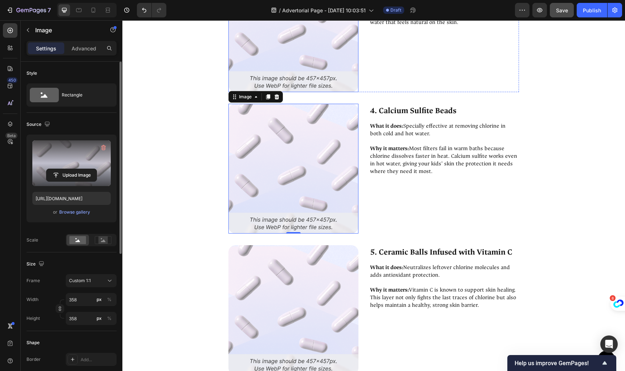
scroll to position [2788, 0]
click at [306, 192] on img at bounding box center [293, 169] width 130 height 130
click at [71, 175] on input "file" at bounding box center [71, 175] width 50 height 12
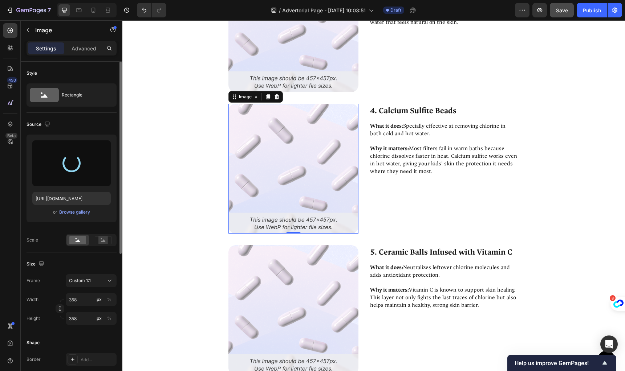
scroll to position [2727, 0]
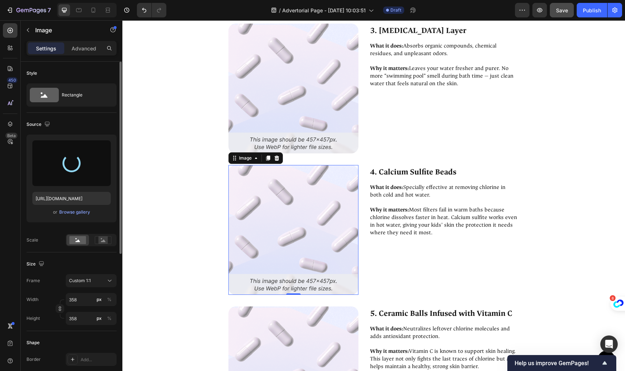
type input "https://cdn.shopify.com/s/files/1/0864/4850/5098/files/gempages_585699759549842…"
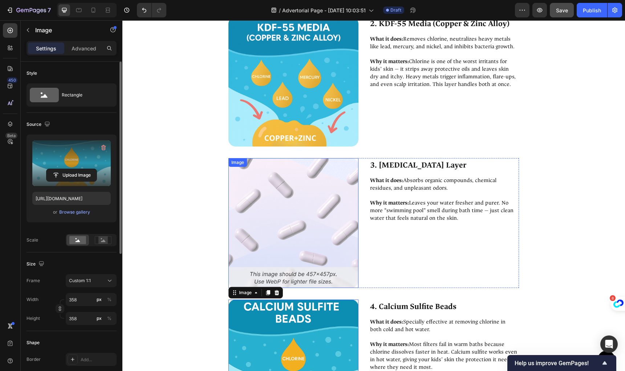
scroll to position [2588, 0]
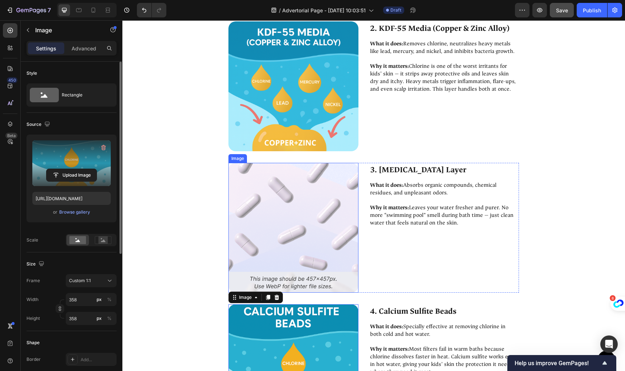
click at [277, 206] on img at bounding box center [293, 228] width 130 height 130
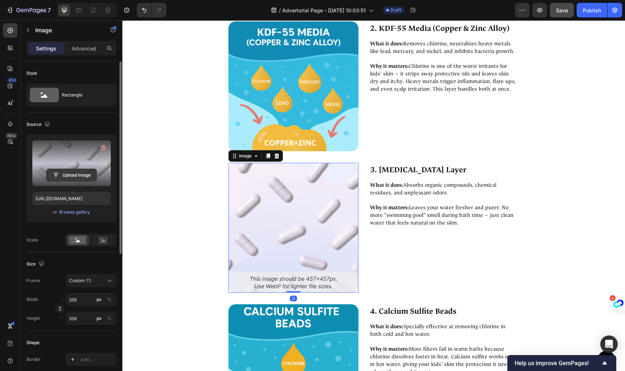
click at [66, 175] on input "file" at bounding box center [71, 175] width 50 height 12
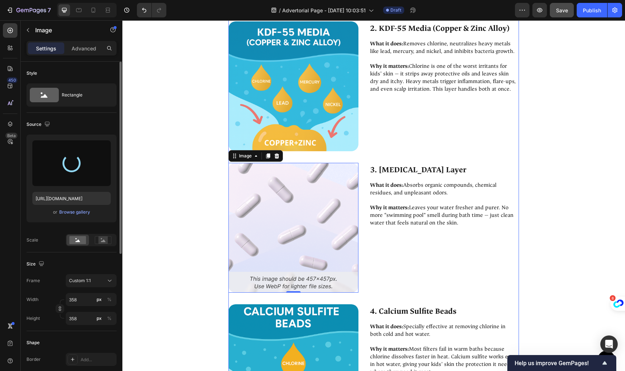
type input "https://cdn.shopify.com/s/files/1/0864/4850/5098/files/gempages_585699759549842…"
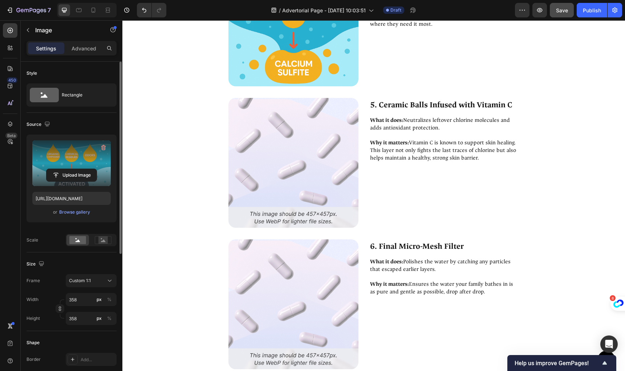
scroll to position [2936, 0]
click at [314, 148] on img at bounding box center [293, 163] width 130 height 130
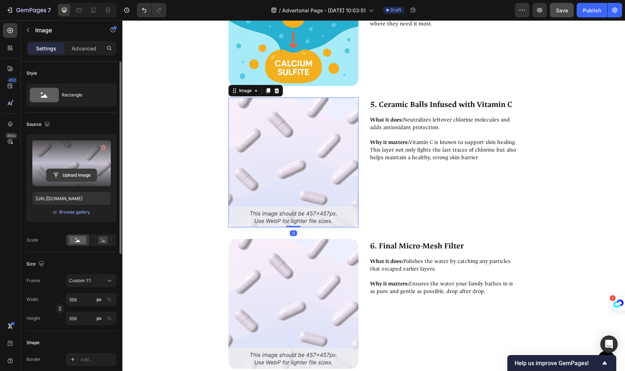
click at [70, 172] on input "file" at bounding box center [71, 175] width 50 height 12
click at [67, 181] on input "file" at bounding box center [71, 175] width 50 height 12
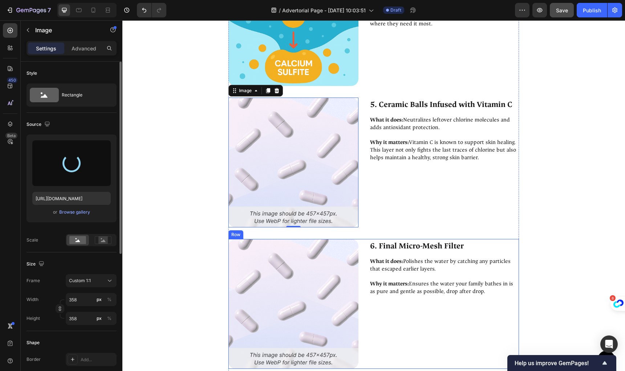
scroll to position [3073, 0]
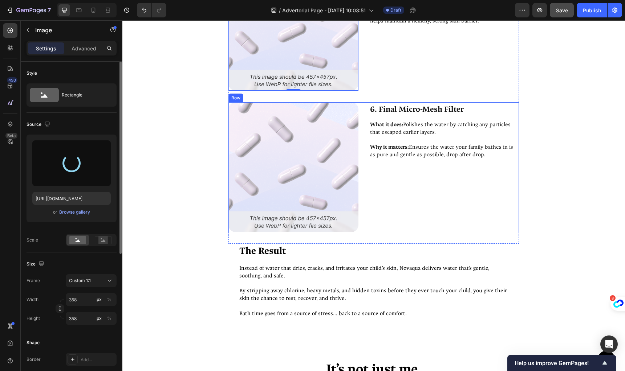
type input "https://cdn.shopify.com/s/files/1/0864/4850/5098/files/gempages_585699759549842…"
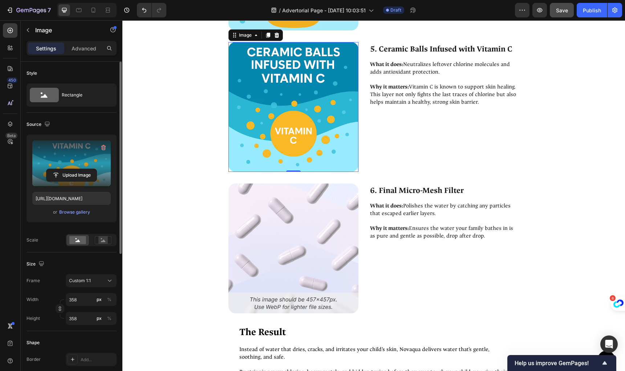
scroll to position [3052, 0]
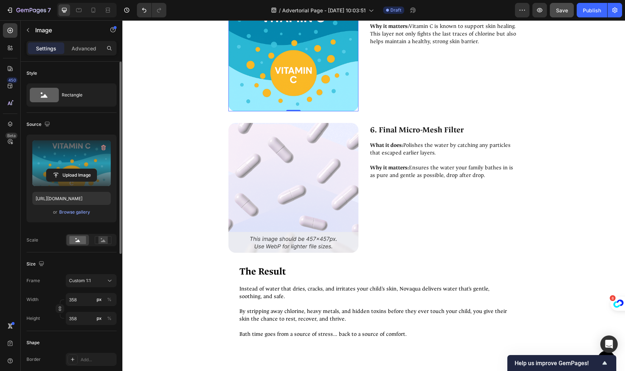
click at [279, 219] on img at bounding box center [293, 188] width 130 height 130
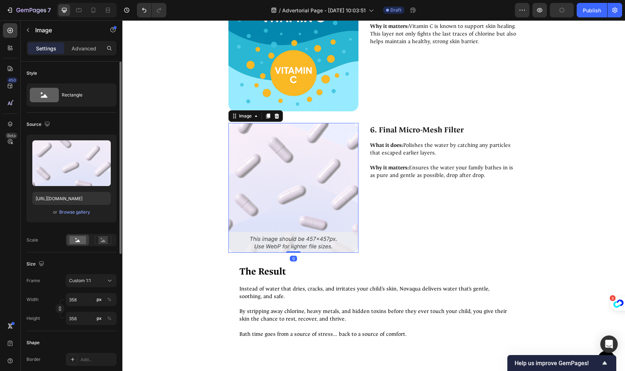
scroll to position [3018, 0]
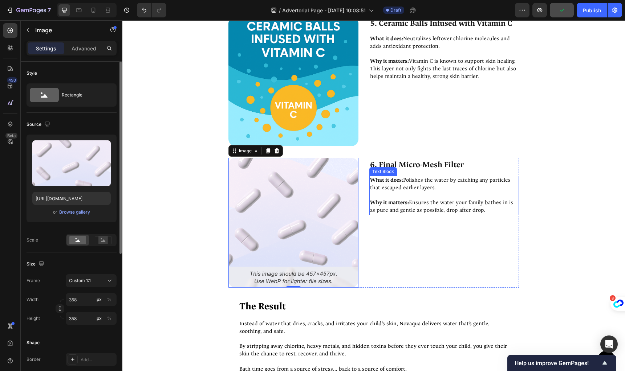
click at [468, 186] on p "What it does: Polishes the water by catching any particles that escaped earlier…" at bounding box center [444, 184] width 148 height 15
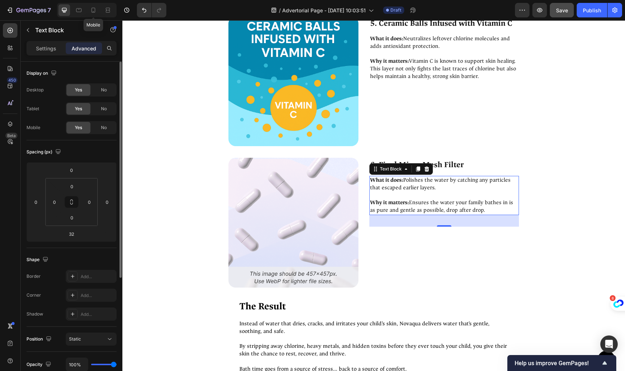
click at [91, 10] on icon at bounding box center [93, 10] width 4 height 5
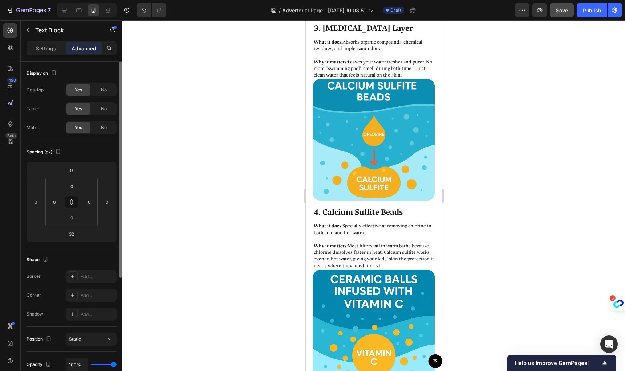
type input "0"
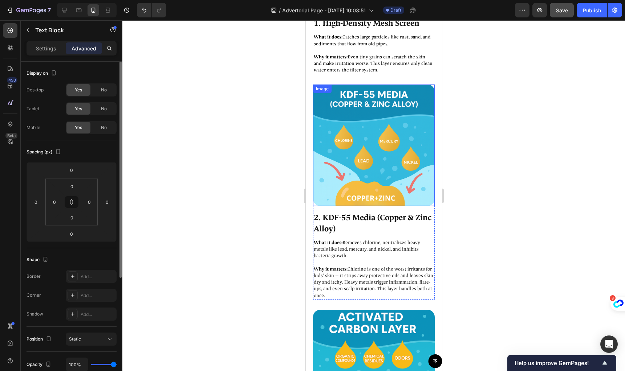
scroll to position [2851, 0]
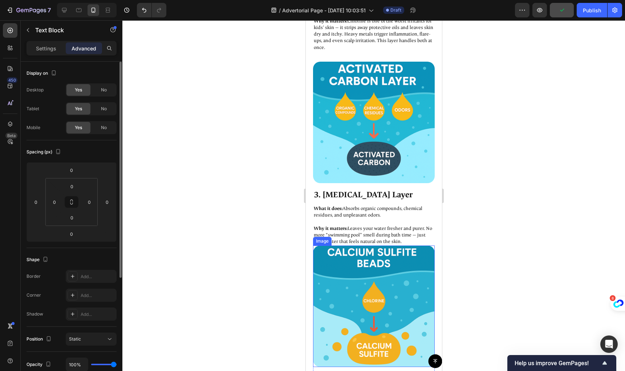
click at [342, 246] on img at bounding box center [374, 307] width 122 height 122
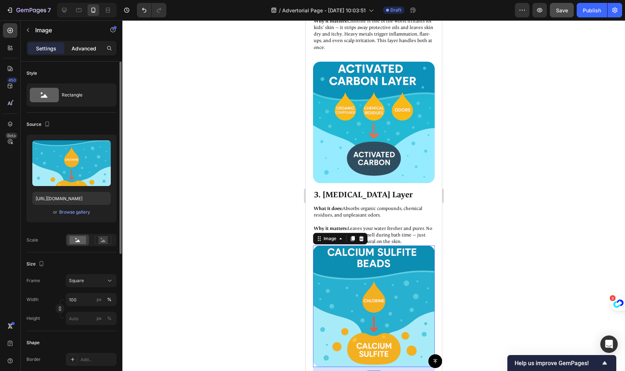
click at [85, 49] on p "Advanced" at bounding box center [84, 49] width 25 height 8
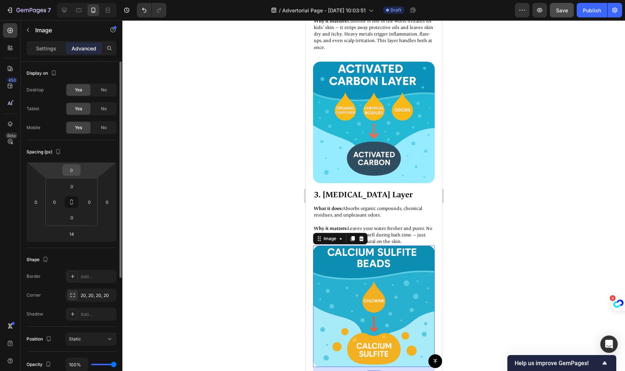
click at [74, 174] on input "0" at bounding box center [71, 170] width 15 height 11
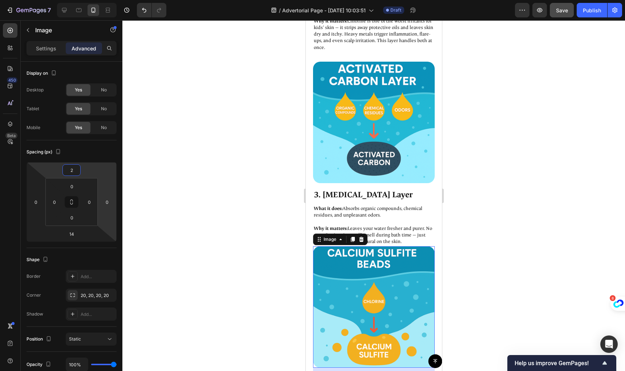
type input "20"
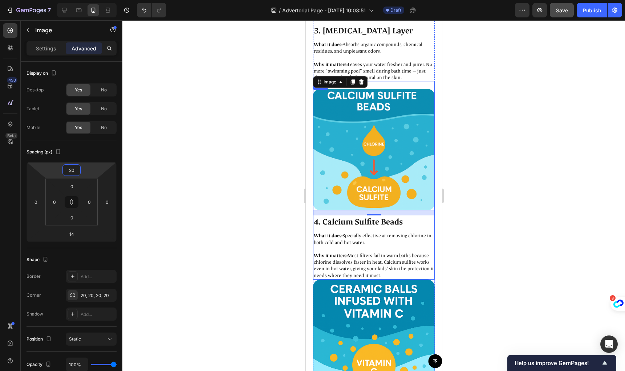
scroll to position [3073, 0]
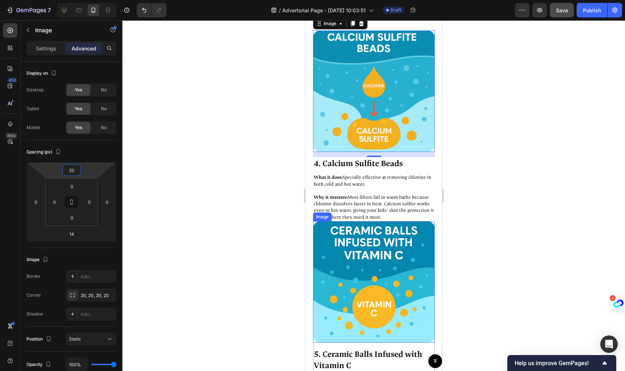
click at [369, 221] on img at bounding box center [374, 282] width 122 height 122
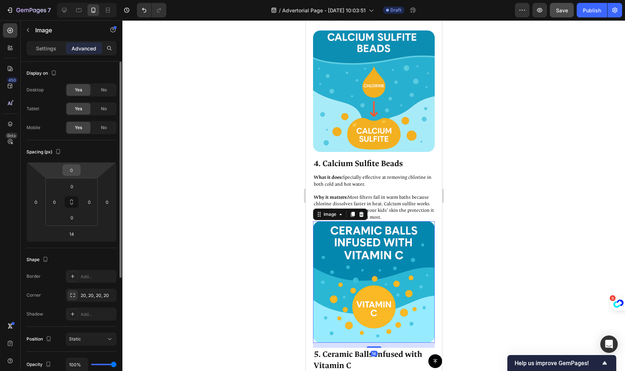
click at [76, 171] on input "0" at bounding box center [71, 170] width 15 height 11
type input "20"
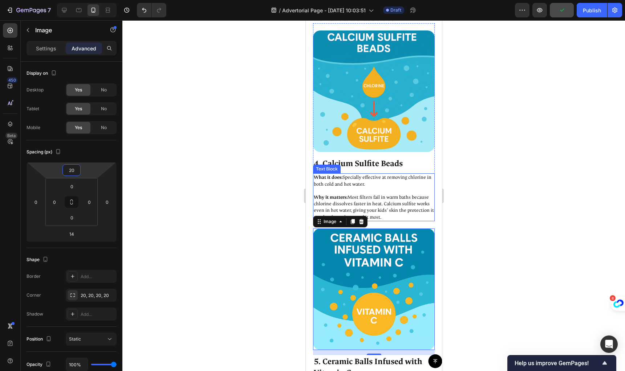
drag, startPoint x: 379, startPoint y: 174, endPoint x: 390, endPoint y: 206, distance: 33.4
click at [379, 188] on p "Why it matters: Most filters fail in warm baths because chlorine dissolves fast…" at bounding box center [373, 204] width 120 height 33
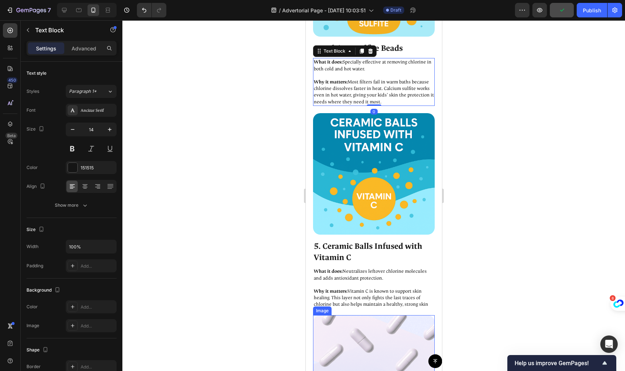
scroll to position [3325, 0]
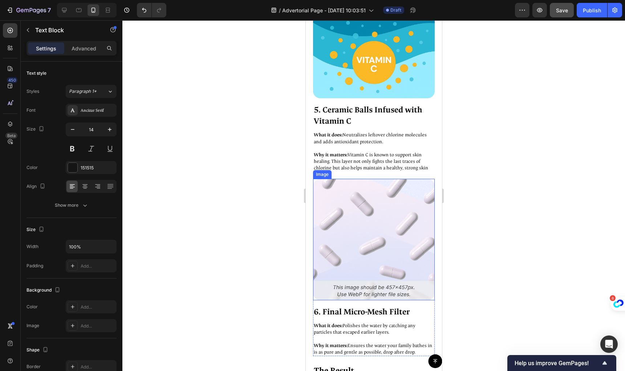
click at [352, 181] on img at bounding box center [374, 240] width 122 height 122
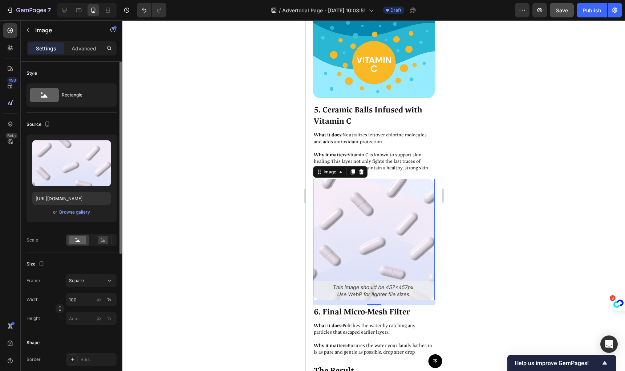
click at [86, 49] on p "Advanced" at bounding box center [84, 49] width 25 height 8
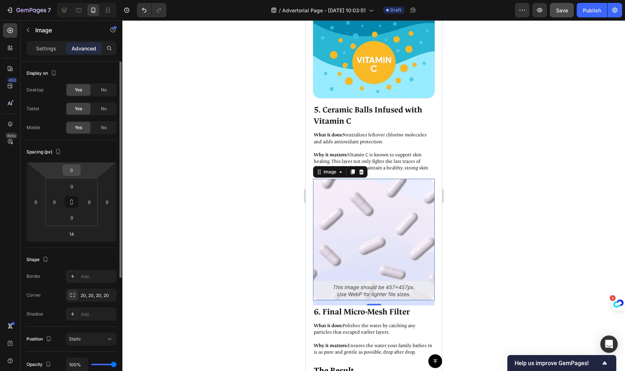
click at [74, 171] on input "0" at bounding box center [71, 170] width 15 height 11
type input "20"
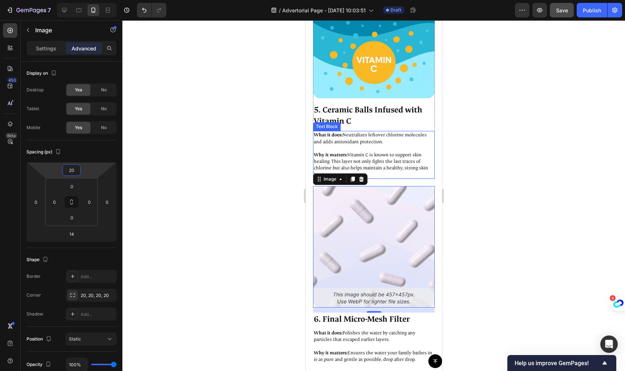
click at [387, 145] on p "Why it matters: Vitamin C is known to support skin healing. This layer not only…" at bounding box center [373, 161] width 120 height 33
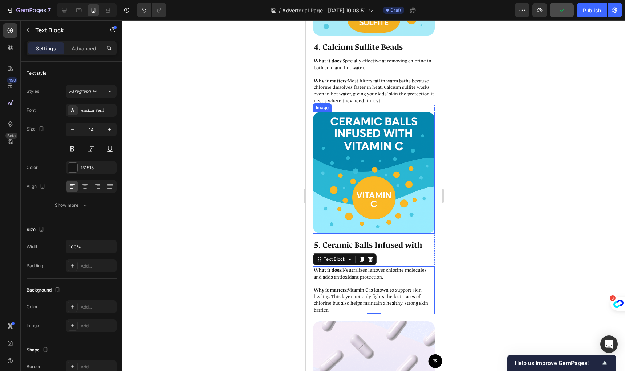
scroll to position [3349, 0]
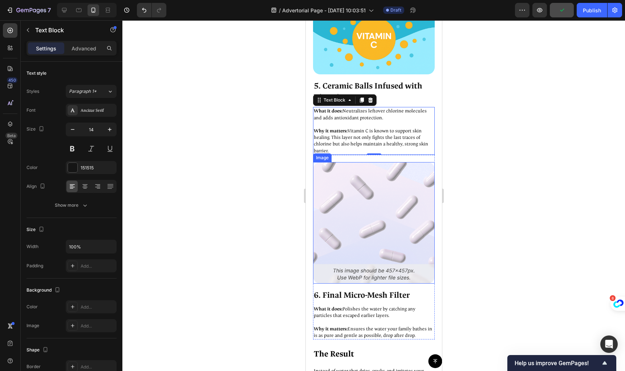
click at [395, 162] on img at bounding box center [374, 223] width 122 height 122
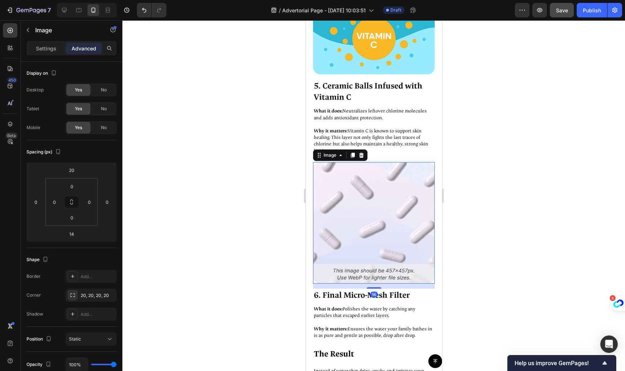
scroll to position [3543, 0]
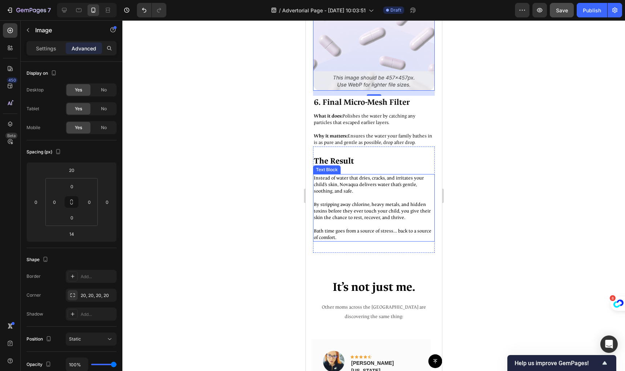
click at [352, 175] on p "Instead of water that dries, cracks, and irritates your child’s skin, Novaqua d…" at bounding box center [373, 185] width 120 height 20
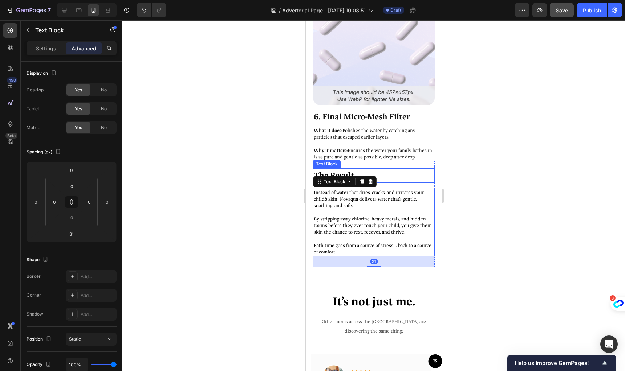
scroll to position [3527, 0]
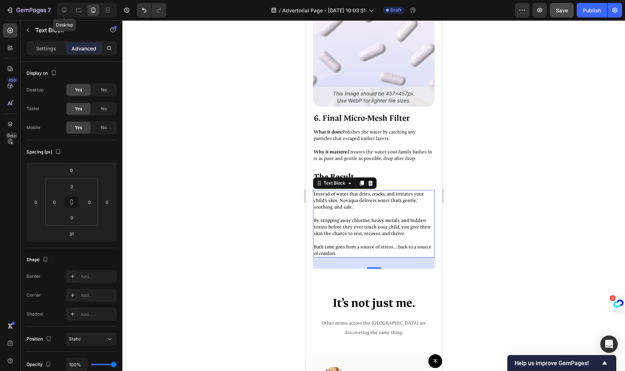
click at [65, 9] on icon at bounding box center [64, 10] width 7 height 7
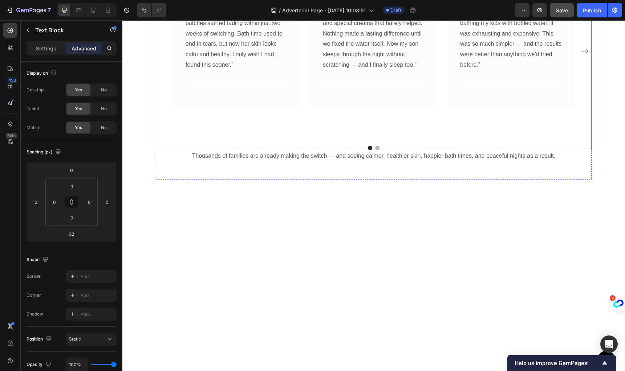
click at [402, 119] on div "Image Icon Icon Icon Icon Icon Row Rachel T. New York Text block Row “We spent …" at bounding box center [373, 52] width 126 height 178
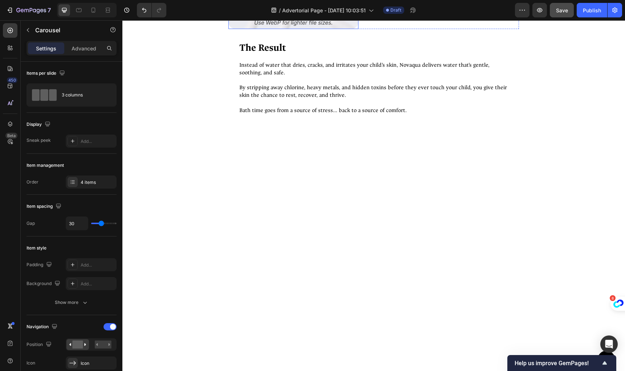
scroll to position [2995, 0]
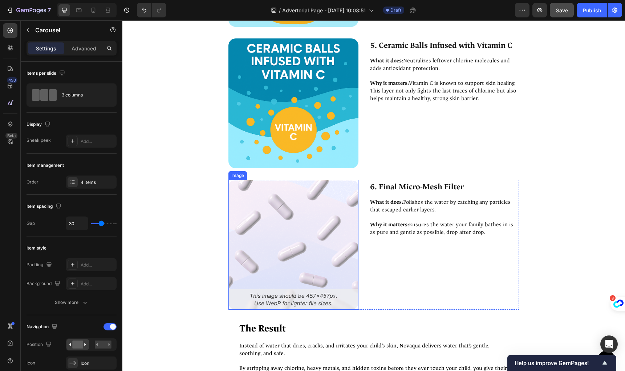
click at [325, 226] on img at bounding box center [293, 245] width 130 height 130
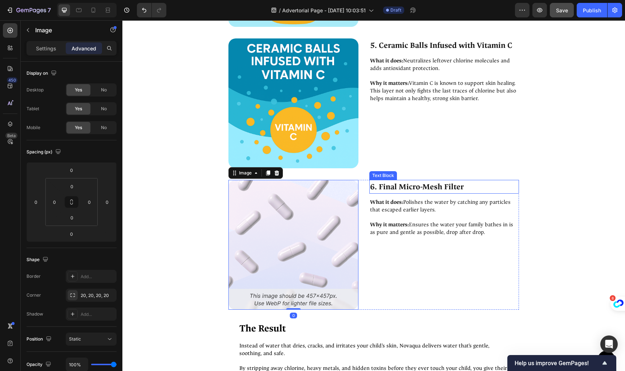
click at [389, 188] on p "6. Final Micro-Mesh Filter" at bounding box center [444, 187] width 148 height 13
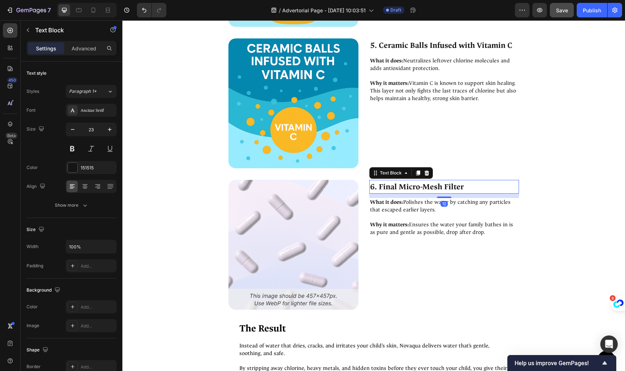
click at [357, 180] on div "Image 6. Final Micro-Mesh Filter Text Block 12 What it does: Polishes the water…" at bounding box center [373, 245] width 290 height 130
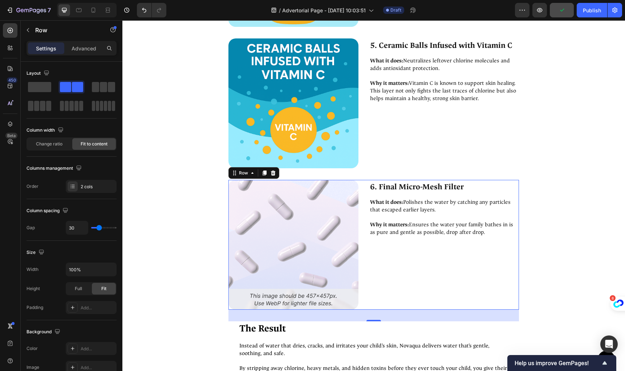
drag, startPoint x: 259, startPoint y: 174, endPoint x: 388, endPoint y: 193, distance: 130.8
click at [261, 174] on icon at bounding box center [264, 173] width 6 height 6
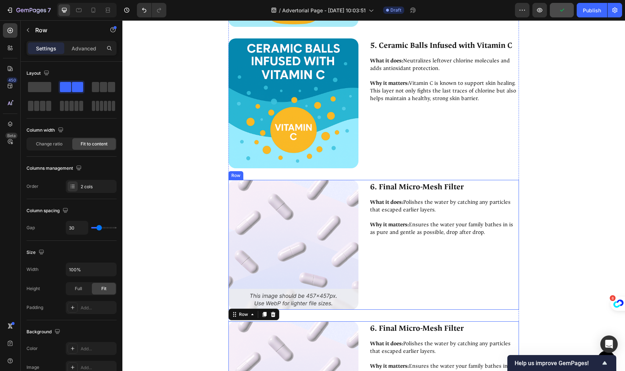
click at [424, 356] on p "Why it matters: Ensures the water your family bathes in is as pure and gentle a…" at bounding box center [444, 367] width 148 height 23
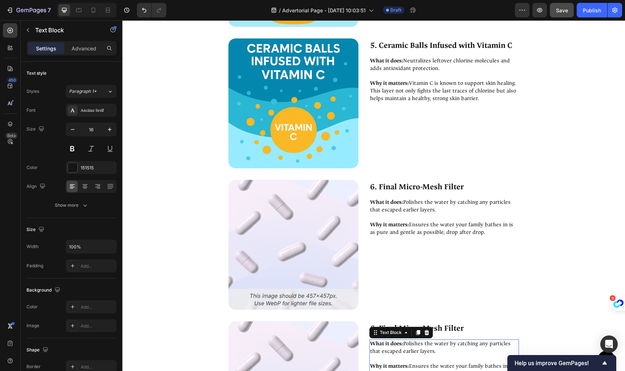
scroll to position [3271, 0]
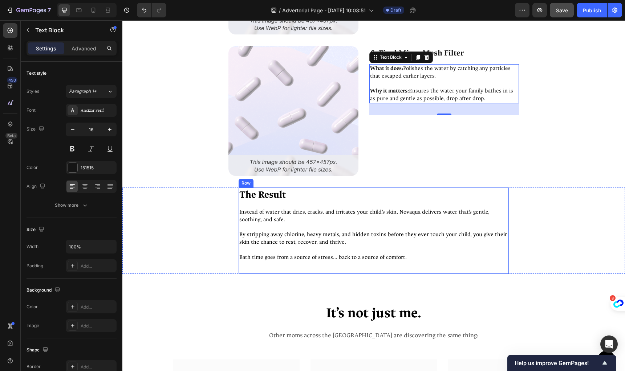
click at [281, 208] on div "Instead of water that dries, cracks, and irritates your child’s skin, Novaqua d…" at bounding box center [374, 235] width 270 height 54
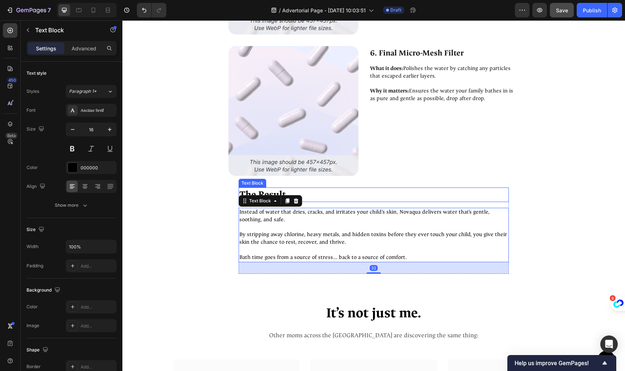
click at [263, 190] on p "The Result" at bounding box center [373, 194] width 269 height 13
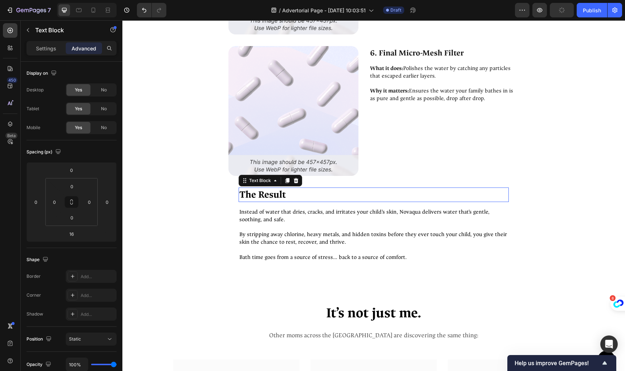
click at [263, 192] on p "The Result" at bounding box center [373, 194] width 269 height 13
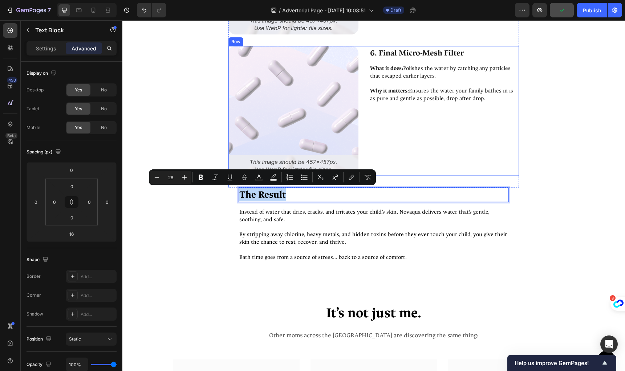
copy p "The Result"
click at [436, 58] on p "6. Final Micro-Mesh Filter" at bounding box center [444, 53] width 148 height 13
click at [431, 54] on p "6. Final Micro-Mesh Filter" at bounding box center [444, 53] width 148 height 13
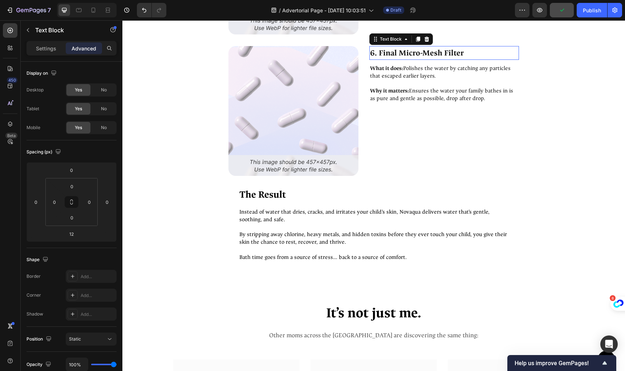
click at [431, 54] on p "6. Final Micro-Mesh Filter" at bounding box center [444, 53] width 148 height 13
click at [421, 73] on p "What it does: Polishes the water by catching any particles that escaped earlier…" at bounding box center [444, 72] width 148 height 15
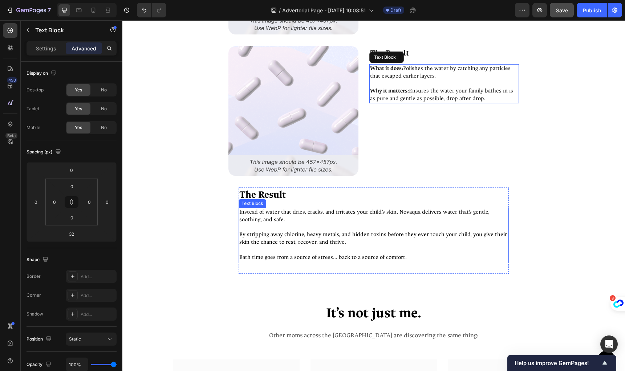
click at [326, 222] on p "Instead of water that dries, cracks, and irritates your child’s skin, Novaqua d…" at bounding box center [373, 216] width 269 height 15
click at [319, 224] on p at bounding box center [373, 228] width 269 height 8
click at [319, 224] on p "Rich Text Editor. Editing area: main" at bounding box center [373, 228] width 269 height 8
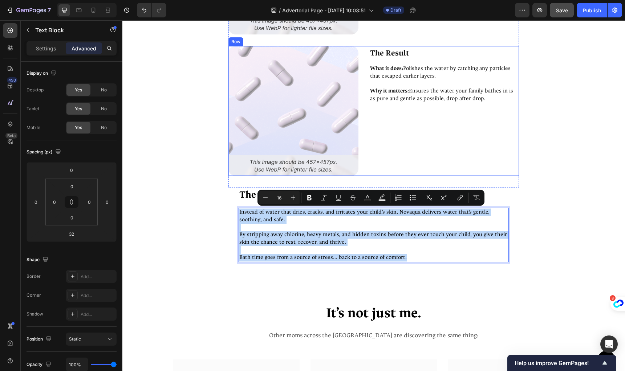
copy div "Instead of water that dries, cracks, and irritates your child’s skin, Novaqua d…"
click at [413, 82] on p "Why it matters: Ensures the water your family bathes in is as pure and gentle a…" at bounding box center [444, 91] width 148 height 23
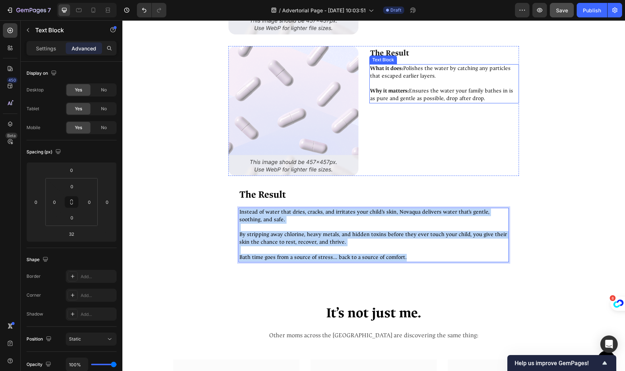
click at [413, 82] on p "Why it matters: Ensures the water your family bathes in is as pure and gentle a…" at bounding box center [444, 91] width 148 height 23
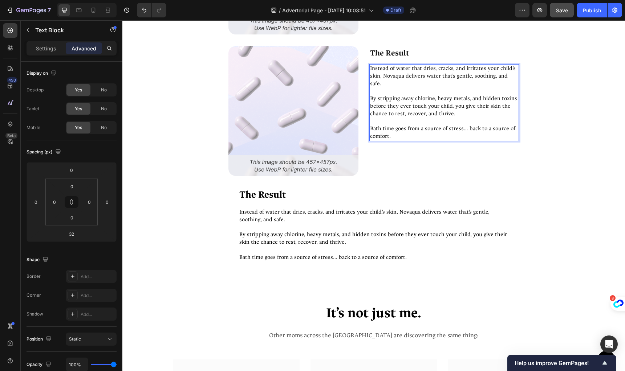
click at [423, 94] on p "Rich Text Editor. Editing area: main" at bounding box center [444, 91] width 148 height 8
click at [317, 225] on p "Rich Text Editor. Editing area: main" at bounding box center [373, 228] width 269 height 8
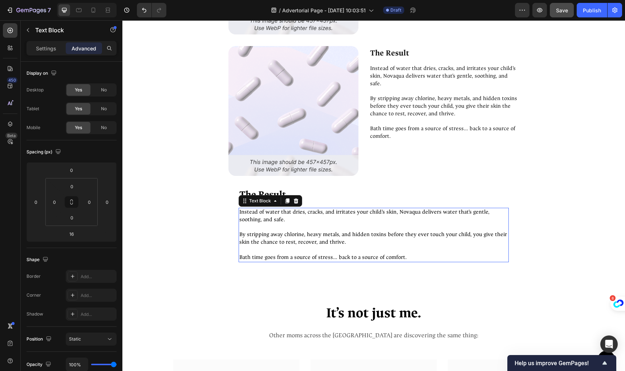
click at [406, 191] on p "The Result" at bounding box center [373, 194] width 269 height 13
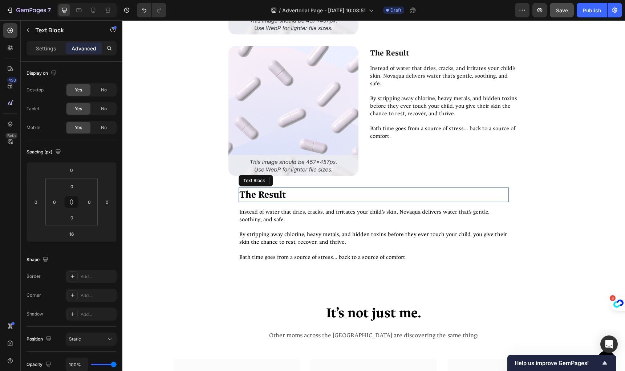
click at [197, 193] on div "The Result Text Block Instead of water that dries, cracks, and irritates your c…" at bounding box center [373, 231] width 502 height 86
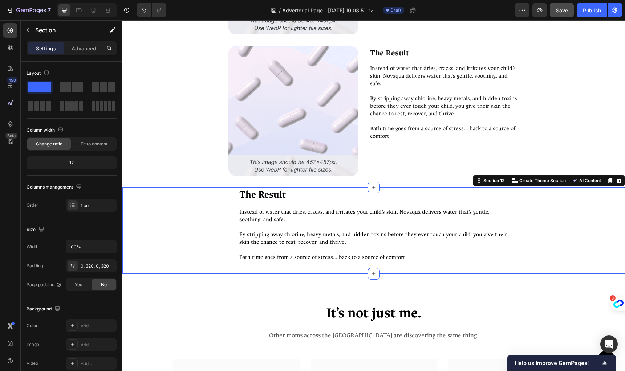
click at [616, 180] on icon at bounding box center [619, 181] width 6 height 6
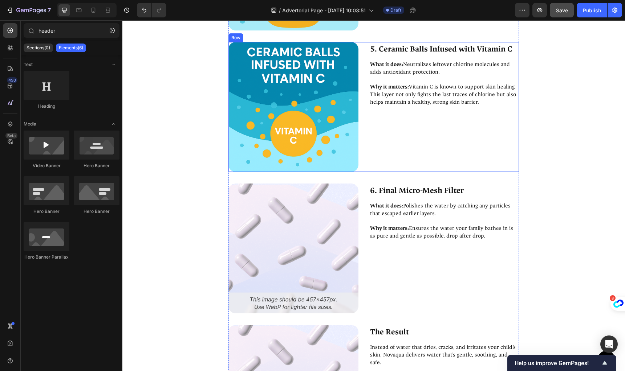
scroll to position [2925, 0]
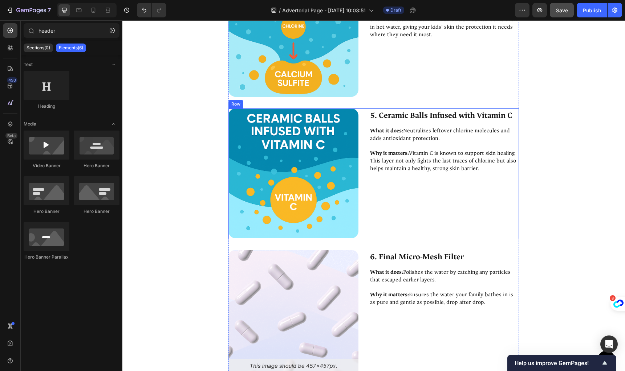
click at [296, 250] on img at bounding box center [293, 315] width 130 height 130
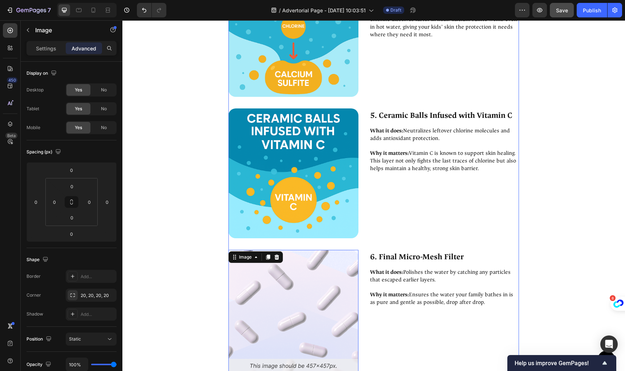
scroll to position [3184, 0]
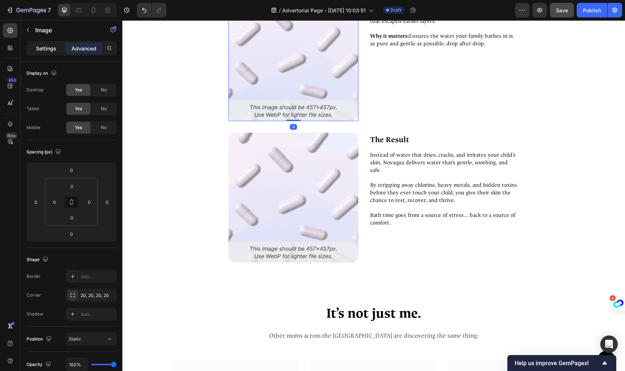
click at [42, 45] on p "Settings" at bounding box center [46, 49] width 20 height 8
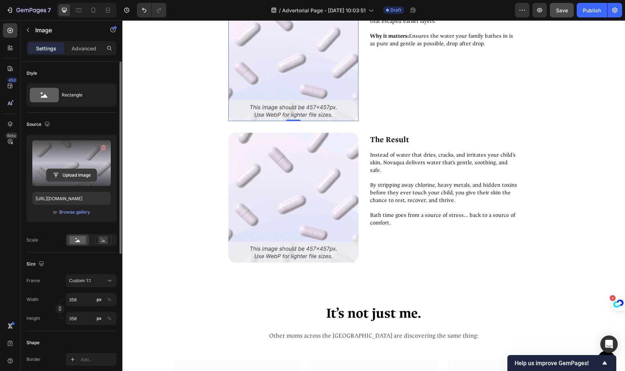
click at [75, 175] on input "file" at bounding box center [71, 175] width 50 height 12
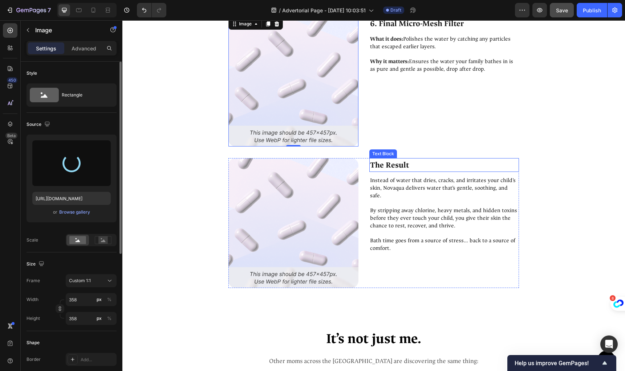
scroll to position [3130, 0]
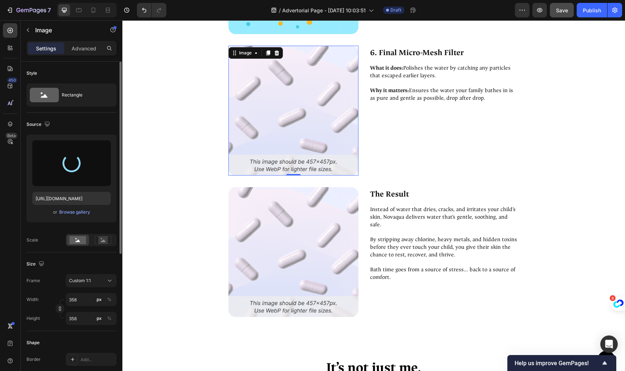
type input "https://cdn.shopify.com/s/files/1/0864/4850/5098/files/gempages_585699759549842…"
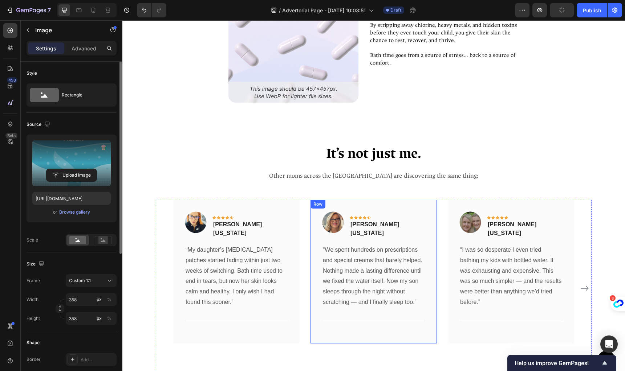
scroll to position [3423, 0]
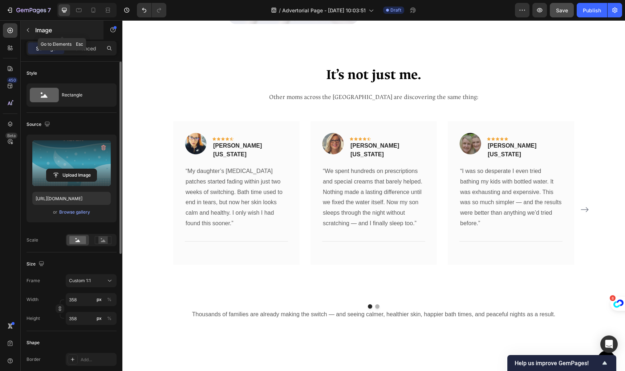
click at [30, 32] on icon "button" at bounding box center [28, 30] width 6 height 6
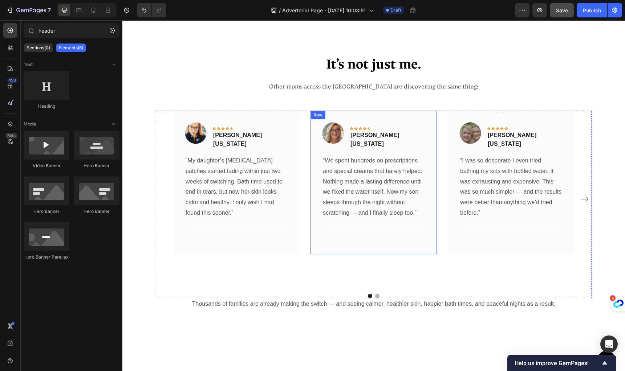
scroll to position [3441, 0]
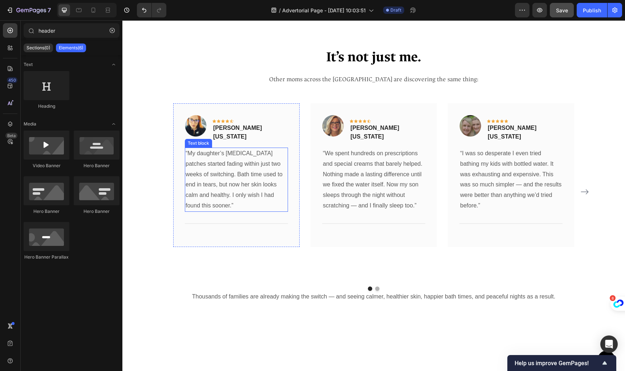
click at [236, 168] on p "“My daughter’s [MEDICAL_DATA] patches started fading within just two weeks of s…" at bounding box center [237, 179] width 102 height 63
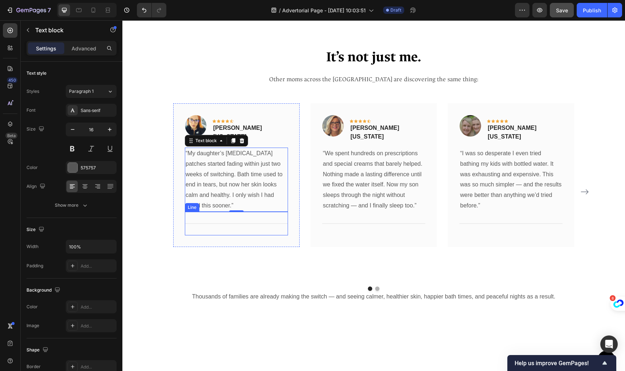
click at [230, 224] on div "Title Line" at bounding box center [236, 224] width 103 height 24
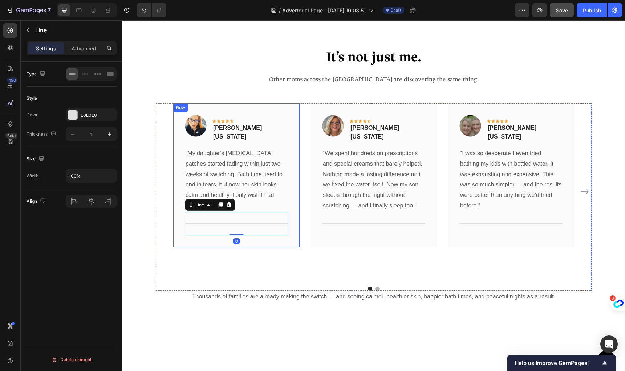
click at [205, 239] on div "Image Icon Icon Icon Icon Icon Row Sarah M. Texas Text block Row “My daughter’s…" at bounding box center [236, 175] width 126 height 144
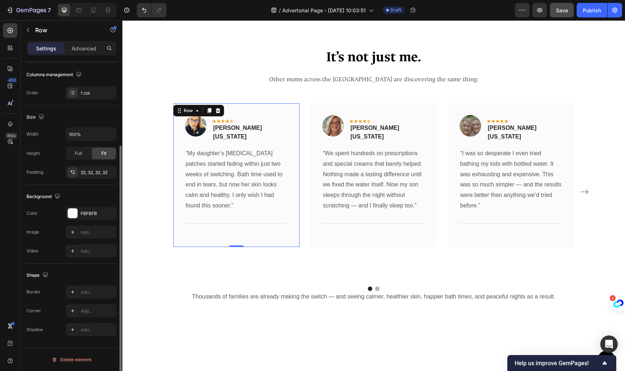
scroll to position [0, 0]
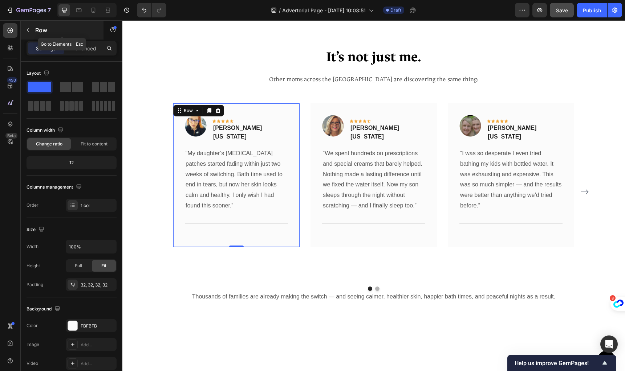
click at [28, 30] on icon "button" at bounding box center [28, 30] width 6 height 6
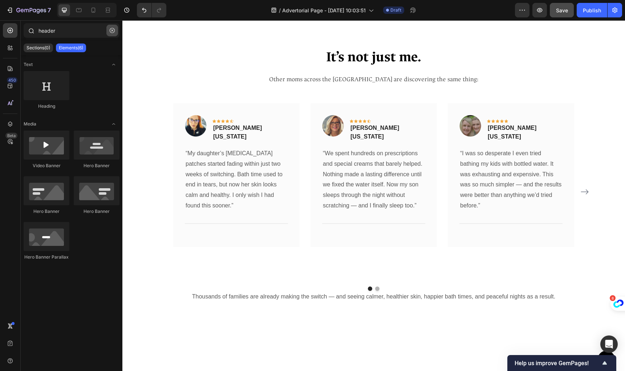
click at [113, 33] on icon "button" at bounding box center [112, 30] width 5 height 5
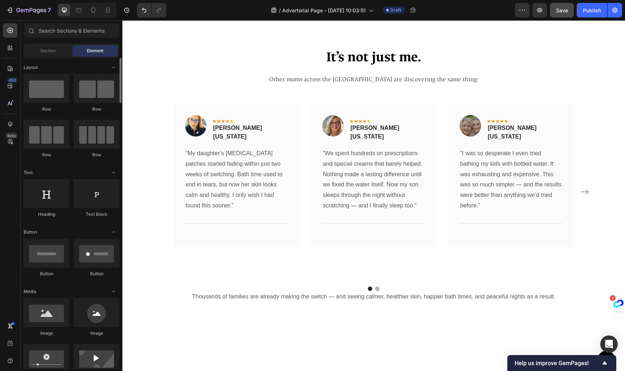
scroll to position [54, 0]
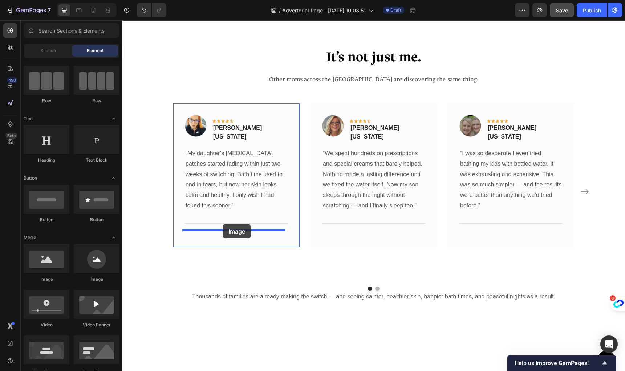
drag, startPoint x: 171, startPoint y: 286, endPoint x: 223, endPoint y: 224, distance: 80.4
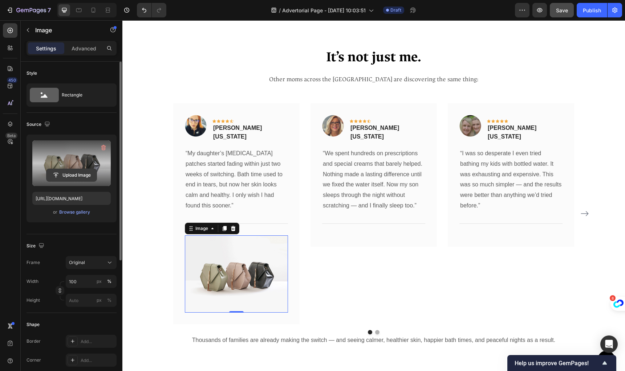
click at [68, 169] on input "file" at bounding box center [71, 175] width 50 height 12
click at [71, 174] on input "file" at bounding box center [71, 175] width 50 height 12
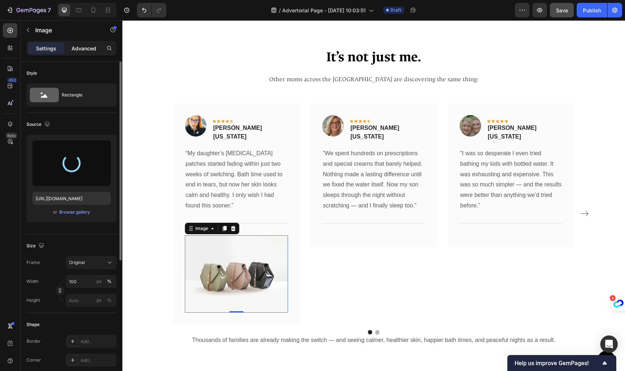
type input "https://cdn.shopify.com/s/files/1/0864/4850/5098/files/gempages_585699759549842…"
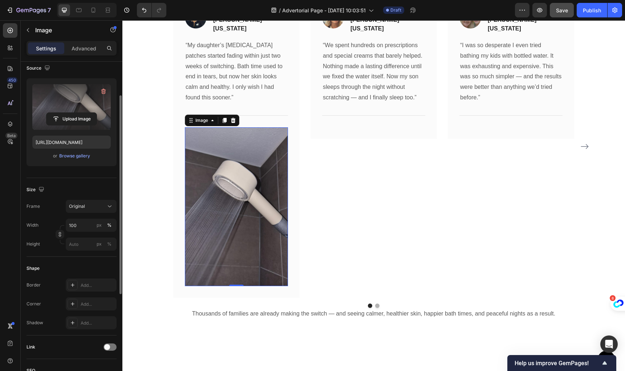
scroll to position [0, 0]
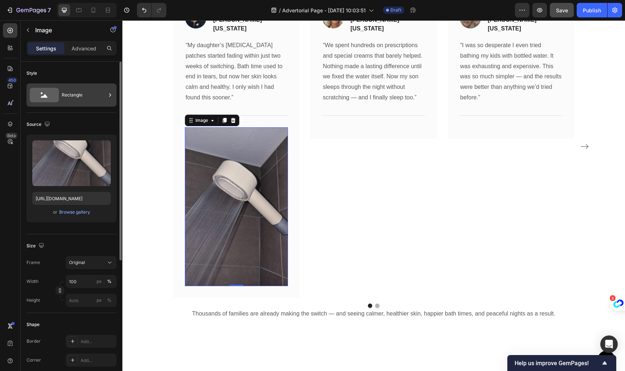
click at [54, 102] on icon at bounding box center [44, 95] width 29 height 15
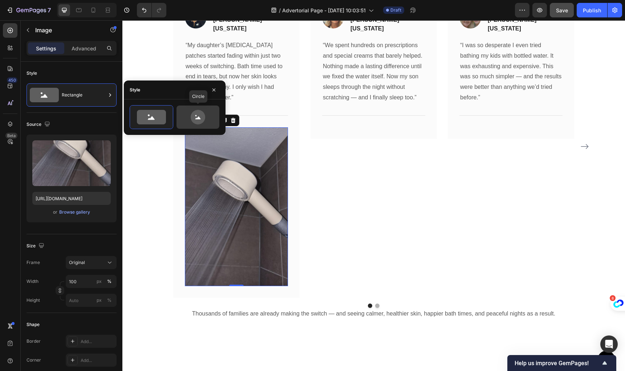
click at [209, 118] on icon at bounding box center [198, 117] width 34 height 15
click at [159, 115] on icon at bounding box center [151, 117] width 29 height 15
click at [193, 118] on icon at bounding box center [198, 117] width 15 height 15
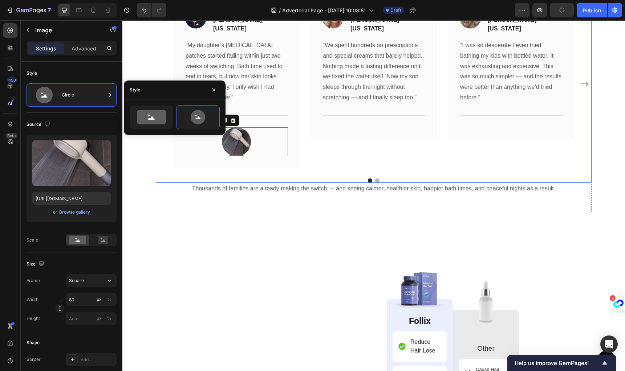
scroll to position [3489, 0]
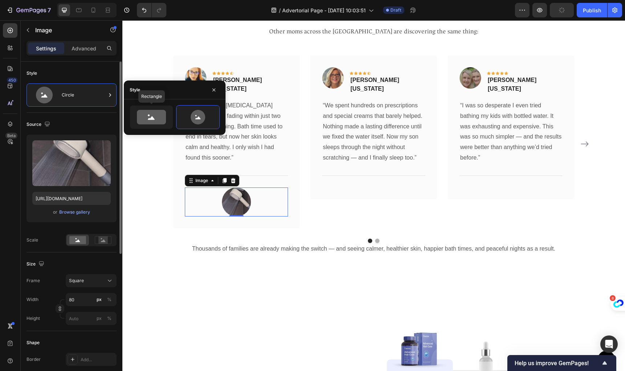
click at [158, 121] on icon at bounding box center [151, 117] width 29 height 15
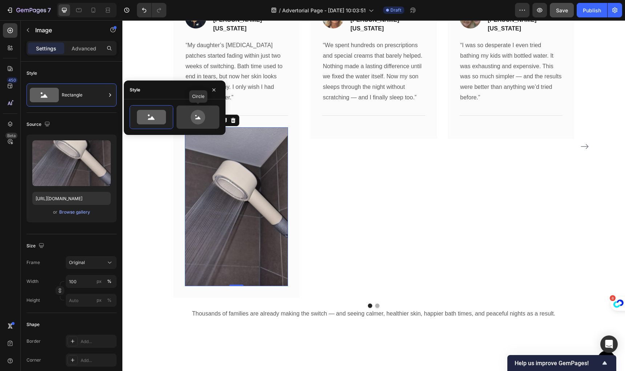
click at [197, 122] on icon at bounding box center [198, 117] width 15 height 15
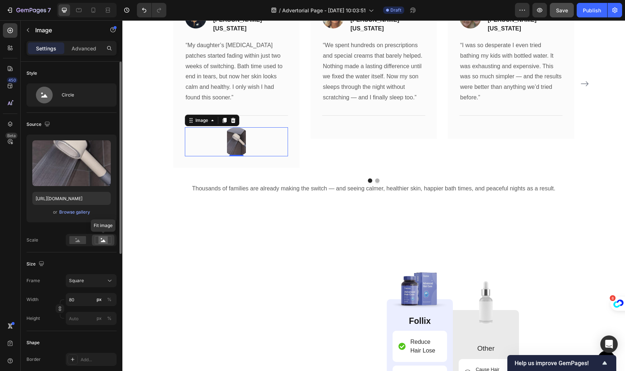
scroll to position [3489, 0]
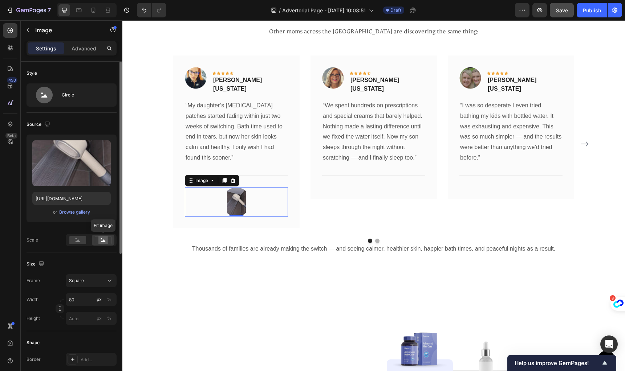
click at [102, 241] on icon at bounding box center [103, 241] width 5 height 3
click at [75, 243] on rect at bounding box center [77, 240] width 17 height 8
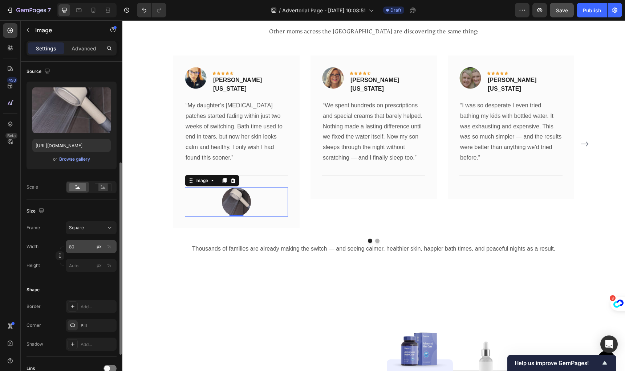
scroll to position [97, 0]
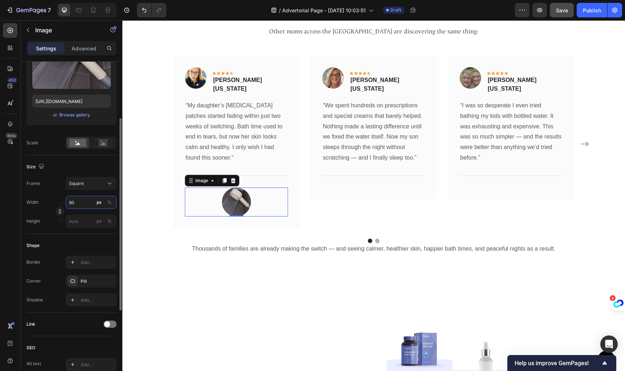
click at [86, 205] on input "80" at bounding box center [91, 202] width 51 height 13
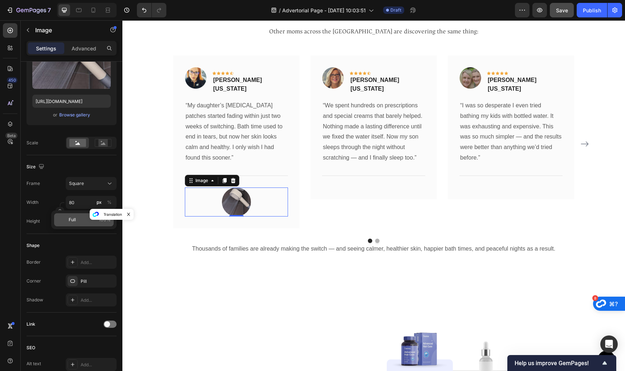
click at [77, 223] on p "Full 100%" at bounding box center [90, 220] width 42 height 7
type input "100"
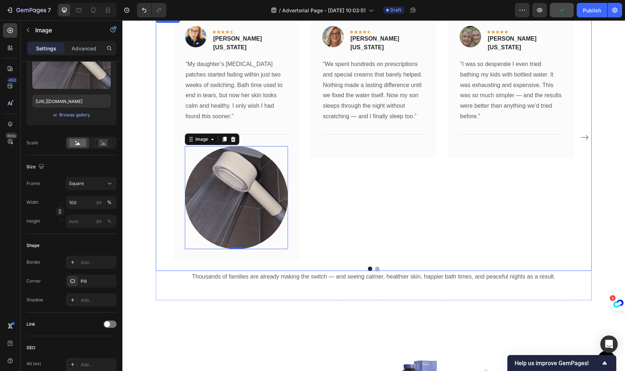
scroll to position [3532, 0]
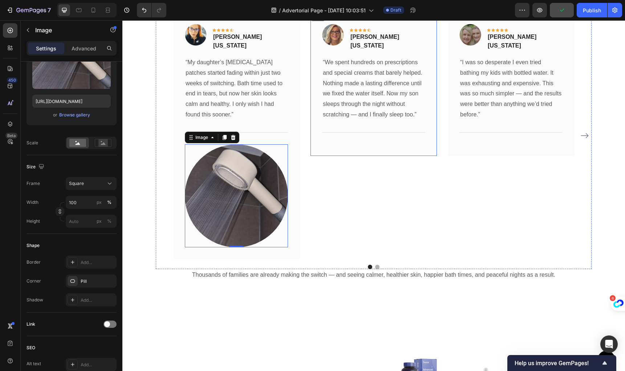
click at [368, 150] on div "Image Icon Icon Icon Icon Icon Row Rachel T. New York Text block Row “We spent …" at bounding box center [373, 84] width 126 height 144
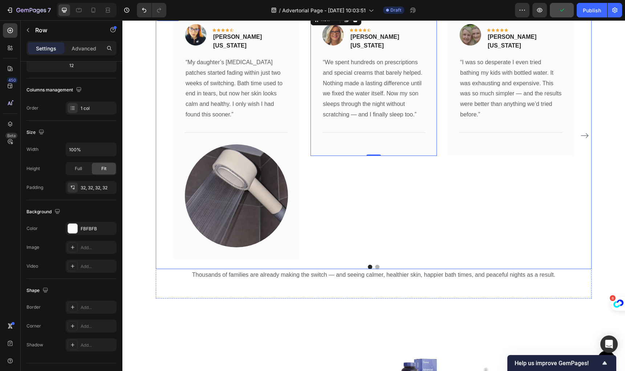
scroll to position [0, 0]
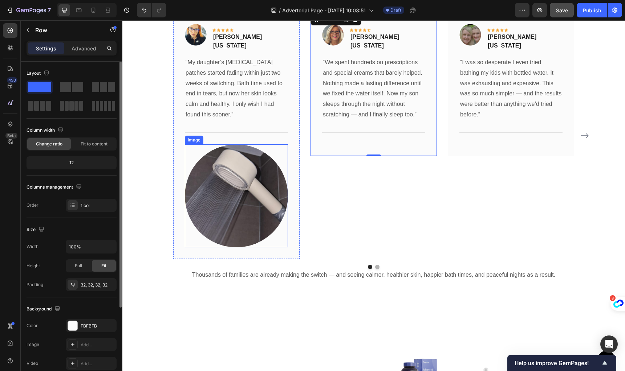
click at [239, 158] on img at bounding box center [236, 195] width 103 height 103
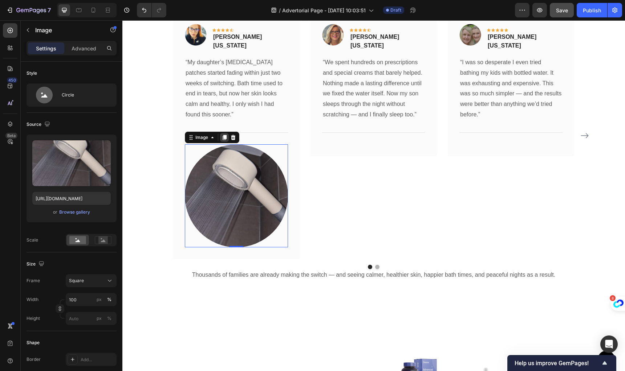
click at [223, 135] on icon at bounding box center [225, 137] width 4 height 5
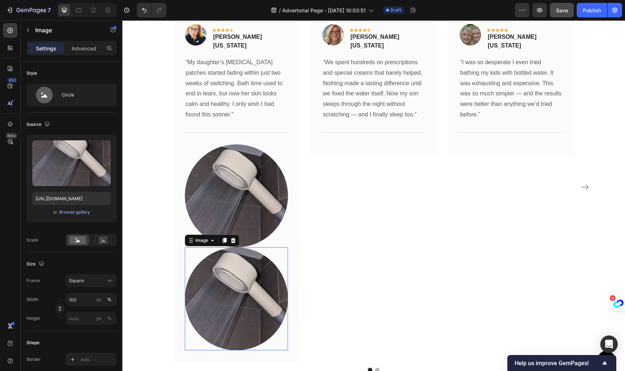
scroll to position [3584, 0]
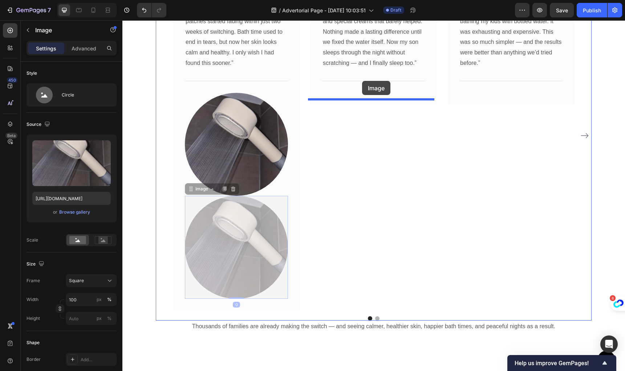
scroll to position [3584, 0]
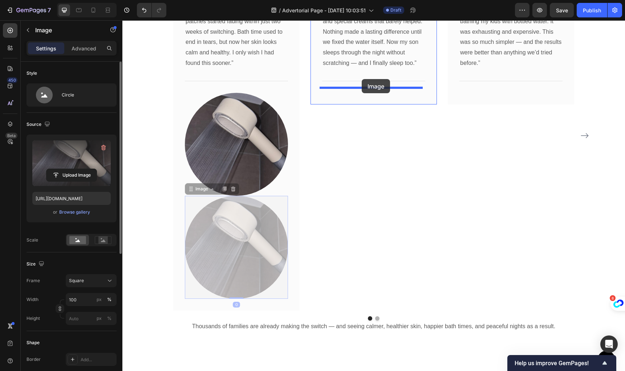
click at [70, 162] on label at bounding box center [71, 163] width 78 height 46
click at [70, 169] on input "file" at bounding box center [71, 175] width 50 height 12
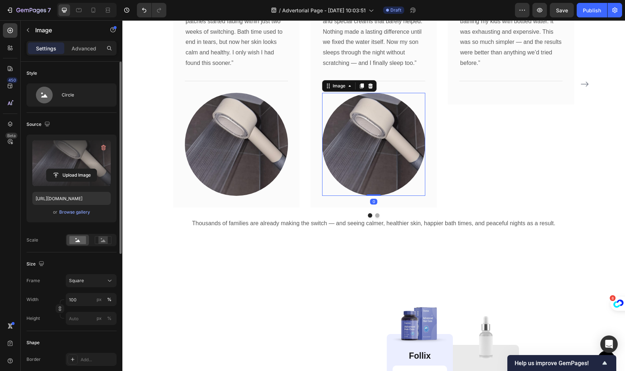
scroll to position [3532, 0]
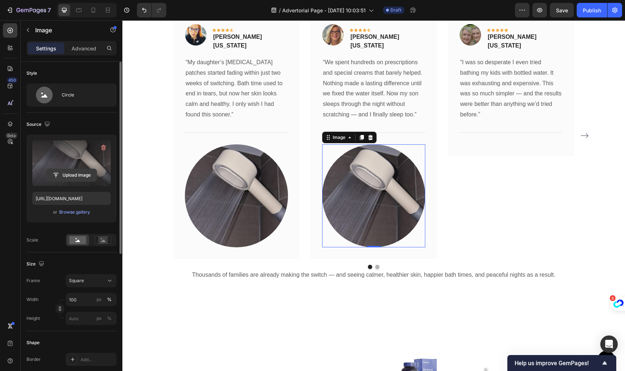
click at [68, 175] on input "file" at bounding box center [71, 175] width 50 height 12
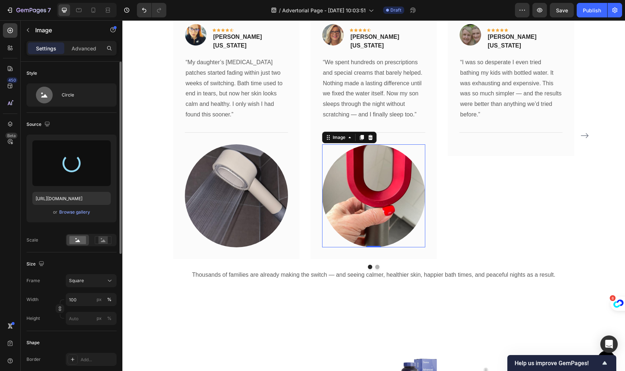
type input "[URL][DOMAIN_NAME]"
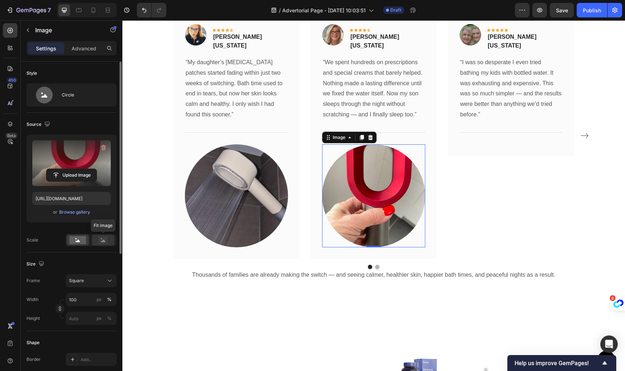
click at [100, 243] on rect at bounding box center [102, 240] width 9 height 7
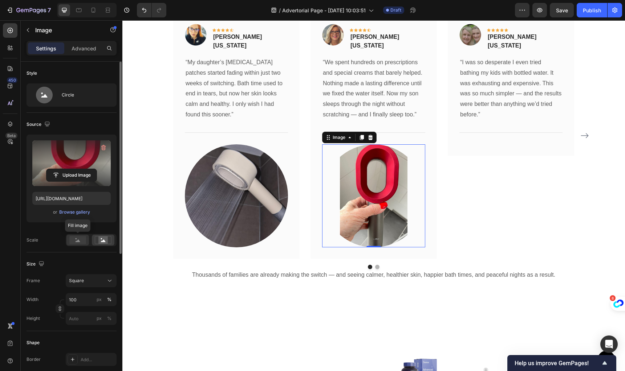
click at [70, 242] on rect at bounding box center [77, 240] width 17 height 8
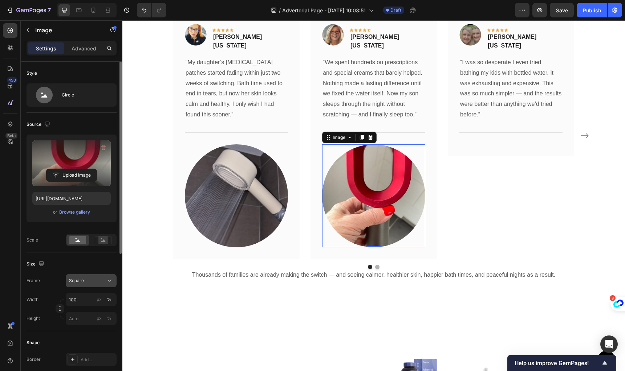
click at [88, 278] on div "Square" at bounding box center [87, 281] width 36 height 7
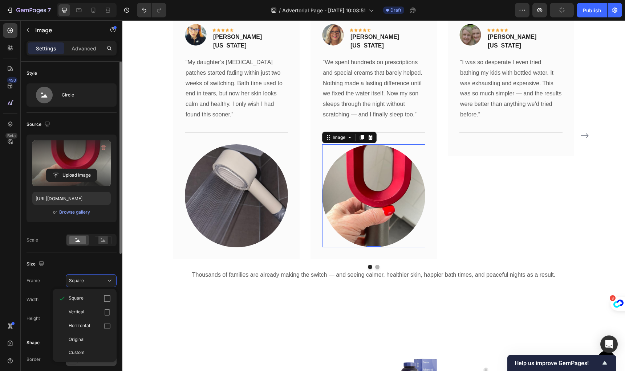
click at [82, 339] on span "Original" at bounding box center [77, 340] width 16 height 7
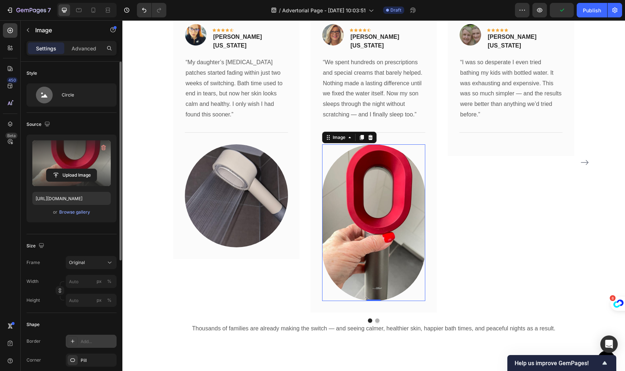
scroll to position [3559, 0]
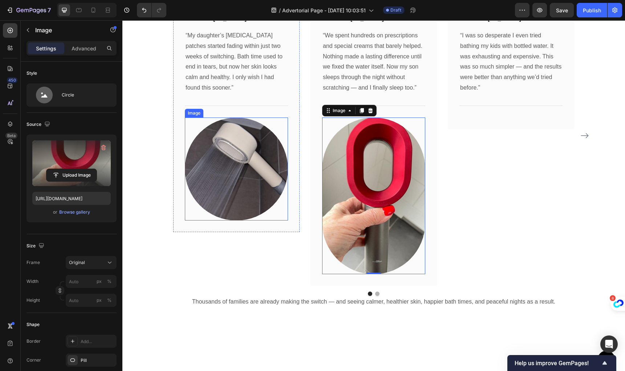
click at [217, 187] on img at bounding box center [236, 169] width 103 height 103
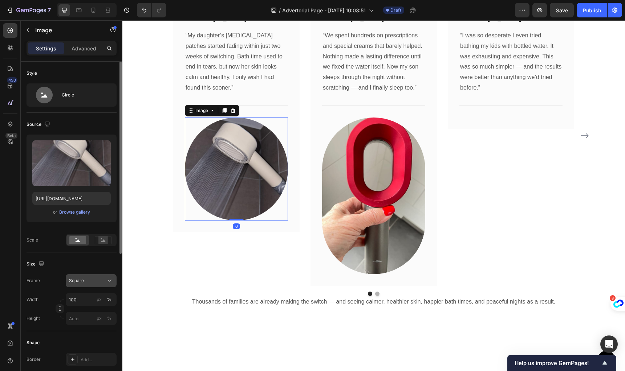
click at [86, 284] on div "Square" at bounding box center [87, 281] width 36 height 7
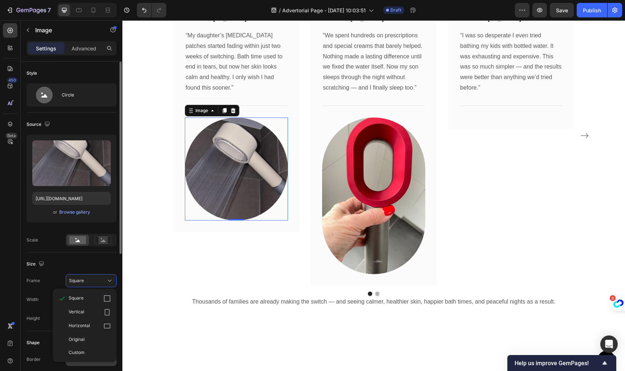
click at [82, 342] on span "Original" at bounding box center [77, 340] width 16 height 7
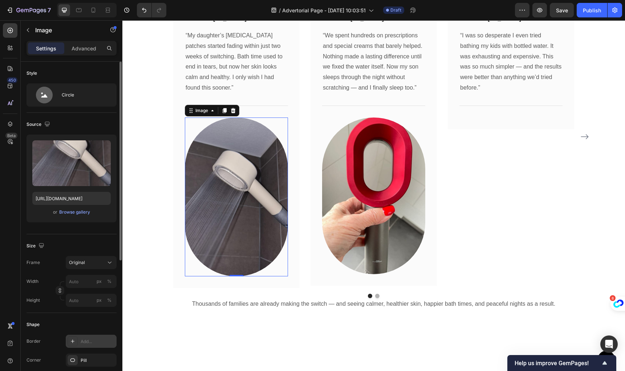
scroll to position [3560, 0]
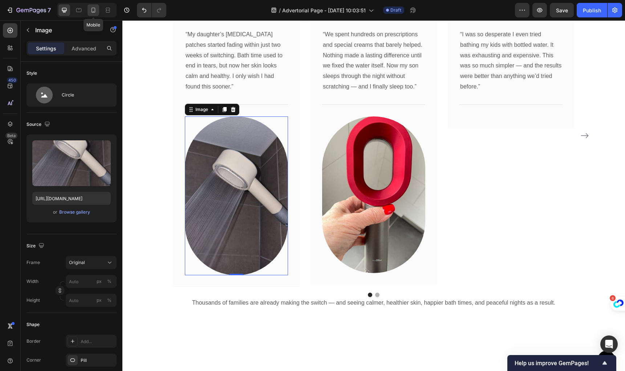
click at [95, 11] on icon at bounding box center [93, 10] width 4 height 5
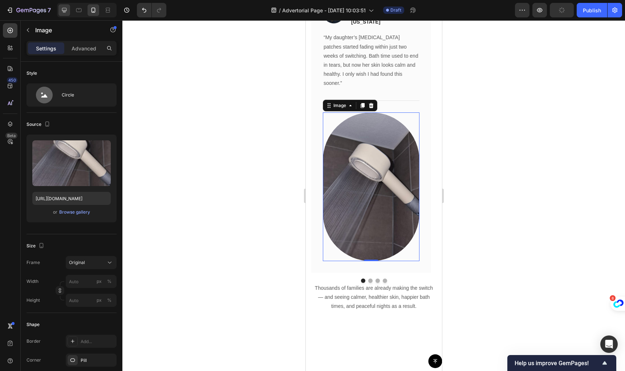
click at [64, 9] on icon at bounding box center [64, 10] width 7 height 7
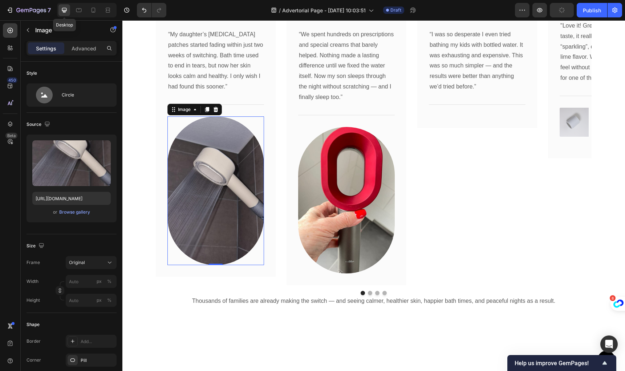
scroll to position [3513, 0]
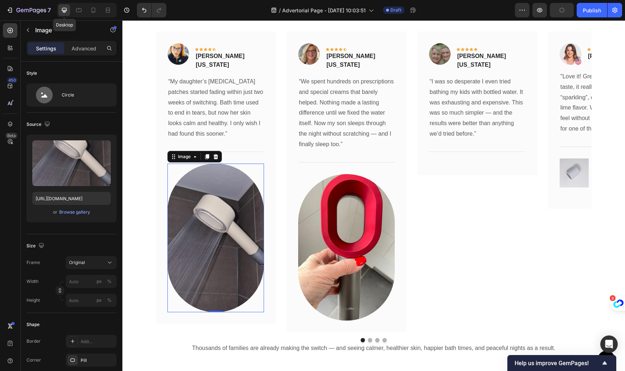
click at [66, 11] on icon at bounding box center [64, 10] width 5 height 5
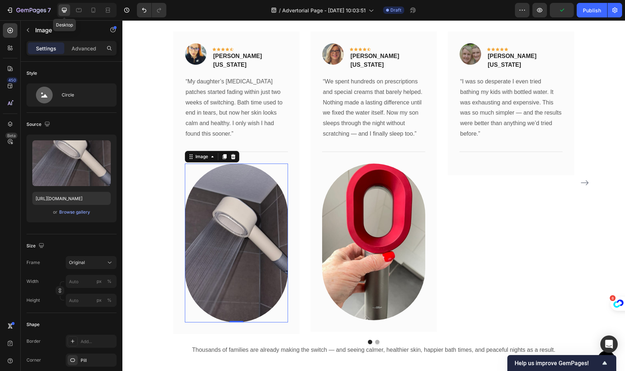
scroll to position [3514, 0]
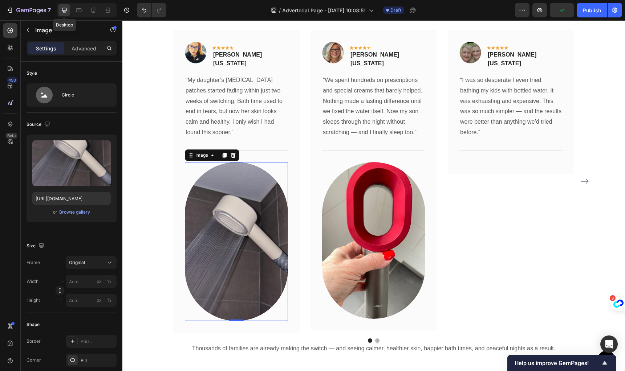
click at [484, 156] on div "Image Icon Icon Icon Icon Icon Row [PERSON_NAME] [US_STATE] Text block Row “I w…" at bounding box center [511, 181] width 126 height 303
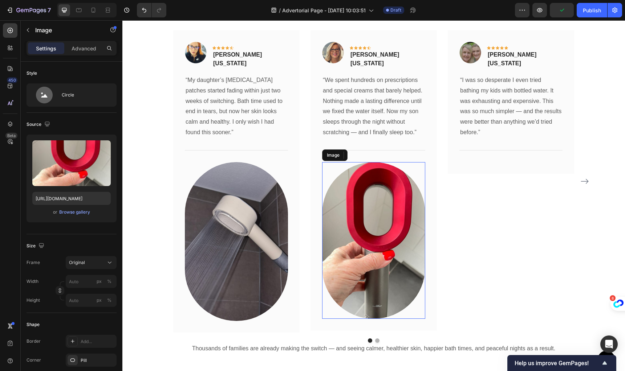
click at [355, 162] on img at bounding box center [373, 240] width 103 height 157
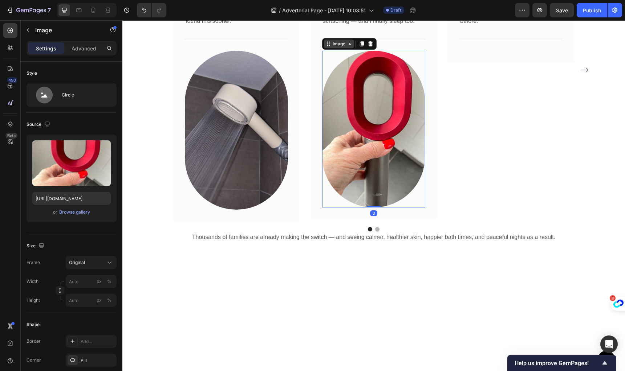
scroll to position [3472, 0]
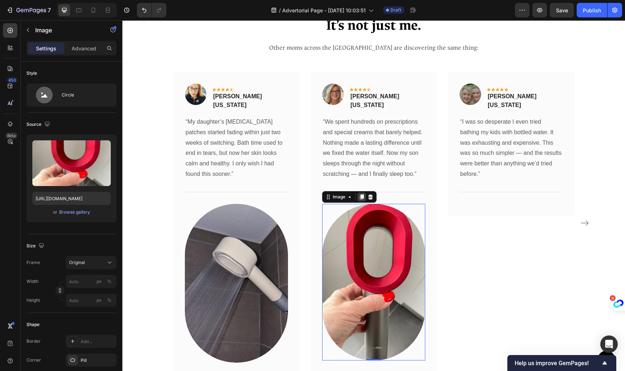
click at [360, 195] on icon at bounding box center [362, 197] width 4 height 5
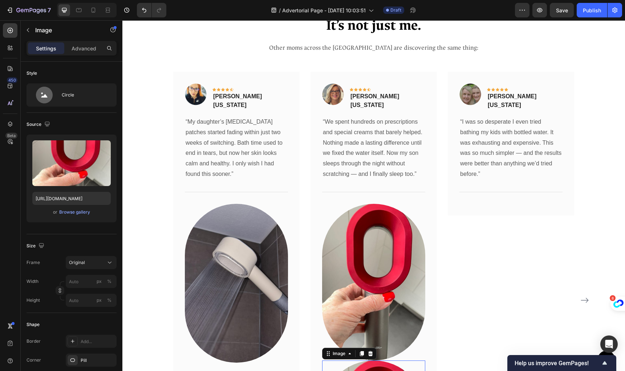
scroll to position [3721, 0]
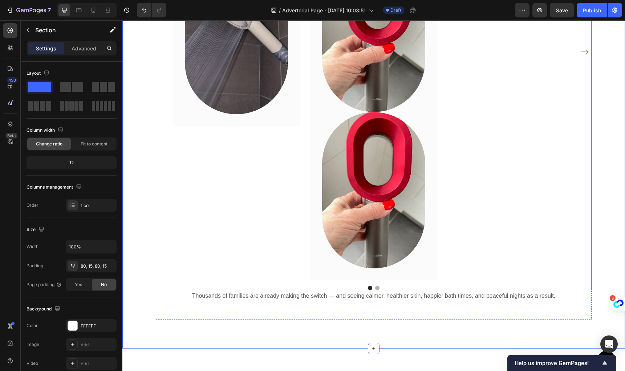
click at [390, 266] on div "It’s not just me. Heading Other moms across the [GEOGRAPHIC_DATA] are discoveri…" at bounding box center [373, 44] width 502 height 612
click at [362, 246] on div "It’s not just me. Heading Other moms across the [GEOGRAPHIC_DATA] are discoveri…" at bounding box center [374, 44] width 436 height 554
click at [387, 170] on img at bounding box center [373, 190] width 103 height 157
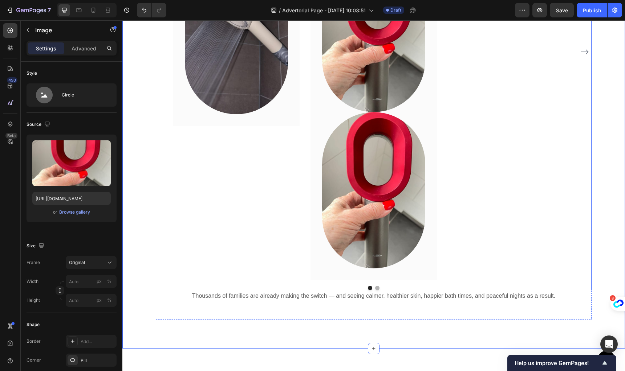
click at [355, 291] on p "Thousands of families are already making the switch — and seeing calmer, health…" at bounding box center [373, 296] width 434 height 11
click at [493, 32] on div "It’s not just me. Heading Other moms across the [GEOGRAPHIC_DATA] are discoveri…" at bounding box center [374, 44] width 436 height 554
click at [488, 70] on div "Image Icon Icon Icon Icon Icon Row [PERSON_NAME] [US_STATE] Text block Row “I w…" at bounding box center [511, 51] width 126 height 457
click at [485, 67] on div "Image Icon Icon Icon Icon Icon Row [PERSON_NAME] [US_STATE] Text block Row “I w…" at bounding box center [511, 51] width 126 height 457
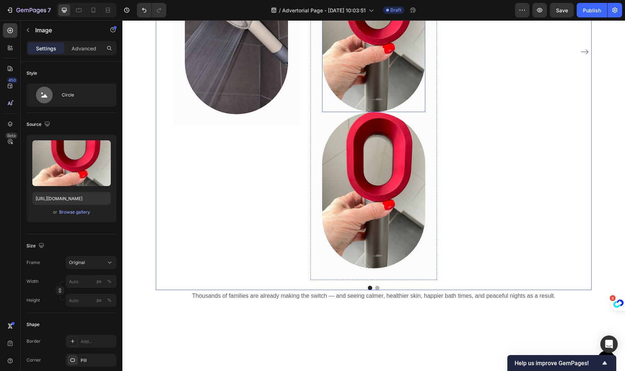
click at [351, 233] on img at bounding box center [373, 190] width 103 height 157
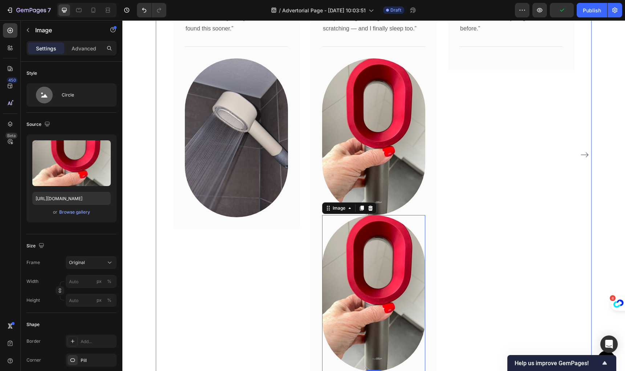
scroll to position [3604, 0]
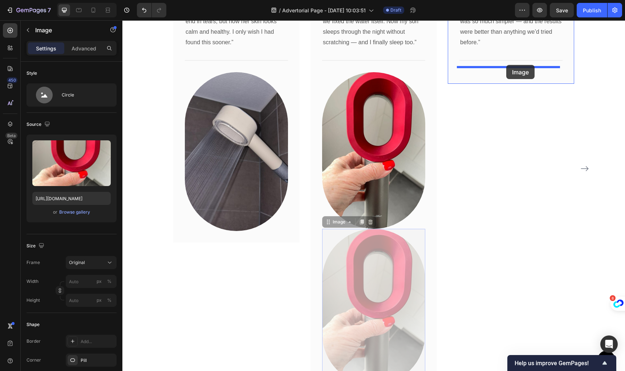
drag, startPoint x: 379, startPoint y: 248, endPoint x: 506, endPoint y: 65, distance: 222.3
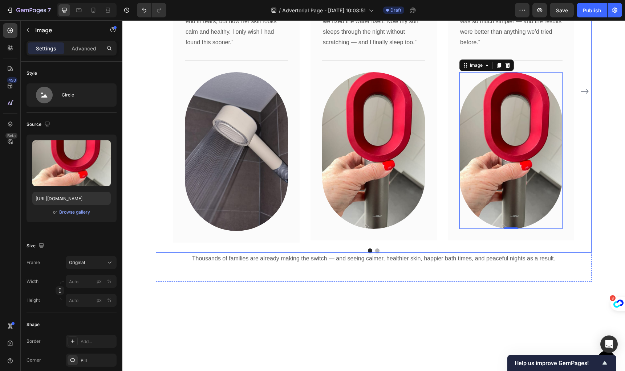
scroll to position [3527, 0]
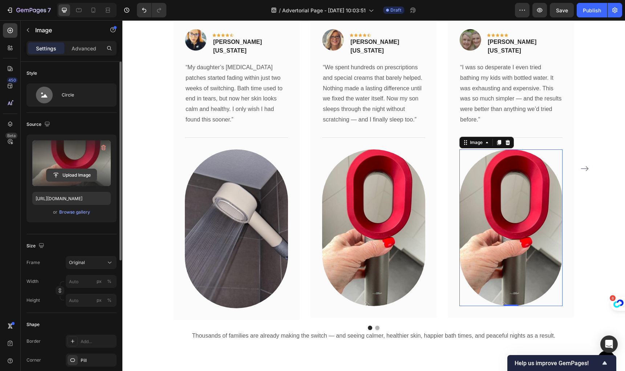
click at [74, 175] on input "file" at bounding box center [71, 175] width 50 height 12
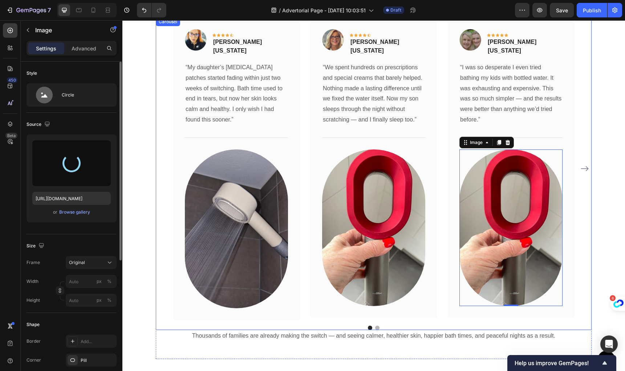
type input "[URL][DOMAIN_NAME]"
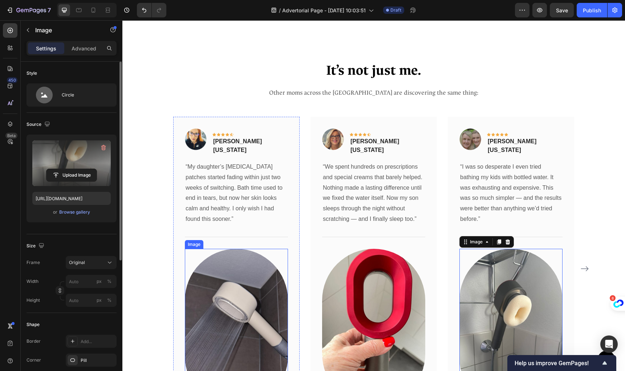
scroll to position [3549, 0]
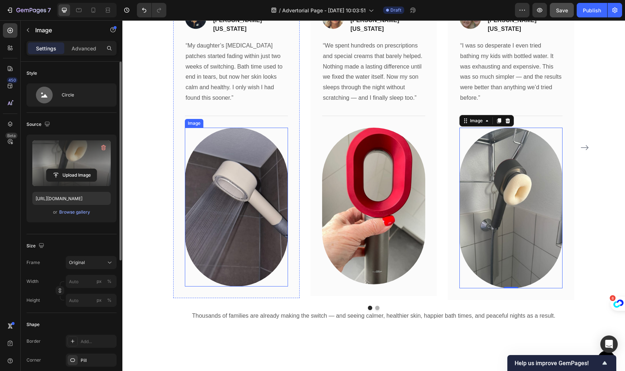
click at [563, 7] on span "Save" at bounding box center [562, 10] width 12 height 6
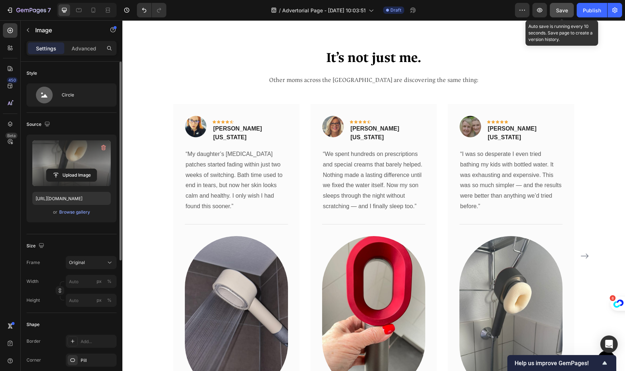
scroll to position [3156, 0]
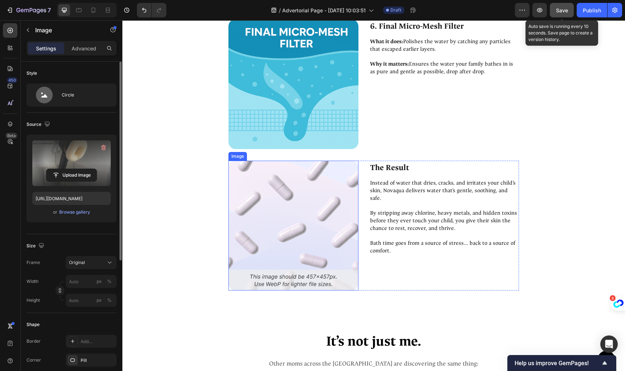
click at [316, 210] on img at bounding box center [293, 226] width 130 height 130
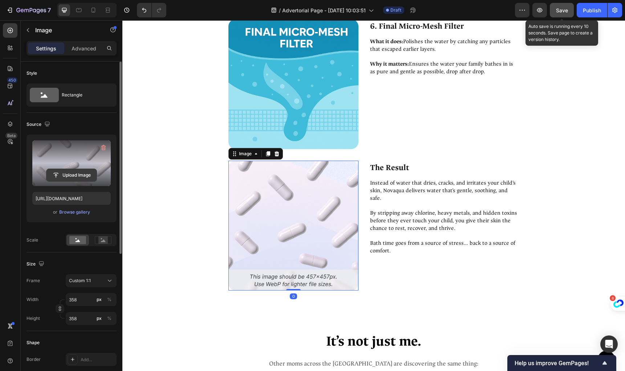
click at [76, 176] on input "file" at bounding box center [71, 175] width 50 height 12
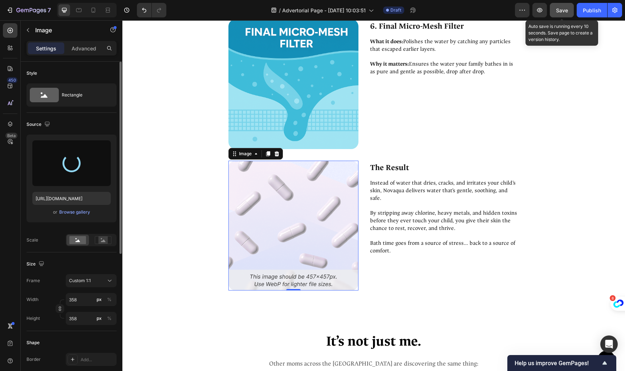
type input "[URL][DOMAIN_NAME]"
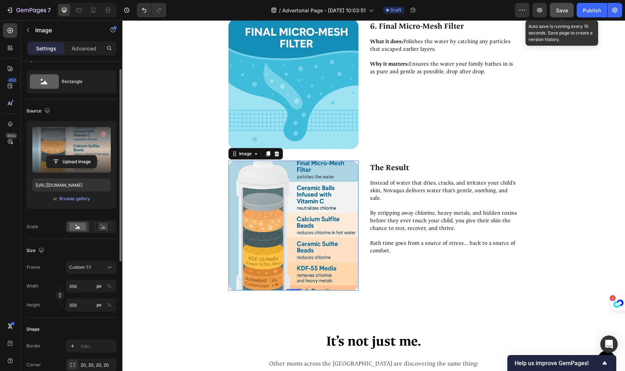
scroll to position [44, 0]
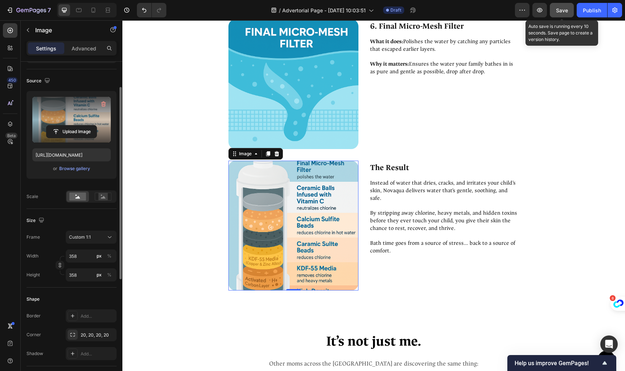
click at [277, 229] on img at bounding box center [293, 226] width 130 height 130
click at [86, 240] on span "Custom 1:1" at bounding box center [80, 237] width 22 height 7
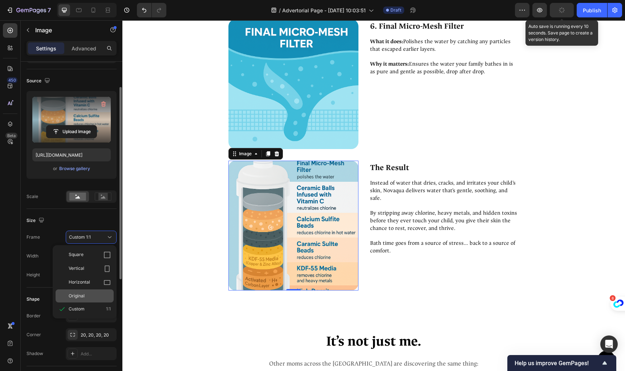
click at [85, 301] on div "Original" at bounding box center [85, 296] width 58 height 13
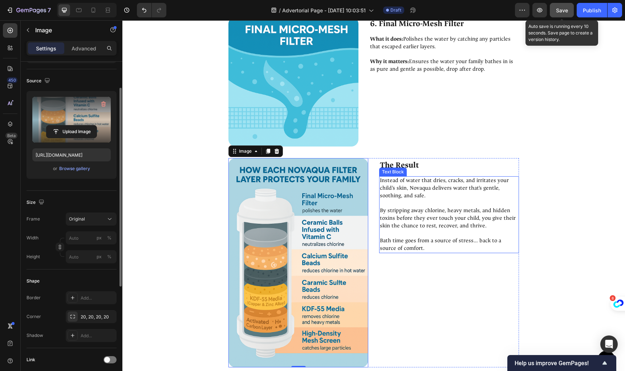
scroll to position [3160, 0]
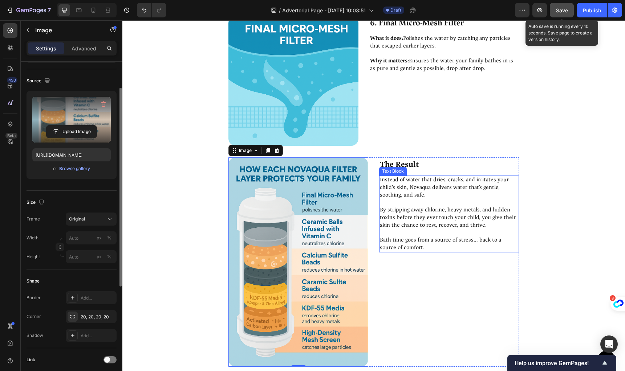
click at [93, 12] on icon at bounding box center [93, 10] width 4 height 5
click at [94, 11] on icon at bounding box center [93, 10] width 7 height 7
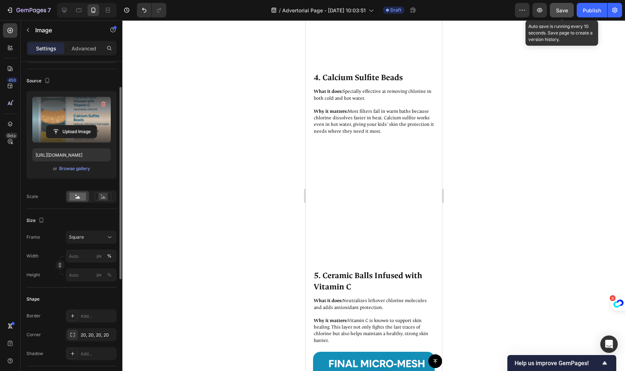
type input "100"
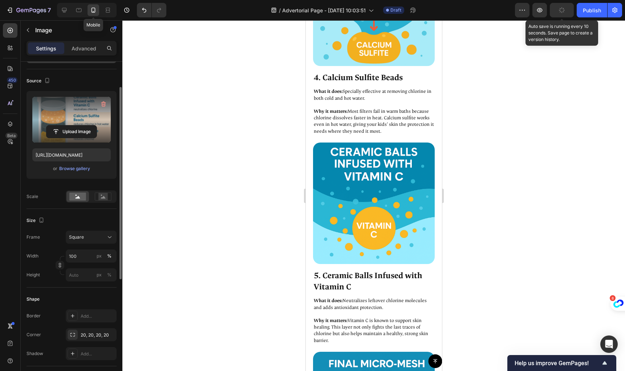
scroll to position [3210, 0]
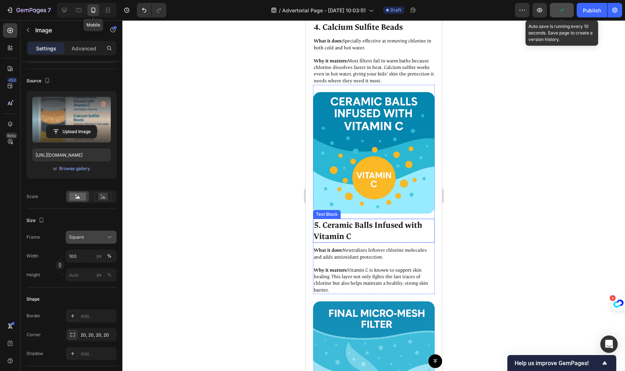
click at [82, 241] on button "Square" at bounding box center [91, 237] width 51 height 13
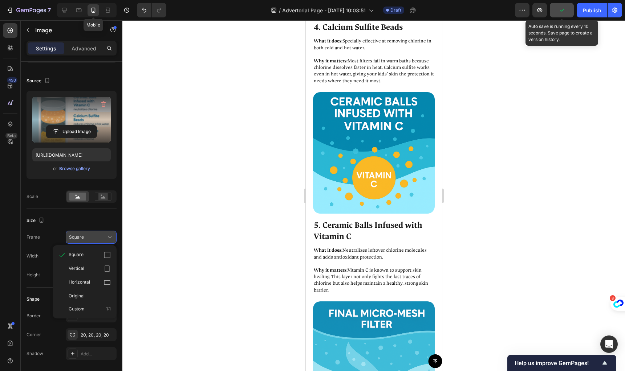
scroll to position [3618, 0]
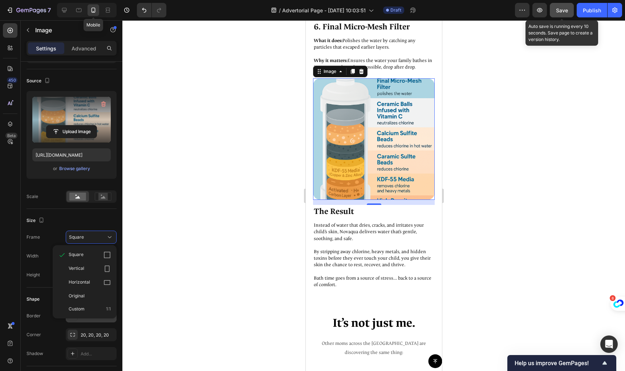
click at [84, 300] on div "Original" at bounding box center [85, 296] width 58 height 13
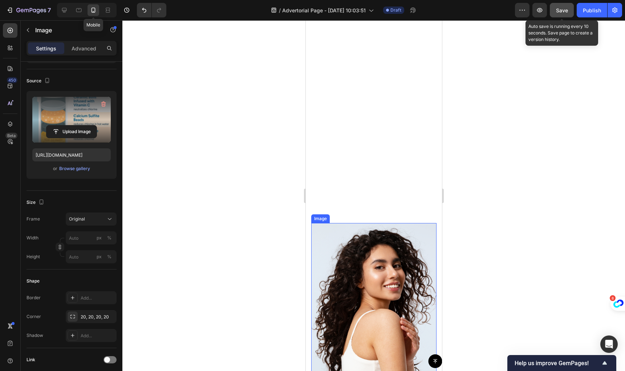
scroll to position [4428, 0]
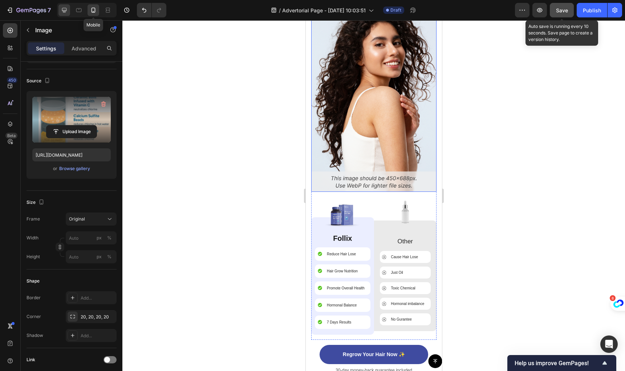
click at [60, 11] on div at bounding box center [64, 10] width 12 height 12
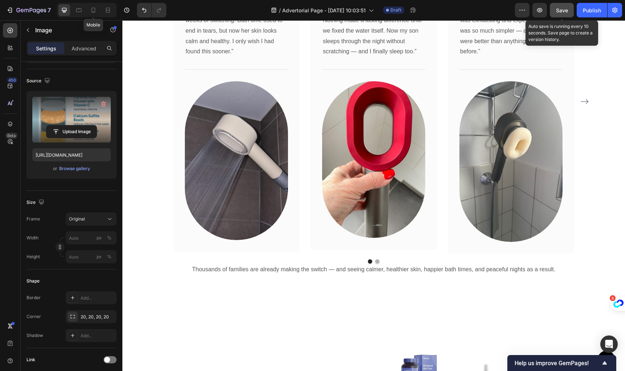
scroll to position [3914, 0]
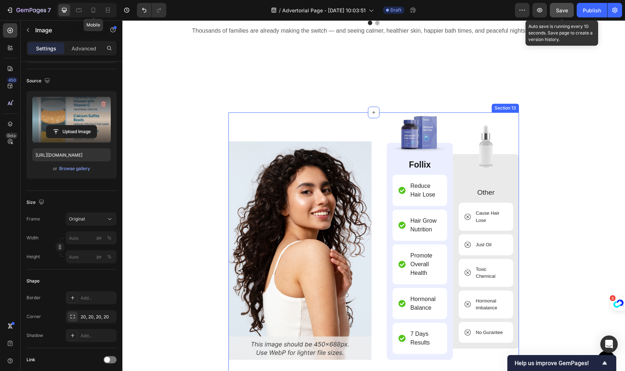
click at [268, 113] on div "Image Image Follix Text Block Reduce Hair Lose Item List Hair Grow Nutrition It…" at bounding box center [373, 269] width 290 height 313
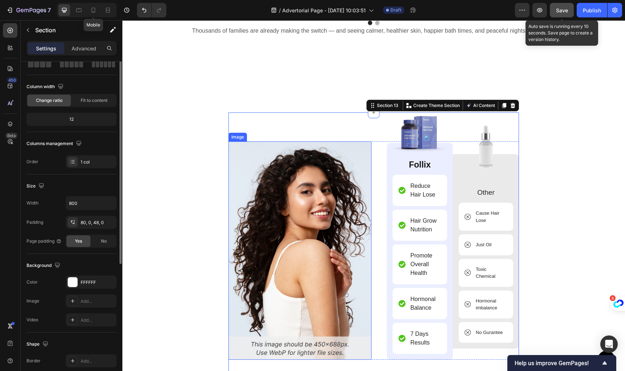
scroll to position [0, 0]
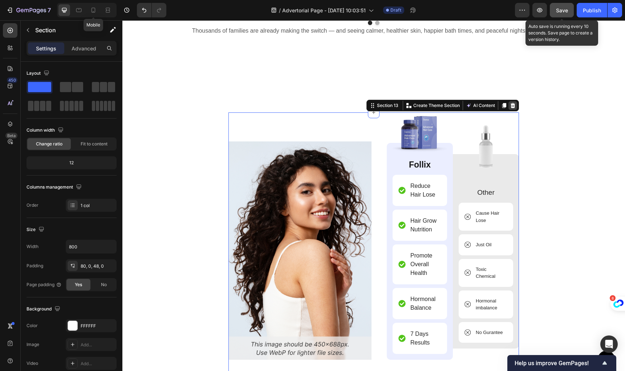
click at [512, 103] on icon at bounding box center [513, 106] width 6 height 6
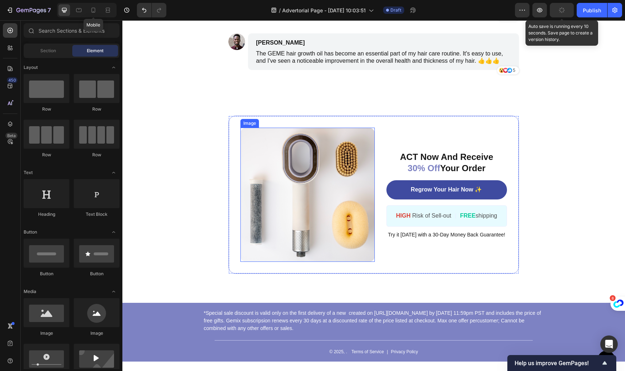
scroll to position [4249, 0]
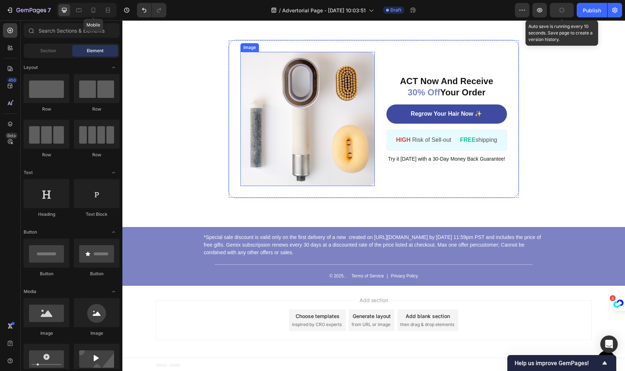
click at [42, 49] on span "Section" at bounding box center [48, 51] width 16 height 7
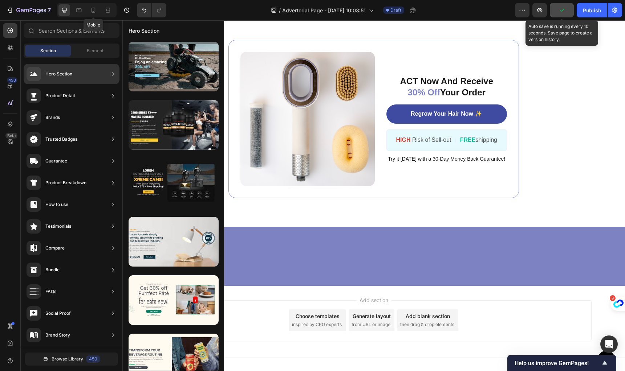
scroll to position [3839, 0]
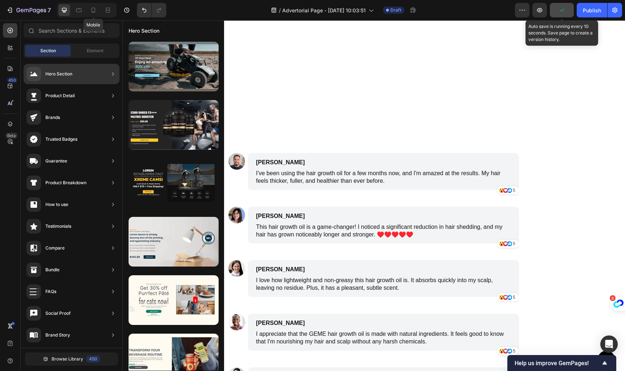
click at [59, 291] on div "FAQs" at bounding box center [72, 292] width 96 height 20
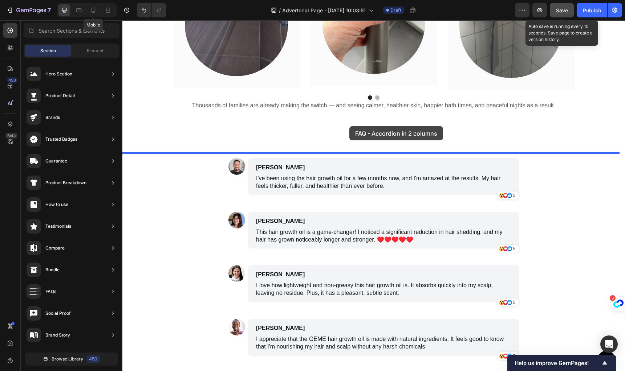
drag, startPoint x: 294, startPoint y: 263, endPoint x: 331, endPoint y: 149, distance: 119.7
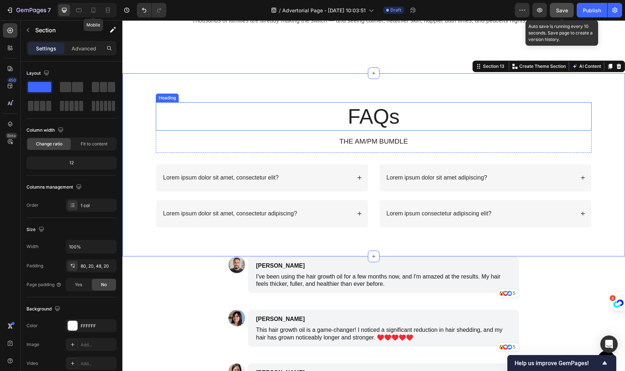
scroll to position [3924, 0]
click at [82, 11] on div at bounding box center [79, 10] width 12 height 12
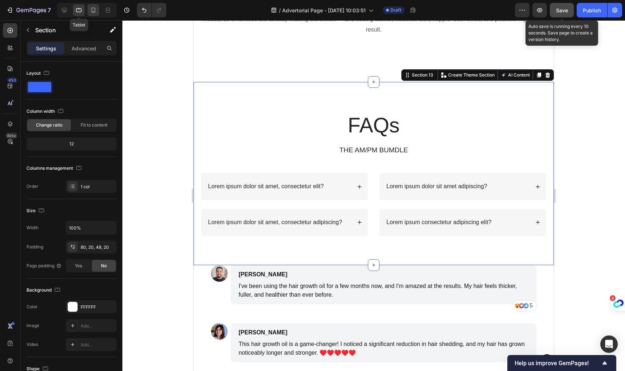
click at [90, 10] on icon at bounding box center [93, 10] width 7 height 7
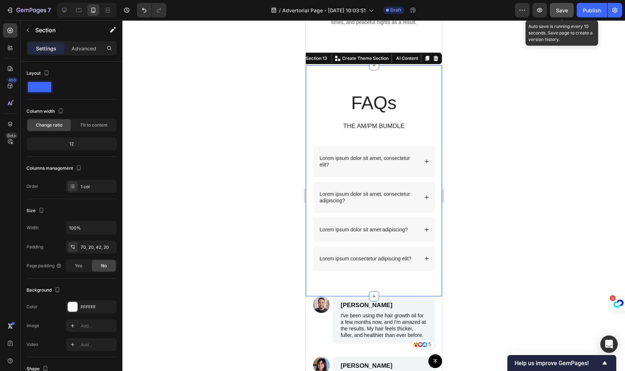
scroll to position [3970, 0]
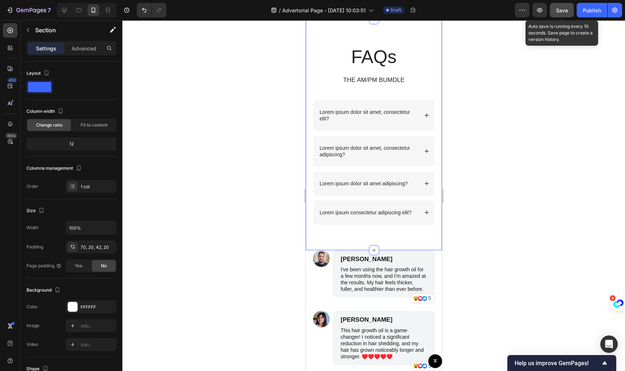
click at [63, 12] on icon at bounding box center [64, 10] width 7 height 7
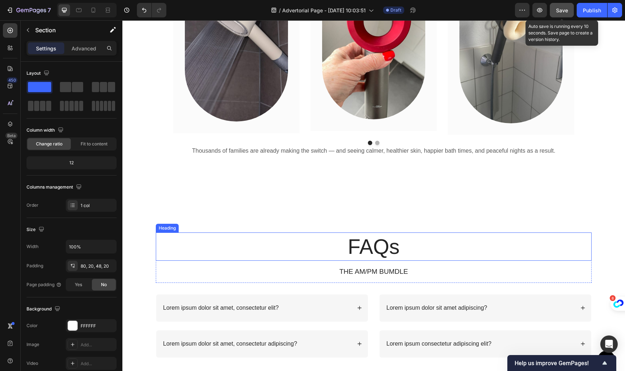
scroll to position [3795, 0]
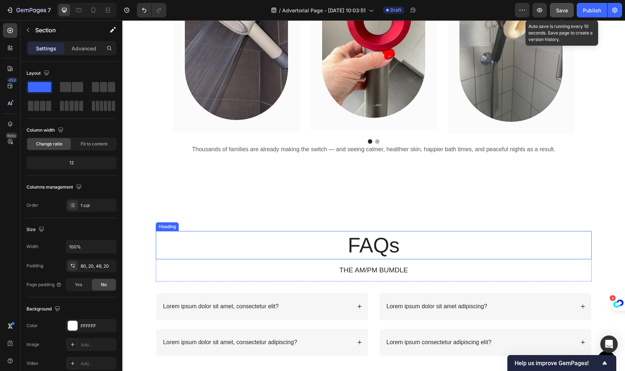
click at [366, 202] on div "FAQs Heading THE AM/PM BUMDLE Text Block Row Lorem ipsum dolor sit amet, consec…" at bounding box center [373, 293] width 502 height 183
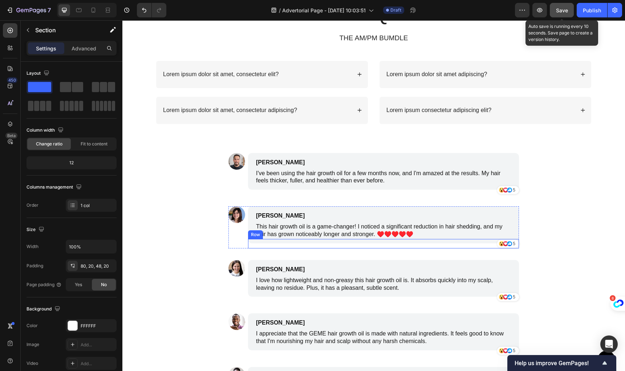
scroll to position [4022, 0]
click at [30, 30] on icon "button" at bounding box center [28, 30] width 6 height 6
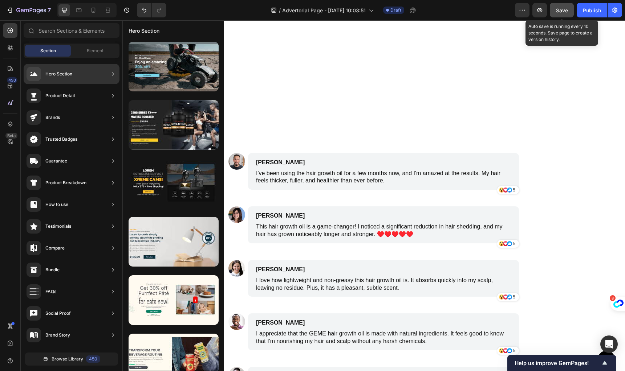
scroll to position [4384, 0]
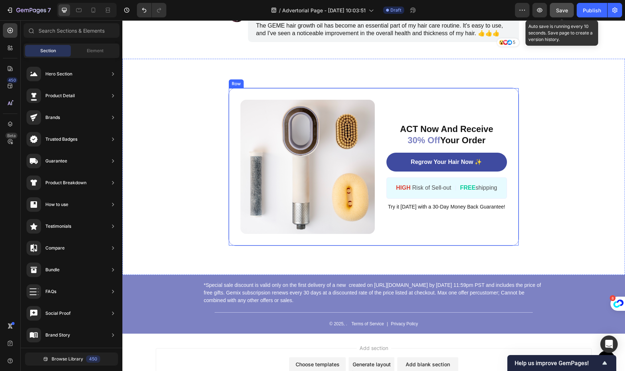
click at [401, 110] on div "ACT Now And Receive 30% Off Your Order Text Block Regrow Your Hair Now ✨ Button…" at bounding box center [446, 167] width 121 height 134
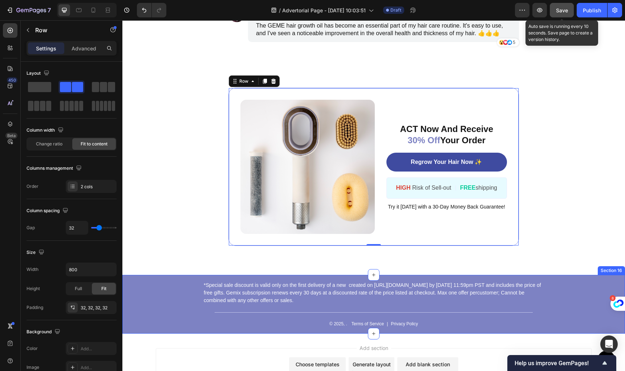
click at [168, 308] on div "*Special sale discount is valid only on the first delivery of a new created on …" at bounding box center [373, 304] width 502 height 59
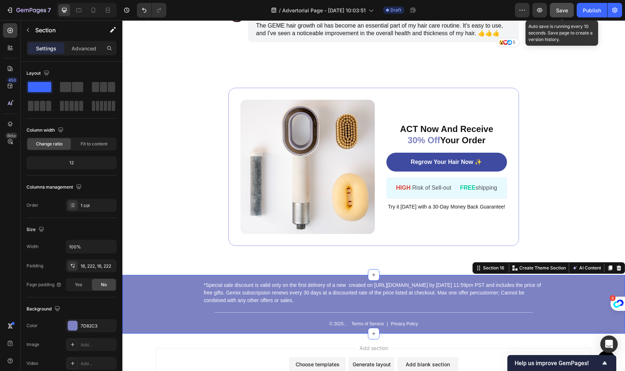
click at [618, 268] on div "Section 16 You can create reusable sections Create Theme Section AI Content Wri…" at bounding box center [548, 268] width 152 height 12
click at [616, 266] on icon at bounding box center [618, 268] width 5 height 5
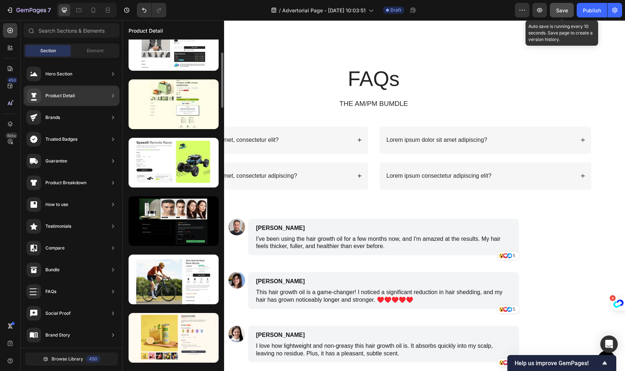
scroll to position [0, 0]
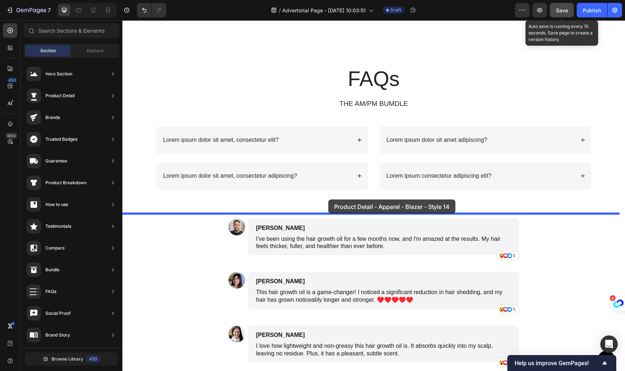
drag, startPoint x: 291, startPoint y: 96, endPoint x: 156, endPoint y: 173, distance: 155.6
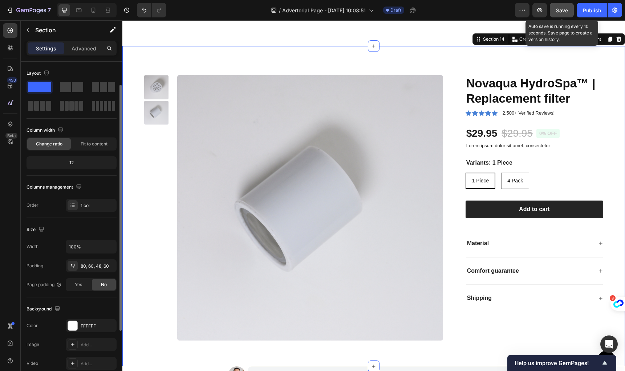
scroll to position [113, 0]
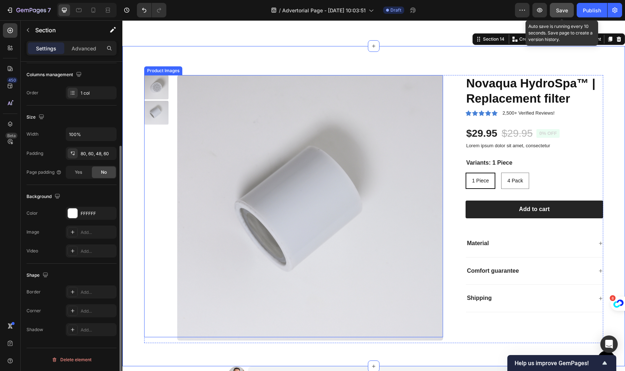
drag, startPoint x: 343, startPoint y: 127, endPoint x: 252, endPoint y: 110, distance: 93.2
click at [343, 127] on img at bounding box center [310, 208] width 266 height 266
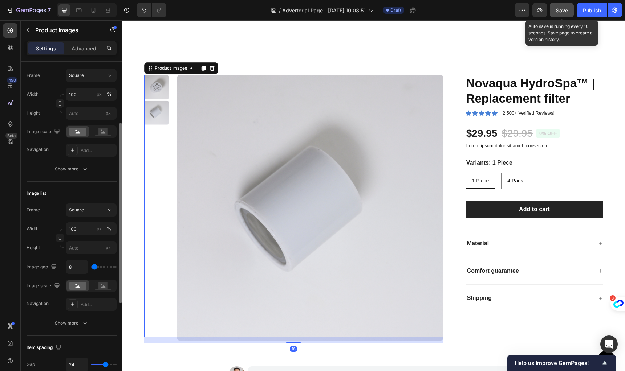
scroll to position [0, 0]
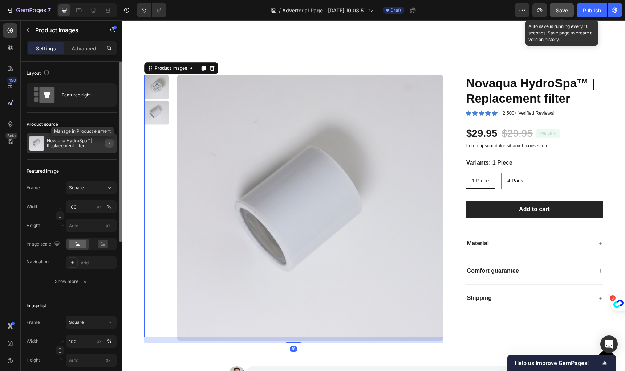
click at [108, 143] on icon "button" at bounding box center [109, 143] width 6 height 6
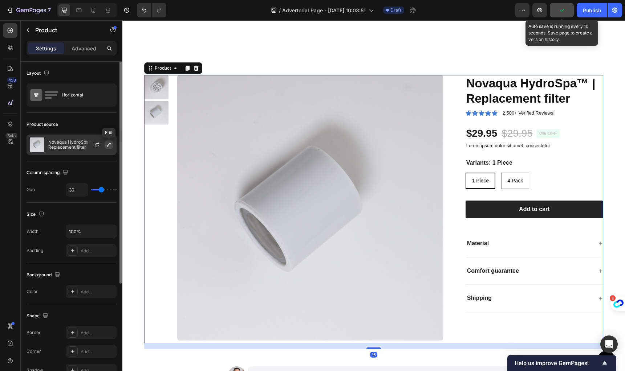
click at [109, 145] on icon "button" at bounding box center [109, 145] width 4 height 4
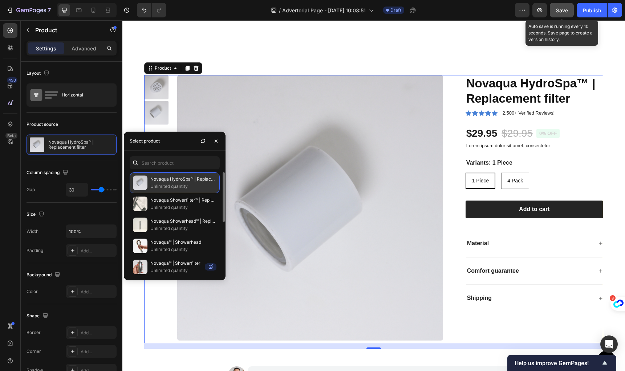
drag, startPoint x: 165, startPoint y: 243, endPoint x: 200, endPoint y: 175, distance: 76.6
click at [165, 243] on p "Novaqua™ | Showerhead" at bounding box center [183, 242] width 66 height 7
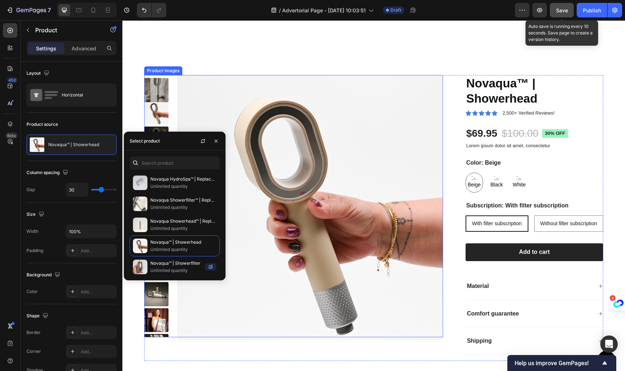
click at [334, 102] on img at bounding box center [310, 208] width 266 height 266
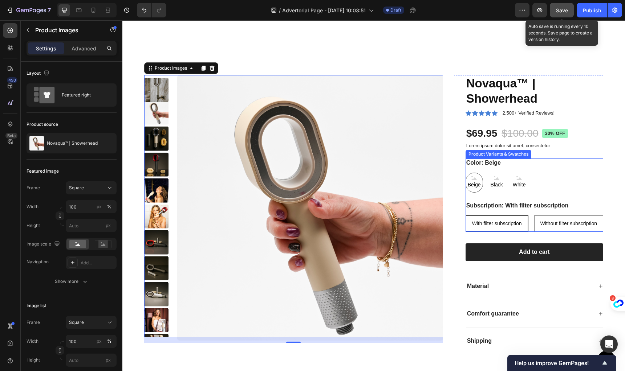
scroll to position [4136, 0]
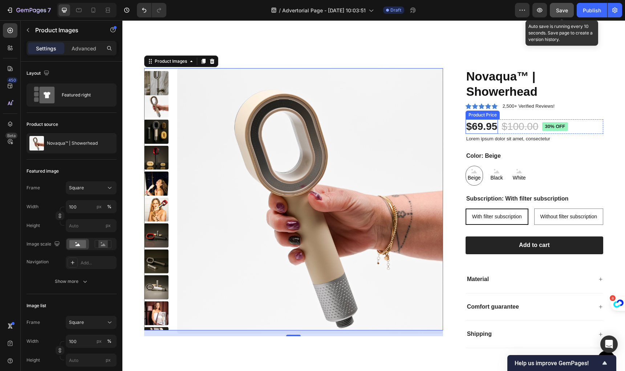
drag, startPoint x: 483, startPoint y: 125, endPoint x: 507, endPoint y: 140, distance: 27.9
click at [484, 125] on div "$69.95" at bounding box center [481, 126] width 33 height 15
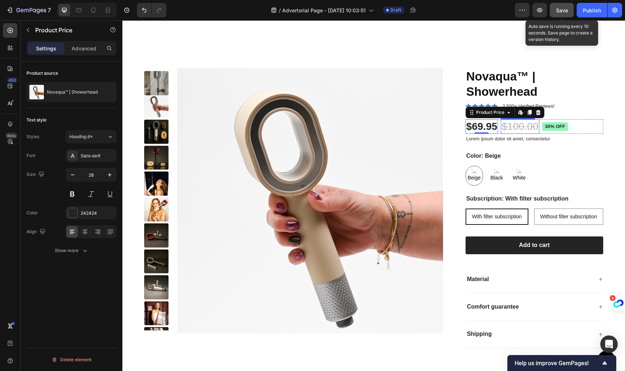
click at [511, 128] on div "$100.00" at bounding box center [520, 126] width 38 height 15
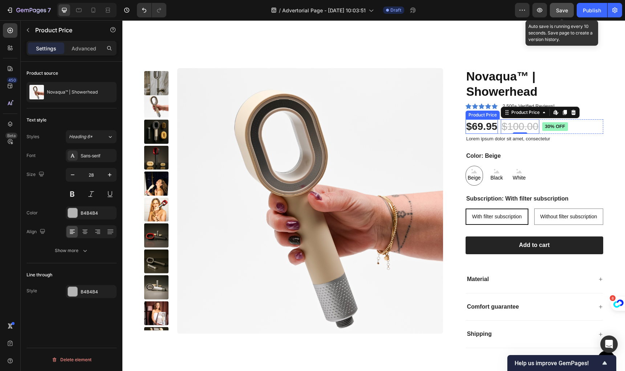
click at [482, 124] on div "$69.95" at bounding box center [481, 126] width 33 height 15
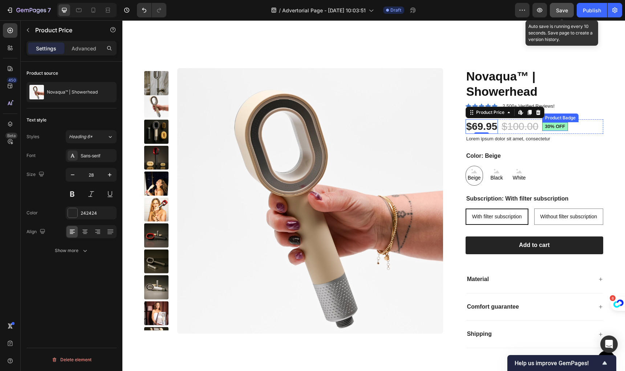
click at [548, 129] on pre "30% off" at bounding box center [555, 126] width 26 height 9
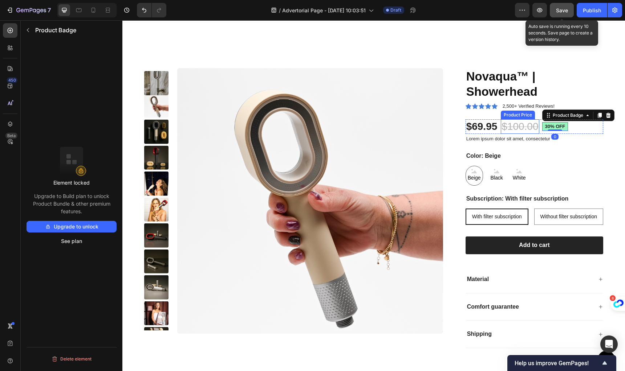
drag, startPoint x: 516, startPoint y: 130, endPoint x: 529, endPoint y: 131, distance: 13.2
click at [514, 131] on div "$100.00" at bounding box center [520, 126] width 38 height 15
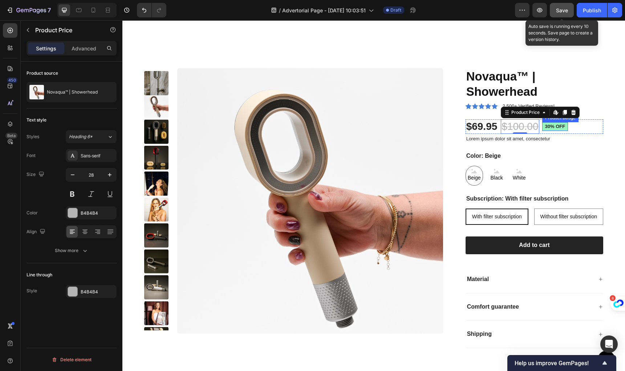
click at [552, 130] on div "30% off Product Badge" at bounding box center [555, 126] width 26 height 9
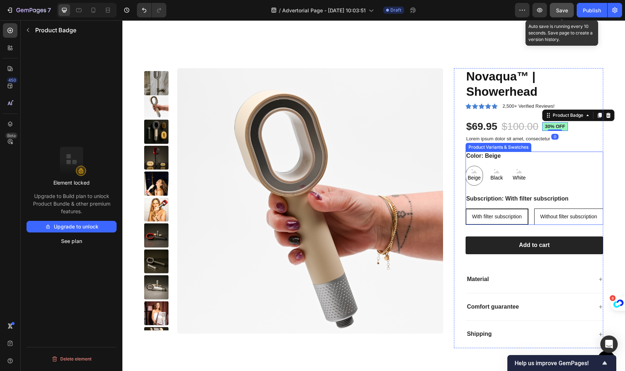
drag, startPoint x: 493, startPoint y: 231, endPoint x: 497, endPoint y: 235, distance: 5.9
click at [534, 224] on div "Without filter subscription" at bounding box center [568, 216] width 68 height 15
click at [534, 209] on input "Without filter subscription Without filter subscription Without filter subscrip…" at bounding box center [534, 208] width 0 height 0
radio input "true"
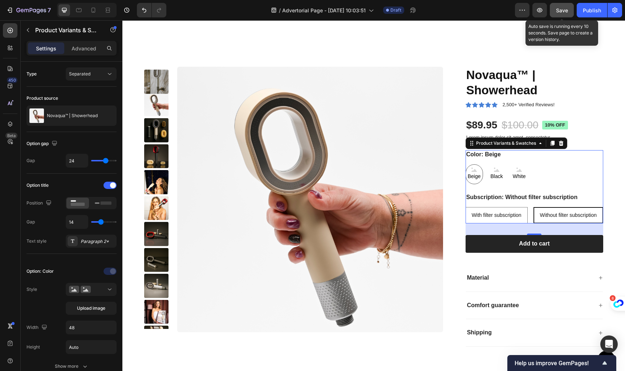
scroll to position [4160, 0]
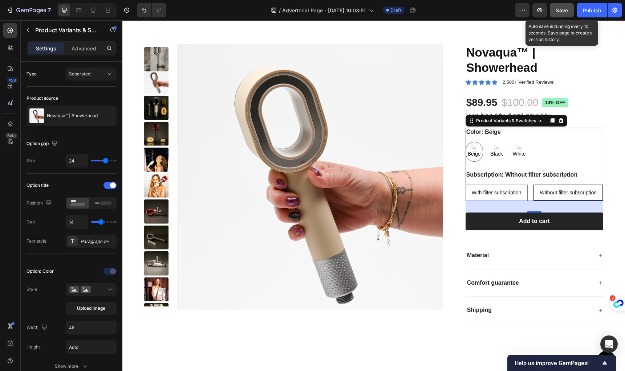
click at [473, 175] on div "Subscription: Without filter subscription With filter subscription With filter …" at bounding box center [534, 186] width 138 height 30
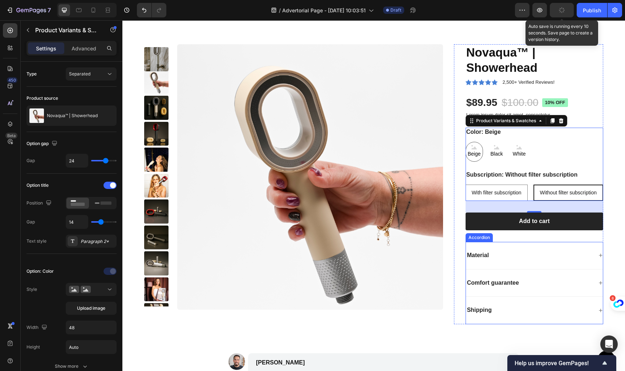
scroll to position [4261, 0]
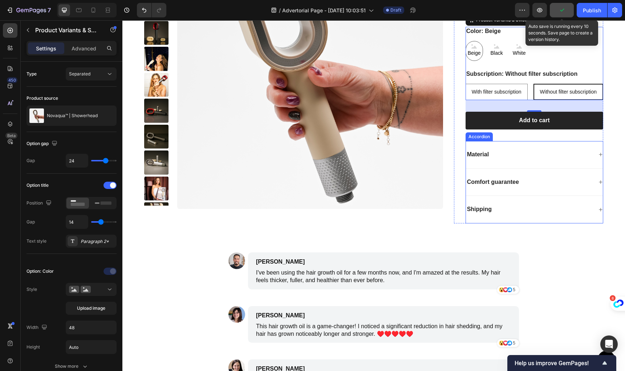
click at [497, 160] on div "Material" at bounding box center [529, 155] width 127 height 10
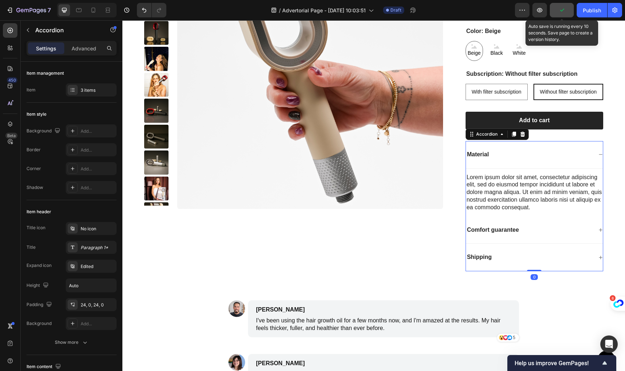
click at [497, 160] on div "Material" at bounding box center [529, 155] width 127 height 10
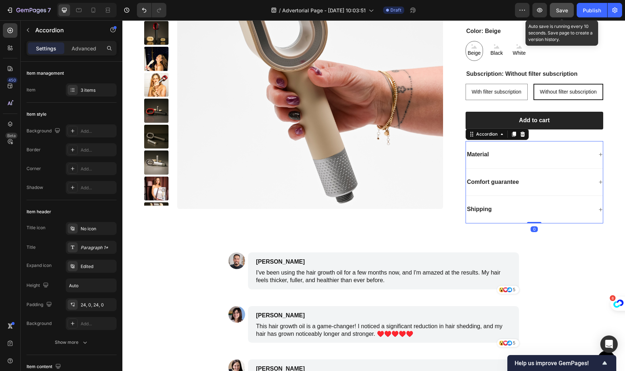
click at [493, 195] on div "Comfort guarantee" at bounding box center [534, 183] width 137 height 28
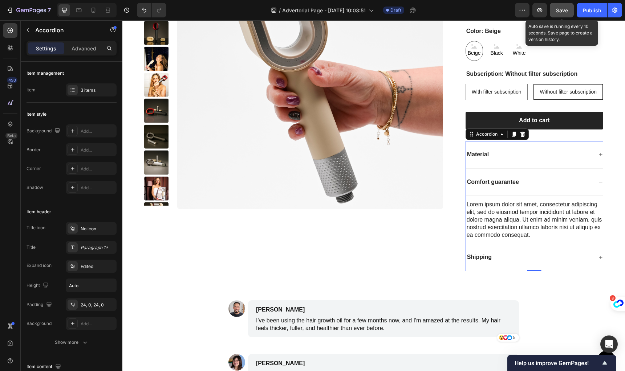
click at [490, 169] on div "Material" at bounding box center [534, 155] width 137 height 28
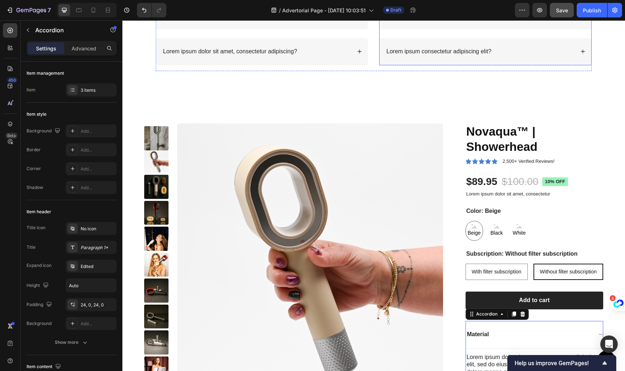
scroll to position [4110, 0]
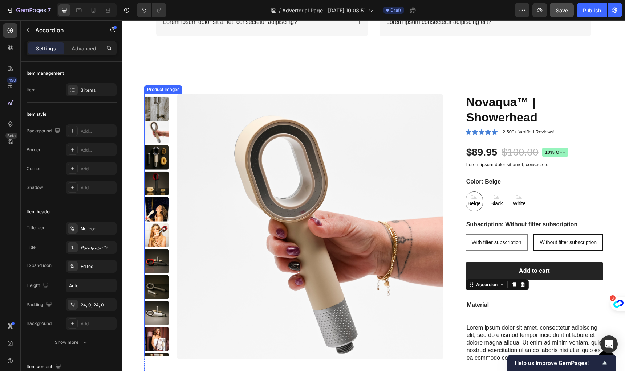
click at [362, 159] on img at bounding box center [310, 227] width 266 height 266
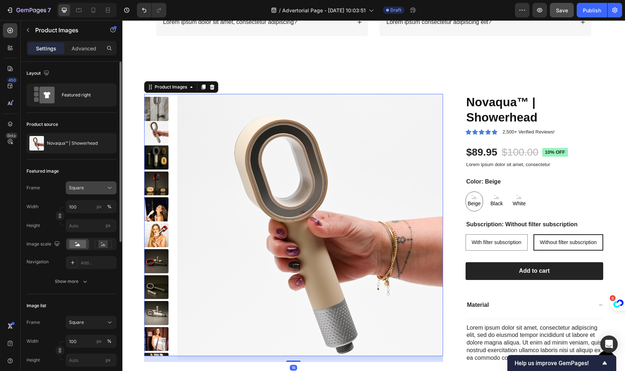
click at [89, 192] on button "Square" at bounding box center [91, 188] width 51 height 13
click at [89, 218] on div "Vertical" at bounding box center [90, 219] width 42 height 7
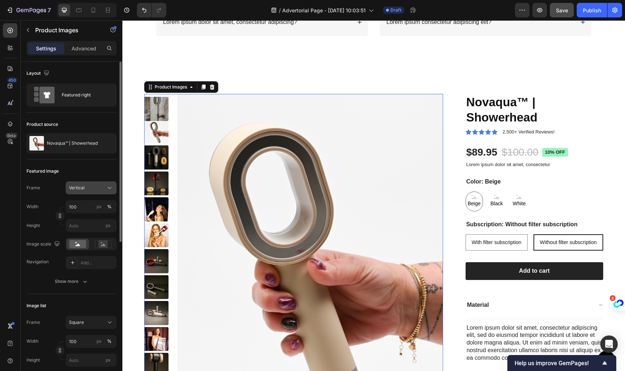
click at [95, 184] on div "Vertical" at bounding box center [91, 187] width 44 height 7
click at [81, 249] on span "Original" at bounding box center [77, 247] width 16 height 7
click at [101, 192] on button "Vertical" at bounding box center [91, 188] width 51 height 13
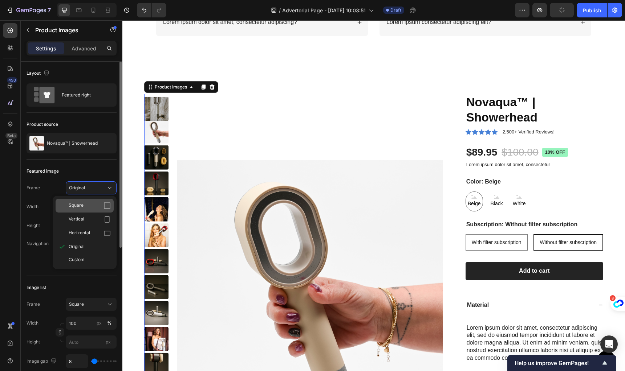
click at [98, 202] on div "Square" at bounding box center [90, 205] width 42 height 7
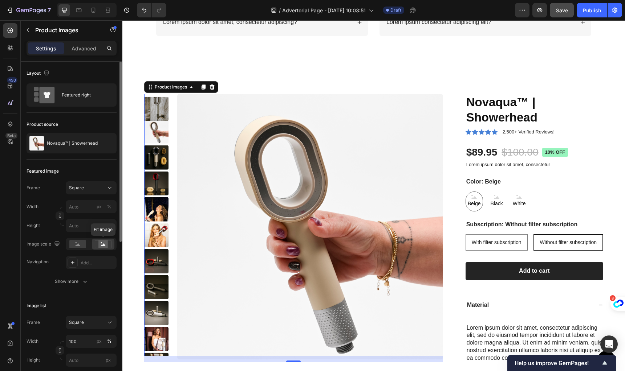
click at [101, 244] on rect at bounding box center [102, 244] width 9 height 7
click at [107, 245] on rect at bounding box center [102, 244] width 9 height 7
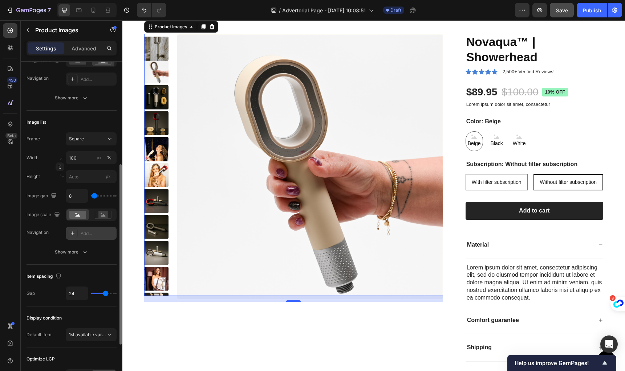
scroll to position [185, 0]
drag, startPoint x: 105, startPoint y: 293, endPoint x: 95, endPoint y: 293, distance: 10.2
type input "15"
click at [101, 293] on input "range" at bounding box center [103, 292] width 25 height 1
type input "15"
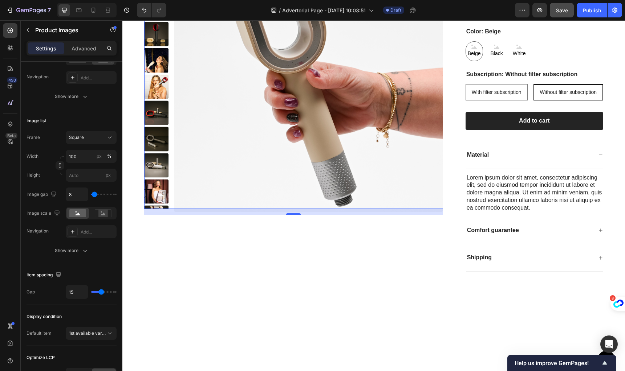
scroll to position [4095, 0]
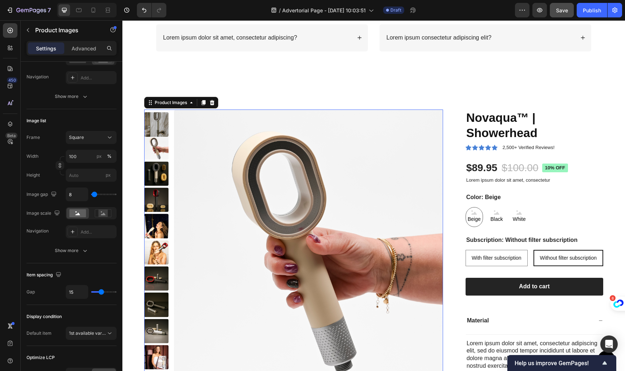
click at [567, 7] on div "Save" at bounding box center [562, 11] width 12 height 8
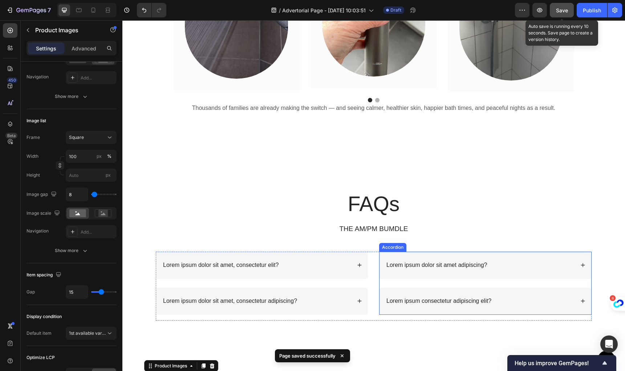
scroll to position [3837, 0]
click at [379, 224] on p "THE AM/PM BUMDLE" at bounding box center [373, 228] width 434 height 9
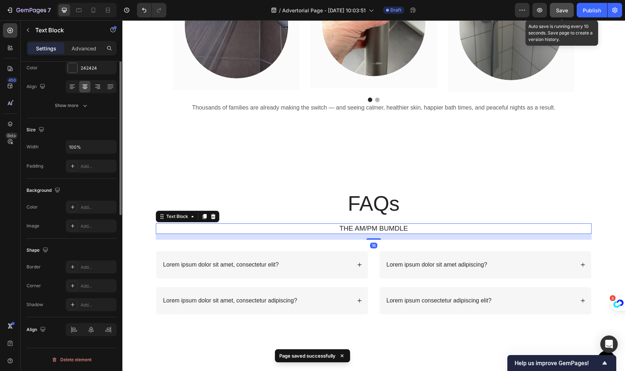
scroll to position [0, 0]
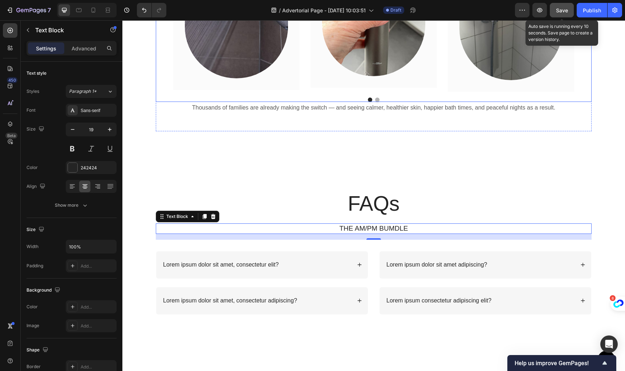
click at [29, 31] on icon "button" at bounding box center [28, 30] width 6 height 6
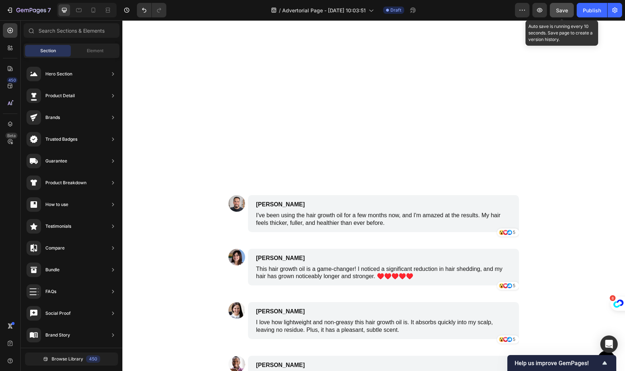
scroll to position [4433, 0]
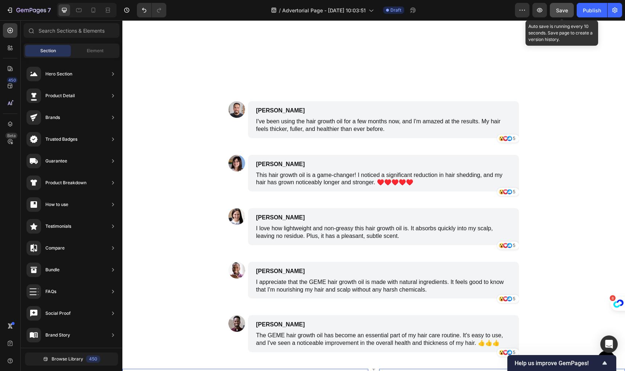
click at [310, 103] on div "James Smith Text Block I've been using the hair growth oil for a few months now…" at bounding box center [383, 119] width 271 height 37
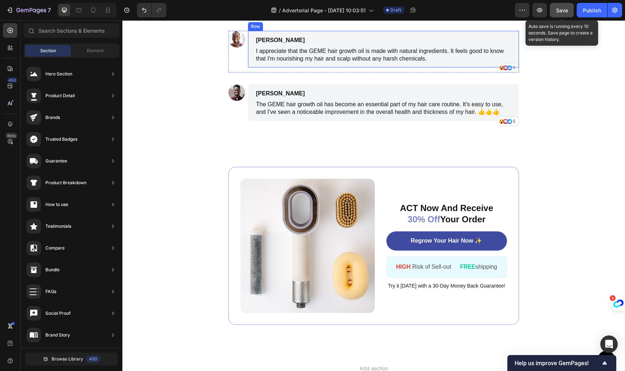
scroll to position [4517, 0]
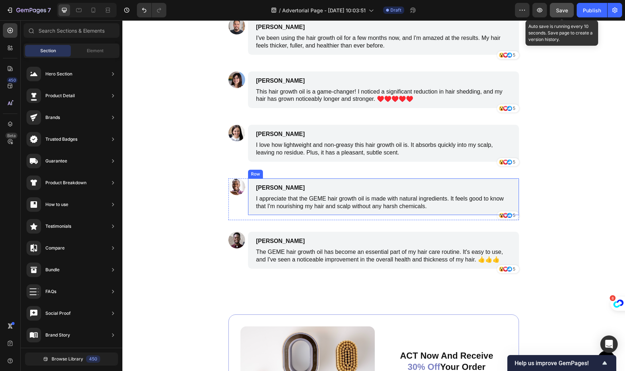
click at [295, 50] on div "I've been using the hair growth oil for a few months now, and I'm amazed at the…" at bounding box center [383, 42] width 256 height 17
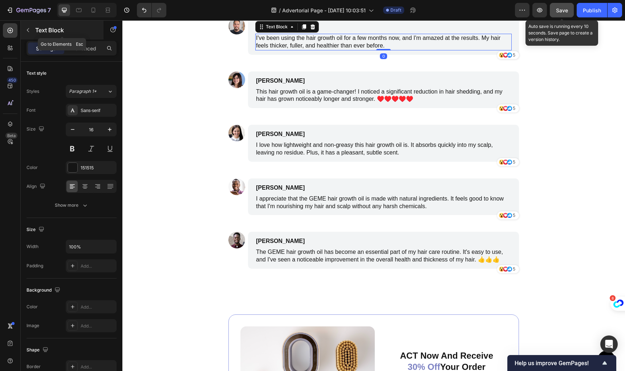
scroll to position [4711, 0]
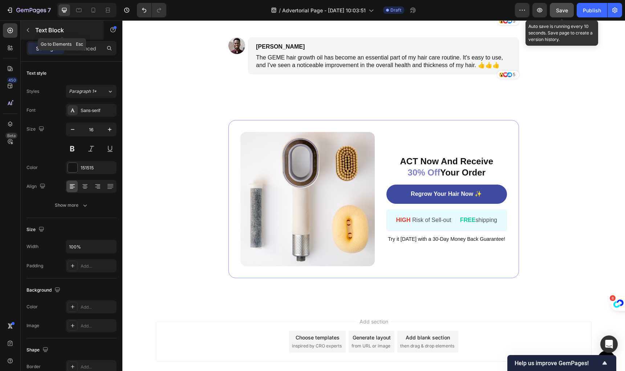
click at [27, 31] on icon "button" at bounding box center [28, 30] width 6 height 6
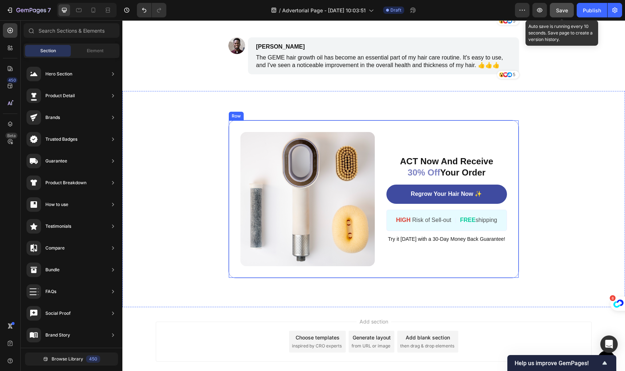
click at [411, 130] on div "Image ACT Now And Receive 30% Off Your Order Text Block Regrow Your Hair Now ✨ …" at bounding box center [373, 199] width 290 height 158
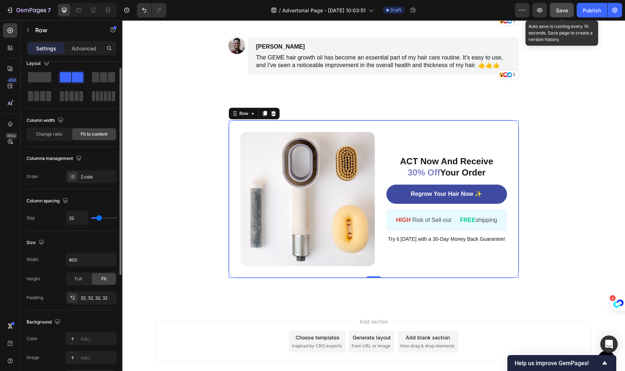
scroll to position [21, 0]
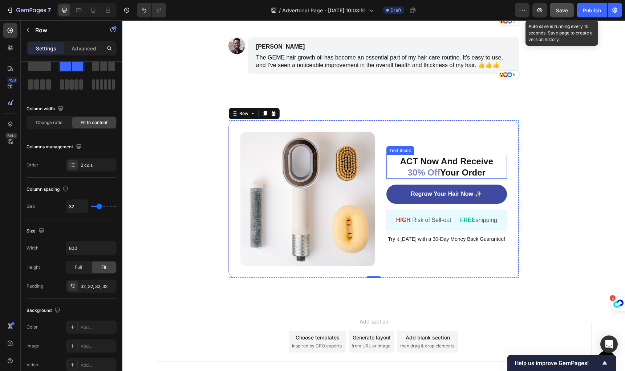
click at [451, 162] on p "ACT Now And Receive 30% Off Your Order" at bounding box center [446, 167] width 119 height 23
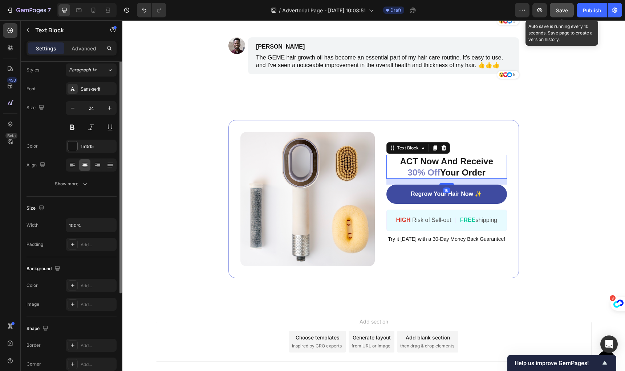
scroll to position [0, 0]
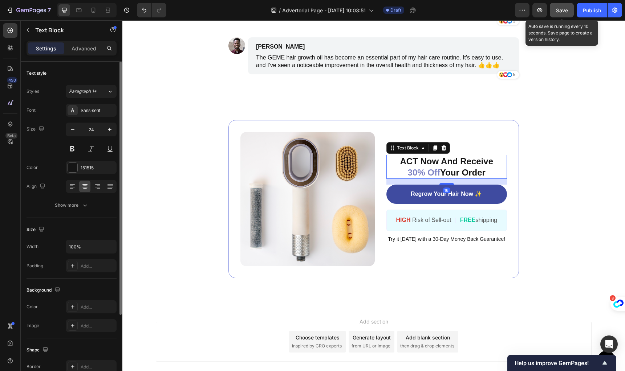
click at [453, 164] on p "ACT Now And Receive 30% Off Your Order" at bounding box center [446, 167] width 119 height 23
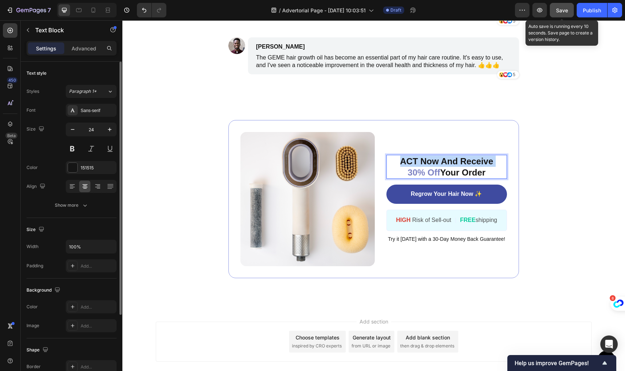
click at [453, 164] on p "ACT Now And Receive 30% Off Your Order" at bounding box center [446, 167] width 119 height 23
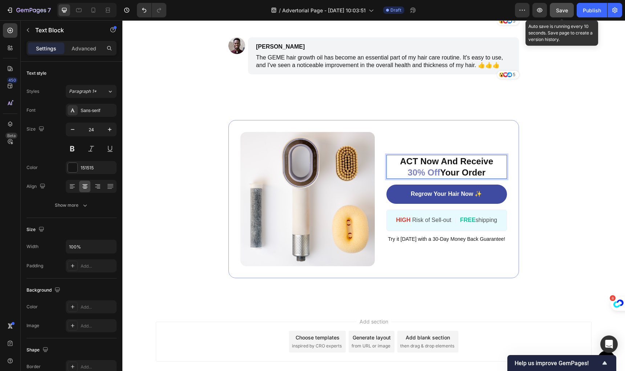
click at [476, 169] on p "ACT Now And Receive 30% Off Your Order" at bounding box center [446, 167] width 119 height 23
click at [412, 172] on span "30% Off" at bounding box center [424, 173] width 32 height 10
click at [408, 173] on span "30% Off" at bounding box center [424, 173] width 32 height 10
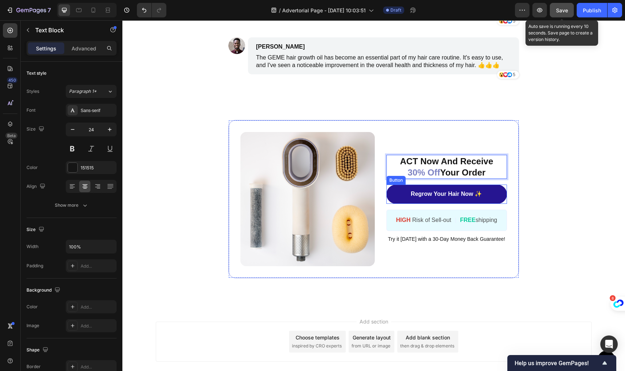
click at [487, 192] on link "Regrow Your Hair Now ✨" at bounding box center [446, 194] width 121 height 19
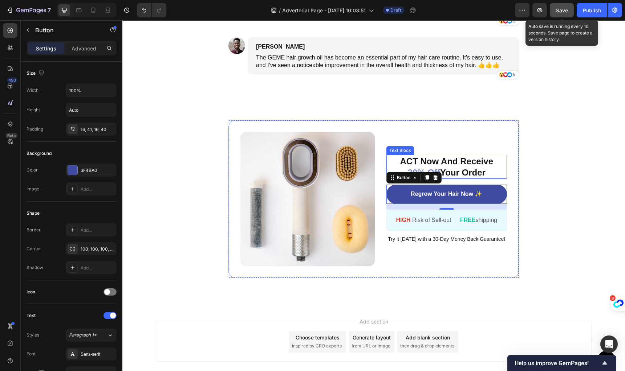
click at [466, 170] on p "ACT Now And Receive 30% Off Your Order" at bounding box center [446, 167] width 119 height 23
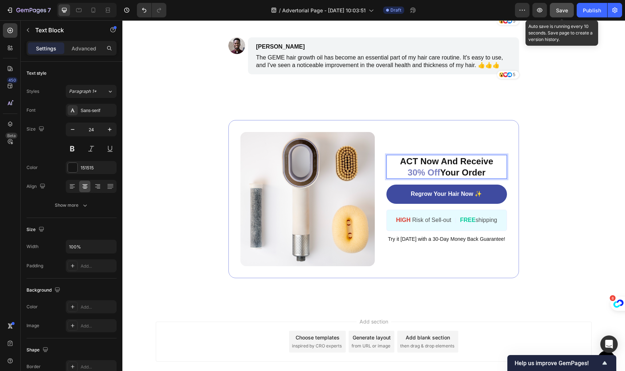
click at [443, 171] on p "ACT Now And Receive 30% Off Your Order" at bounding box center [446, 167] width 119 height 23
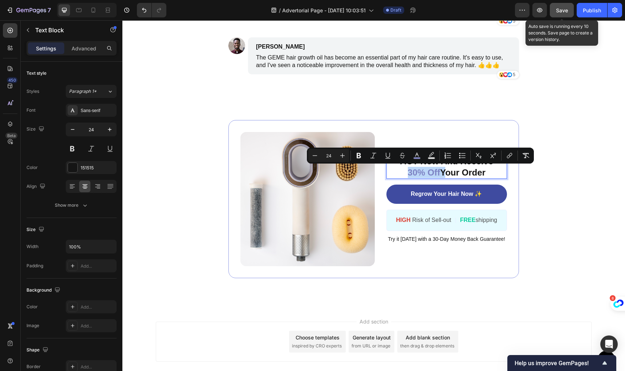
drag, startPoint x: 437, startPoint y: 171, endPoint x: 399, endPoint y: 172, distance: 38.2
click at [399, 172] on p "ACT Now And Receive 30% Off Your Order" at bounding box center [446, 167] width 119 height 23
click at [421, 155] on button "color" at bounding box center [416, 155] width 13 height 13
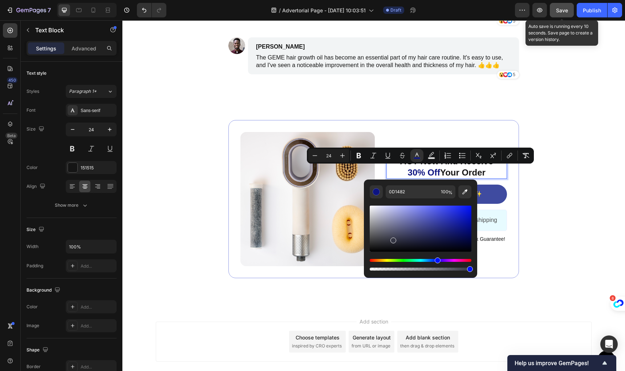
drag, startPoint x: 420, startPoint y: 235, endPoint x: 435, endPoint y: 259, distance: 28.9
click at [393, 239] on div "Editor contextual toolbar" at bounding box center [421, 229] width 102 height 46
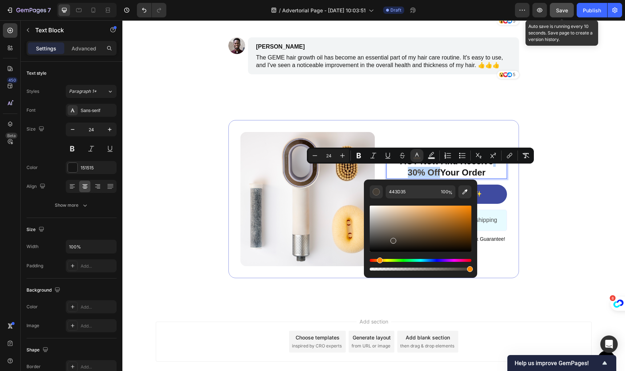
drag, startPoint x: 438, startPoint y: 261, endPoint x: 379, endPoint y: 263, distance: 59.6
click at [379, 263] on div "Hue" at bounding box center [380, 261] width 6 height 6
drag, startPoint x: 398, startPoint y: 236, endPoint x: 451, endPoint y: 215, distance: 56.7
click at [451, 215] on div "Editor contextual toolbar" at bounding box center [421, 229] width 102 height 46
click at [400, 261] on div "Hue" at bounding box center [421, 260] width 102 height 3
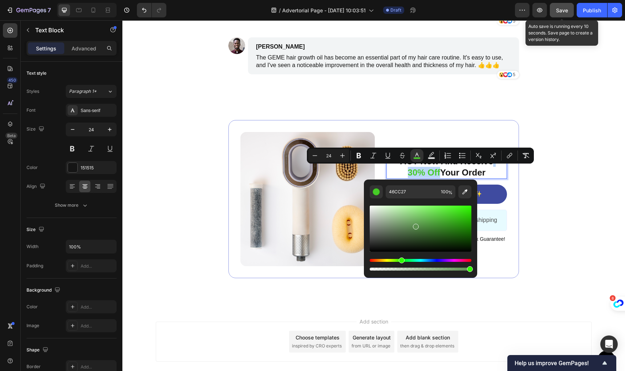
drag, startPoint x: 448, startPoint y: 219, endPoint x: 415, endPoint y: 225, distance: 33.7
click at [415, 225] on div "Editor contextual toolbar" at bounding box center [416, 227] width 6 height 6
drag, startPoint x: 424, startPoint y: 223, endPoint x: 429, endPoint y: 214, distance: 9.9
click at [429, 214] on div "Editor contextual toolbar" at bounding box center [421, 229] width 102 height 46
click at [429, 227] on div "Editor contextual toolbar" at bounding box center [421, 229] width 102 height 46
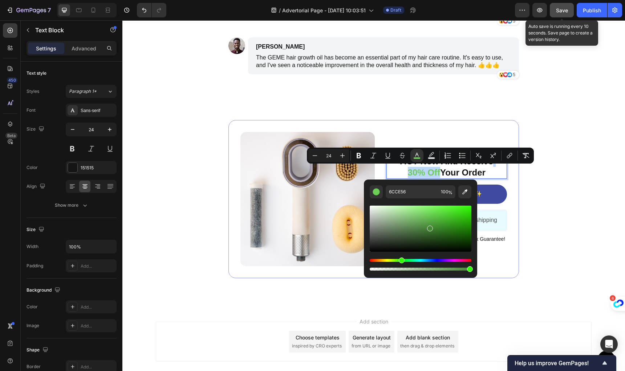
type input "478738"
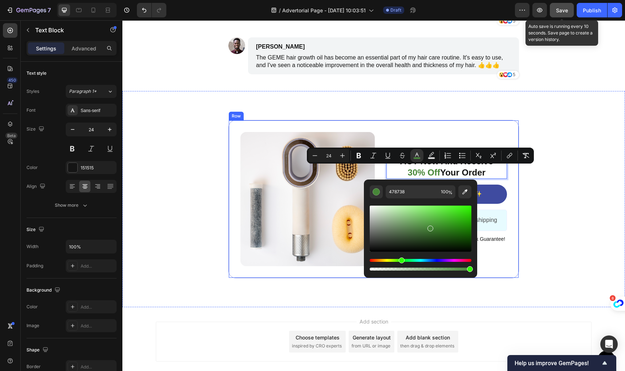
click at [446, 125] on div "Image ACT Now And Receive 30% Off Your Order Text Block 16 Regrow Your Hair Now…" at bounding box center [373, 199] width 290 height 158
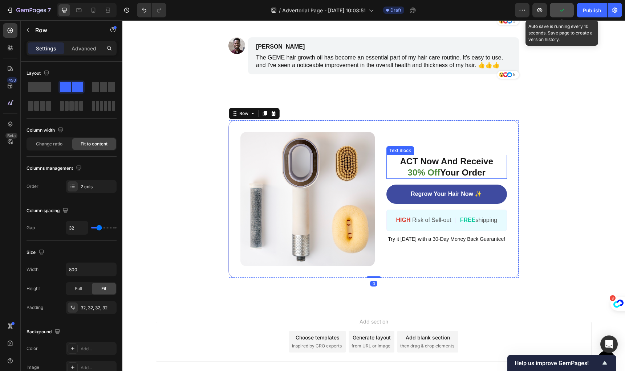
click at [419, 170] on span "30% Off" at bounding box center [424, 173] width 32 height 10
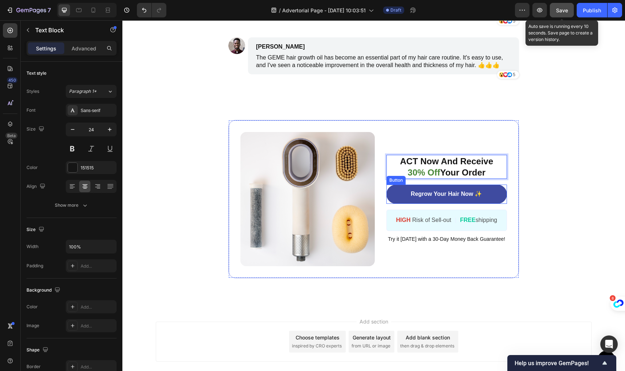
click at [388, 195] on link "Regrow Your Hair Now ✨" at bounding box center [446, 194] width 121 height 19
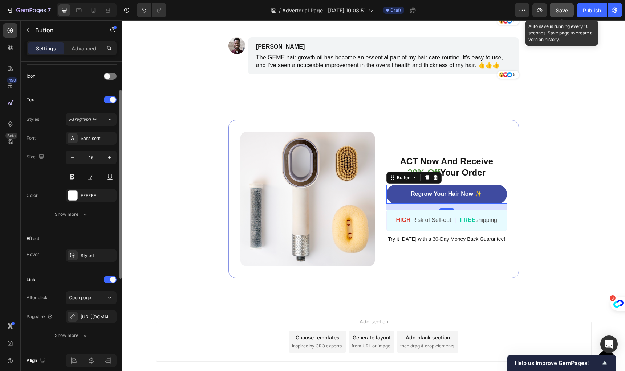
scroll to position [247, 0]
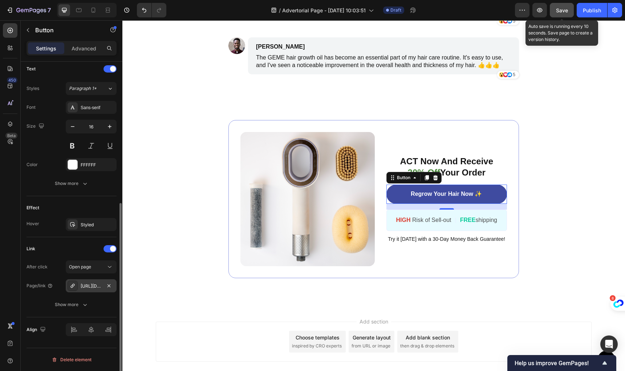
click at [93, 289] on div "https://seal-commerce-asia.myshopify.com/a/gempages?version=v7&shop_id=43275057…" at bounding box center [91, 286] width 21 height 7
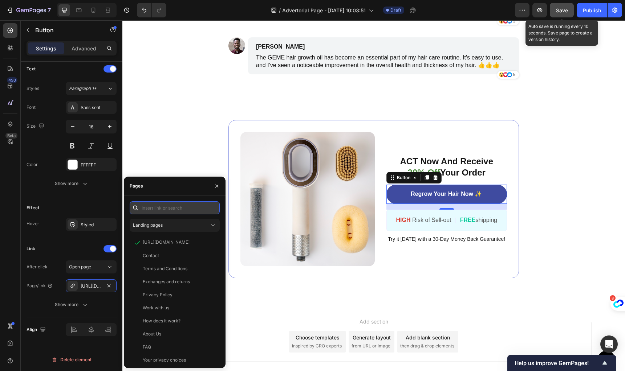
click at [173, 208] on input "text" at bounding box center [175, 207] width 90 height 13
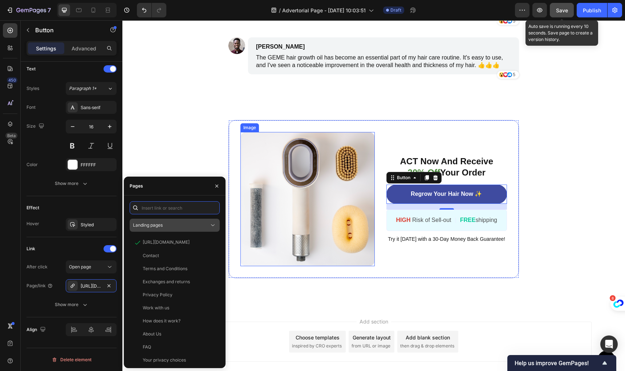
paste input "https://novaqua-skin.com/products/novaqua%E2%84%A2-showerhead-1?variant=5133149…"
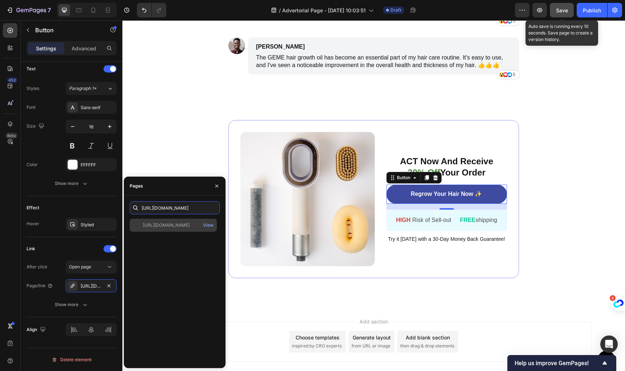
type input "https://novaqua-skin.com/products/novaqua%E2%84%A2-showerhead-1?variant=5133149…"
click at [175, 227] on div "https://novaqua-skin.com/products/novaqua%E2%84%A2-showerhead-1?variant=5133149…" at bounding box center [166, 225] width 47 height 7
click at [85, 249] on div "Link" at bounding box center [72, 249] width 90 height 12
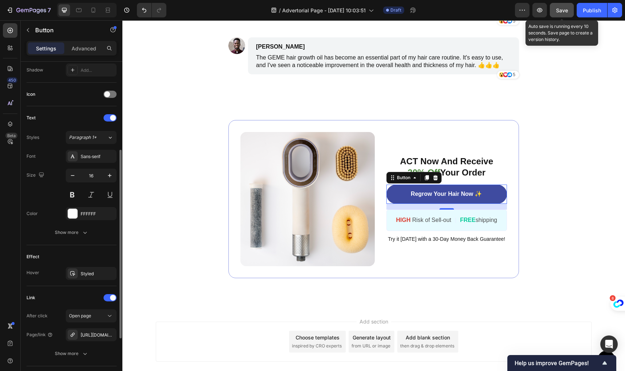
scroll to position [55, 0]
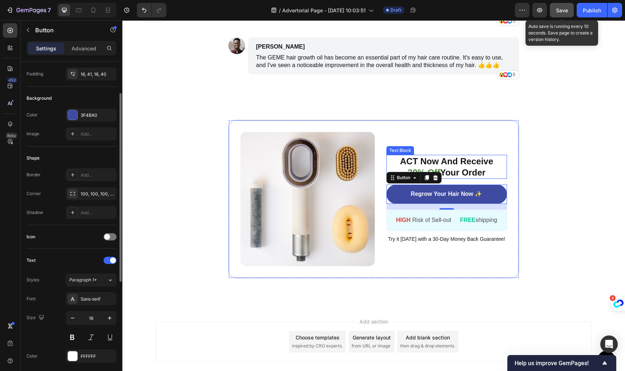
click at [455, 159] on p "ACT Now And Receive 30% Off Your Order" at bounding box center [446, 167] width 119 height 23
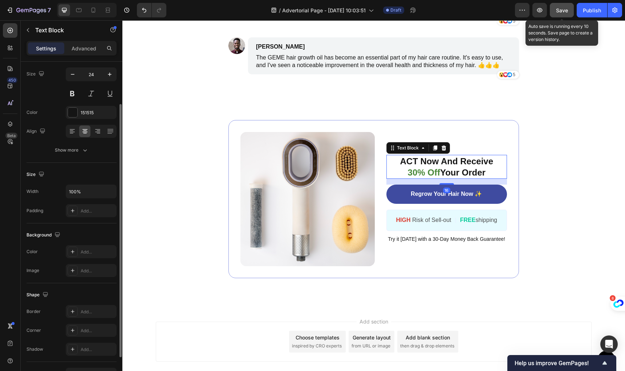
scroll to position [0, 0]
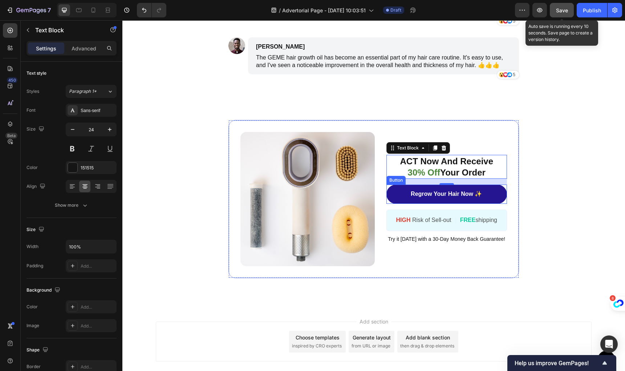
click at [394, 197] on link "Regrow Your Hair Now ✨" at bounding box center [446, 194] width 121 height 19
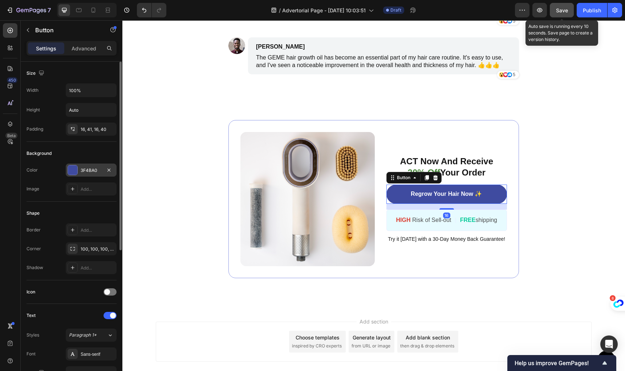
click at [70, 167] on div at bounding box center [72, 170] width 9 height 9
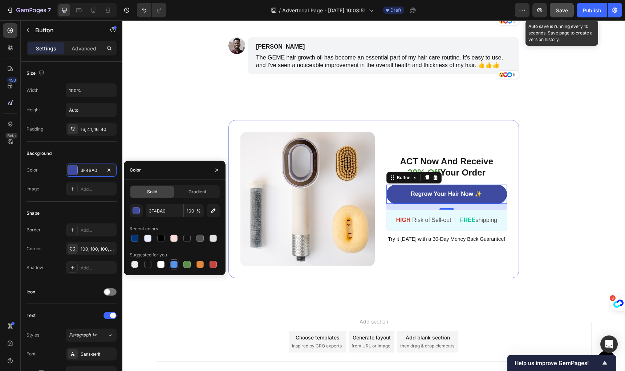
click at [175, 265] on div at bounding box center [173, 264] width 7 height 7
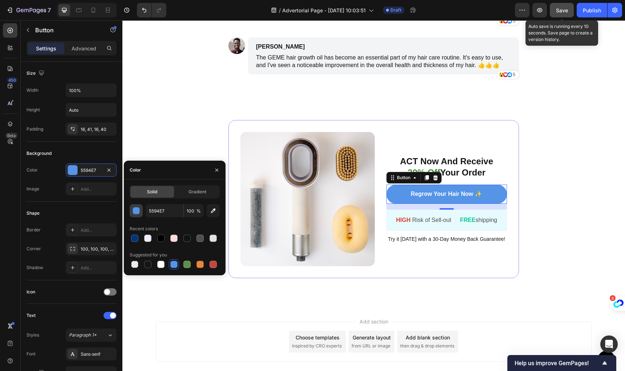
click at [142, 212] on button "button" at bounding box center [136, 210] width 13 height 13
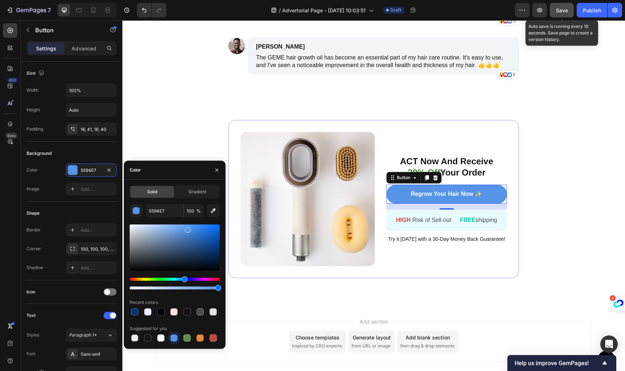
click at [183, 230] on div at bounding box center [175, 248] width 90 height 46
type input "5E96E0"
click at [96, 158] on div "Background" at bounding box center [72, 154] width 90 height 12
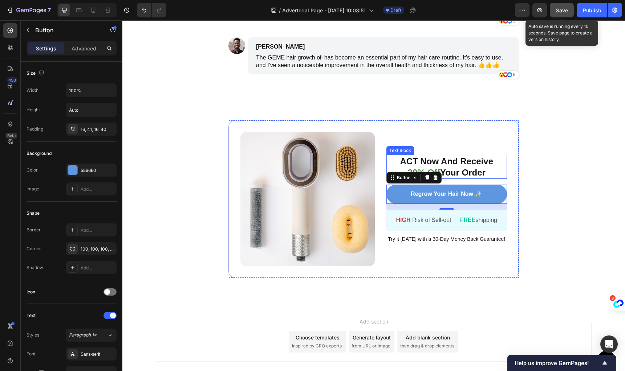
click at [452, 164] on p "ACT Now And Receive 30% Off Your Order" at bounding box center [446, 167] width 119 height 23
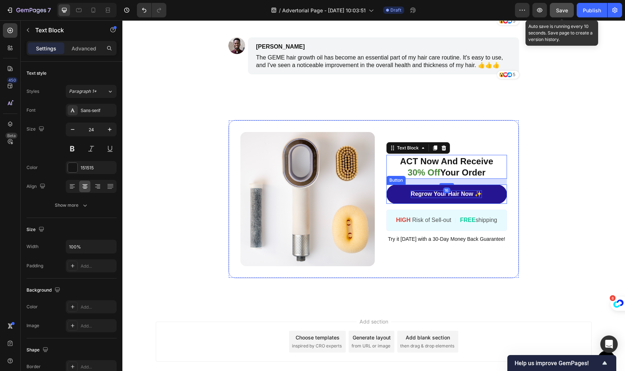
click at [421, 195] on p "Regrow Your Hair Now ✨" at bounding box center [446, 195] width 71 height 8
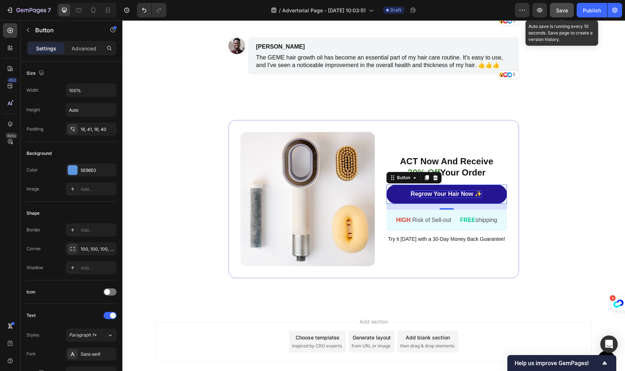
click at [441, 191] on p "Regrow Your Hair Now ✨" at bounding box center [446, 195] width 71 height 8
click at [445, 192] on p "Regrow Your Hair Now ✨" at bounding box center [446, 195] width 71 height 8
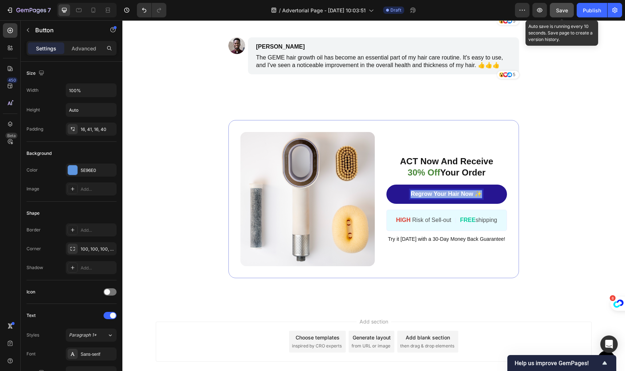
click at [445, 192] on p "Regrow Your Hair Now ✨" at bounding box center [446, 195] width 71 height 8
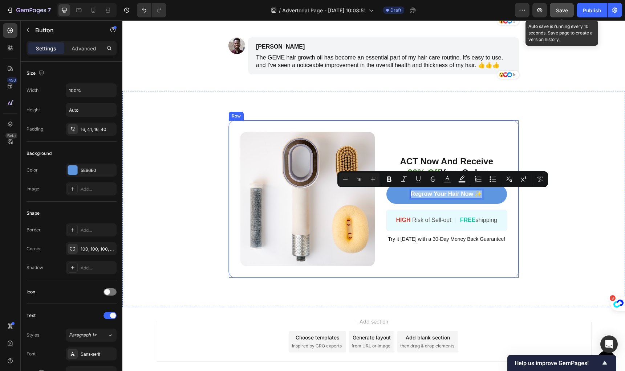
copy p "Regrow Your Hair Now ✨"
click at [453, 166] on p "ACT Now And Receive 30% Off Your Order" at bounding box center [446, 167] width 119 height 23
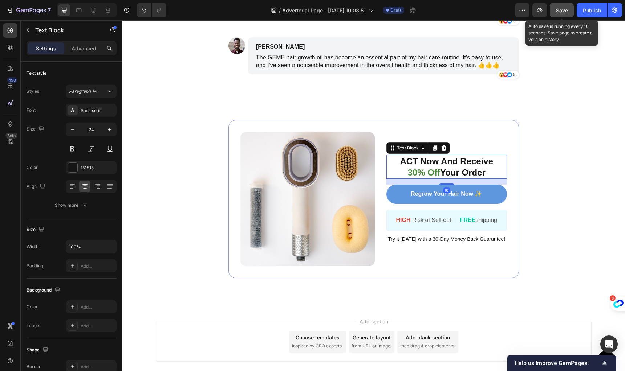
click at [453, 166] on p "ACT Now And Receive 30% Off Your Order" at bounding box center [446, 167] width 119 height 23
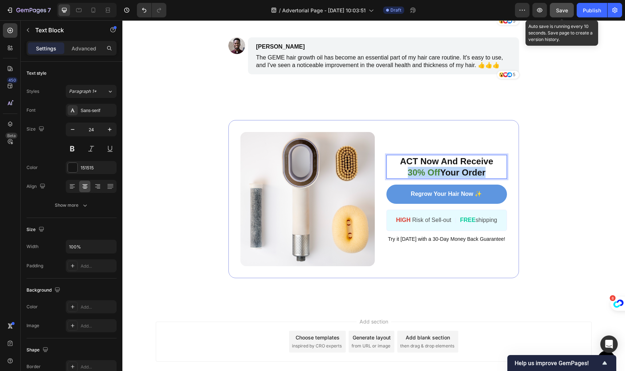
click at [453, 166] on p "ACT Now And Receive 30% Off Your Order" at bounding box center [446, 167] width 119 height 23
copy p "ACT Now And Receive 30% Off Your Order"
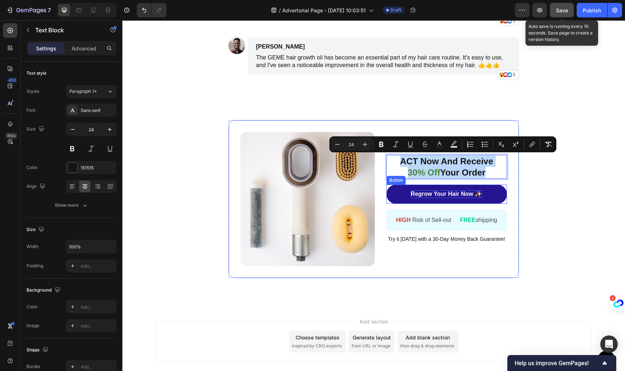
click at [420, 195] on p "Regrow Your Hair Now ✨" at bounding box center [446, 195] width 71 height 8
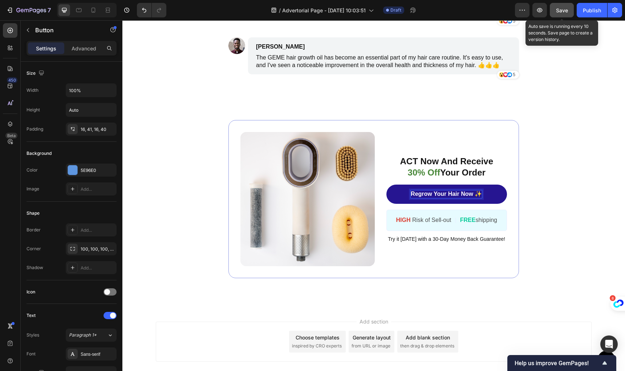
click at [423, 192] on p "Regrow Your Hair Now ✨" at bounding box center [446, 195] width 71 height 8
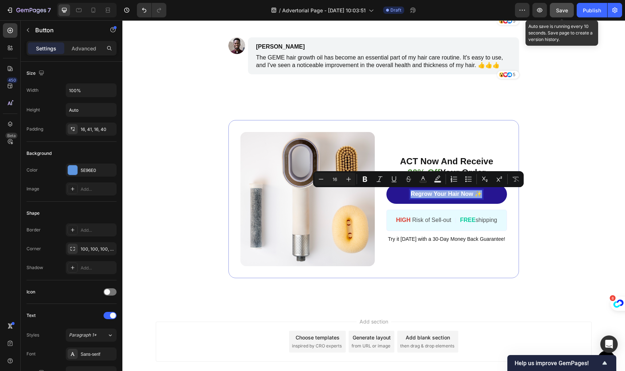
click at [423, 192] on p "Regrow Your Hair Now ✨" at bounding box center [446, 195] width 71 height 8
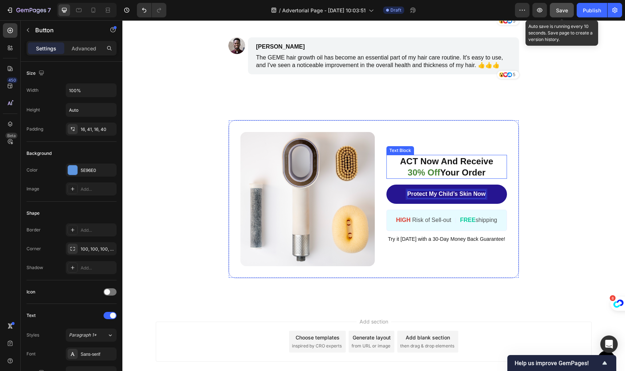
click at [439, 170] on p "ACT Now And Receive 30% Off Your Order" at bounding box center [446, 167] width 119 height 23
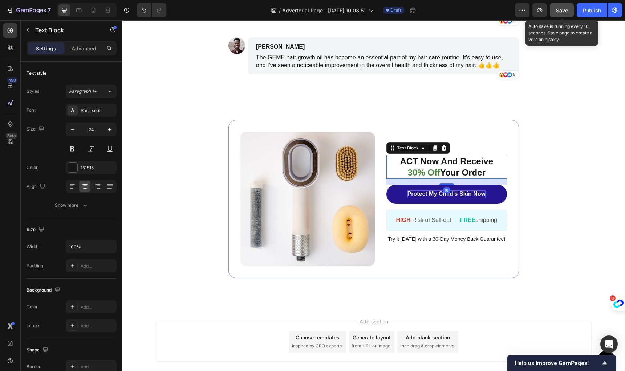
click at [413, 163] on p "ACT Now And Receive 30% Off Your Order" at bounding box center [446, 167] width 119 height 23
click at [444, 169] on p "ACT Now And Receive 30% Off Your Order" at bounding box center [446, 167] width 119 height 23
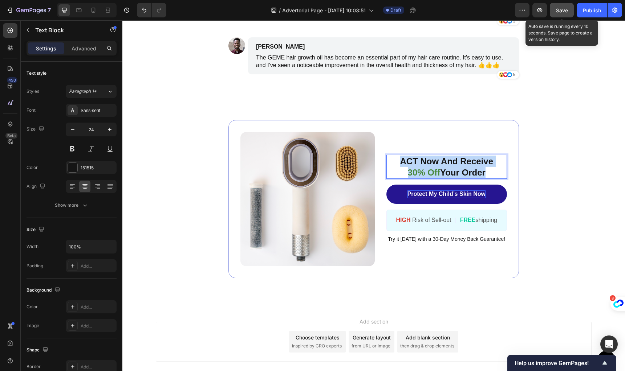
drag, startPoint x: 488, startPoint y: 172, endPoint x: 398, endPoint y: 162, distance: 90.7
click at [398, 162] on p "ACT Now And Receive 30% Off Your Order" at bounding box center [446, 167] width 119 height 23
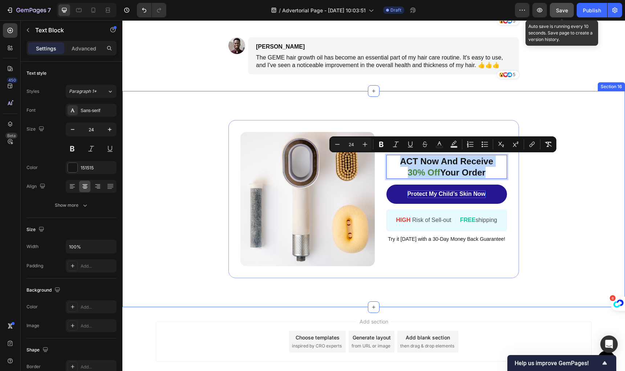
copy p "ACT Now And Receive 30% Off Your Order"
click at [464, 165] on p "ACT Now And Receive 30% Off Your Order" at bounding box center [446, 167] width 119 height 23
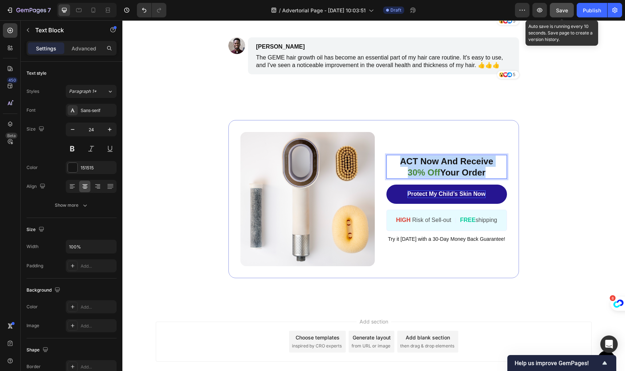
drag, startPoint x: 482, startPoint y: 169, endPoint x: 390, endPoint y: 166, distance: 92.3
click at [390, 166] on p "ACT Now And Receive 30% Off Your Order" at bounding box center [446, 167] width 119 height 23
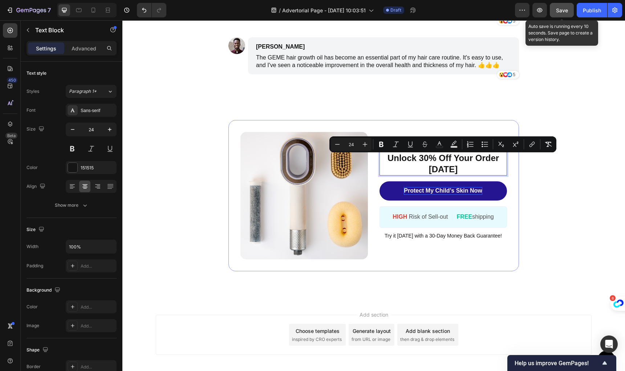
scroll to position [4709, 0]
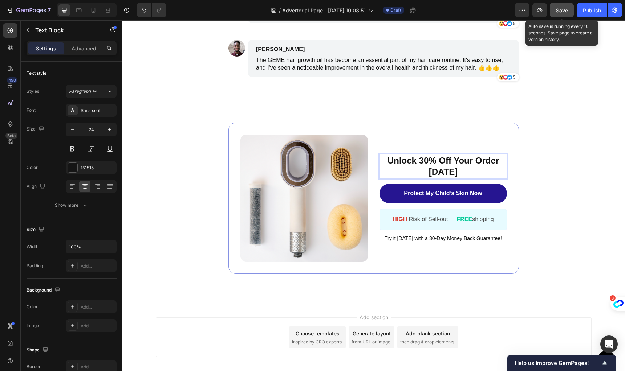
click at [454, 166] on p "Unlock 30% Off Your Order Today" at bounding box center [443, 166] width 126 height 23
click at [462, 170] on p "Unlock 30% Off Your Order Today" at bounding box center [443, 166] width 126 height 23
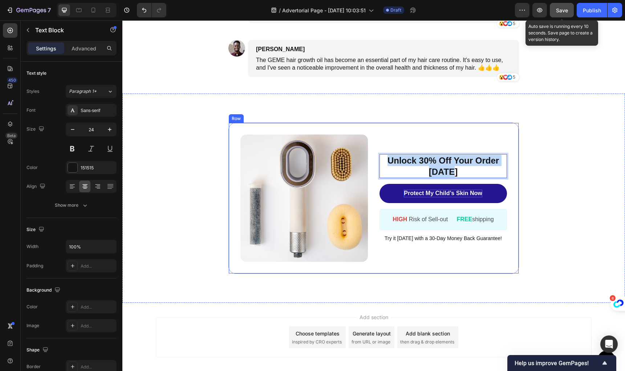
drag, startPoint x: 457, startPoint y: 171, endPoint x: 365, endPoint y: 163, distance: 92.6
click at [365, 163] on div "Image Unlock 30% Off Your Order Today Text Block 16 Protect My Child’s Skin Now…" at bounding box center [373, 198] width 290 height 151
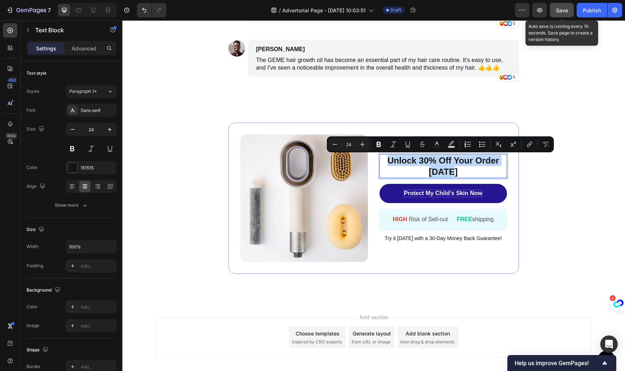
click at [410, 161] on p "Unlock 30% Off Your Order Today" at bounding box center [443, 166] width 126 height 23
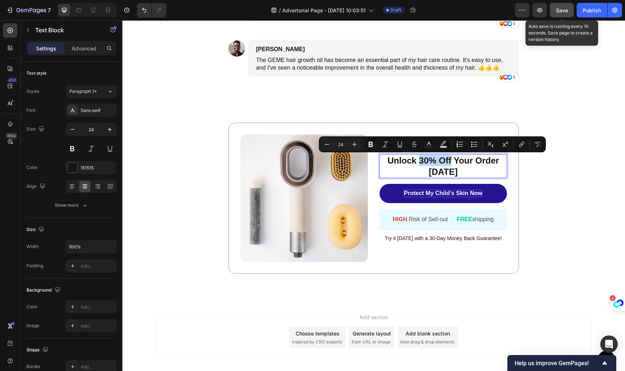
drag, startPoint x: 416, startPoint y: 160, endPoint x: 447, endPoint y: 160, distance: 30.9
click at [447, 160] on p "Unlock 30% Off Your Order Today" at bounding box center [443, 166] width 126 height 23
click at [442, 143] on icon "Editor contextual toolbar" at bounding box center [443, 143] width 5 height 4
type input "000000"
type input "77"
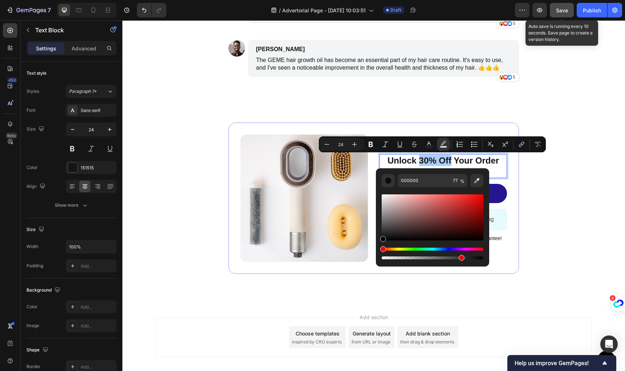
click at [445, 249] on div "Hue" at bounding box center [433, 249] width 102 height 3
click at [451, 206] on div "Editor contextual toolbar" at bounding box center [433, 218] width 102 height 46
type input "BF3D3D"
click at [395, 184] on div "BF3D3D 77 %" at bounding box center [433, 180] width 102 height 13
click at [390, 183] on div "Editor contextual toolbar" at bounding box center [387, 180] width 7 height 7
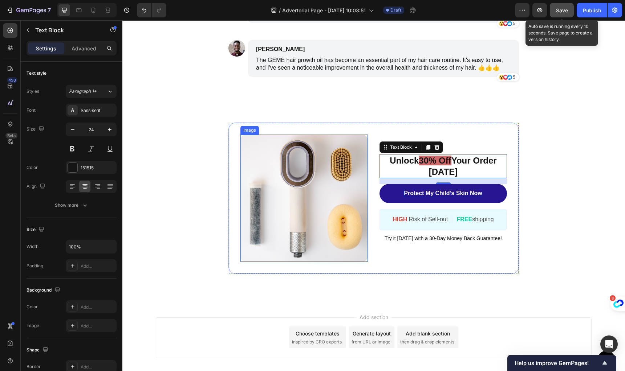
drag, startPoint x: 510, startPoint y: 280, endPoint x: 362, endPoint y: 258, distance: 149.3
click at [466, 156] on p "Unlock 30% Off Your Order Today" at bounding box center [443, 166] width 126 height 23
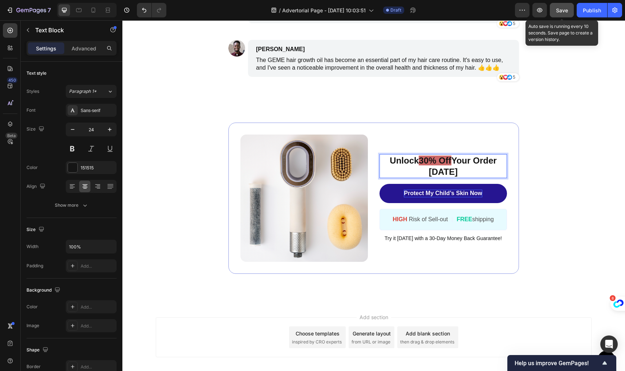
click at [435, 158] on span "30% Off" at bounding box center [435, 161] width 32 height 10
click at [435, 159] on span "30% Off" at bounding box center [435, 161] width 32 height 10
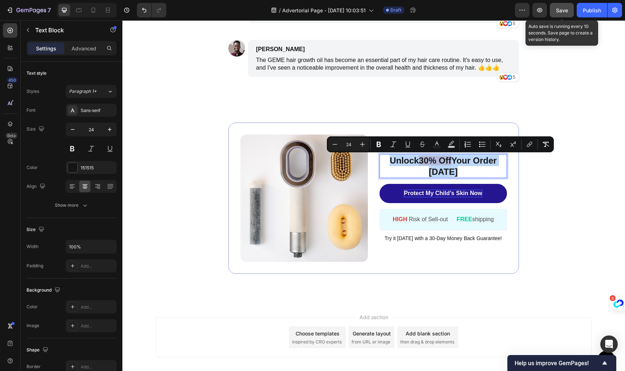
click at [433, 158] on span "30% Off" at bounding box center [435, 161] width 32 height 10
click at [456, 143] on button "color" at bounding box center [451, 144] width 13 height 13
type input "000000"
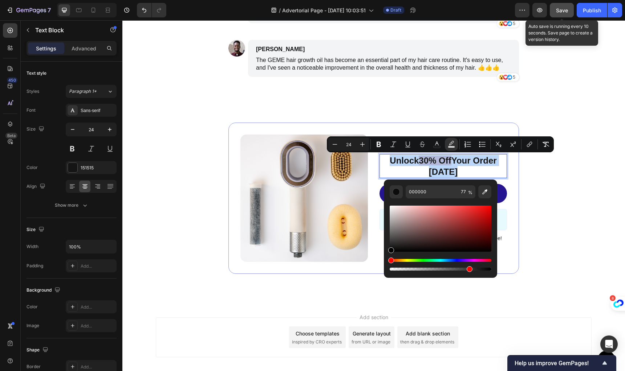
click at [437, 167] on p "Unlock 30% Off Your Order Today" at bounding box center [443, 166] width 126 height 23
drag, startPoint x: 465, startPoint y: 166, endPoint x: 481, endPoint y: 164, distance: 16.0
click at [465, 166] on p "Unlock 30% Off Your Order Today" at bounding box center [443, 166] width 126 height 23
click at [481, 164] on p "Unlock 30% Off Your Order Today" at bounding box center [443, 166] width 126 height 23
click at [479, 171] on p "Unlock 30% Off Your Order Today" at bounding box center [443, 166] width 126 height 23
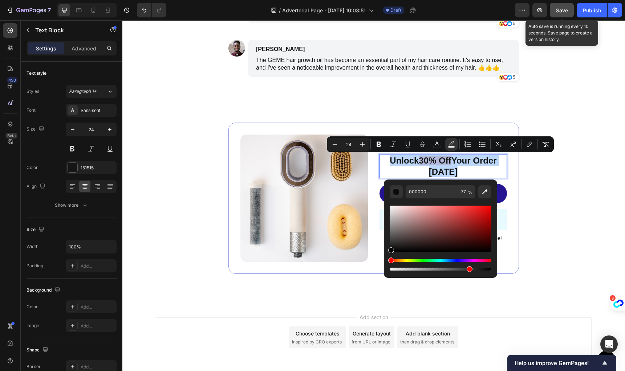
click at [415, 165] on p "Unlock 30% Off Your Order Today" at bounding box center [443, 166] width 126 height 23
click at [413, 160] on p "Unlock 30% Off Your Order Today" at bounding box center [443, 166] width 126 height 23
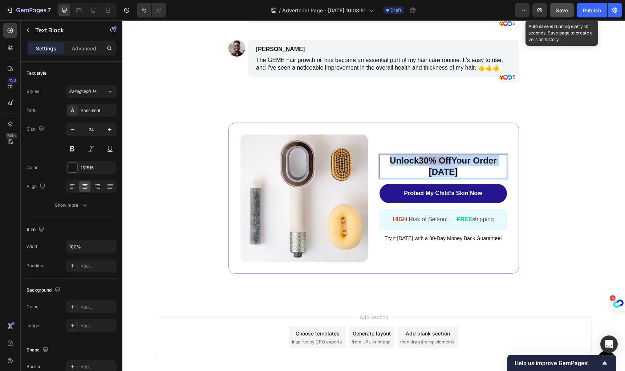
click at [413, 160] on p "Unlock 30% Off Your Order Today" at bounding box center [443, 166] width 126 height 23
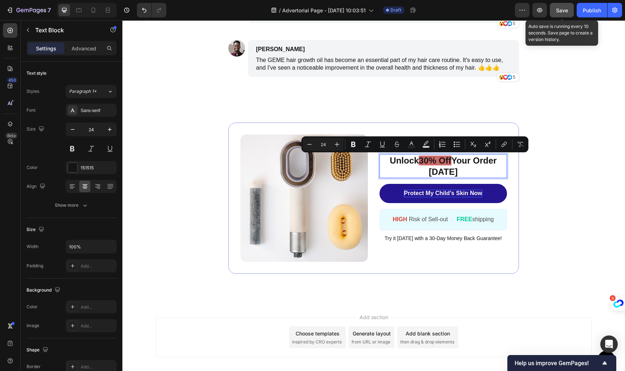
click at [421, 161] on span "30% Off" at bounding box center [435, 161] width 32 height 10
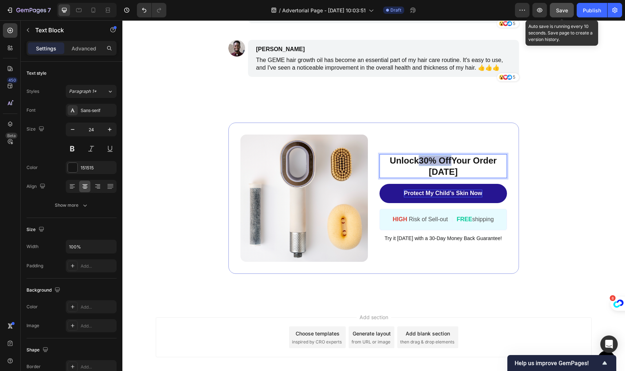
drag, startPoint x: 417, startPoint y: 162, endPoint x: 448, endPoint y: 163, distance: 31.2
click at [448, 163] on span "30% Off" at bounding box center [435, 161] width 32 height 10
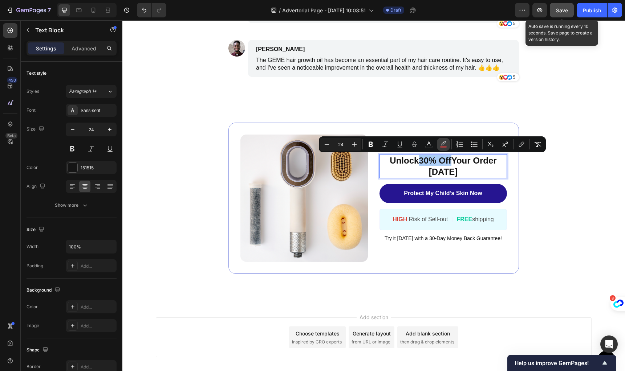
click at [445, 145] on icon "Editor contextual toolbar" at bounding box center [443, 144] width 7 height 7
type input "BF3D3D"
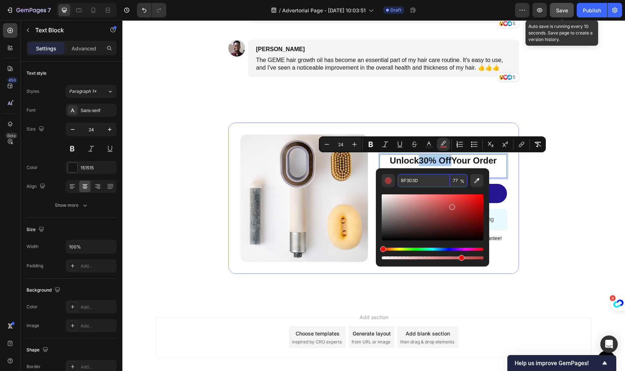
click at [457, 180] on input "77" at bounding box center [458, 180] width 17 height 13
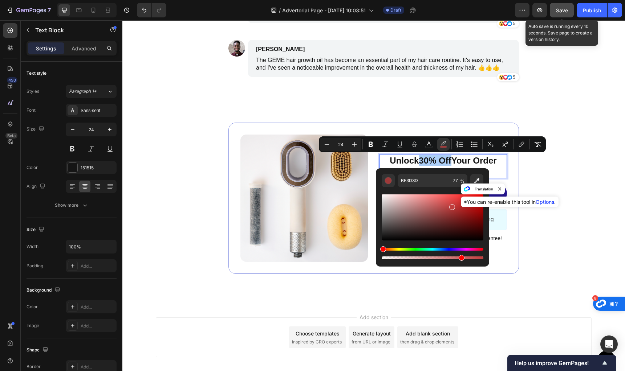
click at [501, 188] on icon "close" at bounding box center [499, 189] width 4 height 4
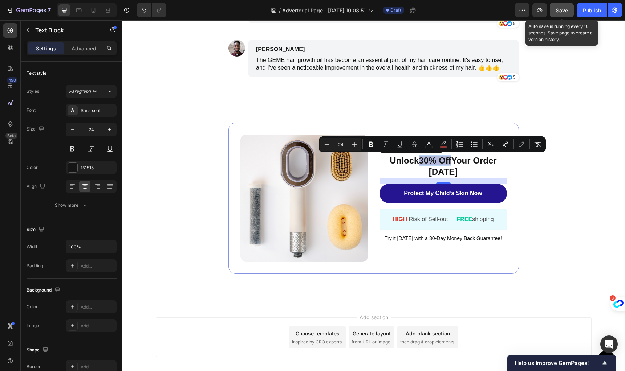
click at [432, 162] on span "30% Off" at bounding box center [435, 161] width 32 height 10
drag, startPoint x: 449, startPoint y: 162, endPoint x: 417, endPoint y: 161, distance: 31.9
click at [417, 161] on p "Unlock 30% Off Your Order Today" at bounding box center [443, 166] width 126 height 23
click at [429, 144] on icon "Editor contextual toolbar" at bounding box center [428, 144] width 7 height 7
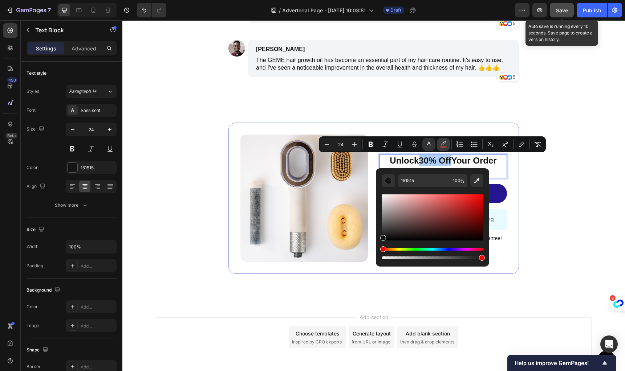
click at [444, 145] on icon "Editor contextual toolbar" at bounding box center [443, 144] width 7 height 7
click at [461, 182] on span "%" at bounding box center [462, 182] width 4 height 8
click at [388, 183] on div "Editor contextual toolbar" at bounding box center [387, 180] width 7 height 7
drag, startPoint x: 460, startPoint y: 258, endPoint x: 380, endPoint y: 251, distance: 80.5
click at [379, 251] on div "BF3D3D 77 %" at bounding box center [432, 214] width 113 height 93
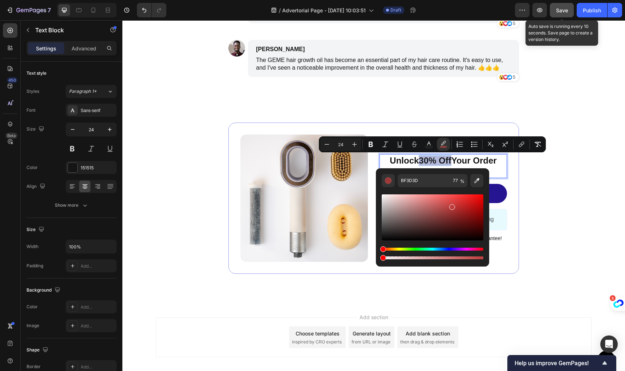
type input "0"
click at [431, 147] on icon "Editor contextual toolbar" at bounding box center [428, 144] width 7 height 7
click at [444, 249] on div "Hue" at bounding box center [433, 249] width 102 height 3
click at [451, 247] on div "Editor contextual toolbar" at bounding box center [433, 227] width 102 height 68
click at [451, 249] on div "Hue" at bounding box center [433, 249] width 102 height 3
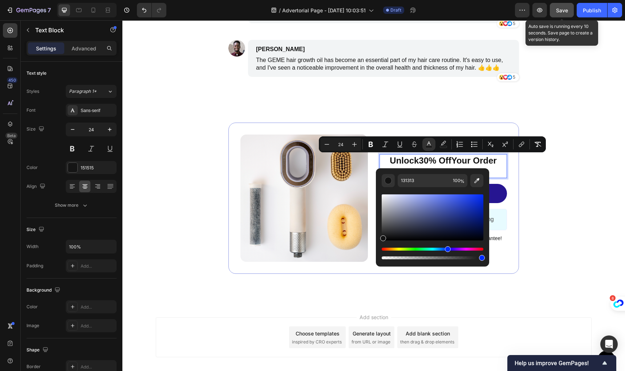
click at [447, 249] on div "Hue" at bounding box center [433, 249] width 102 height 3
click at [432, 204] on div "Editor contextual toolbar" at bounding box center [433, 218] width 102 height 46
type input "6475C9"
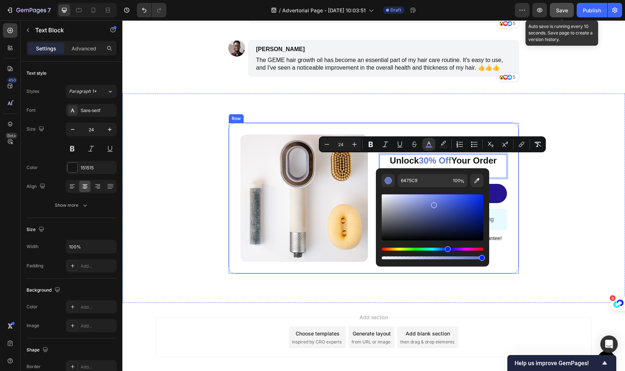
click at [514, 201] on div "Image Unlock 30% Off Your Order Today Text Block 16 Protect My Child’s Skin Now…" at bounding box center [373, 198] width 290 height 151
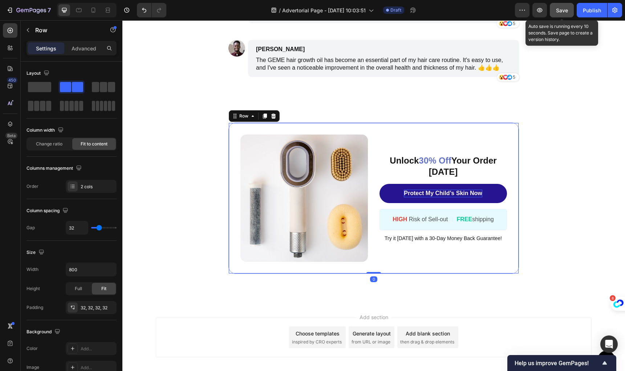
click at [448, 193] on p "Protect My Child’s Skin Now" at bounding box center [443, 194] width 78 height 8
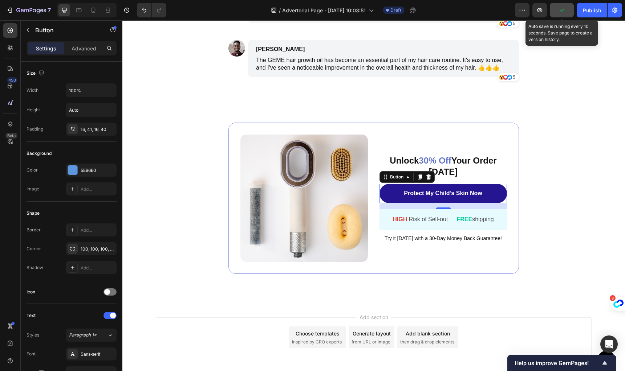
click at [388, 195] on link "Protect My Child’s Skin Now" at bounding box center [442, 193] width 127 height 19
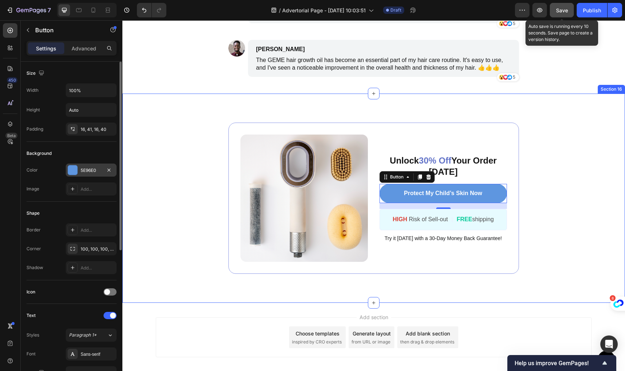
click at [80, 164] on div "5E96E0" at bounding box center [91, 170] width 51 height 13
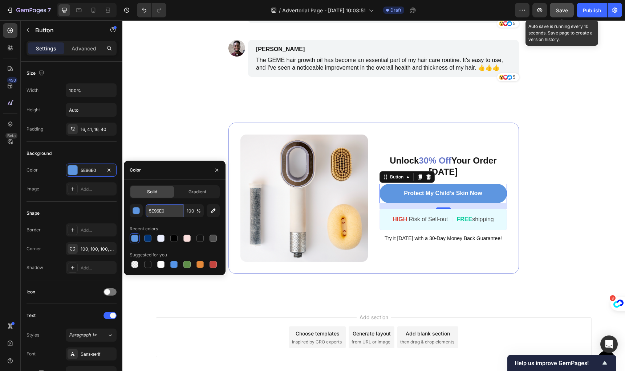
click at [159, 209] on input "5E96E0" at bounding box center [165, 210] width 38 height 13
click at [448, 157] on span "30% Off" at bounding box center [435, 161] width 32 height 10
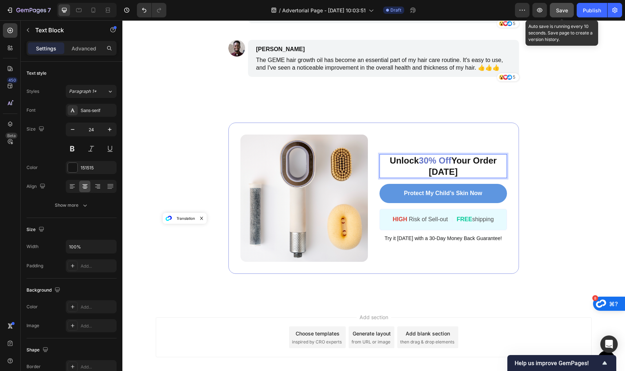
click at [429, 162] on span "30% Off" at bounding box center [435, 161] width 32 height 10
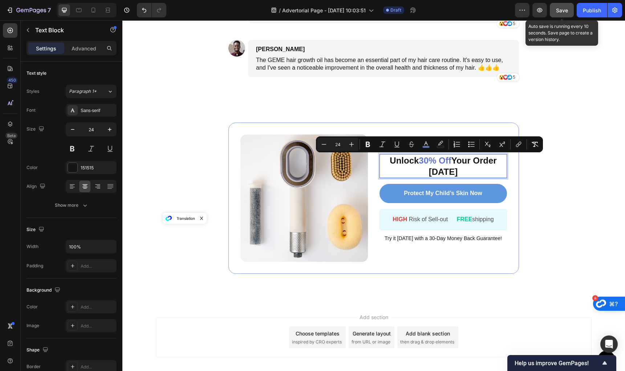
click at [419, 161] on span "30% Off" at bounding box center [435, 161] width 32 height 10
drag, startPoint x: 416, startPoint y: 161, endPoint x: 449, endPoint y: 161, distance: 32.7
click at [449, 161] on p "Unlock 30% Off Your Order Today" at bounding box center [443, 166] width 126 height 23
click at [432, 142] on button "color" at bounding box center [428, 144] width 13 height 13
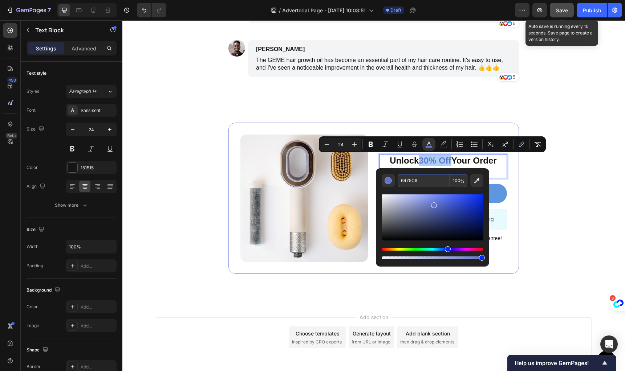
click at [418, 182] on input "6475C9" at bounding box center [424, 180] width 52 height 13
paste input "5E96E0"
type input "5E96E0"
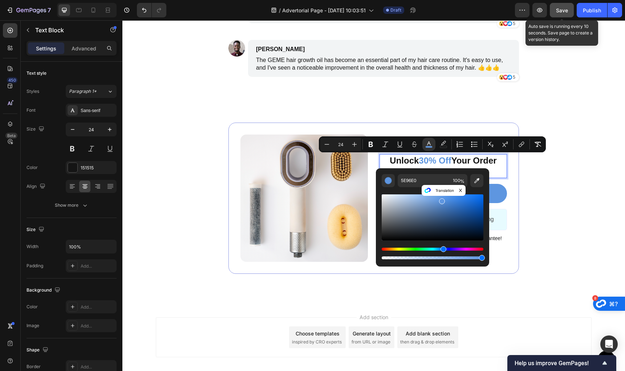
click at [398, 190] on div "Editor contextual toolbar" at bounding box center [433, 224] width 102 height 74
click at [520, 176] on div "Image Unlock 30% Off Your Order Today Text Block 16 Protect My Child’s Skin Now…" at bounding box center [373, 198] width 341 height 151
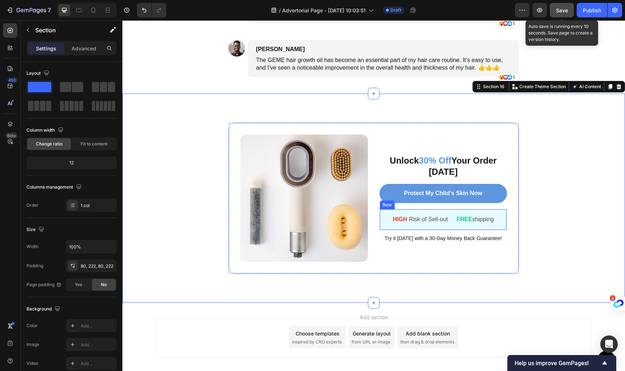
click at [447, 219] on div "HIGH Risk of Sell-out Text Block | Text Block FREE shipping Text Block Row" at bounding box center [442, 219] width 127 height 21
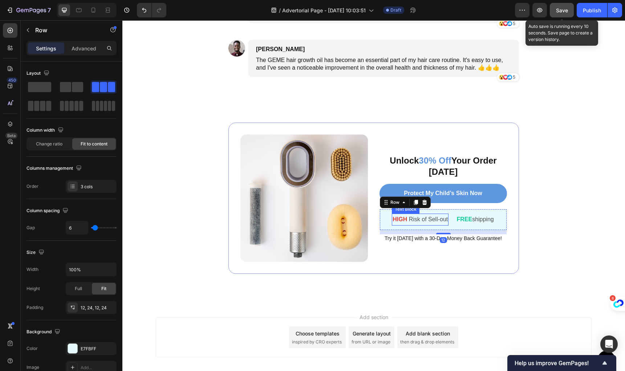
click at [411, 218] on p "HIGH Risk of Sell-out" at bounding box center [419, 220] width 55 height 11
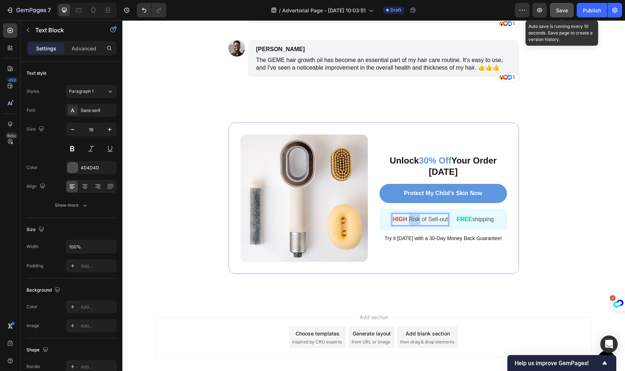
click at [429, 222] on p "HIGH Risk of Sell-out" at bounding box center [419, 220] width 55 height 11
click at [441, 239] on span "Try it [DATE] with a 30-Day Money Back Guarantee!" at bounding box center [442, 239] width 117 height 6
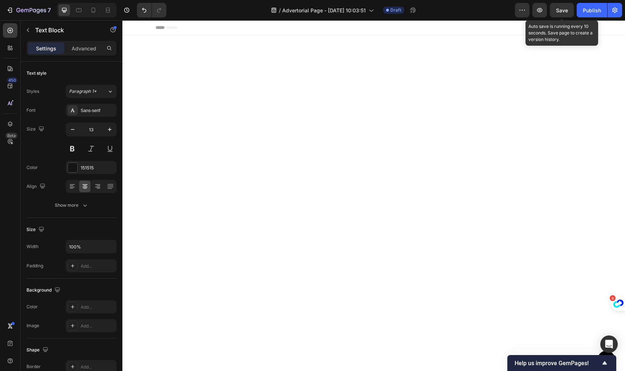
scroll to position [4709, 0]
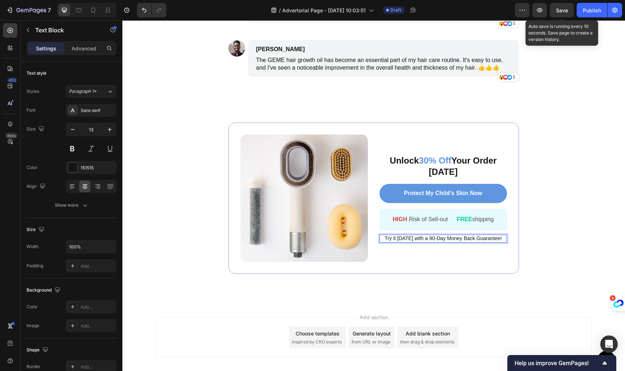
click at [482, 237] on span "Try it [DATE] with a 90-Day Money Back Guarantee!" at bounding box center [442, 239] width 117 height 6
click at [460, 221] on strong "FREE" at bounding box center [464, 219] width 16 height 6
click at [406, 219] on p "HIGH Risk of Sell-out" at bounding box center [419, 220] width 55 height 11
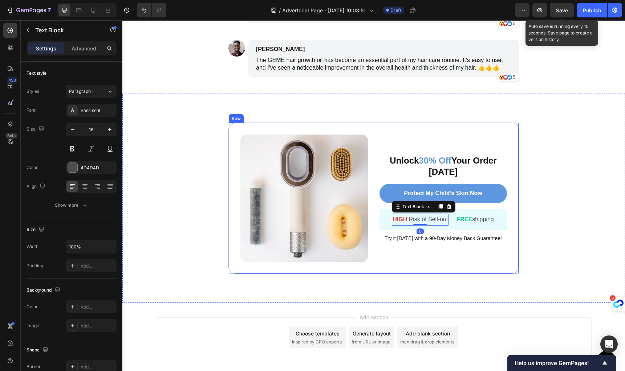
click at [502, 214] on div "HIGH Risk of Sell-out Text Block 0 | Text Block FREE shipping Text Block Row" at bounding box center [442, 219] width 127 height 21
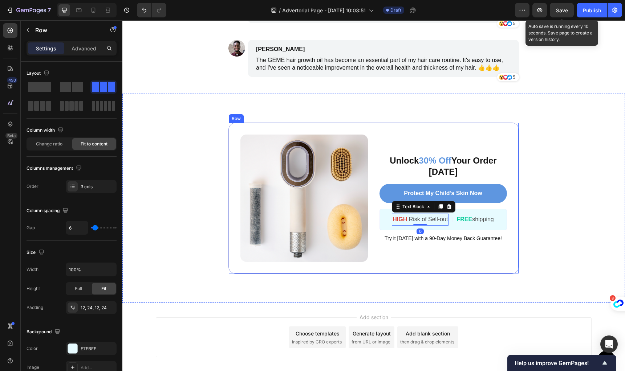
click at [485, 217] on p "FREE shipping" at bounding box center [474, 220] width 37 height 11
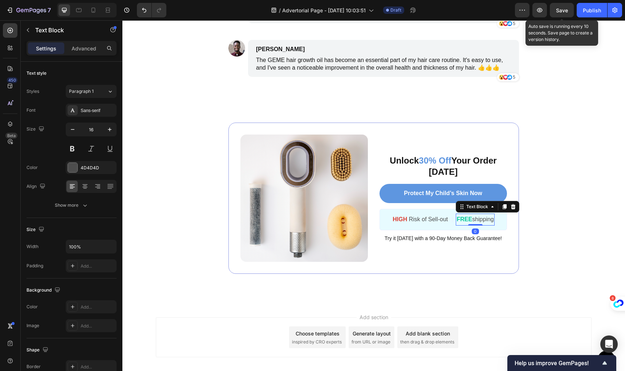
click at [421, 219] on p "HIGH Risk of Sell-out" at bounding box center [419, 220] width 55 height 11
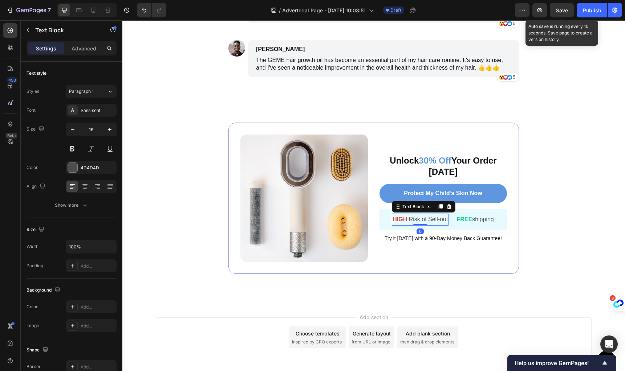
click at [415, 218] on p "HIGH Risk of Sell-out" at bounding box center [419, 220] width 55 height 11
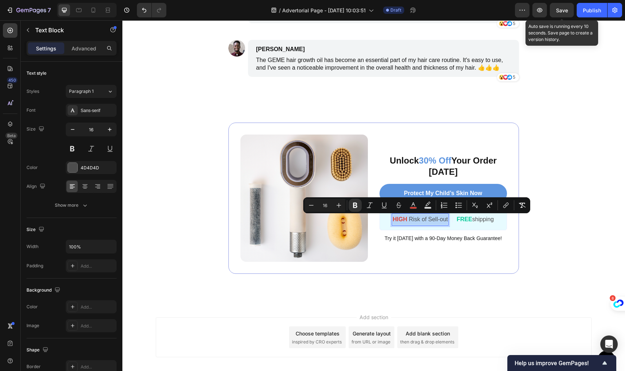
click at [408, 220] on p "HIGH Risk of Sell-out" at bounding box center [419, 220] width 55 height 11
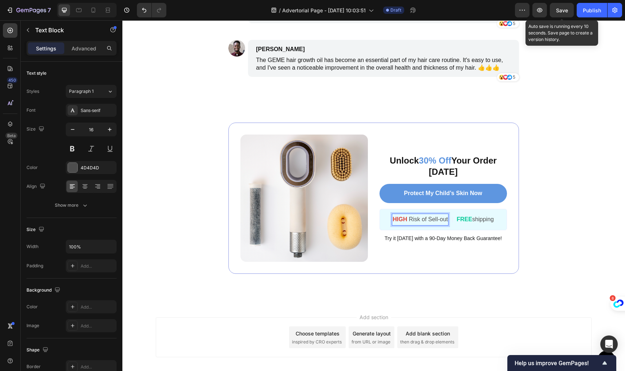
click at [382, 223] on div "HIGH Risk of Sell-out Text Block 0 | Text Block FREE shipping Text Block Row" at bounding box center [442, 219] width 127 height 21
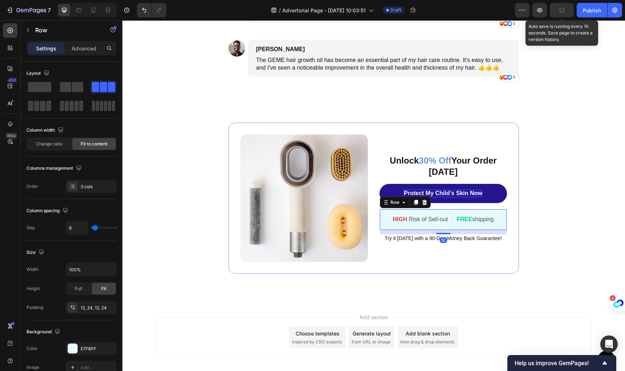
click at [422, 205] on icon at bounding box center [424, 202] width 5 height 5
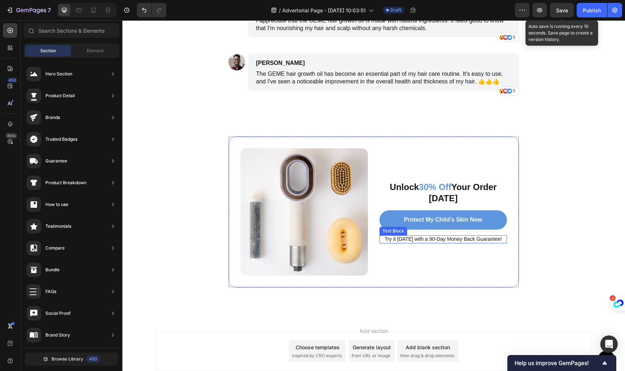
scroll to position [4684, 0]
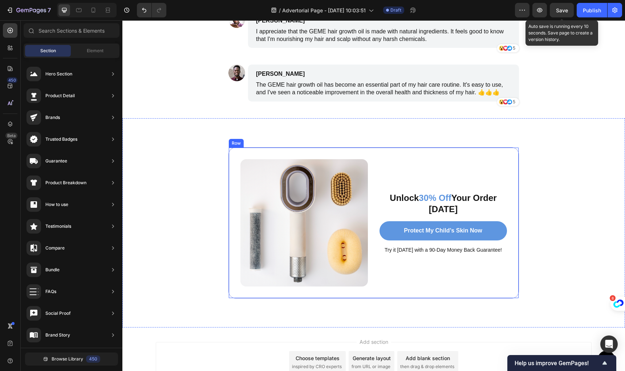
click at [237, 152] on div "Image Unlock 30% Off Your Order [DATE] Text Block Protect My Child’s Skin Now B…" at bounding box center [373, 222] width 290 height 151
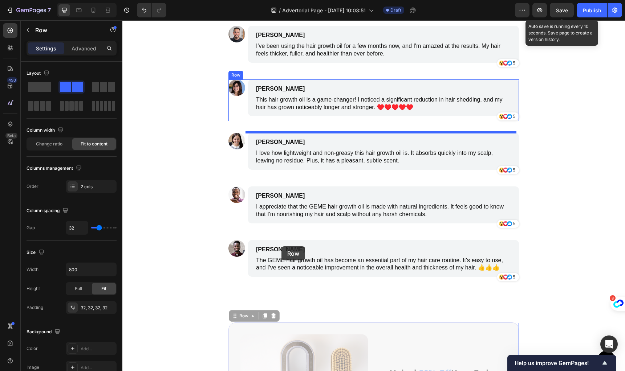
scroll to position [4263, 0]
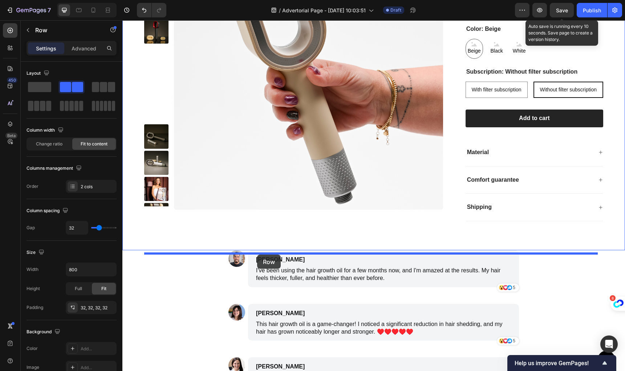
drag, startPoint x: 231, startPoint y: 212, endPoint x: 257, endPoint y: 255, distance: 50.4
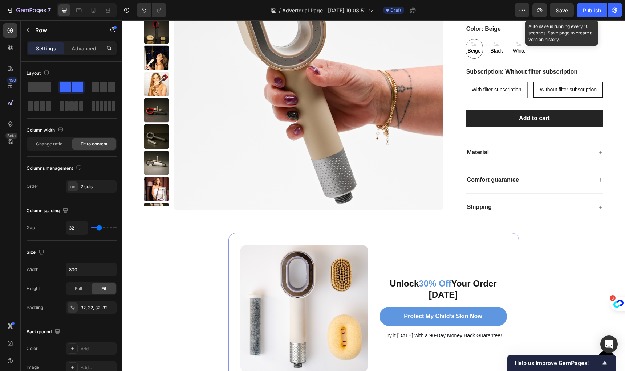
click at [536, 123] on div "Product Images Novaqua™ | Showerhead Product Title Icon Icon Icon Icon Icon Ico…" at bounding box center [373, 163] width 459 height 444
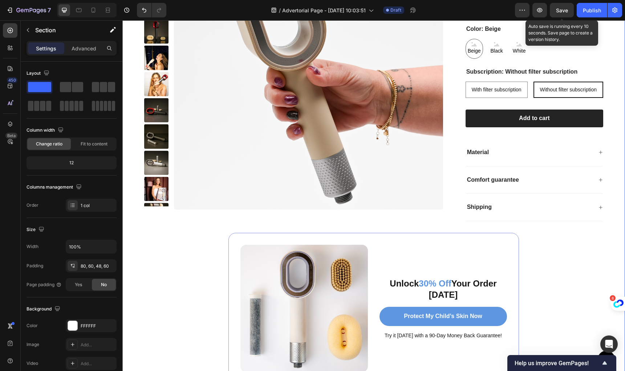
click at [30, 28] on icon "button" at bounding box center [28, 30] width 6 height 6
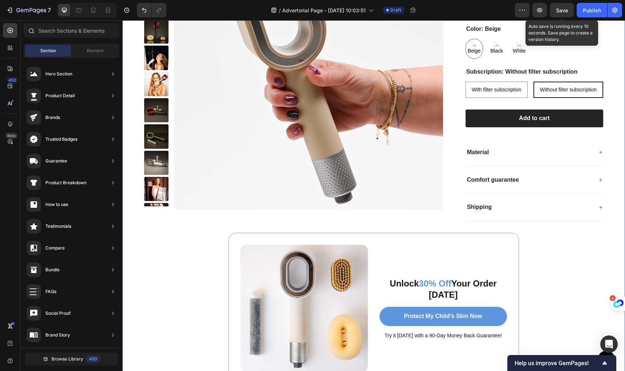
scroll to position [4086, 0]
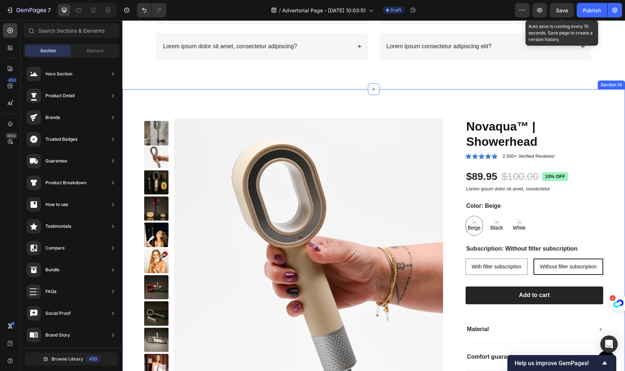
click at [281, 103] on div "Product Images Novaqua™ | Showerhead Product Title Icon Icon Icon Icon Icon Ico…" at bounding box center [373, 334] width 502 height 490
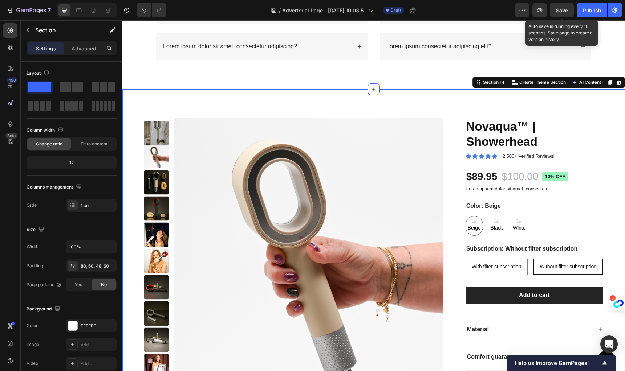
drag, startPoint x: 612, startPoint y: 81, endPoint x: 367, endPoint y: 182, distance: 264.2
click at [616, 81] on icon at bounding box center [618, 82] width 5 height 5
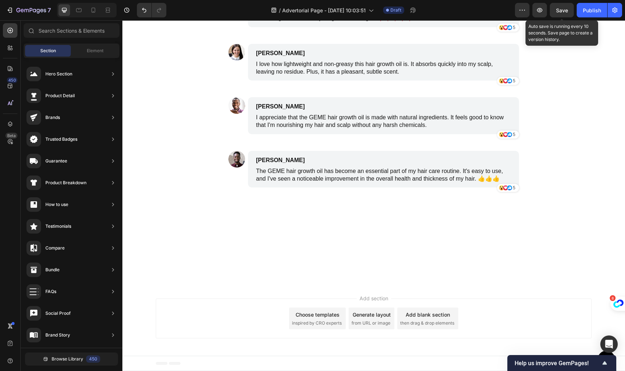
scroll to position [3943, 0]
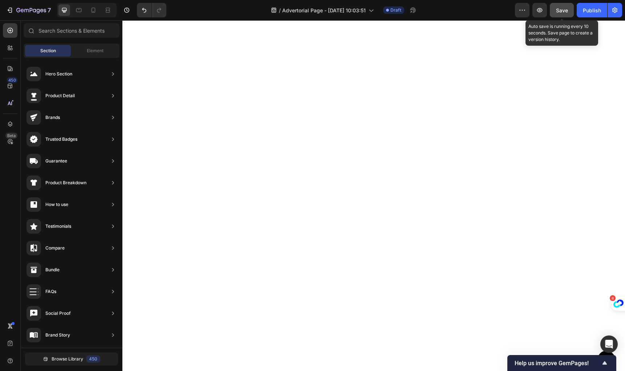
click at [563, 9] on span "Save" at bounding box center [562, 10] width 12 height 6
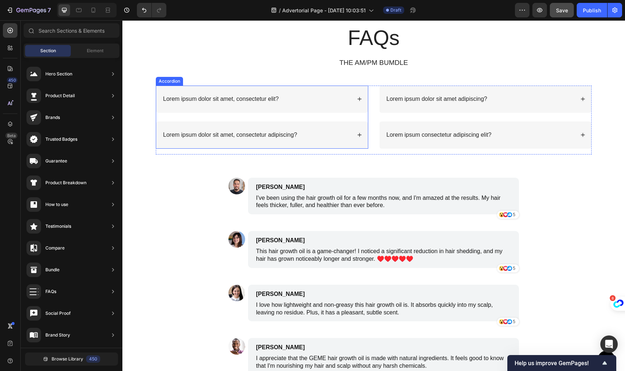
scroll to position [3976, 0]
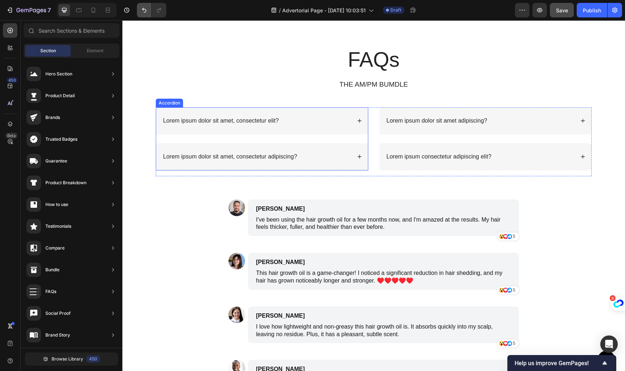
click at [144, 8] on icon "Undo/Redo" at bounding box center [143, 10] width 7 height 7
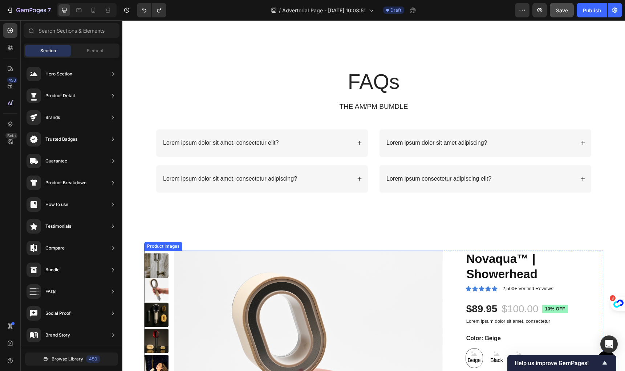
scroll to position [4101, 0]
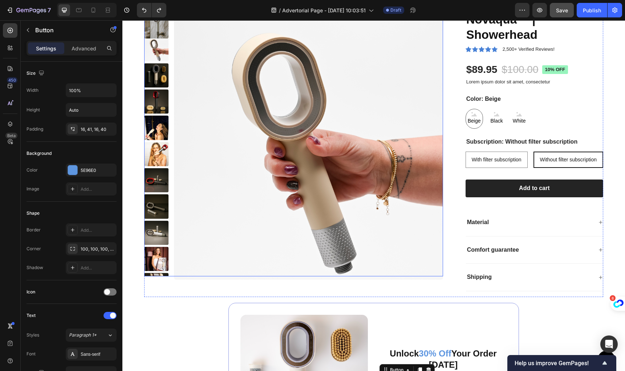
scroll to position [4332, 0]
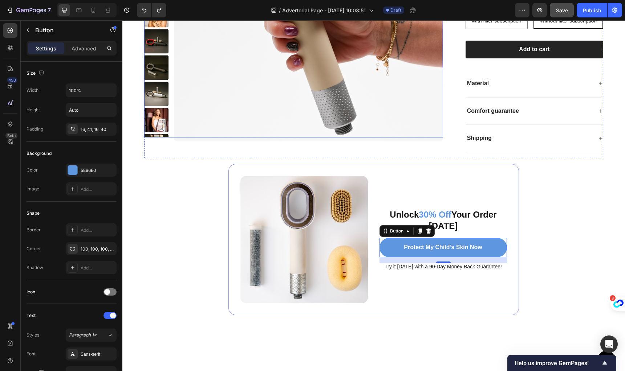
click at [236, 193] on div "Image Unlock 30% Off Your Order [DATE] Text Block Protect My Child’s Skin Now B…" at bounding box center [373, 239] width 290 height 151
click at [559, 9] on span "Save" at bounding box center [562, 10] width 12 height 6
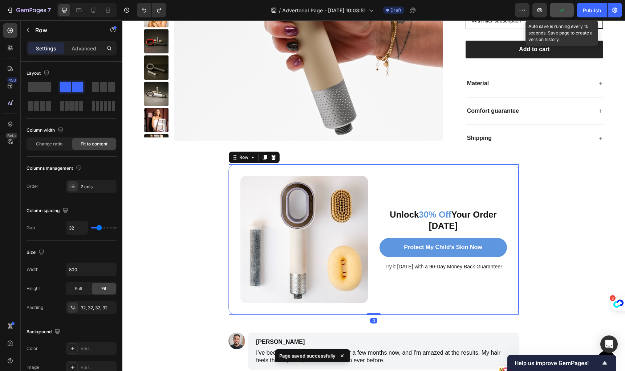
scroll to position [4335, 0]
